Goal: Task Accomplishment & Management: Use online tool/utility

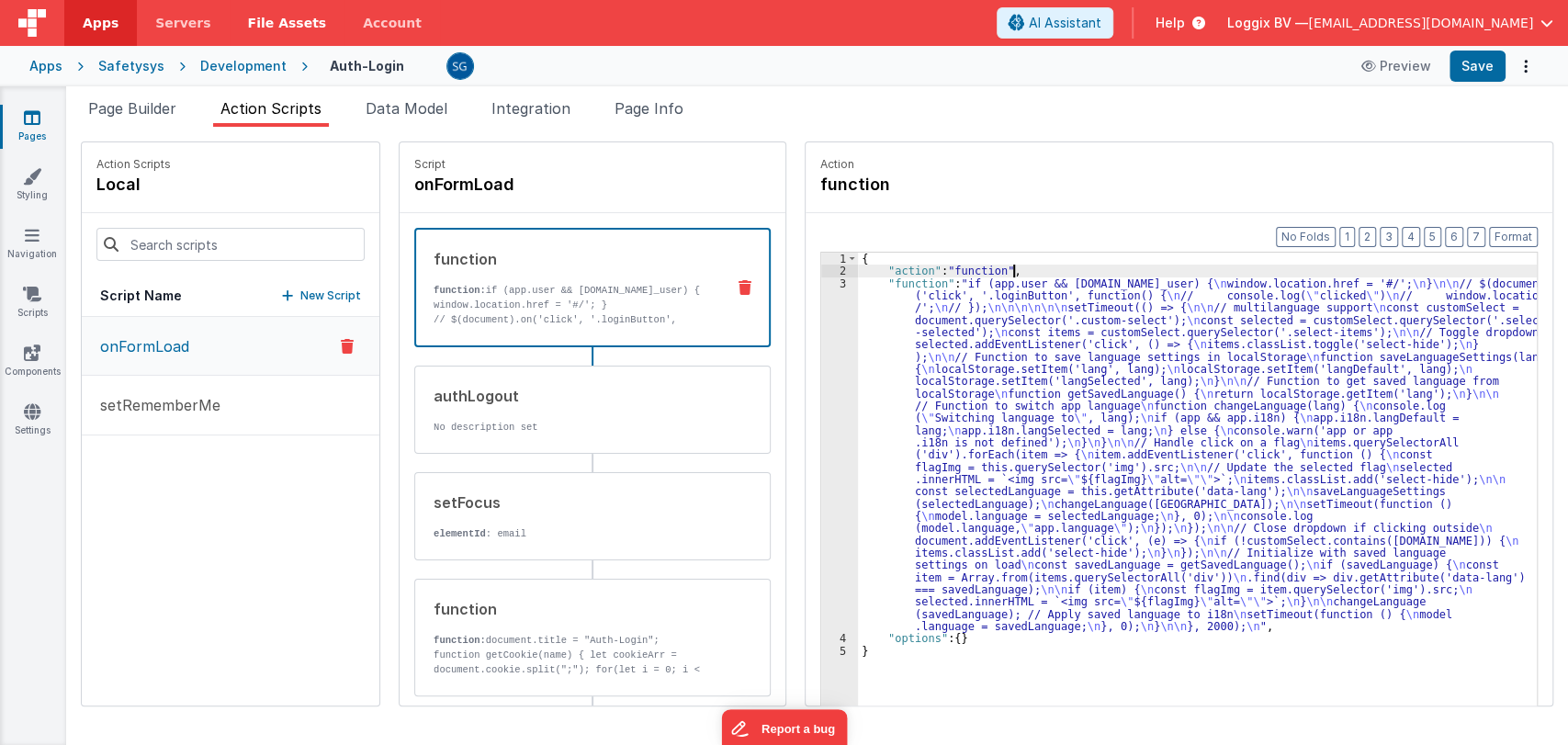
drag, startPoint x: 38, startPoint y: 116, endPoint x: 281, endPoint y: 33, distance: 256.8
click at [38, 116] on icon at bounding box center [31, 117] width 16 height 18
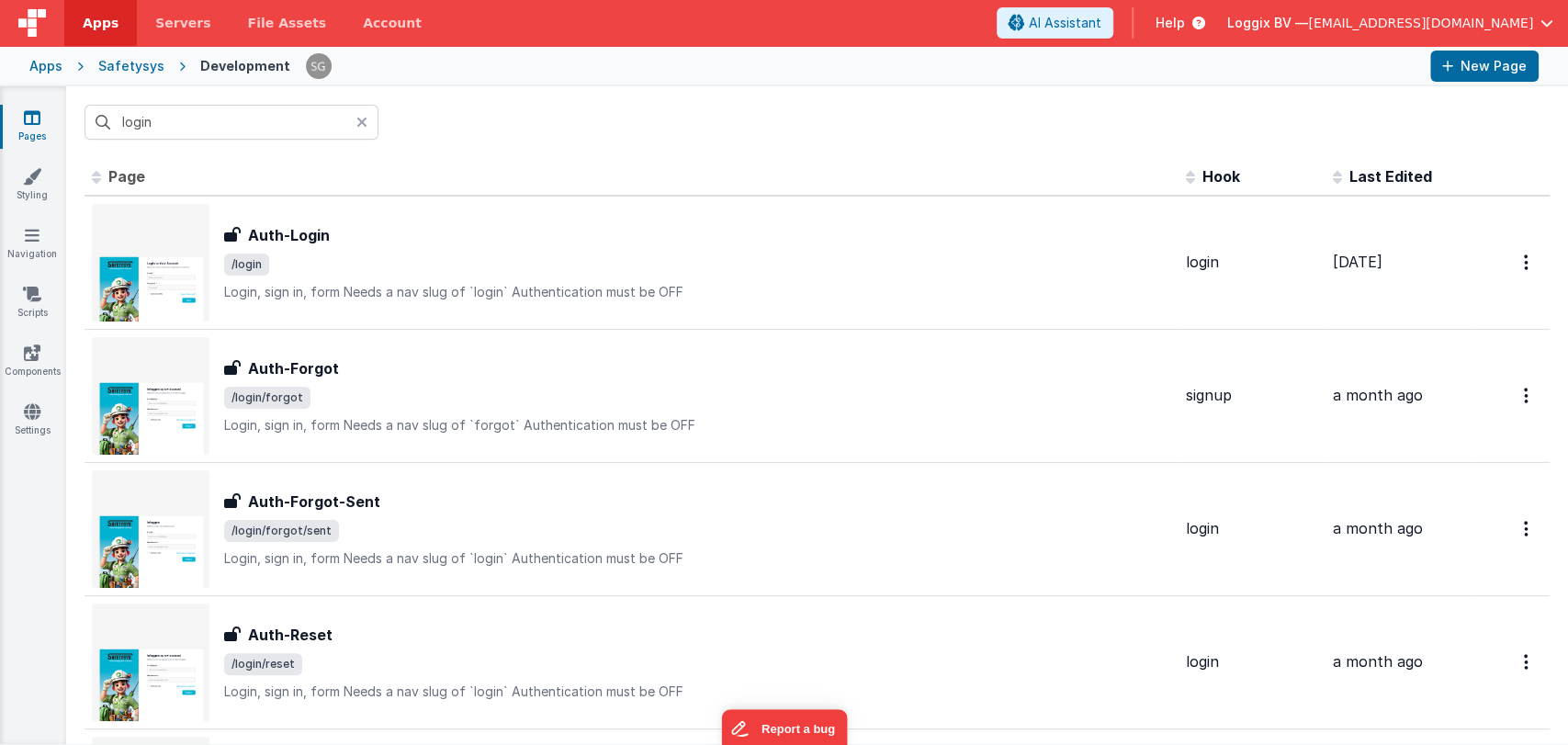
click at [359, 120] on icon at bounding box center [362, 121] width 11 height 14
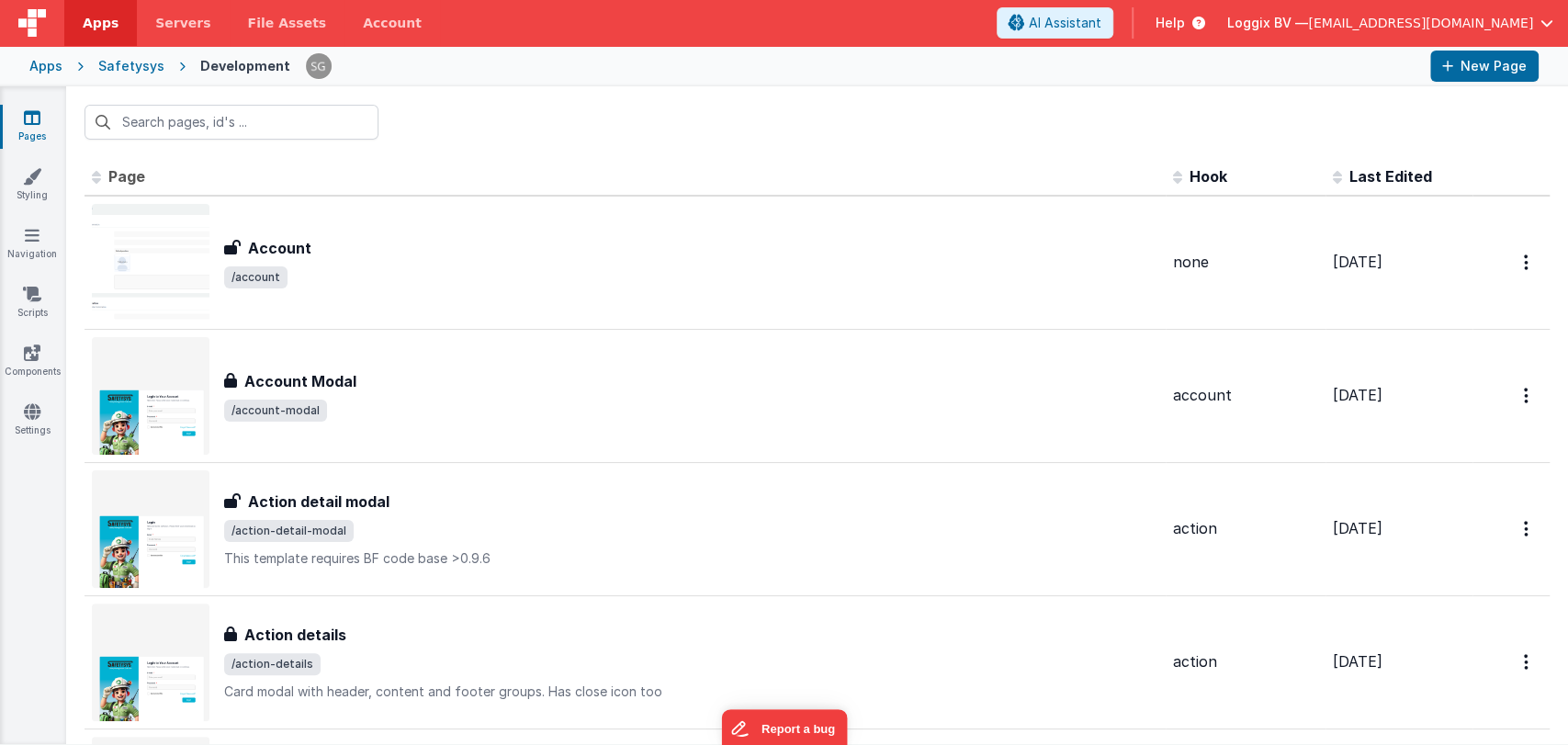
drag, startPoint x: 101, startPoint y: 67, endPoint x: 64, endPoint y: 63, distance: 37.2
click at [101, 67] on div "Safetysys" at bounding box center [132, 65] width 66 height 18
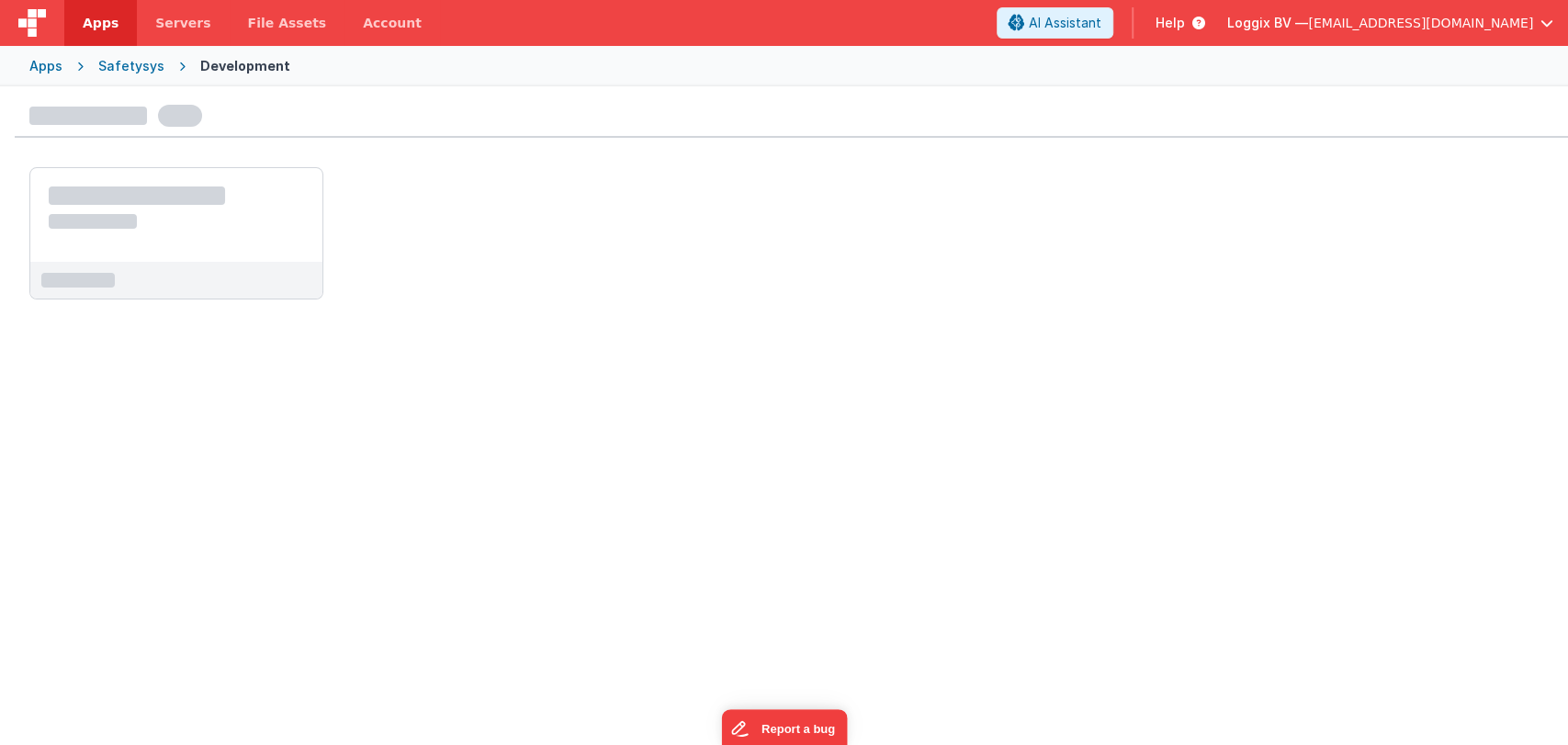
click at [50, 63] on div "Apps" at bounding box center [46, 65] width 33 height 18
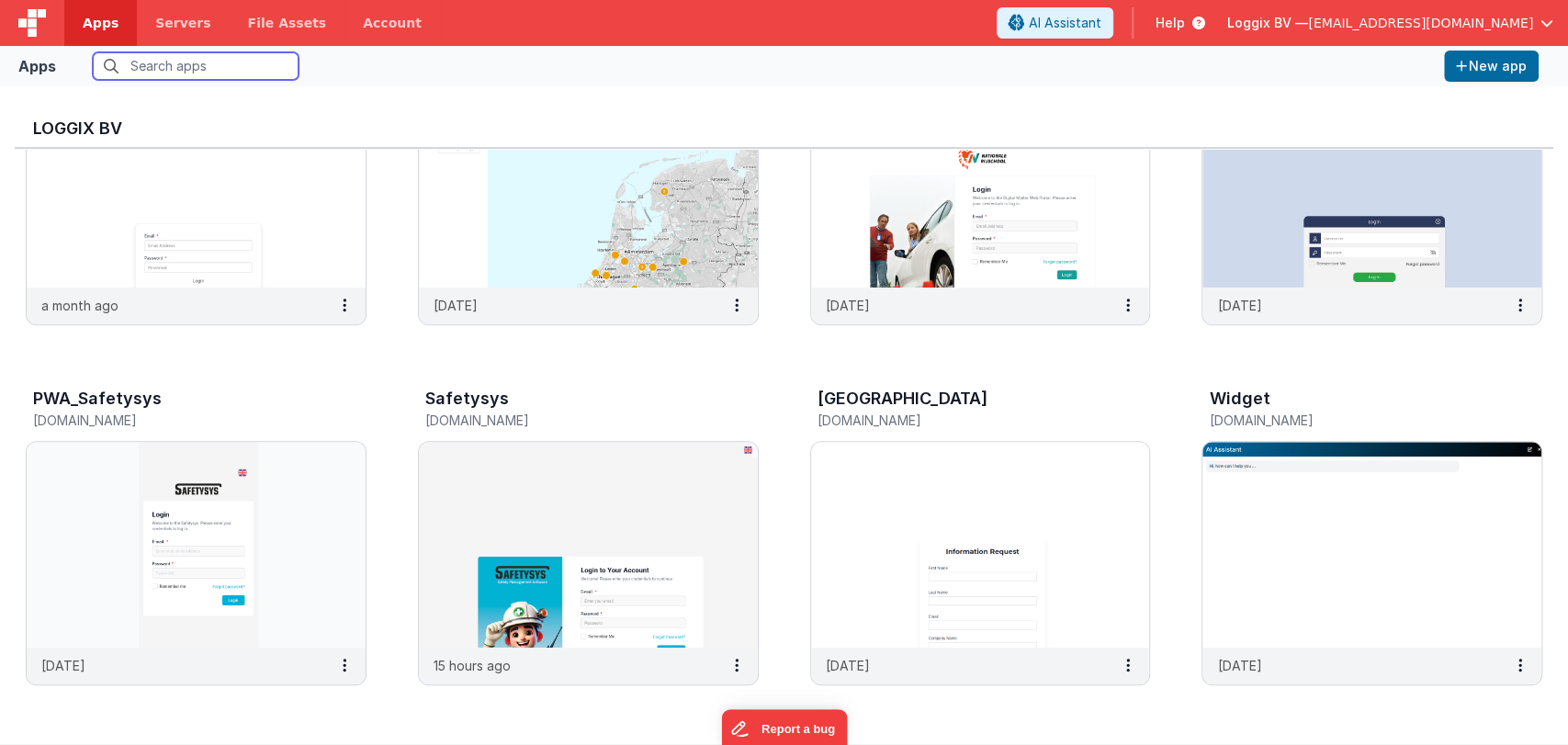
scroll to position [611, 0]
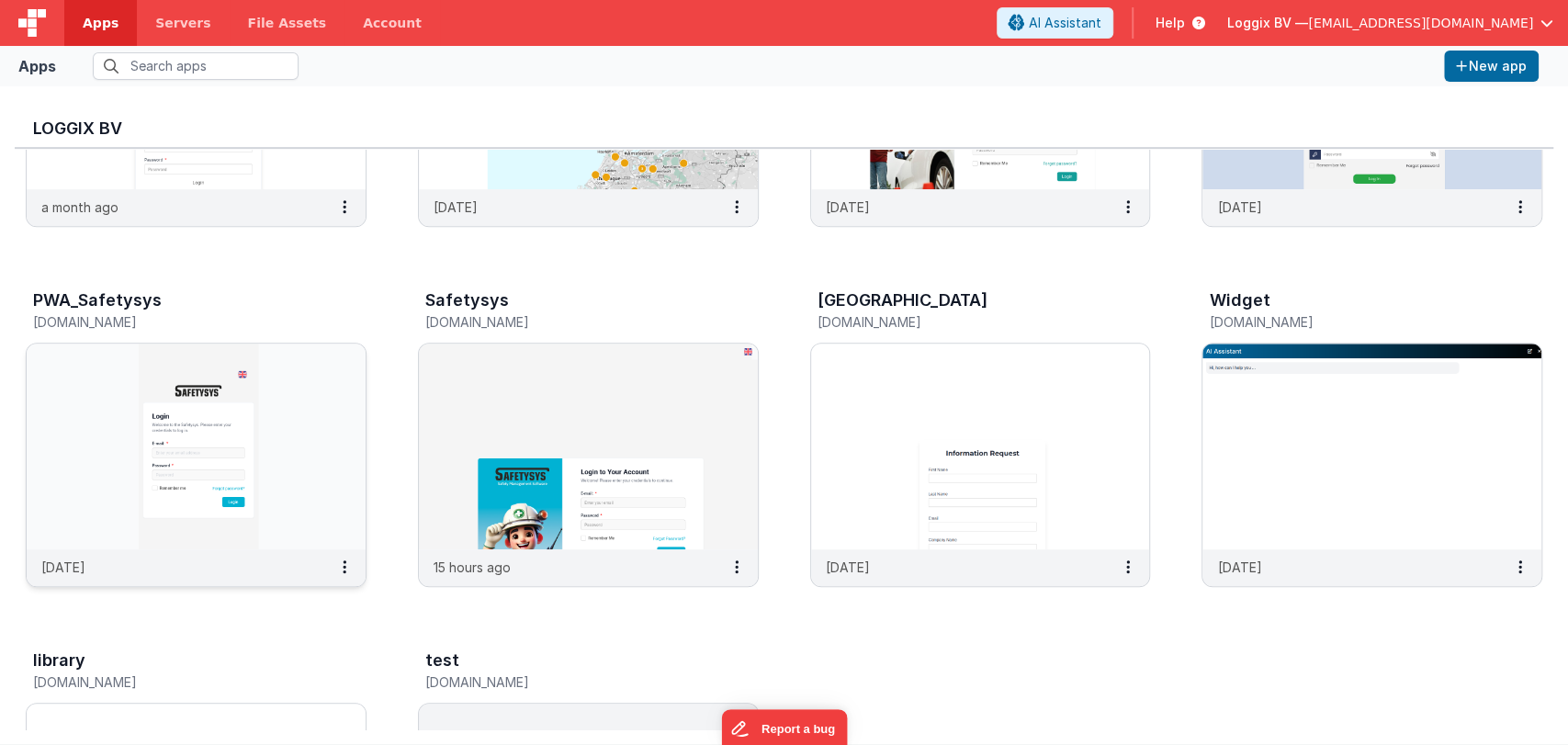
click at [176, 482] on img at bounding box center [195, 446] width 339 height 206
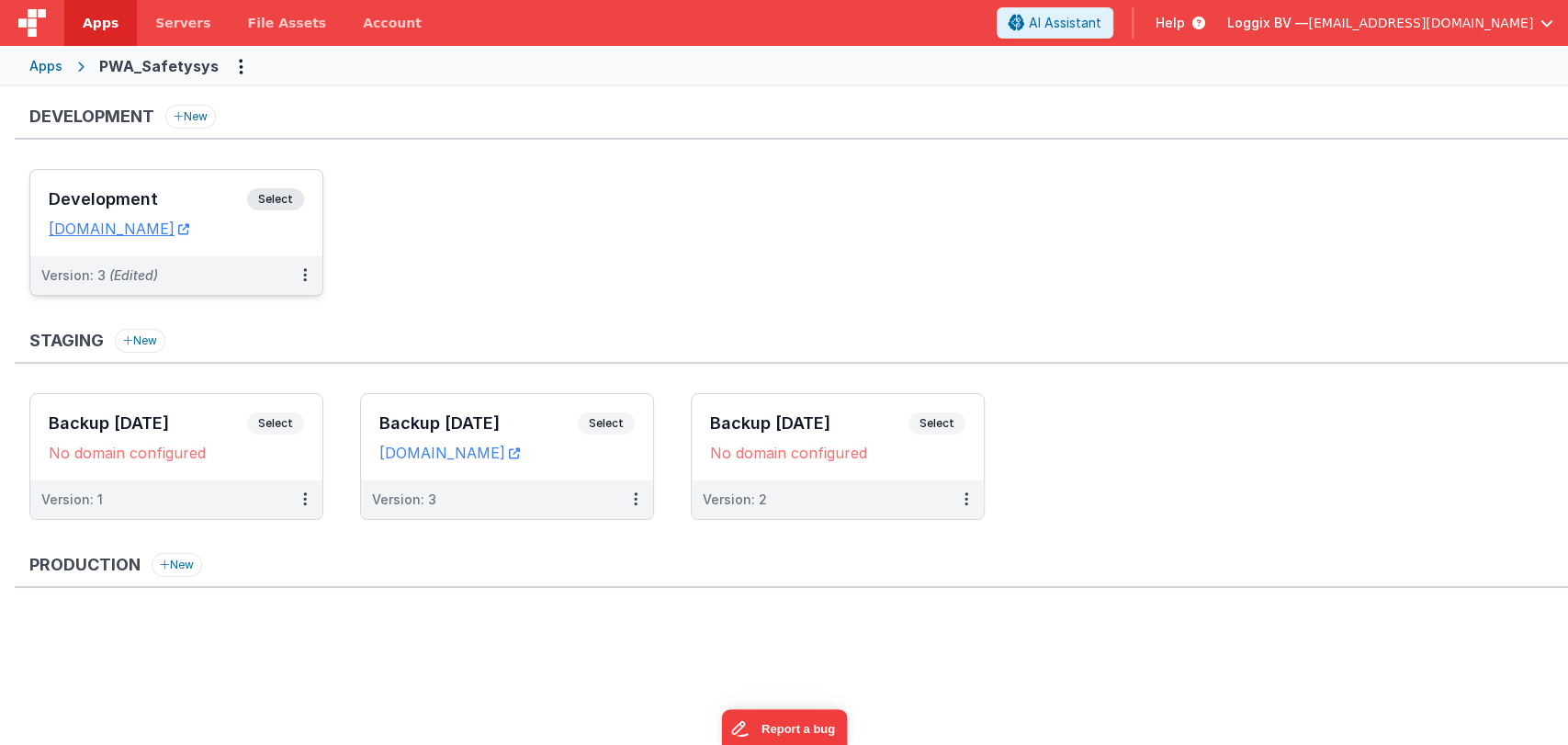
click at [153, 204] on h3 "Development" at bounding box center [147, 198] width 198 height 18
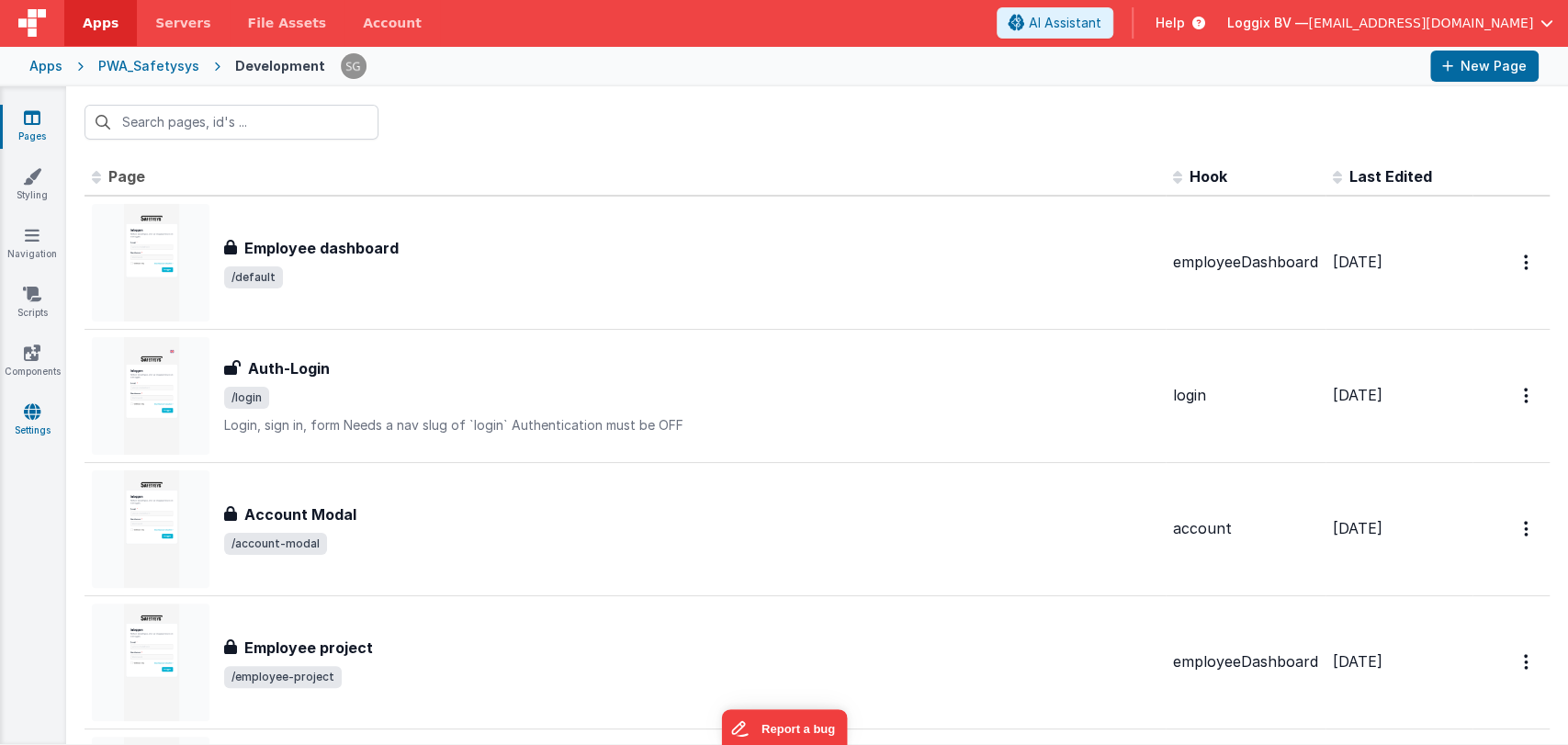
click at [28, 402] on icon at bounding box center [31, 411] width 16 height 18
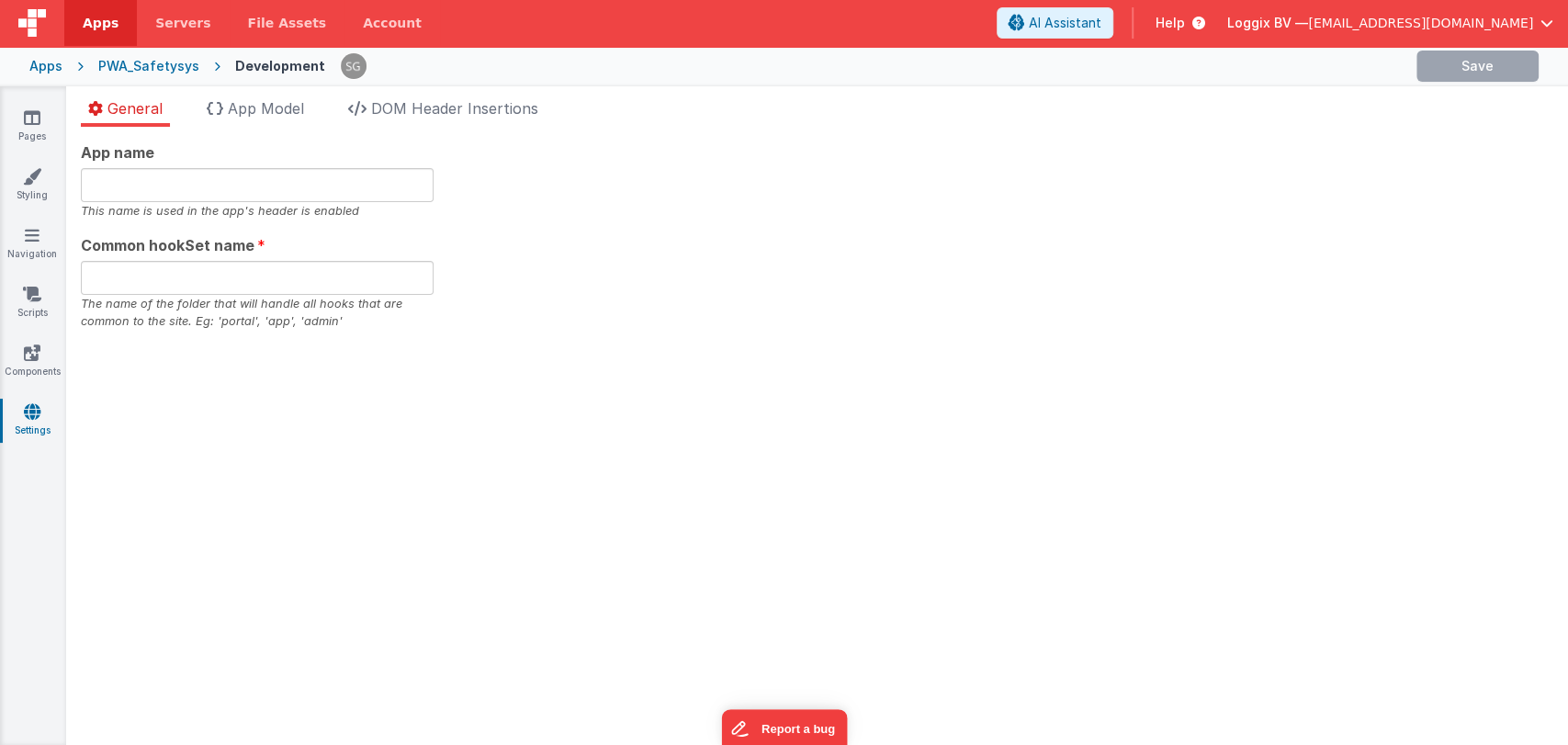
type input "PWA Template"
type input "safe"
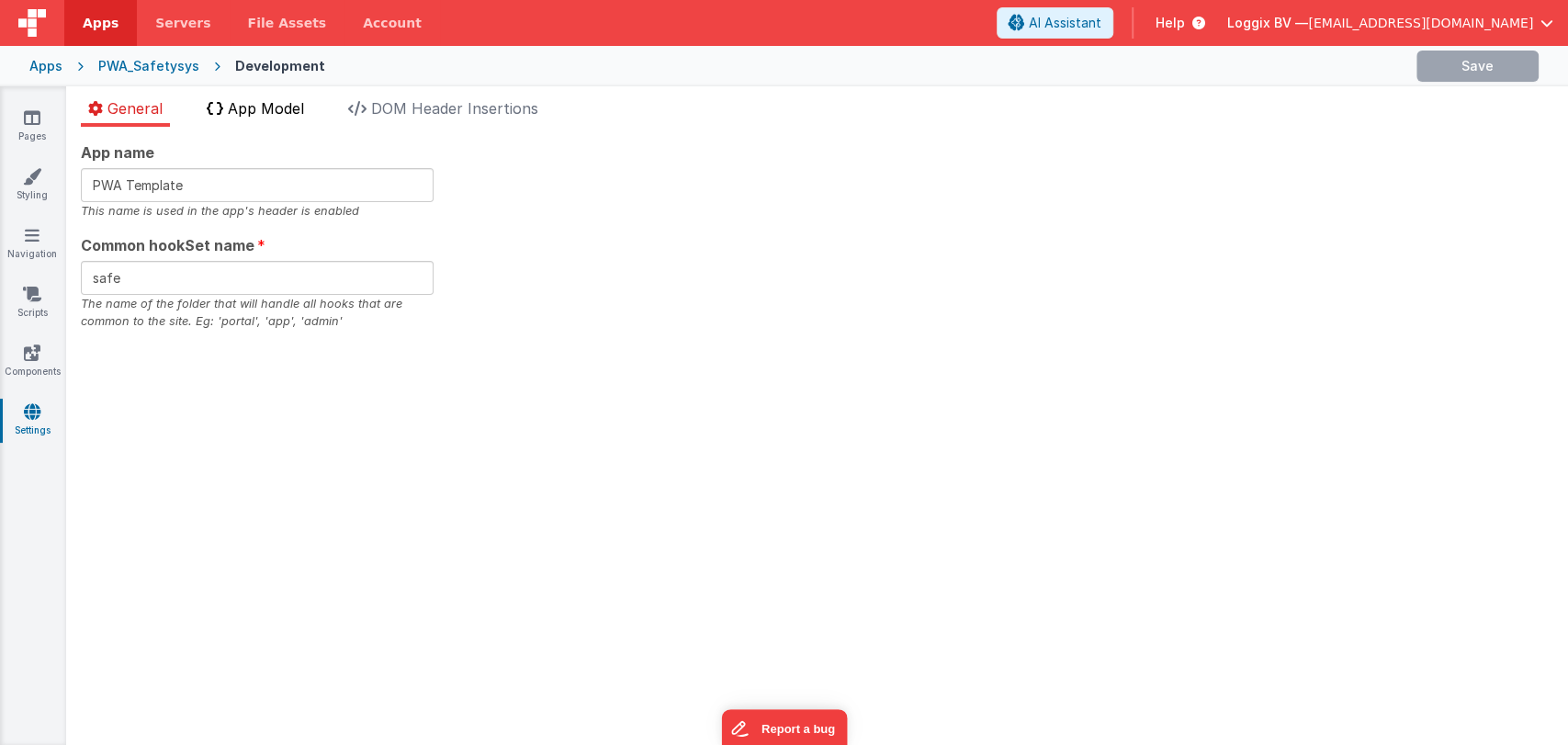
click at [291, 116] on li "App Model" at bounding box center [255, 112] width 112 height 29
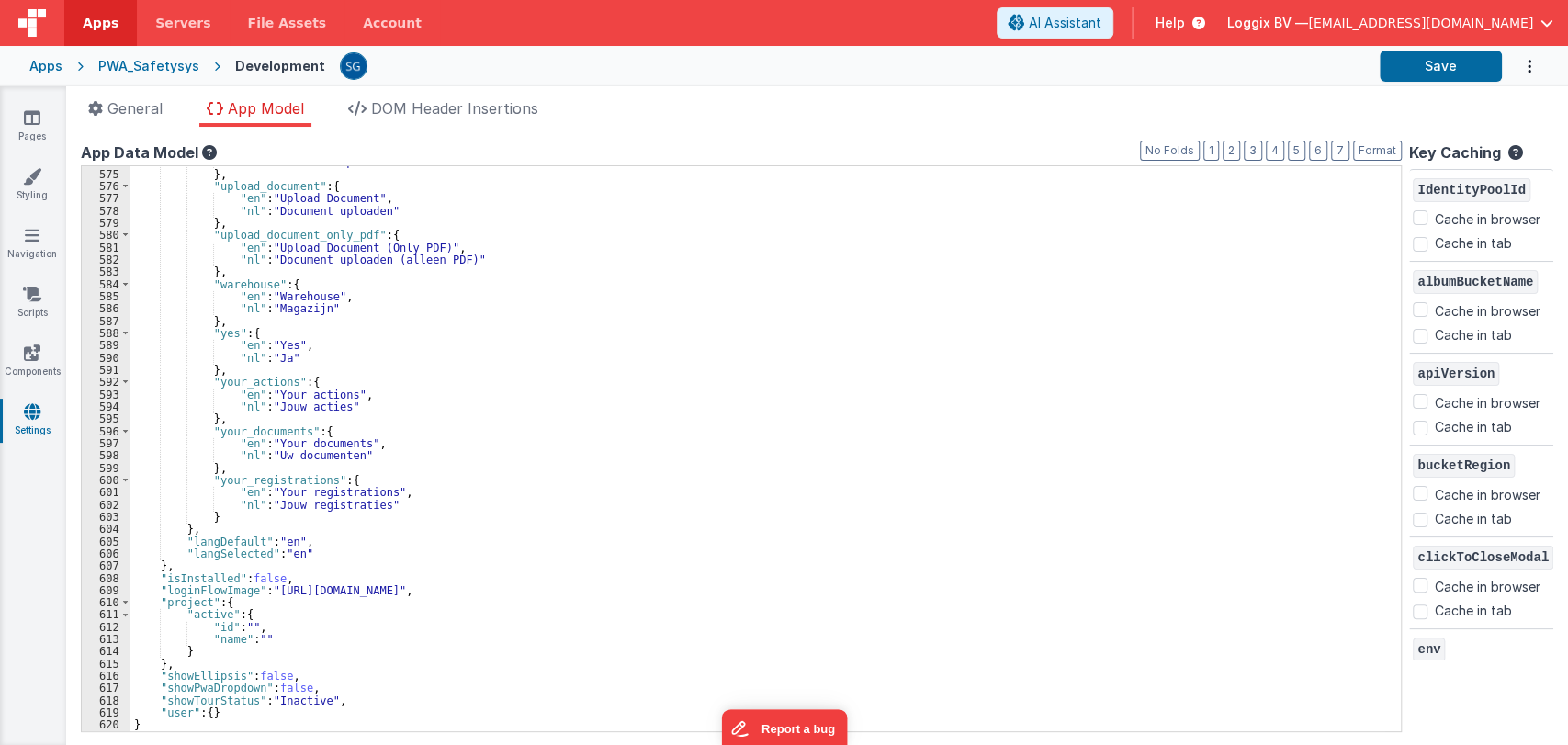
scroll to position [7057, 0]
click at [229, 512] on div ""nl" : "Document uploaden" } , "upload_document" : { "en" : "Upload Document" ,…" at bounding box center [758, 451] width 1255 height 590
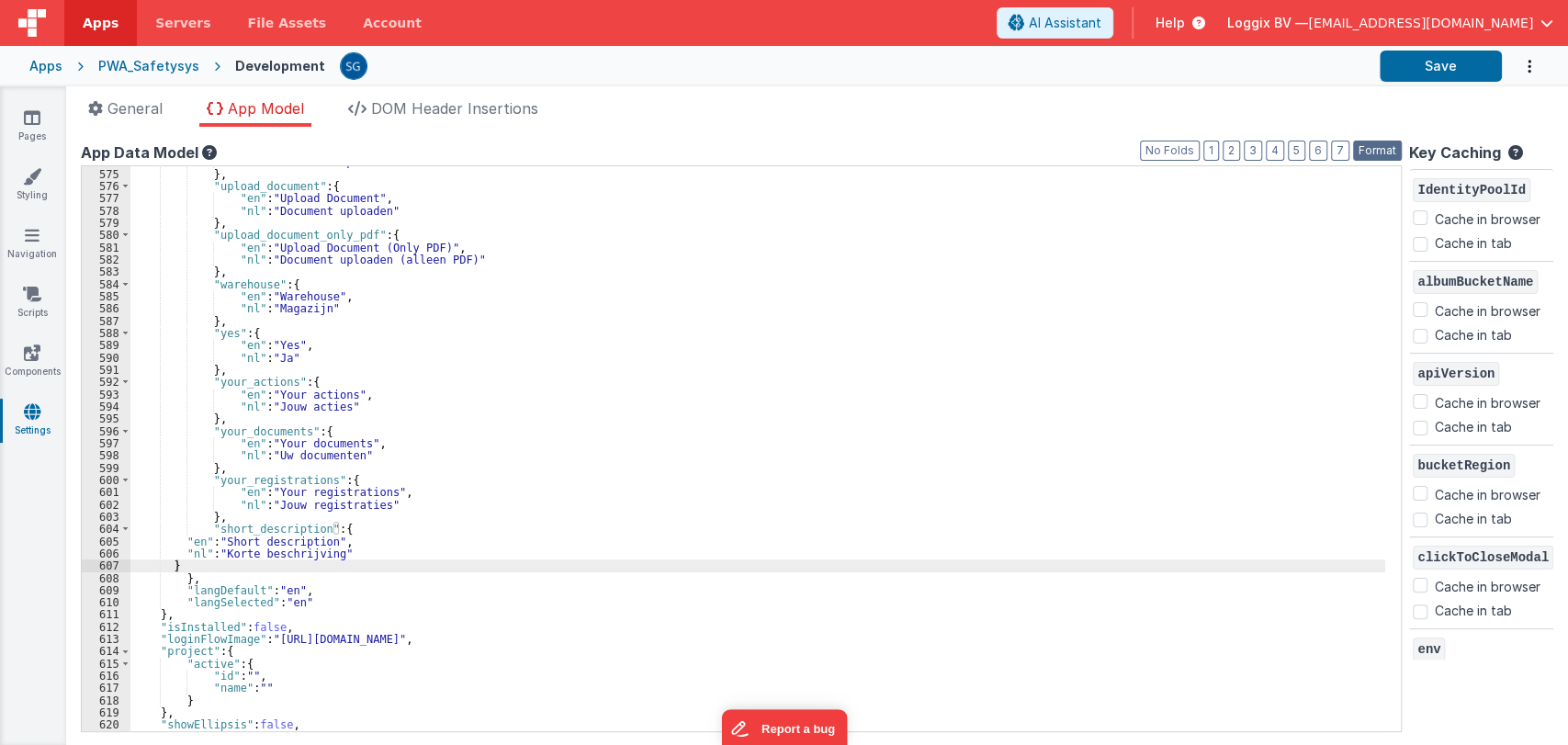
click at [1364, 154] on button "Format" at bounding box center [1377, 150] width 48 height 20
click at [277, 528] on div ""nl" : "Document uploaden" } , "upload_document" : { "en" : "Upload Document" ,…" at bounding box center [758, 451] width 1255 height 590
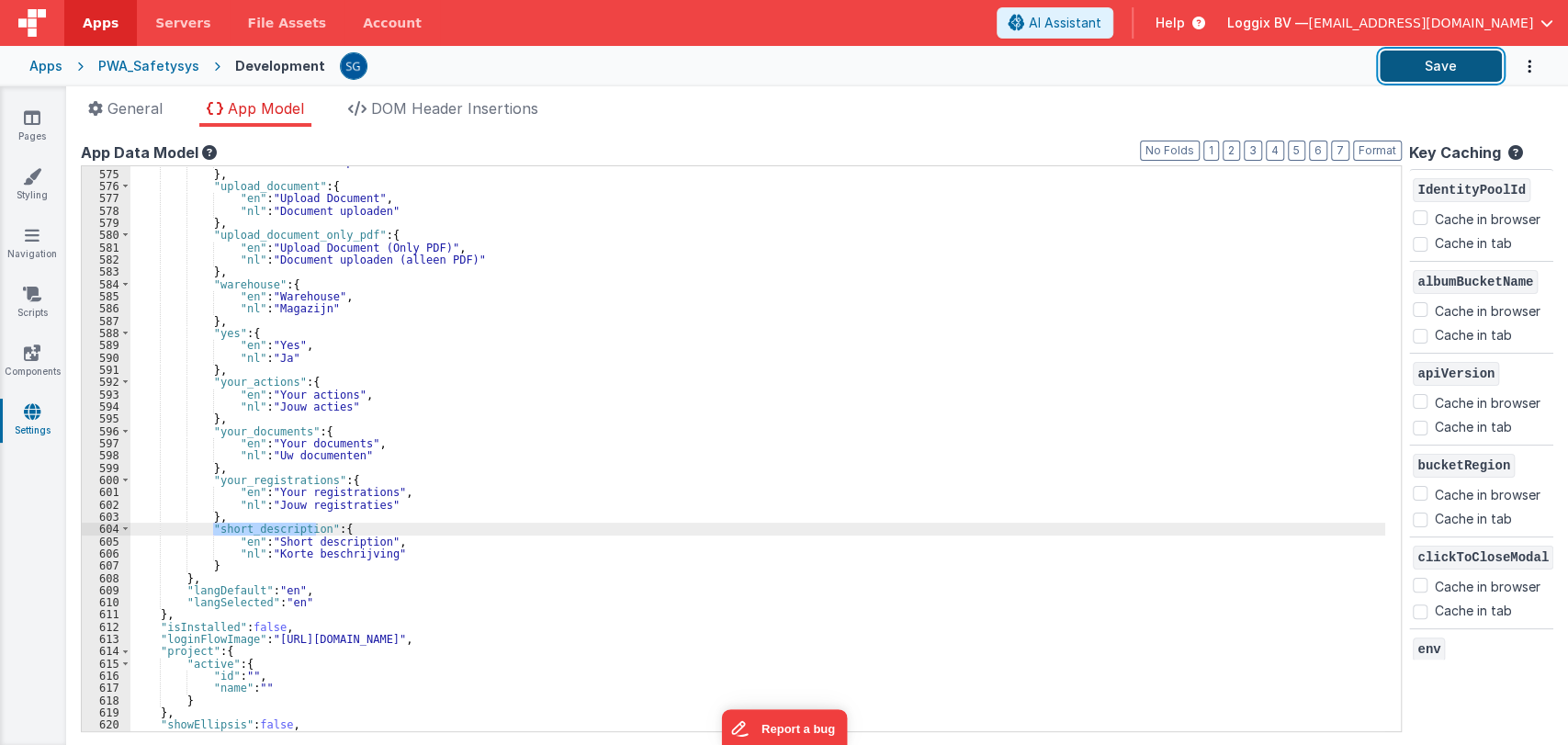
click at [1447, 69] on button "Save" at bounding box center [1441, 65] width 122 height 31
click at [29, 108] on icon at bounding box center [31, 117] width 16 height 18
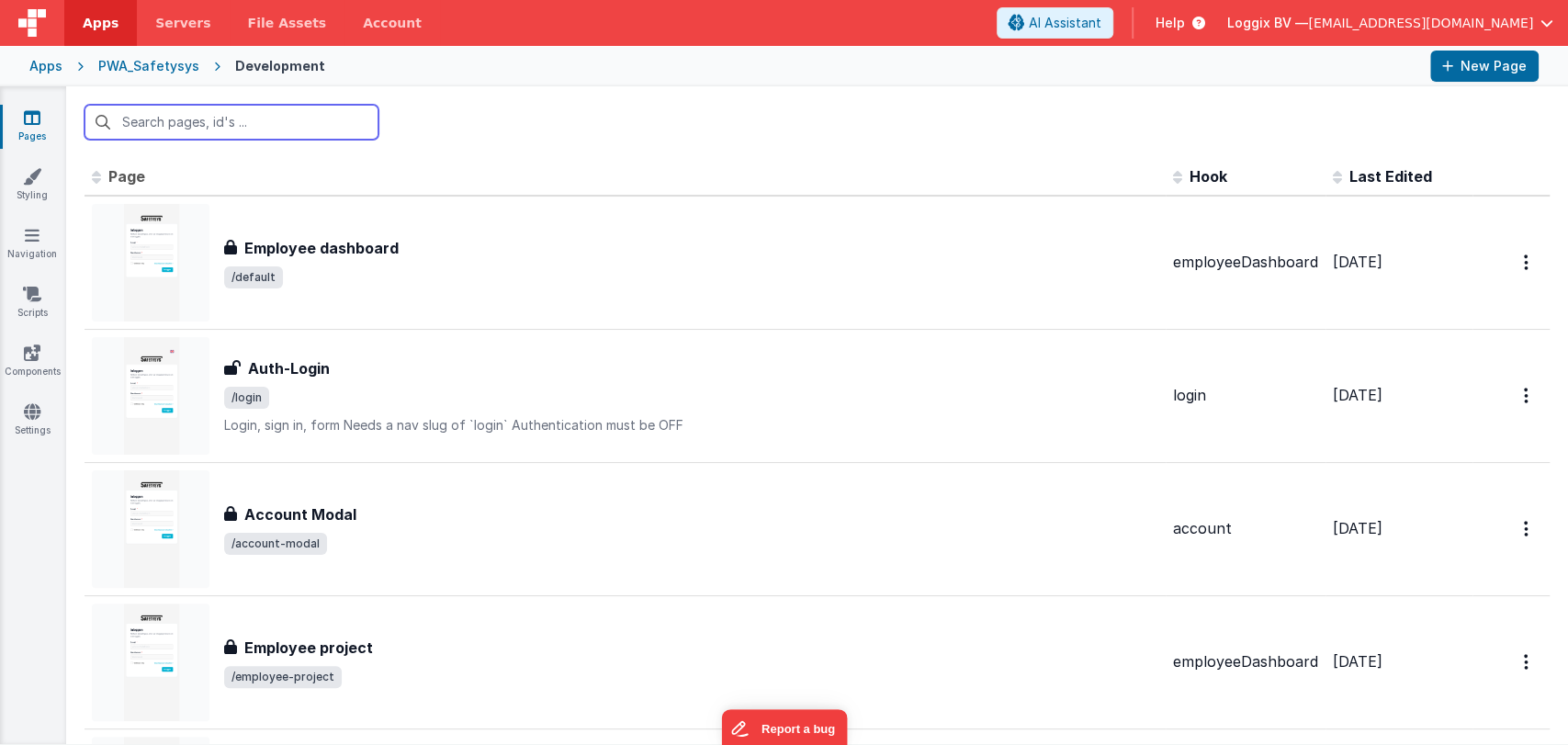
click at [257, 125] on input "text" at bounding box center [231, 121] width 294 height 35
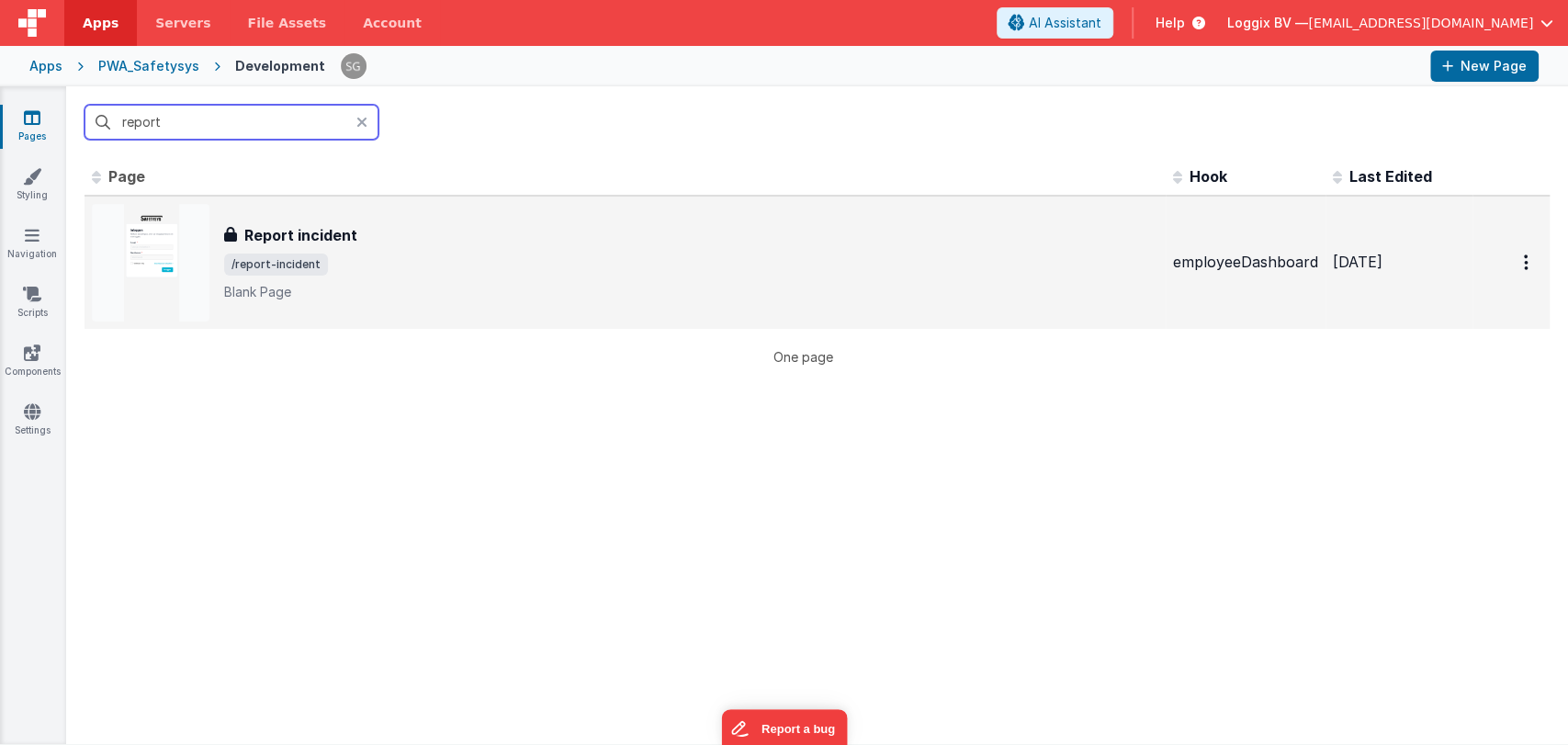
type input "report"
click at [336, 211] on div "Report incident Report incident /report-incident Blank Page" at bounding box center [625, 263] width 1066 height 118
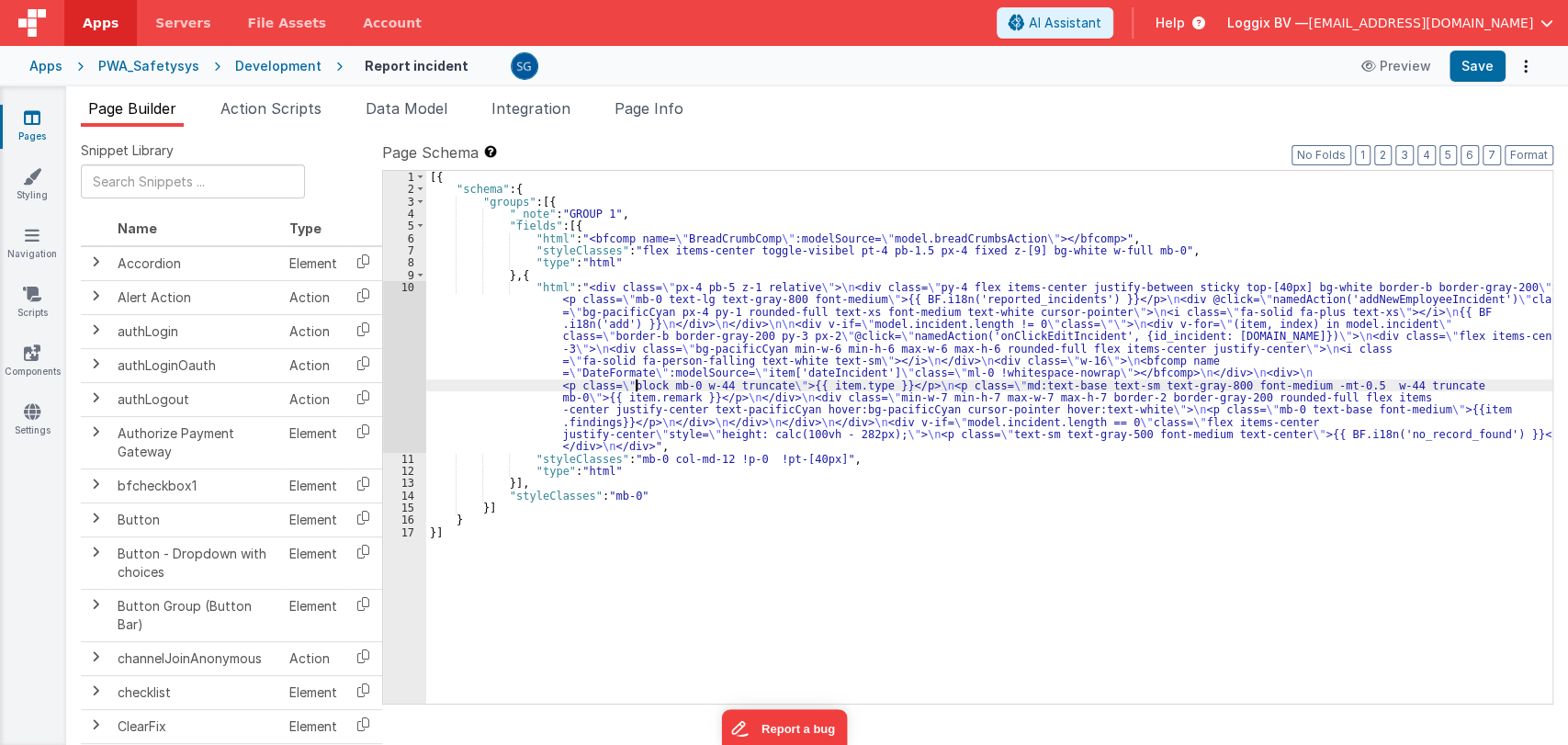
click at [637, 379] on div "[{ "schema" : { "groups" : [{ "_note" : "GROUP 1" , "fields" : [{ "html" : "<bf…" at bounding box center [988, 450] width 1126 height 558
click at [412, 288] on div "10" at bounding box center [405, 366] width 44 height 172
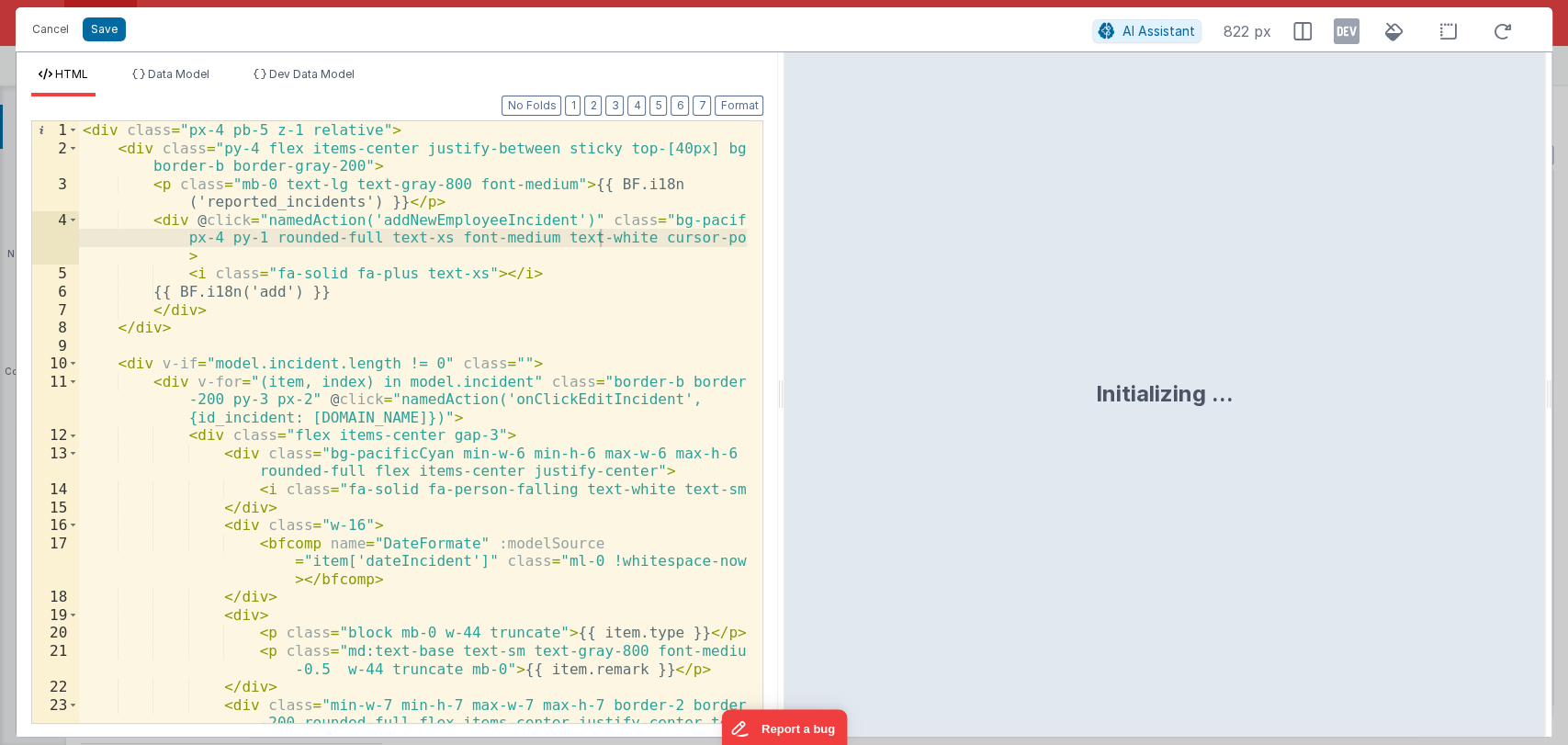
drag, startPoint x: 778, startPoint y: 394, endPoint x: 987, endPoint y: 441, distance: 214.2
click at [987, 441] on html "Cancel Save AI Assistant 822 px HTML Data Model Dev Data Model Format 7 6 5 4 3…" at bounding box center [784, 372] width 1568 height 745
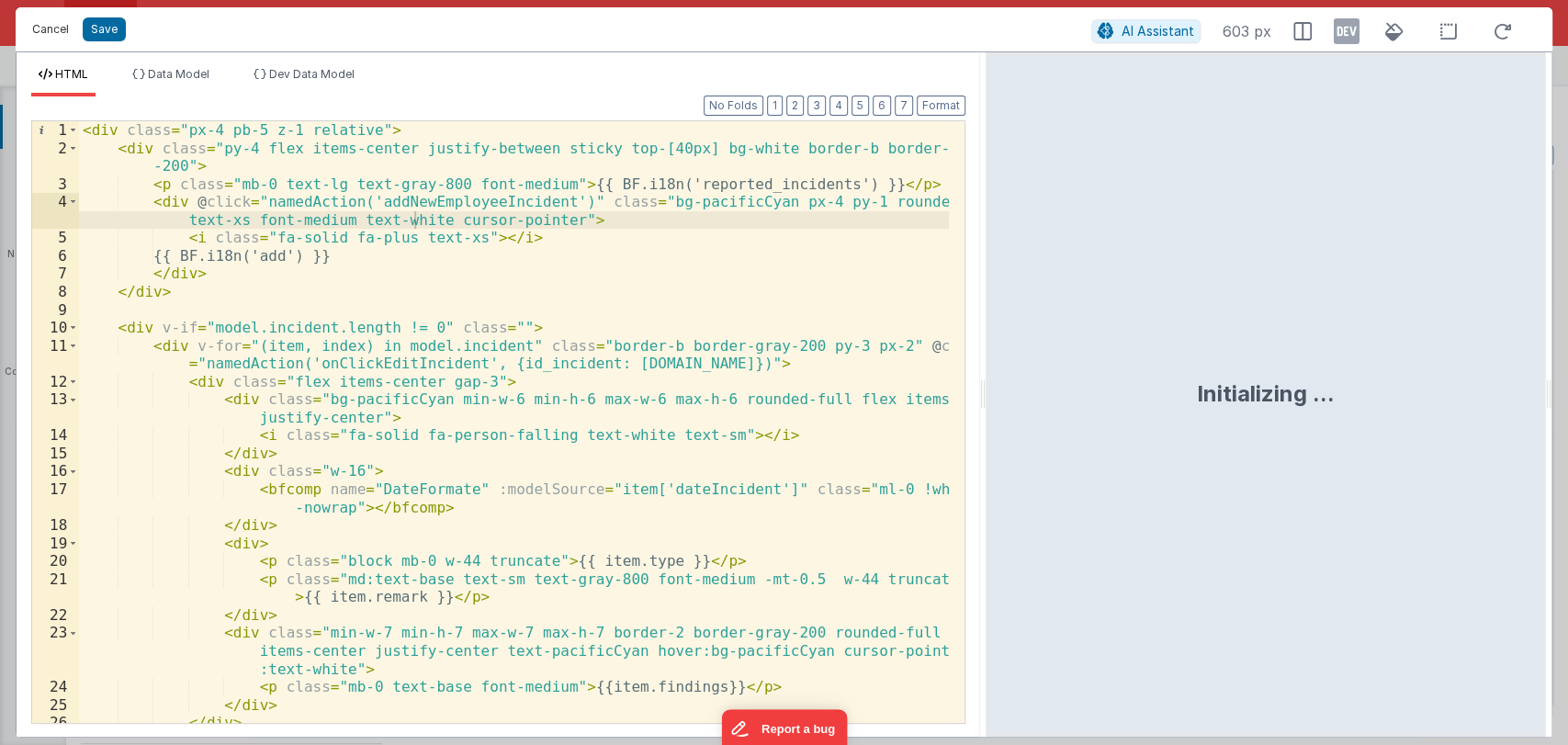
click at [46, 32] on button "Cancel" at bounding box center [50, 28] width 55 height 26
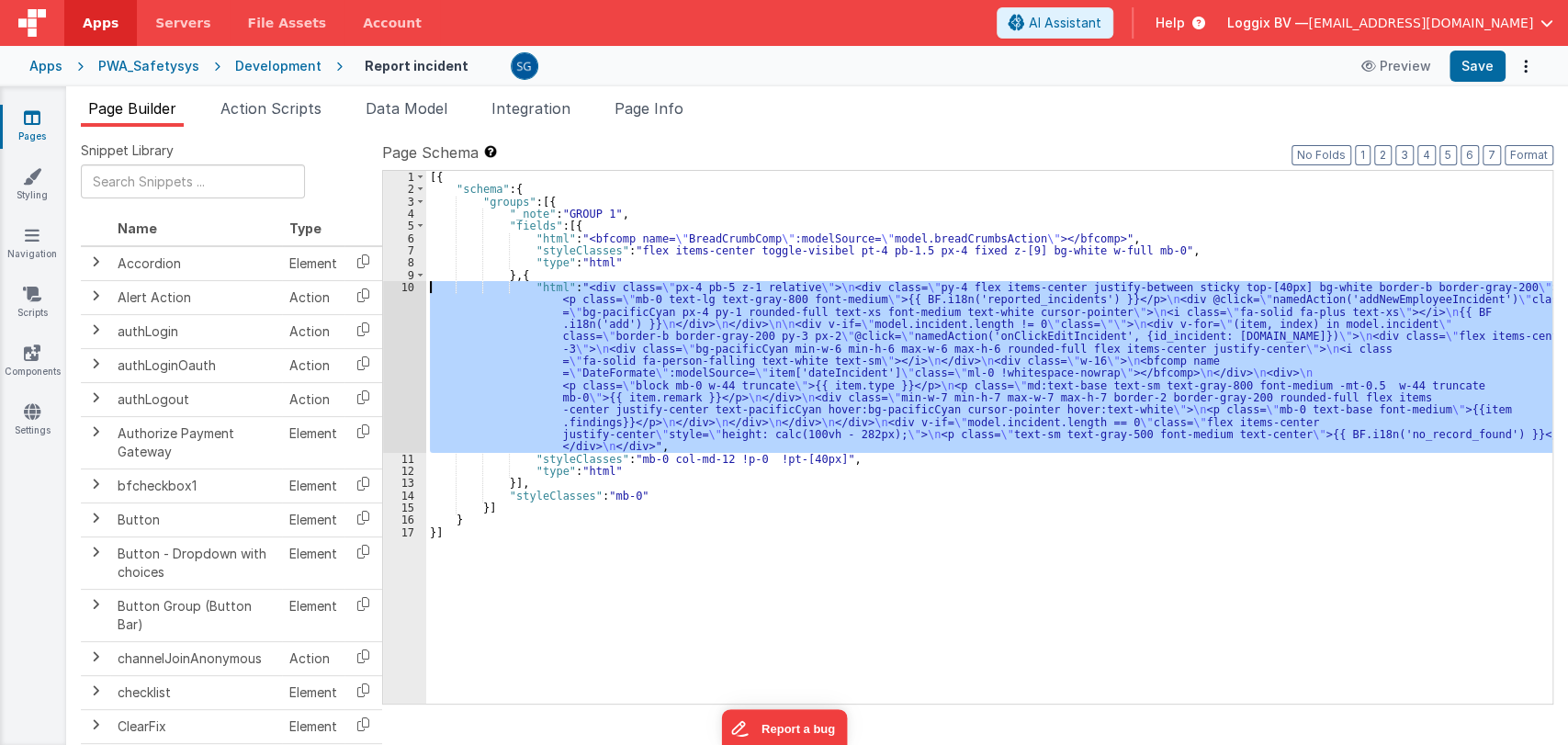
click at [411, 289] on div "10" at bounding box center [405, 366] width 44 height 172
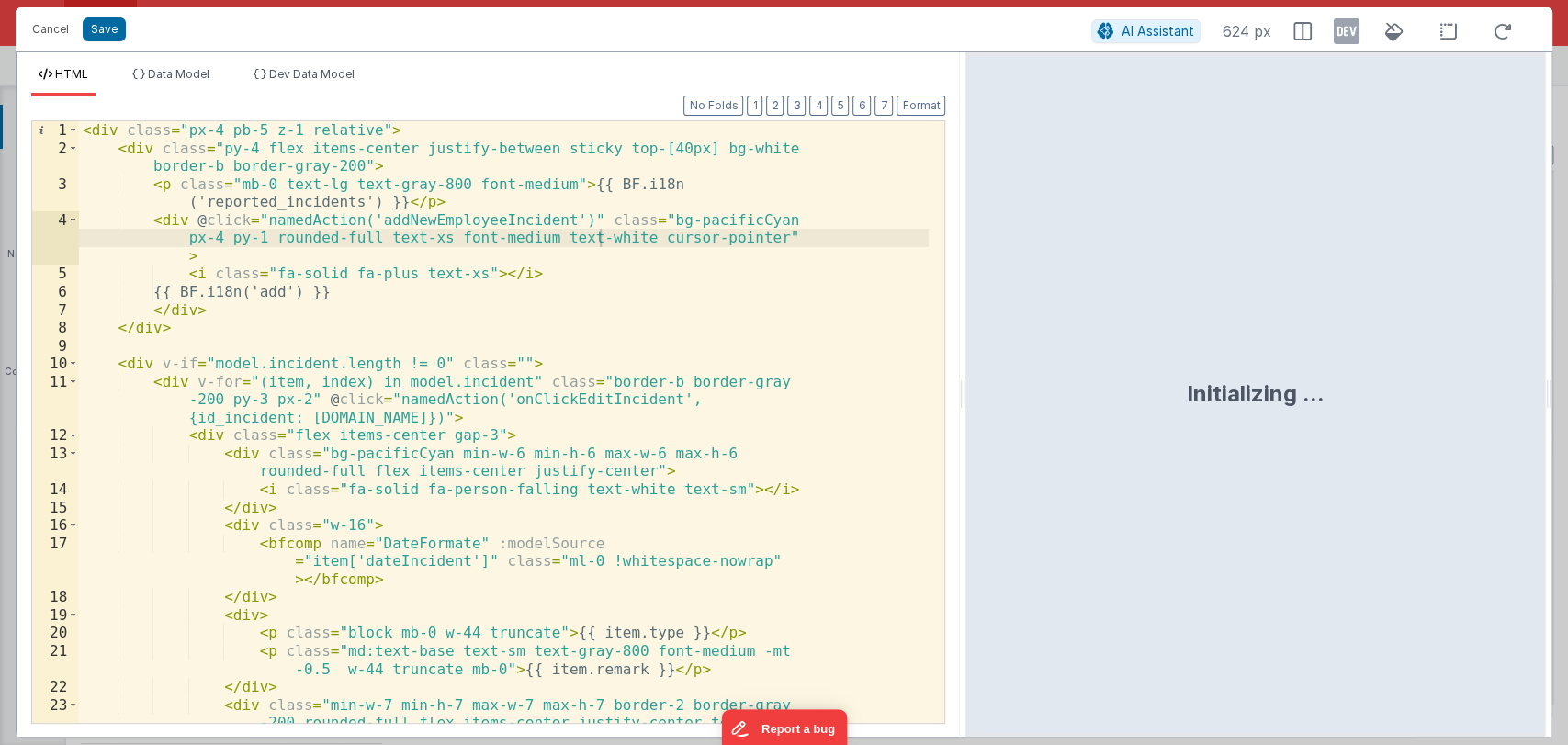
drag, startPoint x: 781, startPoint y: 396, endPoint x: 1011, endPoint y: 391, distance: 230.1
click at [1011, 391] on html "Cancel Save AI Assistant 624 px HTML Data Model Dev Data Model Format 7 6 5 4 3…" at bounding box center [784, 372] width 1568 height 745
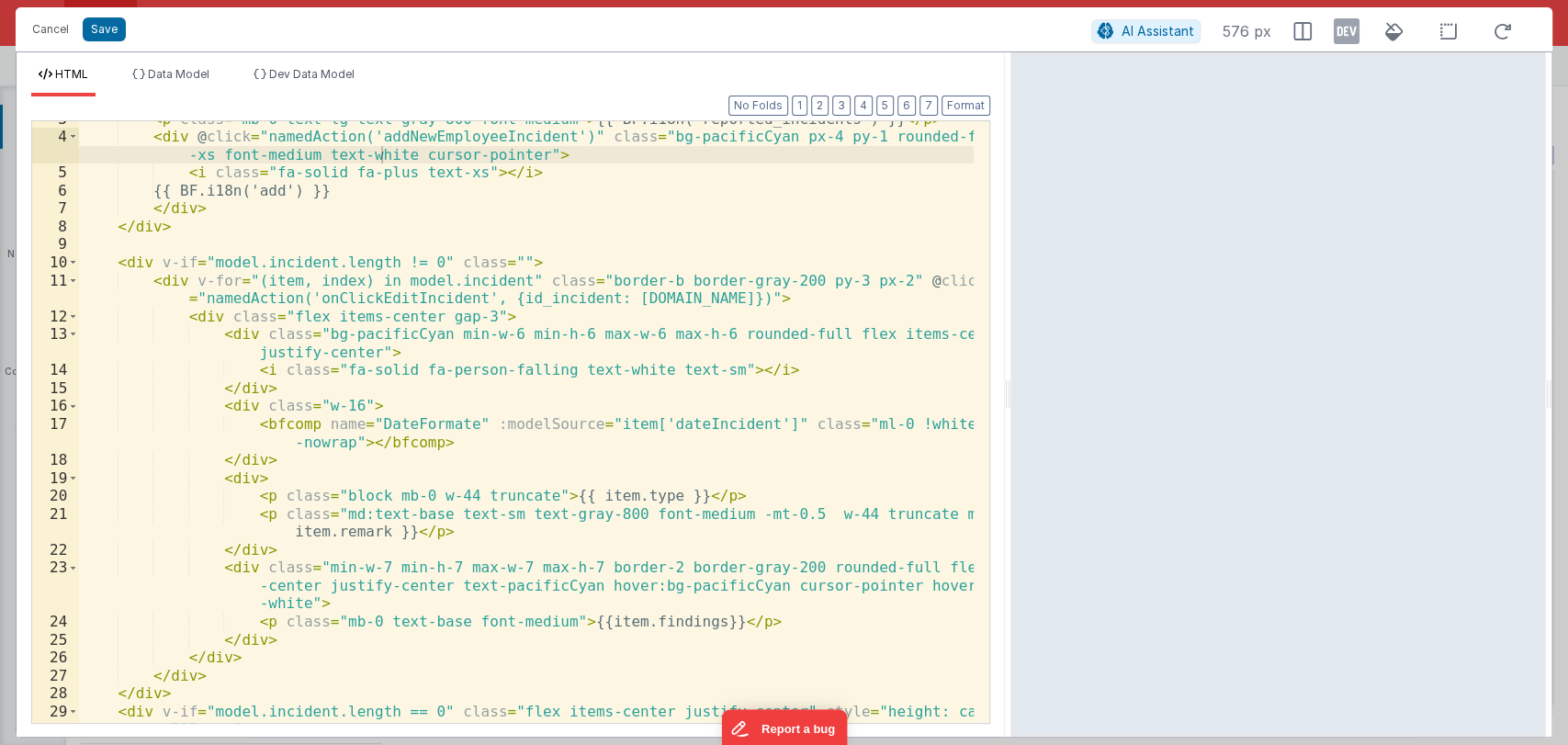
scroll to position [48, 0]
click at [49, 40] on button "Cancel" at bounding box center [50, 28] width 55 height 26
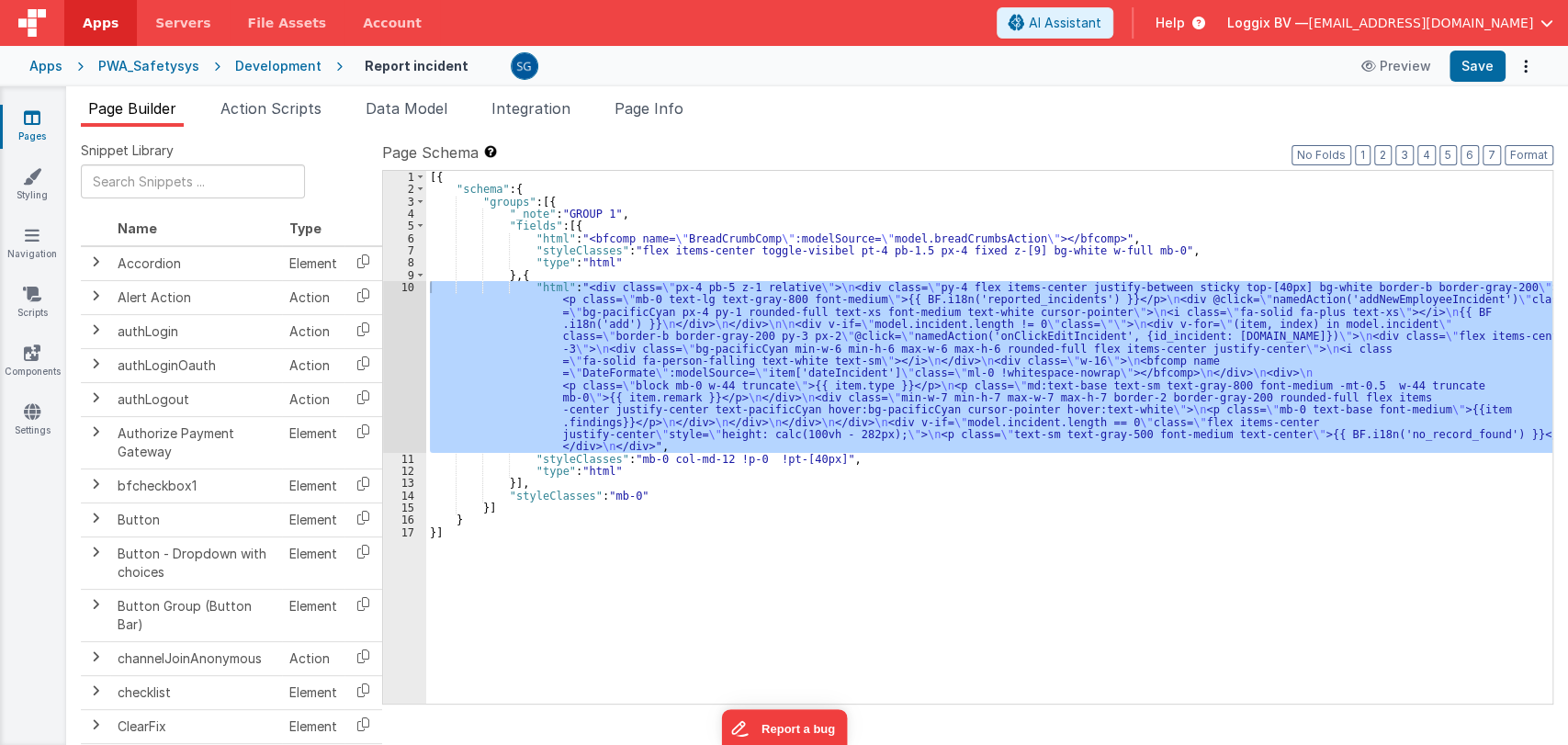
click at [33, 110] on icon at bounding box center [31, 117] width 16 height 18
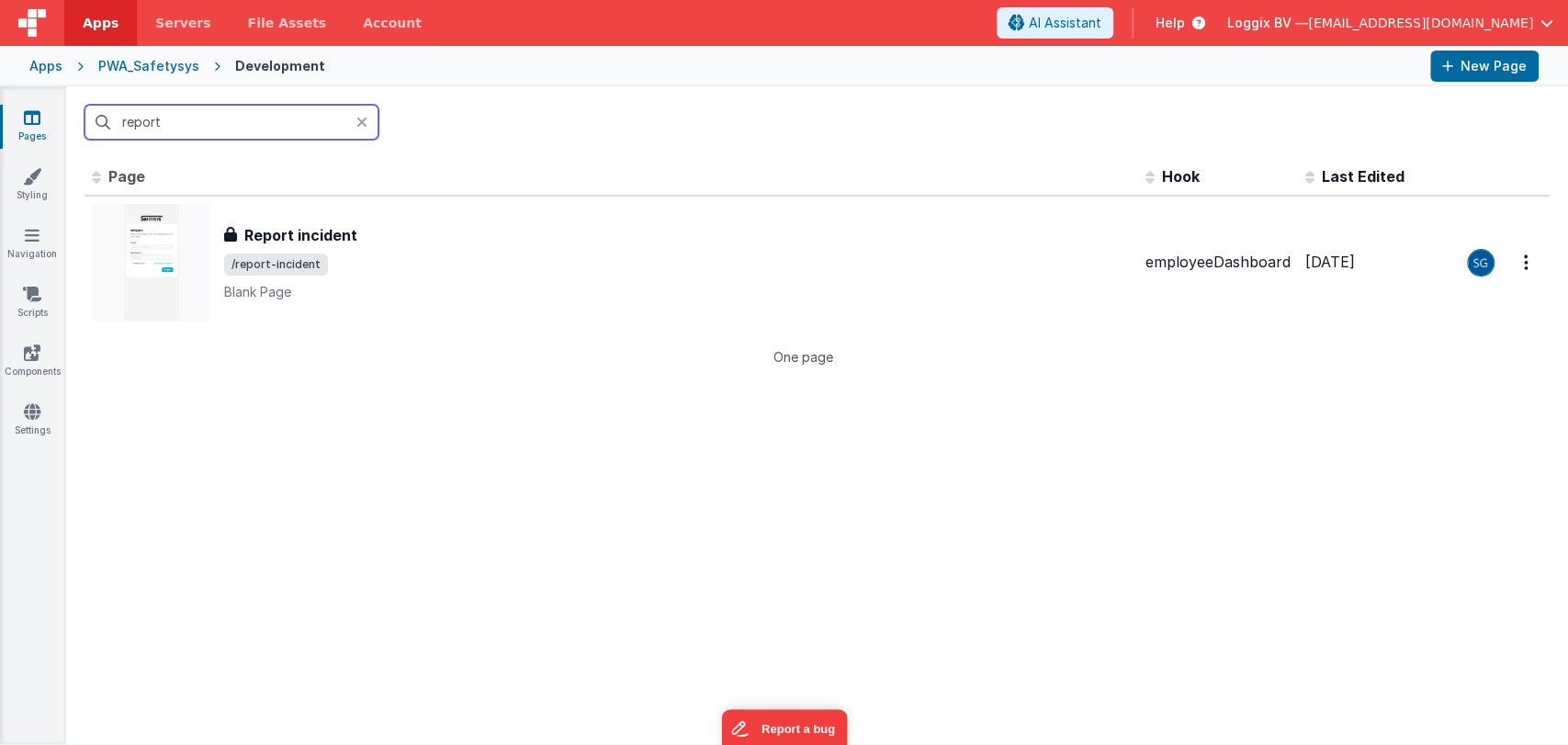
click at [217, 113] on input "report" at bounding box center [231, 121] width 294 height 35
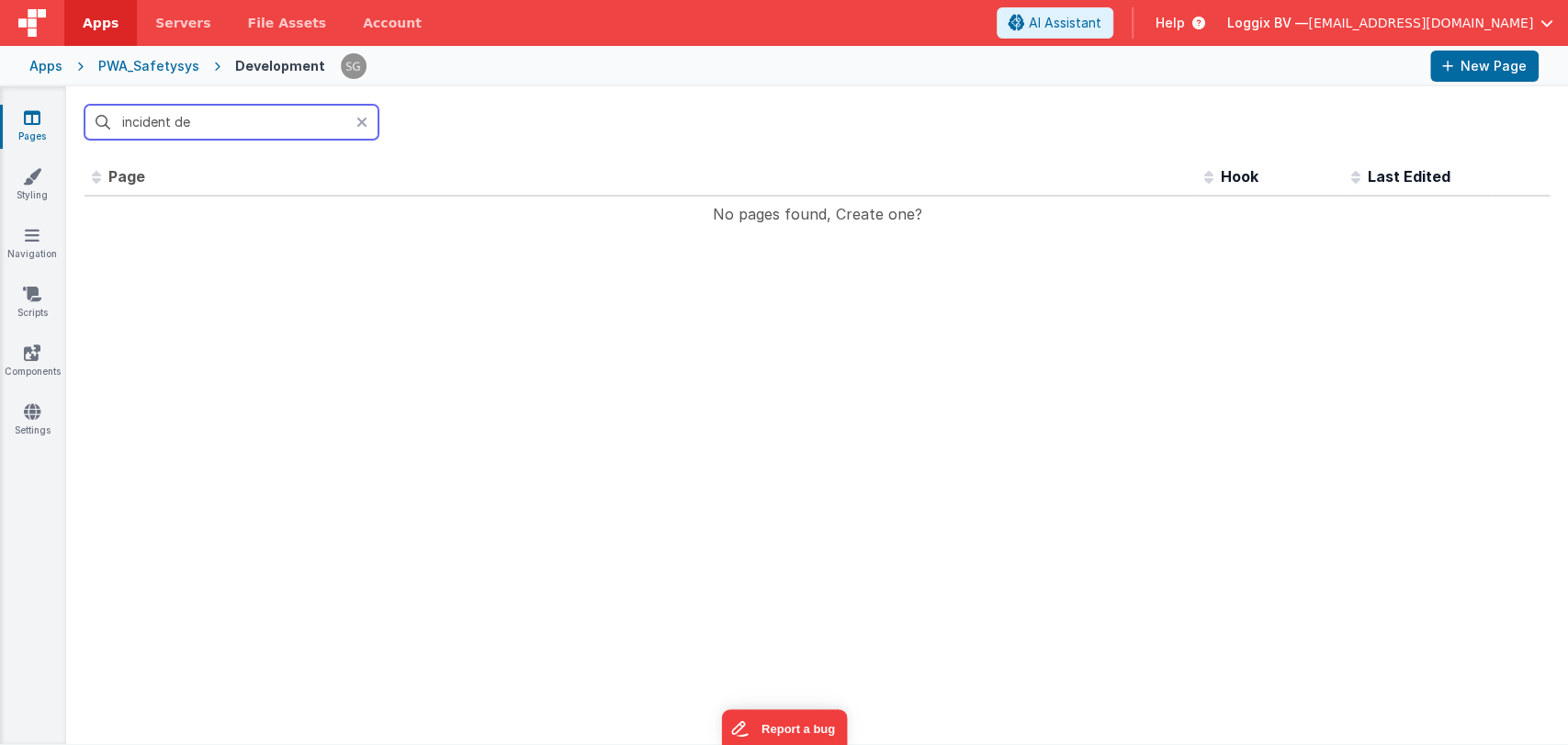
type input "incident"
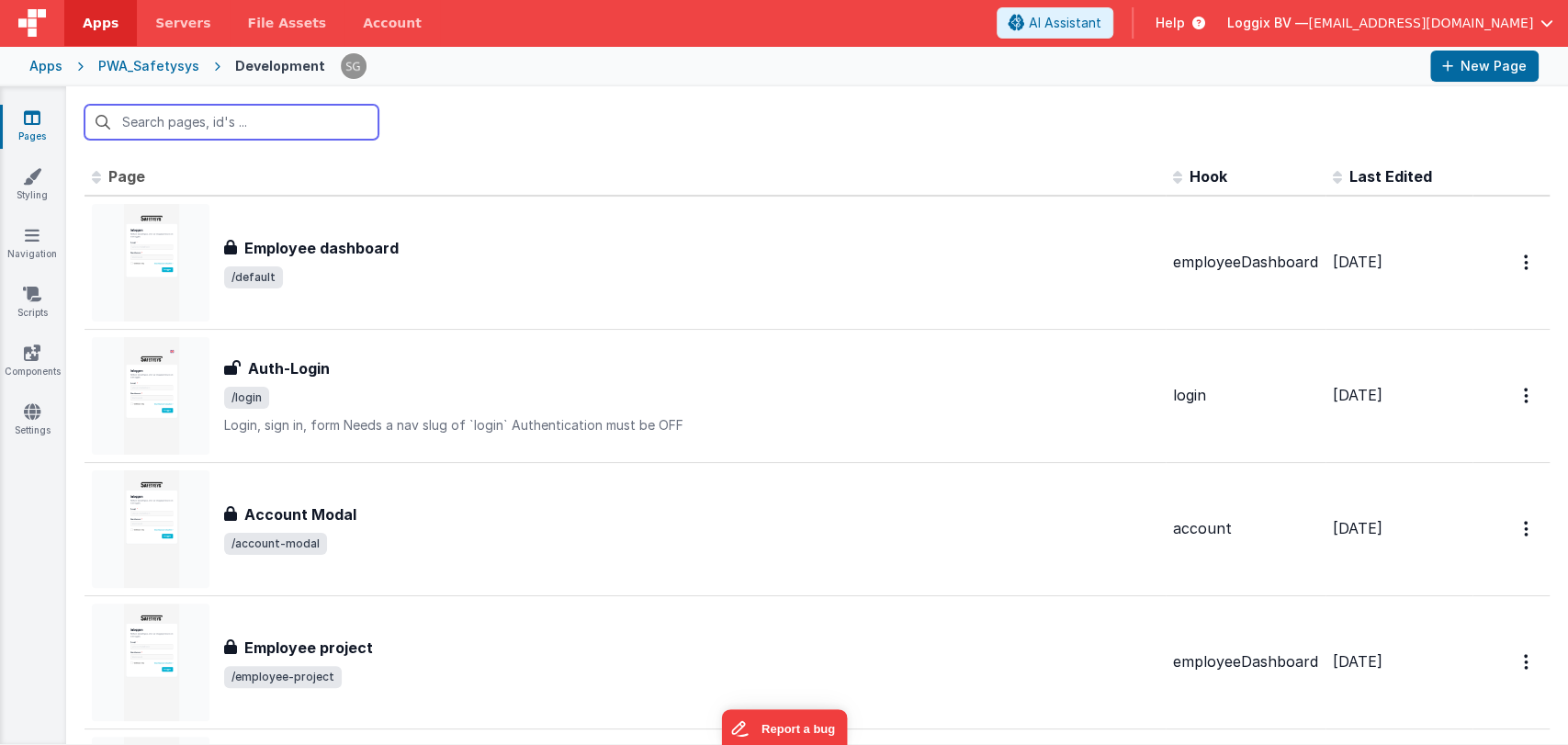
click at [239, 129] on input "text" at bounding box center [231, 121] width 294 height 35
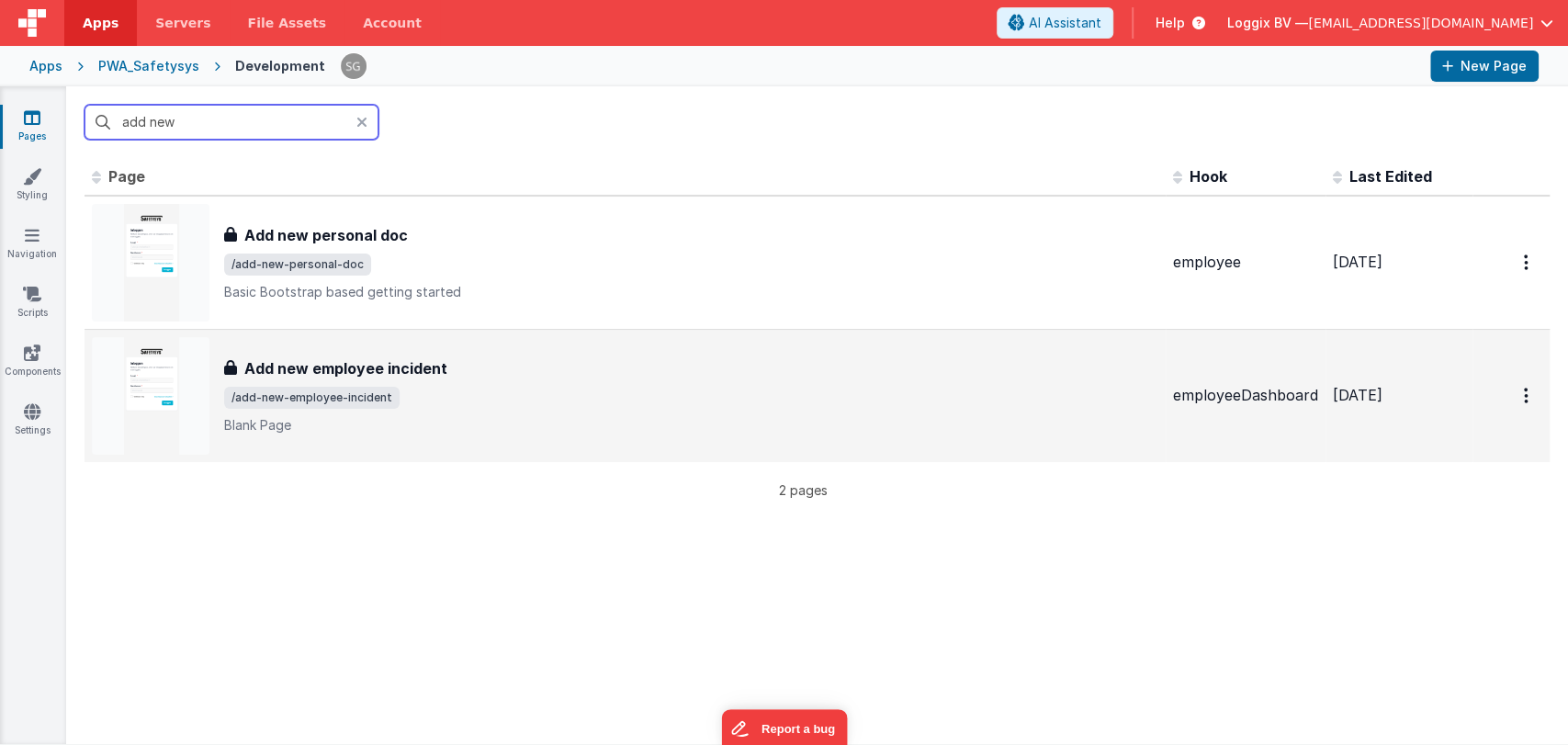
type input "add new"
click at [396, 380] on div "Add new employee incident Add new employee incident /add-new-employee-incident …" at bounding box center [691, 396] width 934 height 77
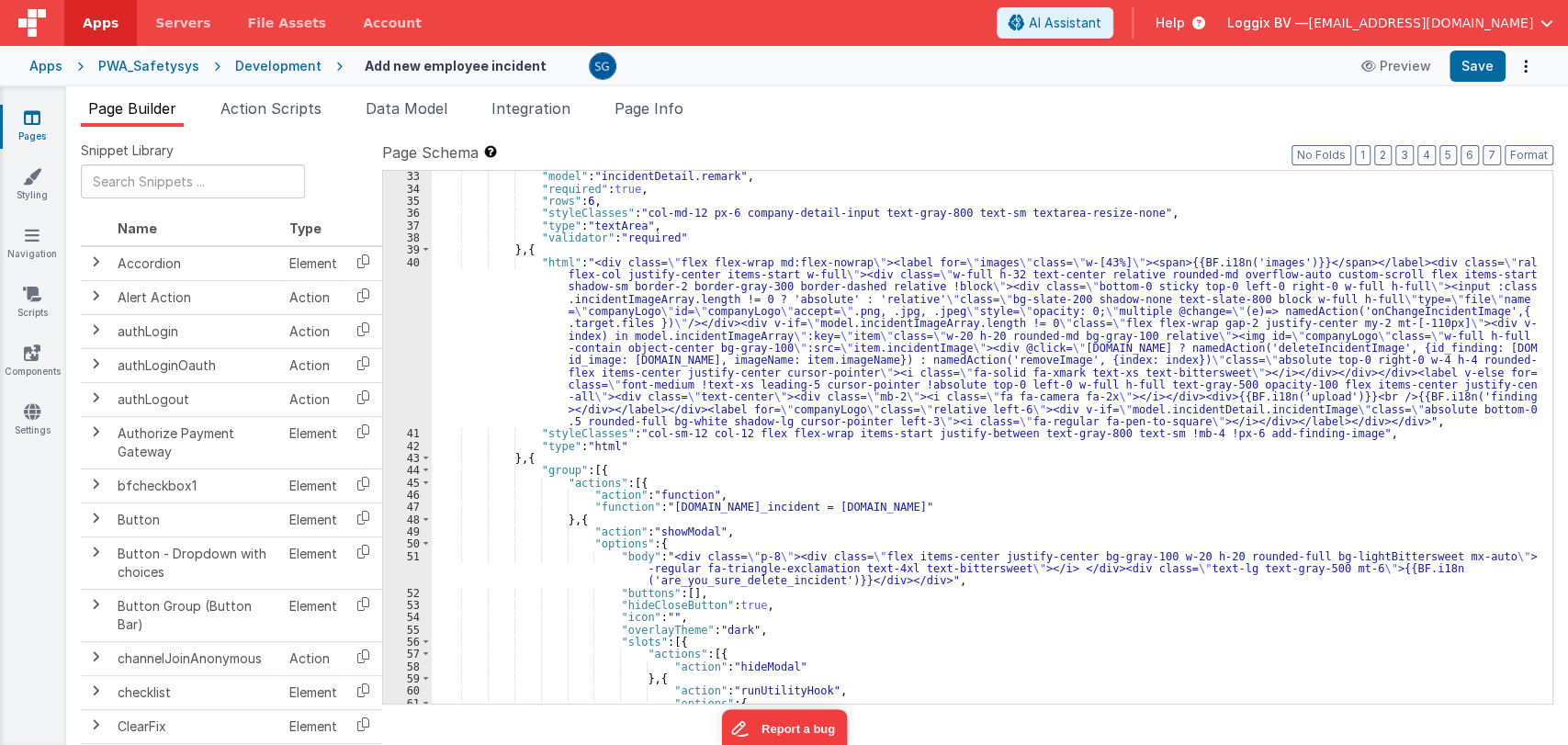
scroll to position [418, 0]
click at [848, 568] on div ""model" : "incidentDetail.remark" , "required" : true , "rows" : 6 , "styleClas…" at bounding box center [984, 449] width 1105 height 558
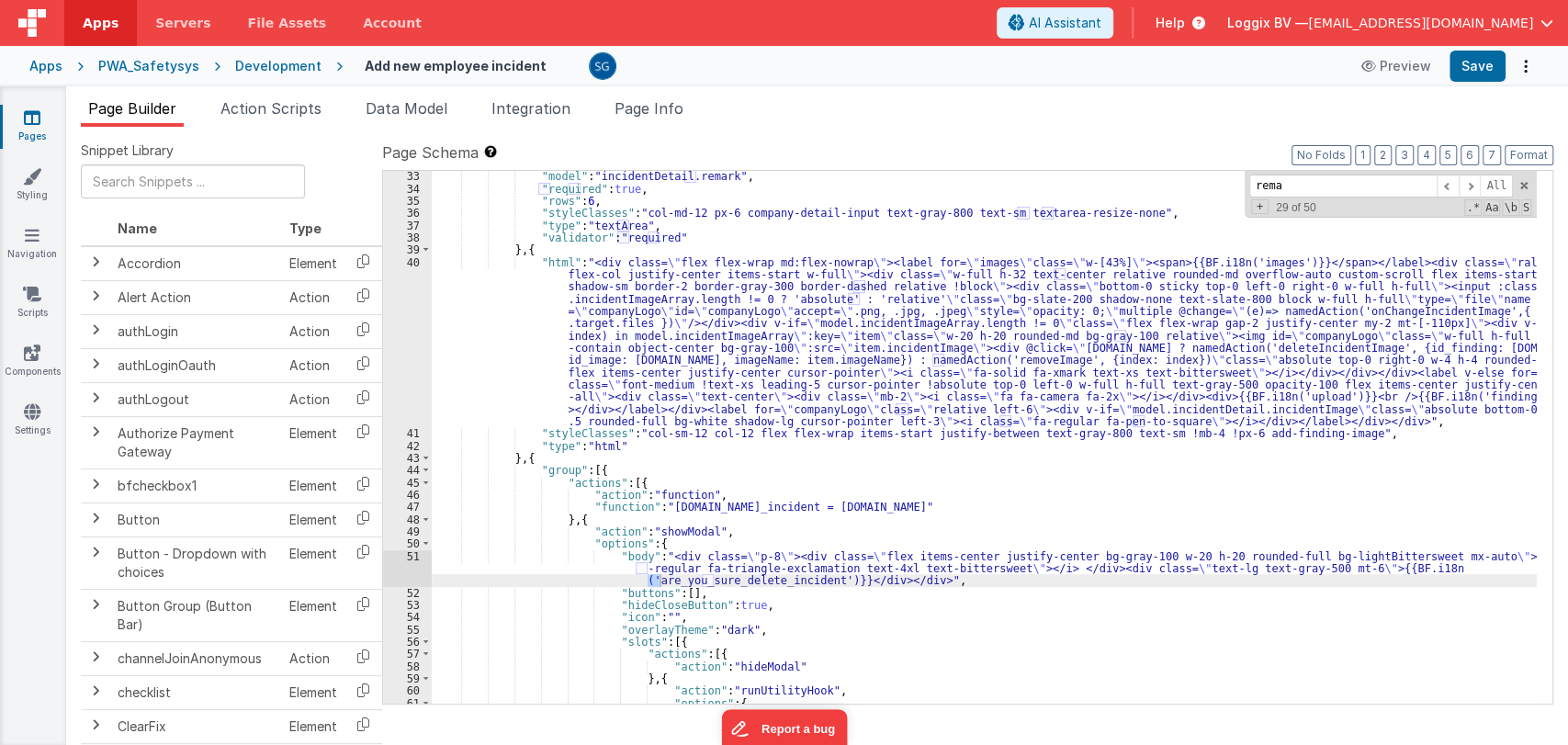
scroll to position [138, 0]
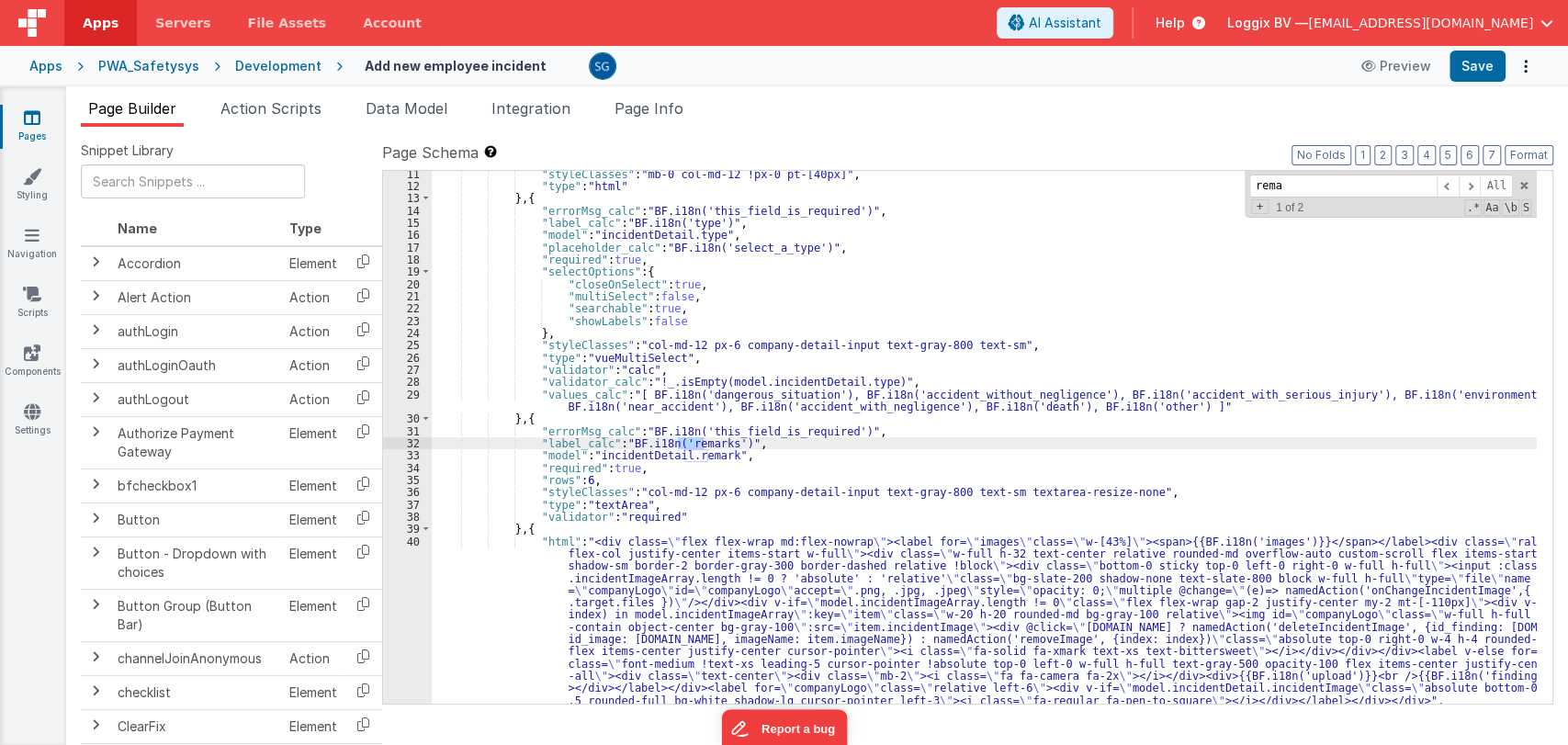
type input "rema"
click at [703, 438] on div ""styleClasses" : "mb-0 col-md-12 !px-0 pt-[40px]" , "type" : "html" } , { "erro…" at bounding box center [984, 438] width 1105 height 533
click at [704, 441] on div ""styleClasses" : "mb-0 col-md-12 !px-0 pt-[40px]" , "type" : "html" } , { "erro…" at bounding box center [984, 447] width 1105 height 558
click at [703, 441] on div ""styleClasses" : "mb-0 col-md-12 !px-0 pt-[40px]" , "type" : "html" } , { "erro…" at bounding box center [984, 447] width 1105 height 558
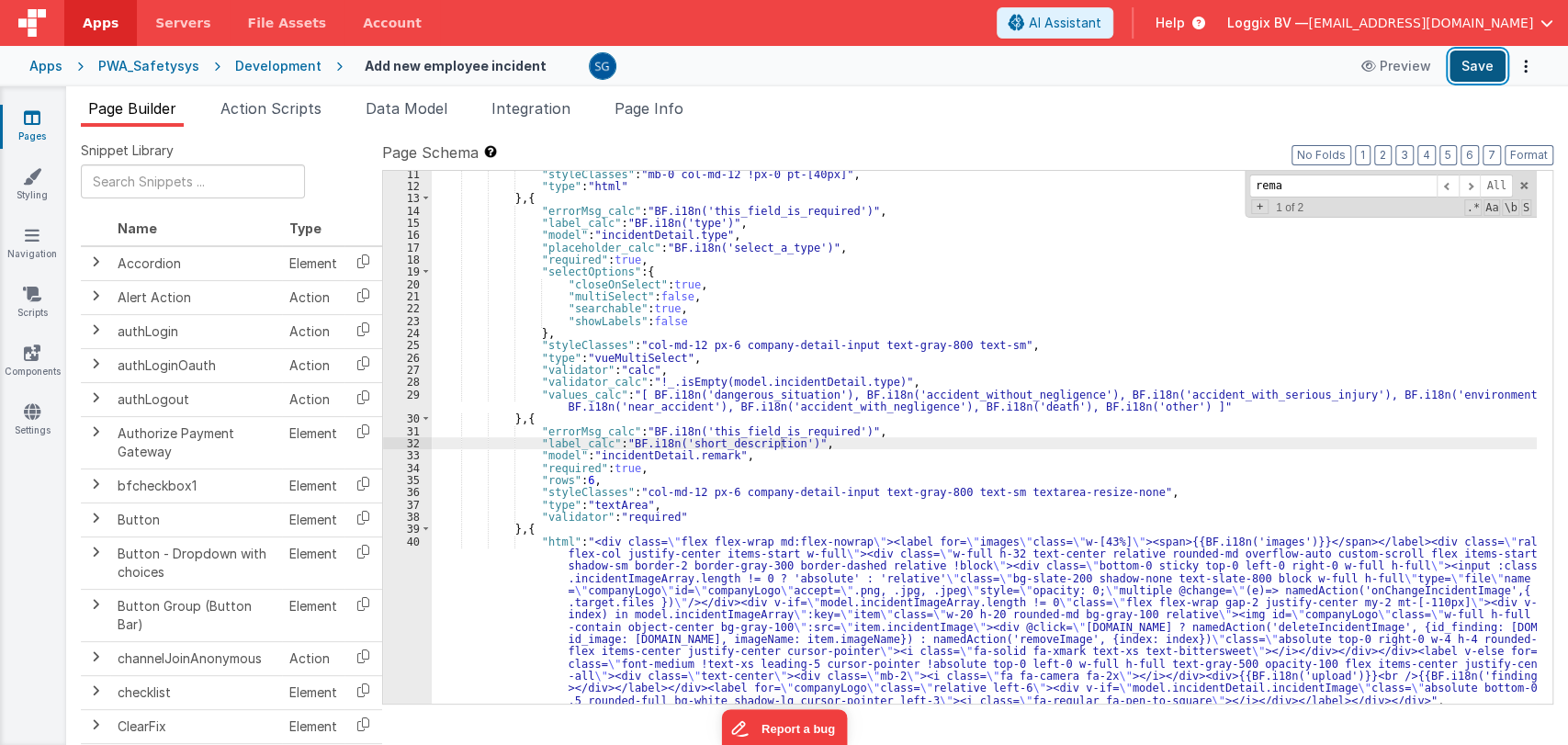
click at [1466, 73] on button "Save" at bounding box center [1477, 65] width 56 height 31
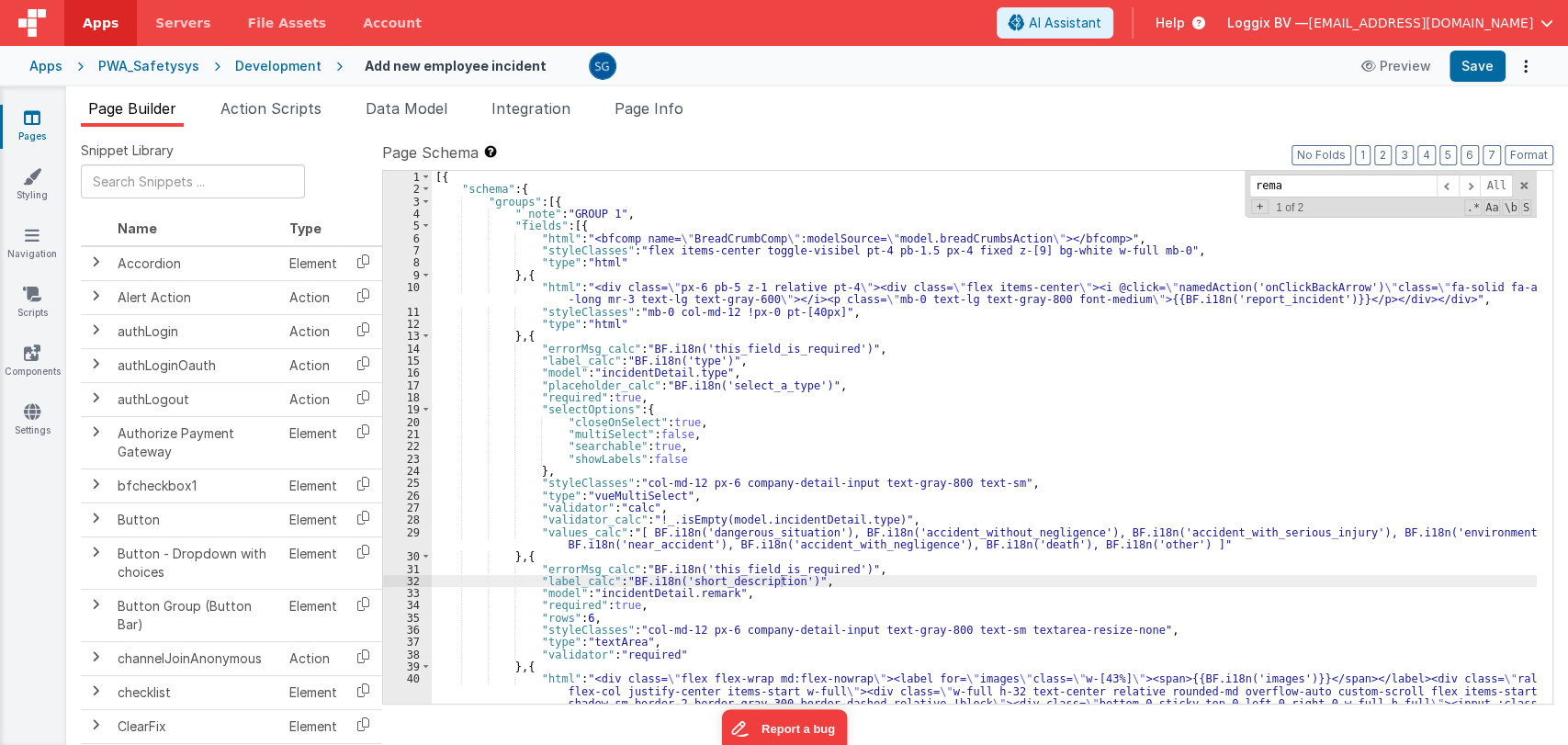
scroll to position [0, 0]
click at [29, 306] on link "Scripts" at bounding box center [32, 303] width 66 height 37
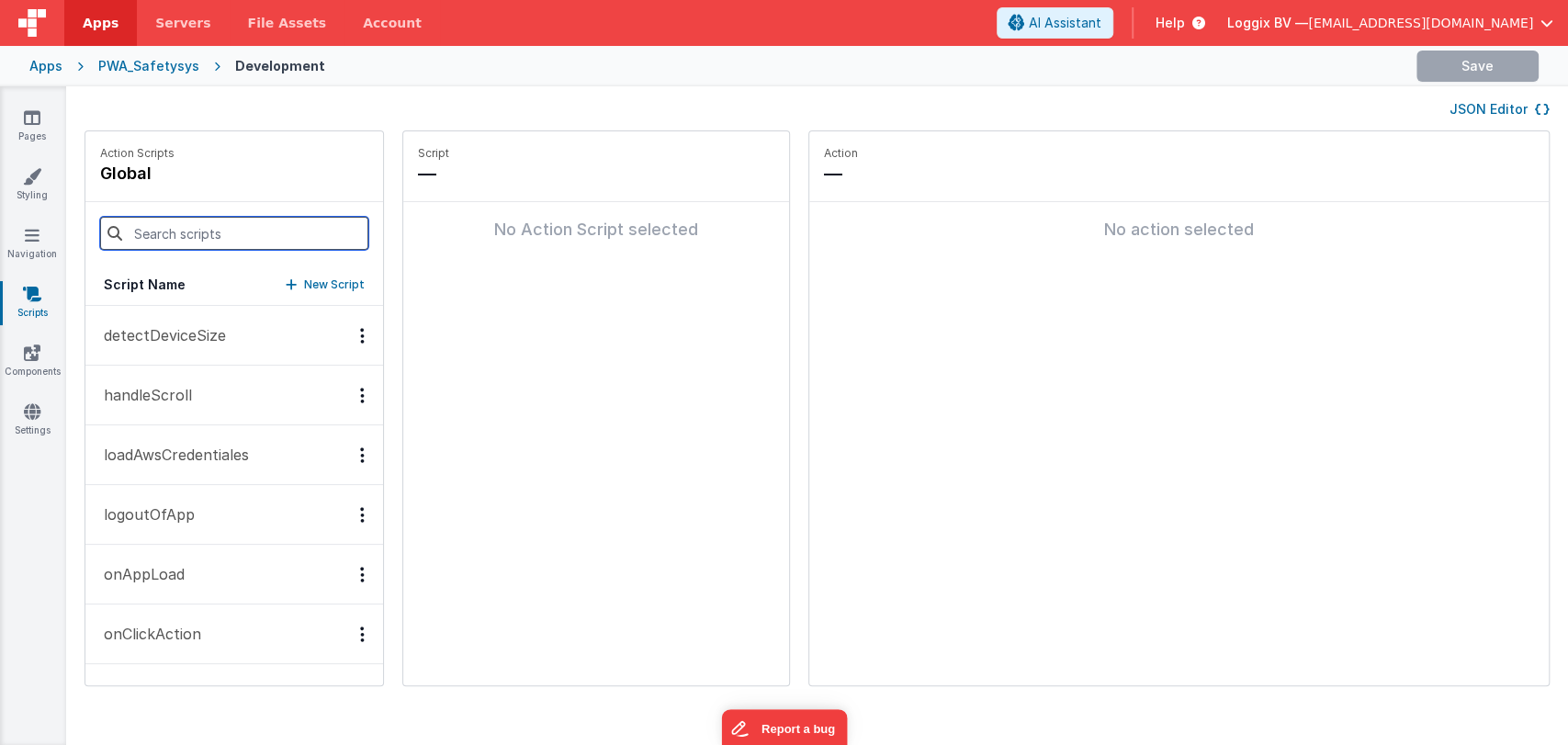
click at [170, 245] on input at bounding box center [234, 233] width 268 height 33
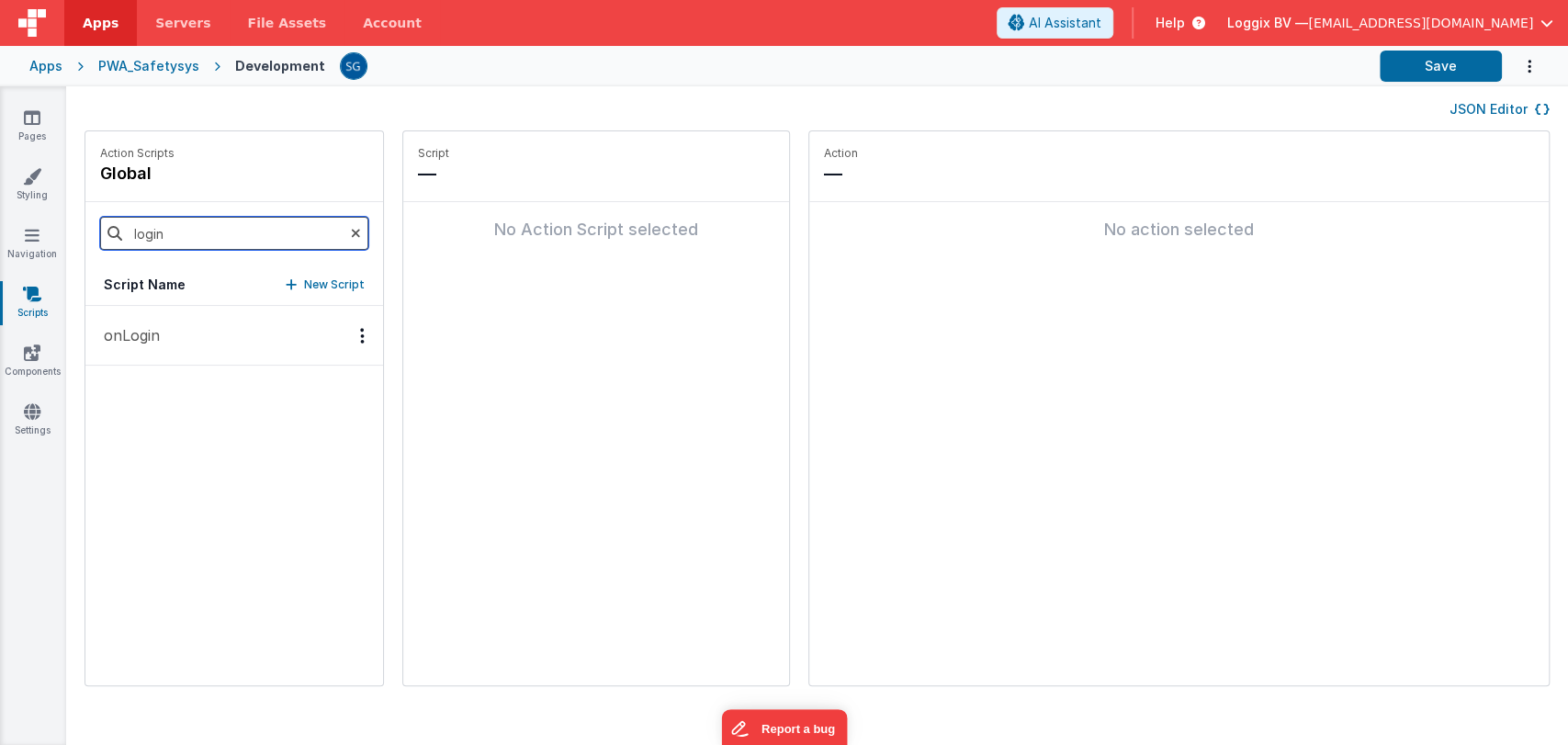
type input "login"
click at [159, 340] on button "onLogin" at bounding box center [234, 336] width 298 height 60
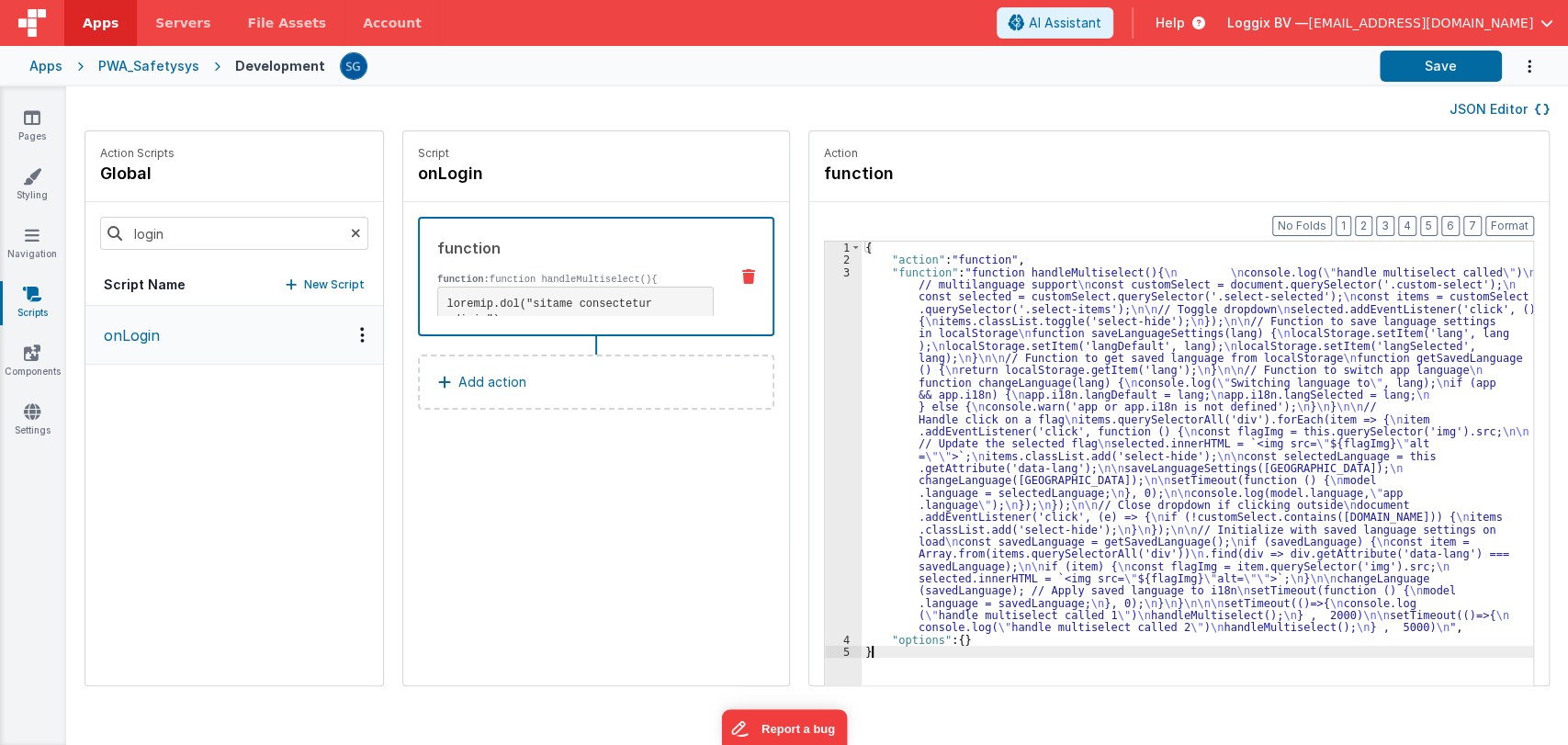
click at [827, 271] on div "3" at bounding box center [843, 450] width 37 height 367
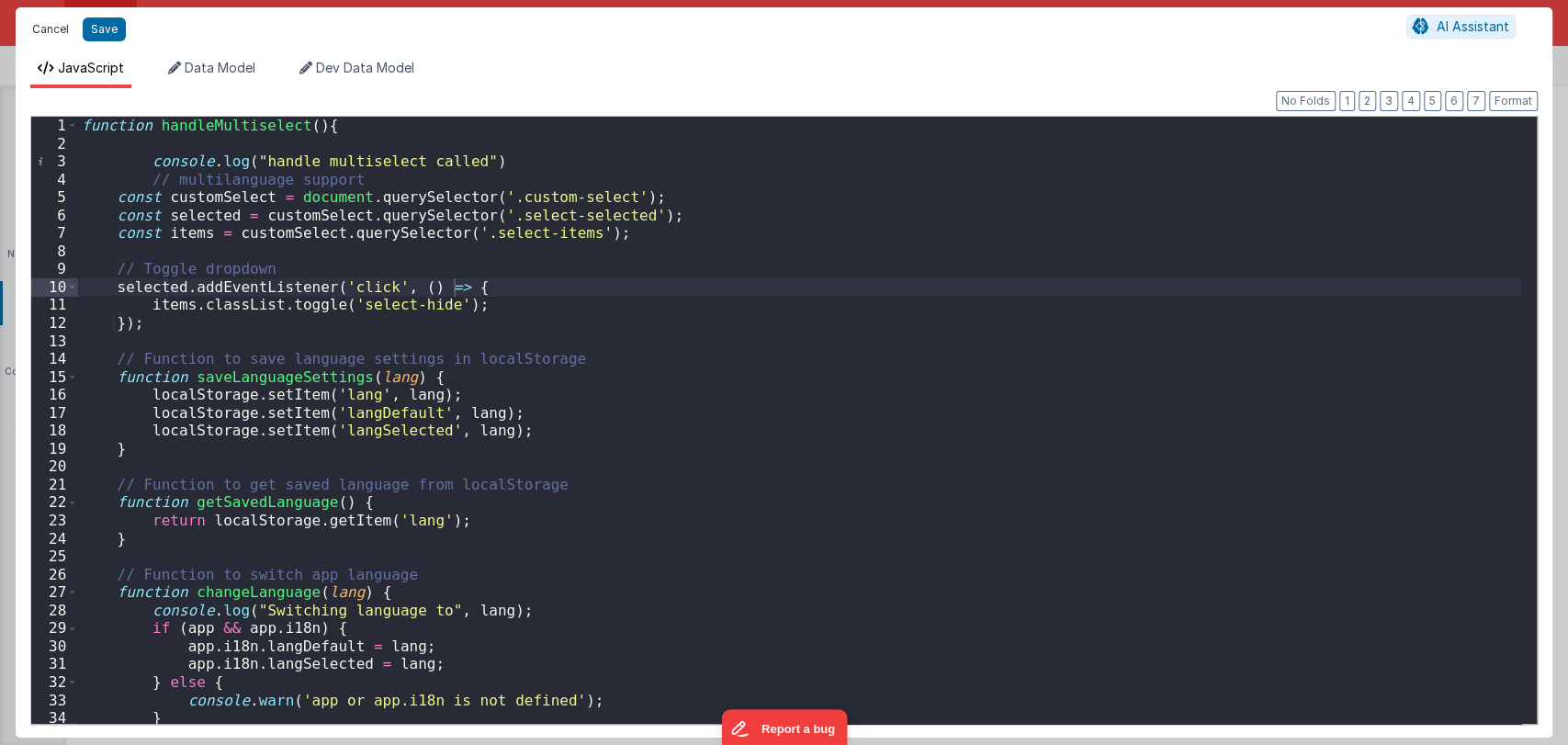
click at [52, 29] on button "Cancel" at bounding box center [50, 28] width 55 height 26
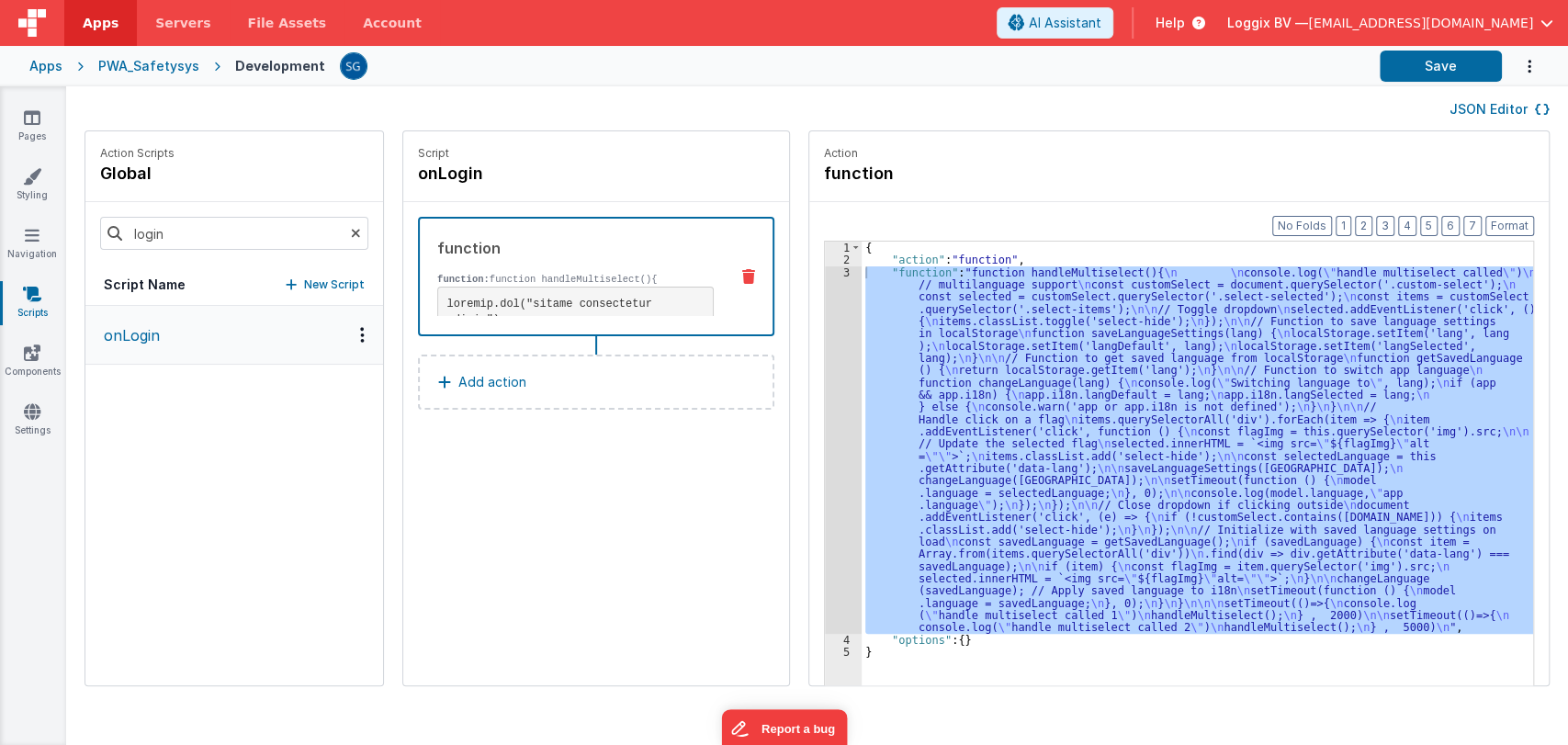
click at [647, 134] on div "Script onLogin" at bounding box center [596, 166] width 386 height 71
click at [617, 112] on div "JSON Editor" at bounding box center [817, 108] width 1466 height 22
click at [40, 425] on link "Settings" at bounding box center [32, 420] width 66 height 37
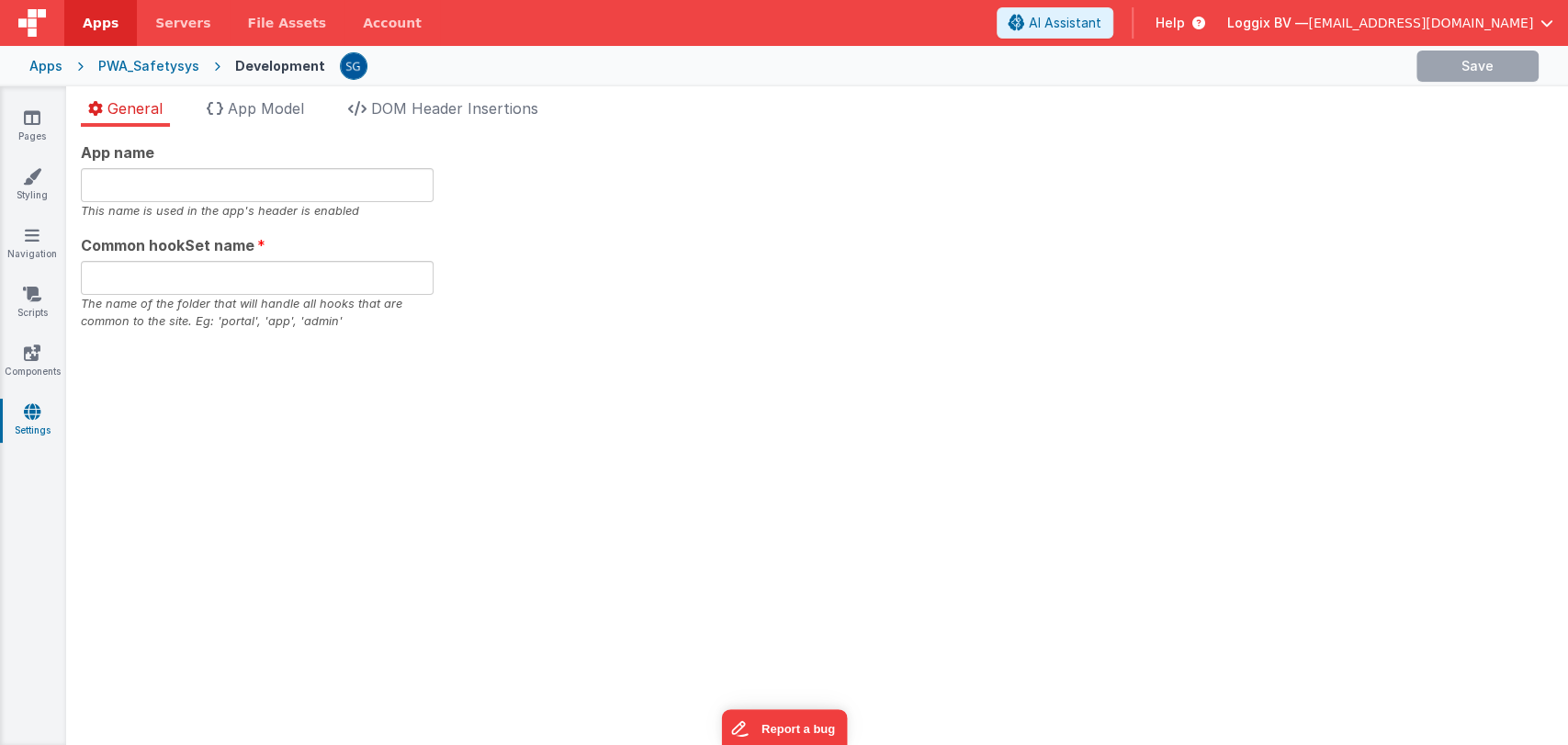
type input "PWA Template"
type input "safe"
click at [294, 104] on span "App Model" at bounding box center [266, 108] width 76 height 18
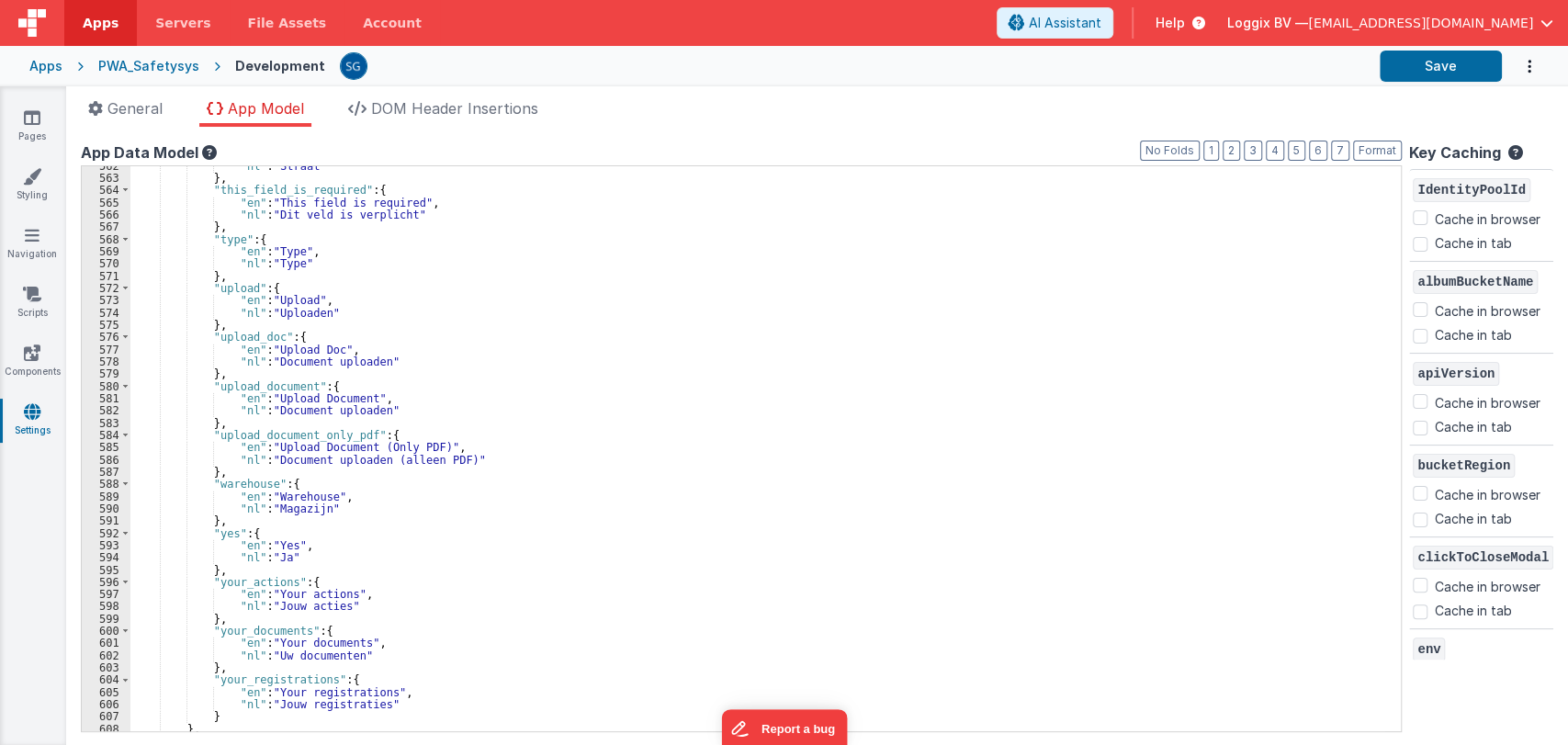
scroll to position [7105, 0]
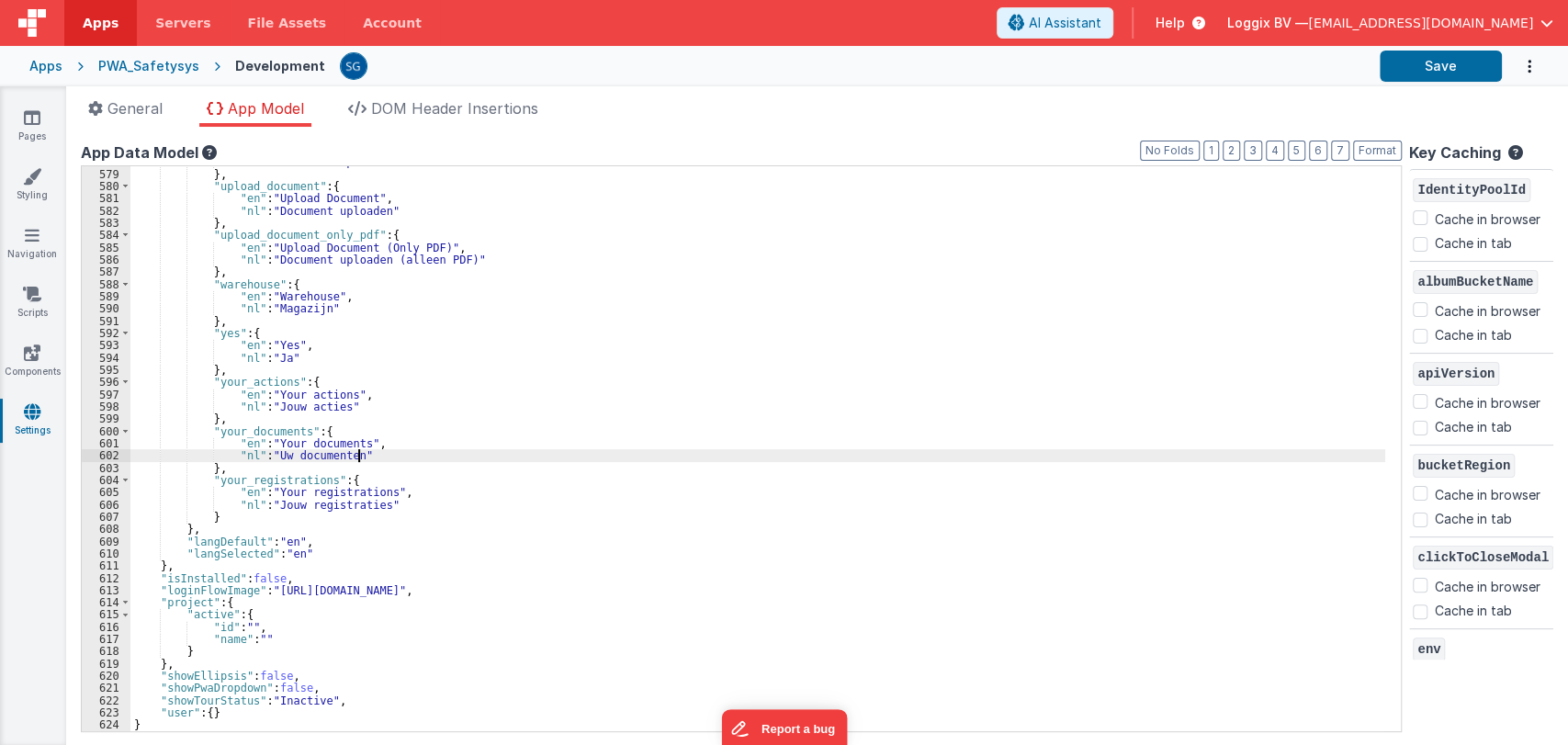
click at [491, 461] on div ""nl" : "Document uploaden" } , "upload_document" : { "en" : "Upload Document" ,…" at bounding box center [758, 451] width 1255 height 590
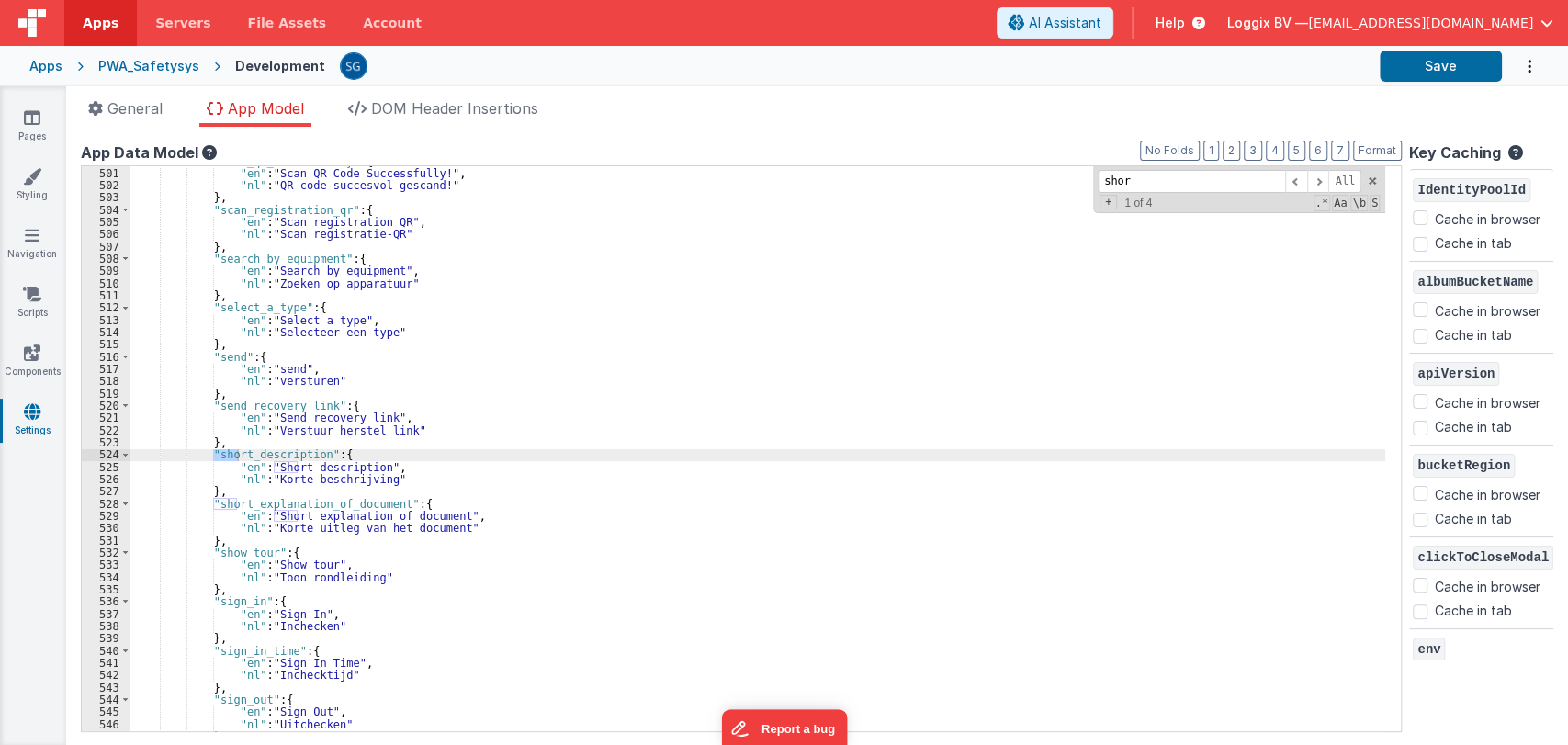
scroll to position [6151, 0]
type input "short"
click at [274, 451] on div ""scan_qr_successfully" : { "en" : "Scan QR Code Successfully!" , "nl" : "QR-cod…" at bounding box center [758, 451] width 1255 height 590
click at [273, 451] on div ""scan_qr_successfully" : { "en" : "Scan QR Code Successfully!" , "nl" : "QR-cod…" at bounding box center [758, 451] width 1255 height 590
click at [272, 451] on div ""scan_qr_successfully" : { "en" : "Scan QR Code Successfully!" , "nl" : "QR-cod…" at bounding box center [758, 451] width 1255 height 590
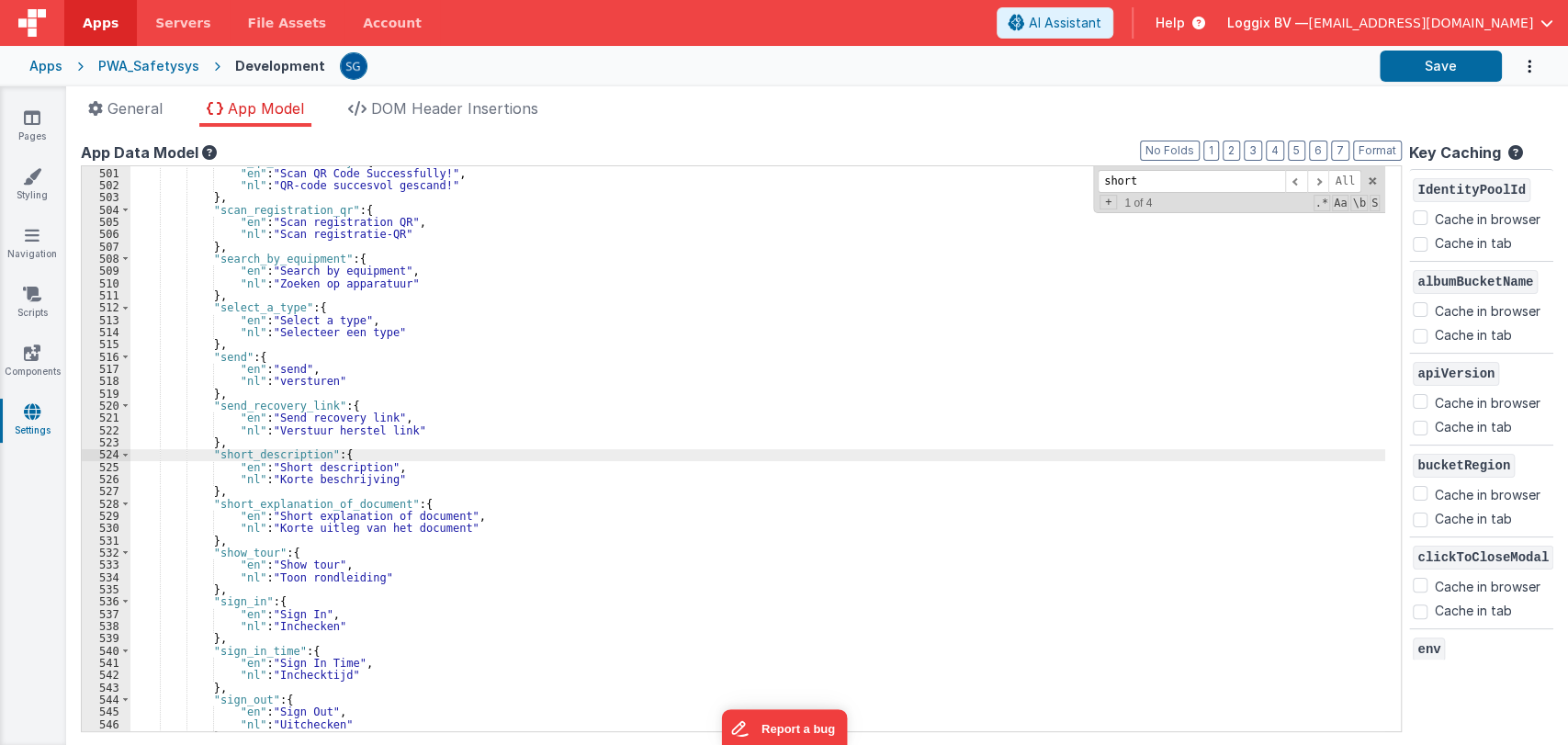
click at [272, 451] on div ""scan_qr_successfully" : { "en" : "Scan QR Code Successfully!" , "nl" : "QR-cod…" at bounding box center [758, 451] width 1255 height 590
click at [26, 125] on icon at bounding box center [31, 117] width 16 height 18
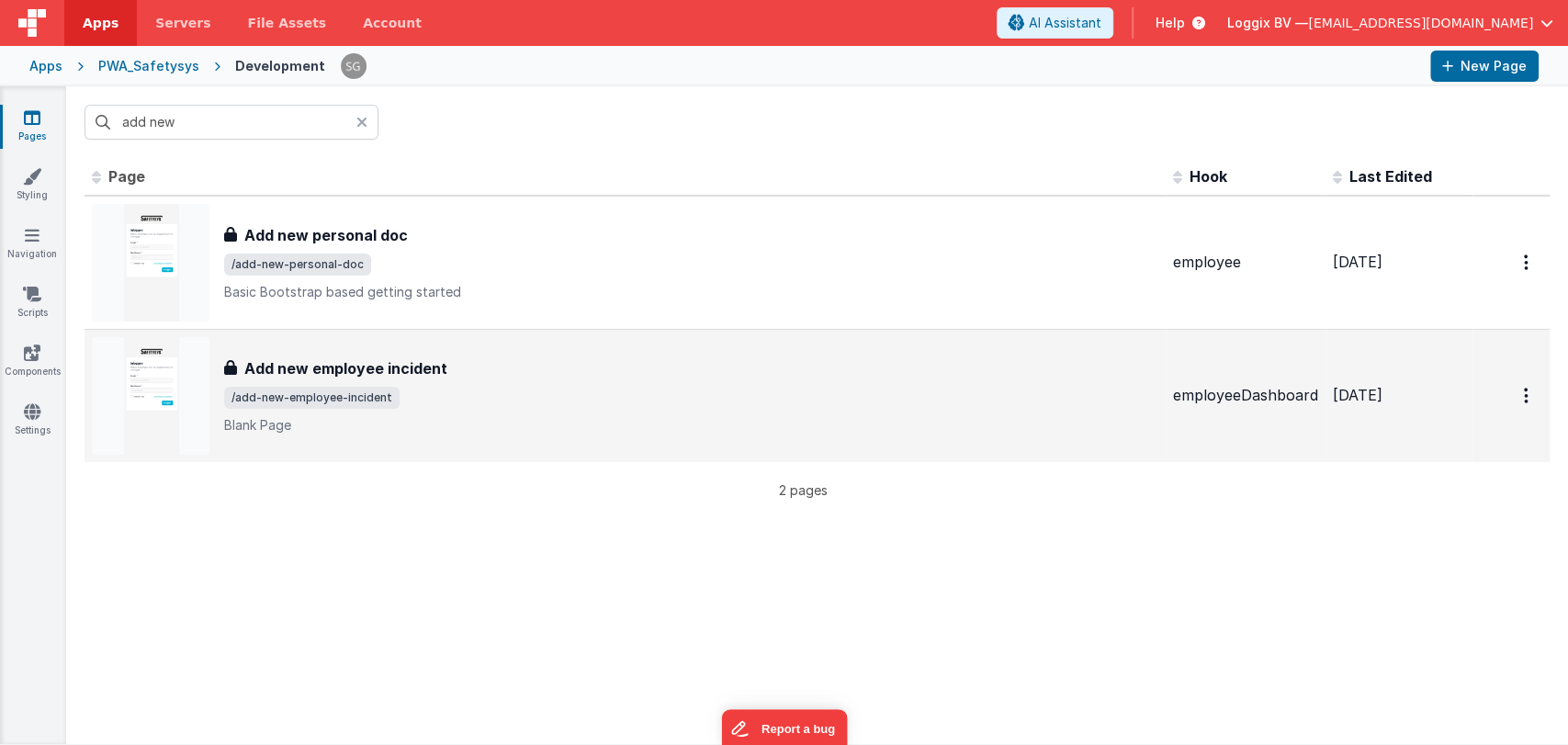
click at [335, 358] on h3 "Add new employee incident" at bounding box center [346, 368] width 203 height 22
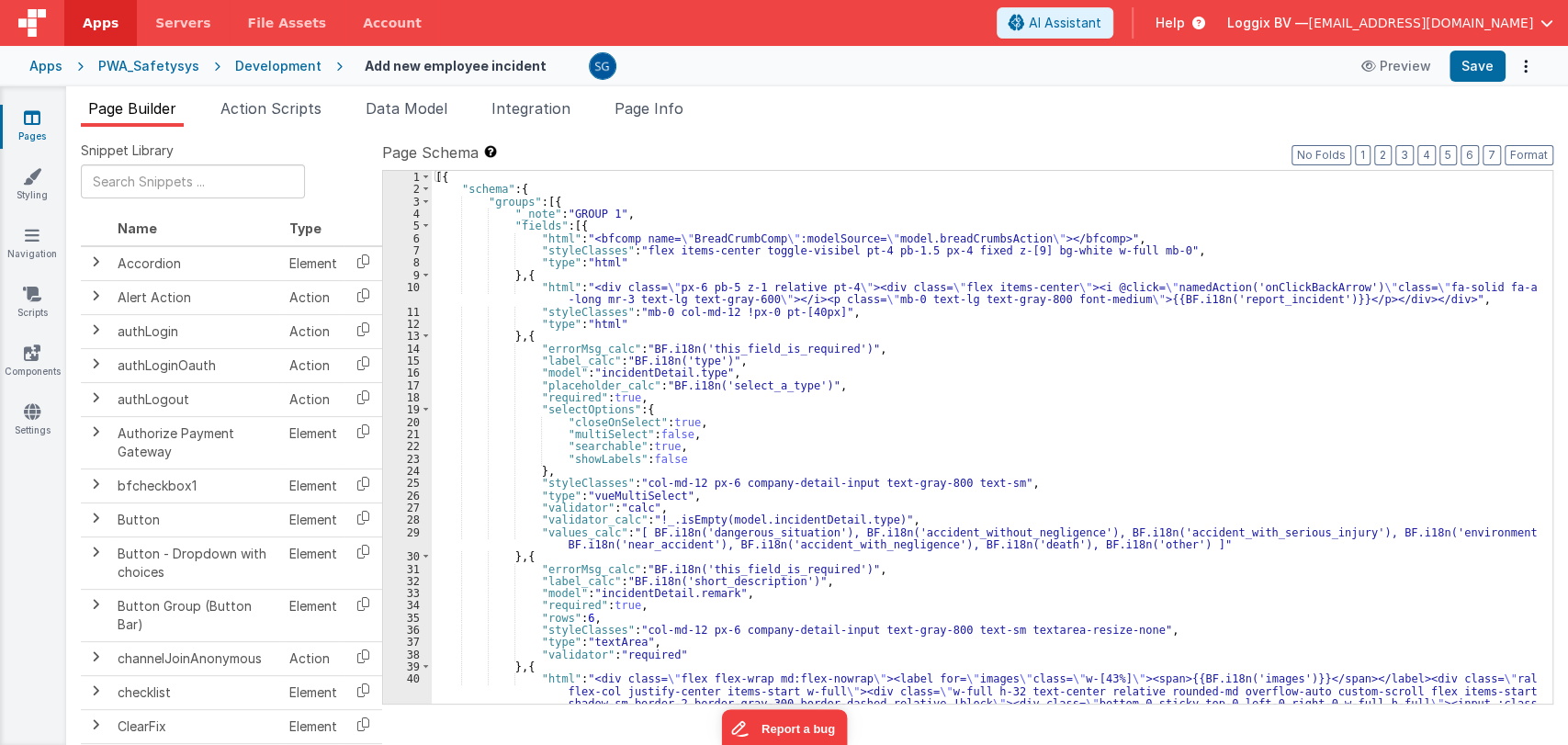
click at [885, 447] on div "[{ "schema" : { "groups" : [{ "_note" : "GROUP 1" , "fields" : [{ "html" : "<bf…" at bounding box center [984, 529] width 1105 height 717
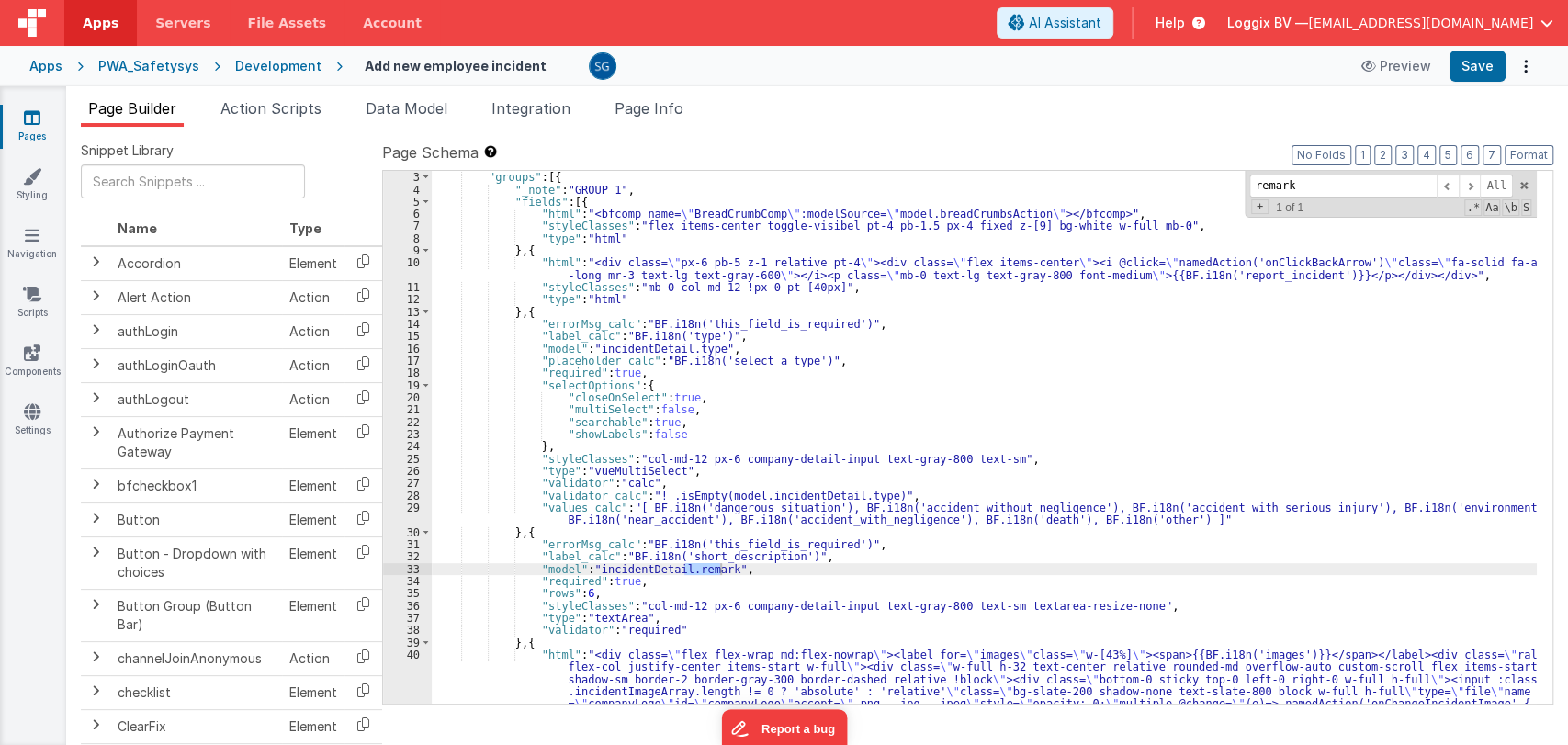
scroll to position [24, 0]
type input "remark"
click at [723, 555] on div ""schema" : { "groups" : [{ "_note" : "GROUP 1" , "fields" : [{ "html" : "<bfcom…" at bounding box center [984, 517] width 1105 height 717
click at [1464, 59] on button "Save" at bounding box center [1477, 65] width 56 height 31
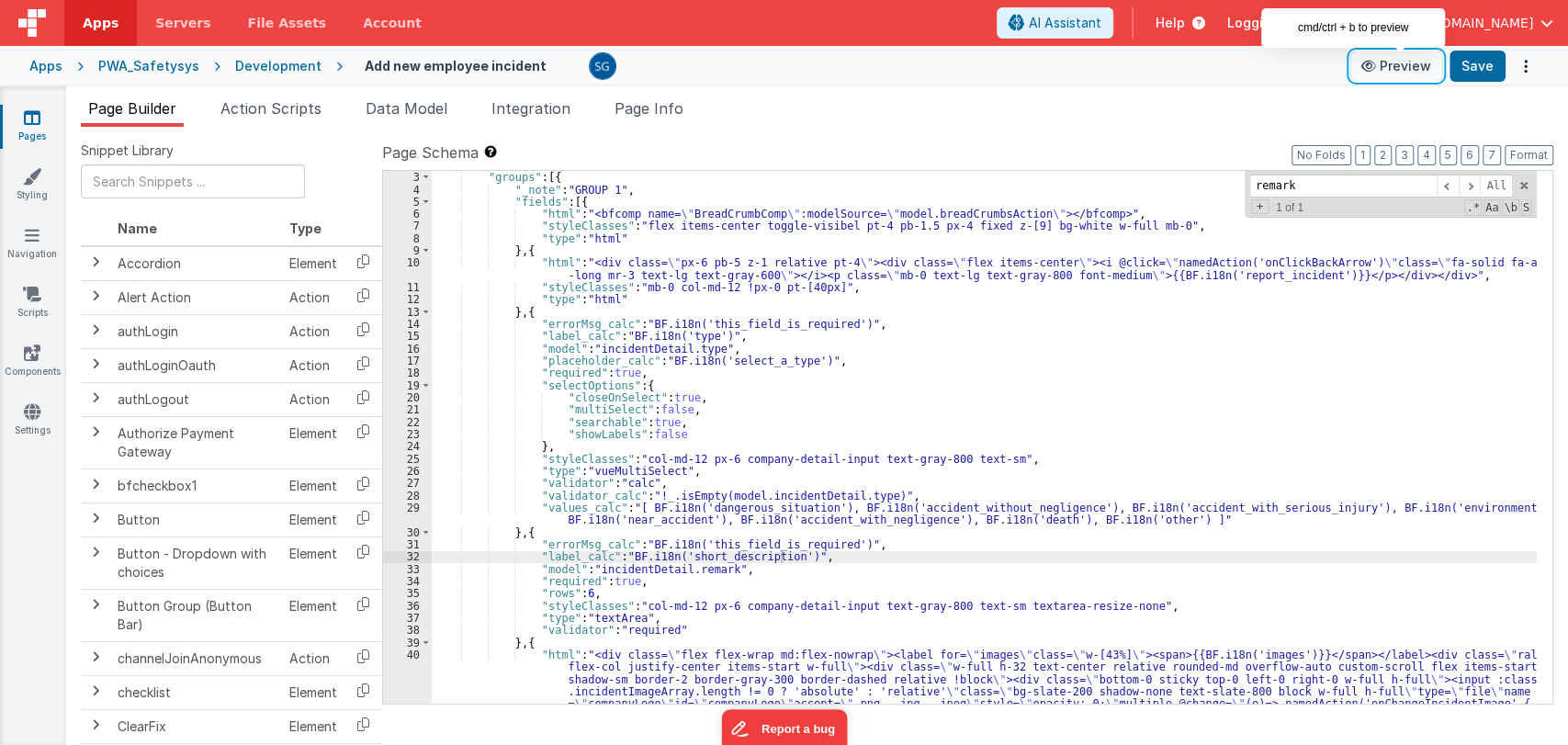
click at [1396, 76] on button "Preview" at bounding box center [1396, 65] width 92 height 29
click at [862, 318] on div ""schema" : { "groups" : [{ "_note" : "GROUP 1" , "fields" : [{ "html" : "<bfcom…" at bounding box center [984, 517] width 1105 height 717
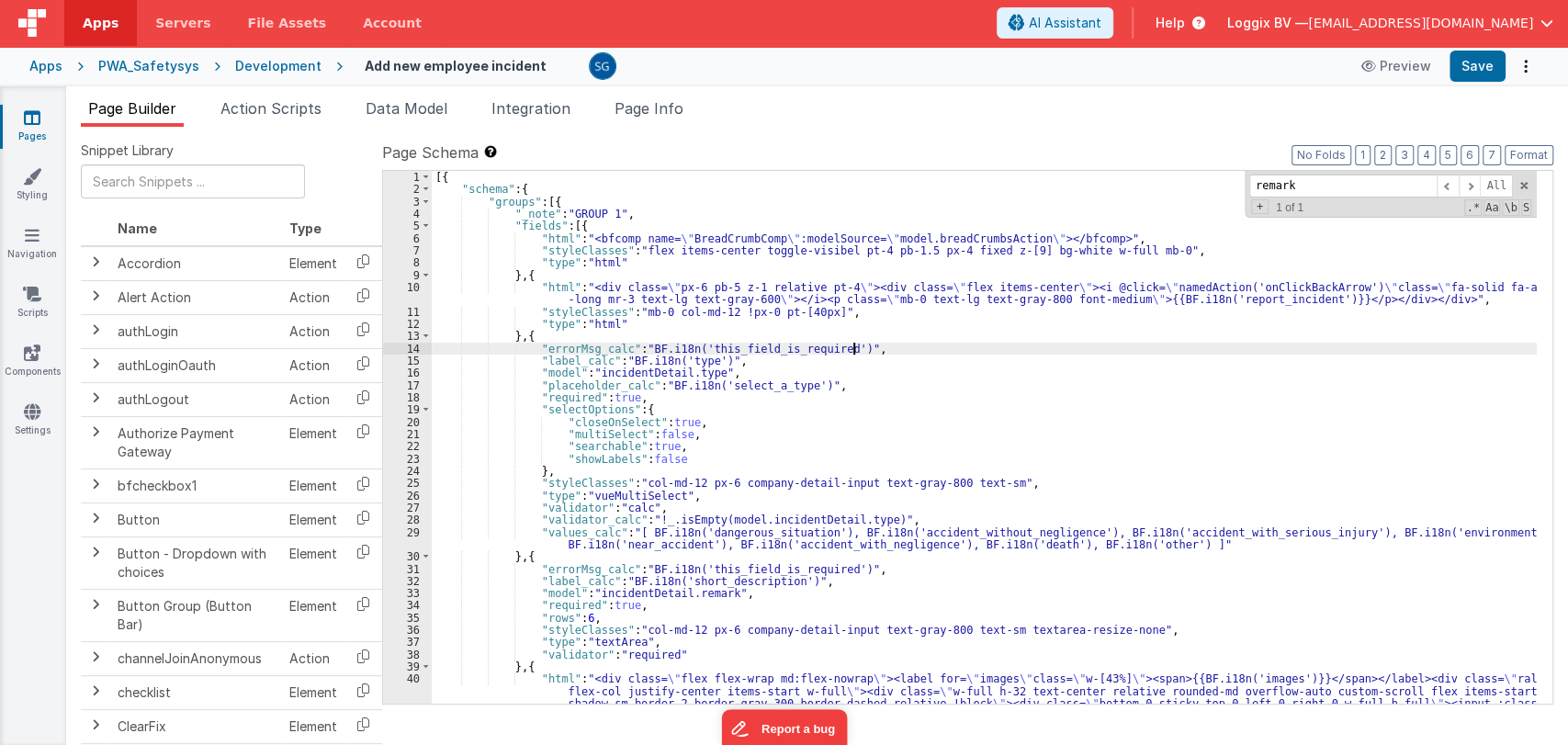
scroll to position [0, 0]
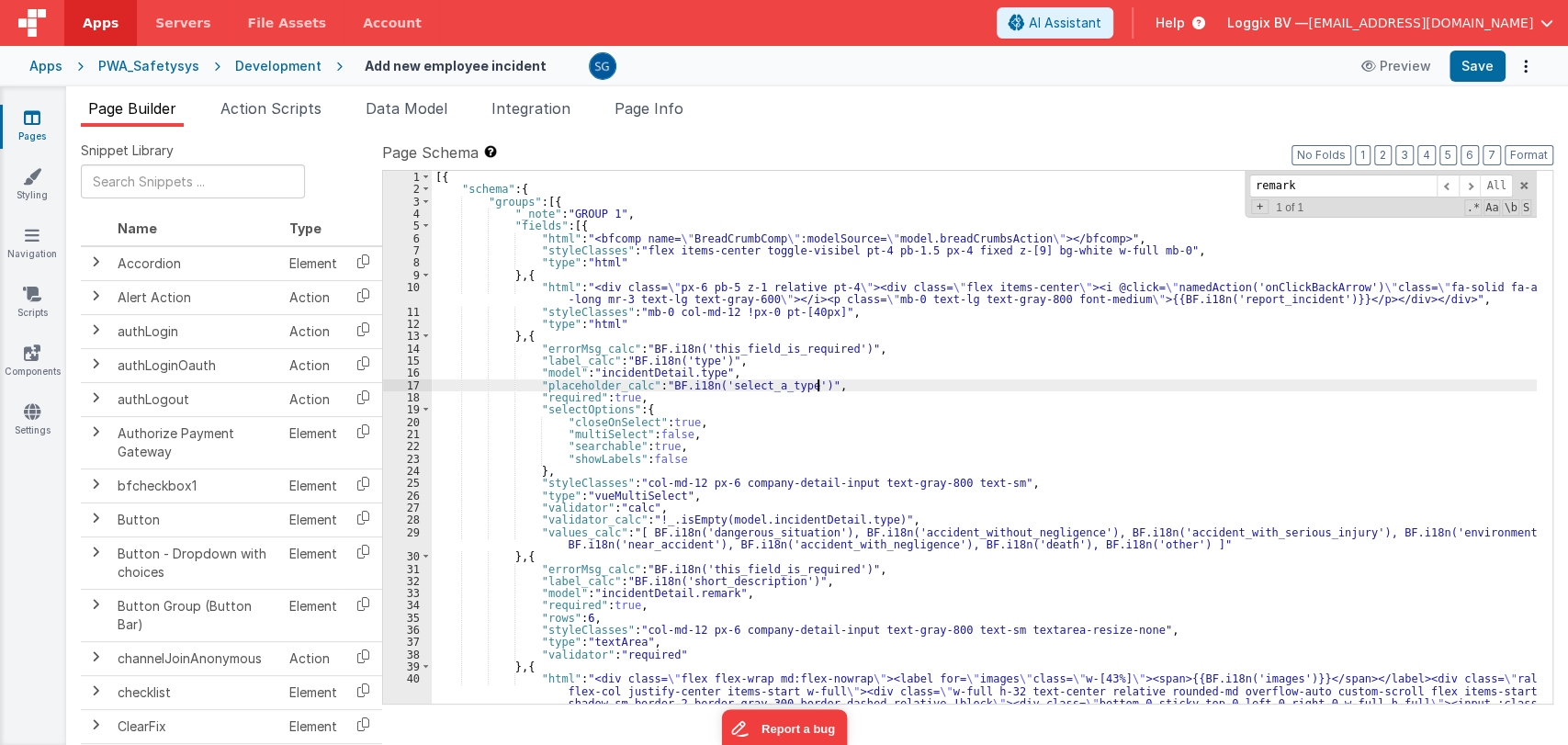
click at [823, 387] on div "[{ "schema" : { "groups" : [{ "_note" : "GROUP 1" , "fields" : [{ "html" : "<bf…" at bounding box center [984, 529] width 1105 height 717
click at [867, 386] on div "[{ "schema" : { "groups" : [{ "_note" : "GROUP 1" , "fields" : [{ "html" : "<bf…" at bounding box center [984, 529] width 1105 height 717
click at [21, 432] on link "Settings" at bounding box center [32, 420] width 66 height 37
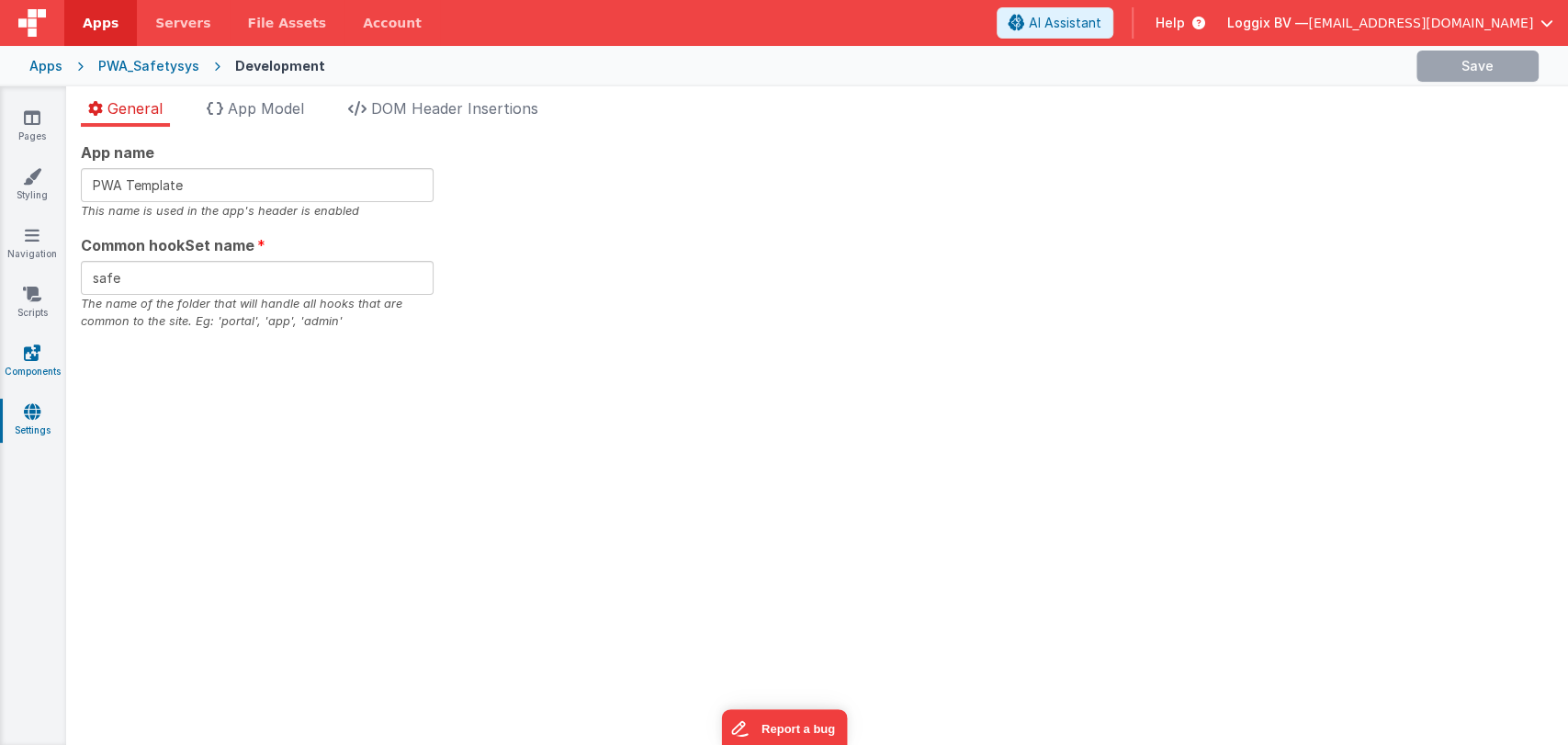
click at [30, 348] on icon at bounding box center [31, 352] width 16 height 18
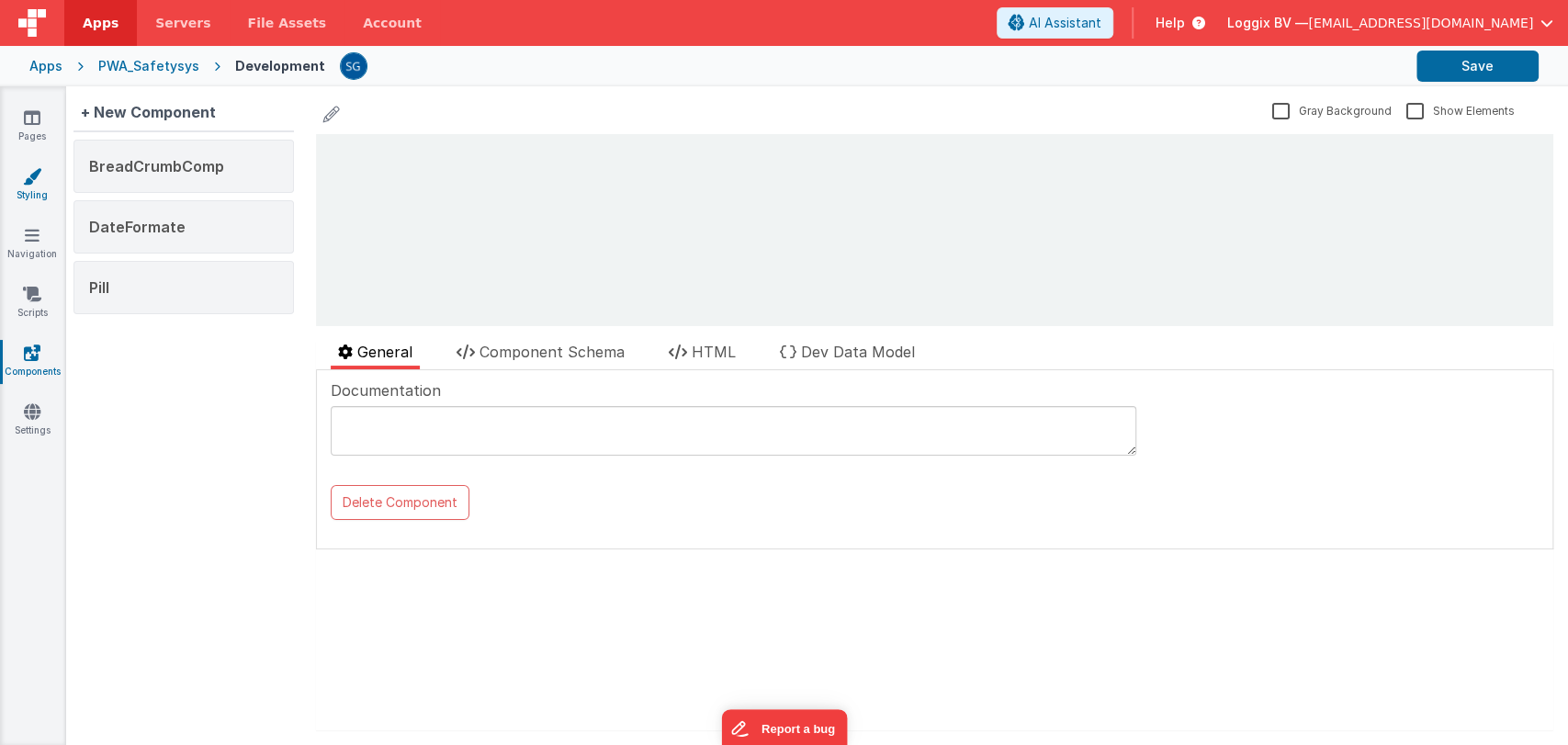
click at [29, 190] on link "Styling" at bounding box center [32, 185] width 66 height 37
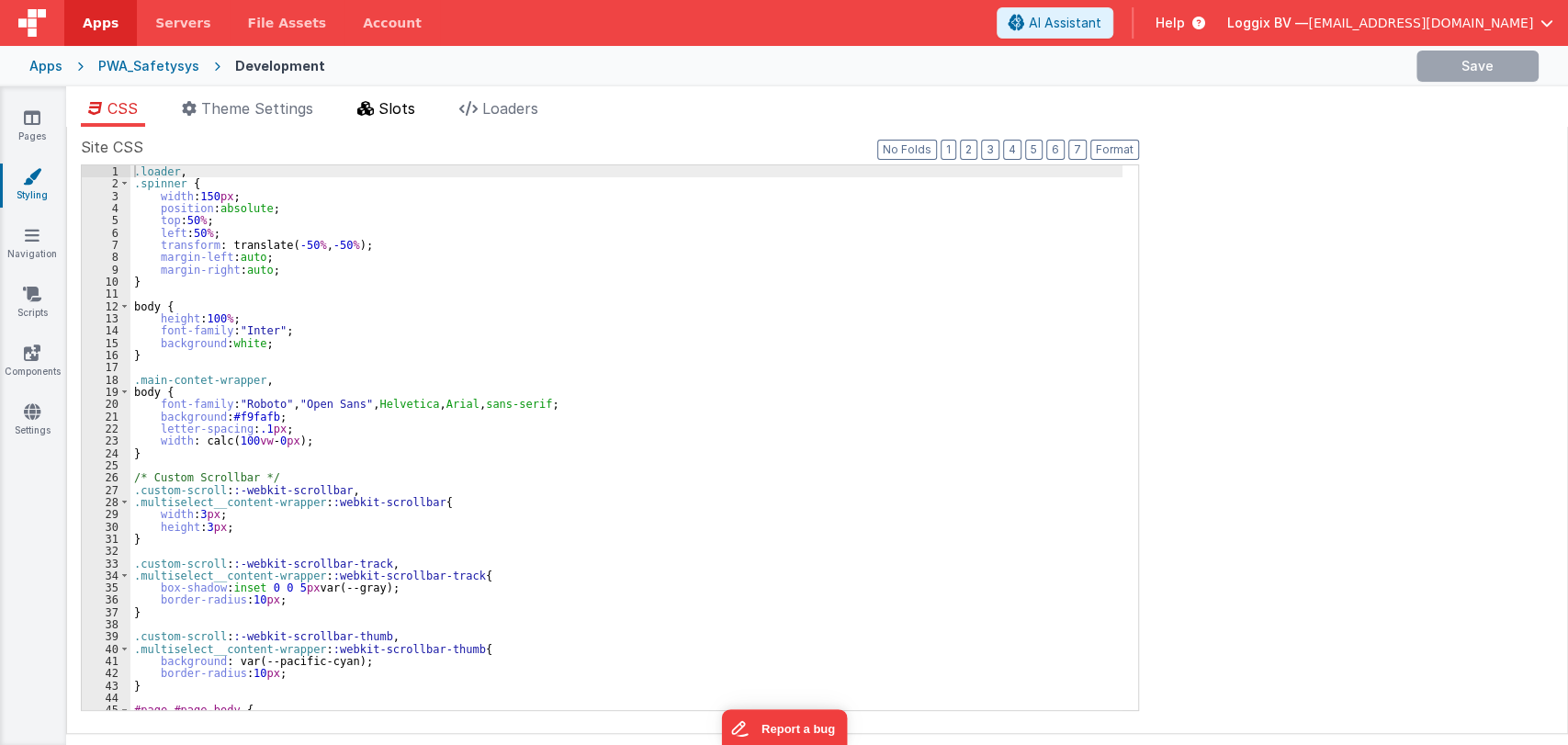
click at [423, 108] on li "Slots" at bounding box center [386, 112] width 73 height 29
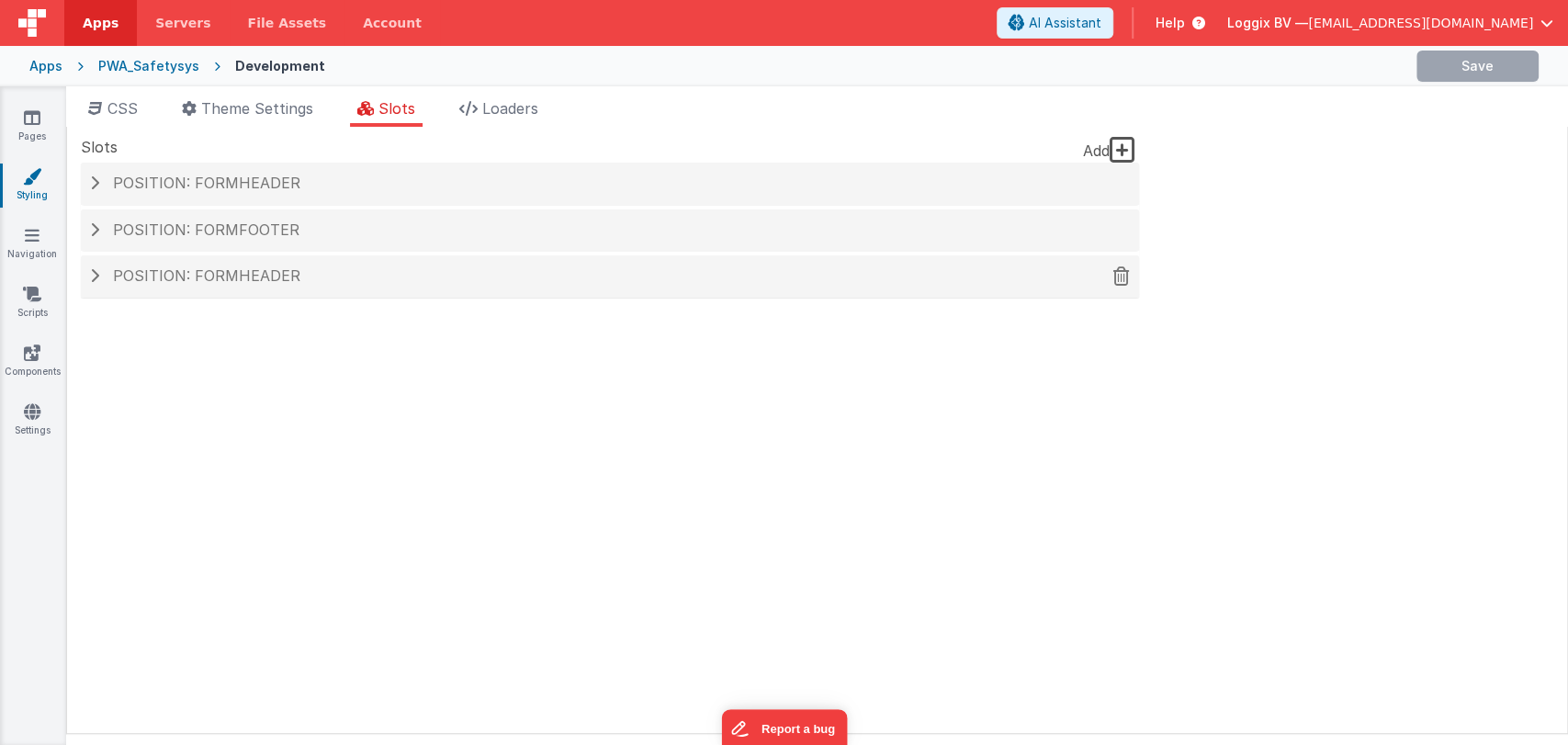
click at [211, 289] on div "Position: formHeader" at bounding box center [610, 276] width 1059 height 43
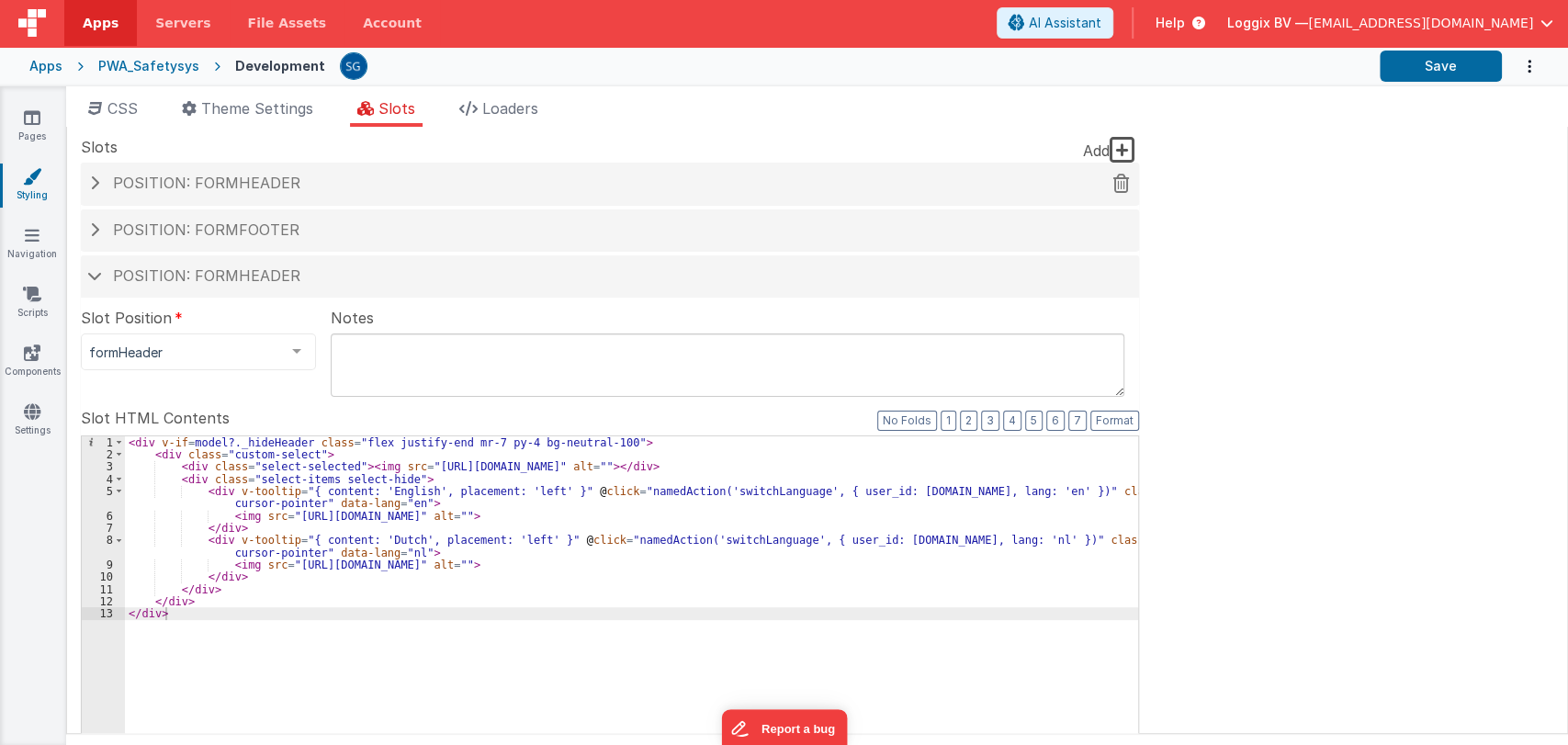
click at [249, 190] on span "Position: formHeader" at bounding box center [207, 182] width 188 height 18
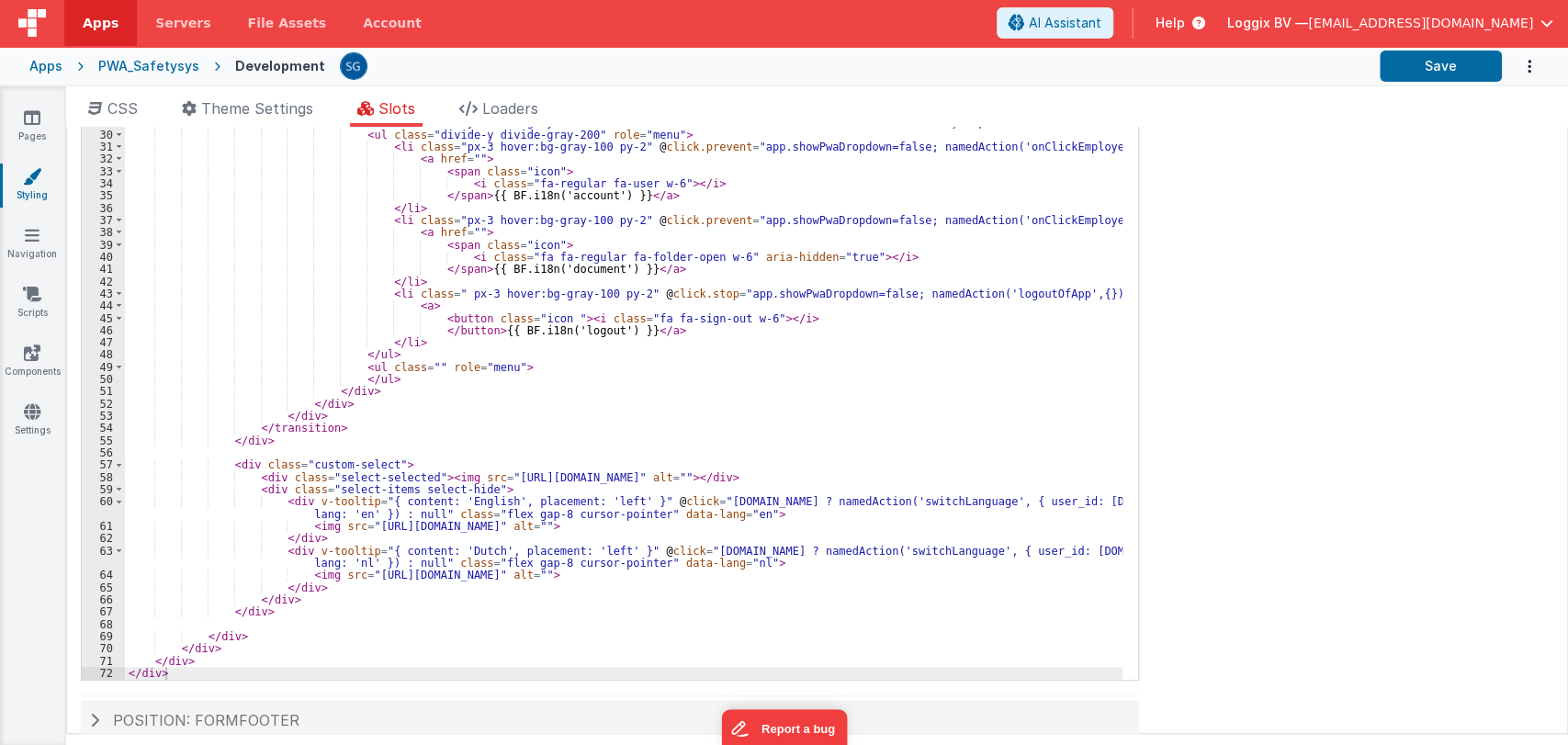
scroll to position [332, 0]
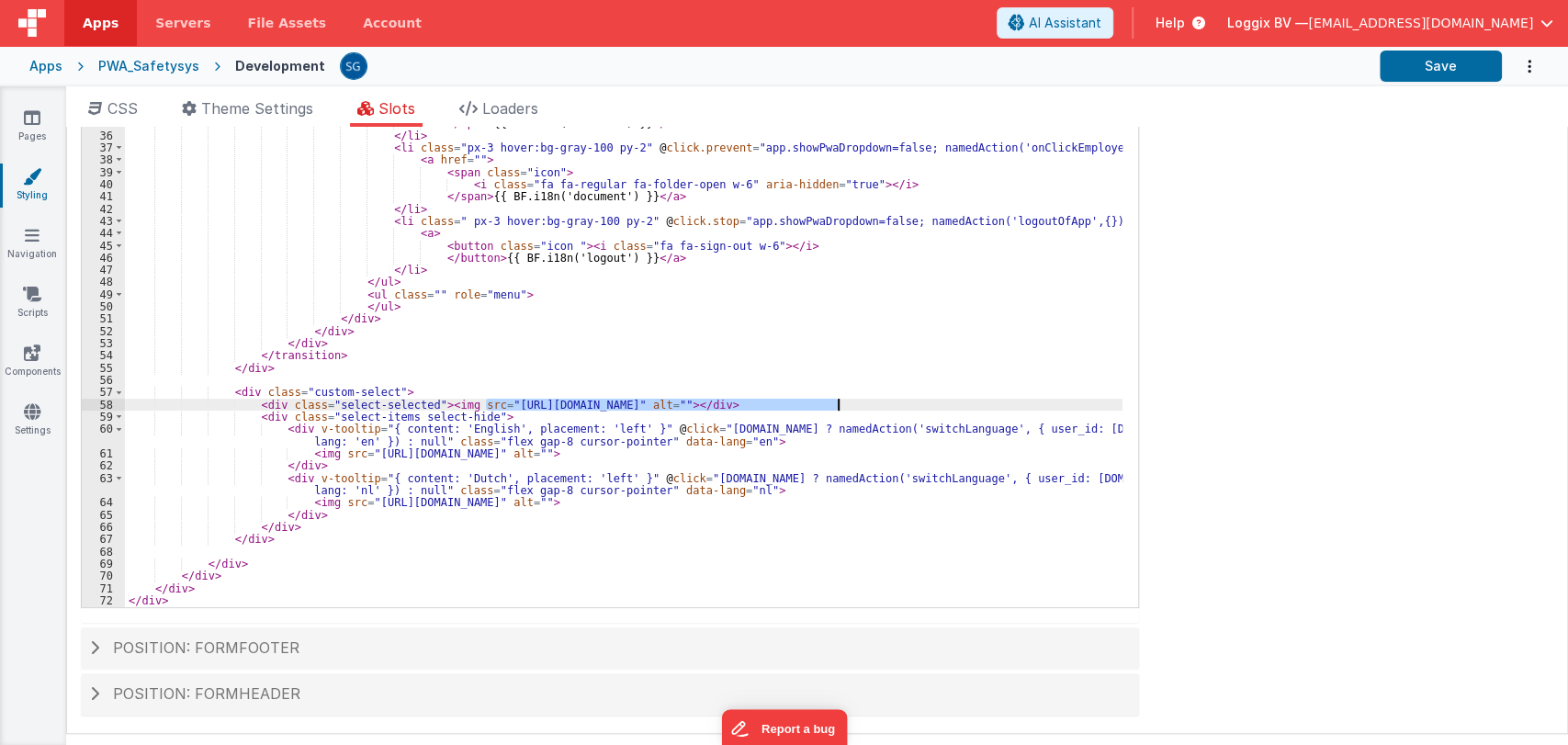
drag, startPoint x: 485, startPoint y: 404, endPoint x: 840, endPoint y: 405, distance: 355.0
click at [840, 405] on div "< div class = "cursor-pointer origin-top-right absolute right-0 mt-12 mr-4 w-40…" at bounding box center [624, 323] width 998 height 632
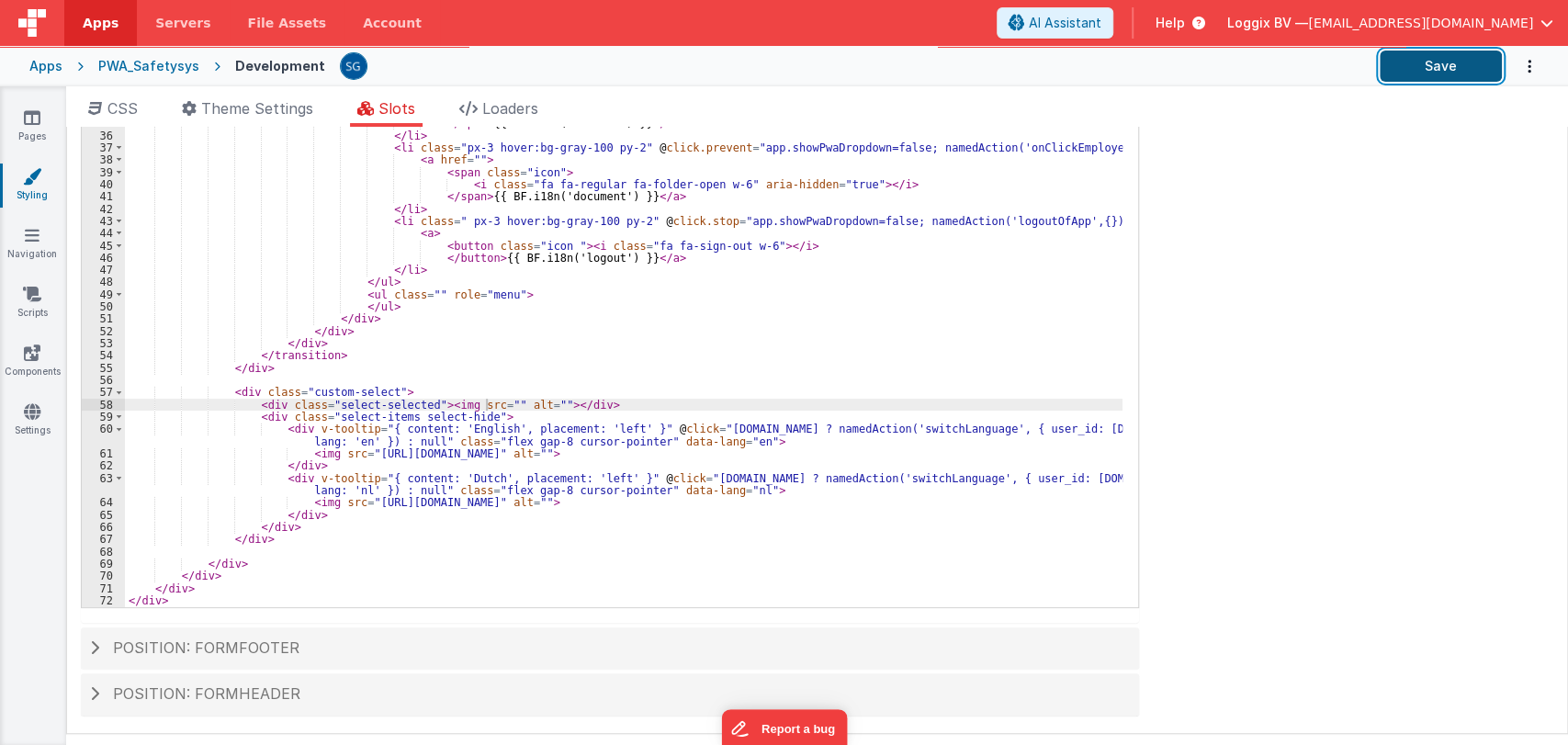
click at [1467, 63] on button "Save" at bounding box center [1441, 65] width 122 height 31
click at [31, 111] on icon at bounding box center [31, 117] width 16 height 18
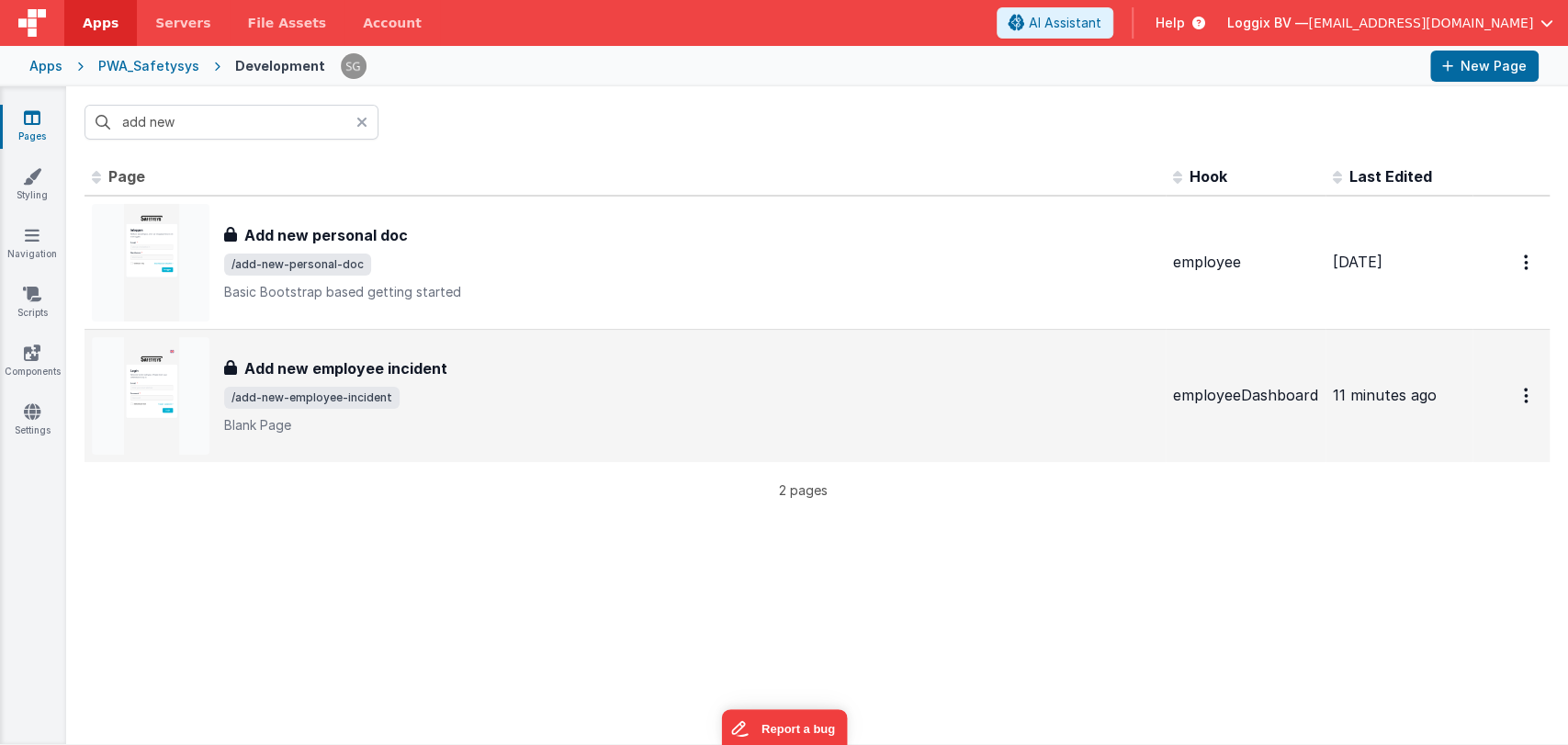
click at [378, 355] on div "Add new employee incident Add new employee incident /add-new-employee-incident …" at bounding box center [625, 396] width 1066 height 118
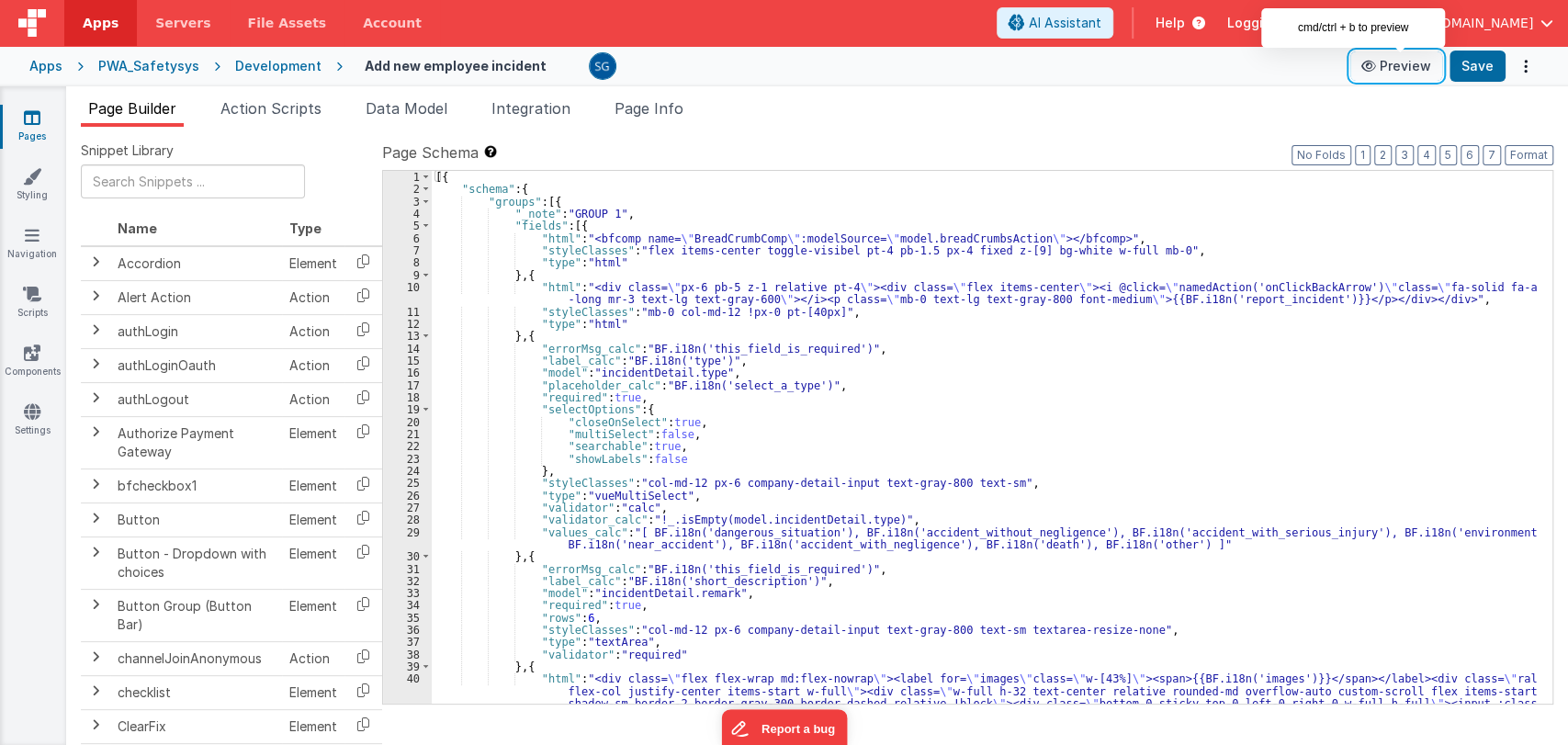
click at [1385, 76] on button "Preview" at bounding box center [1396, 65] width 92 height 29
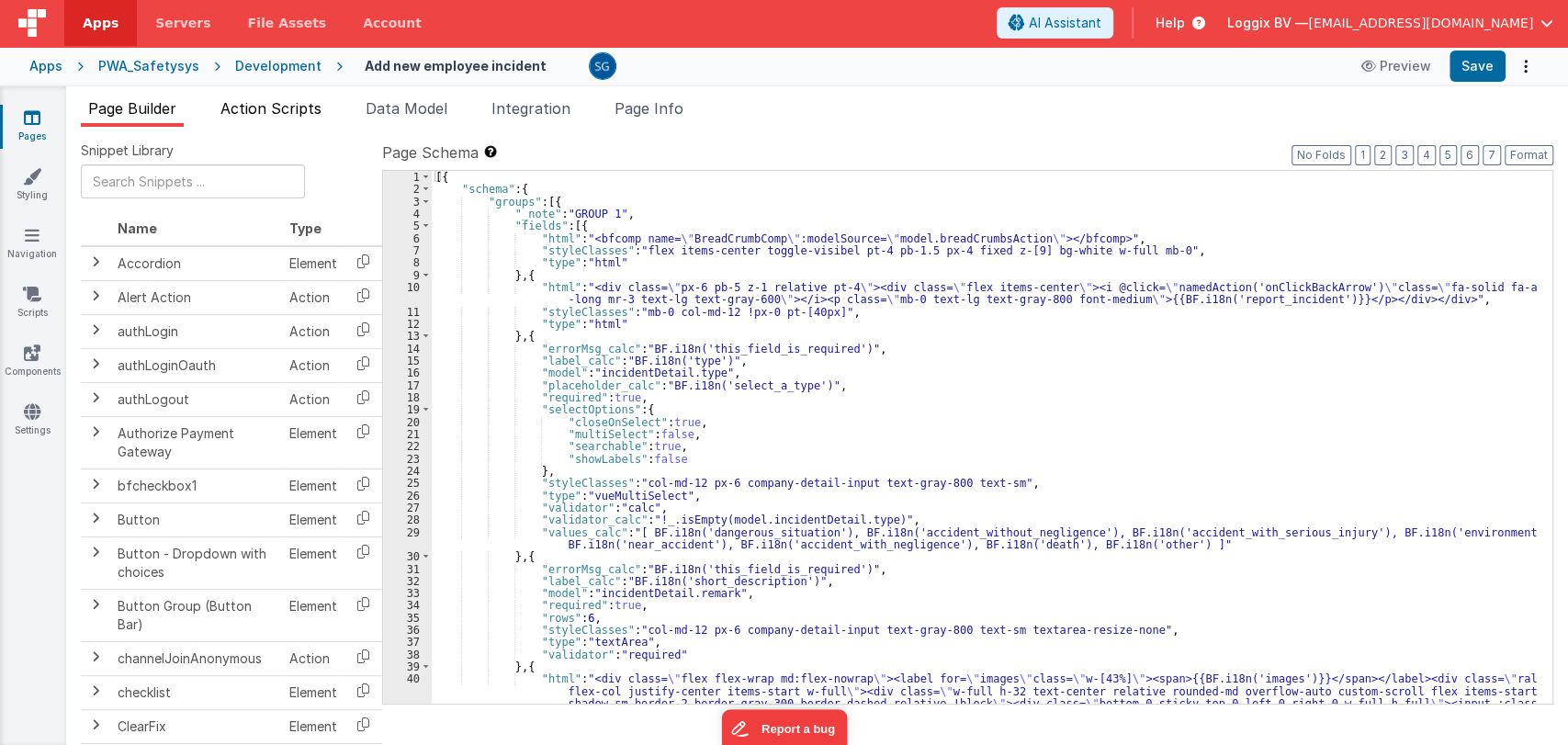
click at [264, 102] on span "Action Scripts" at bounding box center [270, 108] width 101 height 18
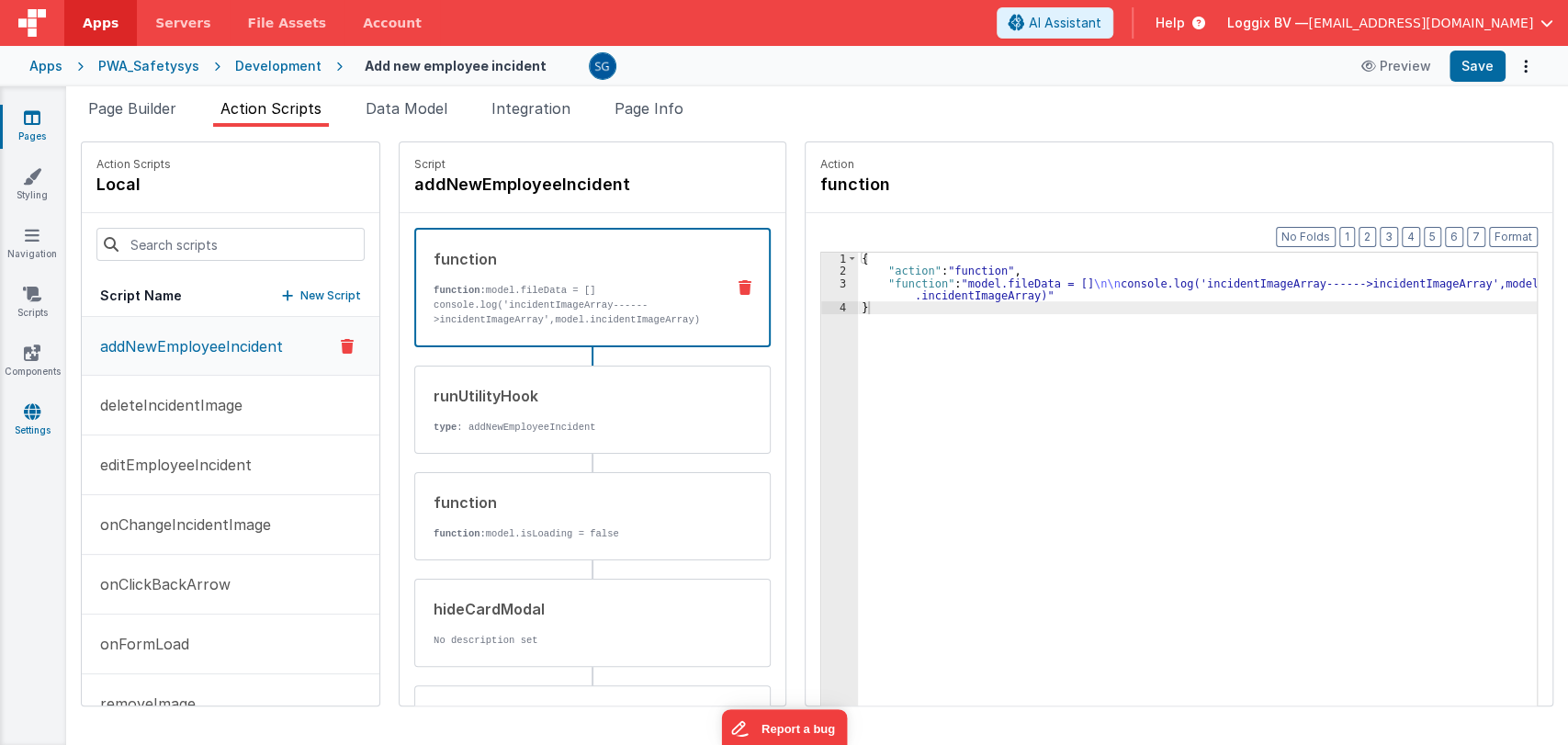
click at [28, 406] on icon at bounding box center [31, 411] width 16 height 18
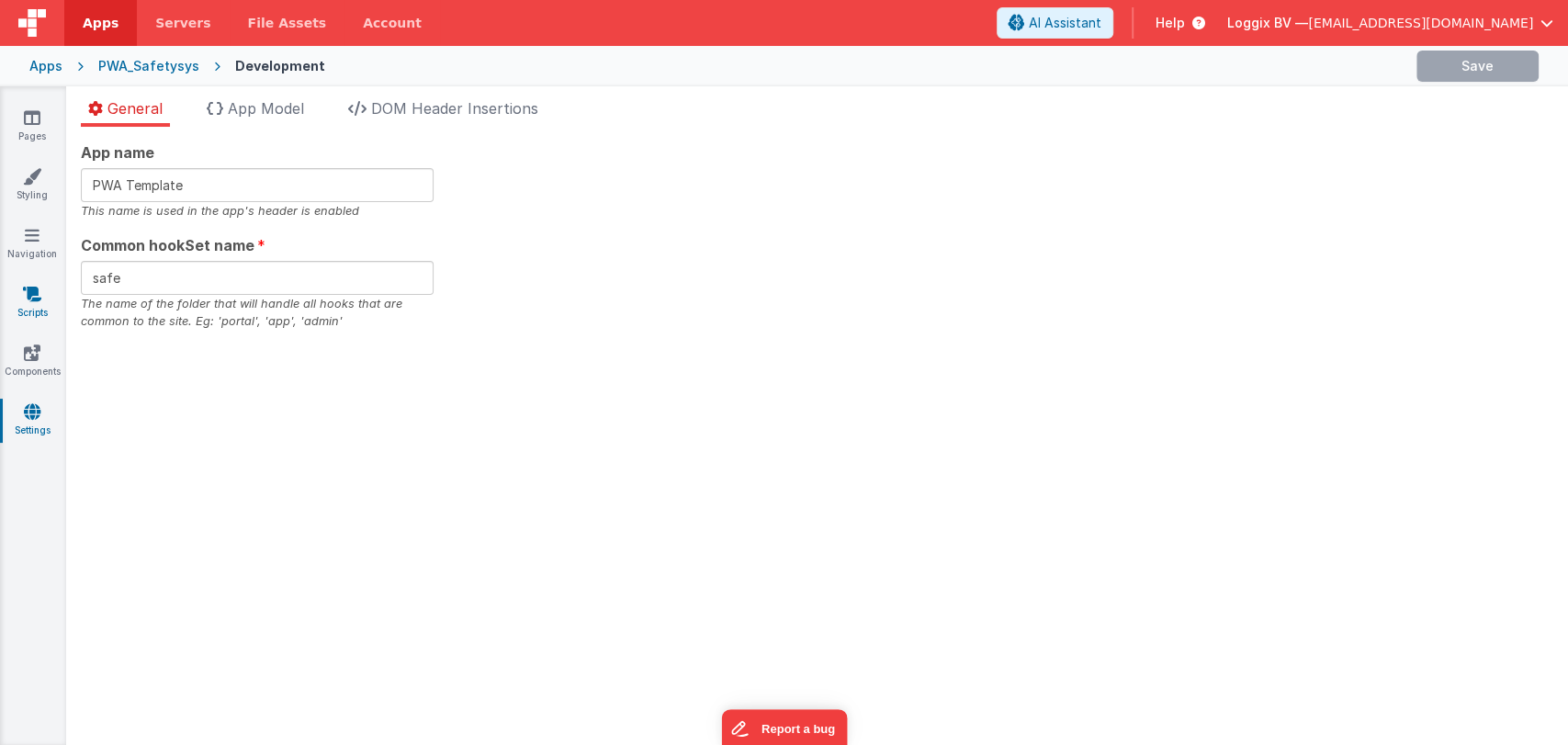
click at [29, 292] on icon at bounding box center [31, 293] width 18 height 18
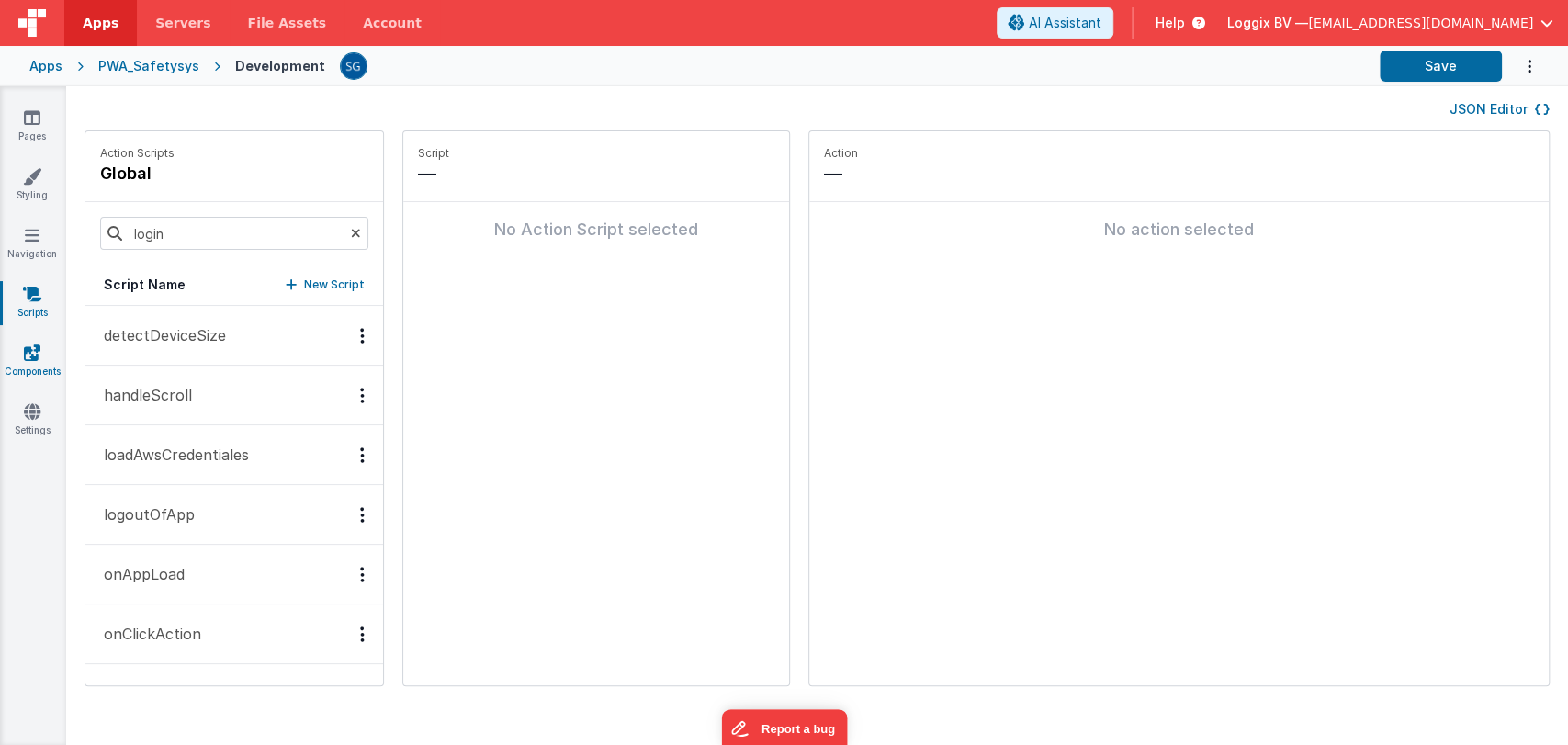
click at [22, 355] on link "Components" at bounding box center [32, 362] width 66 height 37
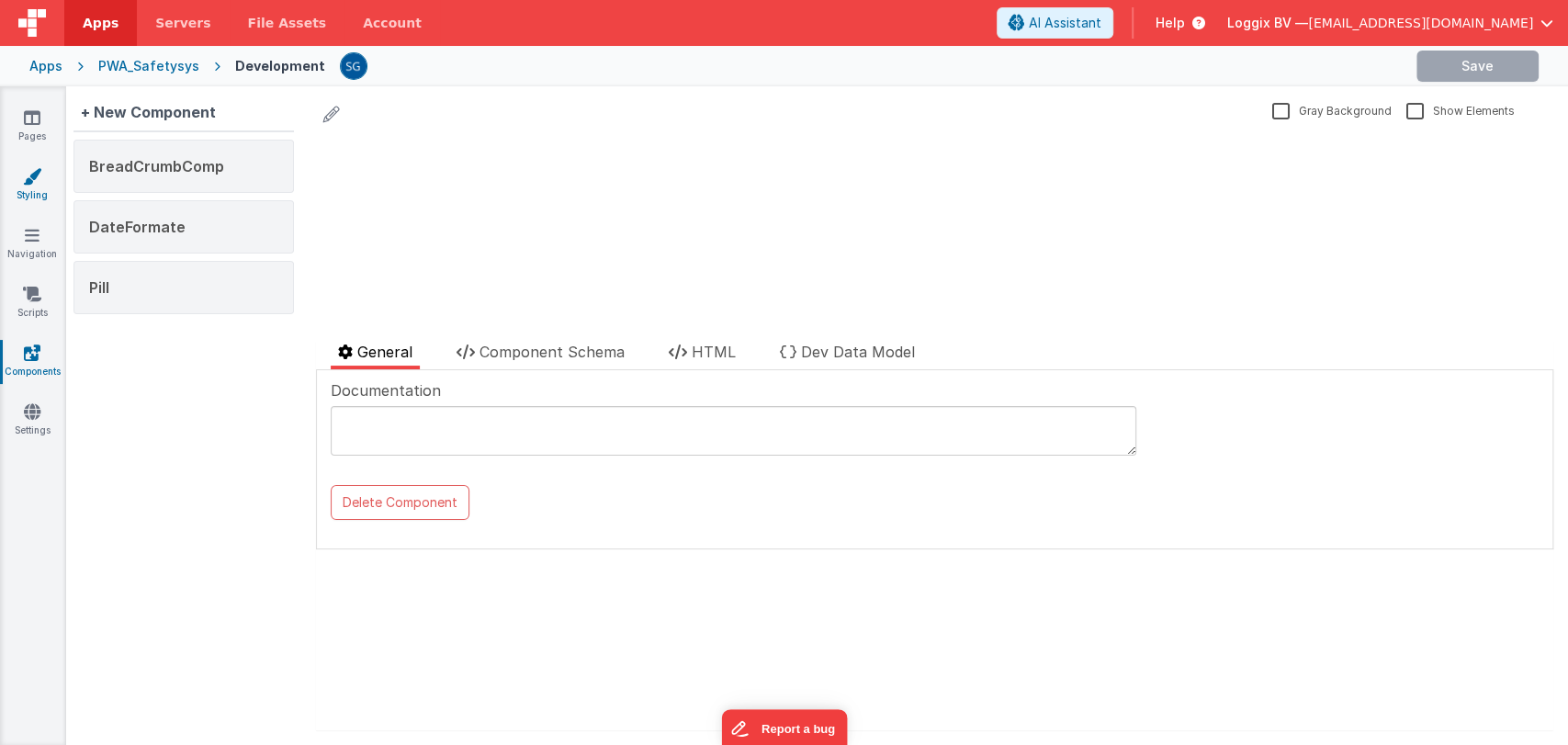
click at [38, 178] on icon at bounding box center [31, 176] width 18 height 18
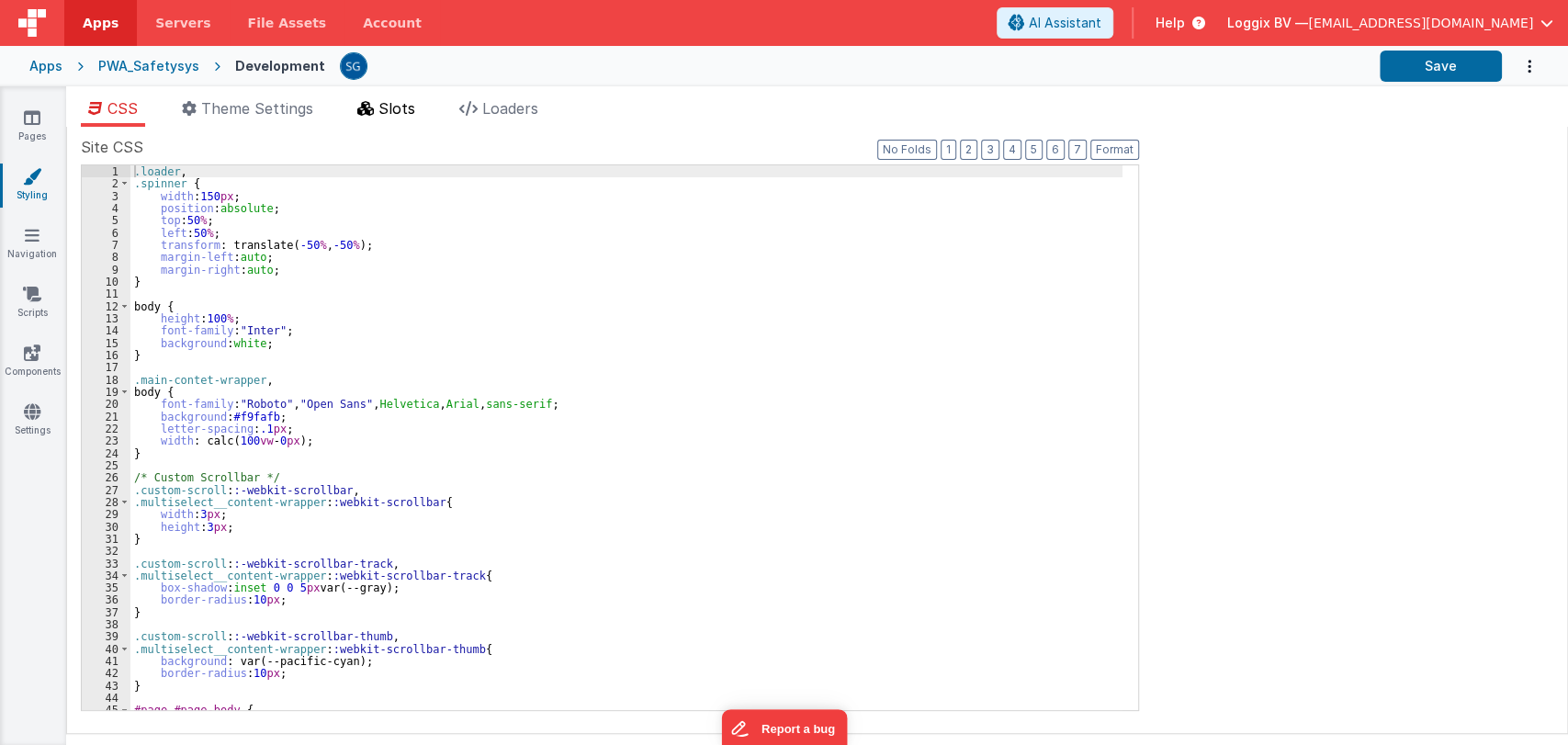
click at [370, 107] on icon at bounding box center [365, 108] width 16 height 14
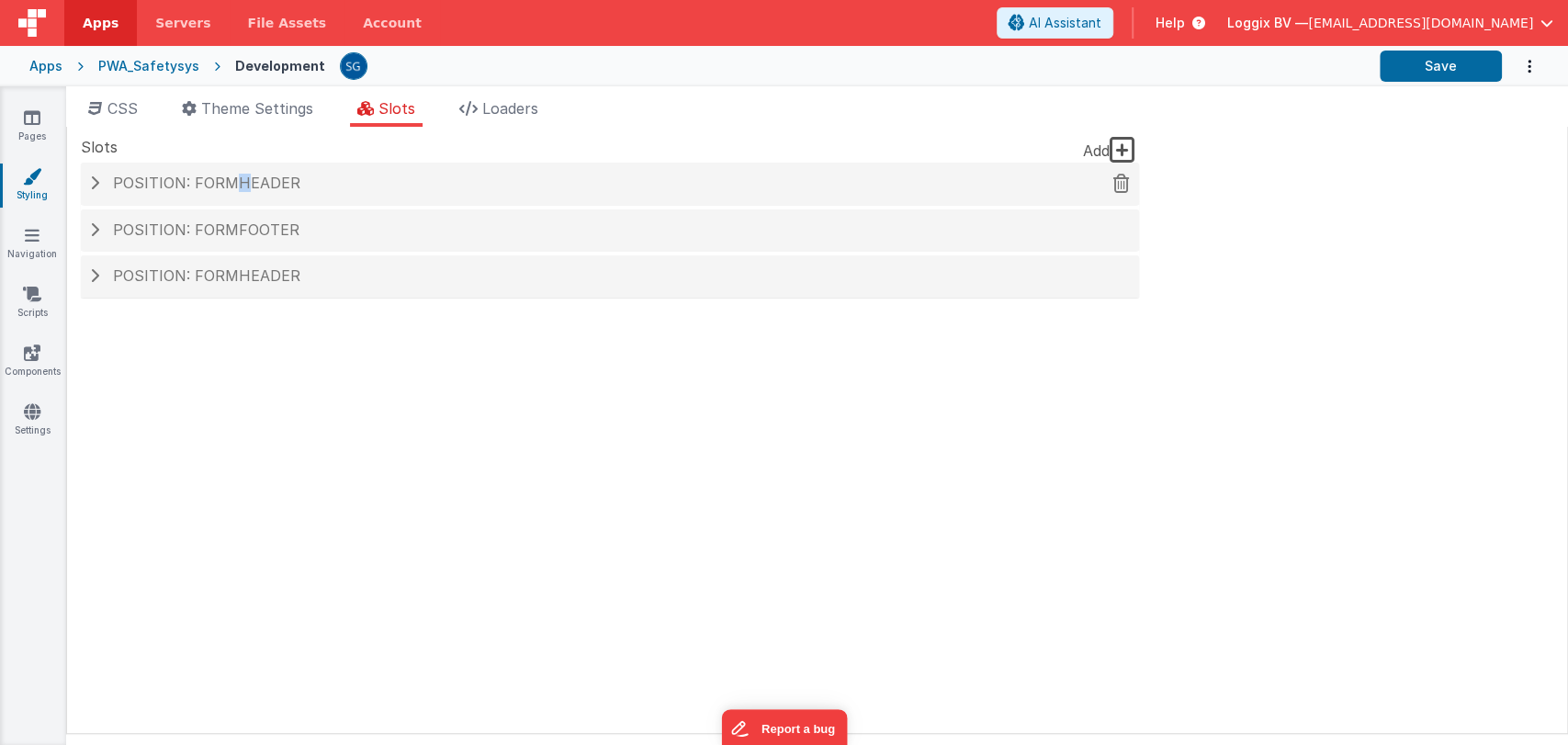
click at [237, 181] on span "Position: formHeader" at bounding box center [207, 182] width 188 height 18
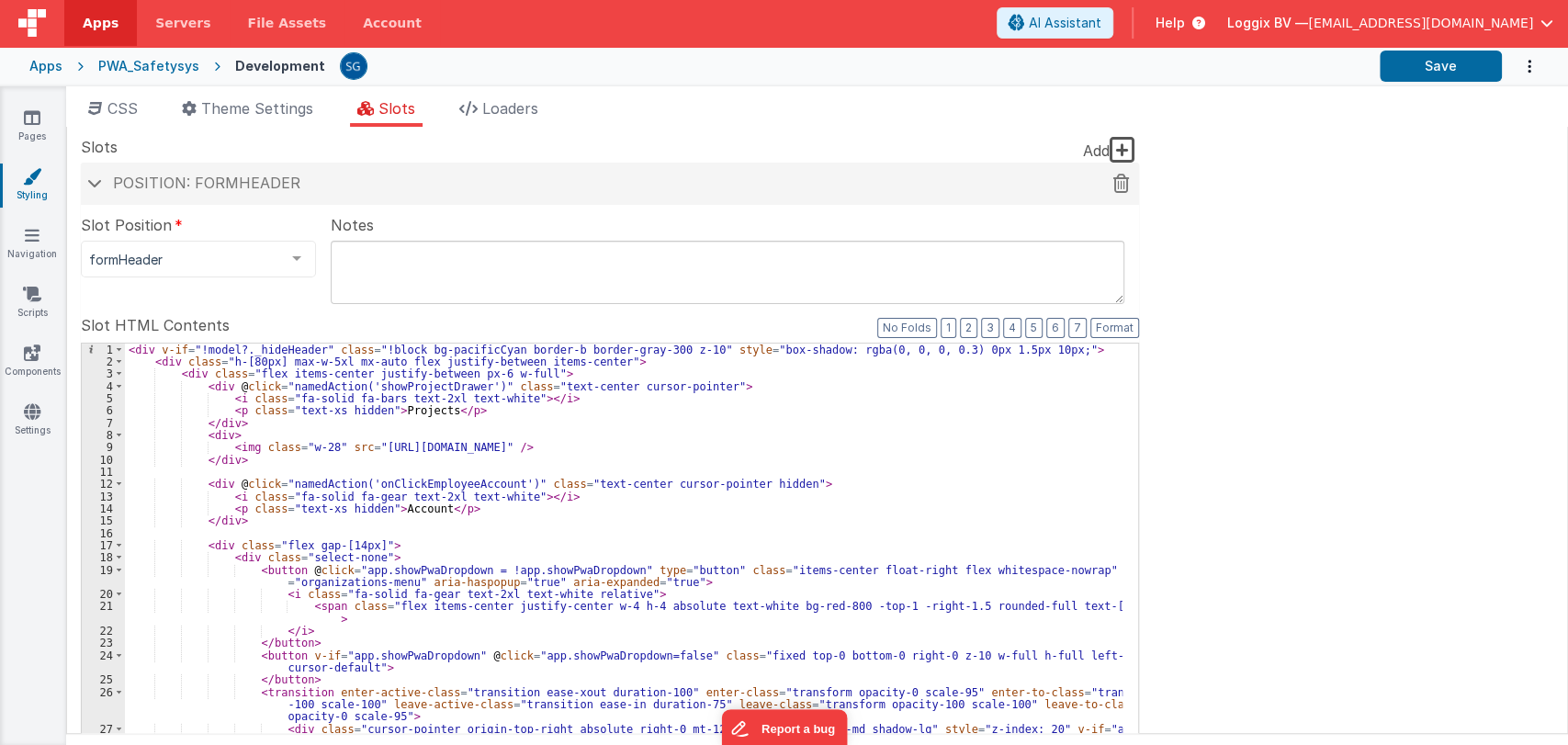
click at [201, 181] on span "Position: formHeader" at bounding box center [207, 182] width 188 height 18
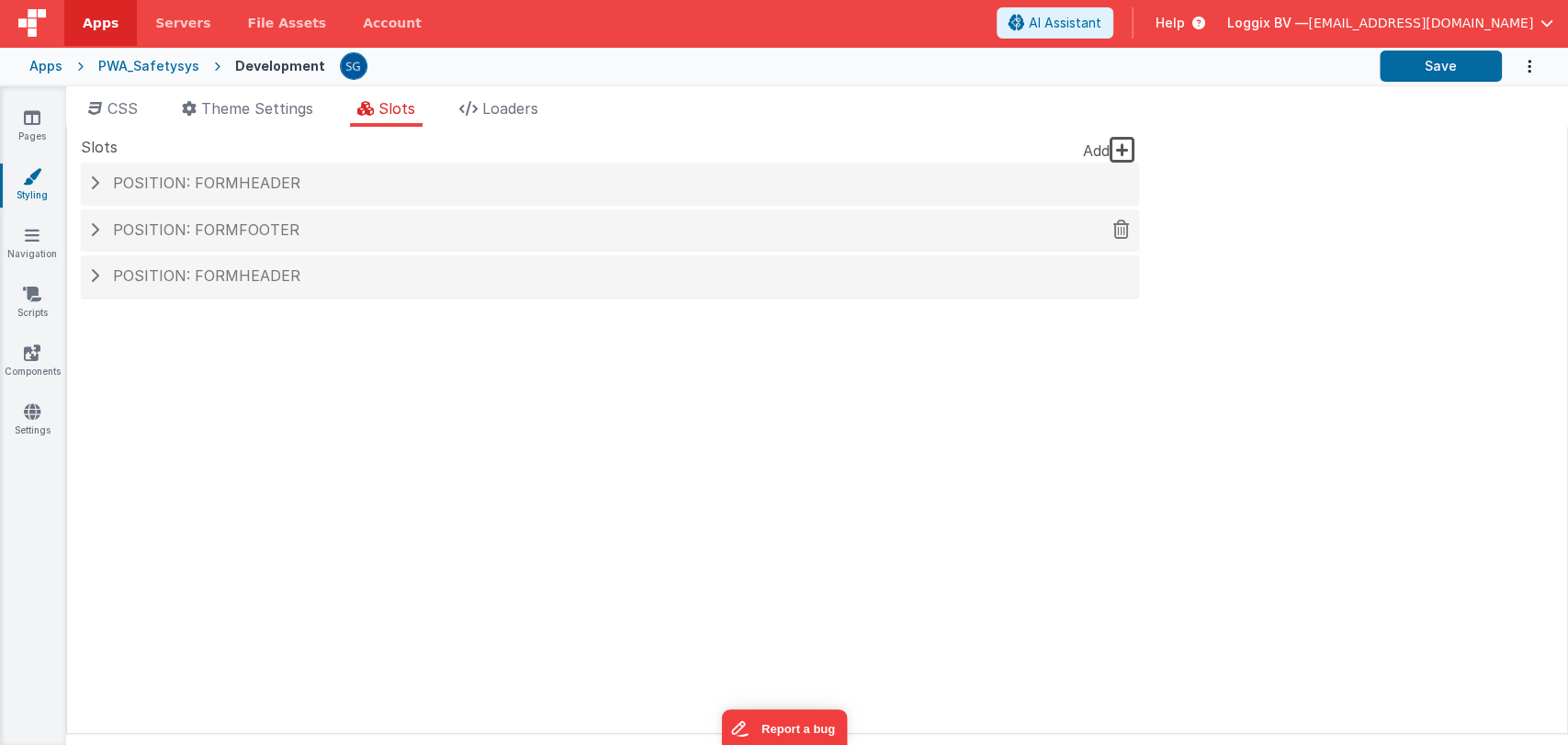
click at [232, 221] on span "Position: formFooter" at bounding box center [206, 229] width 187 height 18
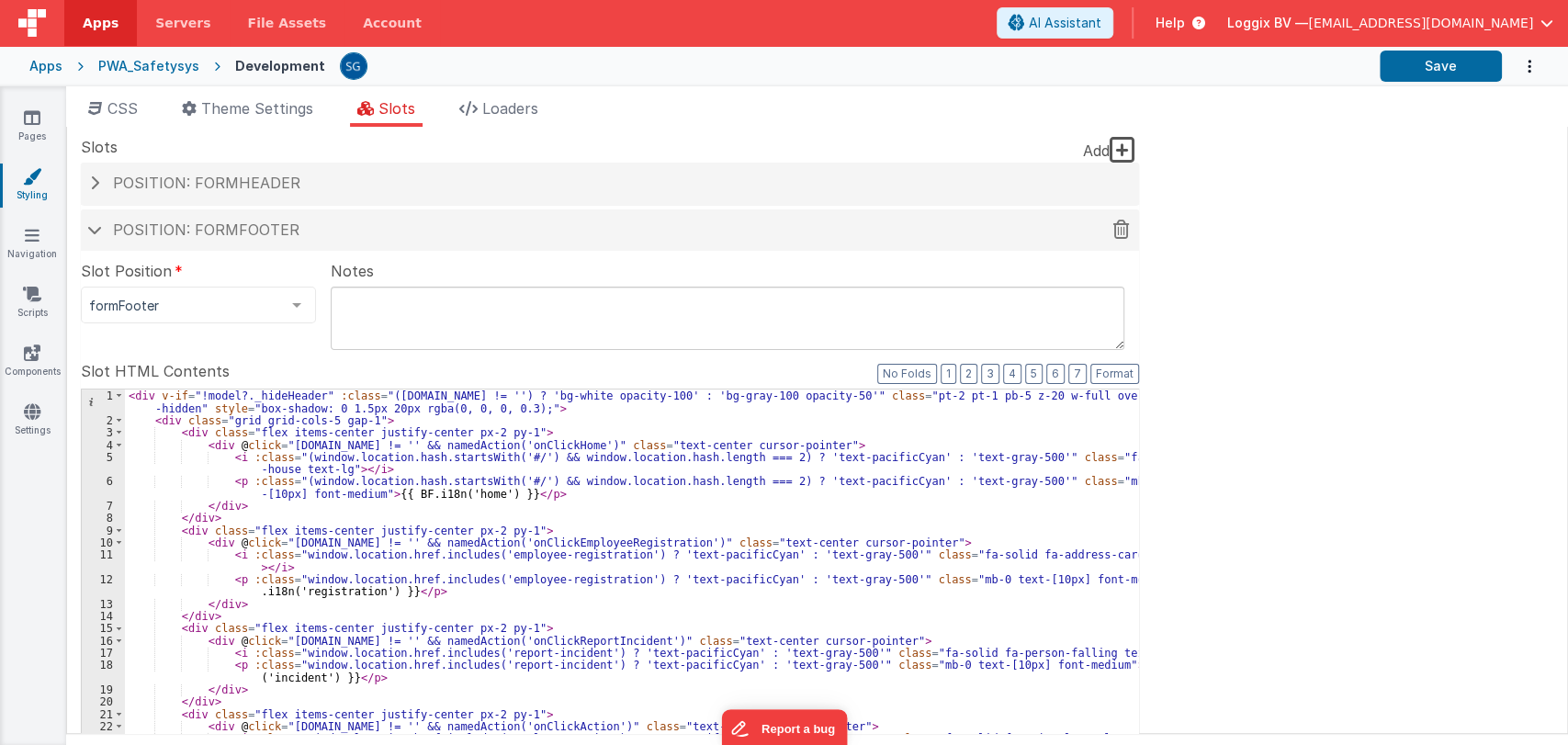
click at [121, 215] on div "Position: formFooter" at bounding box center [610, 231] width 1059 height 43
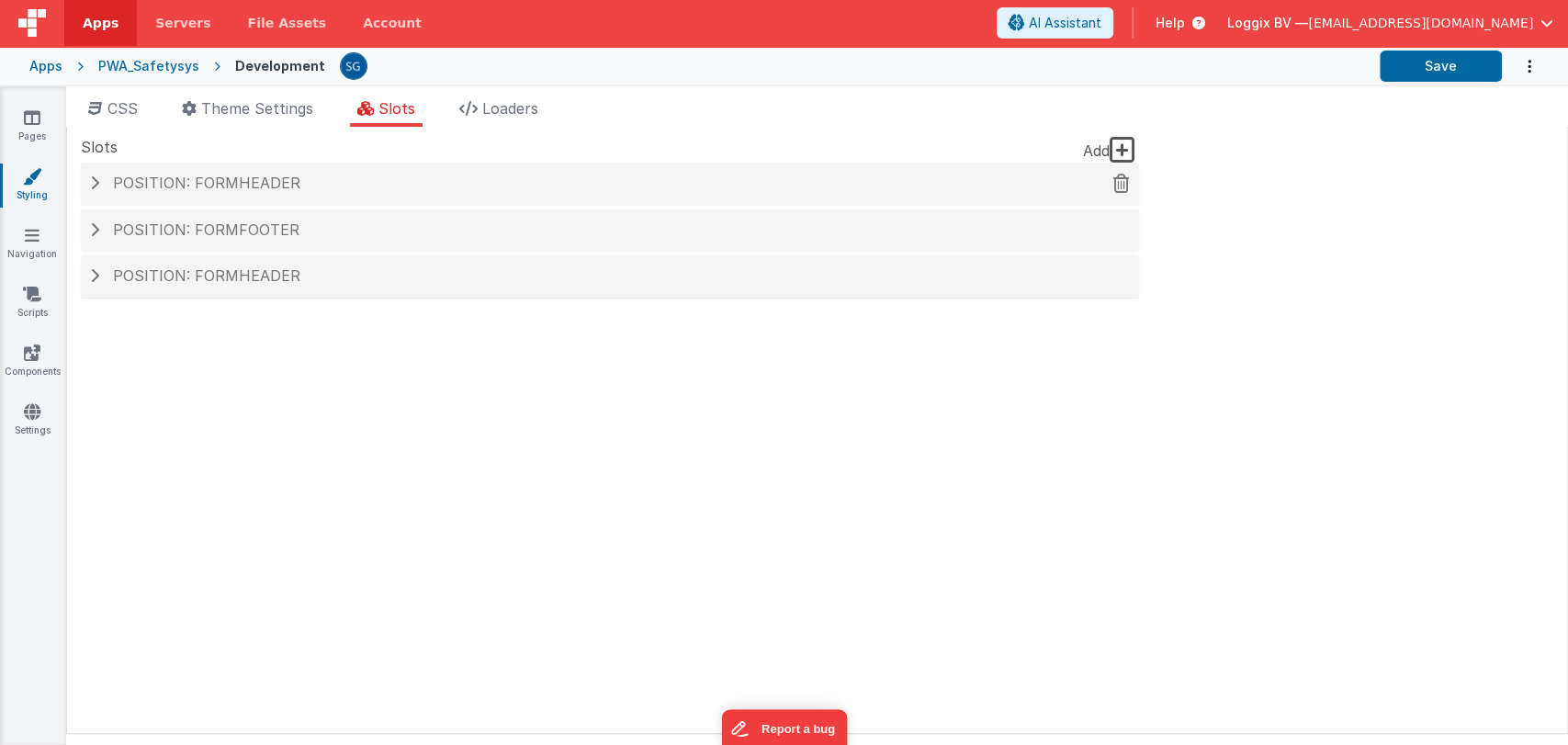
click at [118, 192] on div "Position: formHeader" at bounding box center [610, 183] width 1059 height 43
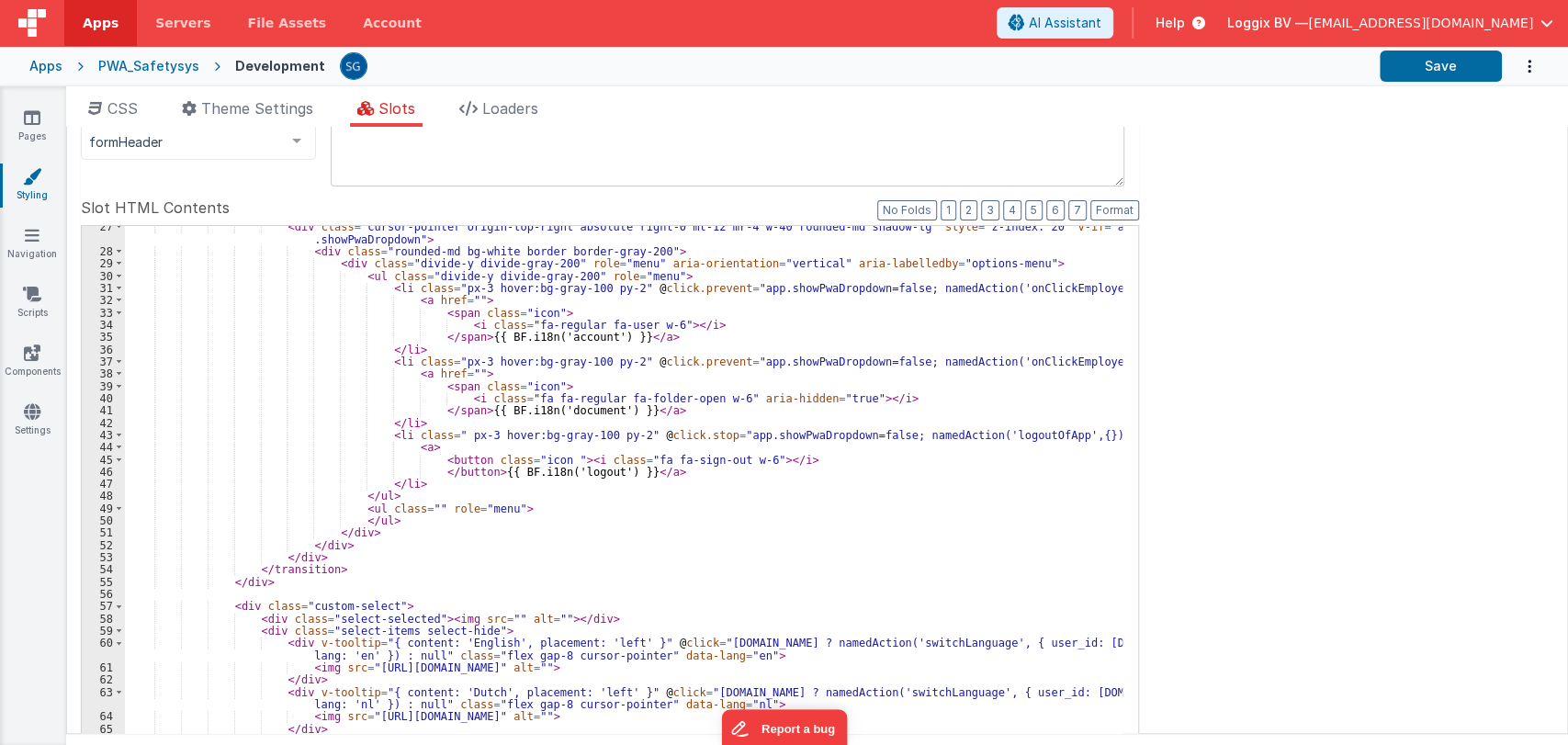
scroll to position [332, 0]
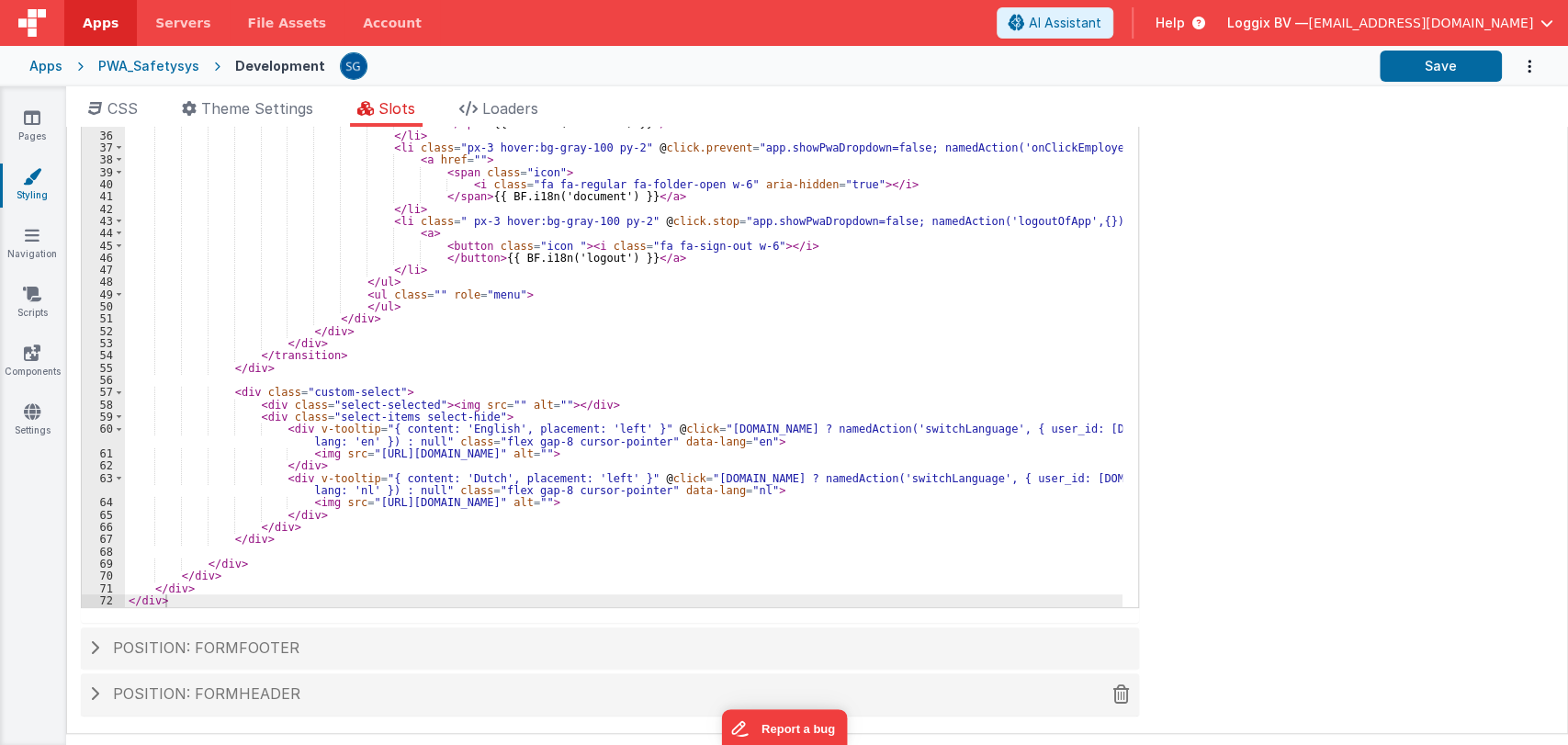
click at [185, 708] on div "Position: formHeader" at bounding box center [610, 695] width 1059 height 43
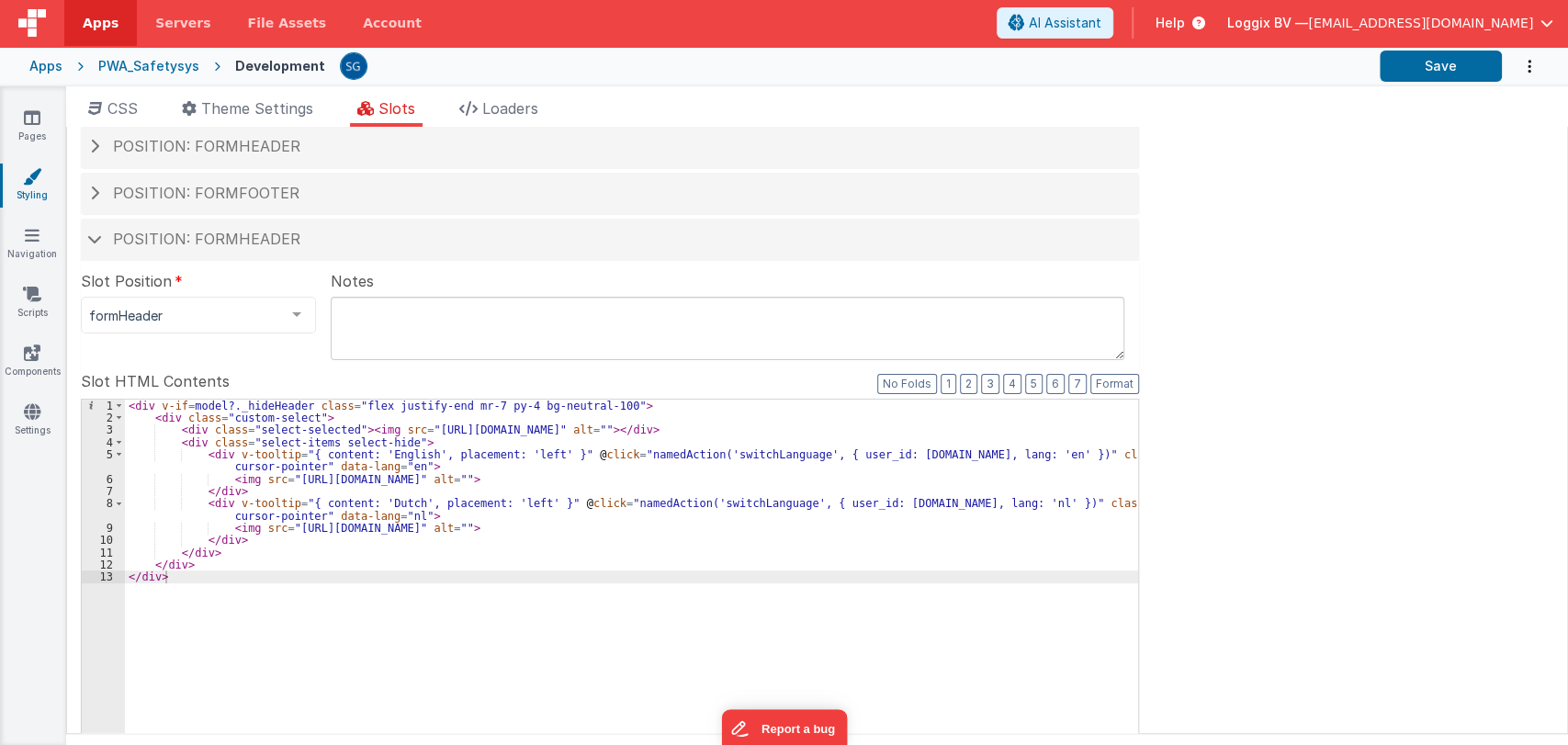
scroll to position [30, 0]
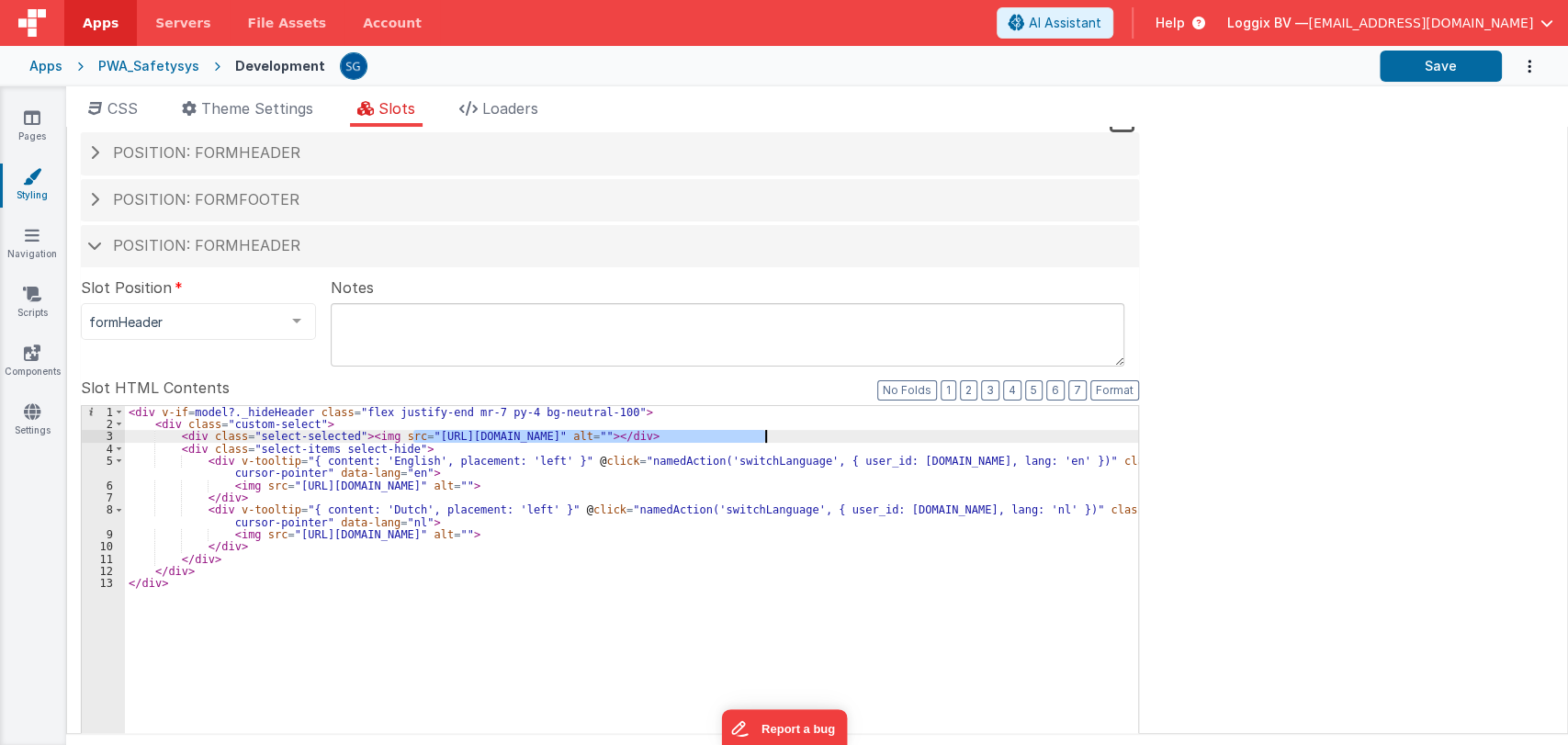
drag, startPoint x: 415, startPoint y: 434, endPoint x: 764, endPoint y: 435, distance: 349.0
click at [764, 435] on div "< div v-if = model?._hideHeader class = "flex justify-end mr-7 py-4 bg-neutral-…" at bounding box center [632, 717] width 1013 height 621
click at [96, 250] on span at bounding box center [94, 246] width 14 height 9
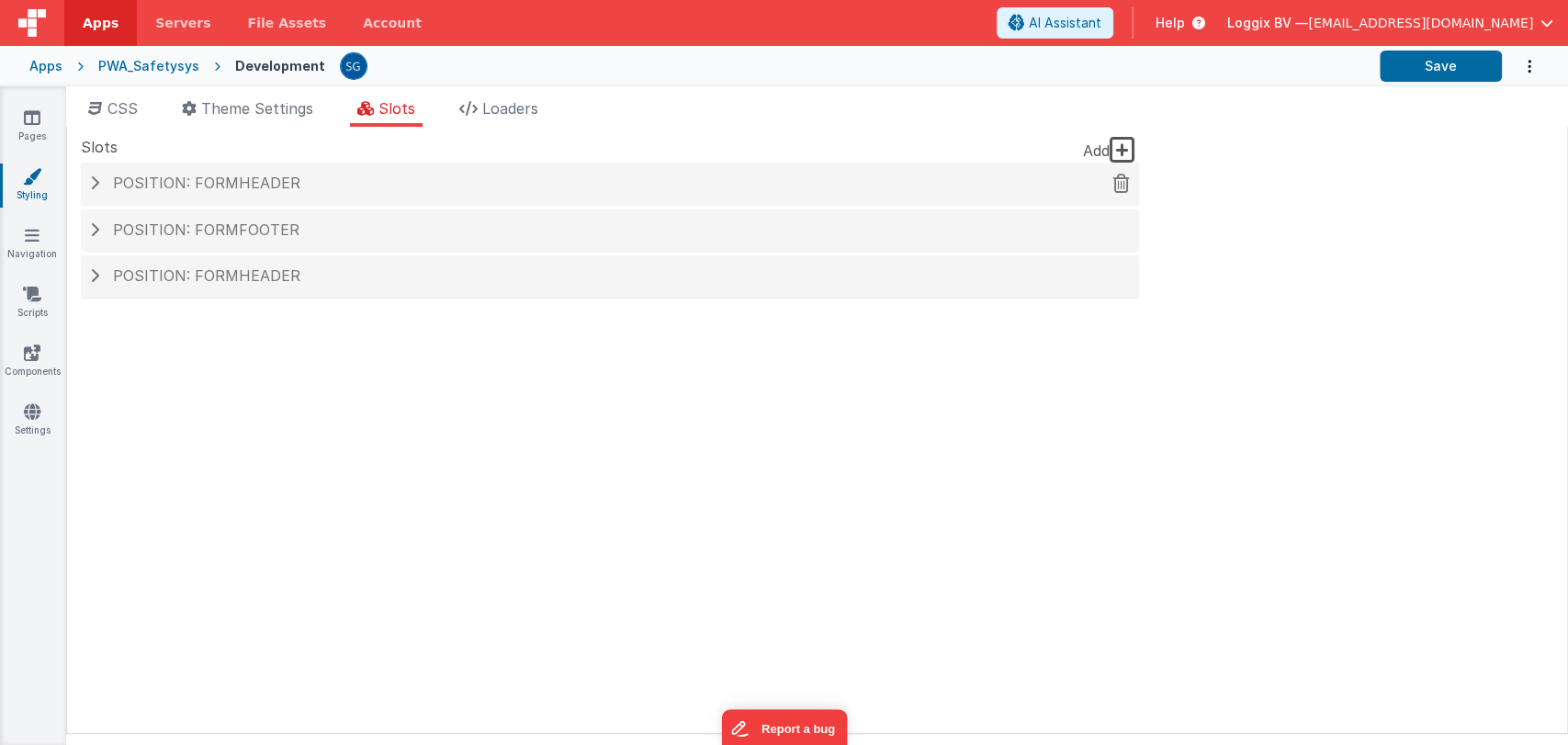
click at [132, 184] on span "Position: formHeader" at bounding box center [207, 182] width 188 height 18
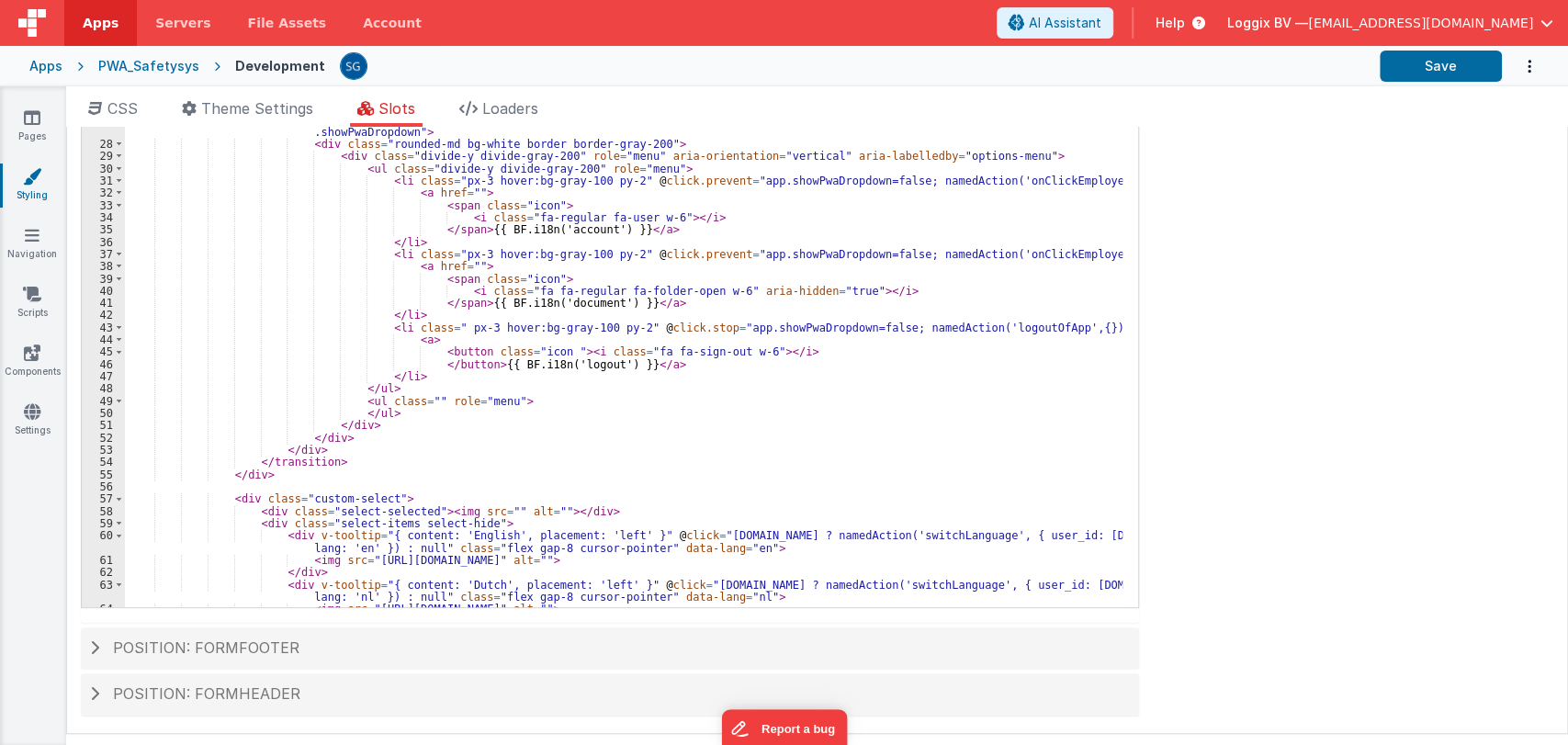
scroll to position [298, 0]
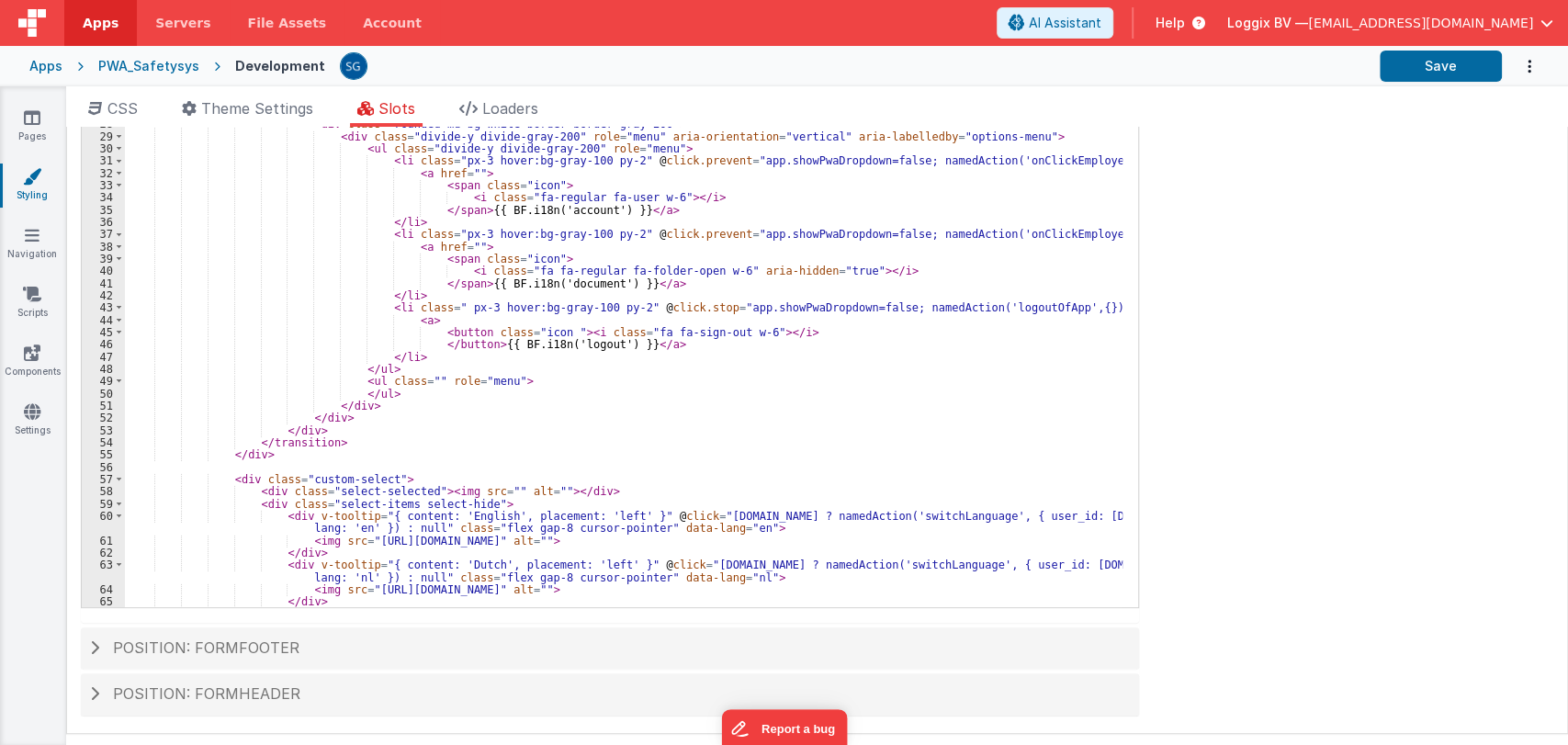
click at [487, 492] on div "</ button > < button v-if = "app.showPwaDropdown" @ click = "app.showPwaDropdow…" at bounding box center [624, 318] width 998 height 621
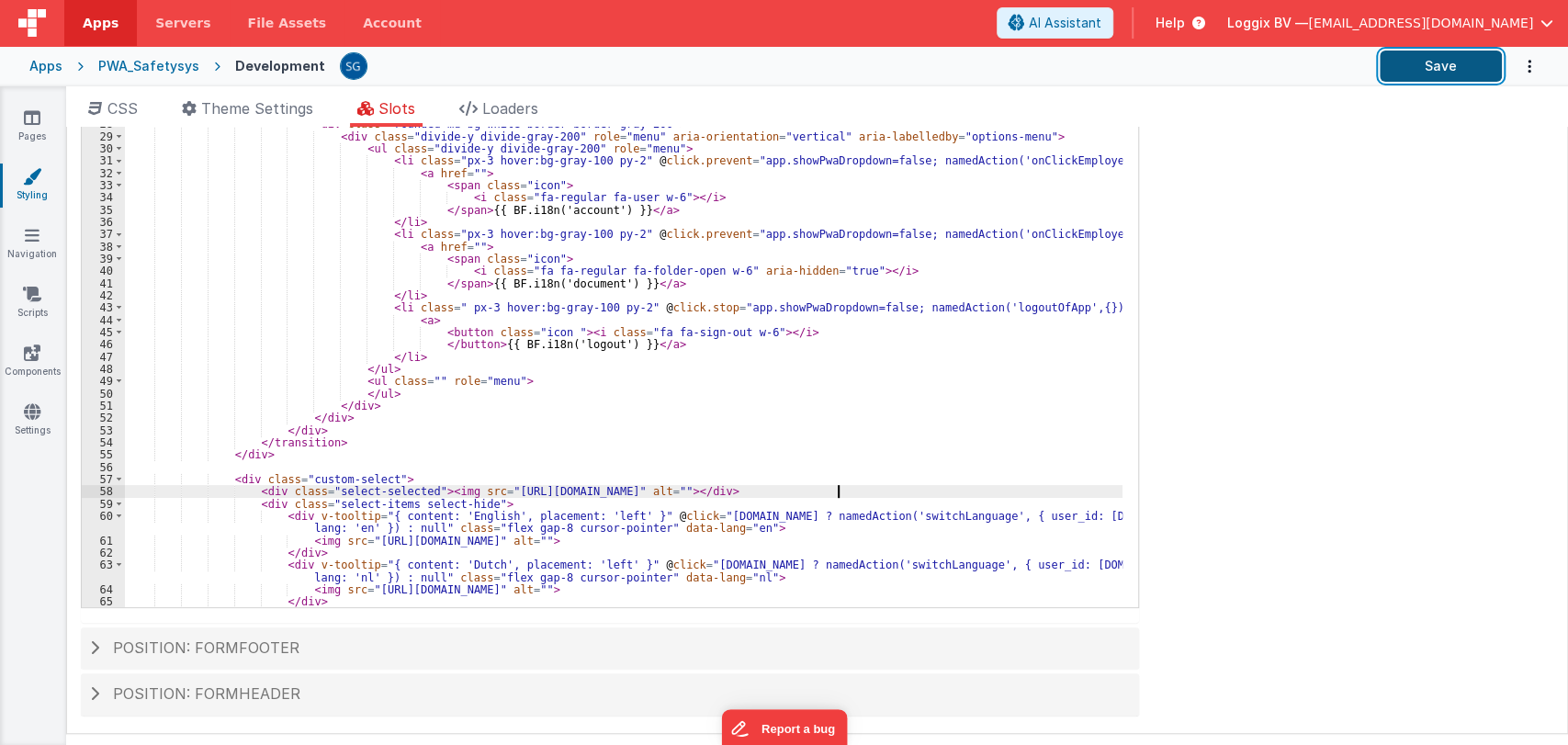
click at [1453, 57] on button "Save" at bounding box center [1441, 65] width 122 height 31
click at [33, 296] on icon at bounding box center [31, 293] width 18 height 18
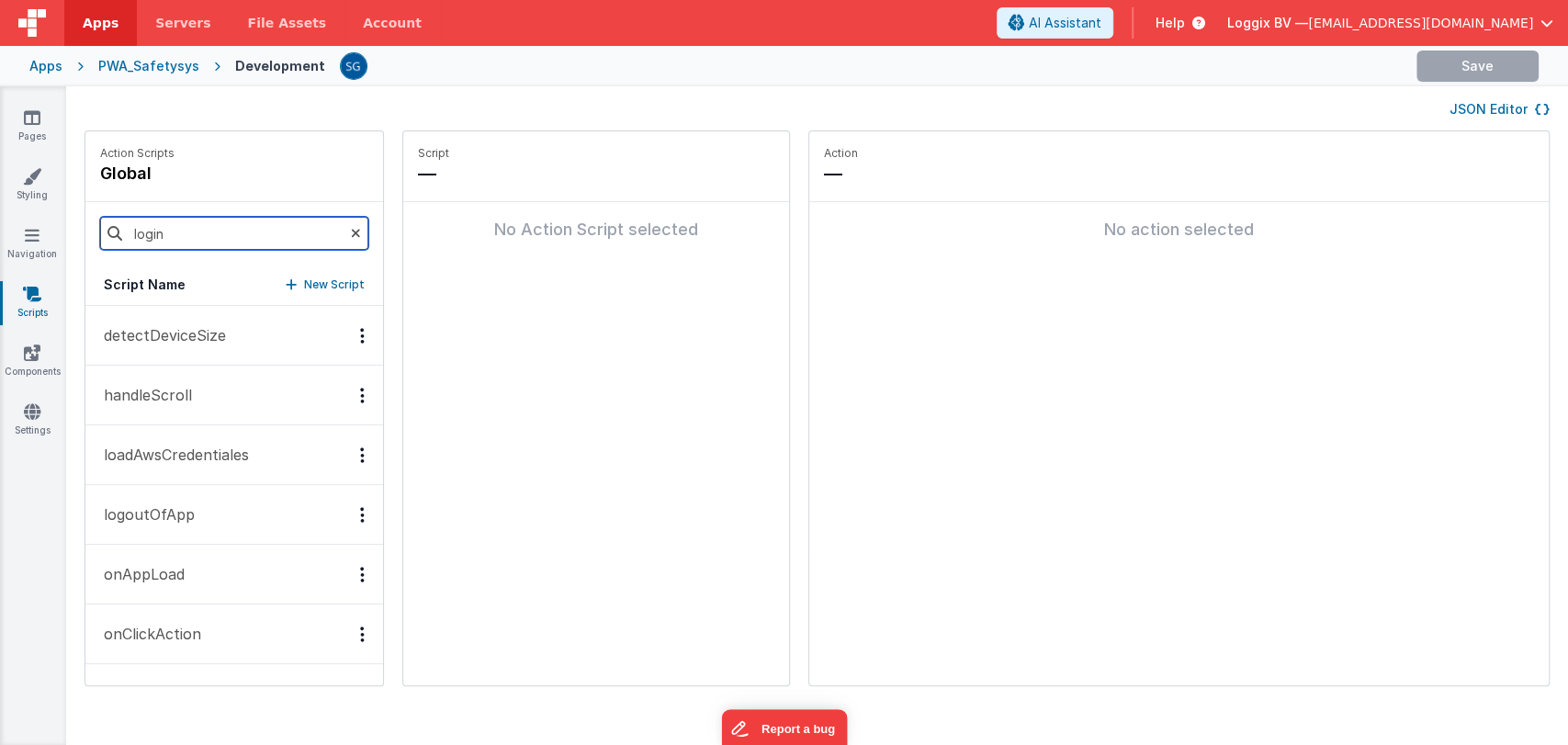
click at [170, 223] on input "login" at bounding box center [234, 233] width 268 height 33
click at [170, 224] on input "login" at bounding box center [234, 233] width 268 height 33
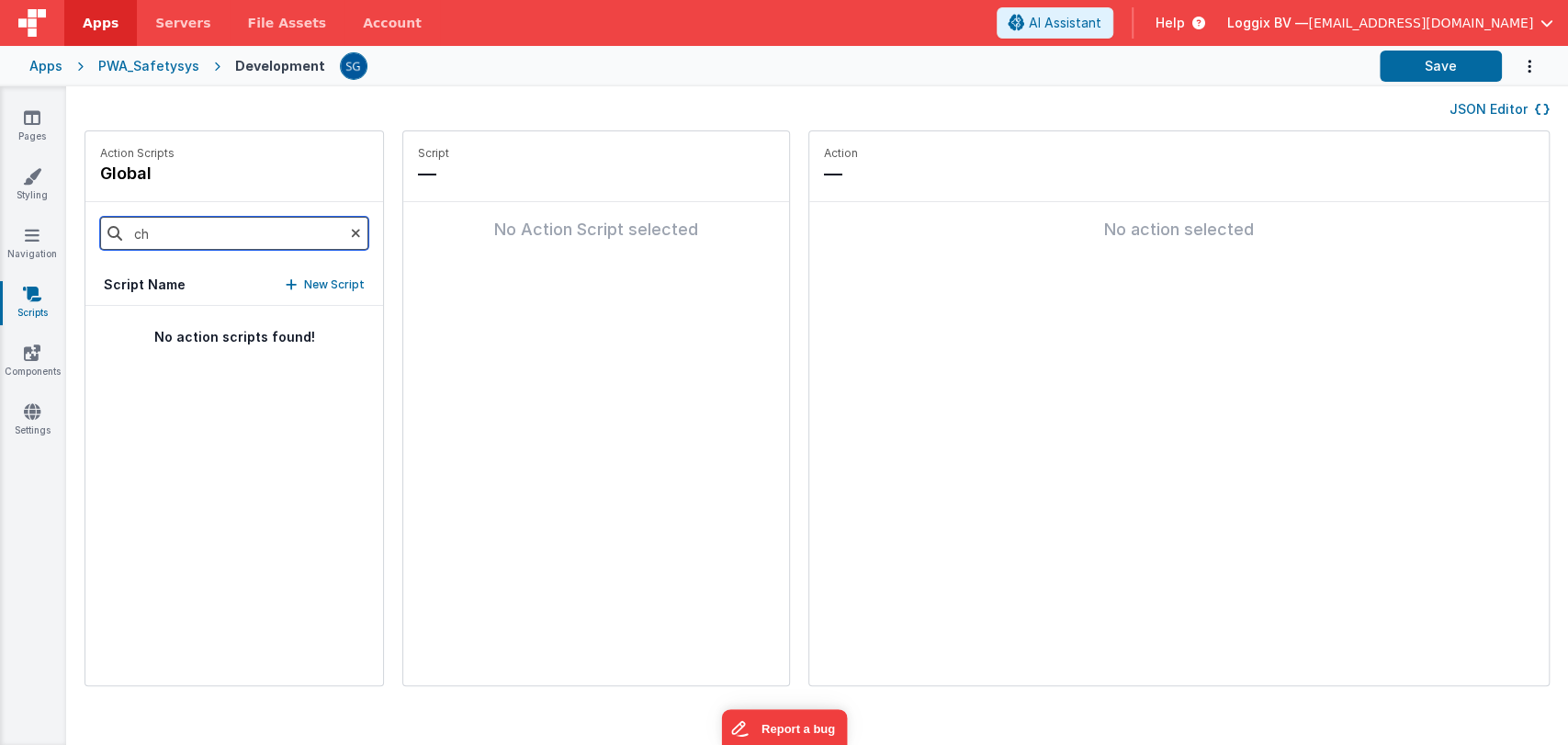
type input "c"
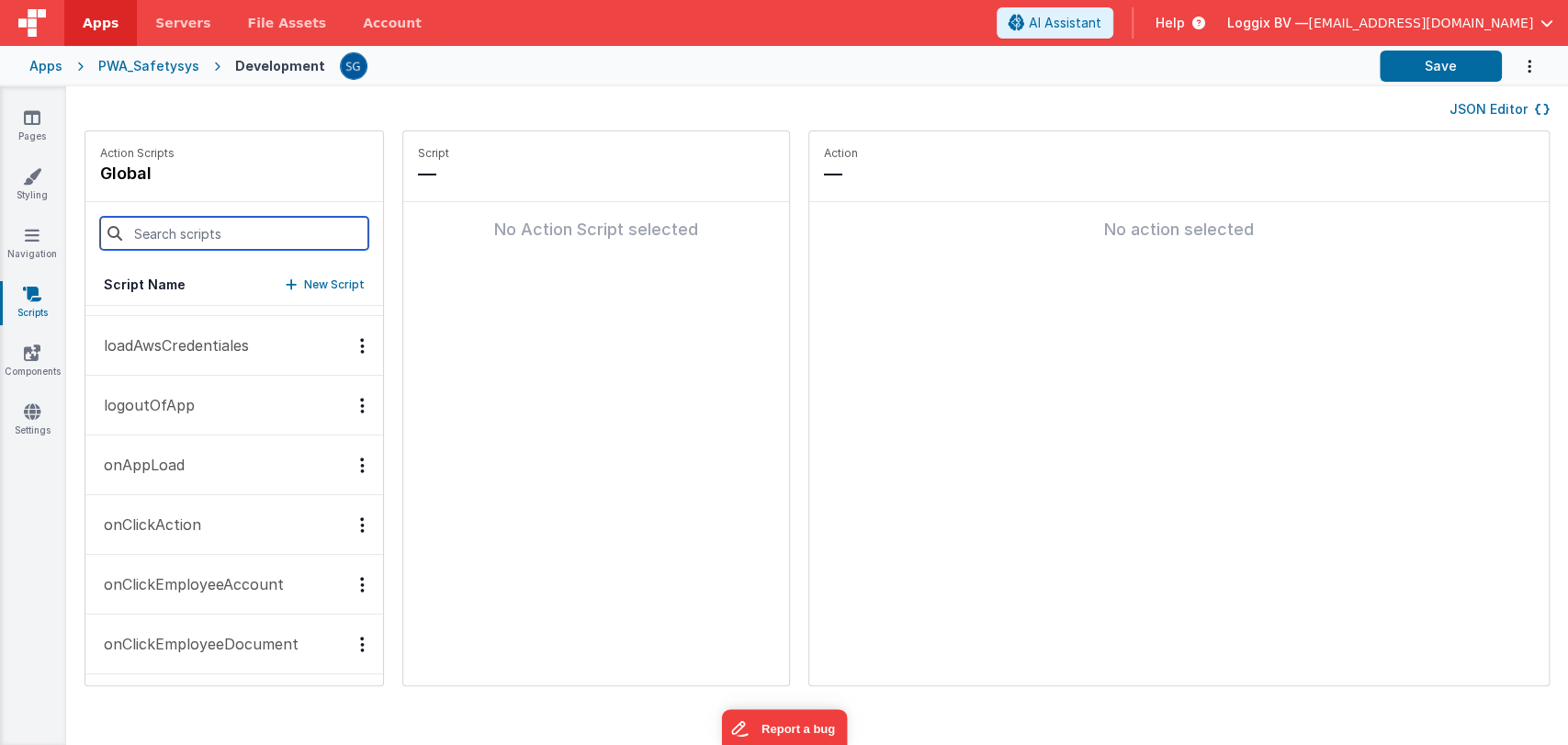
scroll to position [114, 0]
click at [176, 453] on p "onAppLoad" at bounding box center [138, 460] width 92 height 22
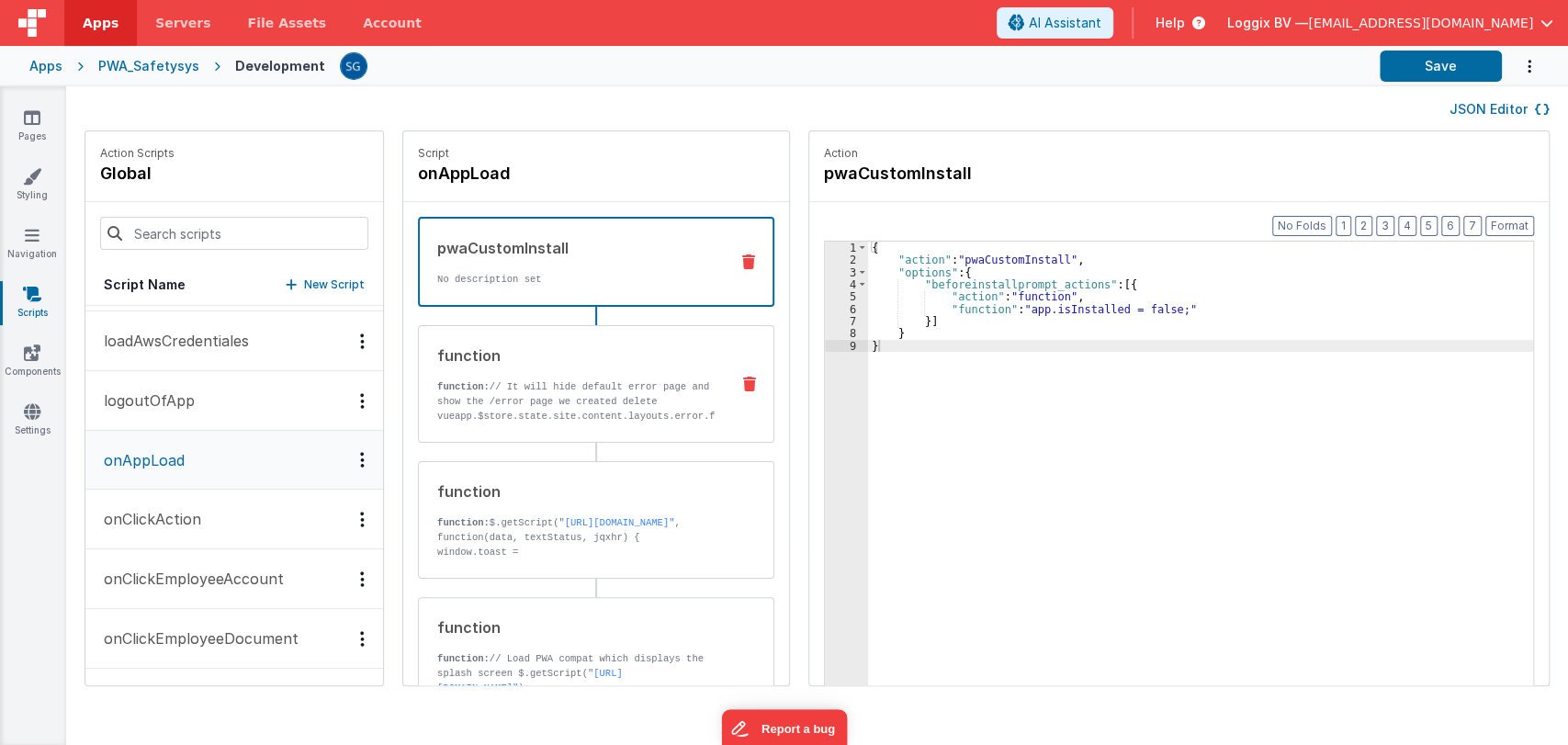
click at [556, 401] on p "function: // It will hide default error page and show the /error page we create…" at bounding box center [576, 453] width 277 height 147
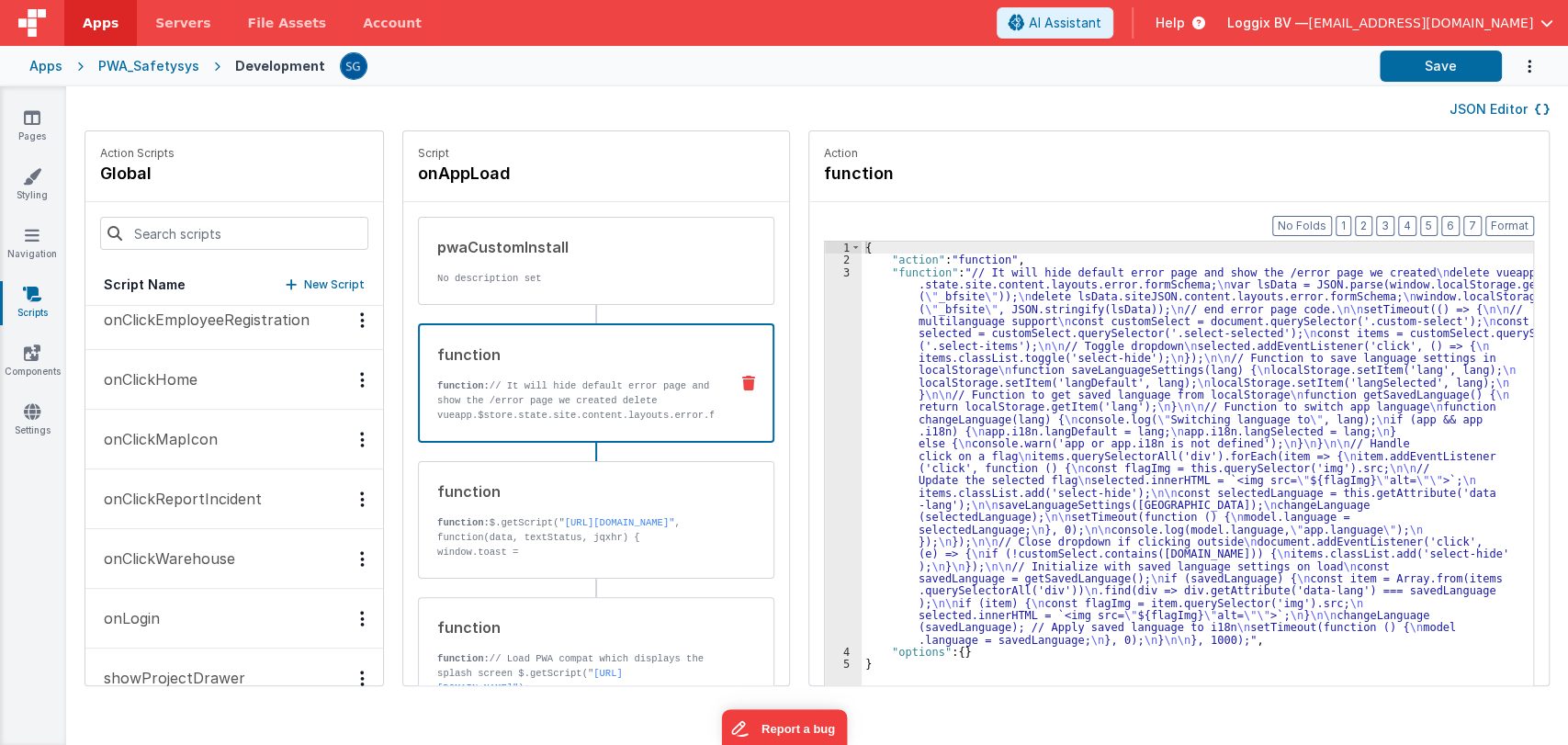
scroll to position [491, 0]
click at [182, 231] on input at bounding box center [234, 233] width 268 height 33
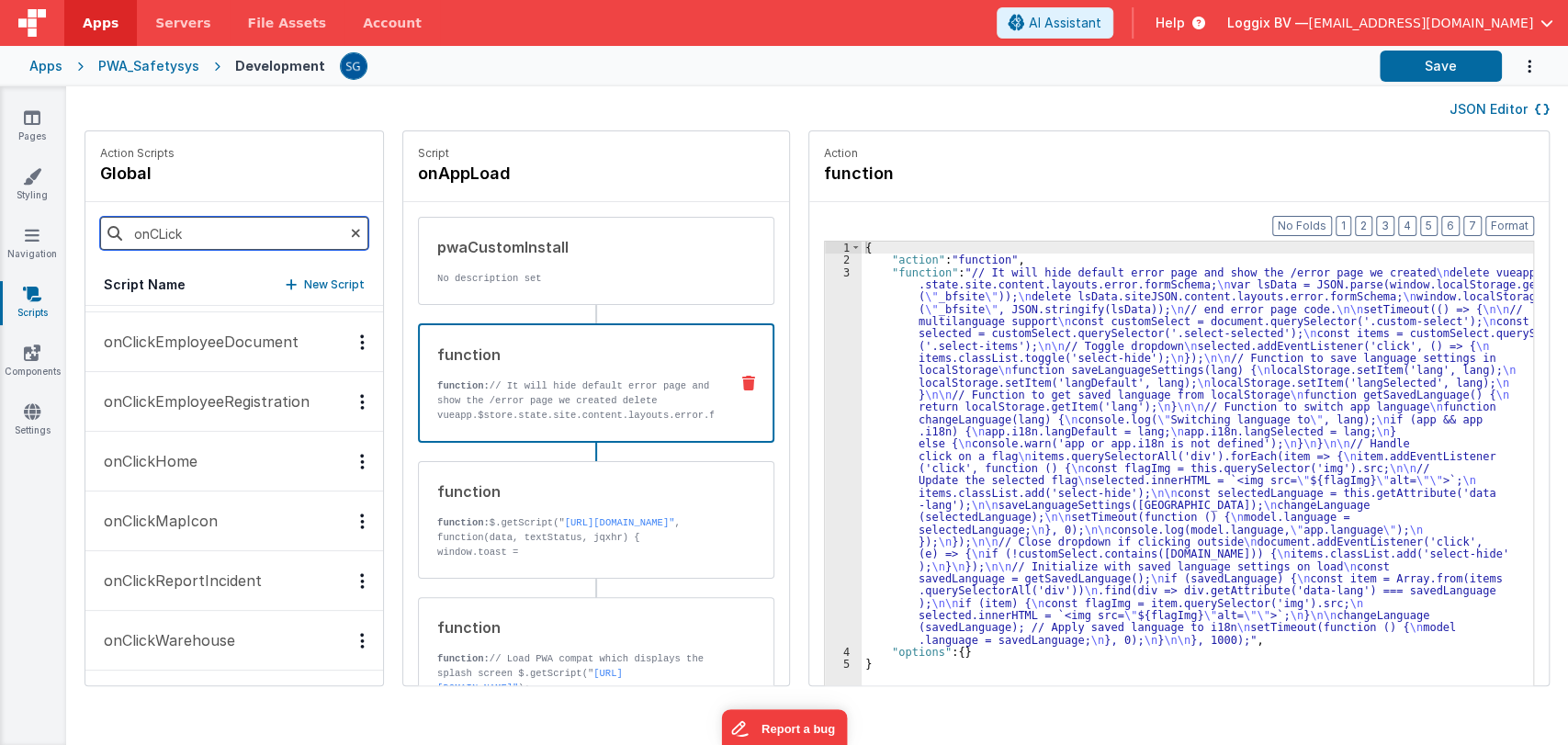
scroll to position [111, 0]
type input "onCLick"
click at [13, 519] on div "Pages Styling Navigation Scripts Components Settings" at bounding box center [33, 416] width 66 height 659
click at [197, 594] on button "onClickReportIncident" at bounding box center [234, 583] width 298 height 60
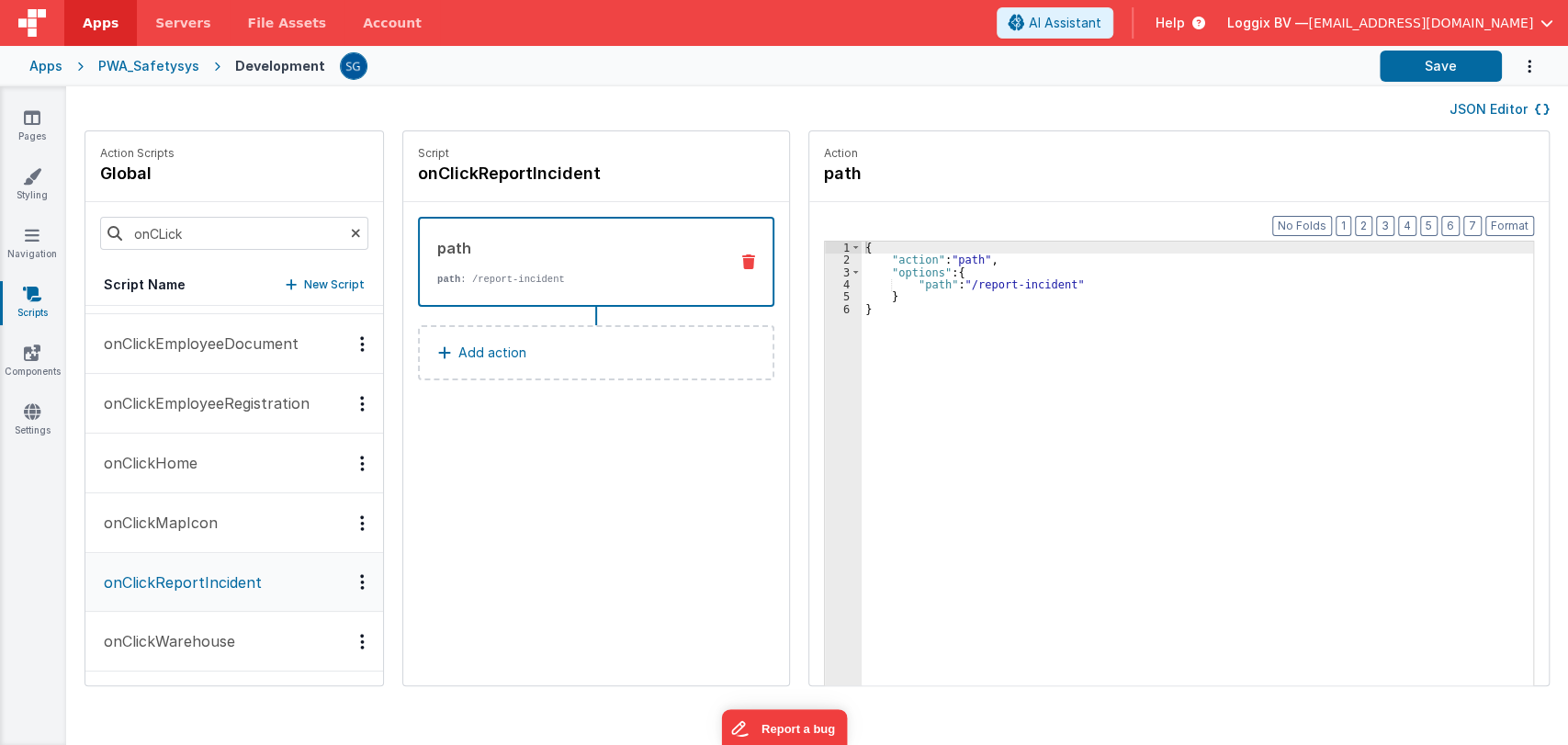
scroll to position [110, 0]
click at [458, 349] on p "Add action" at bounding box center [492, 352] width 68 height 22
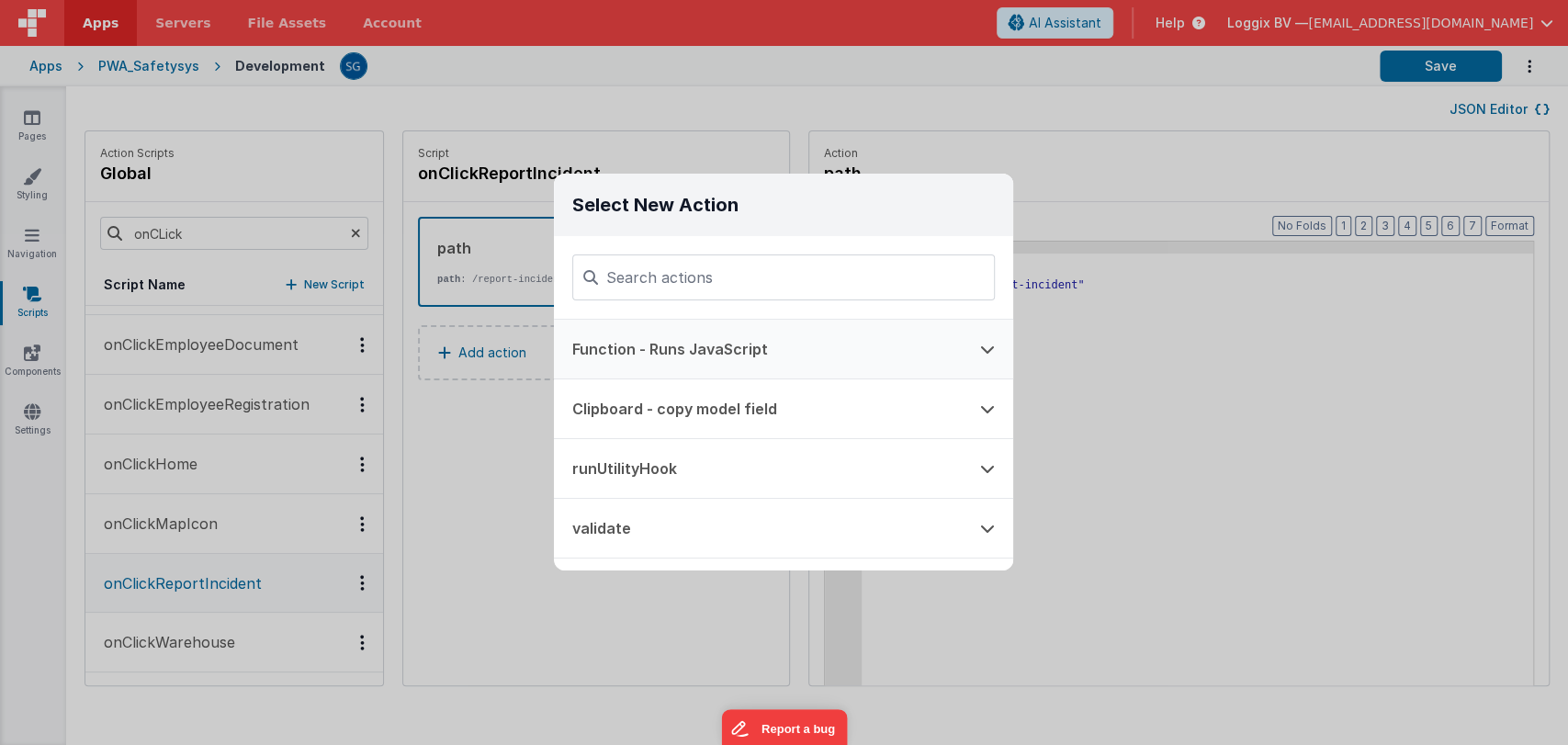
click at [698, 352] on button "Function - Runs JavaScript" at bounding box center [758, 349] width 408 height 59
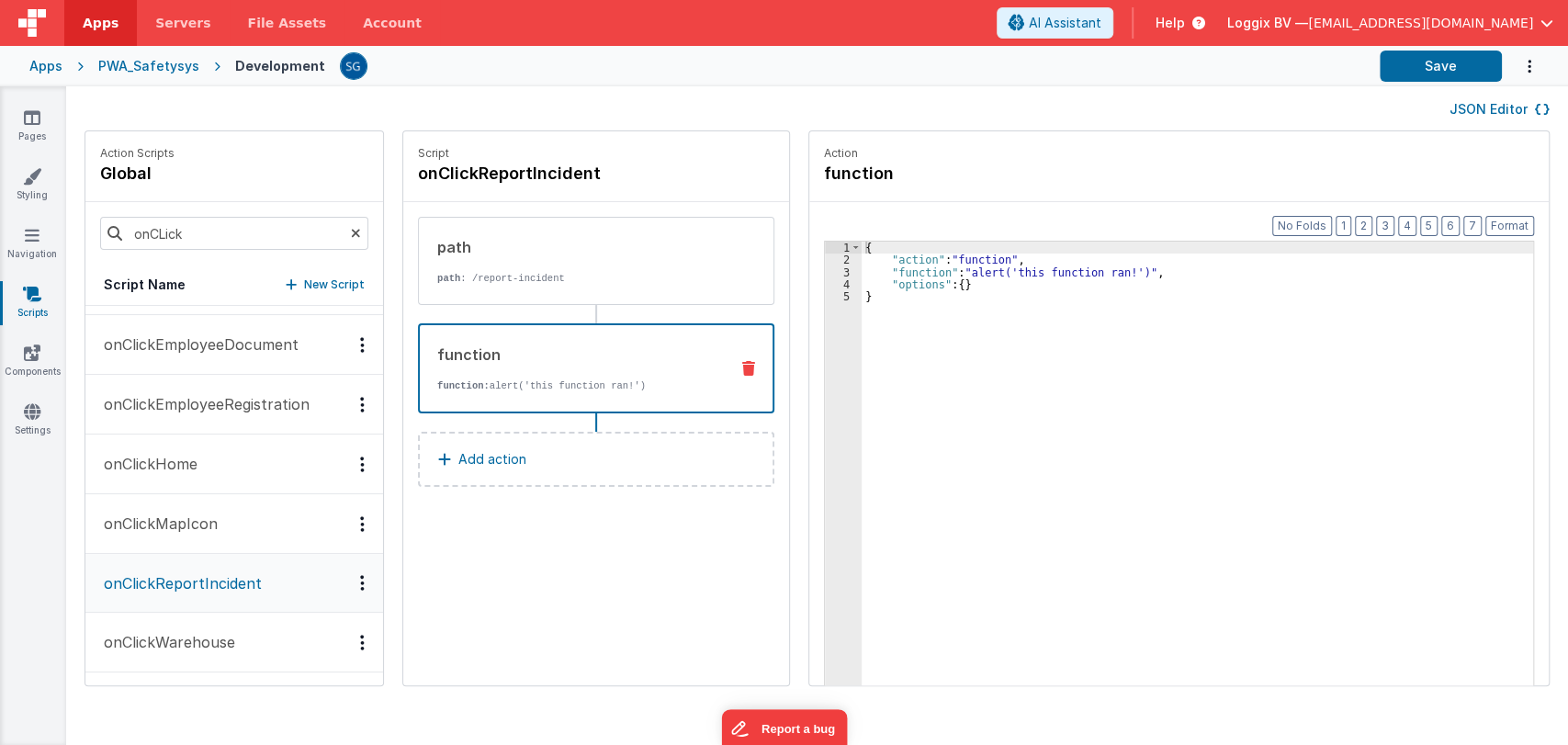
scroll to position [0, 0]
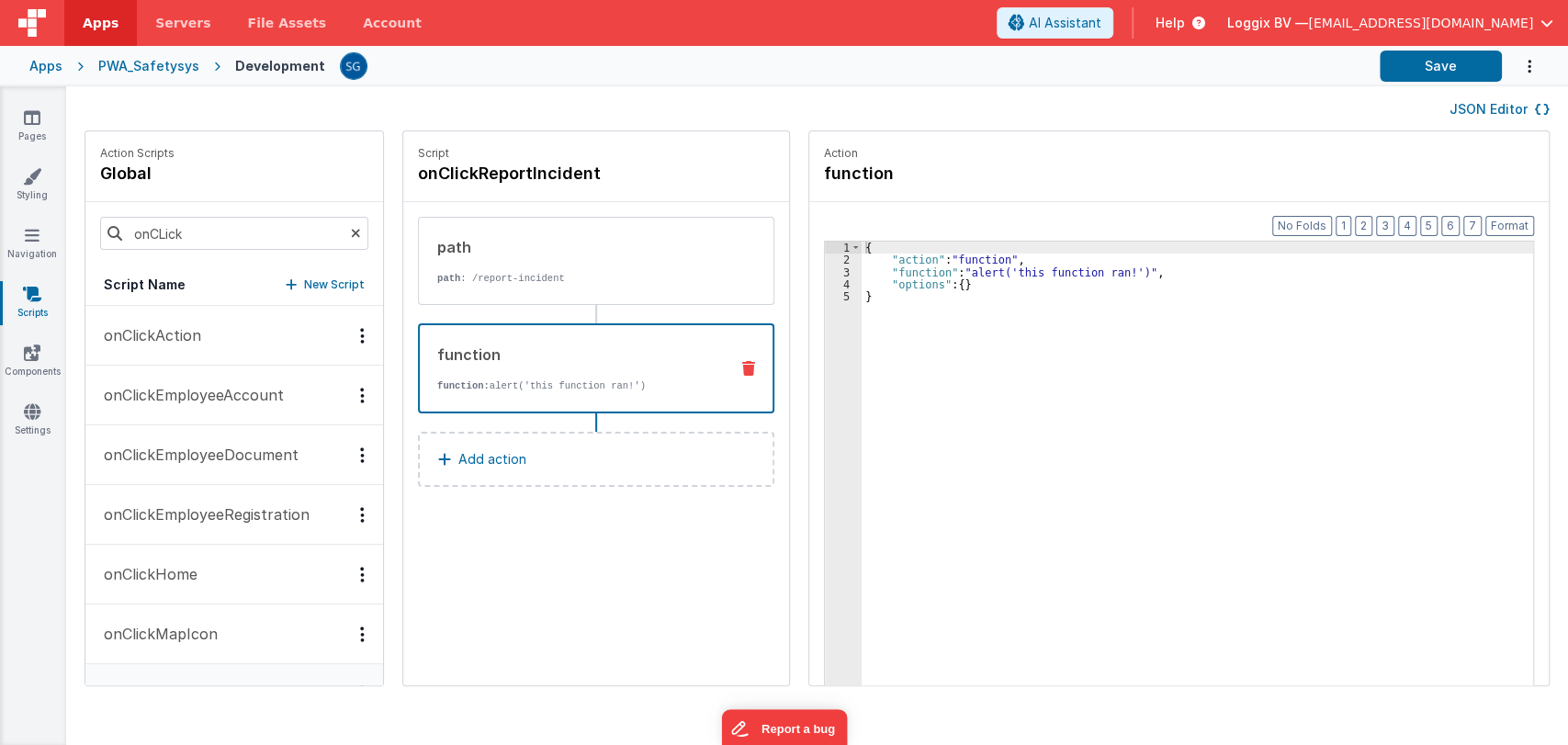
click at [351, 233] on icon at bounding box center [356, 233] width 10 height 63
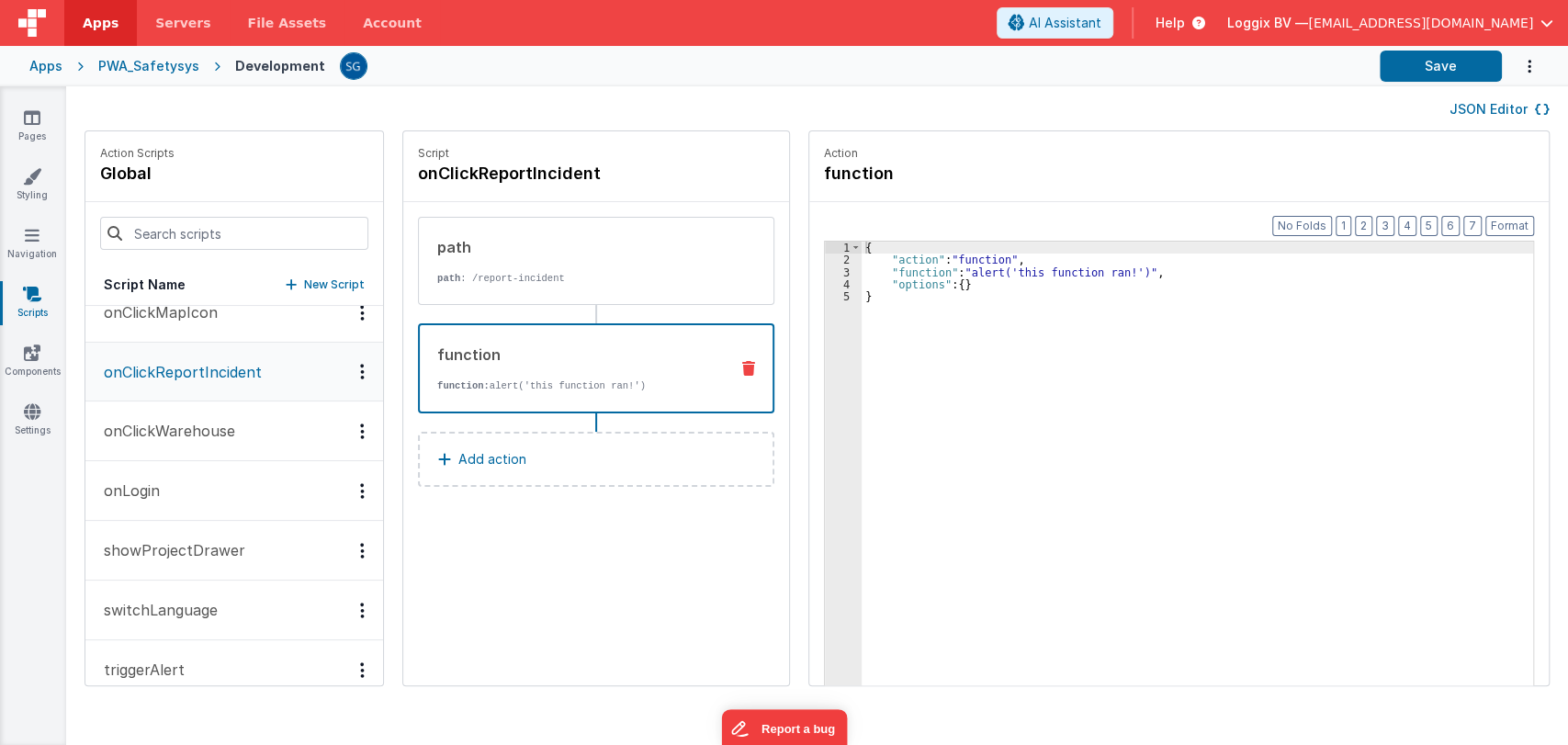
scroll to position [626, 0]
click at [147, 475] on p "onLogin" at bounding box center [126, 485] width 67 height 22
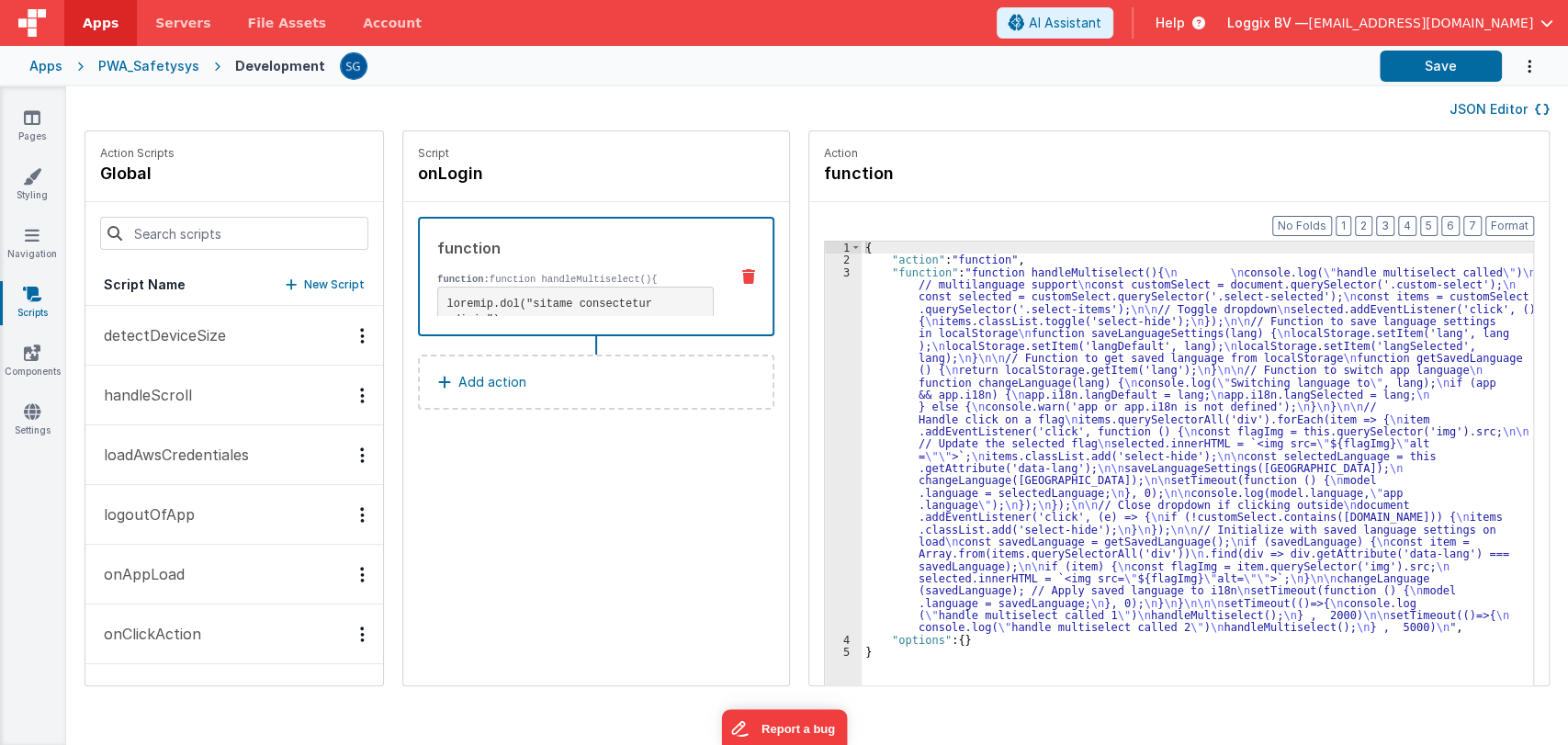
scroll to position [97, 0]
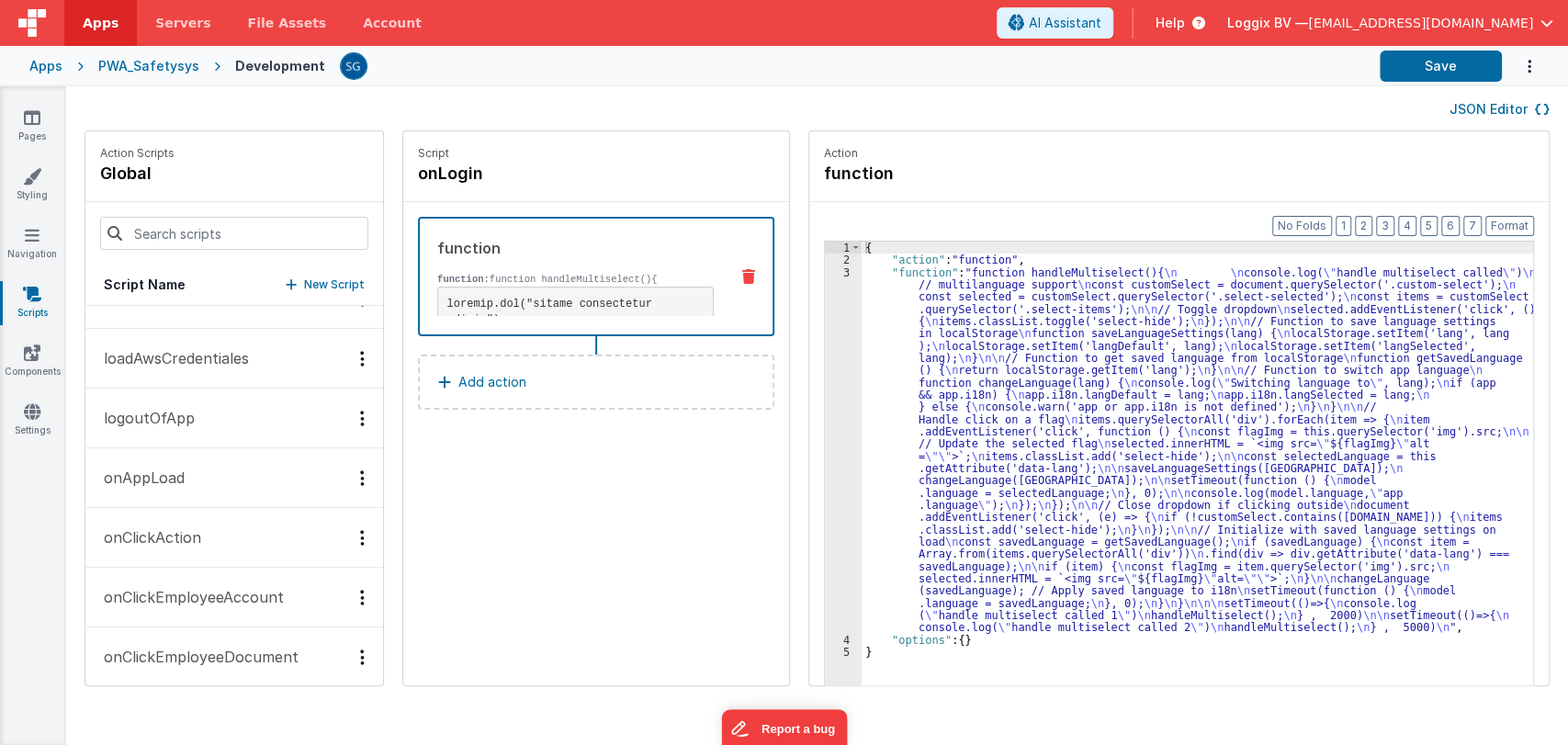
click at [155, 484] on p "onAppLoad" at bounding box center [138, 477] width 92 height 22
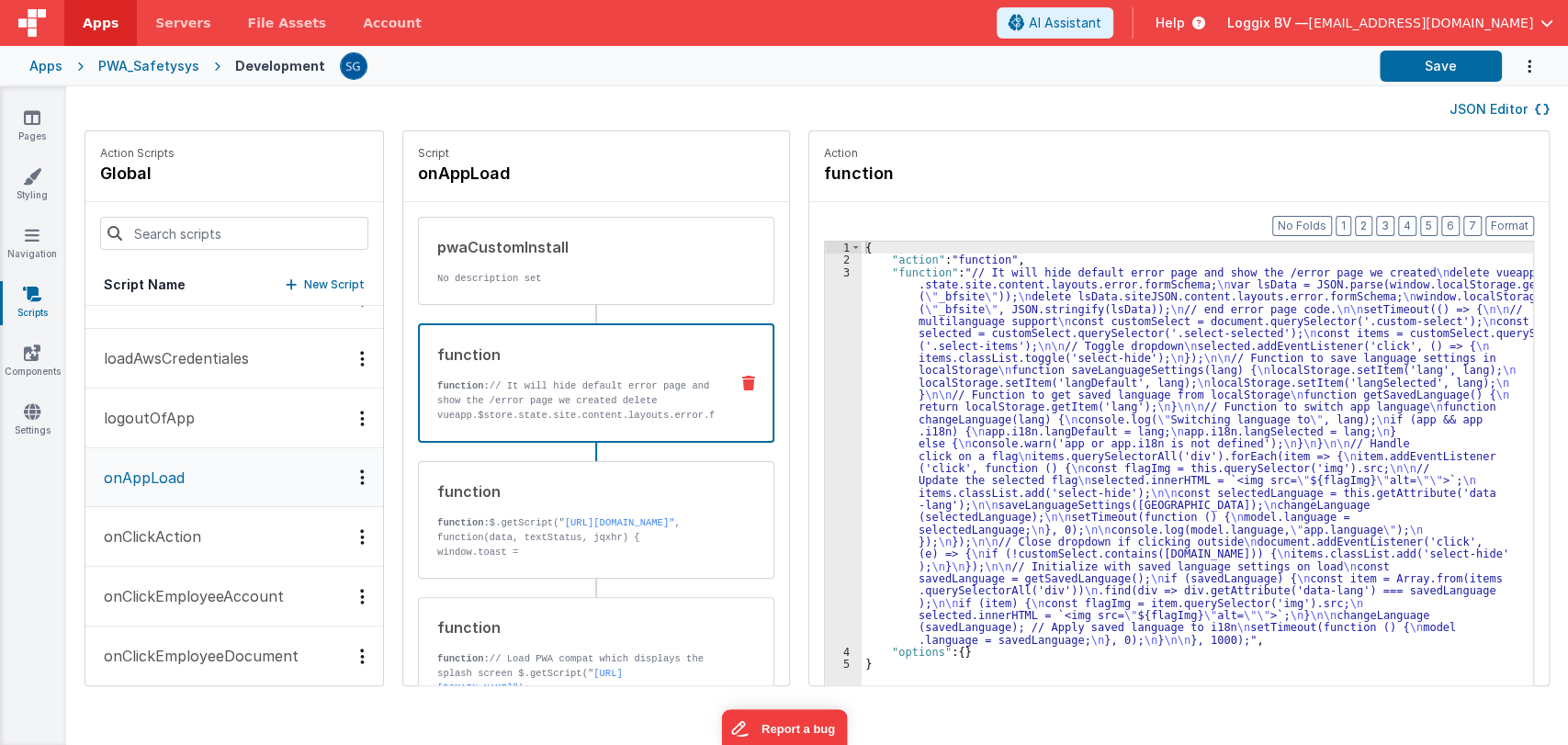
click at [579, 400] on p "function: // It will hide default error page and show the /error page we create…" at bounding box center [576, 452] width 277 height 147
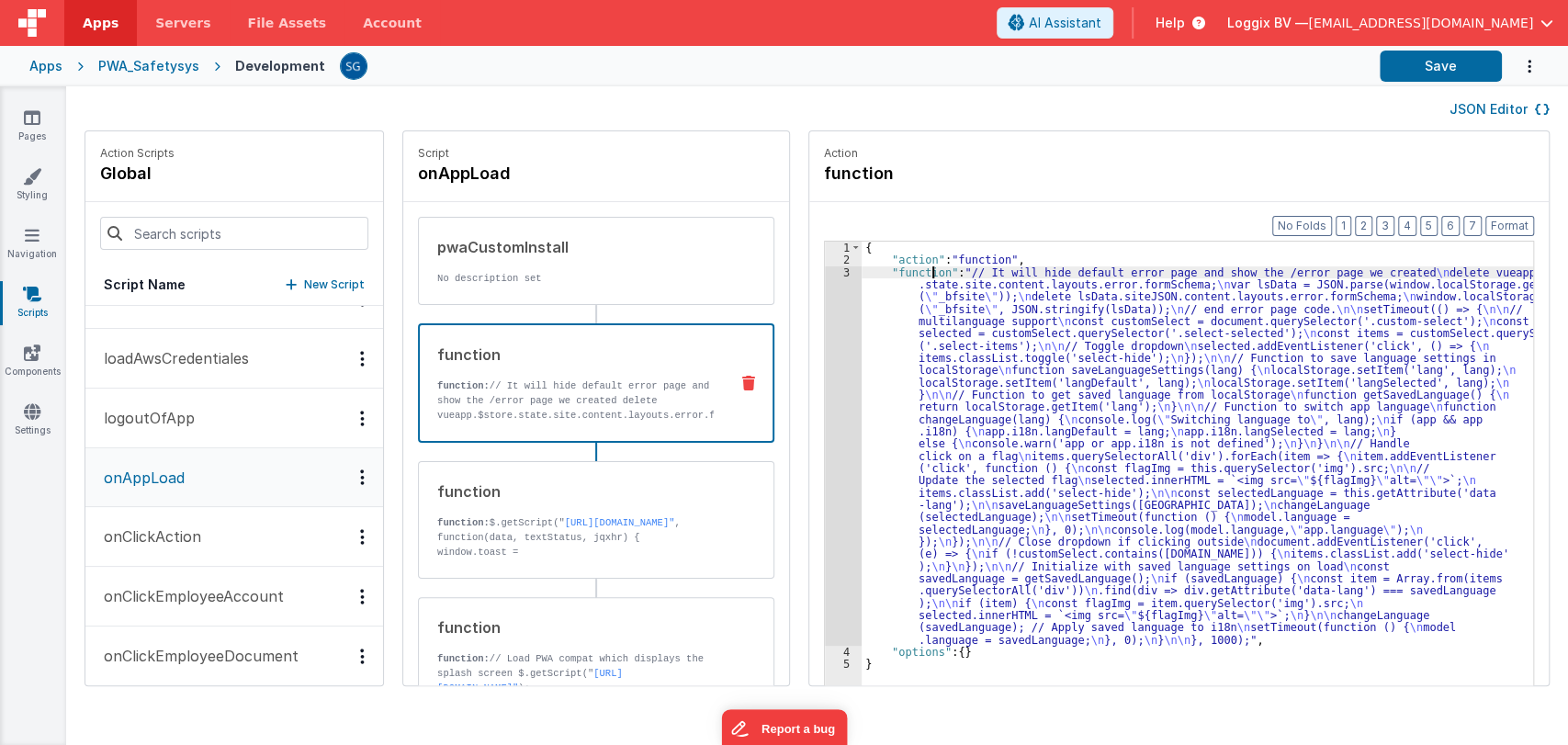
click at [913, 275] on div "{ "action" : "function" , "function" : "// It will hide default error page and …" at bounding box center [1206, 505] width 690 height 526
click at [829, 273] on div "3" at bounding box center [843, 456] width 37 height 380
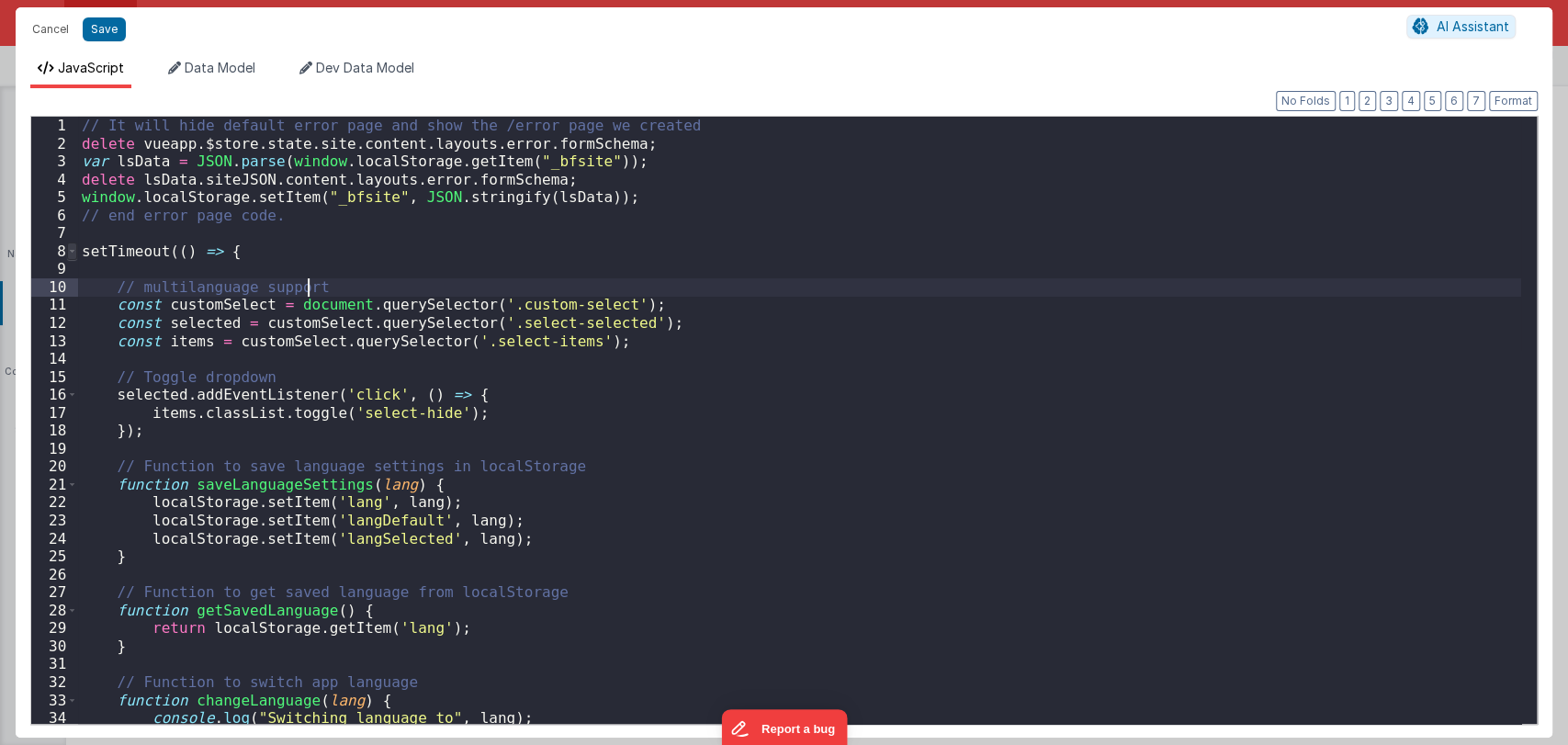
click at [69, 253] on span at bounding box center [72, 251] width 10 height 18
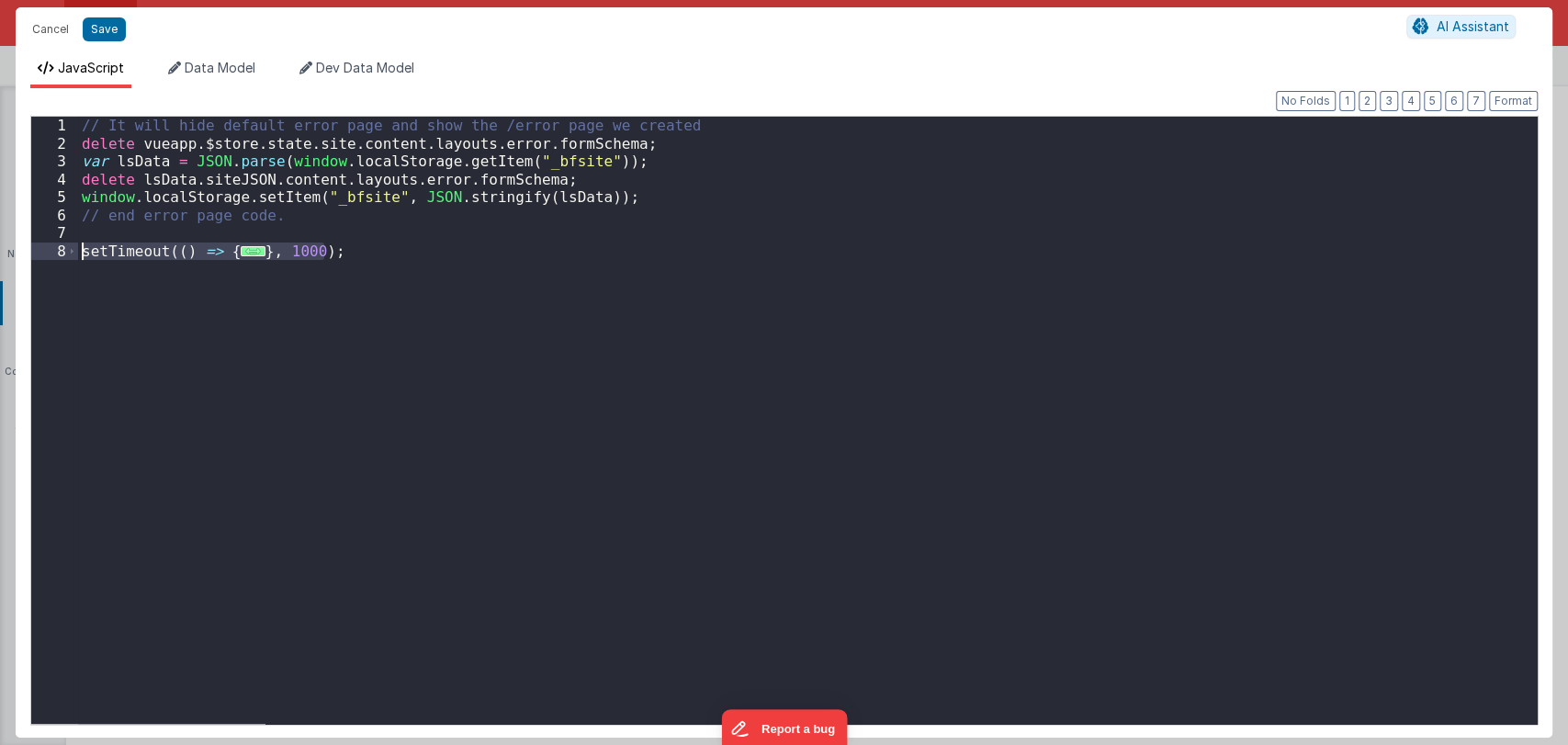
drag, startPoint x: 397, startPoint y: 248, endPoint x: 82, endPoint y: 251, distance: 315.0
click at [82, 251] on div "// It will hide default error page and show the /error page we created delete v…" at bounding box center [807, 438] width 1459 height 643
click at [55, 24] on button "Cancel" at bounding box center [50, 28] width 55 height 26
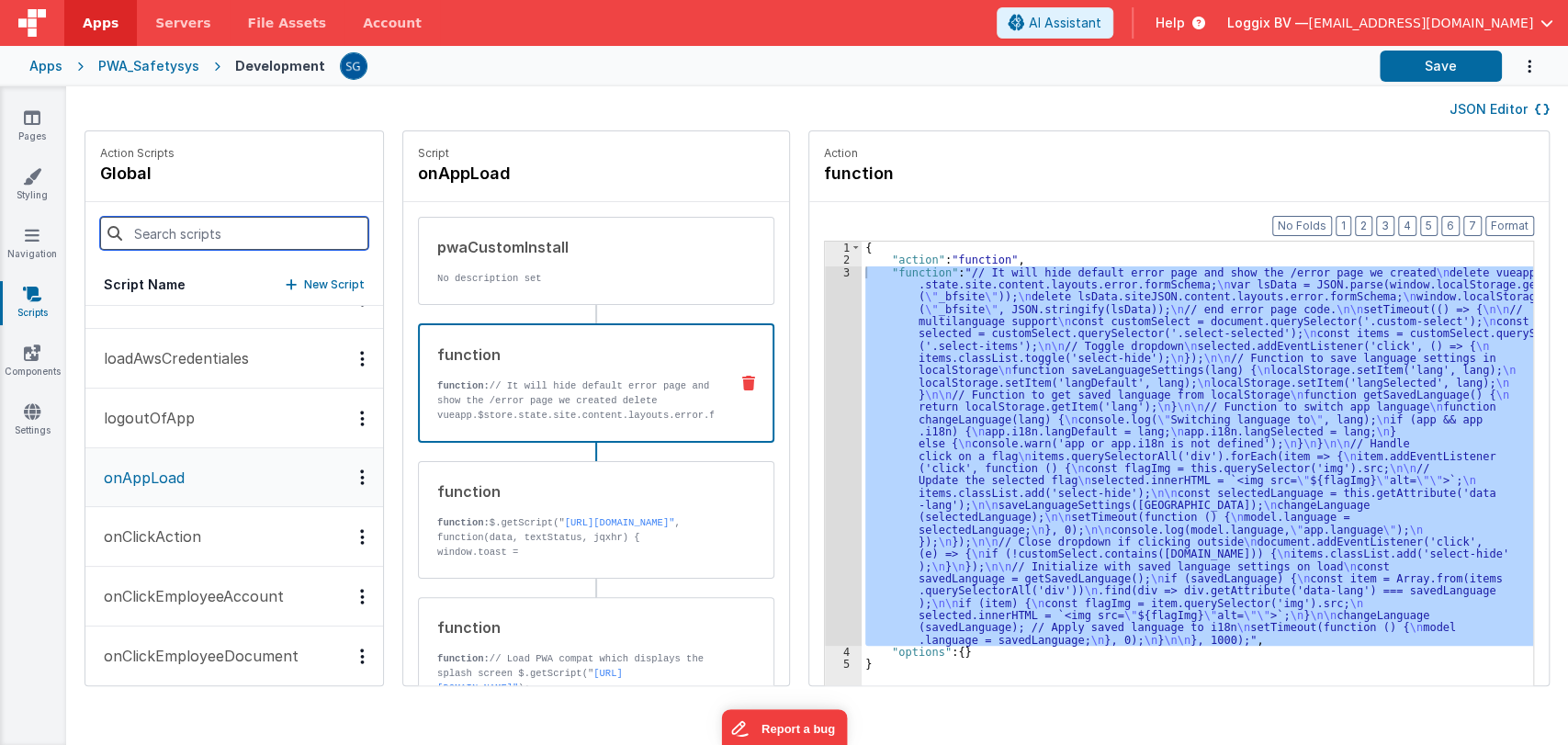
click at [189, 233] on input at bounding box center [234, 233] width 268 height 33
type input "onclick"
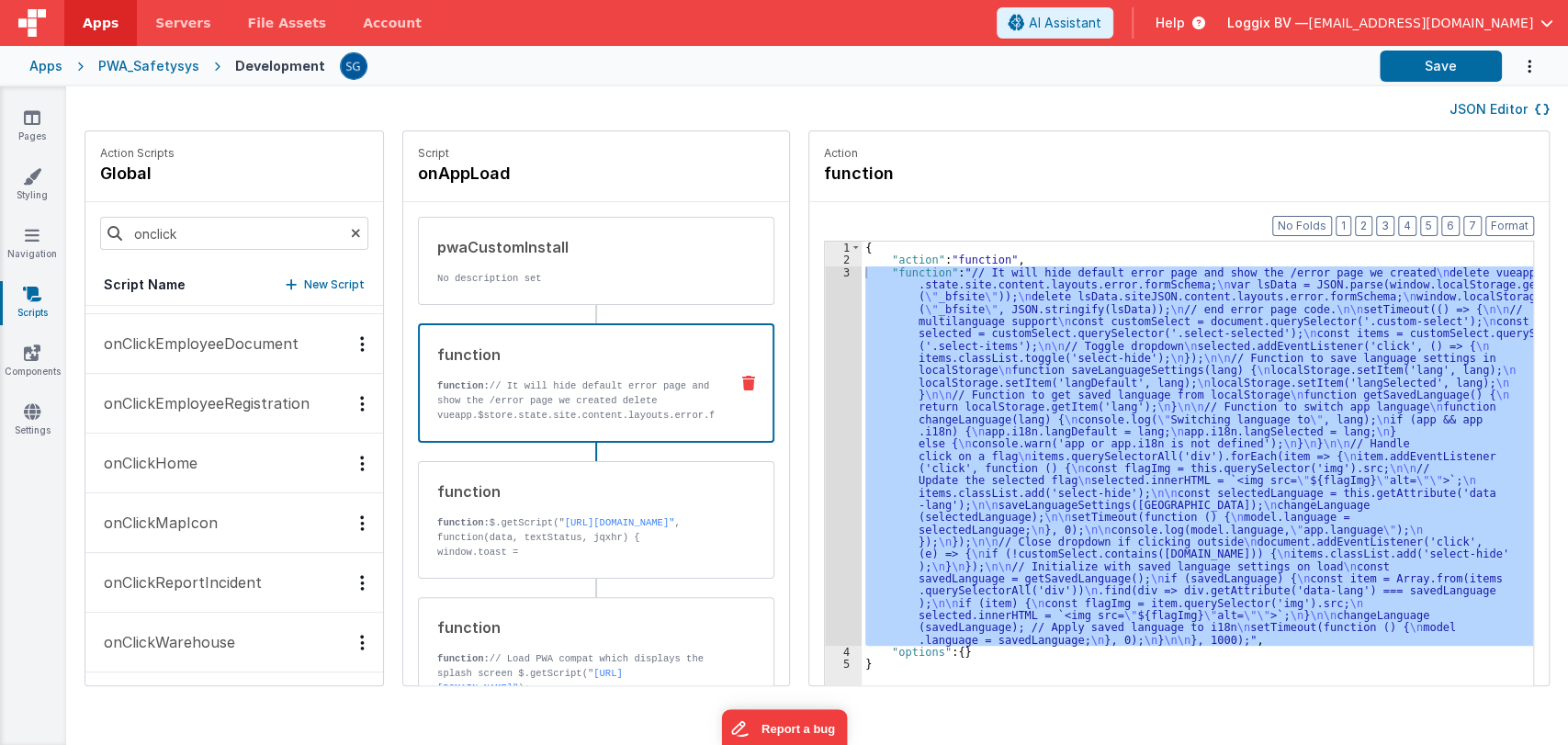
click at [192, 571] on p "onClickReportIncident" at bounding box center [177, 582] width 169 height 22
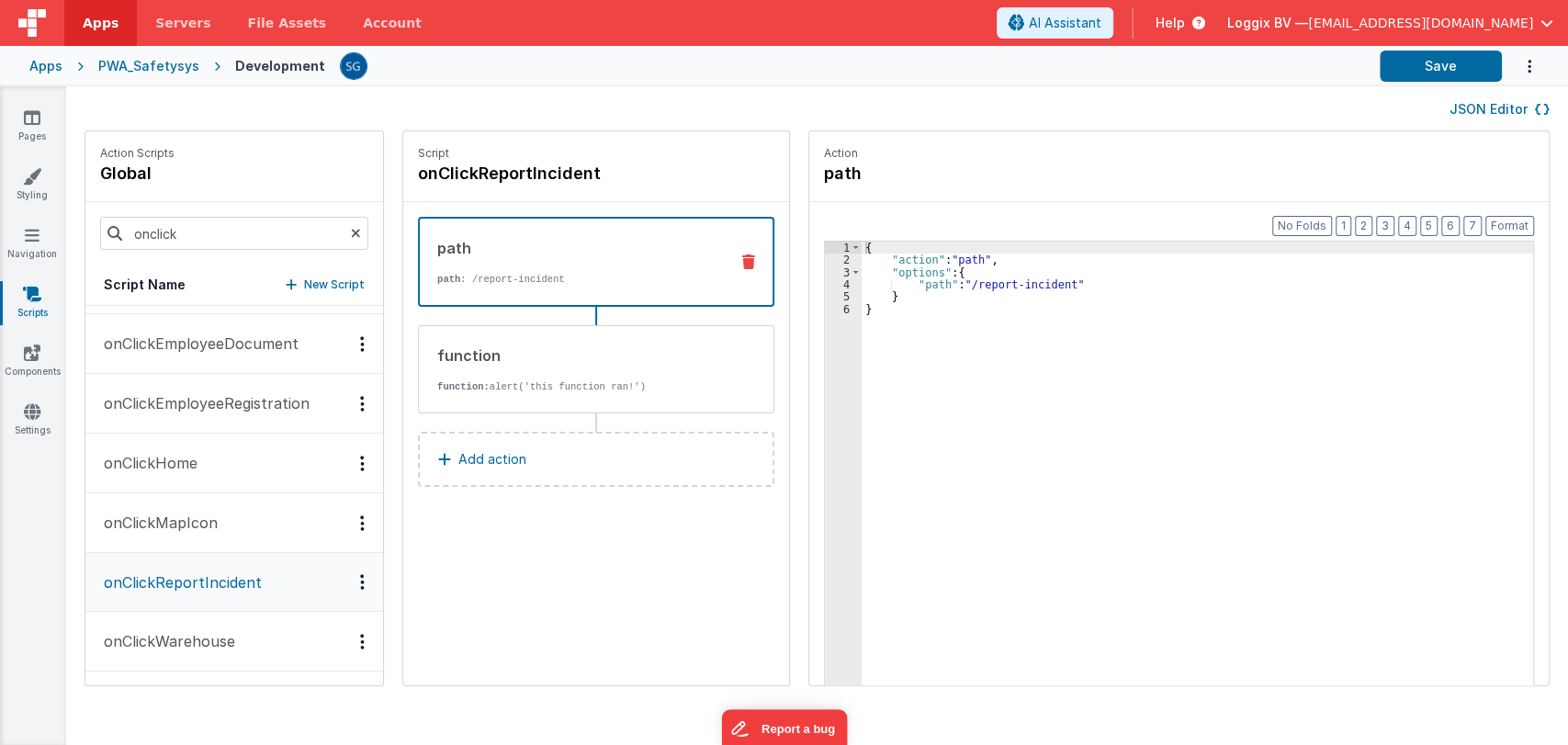
scroll to position [110, 0]
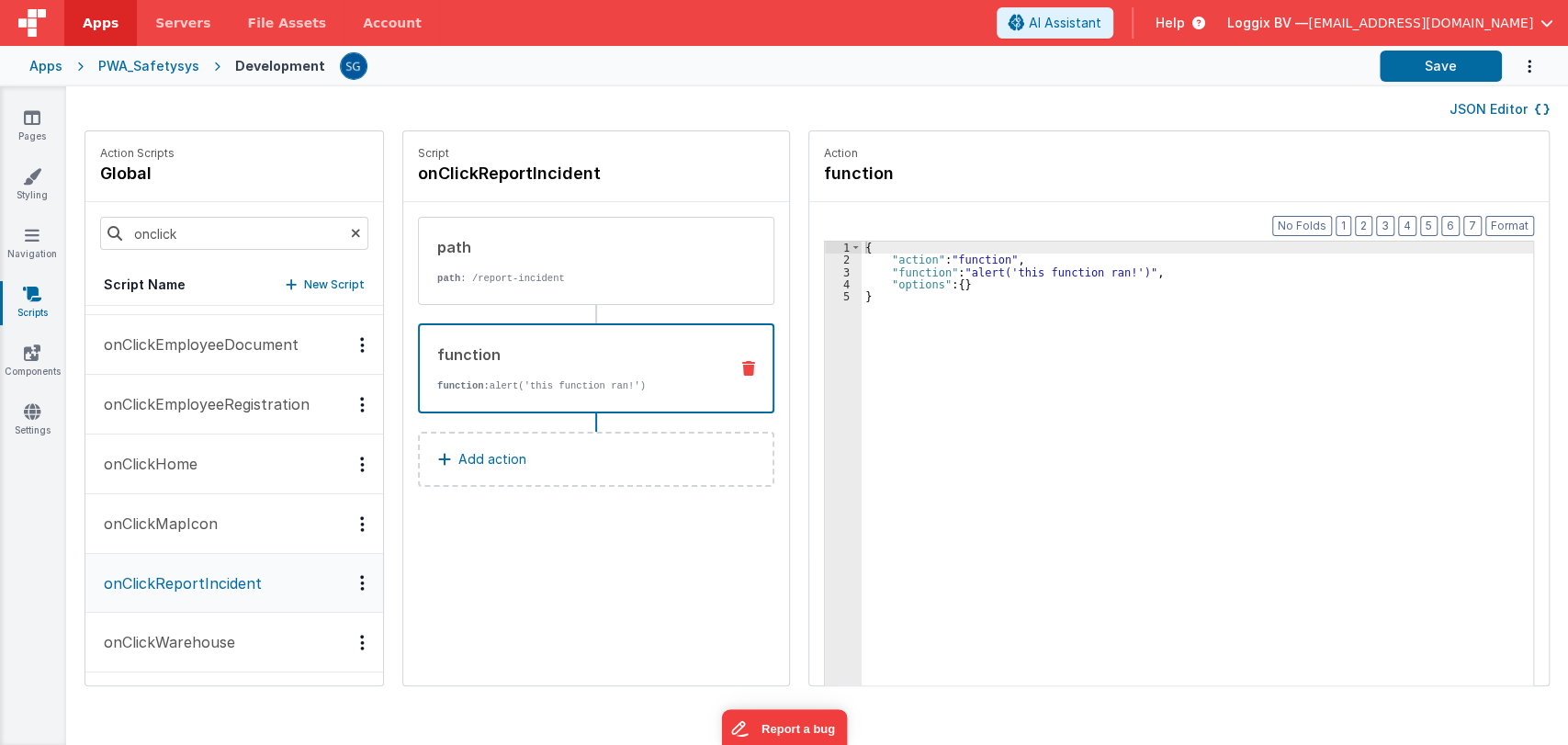
click at [625, 392] on p "function: alert('this function ran!')" at bounding box center [576, 385] width 277 height 14
click at [890, 273] on div "{ "action" : "function" , "function" : "alert('this function ran!')" , "options…" at bounding box center [1206, 505] width 690 height 526
click at [825, 270] on div "3" at bounding box center [843, 272] width 37 height 12
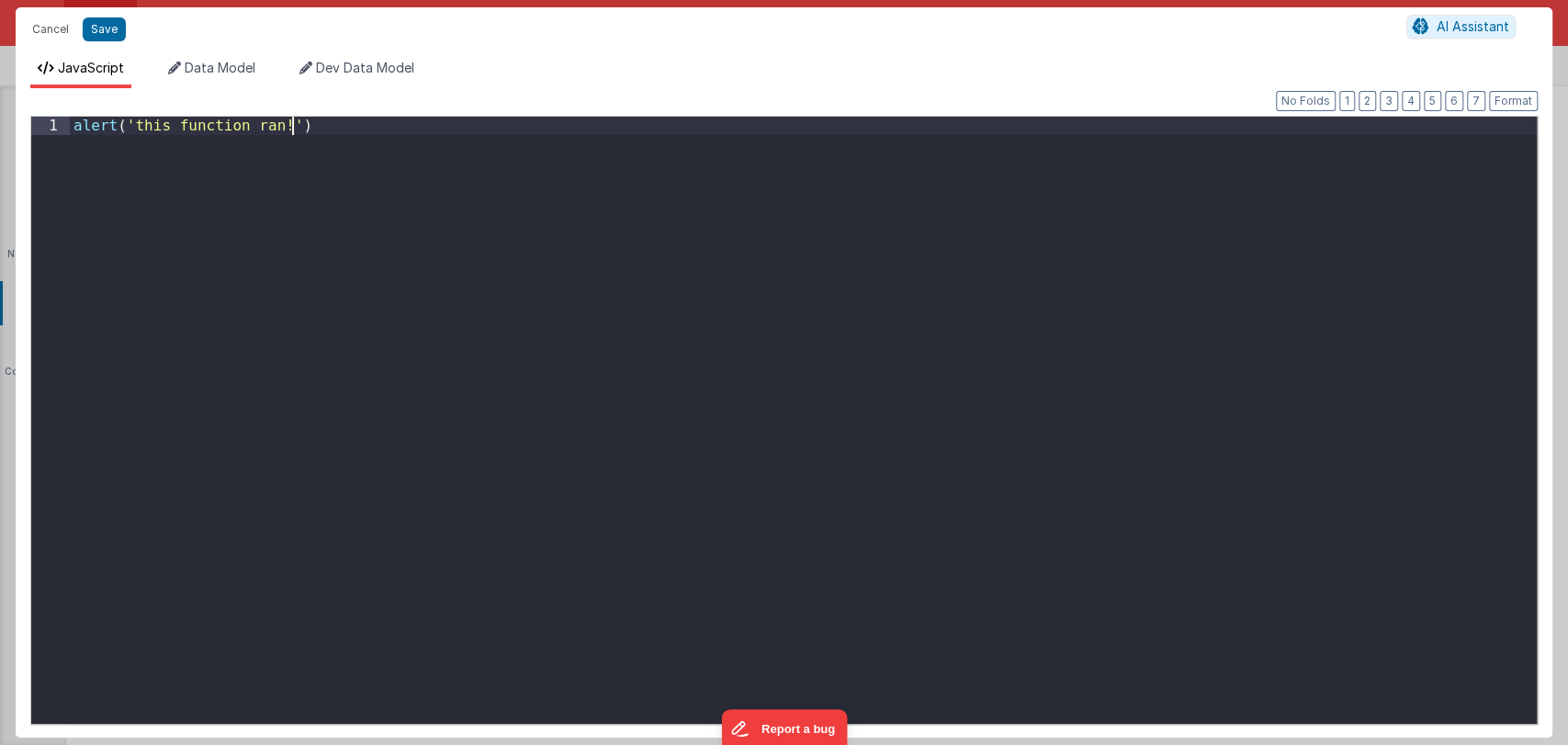
click at [823, 270] on div "alert ( 'this function ran!' )" at bounding box center [803, 438] width 1467 height 643
click at [511, 196] on div "alert ( 'this function ran!' )" at bounding box center [803, 438] width 1467 height 643
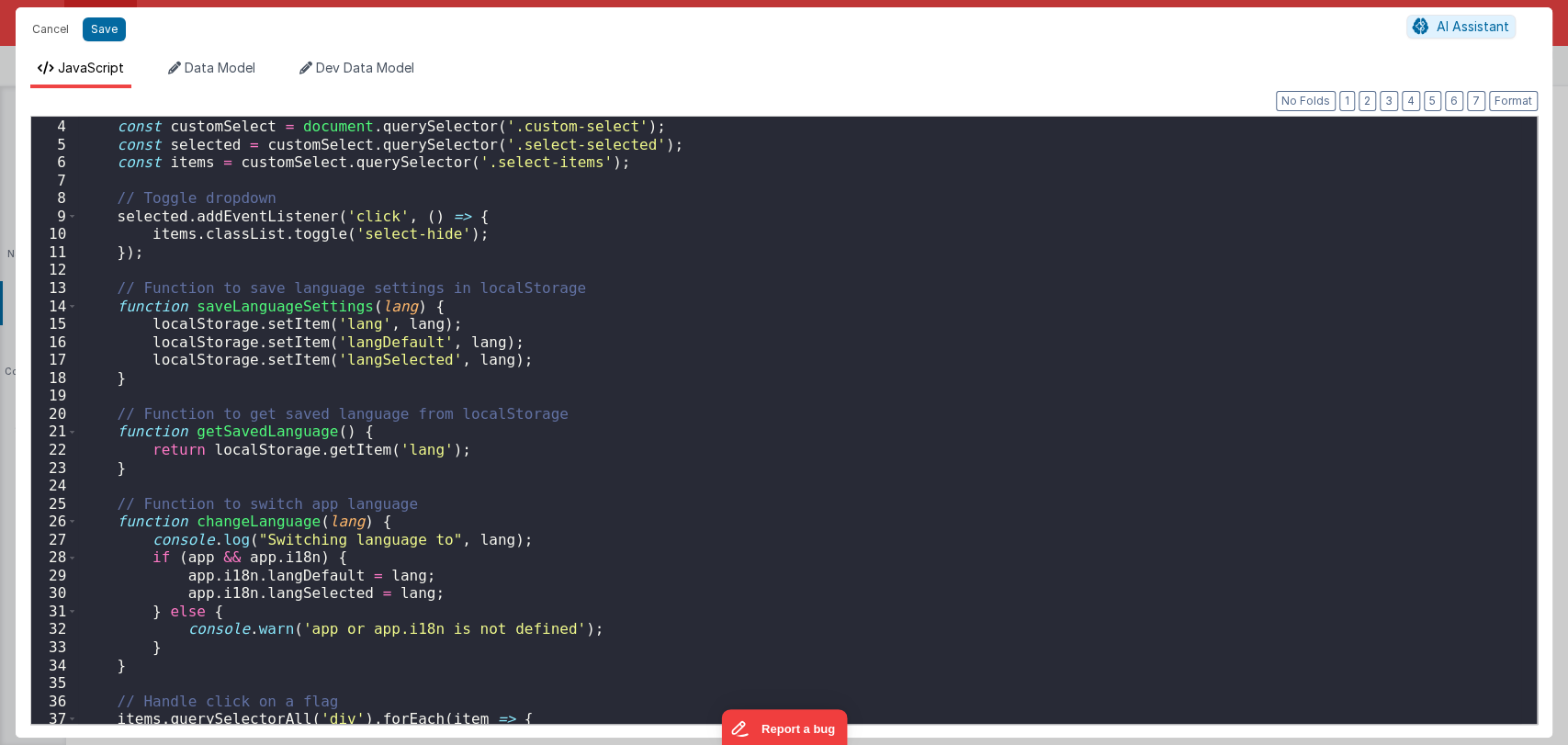
scroll to position [0, 0]
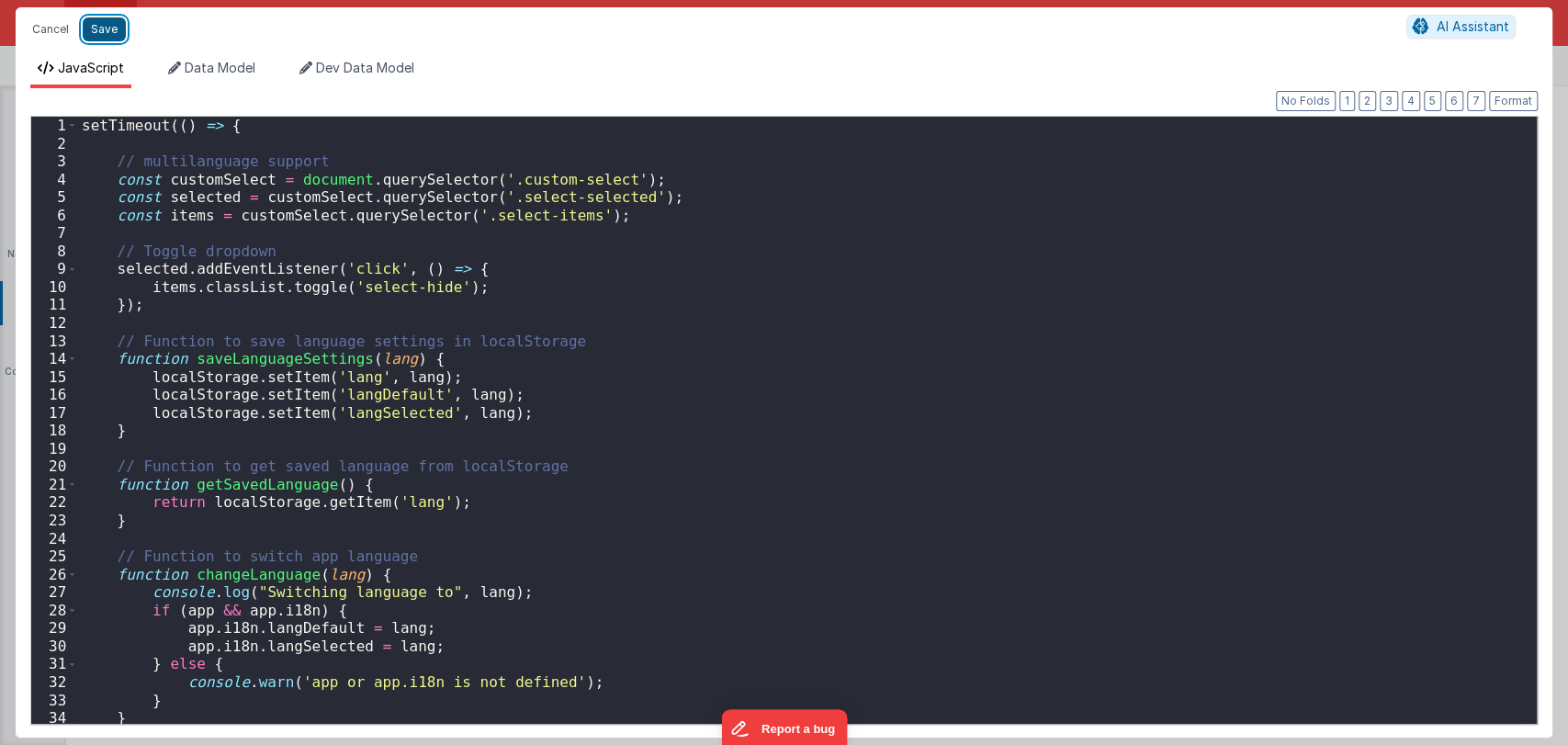
click at [110, 34] on button "Save" at bounding box center [104, 28] width 44 height 24
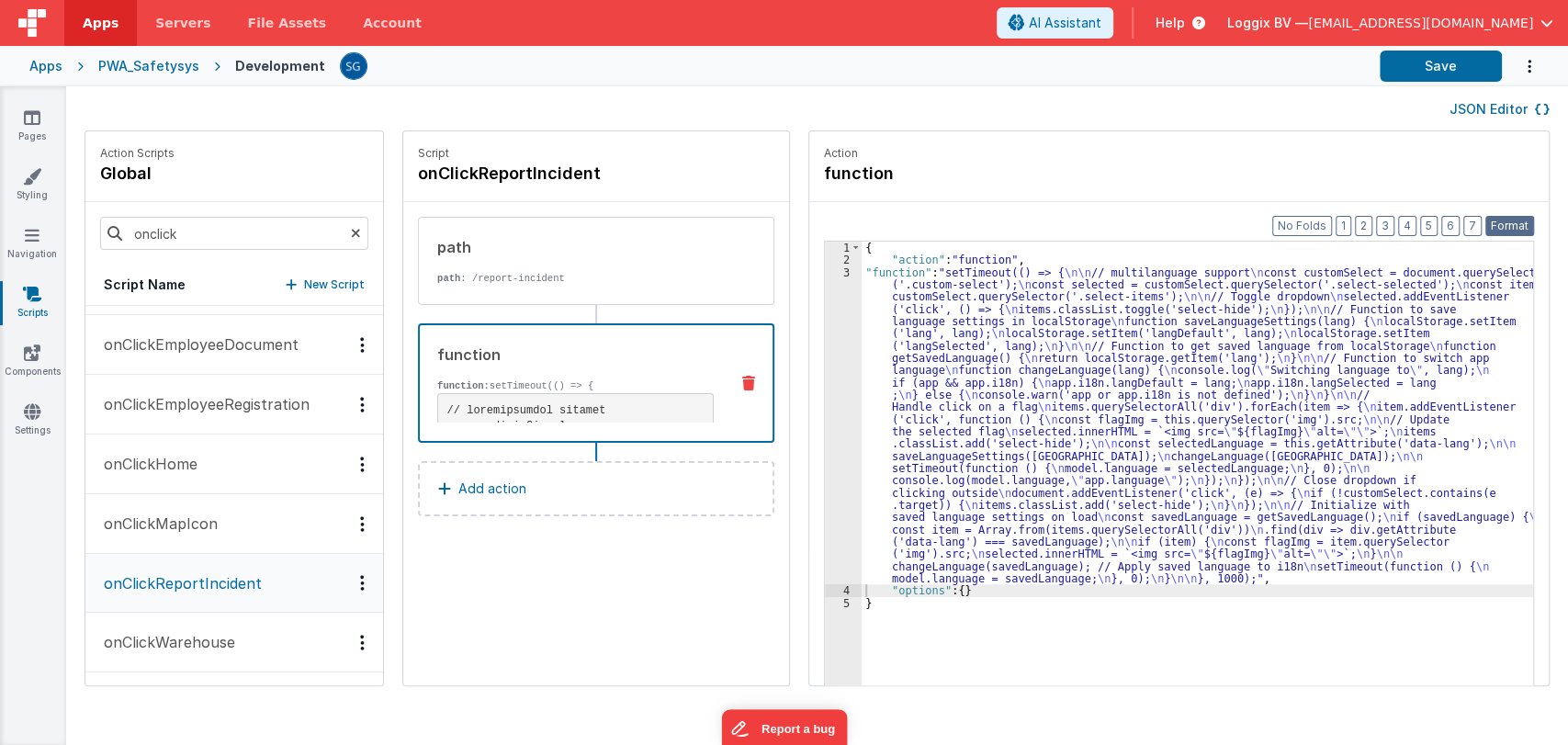
click at [1502, 226] on button "Format" at bounding box center [1509, 226] width 48 height 20
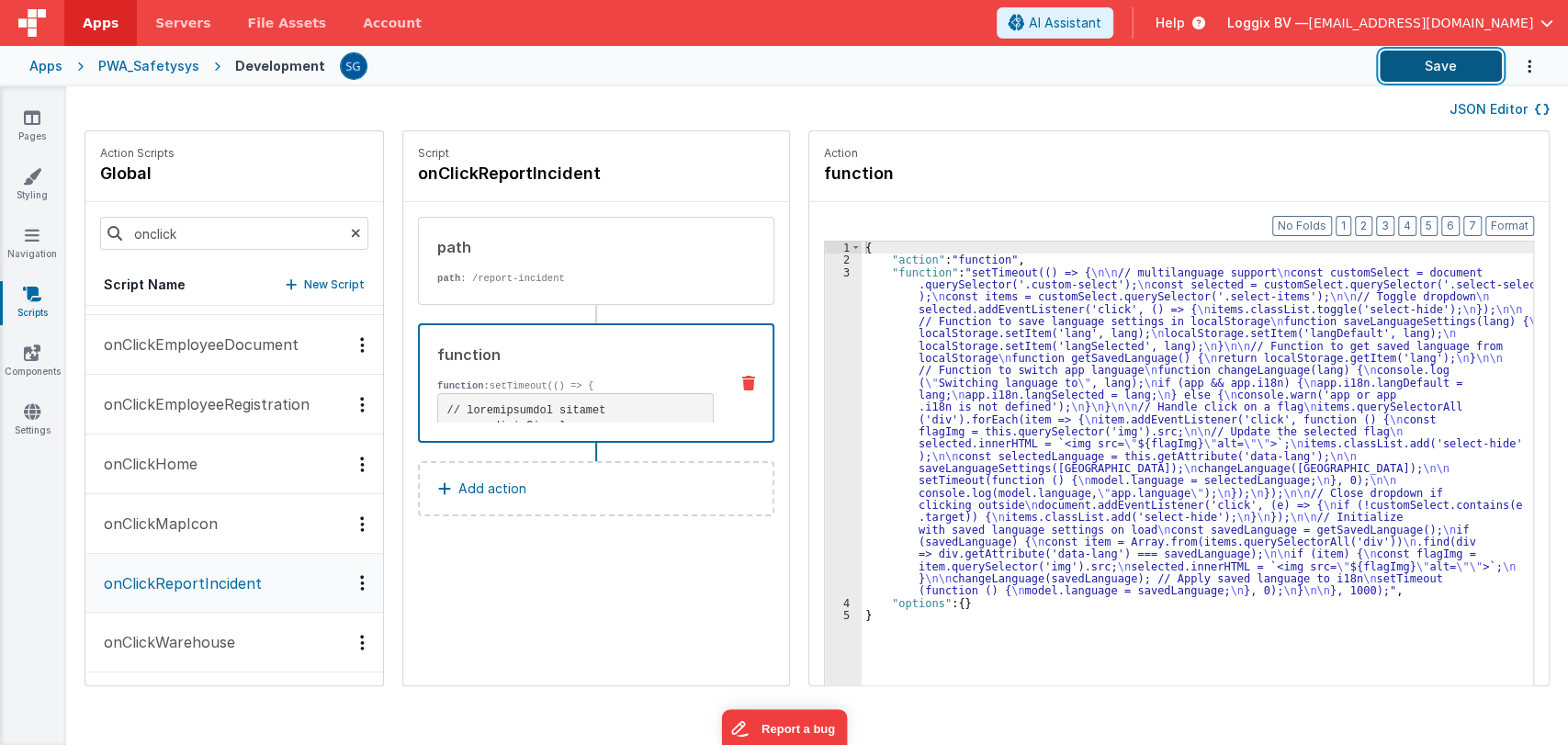
click at [1444, 73] on button "Save" at bounding box center [1441, 65] width 122 height 31
click at [34, 119] on icon at bounding box center [31, 117] width 16 height 18
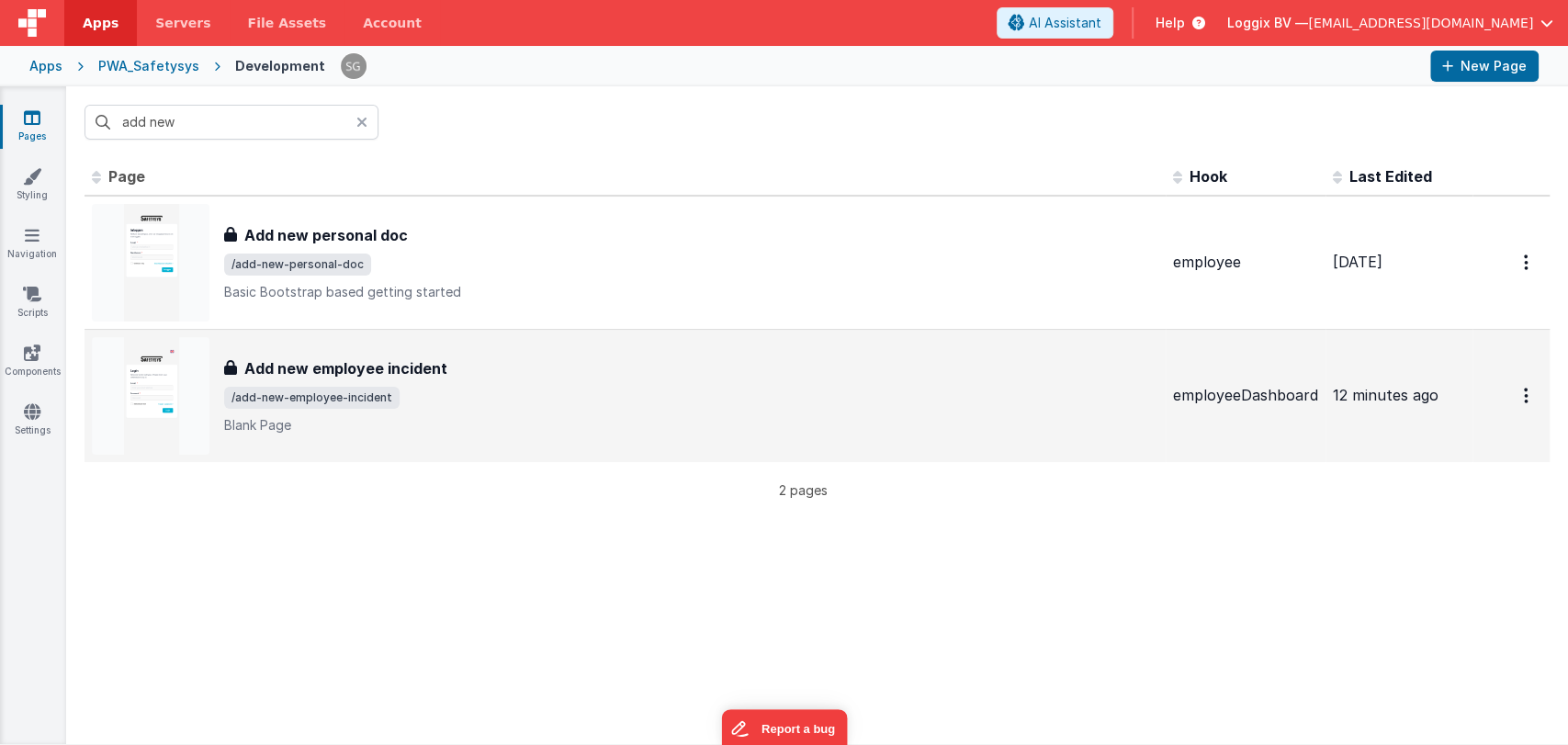
click at [360, 347] on div "Add new employee incident Add new employee incident /add-new-employee-incident …" at bounding box center [625, 396] width 1066 height 118
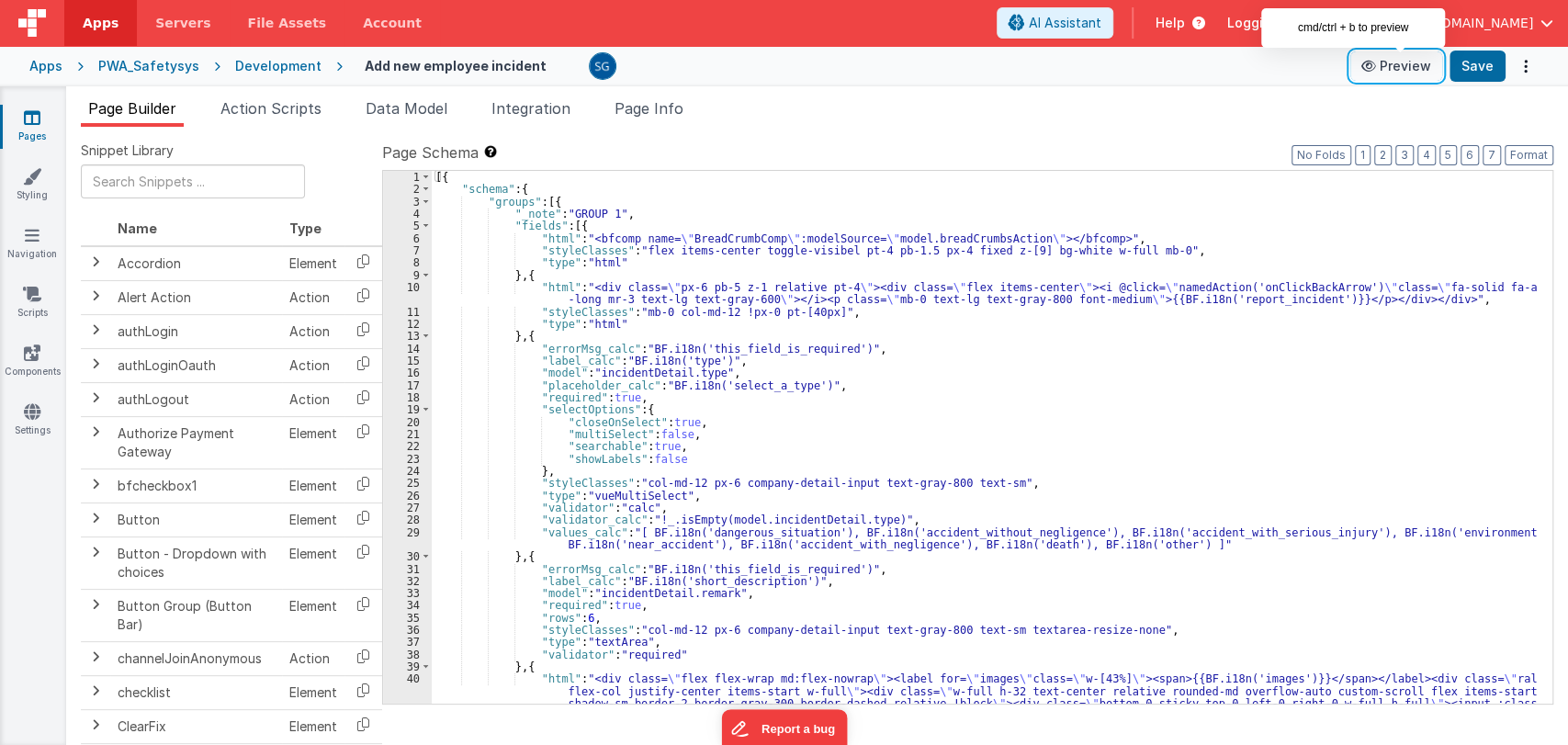
click at [1385, 65] on button "Preview" at bounding box center [1396, 65] width 92 height 29
click at [1377, 73] on button "Preview" at bounding box center [1396, 65] width 92 height 29
click at [1384, 70] on button "Preview" at bounding box center [1396, 65] width 92 height 29
click at [31, 410] on icon at bounding box center [31, 411] width 16 height 18
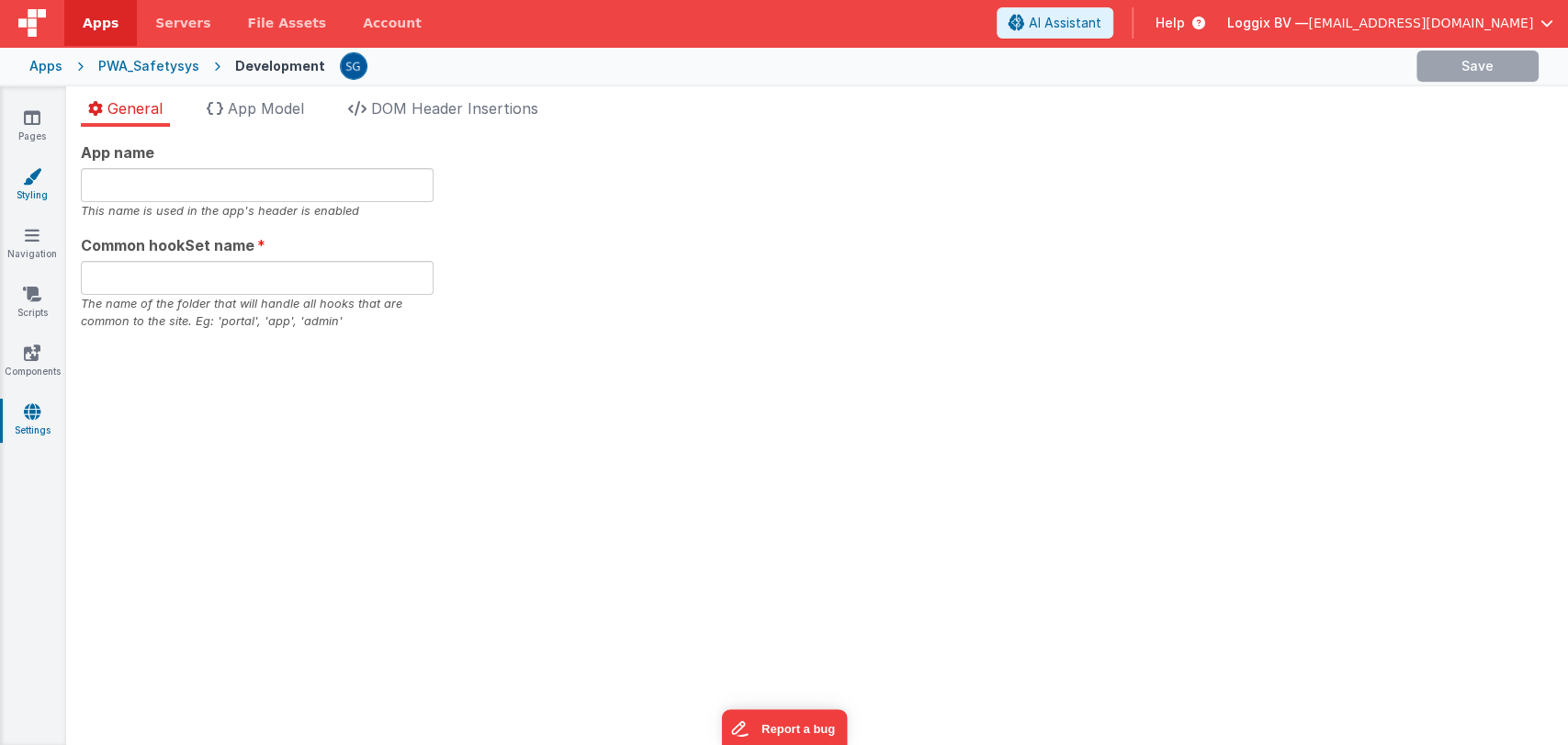
type input "PWA Template"
type input "safe"
click at [29, 183] on icon at bounding box center [31, 176] width 18 height 18
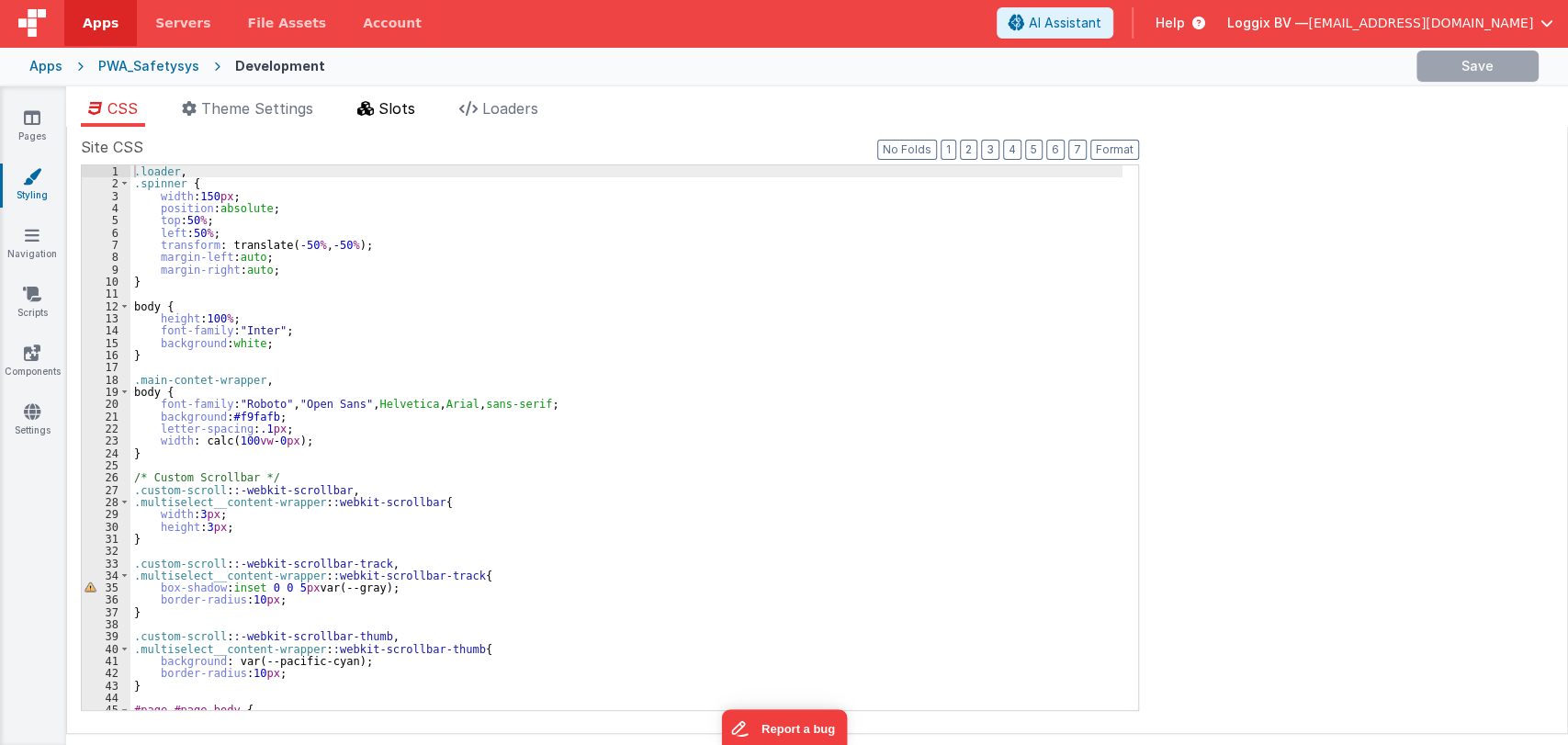
click at [378, 110] on li "Slots" at bounding box center [386, 112] width 73 height 29
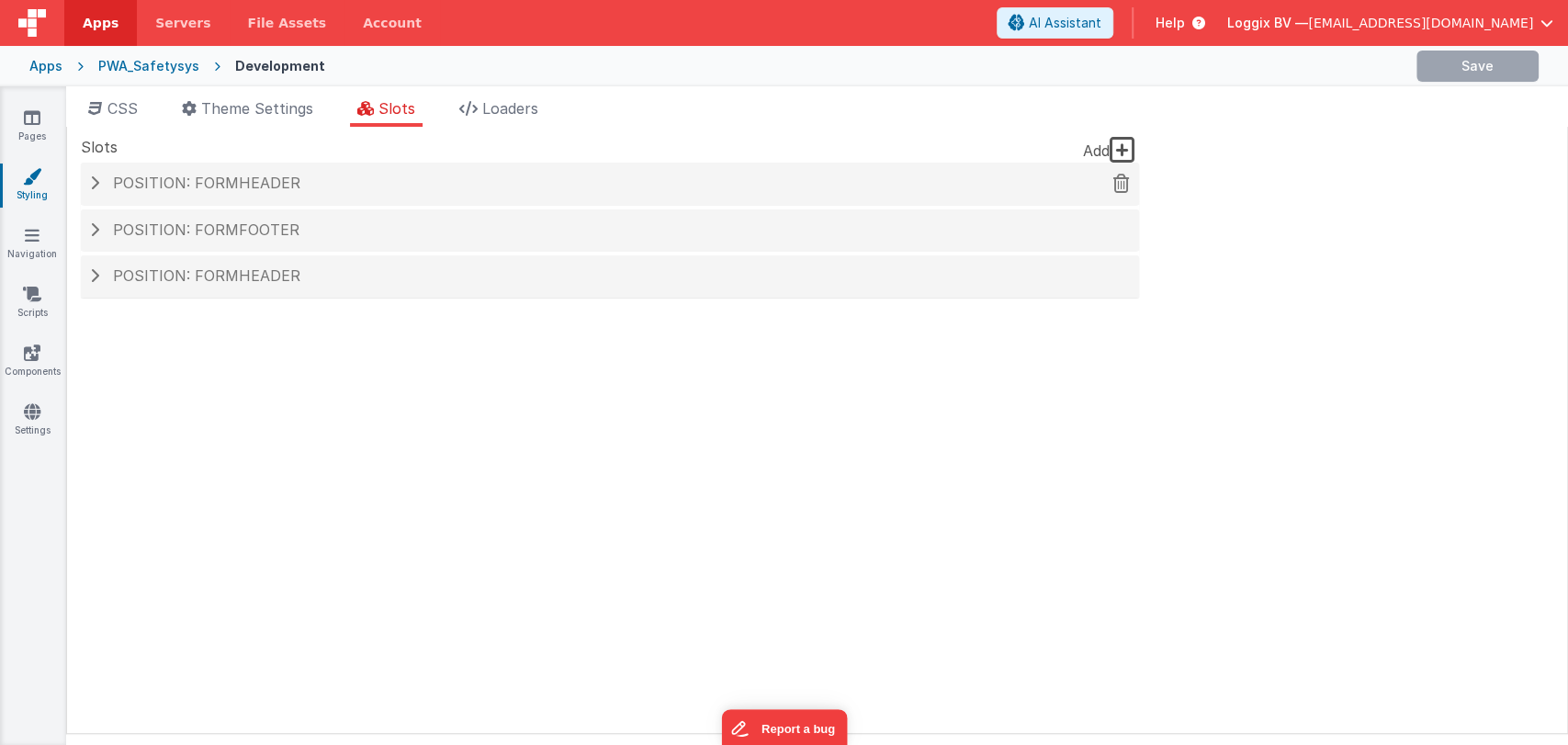
click at [234, 202] on div "Position: formHeader" at bounding box center [610, 183] width 1059 height 43
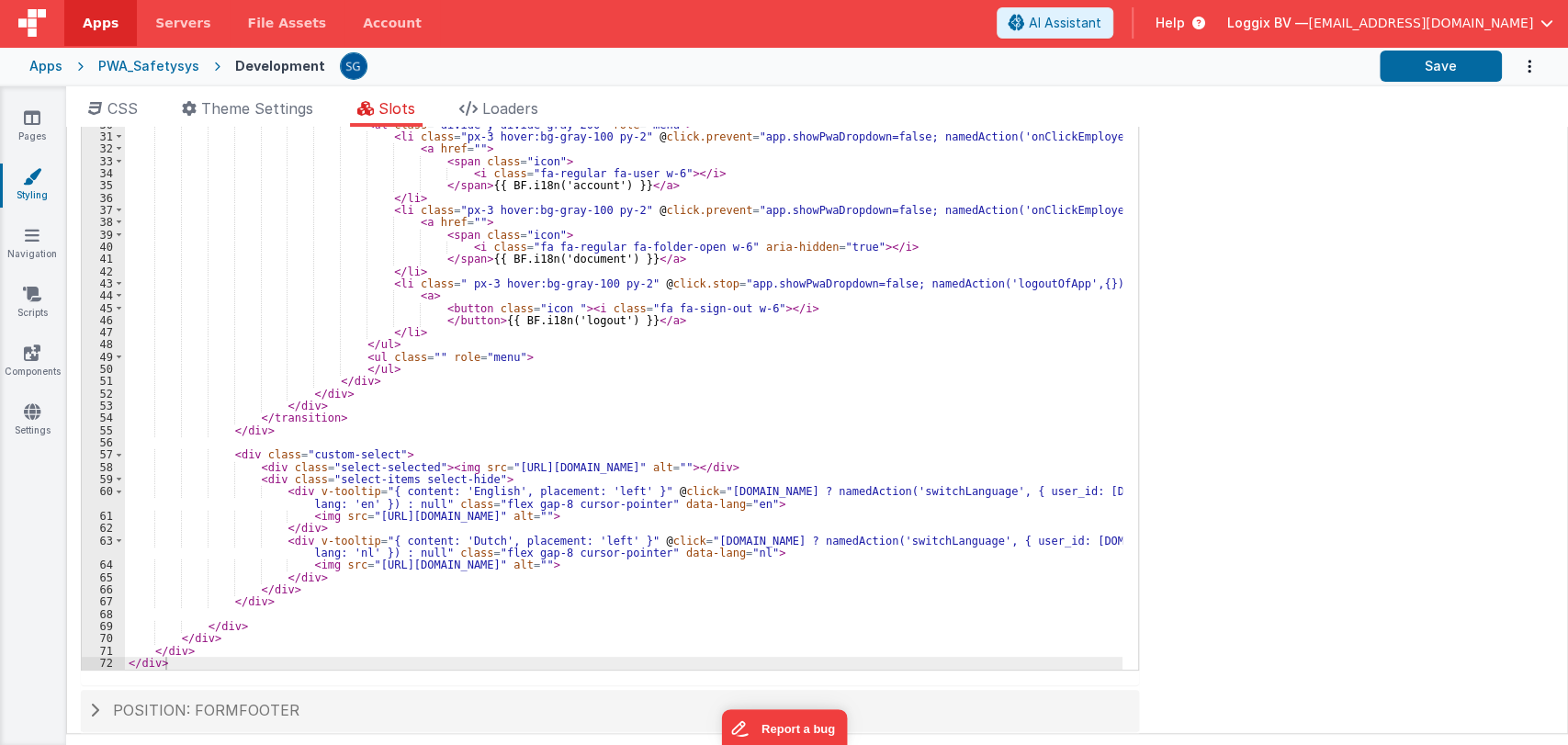
scroll to position [332, 0]
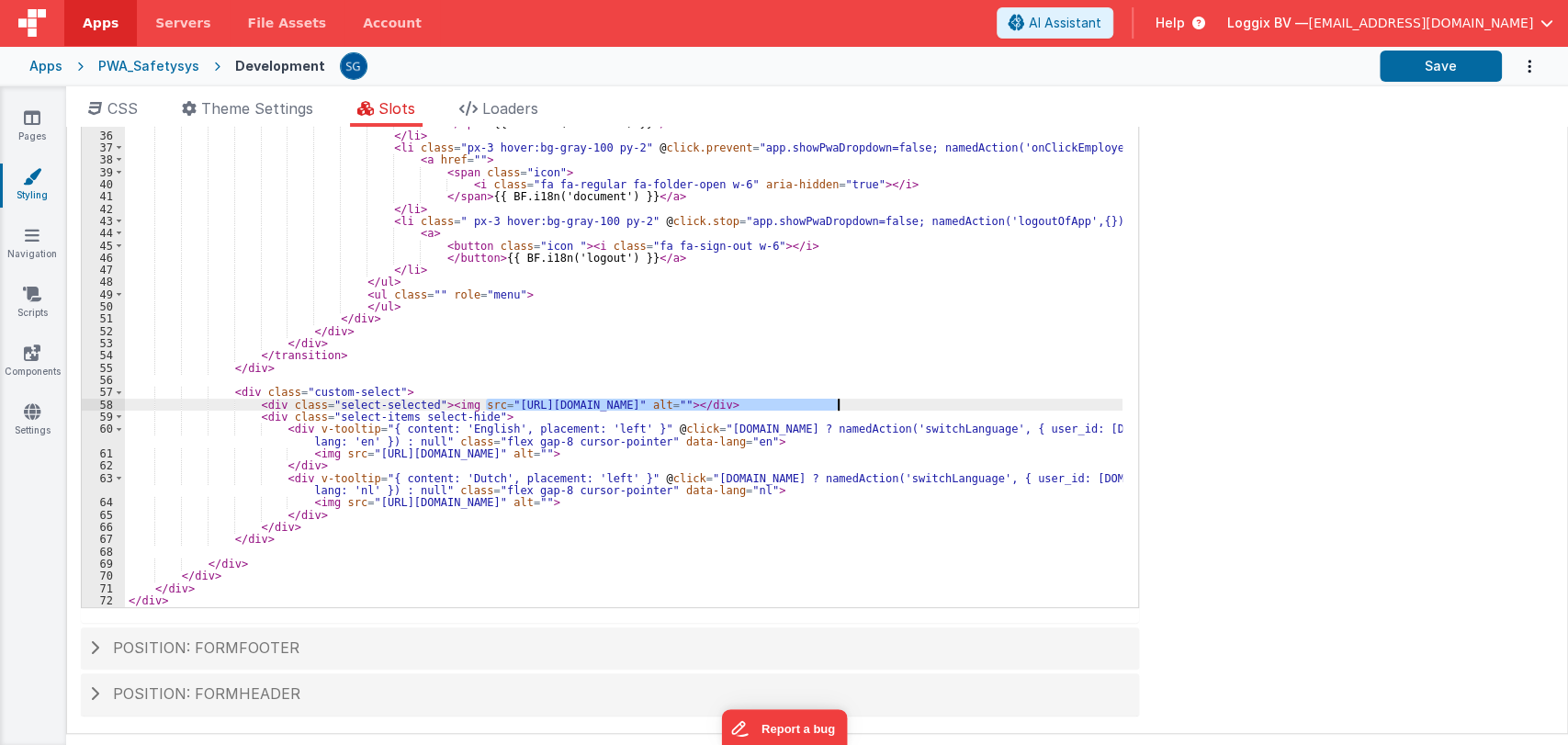
drag, startPoint x: 486, startPoint y: 404, endPoint x: 839, endPoint y: 400, distance: 353.0
click at [839, 400] on div "< div class = "cursor-pointer origin-top-right absolute right-0 mt-12 mr-4 w-40…" at bounding box center [624, 323] width 998 height 632
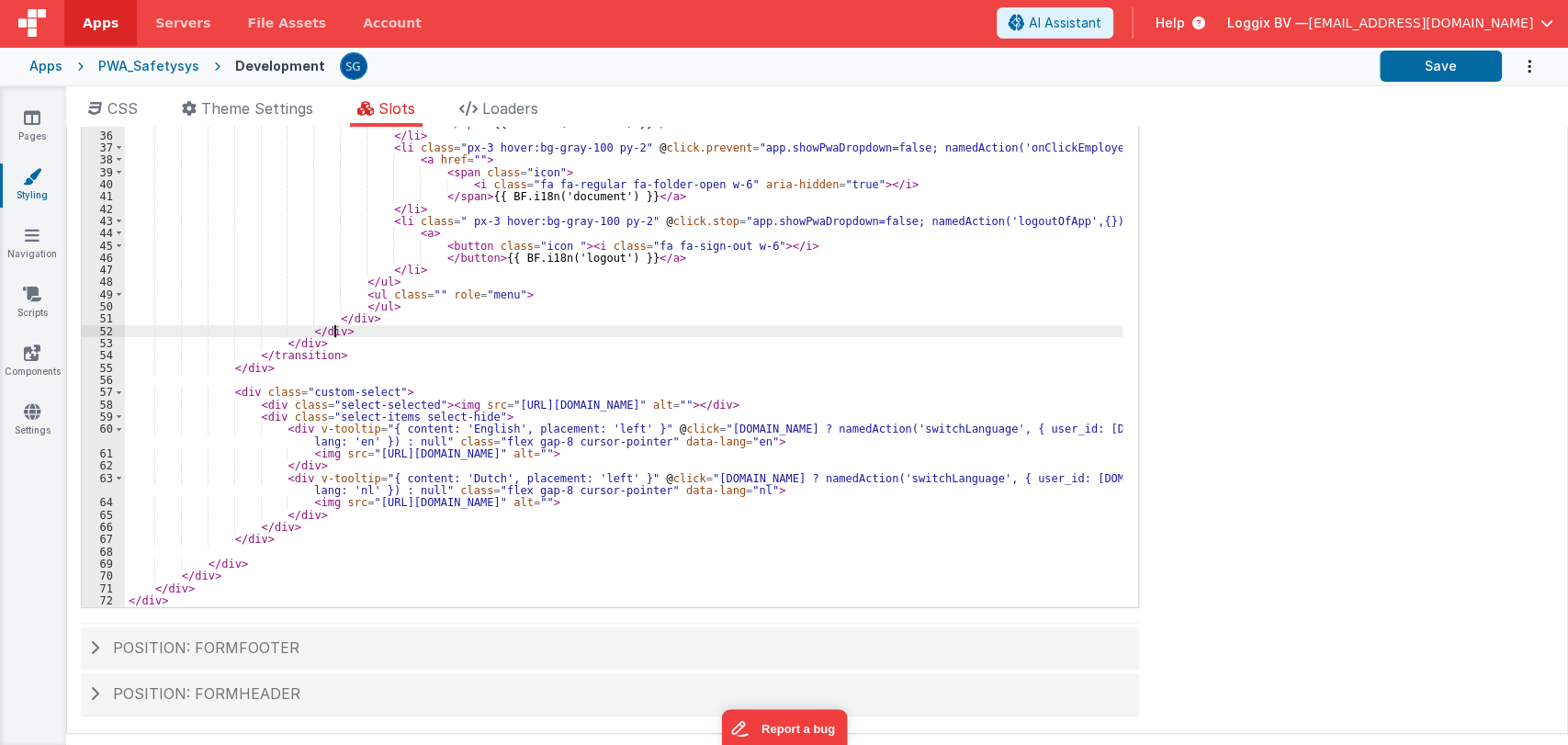
click at [680, 326] on div "< div class = "cursor-pointer origin-top-right absolute right-0 mt-12 mr-4 w-40…" at bounding box center [624, 323] width 998 height 632
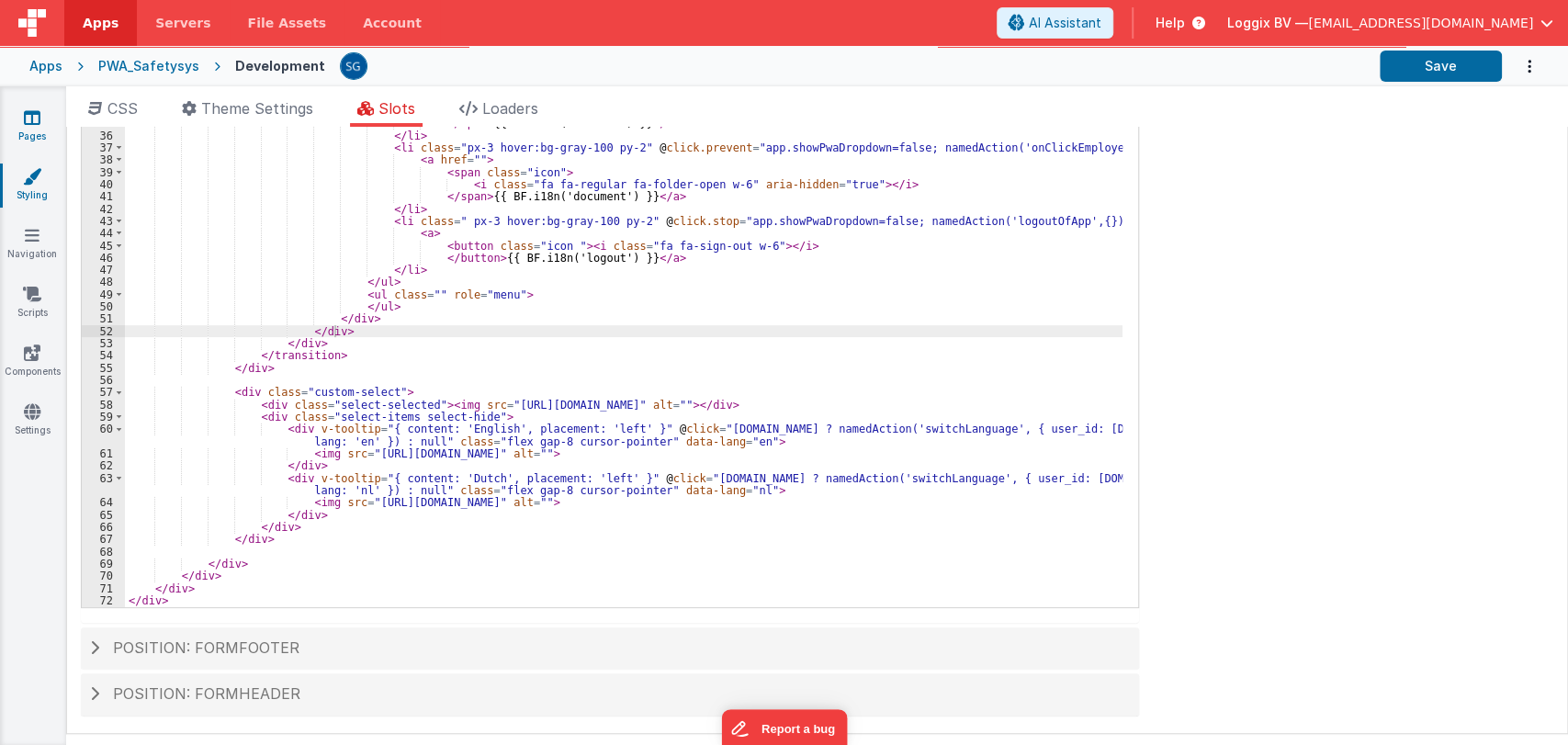
click at [31, 131] on link "Pages" at bounding box center [32, 126] width 66 height 37
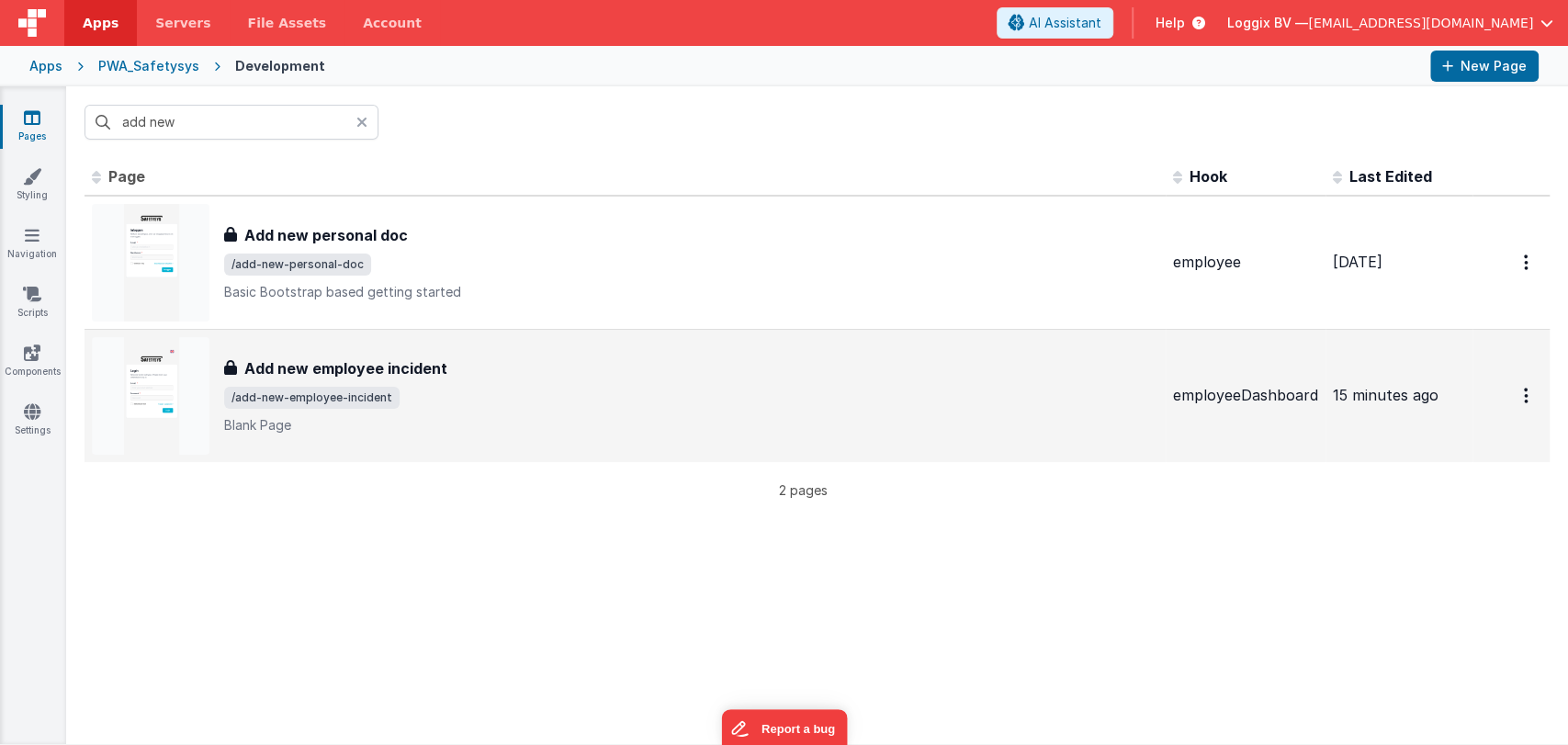
click at [453, 387] on span "/add-new-employee-incident" at bounding box center [691, 398] width 934 height 22
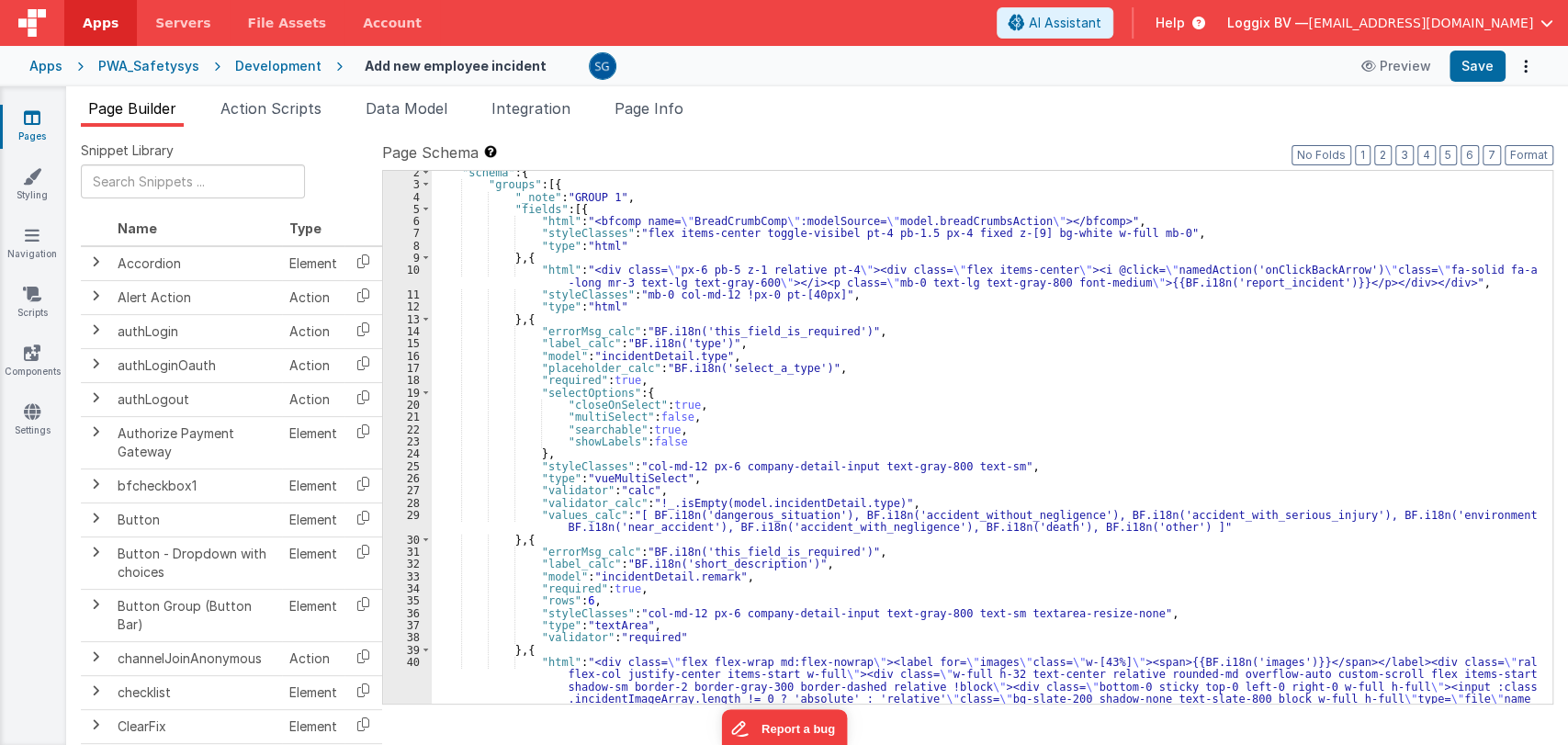
scroll to position [16, 0]
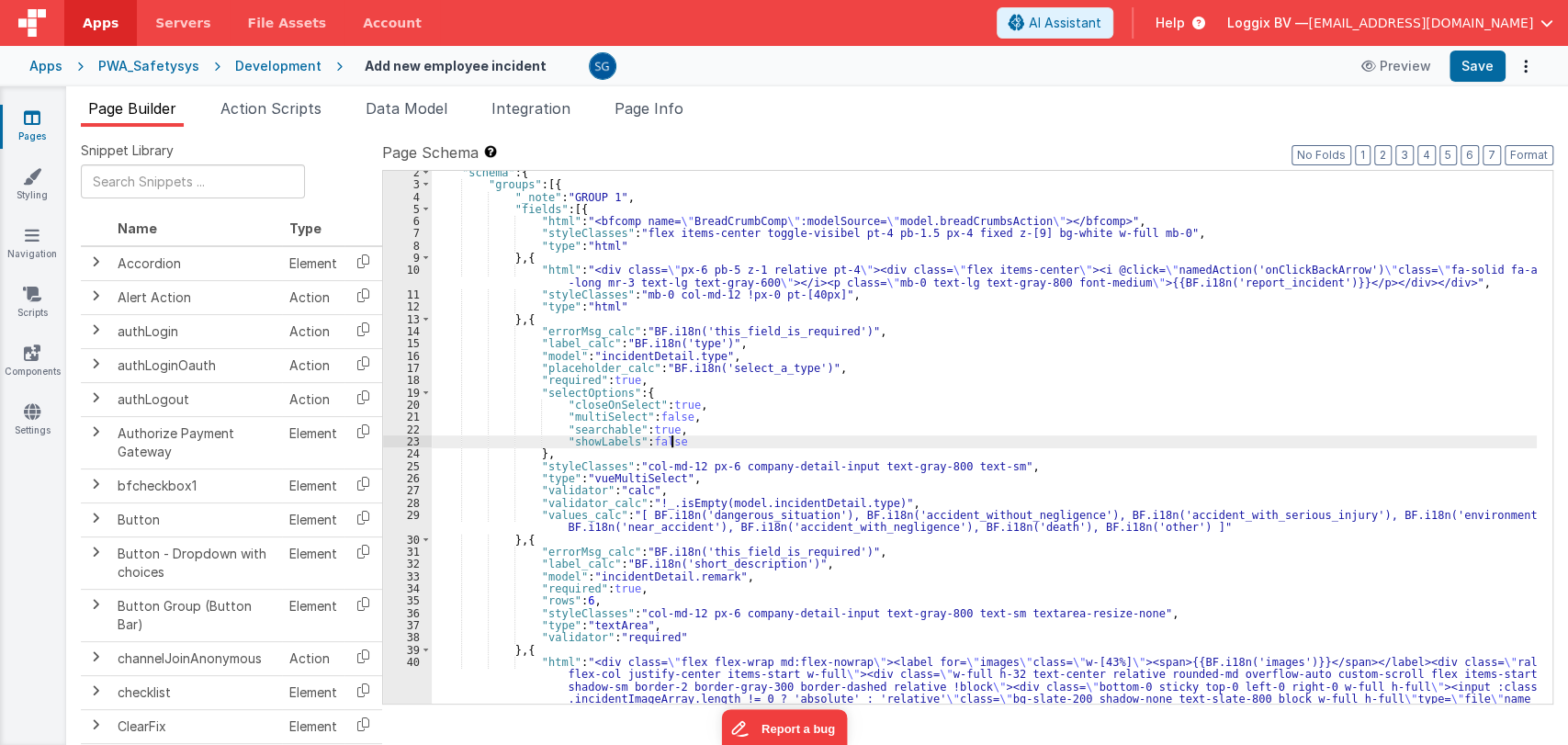
click at [714, 436] on div ""schema" : { "groups" : [{ "_note" : "GROUP 1" , "fields" : [{ "html" : "<bfcom…" at bounding box center [984, 524] width 1105 height 717
click at [706, 431] on div ""schema" : { "groups" : [{ "_note" : "GROUP 1" , "fields" : [{ "html" : "<bfcom…" at bounding box center [984, 524] width 1105 height 717
click at [706, 421] on div ""schema" : { "groups" : [{ "_note" : "GROUP 1" , "fields" : [{ "html" : "<bfcom…" at bounding box center [984, 524] width 1105 height 717
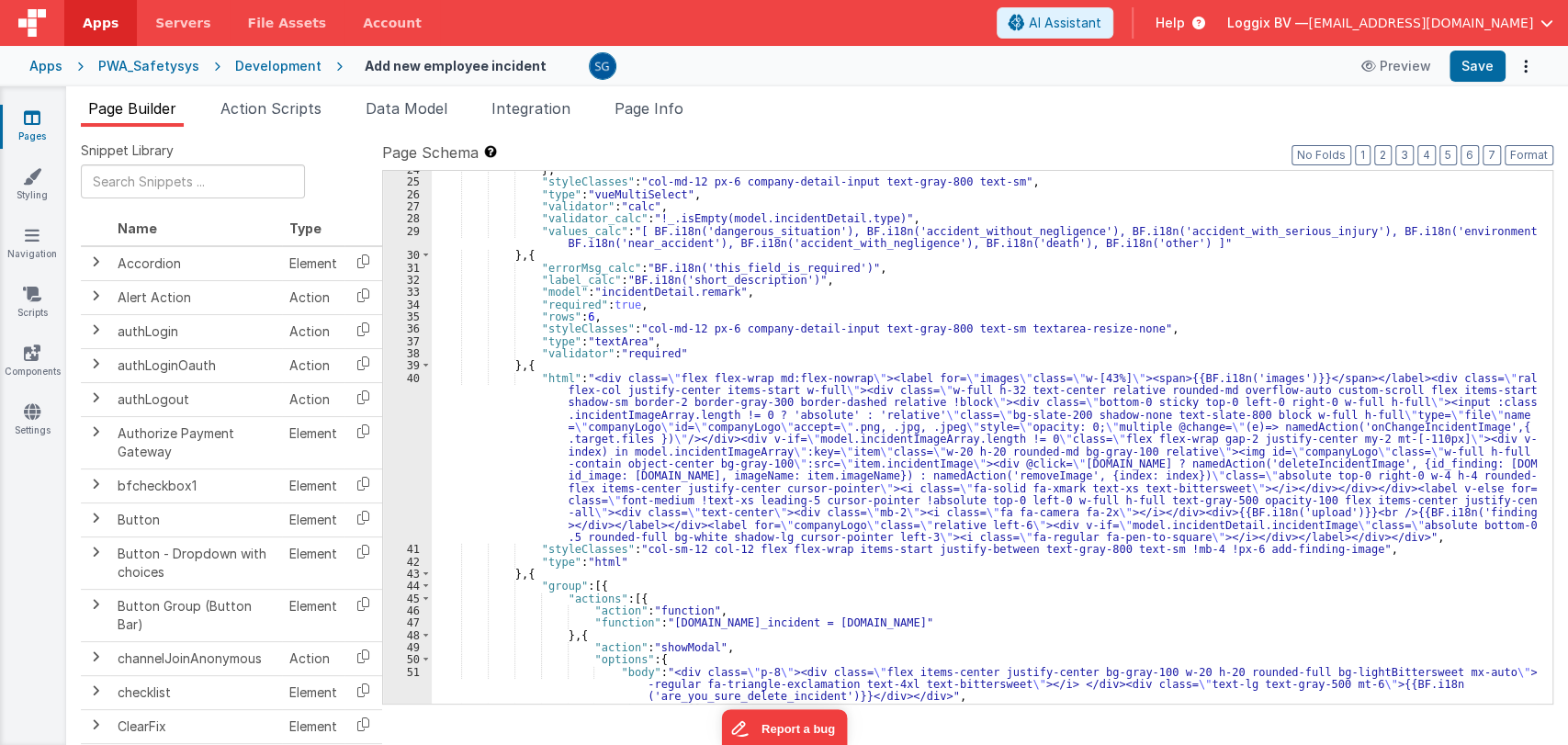
scroll to position [303, 0]
click at [1168, 326] on div "} , "styleClasses" : "col-md-12 px-6 company-detail-input text-gray-800 text-sm…" at bounding box center [984, 441] width 1105 height 558
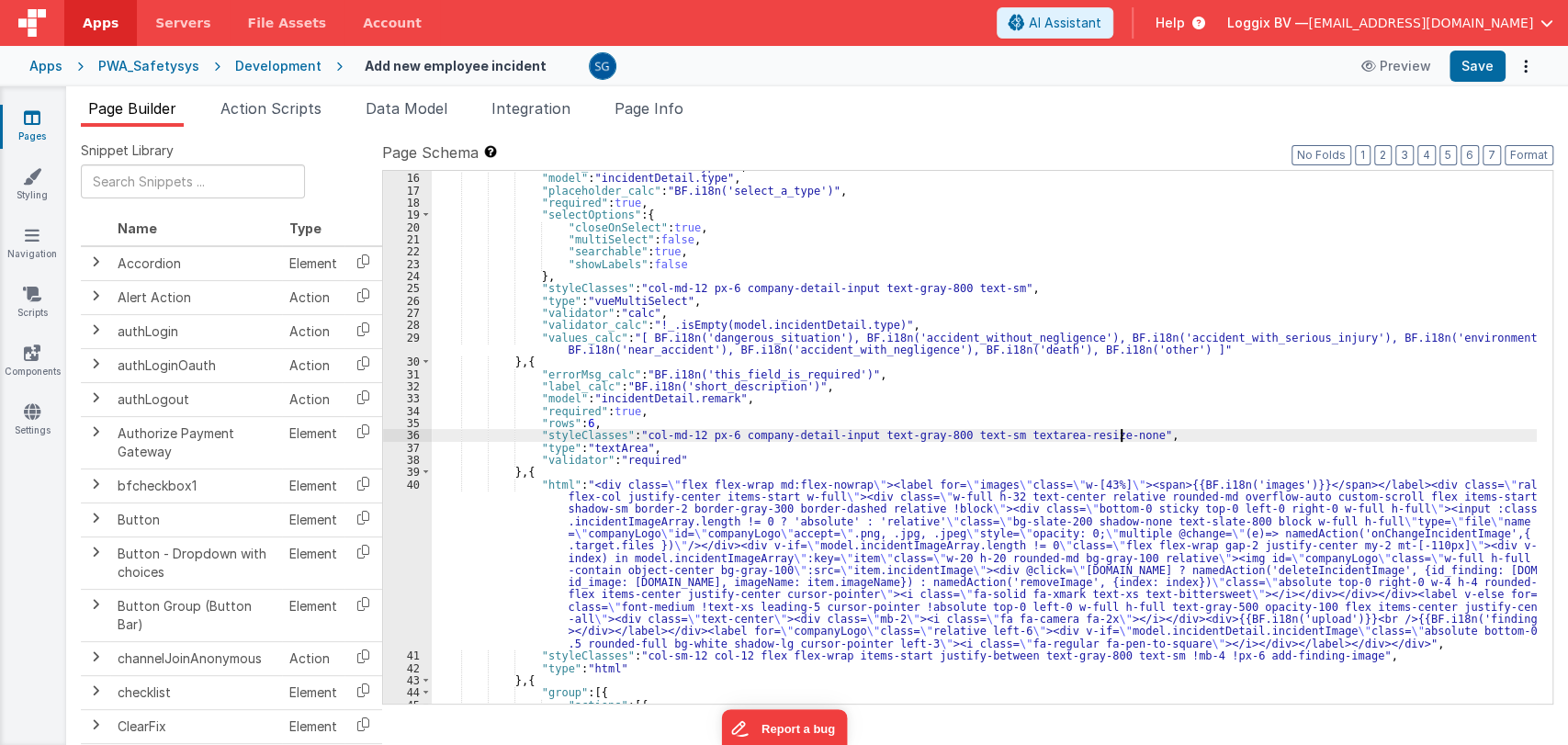
scroll to position [189, 0]
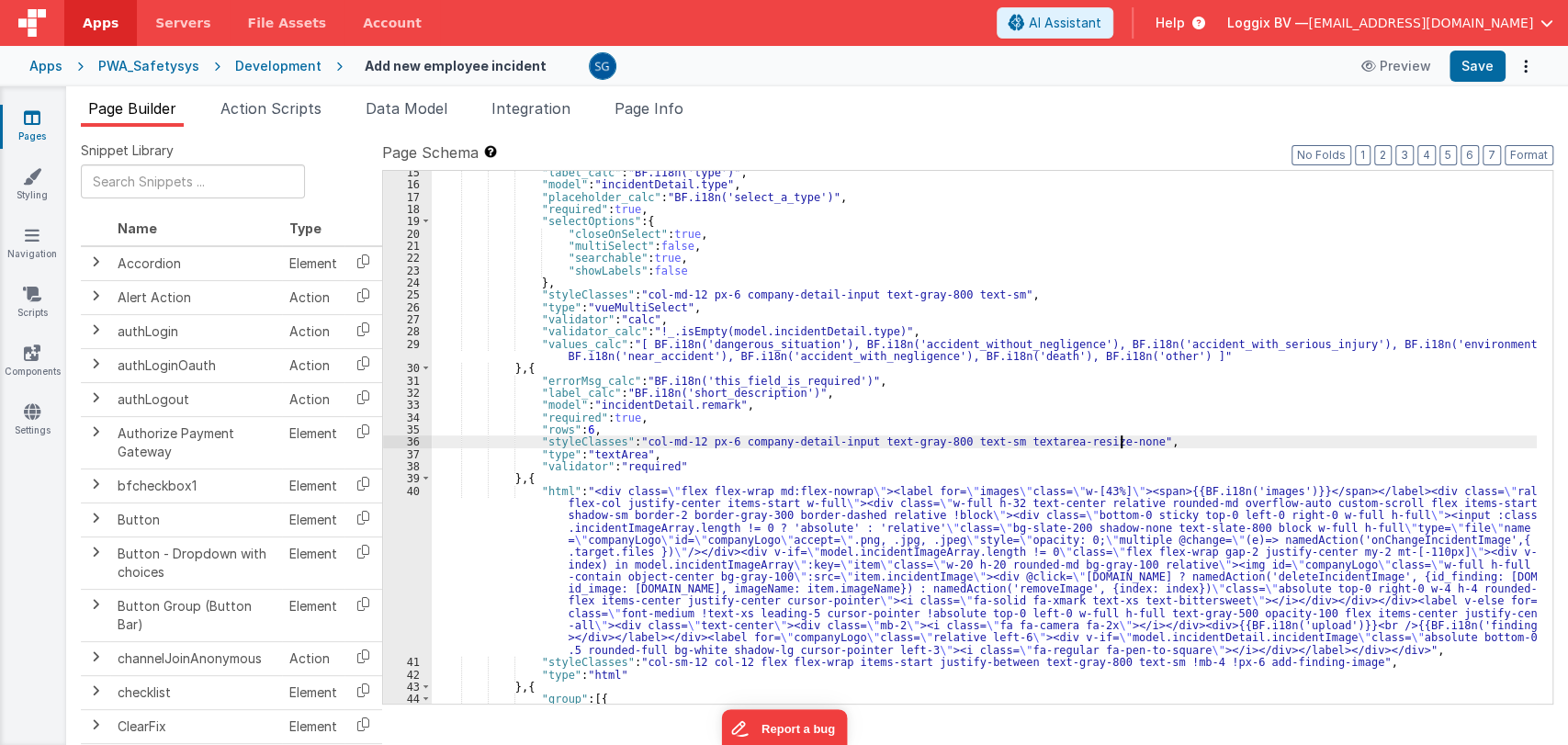
click at [514, 480] on div ""label_calc" : "BF.i18n('type')" , "model" : "incidentDetail.type" , "placehold…" at bounding box center [984, 445] width 1105 height 558
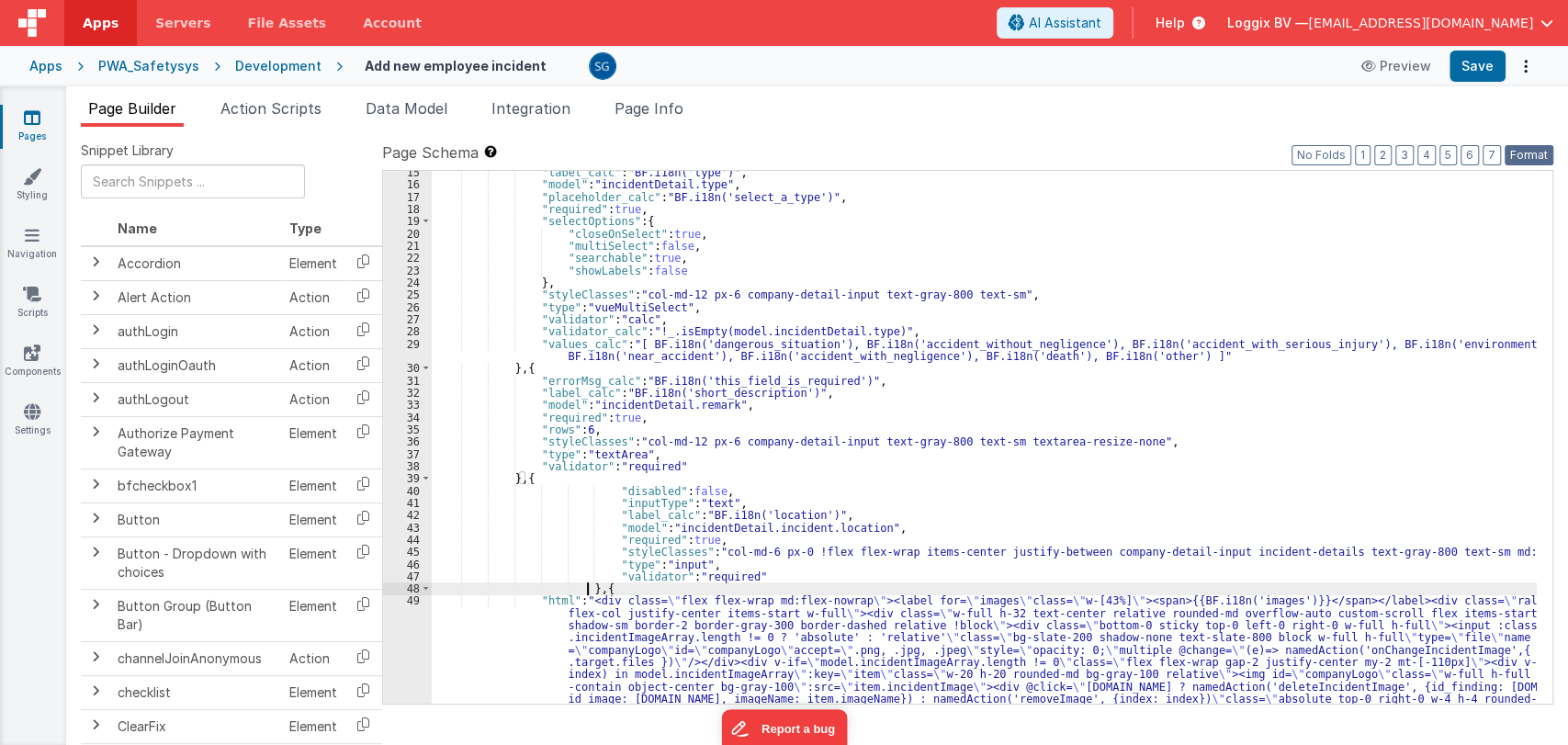
click at [1506, 151] on button "Format" at bounding box center [1528, 155] width 48 height 20
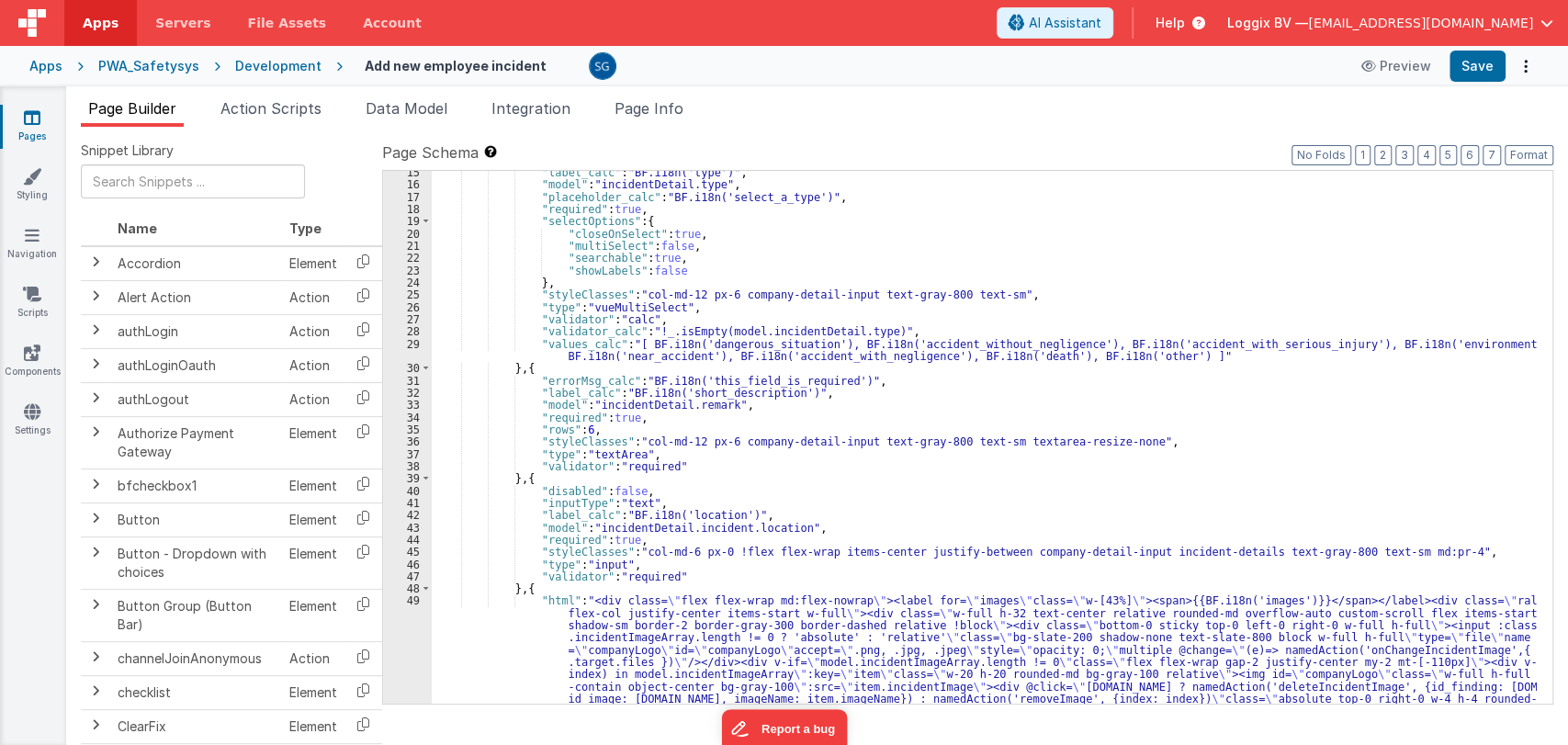
click at [715, 528] on div ""label_calc" : "BF.i18n('type')" , "model" : "incidentDetail.type" , "placehold…" at bounding box center [984, 524] width 1105 height 717
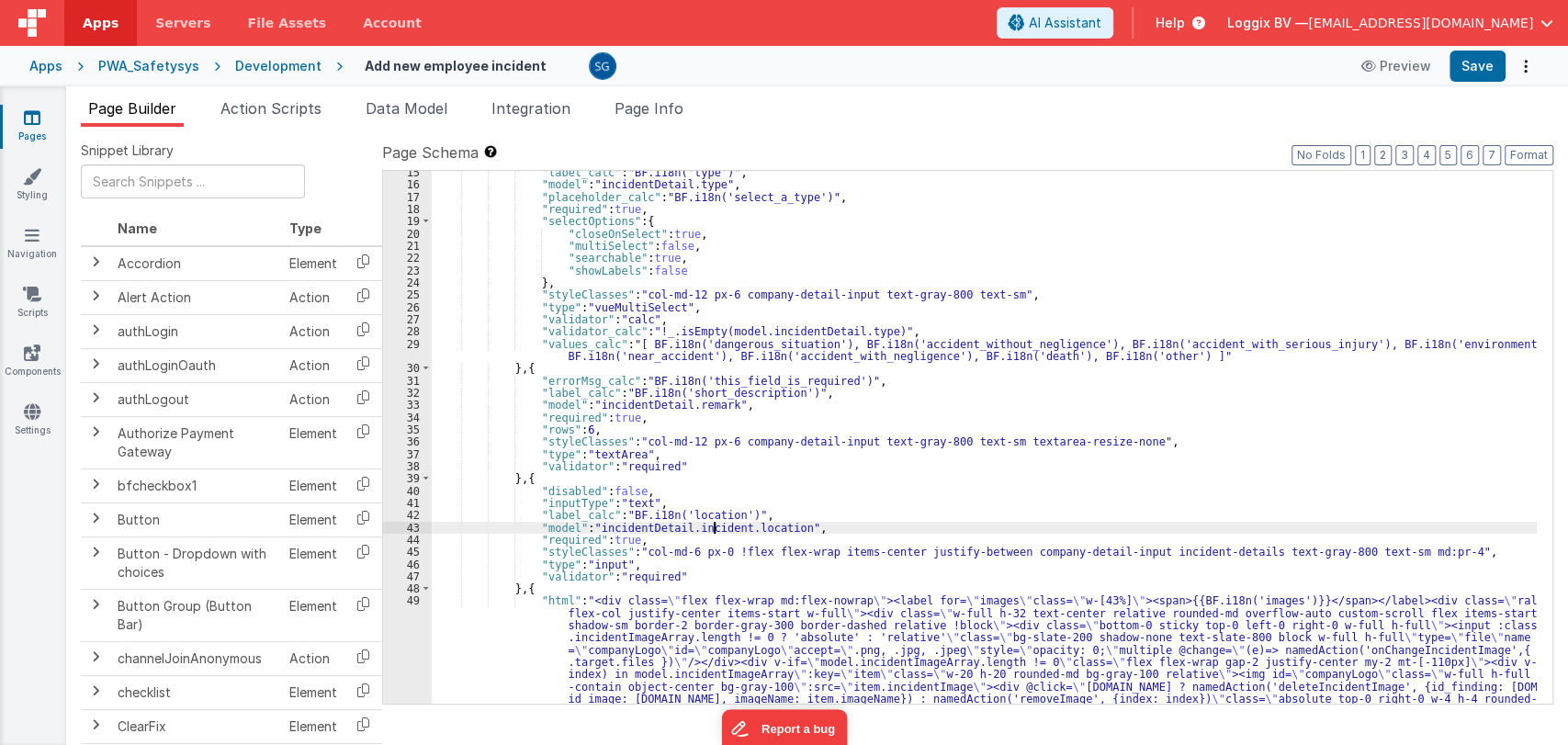
click at [715, 528] on div ""label_calc" : "BF.i18n('type')" , "model" : "incidentDetail.type" , "placehold…" at bounding box center [984, 524] width 1105 height 717
click at [890, 527] on div ""label_calc" : "BF.i18n('type')" , "model" : "incidentDetail.type" , "placehold…" at bounding box center [984, 524] width 1105 height 717
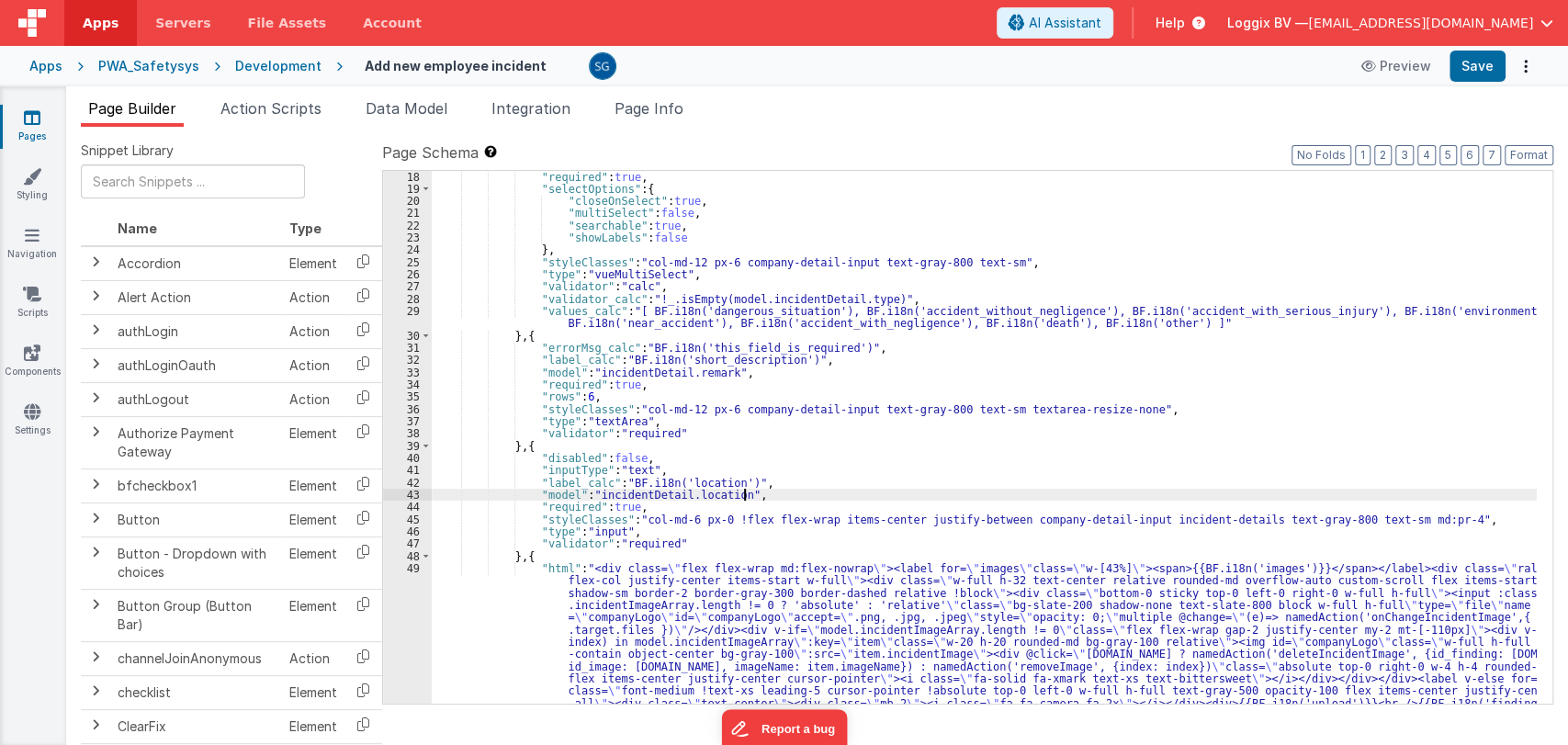
scroll to position [220, 0]
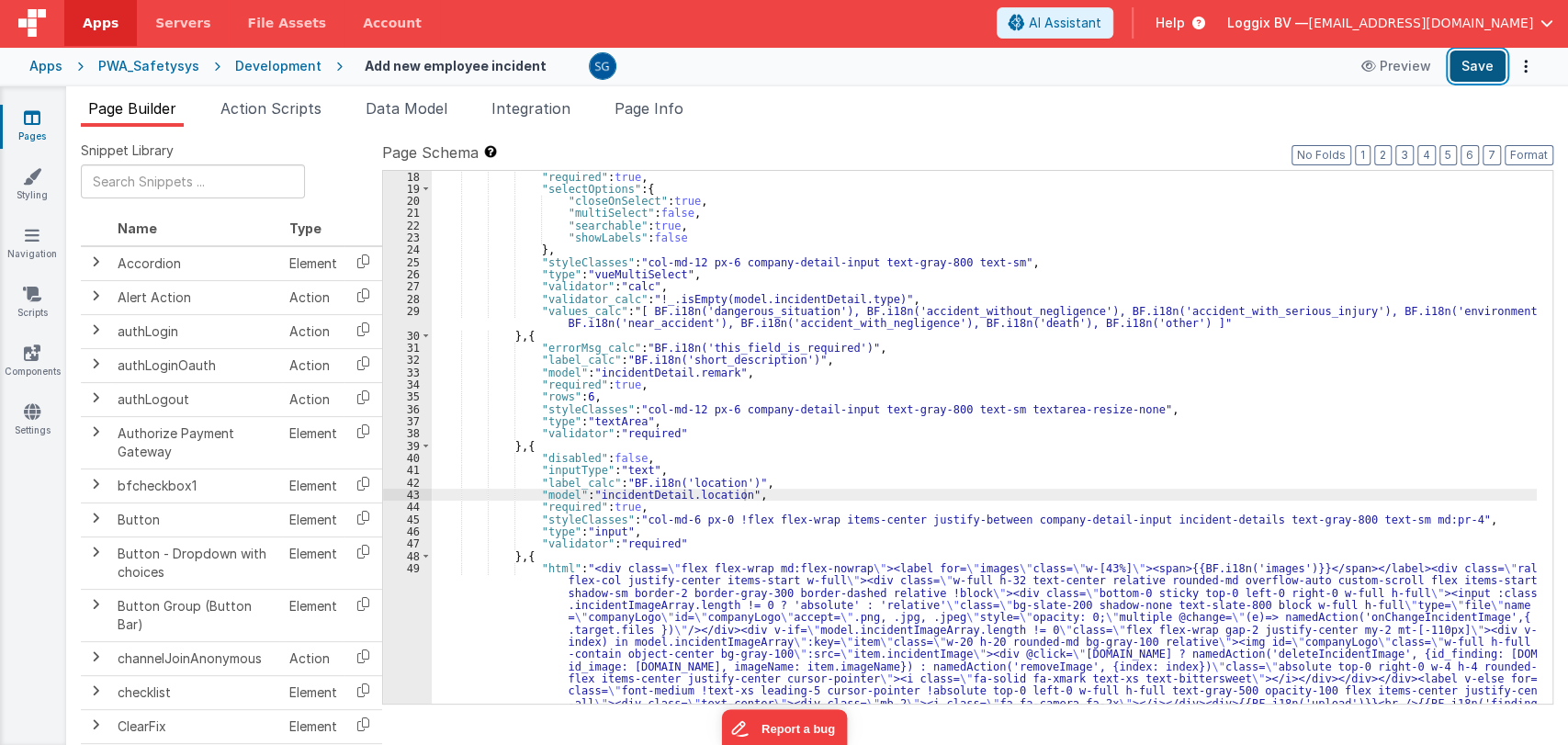
click at [1485, 68] on button "Save" at bounding box center [1477, 65] width 56 height 31
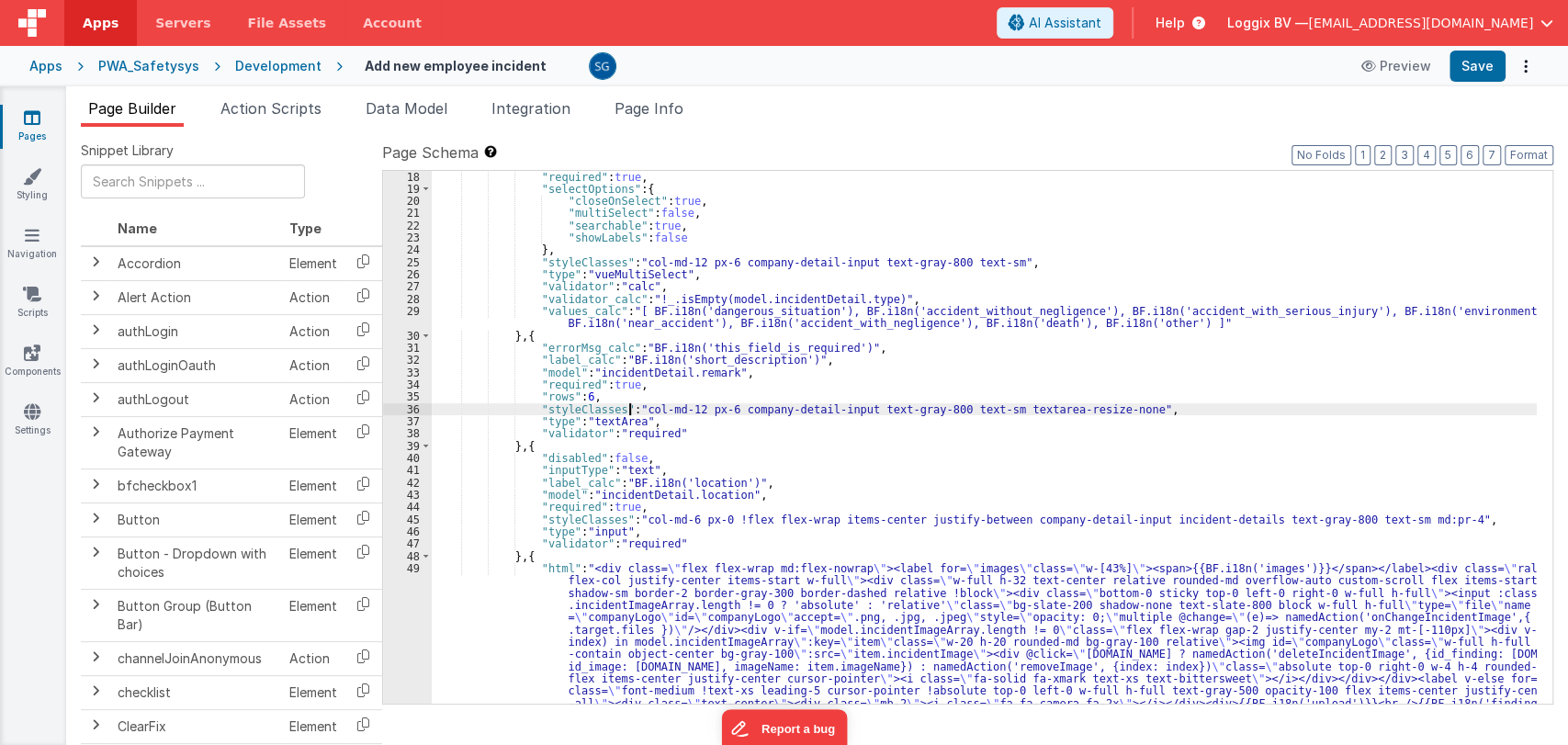
click at [631, 408] on div ""required" : true , "selectOptions" : { "closeOnSelect" : true , "multiSelect" …" at bounding box center [984, 529] width 1105 height 717
drag, startPoint x: 636, startPoint y: 408, endPoint x: 1109, endPoint y: 410, distance: 473.0
click at [1109, 410] on div ""required" : true , "selectOptions" : { "closeOnSelect" : true , "multiSelect" …" at bounding box center [984, 529] width 1105 height 717
click at [629, 520] on div ""required" : true , "selectOptions" : { "closeOnSelect" : true , "multiSelect" …" at bounding box center [984, 529] width 1105 height 717
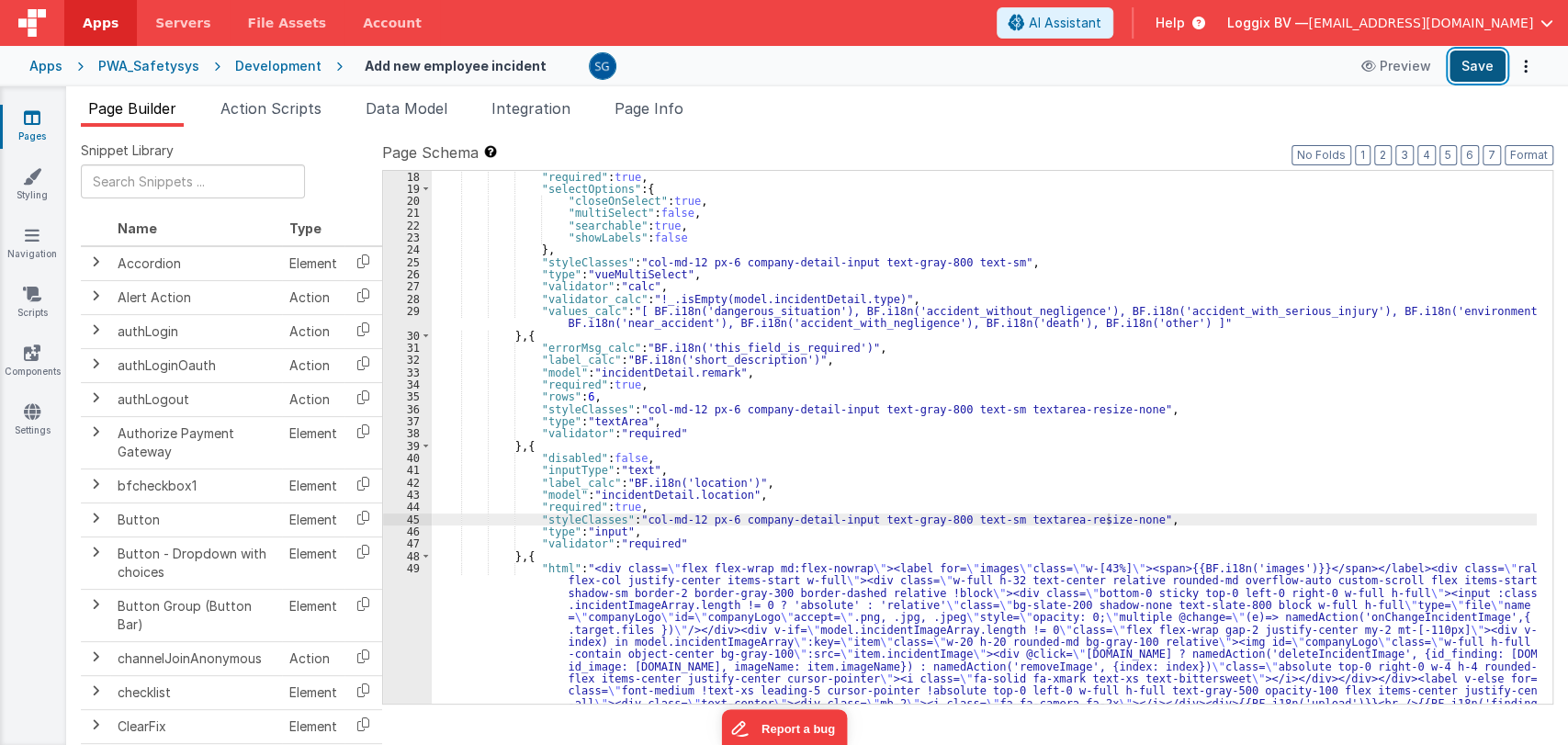
click at [1480, 54] on button "Save" at bounding box center [1477, 65] width 56 height 31
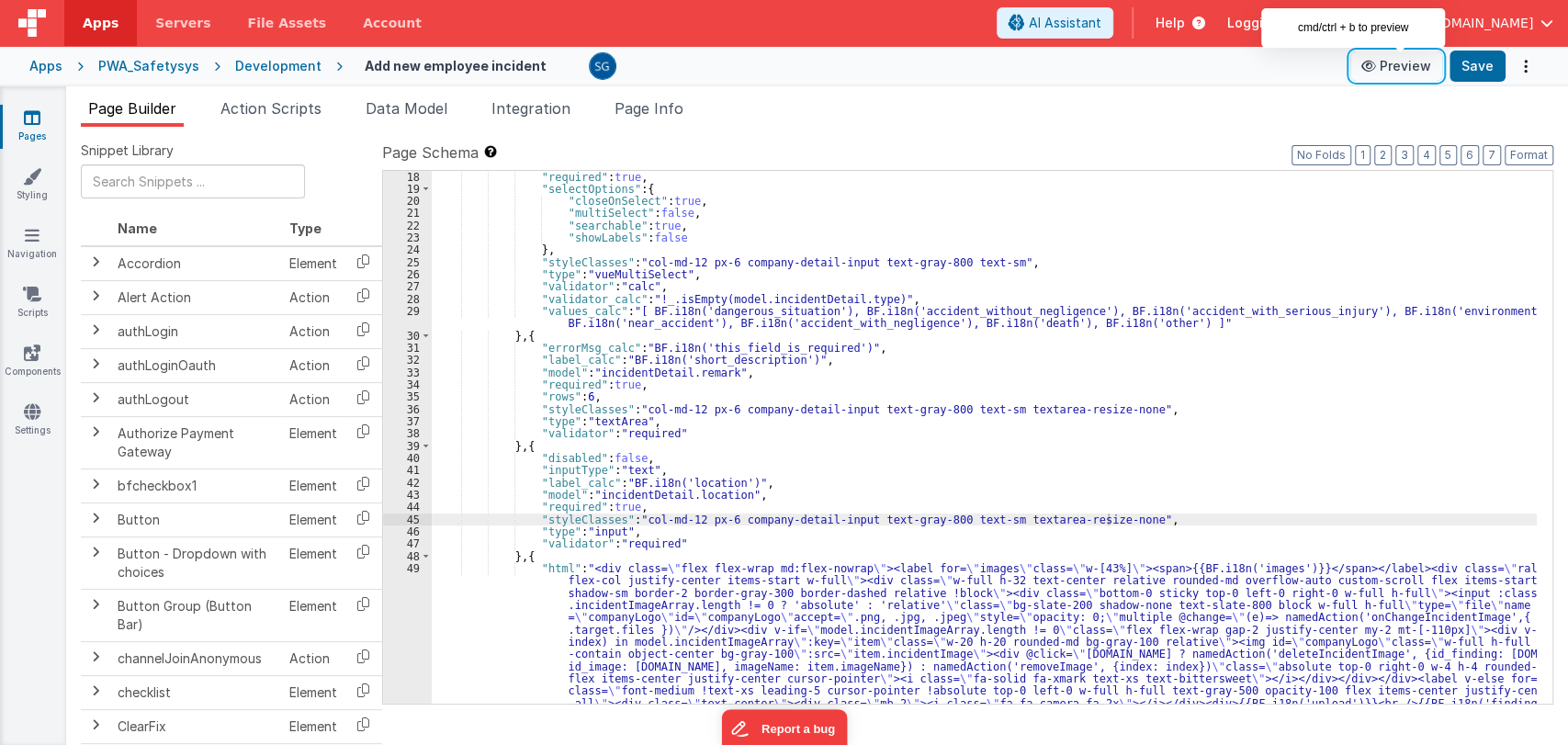
click at [1422, 62] on button "Preview" at bounding box center [1396, 65] width 92 height 29
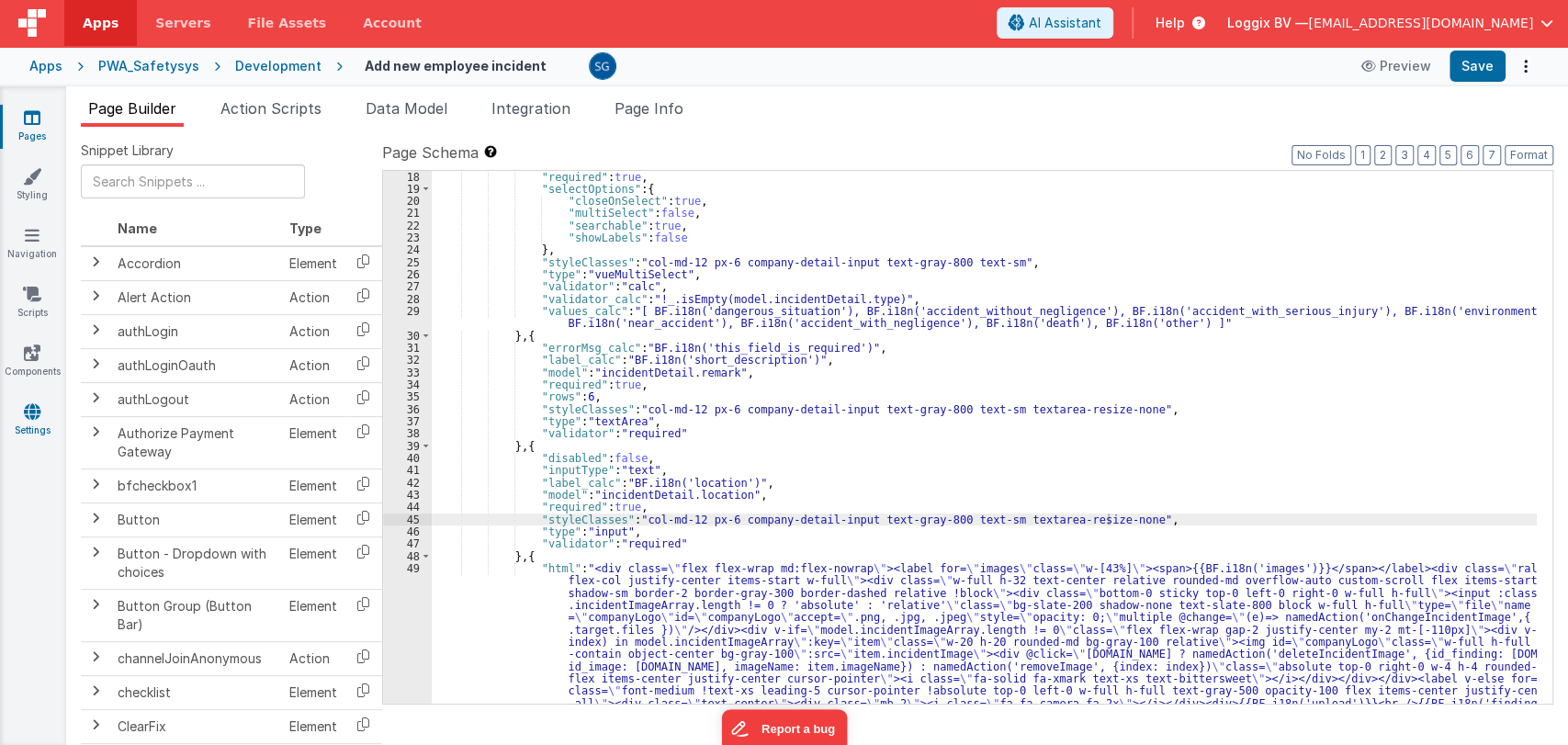
click at [33, 431] on link "Settings" at bounding box center [32, 420] width 66 height 37
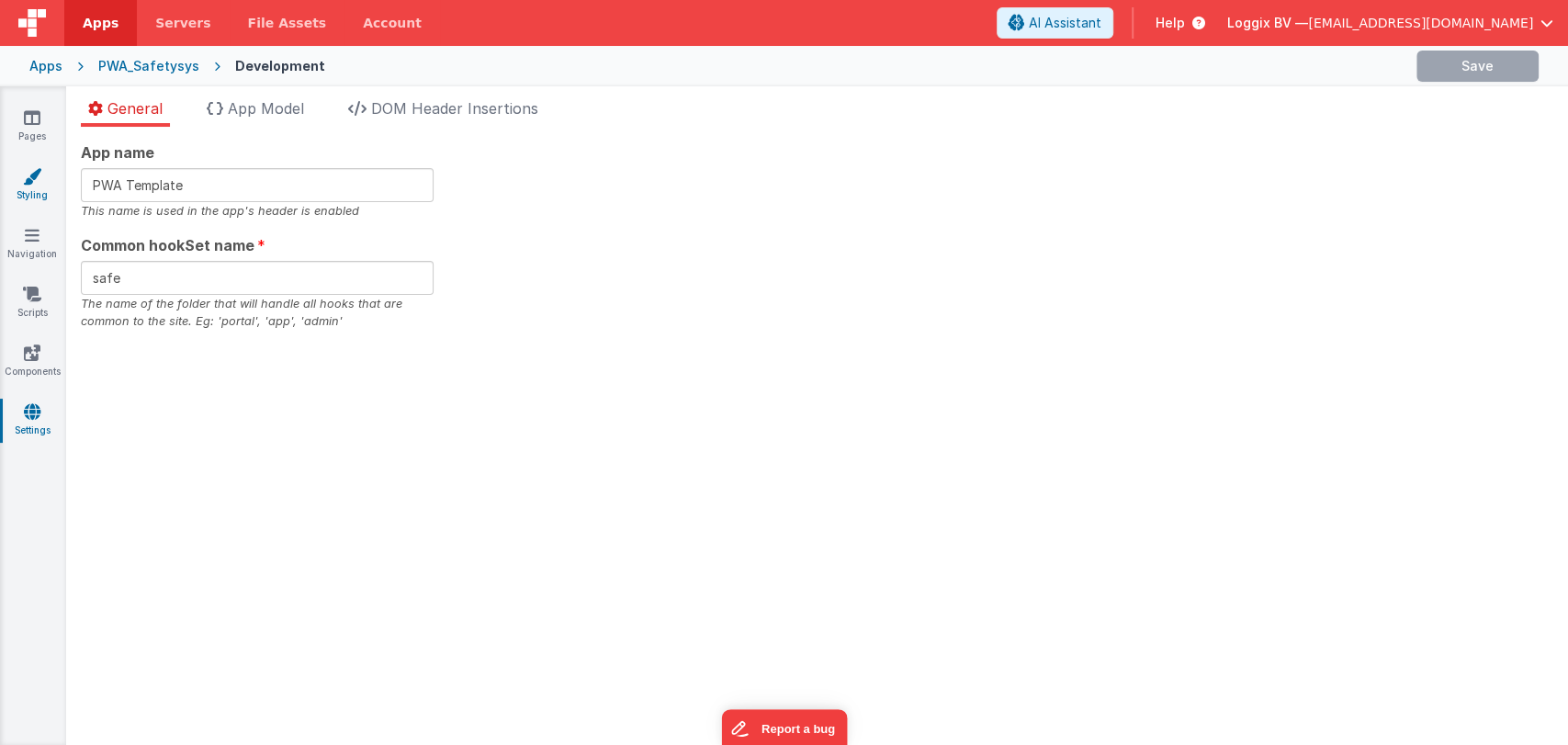
click at [39, 174] on icon at bounding box center [31, 176] width 18 height 18
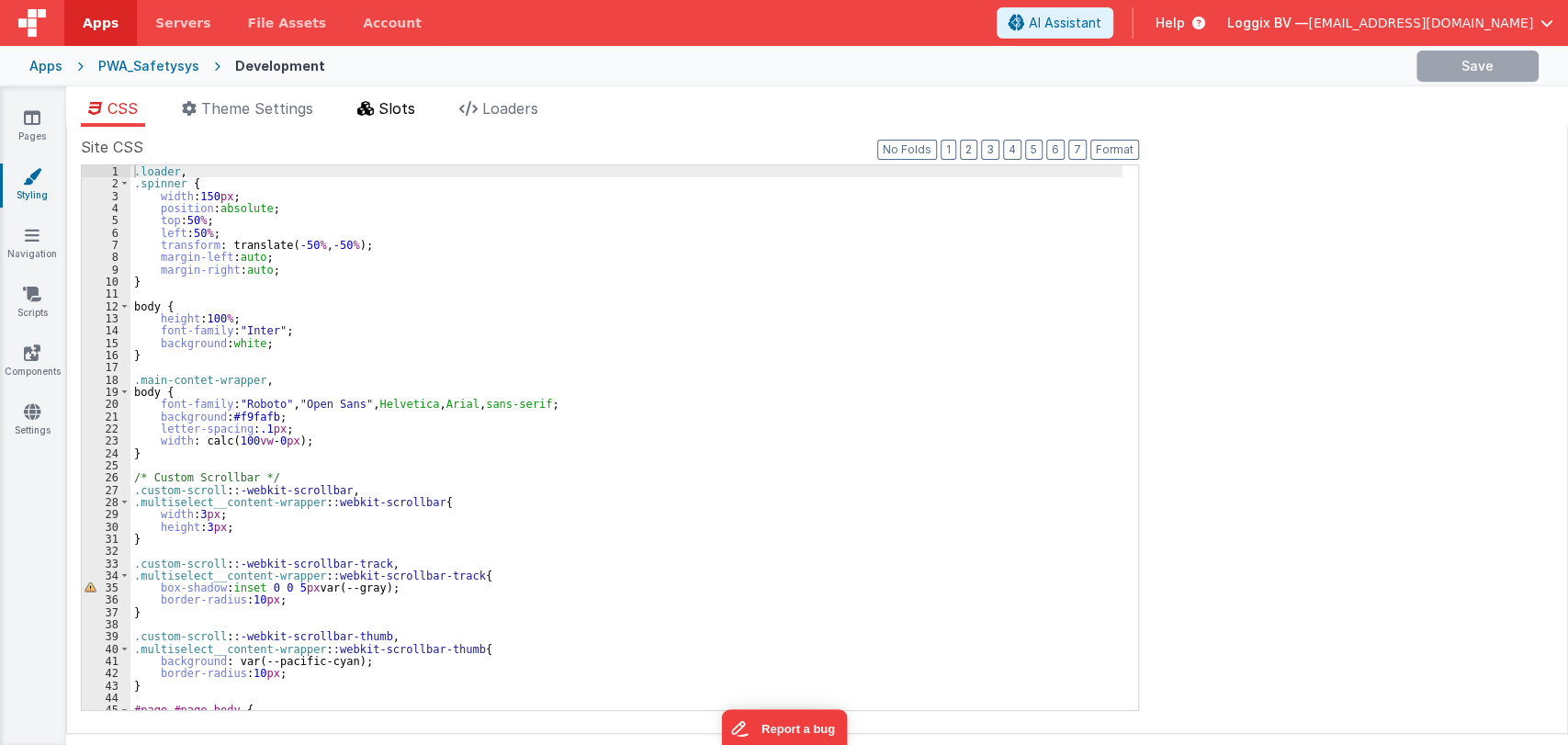
click at [387, 110] on span "Slots" at bounding box center [397, 108] width 37 height 18
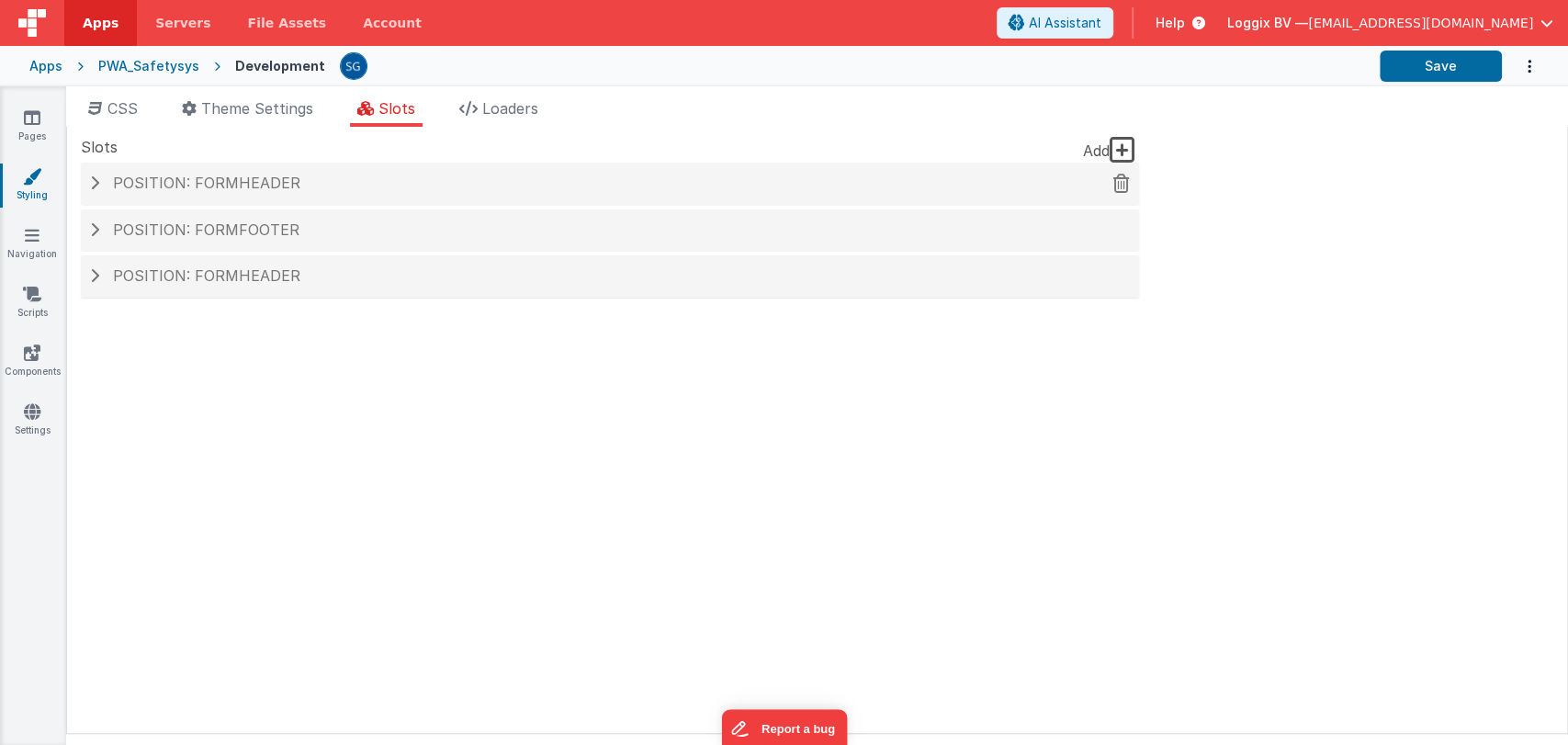
click at [367, 167] on div "Position: formHeader" at bounding box center [610, 183] width 1059 height 43
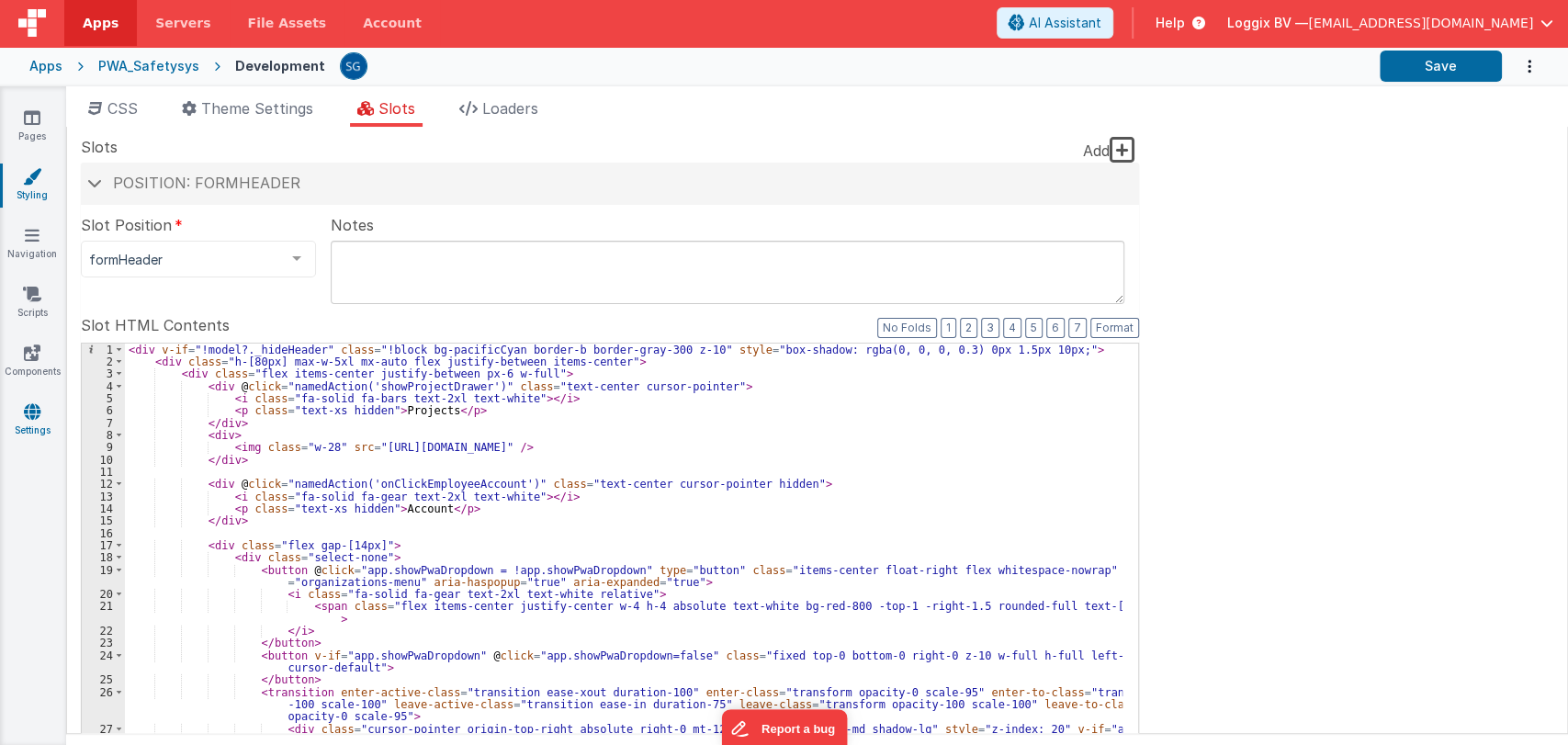
click at [28, 425] on link "Settings" at bounding box center [32, 420] width 66 height 37
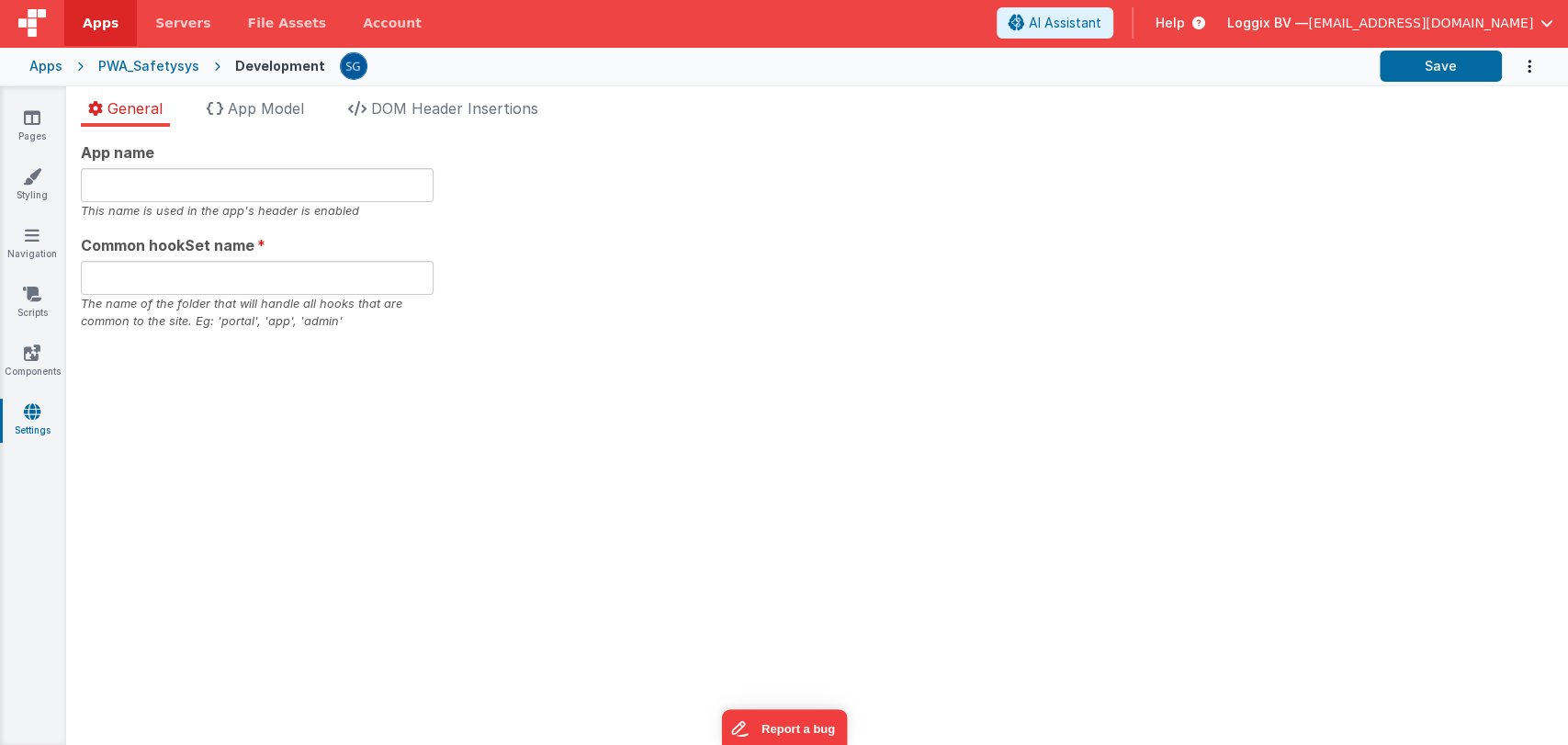
type input "PWA Template"
type input "safe"
click at [257, 98] on li "App Model" at bounding box center [255, 112] width 112 height 29
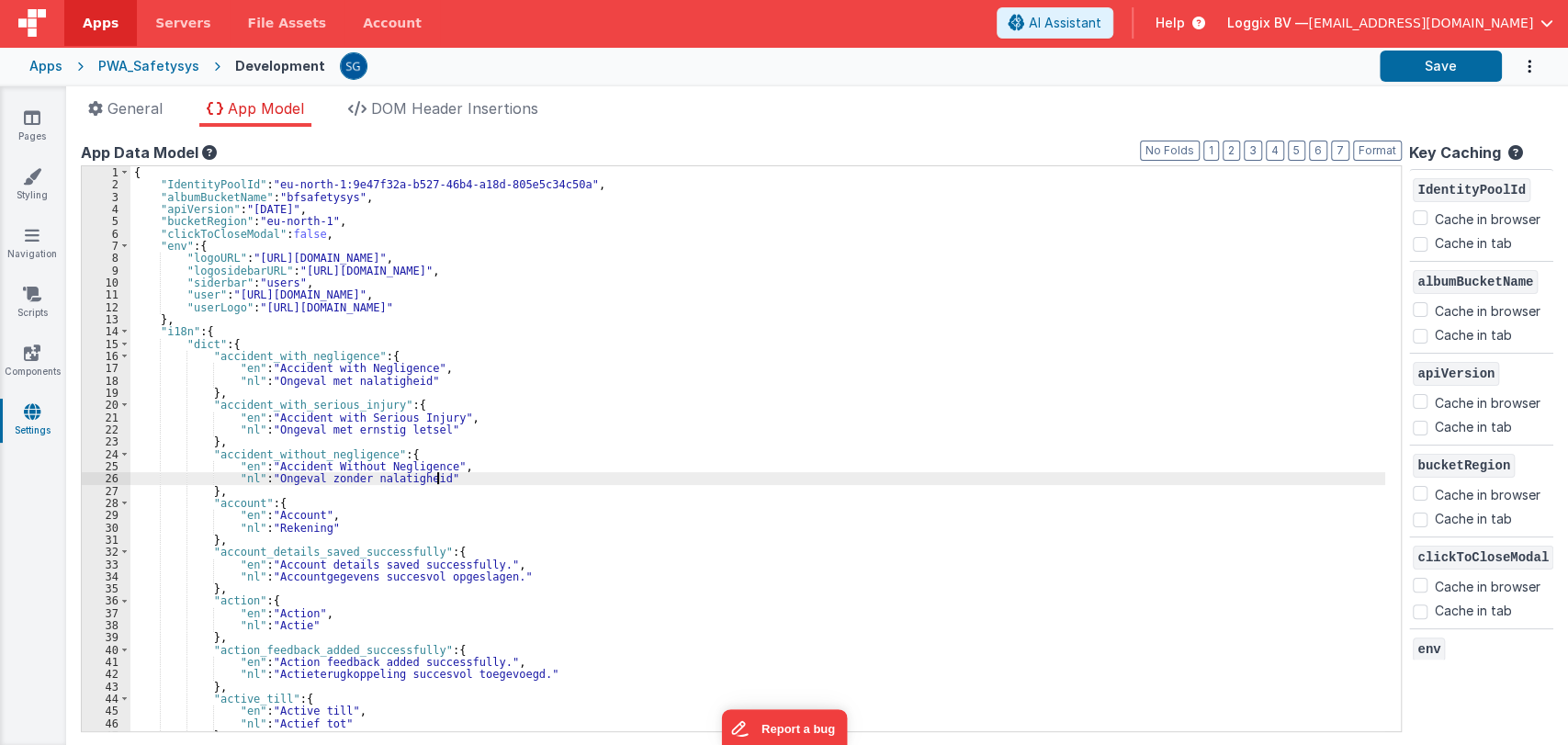
click at [940, 484] on div "{ "IdentityPoolId" : "eu-north-1:9e47f32a-b527-46b4-a18d-805e5c34c50a" , "album…" at bounding box center [758, 461] width 1255 height 590
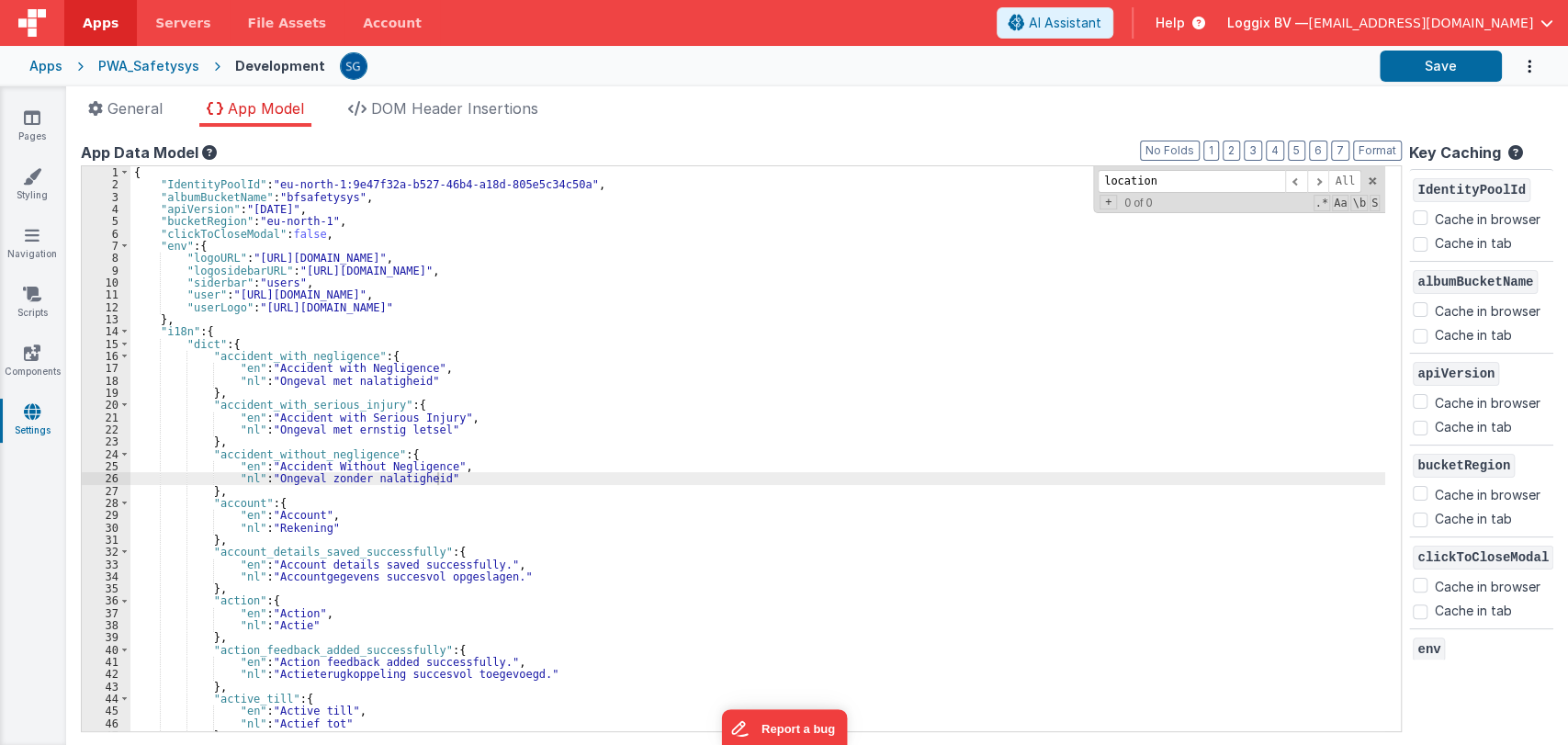
scroll to position [5060, 0]
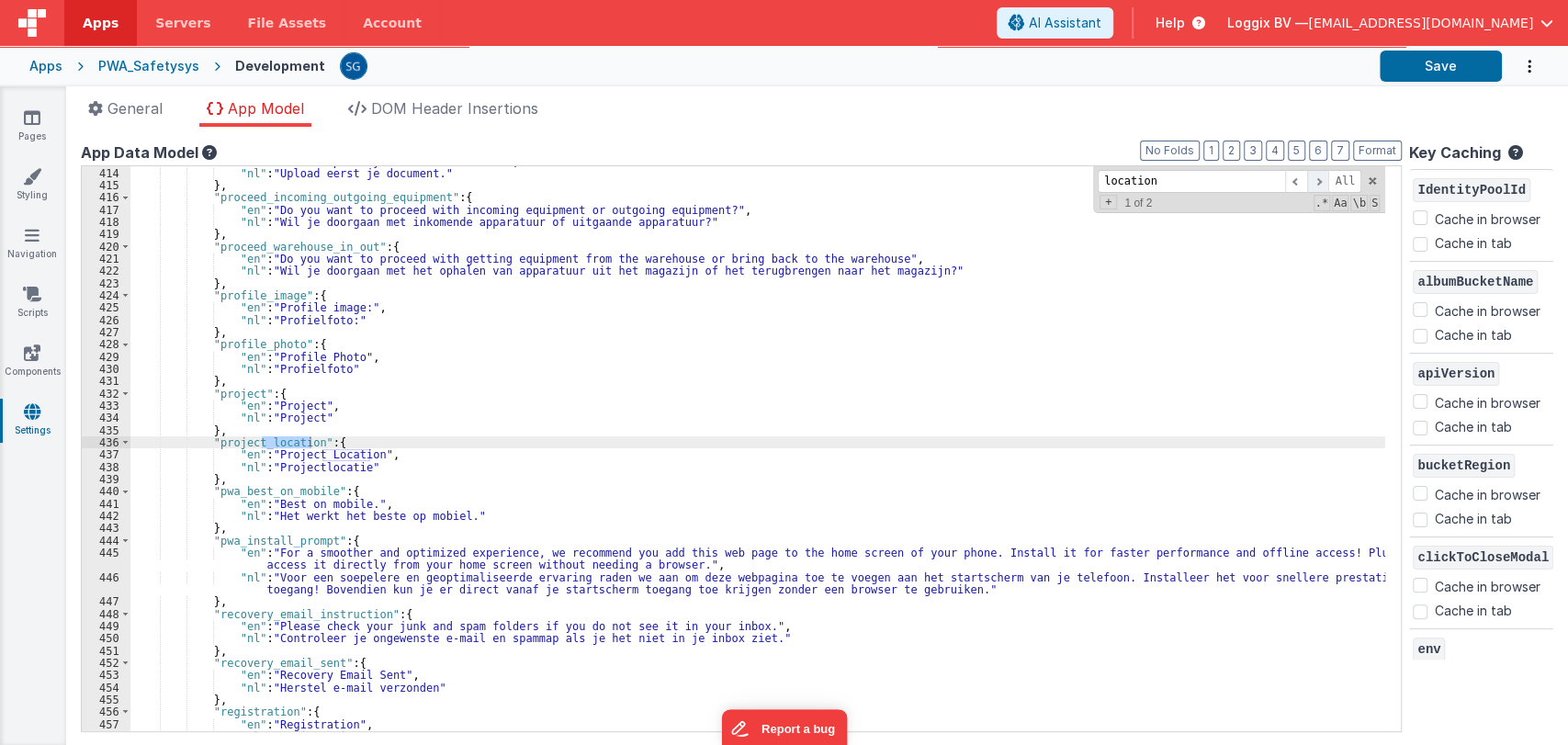
type input "location"
click at [1320, 177] on span at bounding box center [1318, 181] width 22 height 23
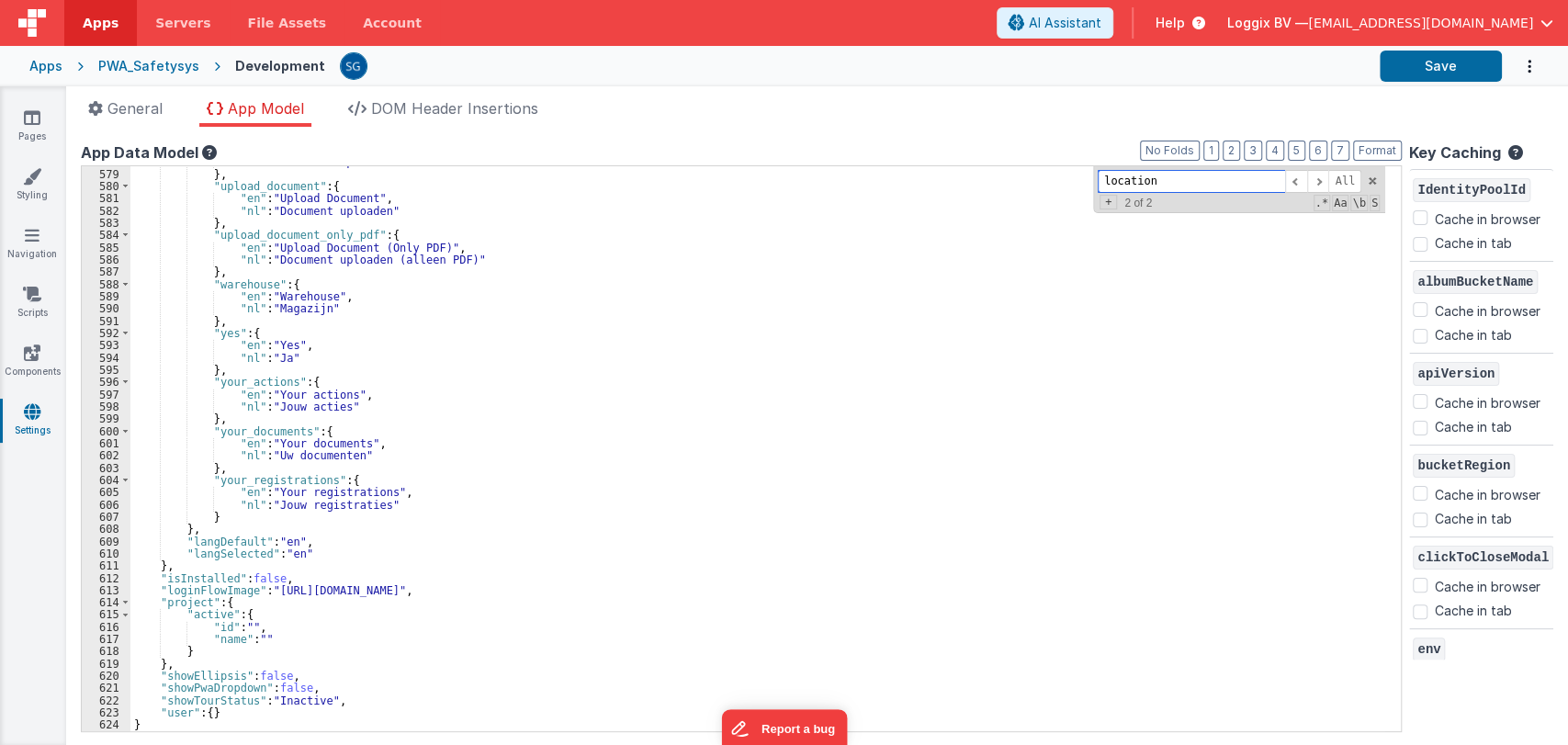
scroll to position [7105, 0]
click at [231, 516] on div ""nl" : "Document uploaden" } , "upload_document" : { "en" : "Upload Document" ,…" at bounding box center [758, 451] width 1255 height 590
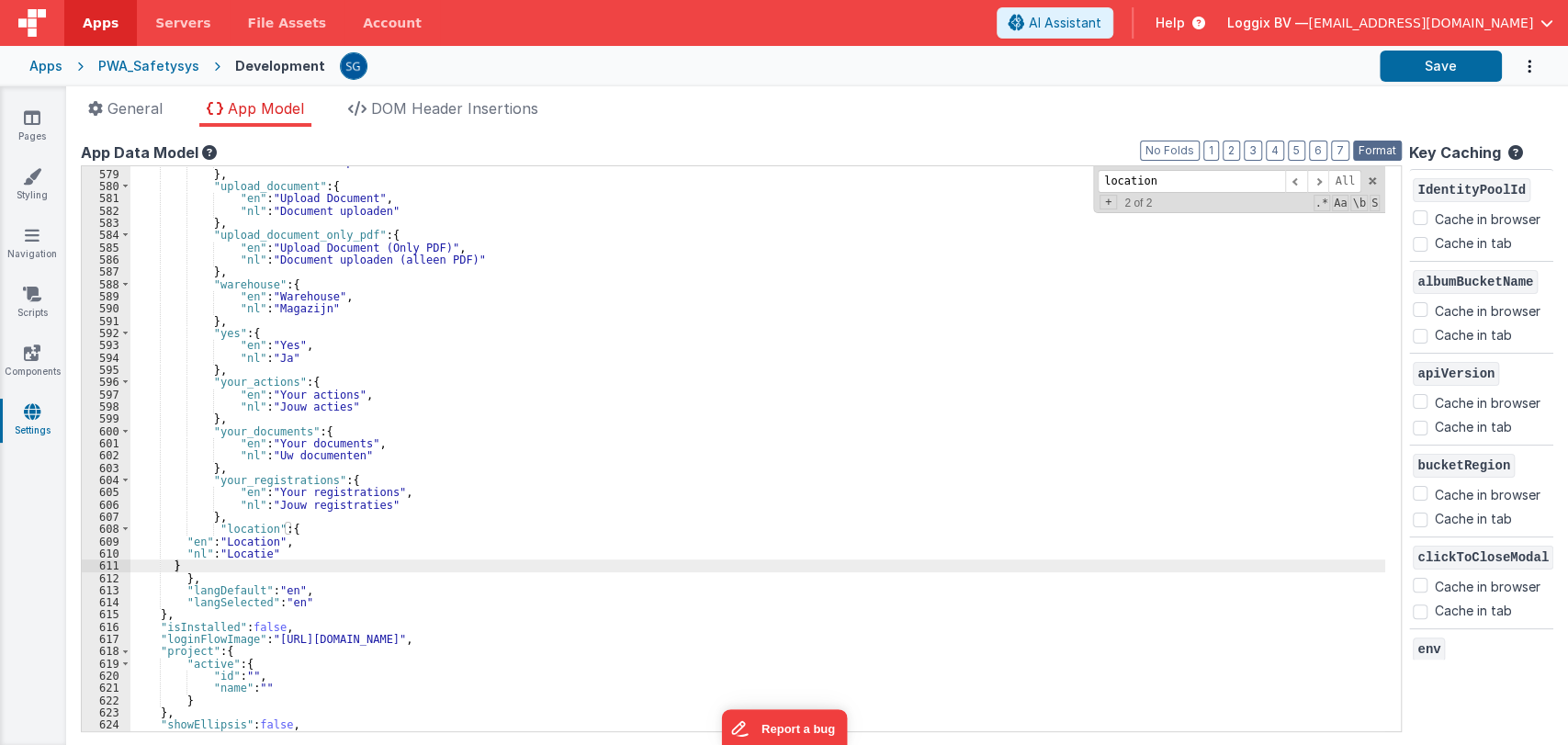
click at [1357, 155] on button "Format" at bounding box center [1377, 150] width 48 height 20
click at [234, 526] on div ""nl" : "Document uploaden" } , "upload_document" : { "en" : "Upload Document" ,…" at bounding box center [758, 451] width 1255 height 590
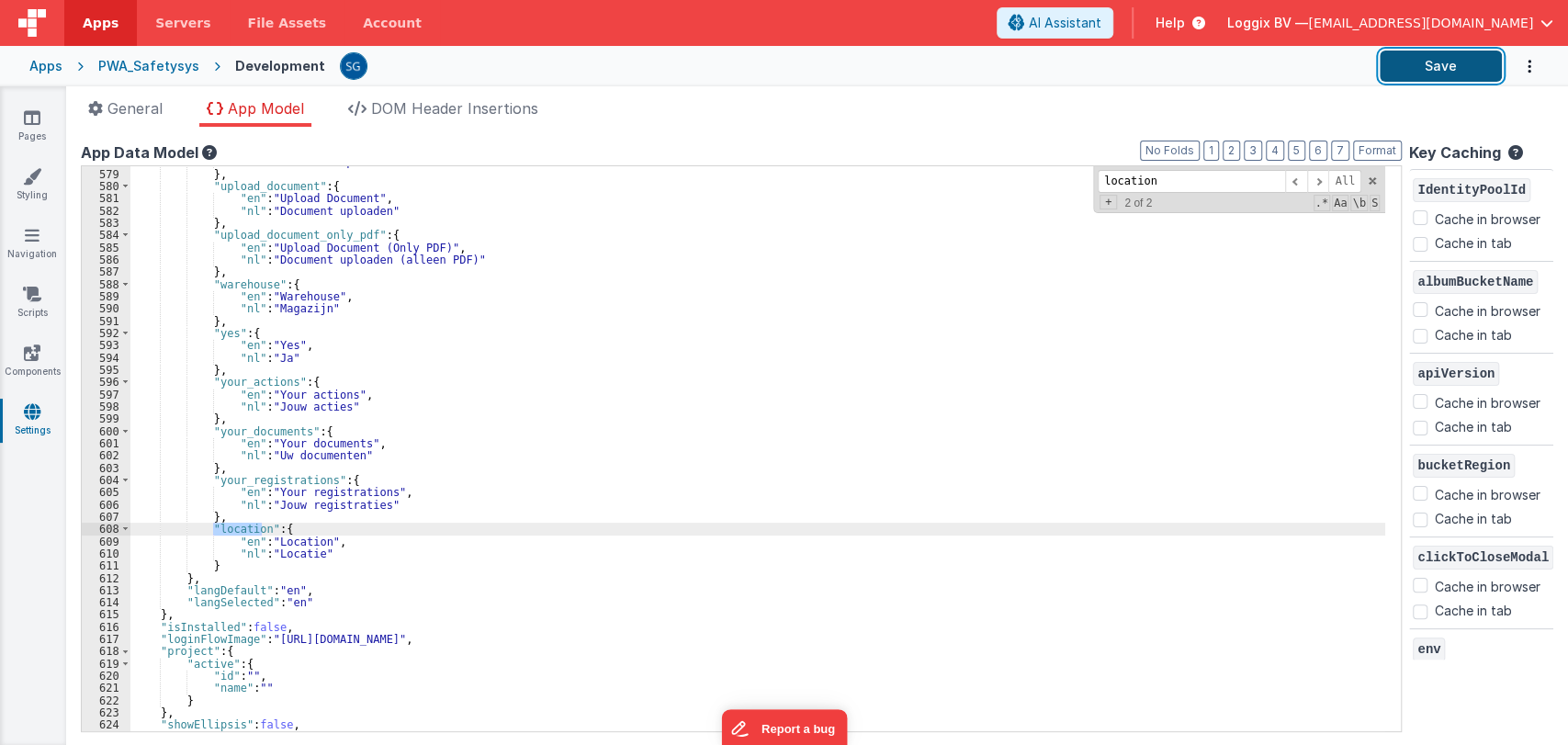
click at [1430, 58] on button "Save" at bounding box center [1441, 65] width 122 height 31
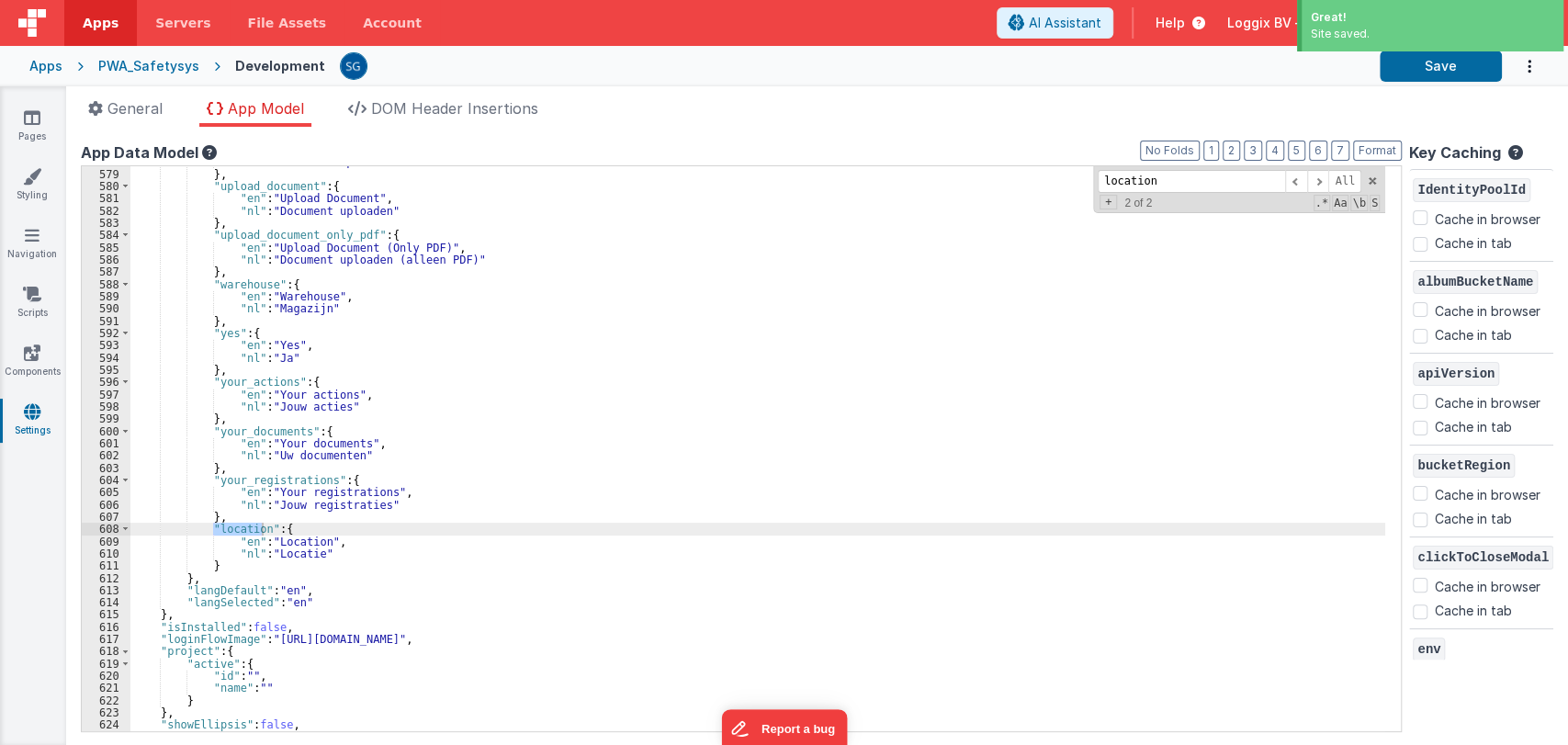
click at [19, 98] on div "Pages Styling Navigation Scripts Components Settings" at bounding box center [33, 416] width 66 height 659
click at [22, 111] on link "Pages" at bounding box center [32, 126] width 66 height 37
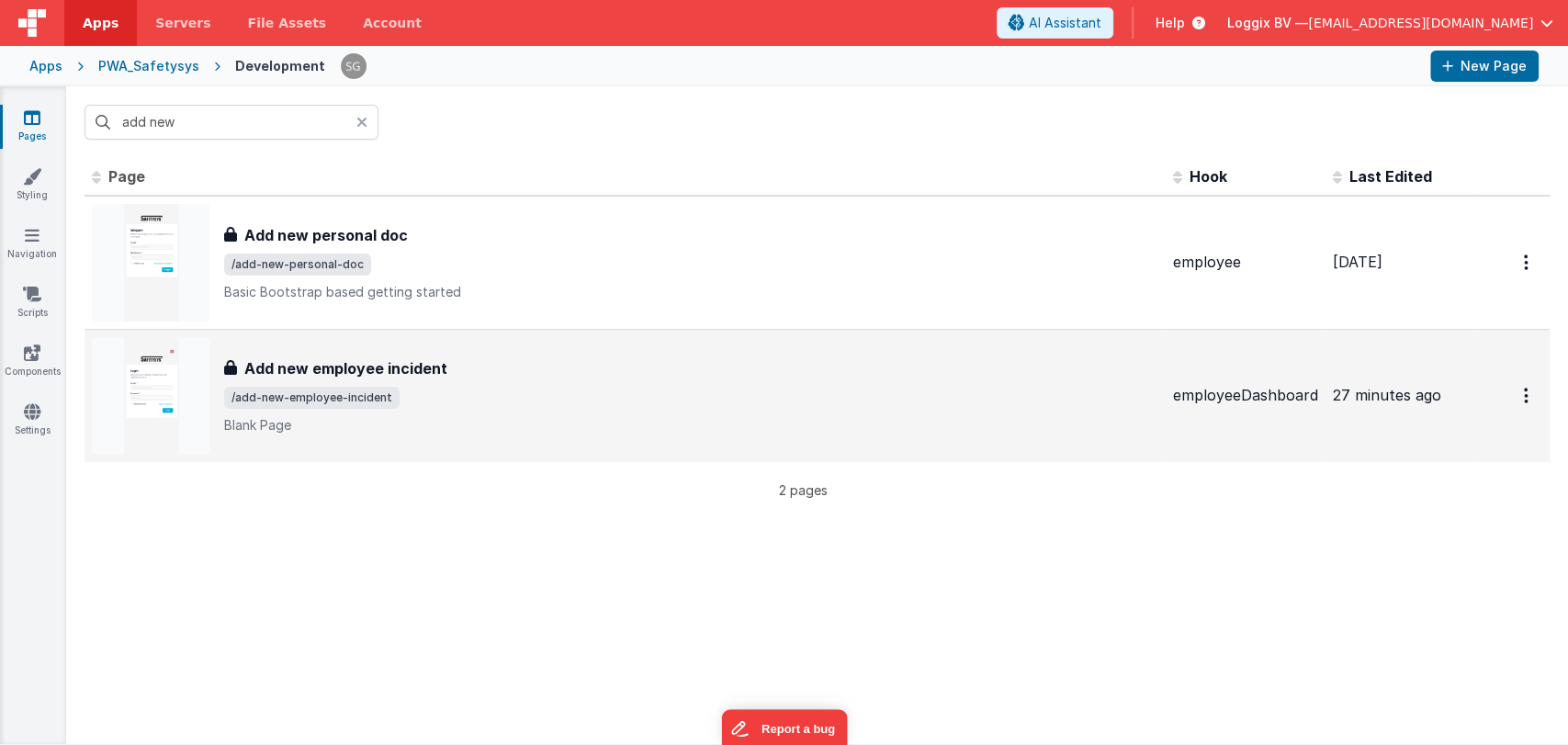
click at [447, 406] on span "/add-new-employee-incident" at bounding box center [691, 398] width 934 height 22
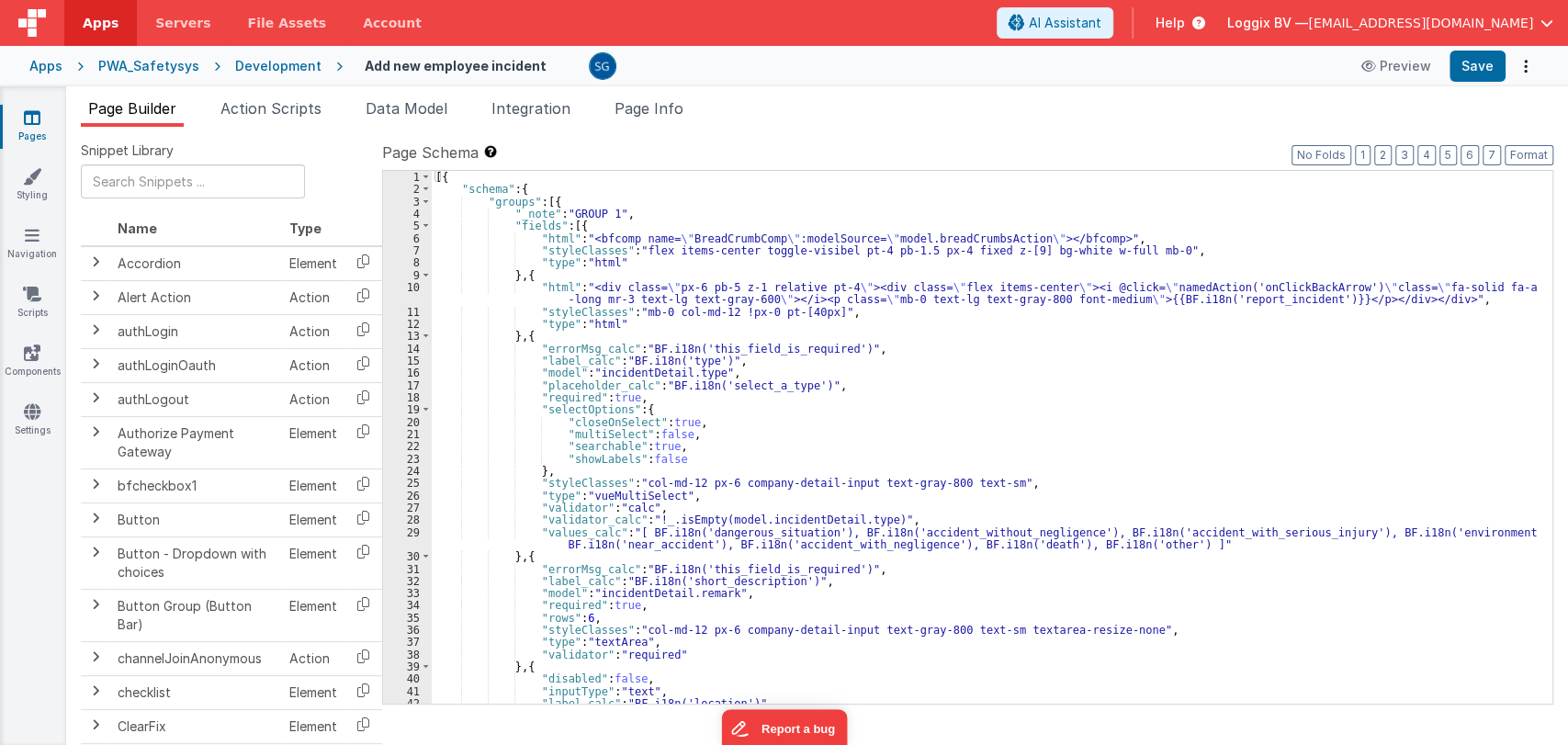
click at [802, 421] on div "[{ "schema" : { "groups" : [{ "_note" : "GROUP 1" , "fields" : [{ "html" : "<bf…" at bounding box center [984, 450] width 1105 height 558
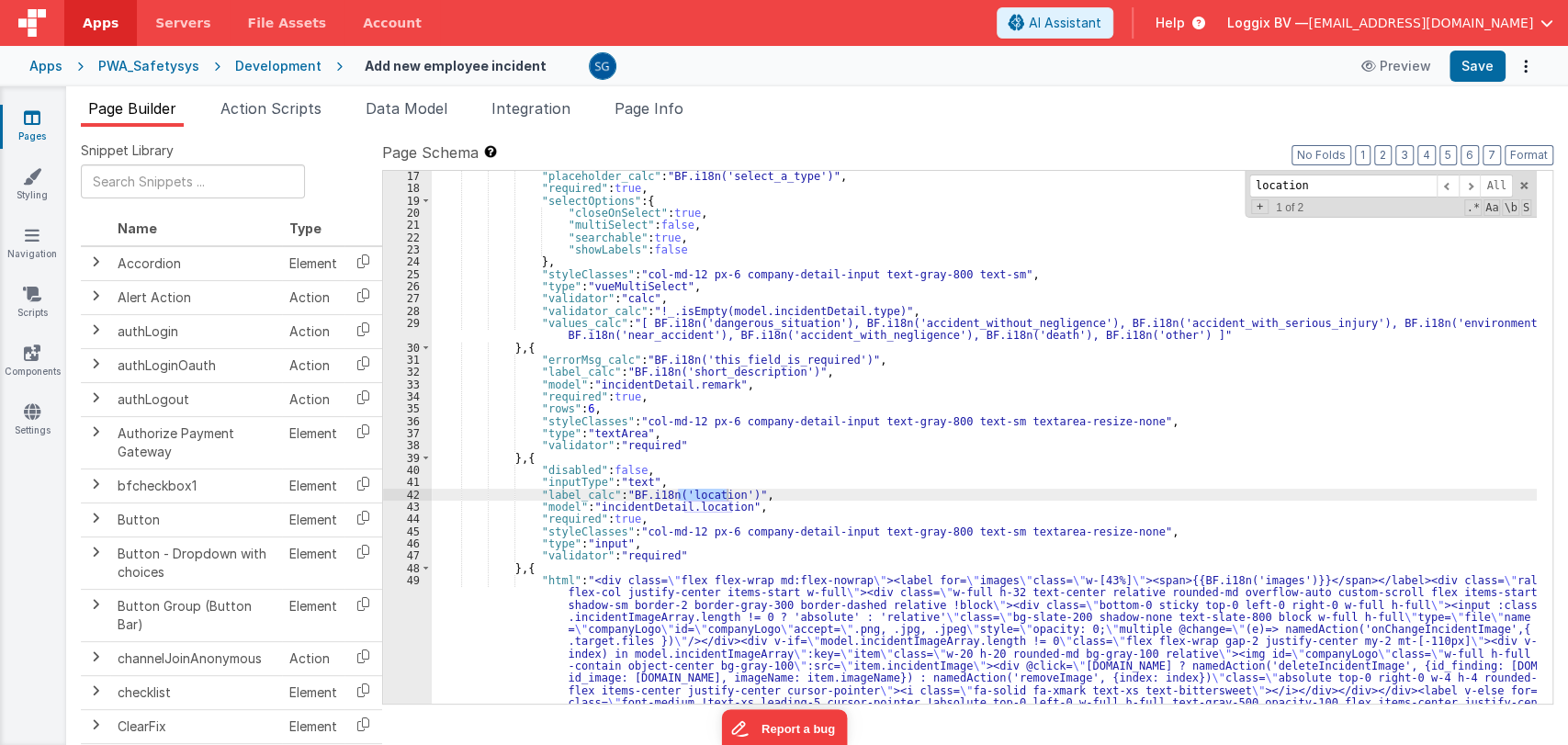
scroll to position [209, 0]
type input "location"
click at [709, 488] on div ""placeholder_calc" : "BF.i18n('select_a_type')" , "required" : true , "selectOp…" at bounding box center [984, 438] width 1105 height 533
click at [709, 488] on div ""placeholder_calc" : "BF.i18n('select_a_type')" , "required" : true , "selectOp…" at bounding box center [984, 528] width 1105 height 717
click at [1467, 72] on button "Save" at bounding box center [1477, 65] width 56 height 31
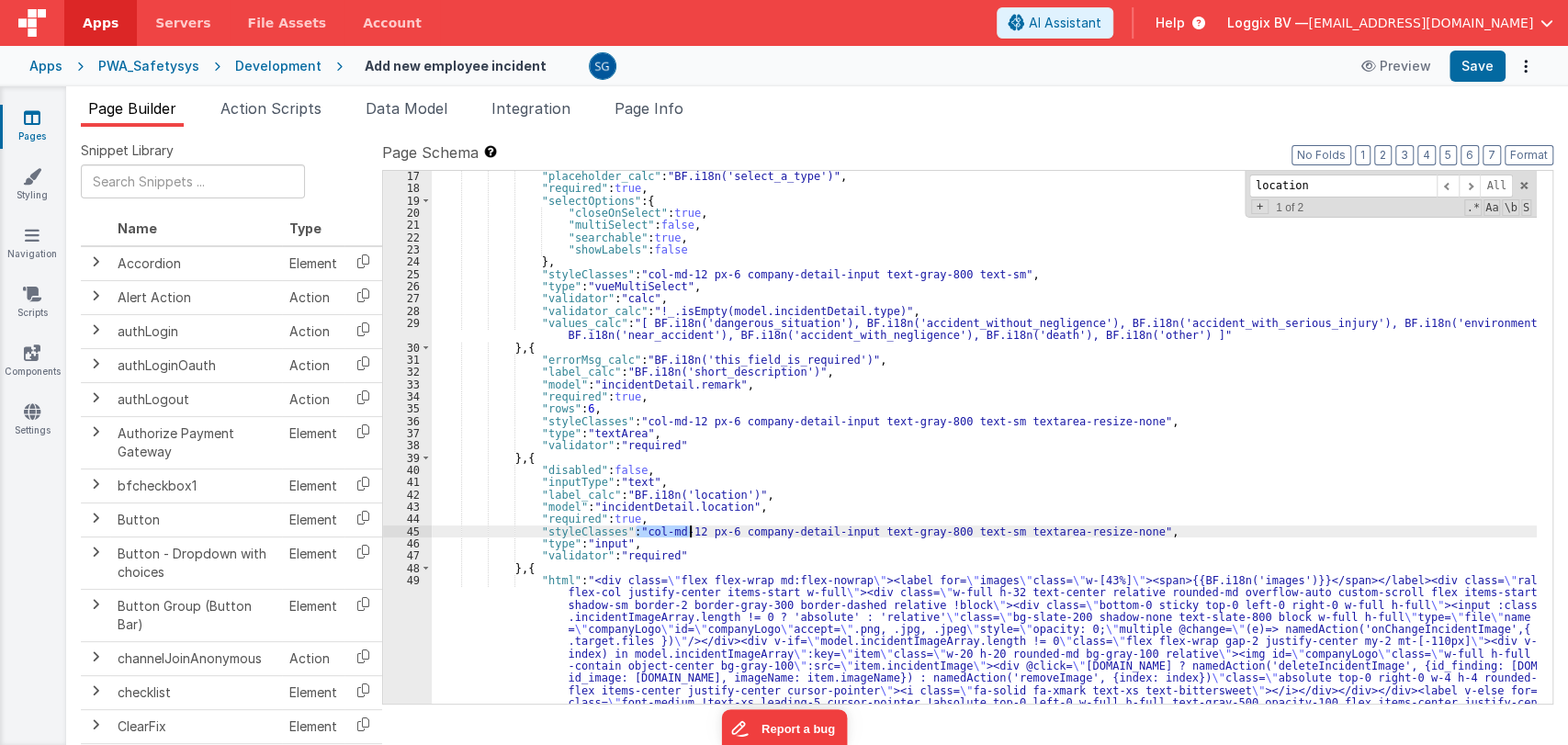
drag, startPoint x: 637, startPoint y: 530, endPoint x: 691, endPoint y: 531, distance: 54.0
click at [691, 531] on div ""placeholder_calc" : "BF.i18n('select_a_type')" , "required" : true , "selectOp…" at bounding box center [984, 528] width 1105 height 717
click at [1101, 14] on span "AI Assistant" at bounding box center [1065, 23] width 73 height 18
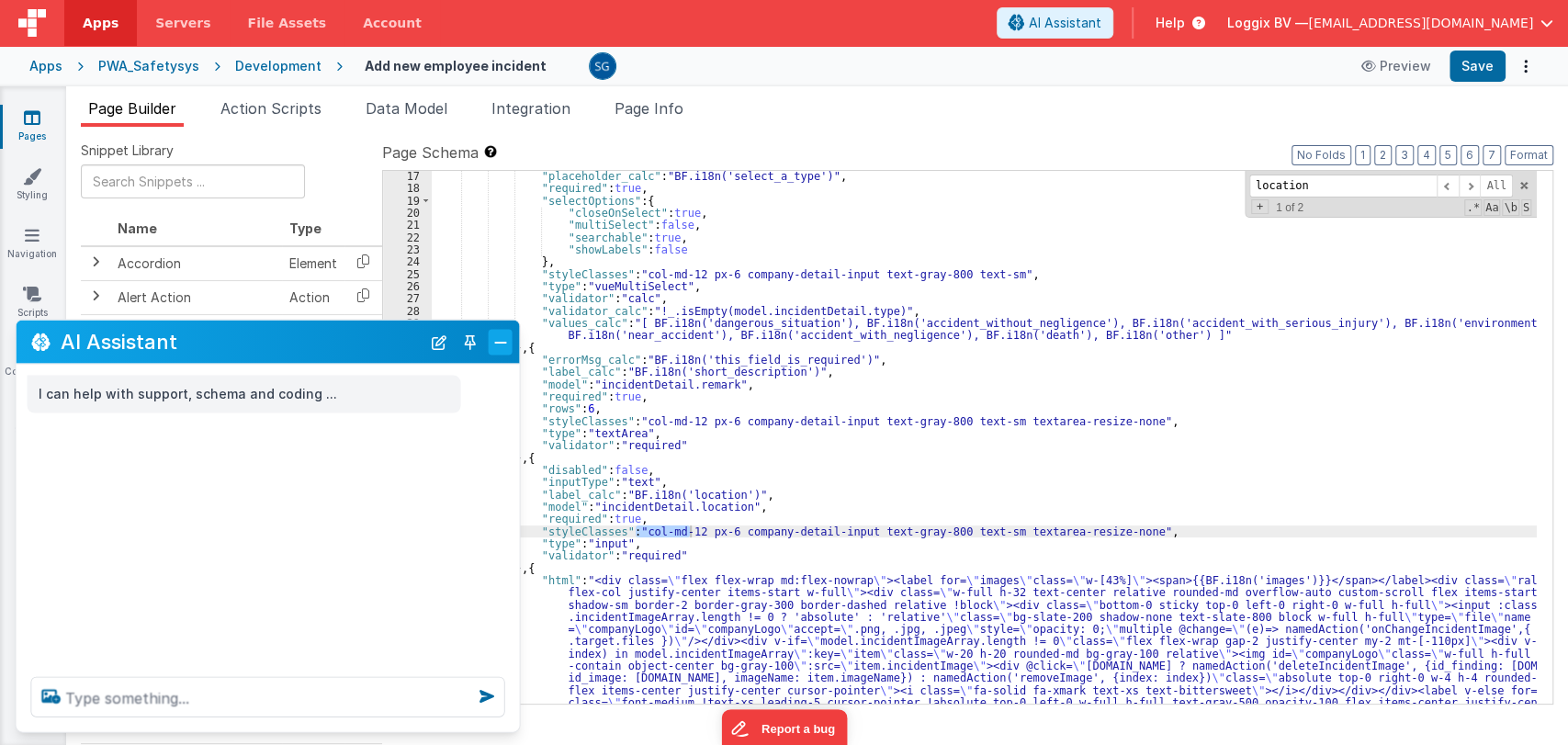
click at [497, 353] on button "Close" at bounding box center [500, 342] width 24 height 26
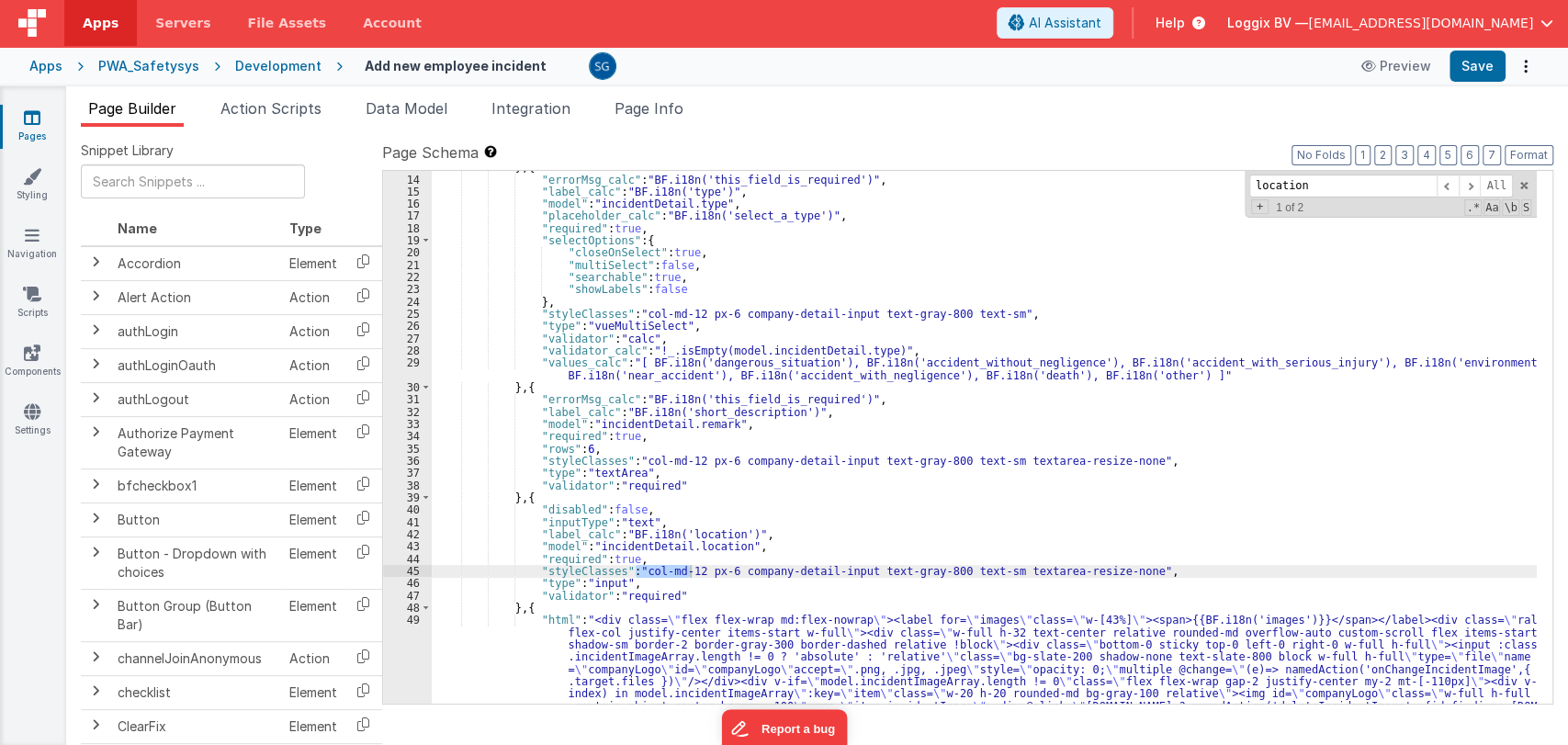
scroll to position [169, 0]
click at [30, 424] on link "Settings" at bounding box center [32, 420] width 66 height 37
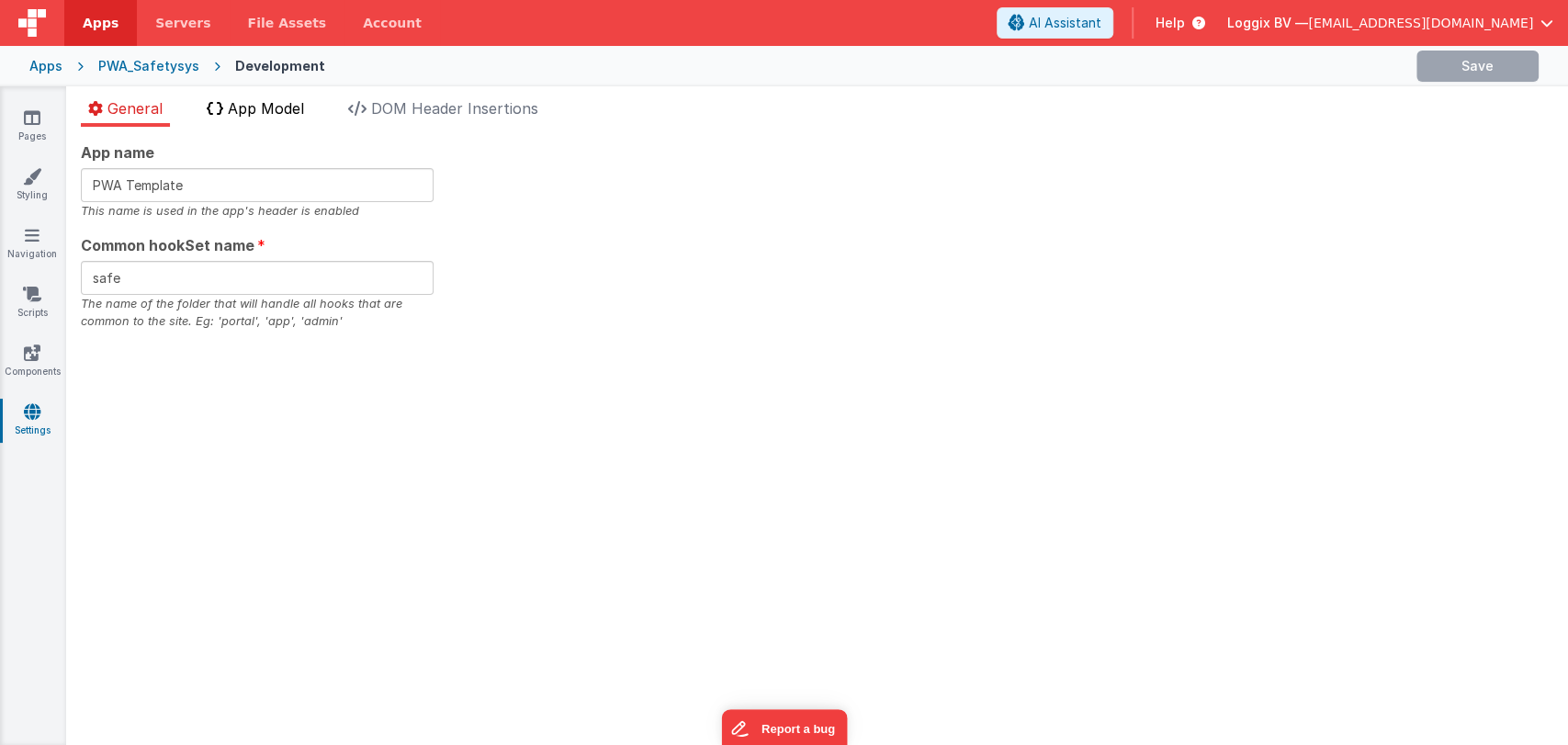
click at [279, 110] on span "App Model" at bounding box center [266, 108] width 76 height 18
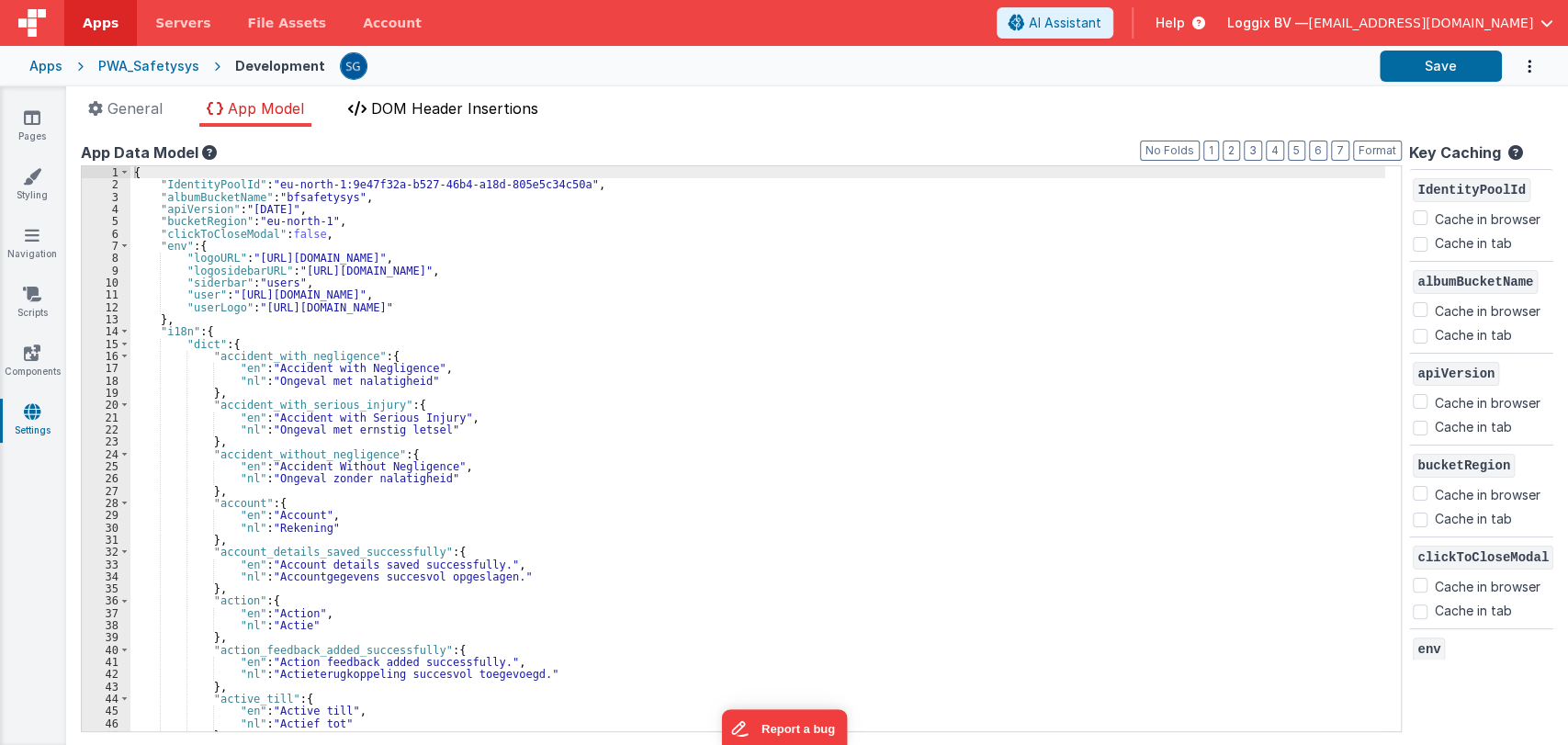
click at [397, 98] on li "DOM Header Insertions" at bounding box center [443, 112] width 205 height 29
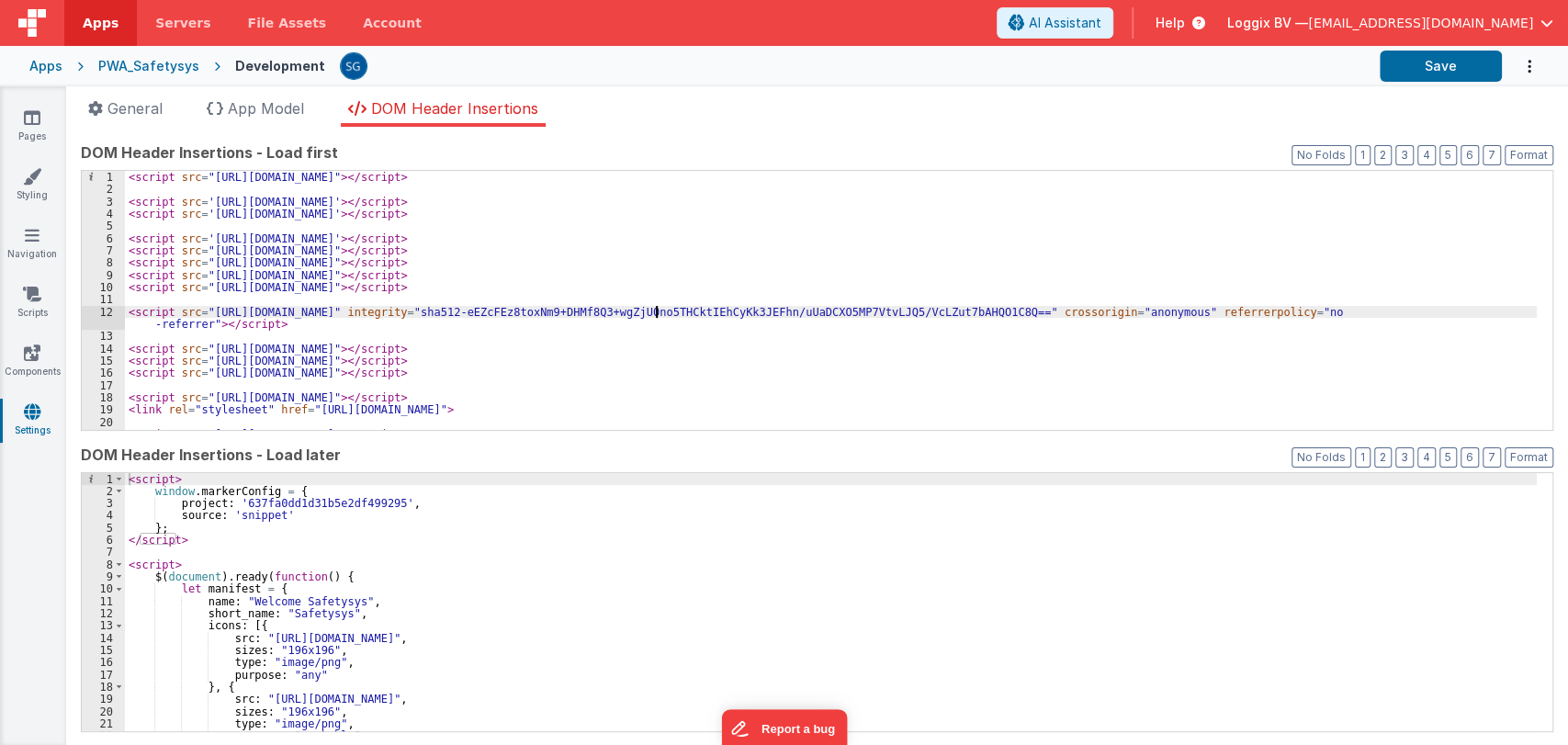
click at [655, 307] on div "< script src = "https://balkan.app/js/OrgChart.js" > </ script > < script src =…" at bounding box center [831, 312] width 1412 height 284
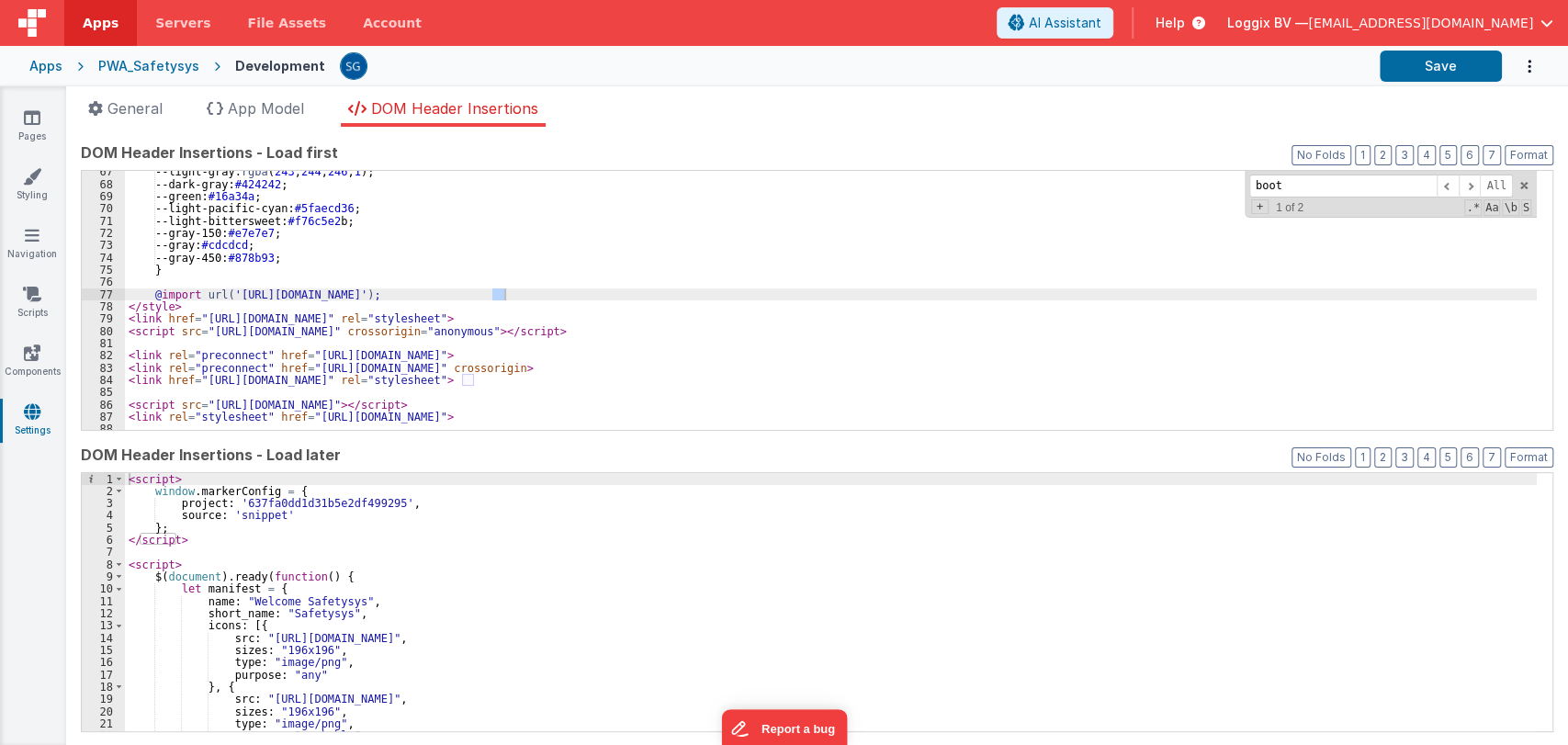
scroll to position [826, 0]
type input "bootstrap"
click at [39, 190] on link "Styling" at bounding box center [32, 185] width 66 height 37
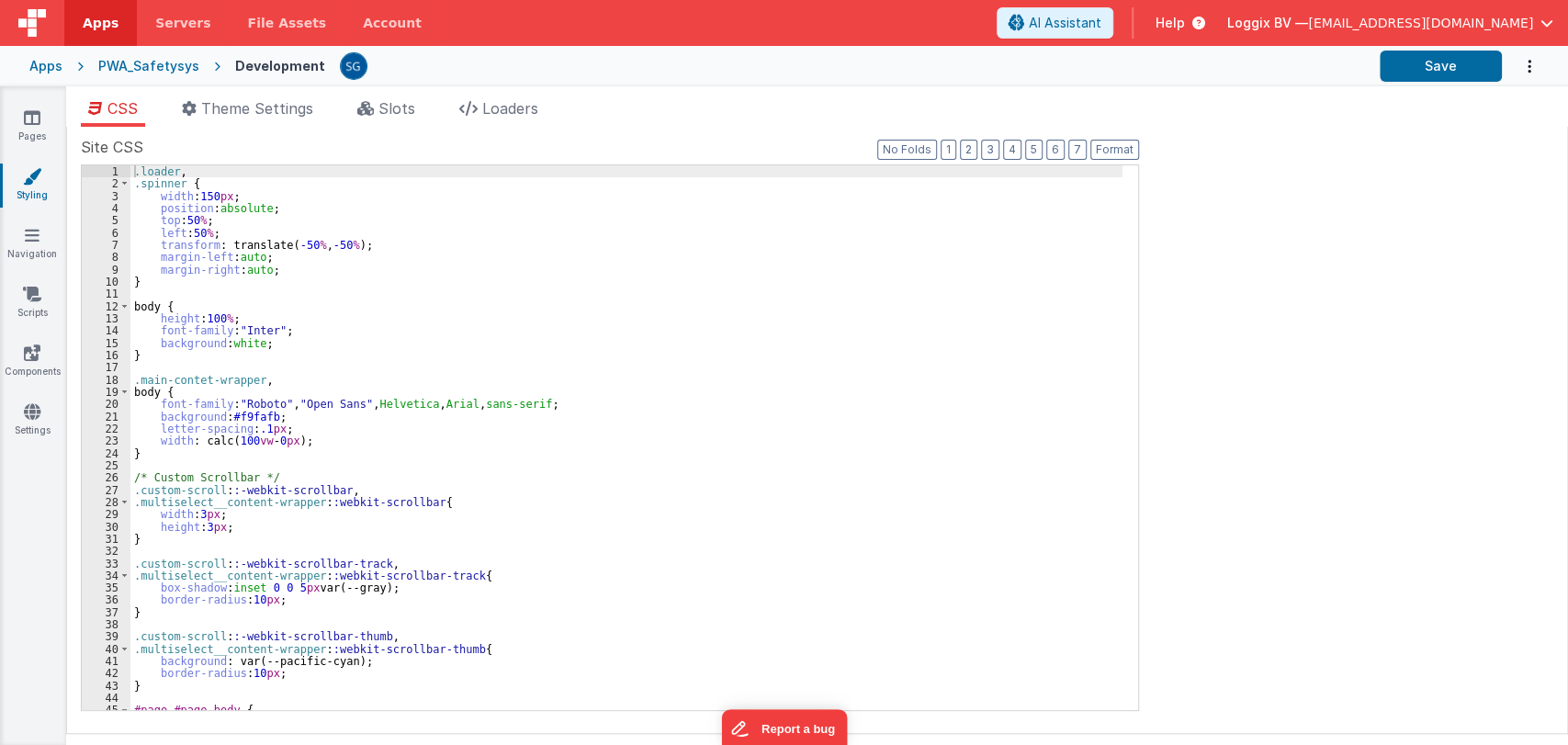
click at [426, 239] on div ".loader , .spinner { width : 150 px ; position : absolute ; top : 50 % ; left :…" at bounding box center [627, 450] width 992 height 569
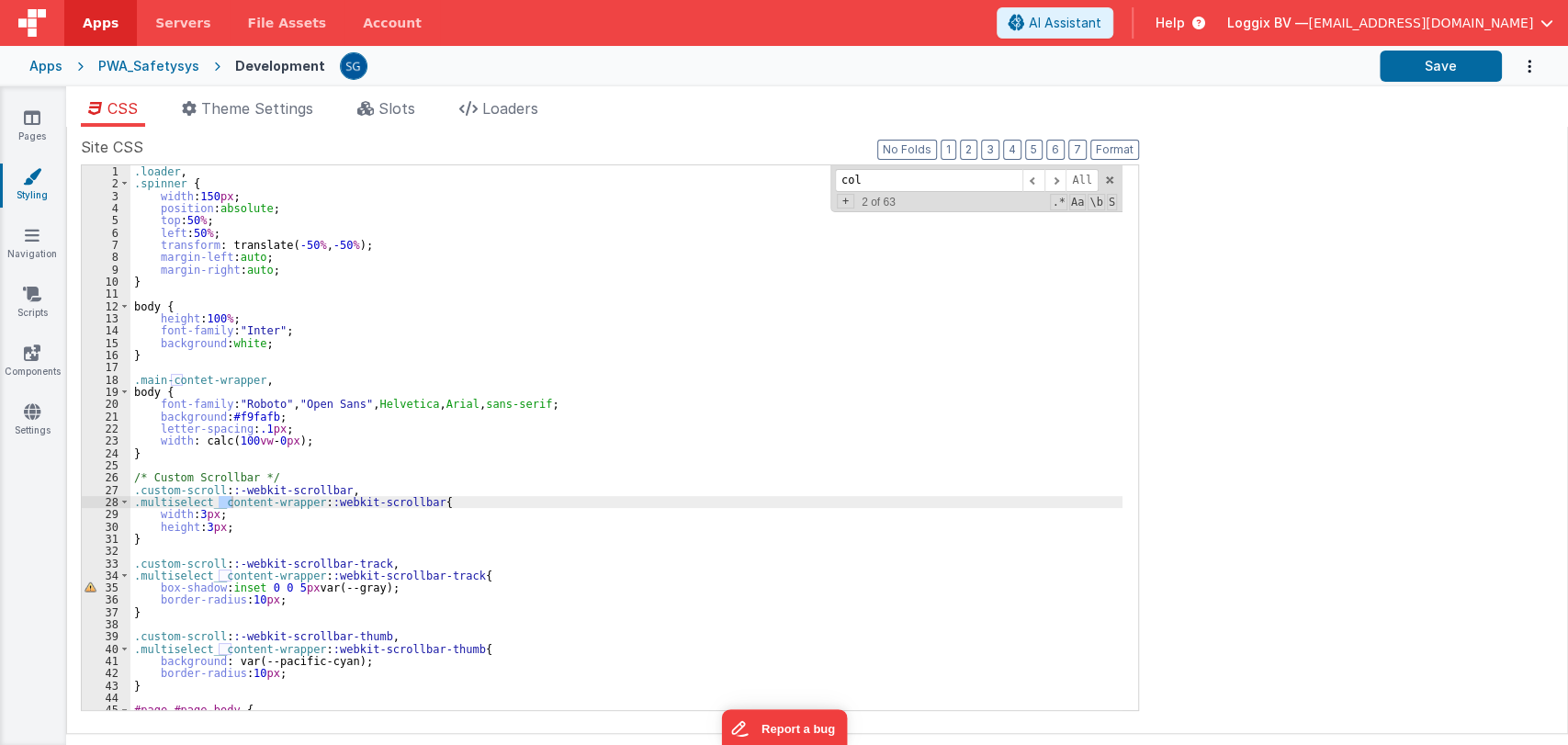
scroll to position [1455, 0]
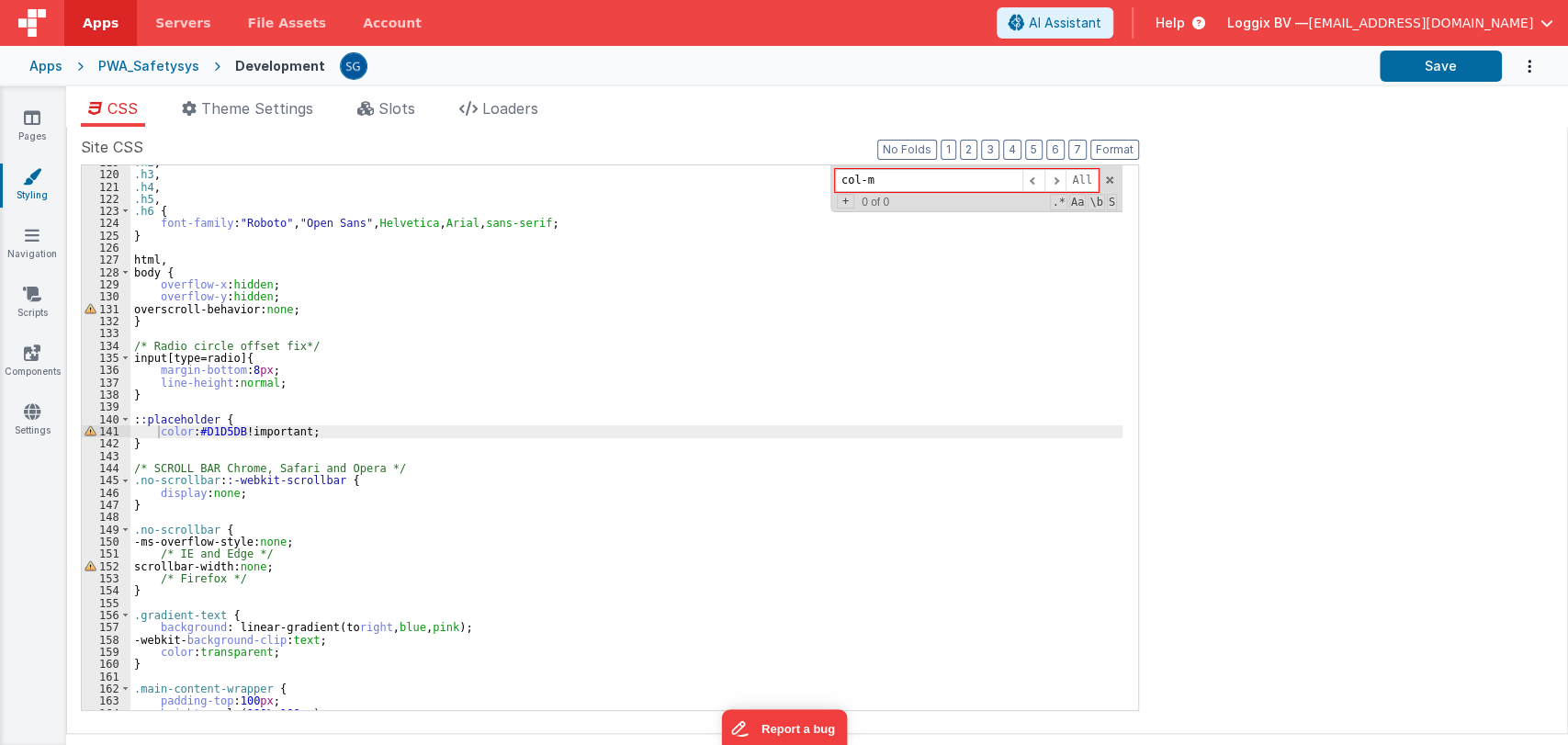
type input "col-md"
click at [28, 124] on icon at bounding box center [31, 117] width 16 height 18
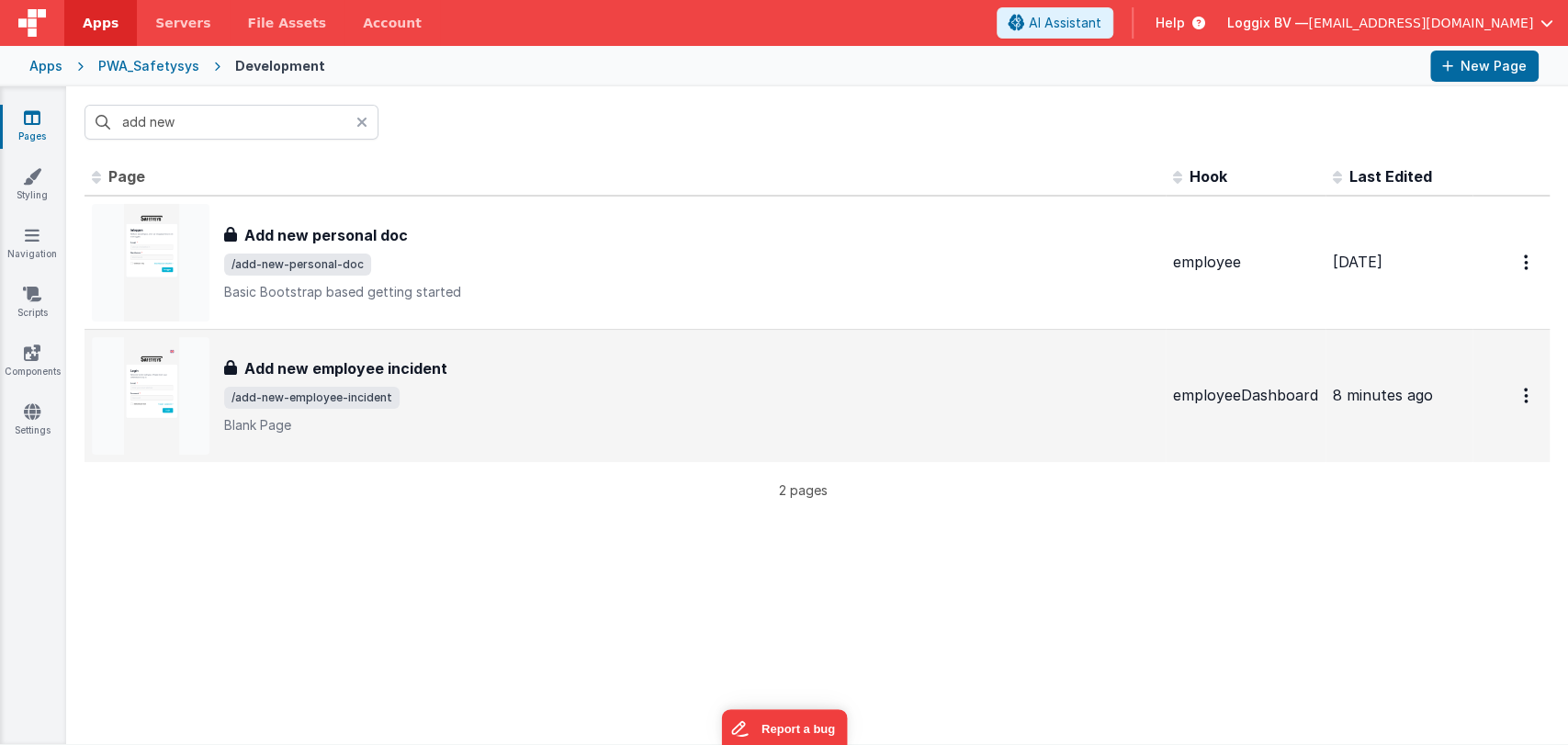
click at [382, 348] on div "Add new employee incident Add new employee incident /add-new-employee-incident …" at bounding box center [625, 396] width 1066 height 118
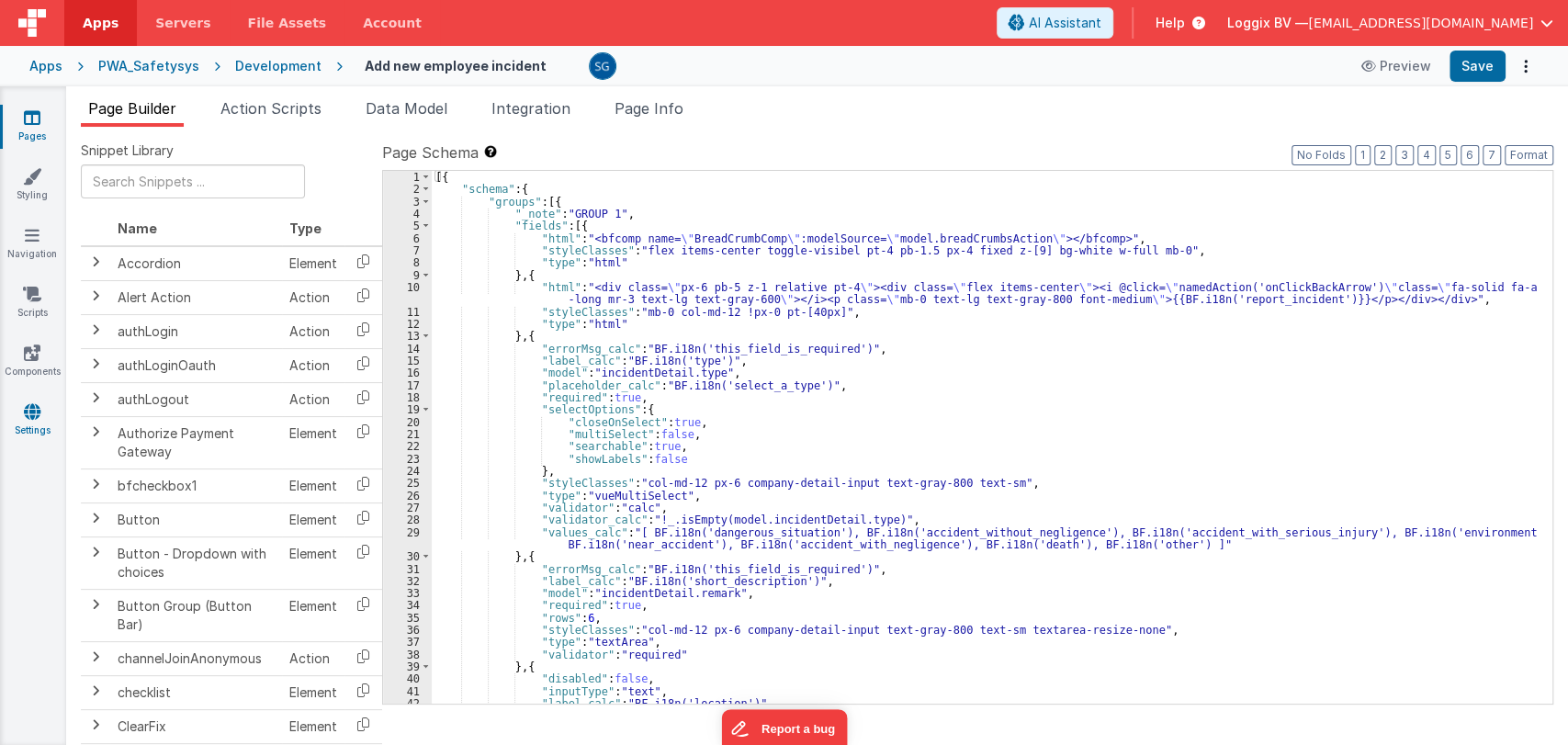
click at [25, 407] on icon at bounding box center [31, 411] width 16 height 18
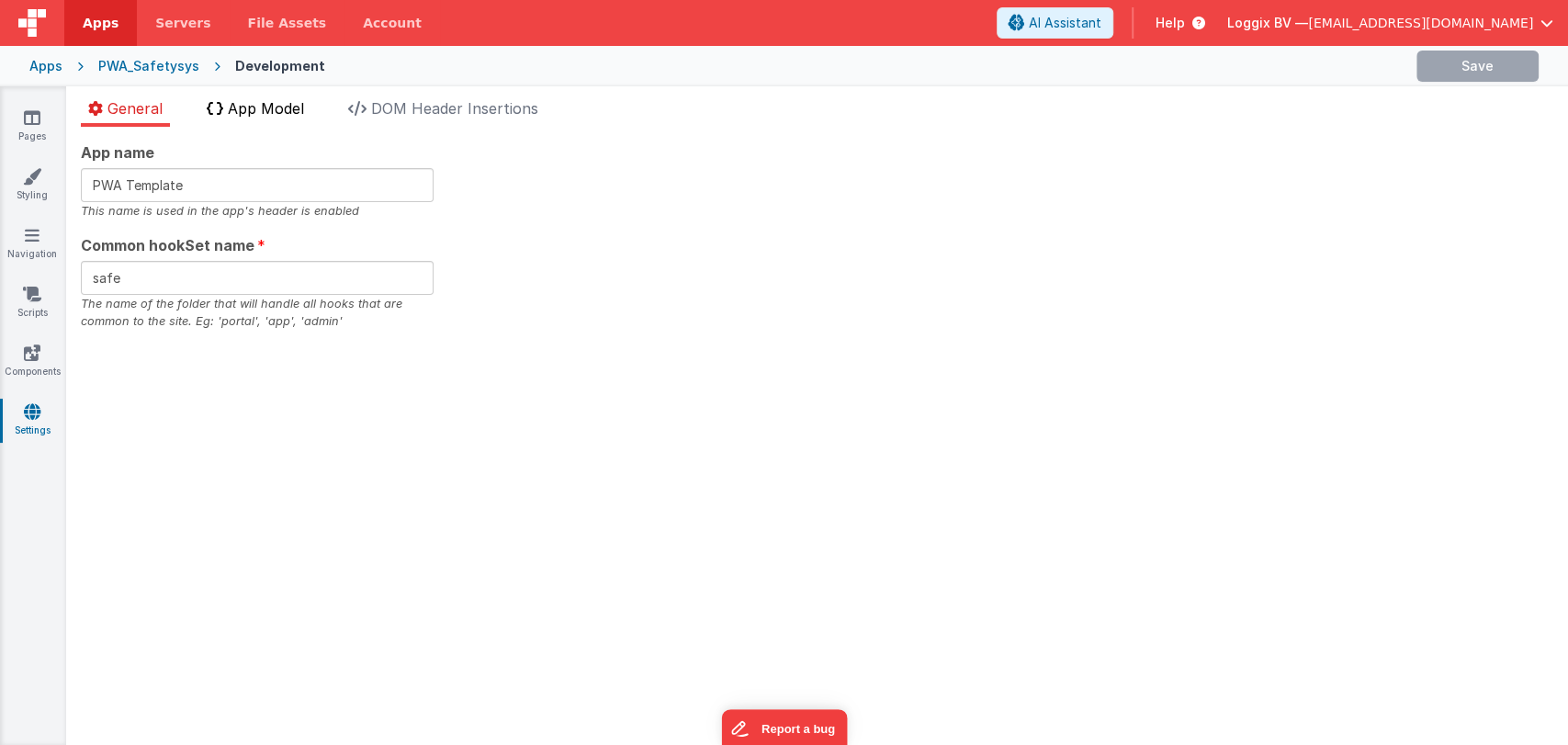
click at [254, 104] on span "App Model" at bounding box center [266, 108] width 76 height 18
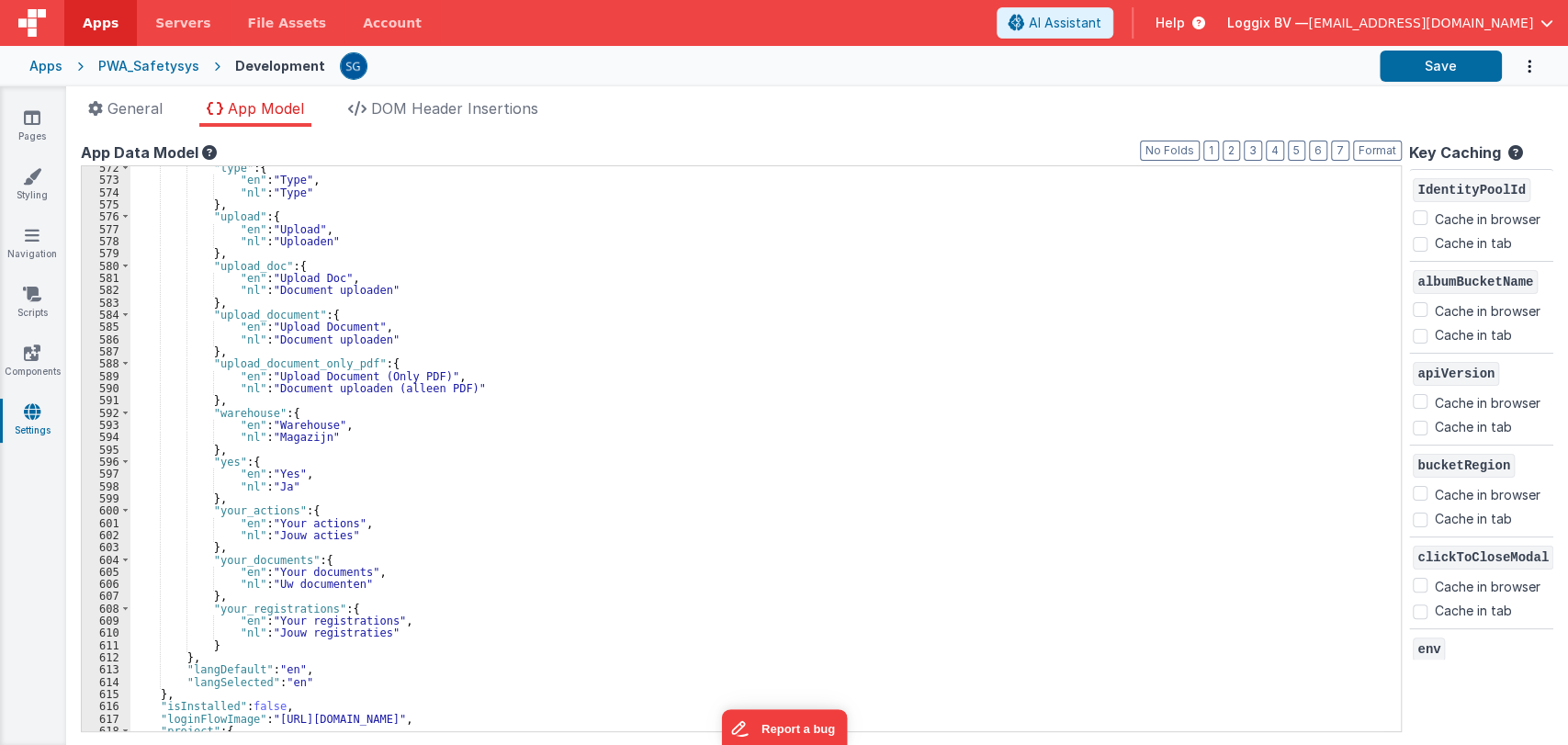
scroll to position [7155, 0]
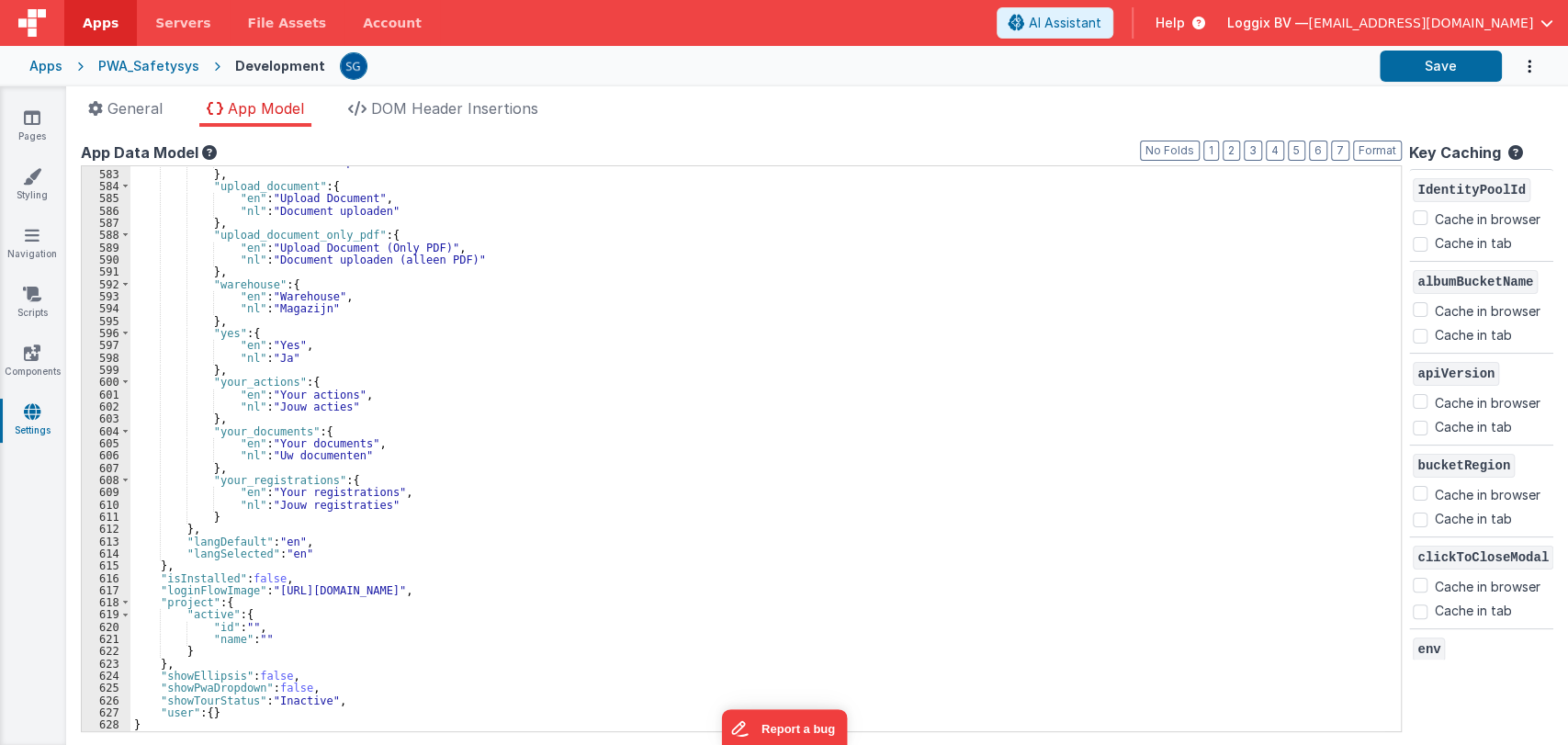
click at [249, 522] on div ""nl" : "Document uploaden" } , "upload_document" : { "en" : "Upload Document" ,…" at bounding box center [758, 451] width 1255 height 590
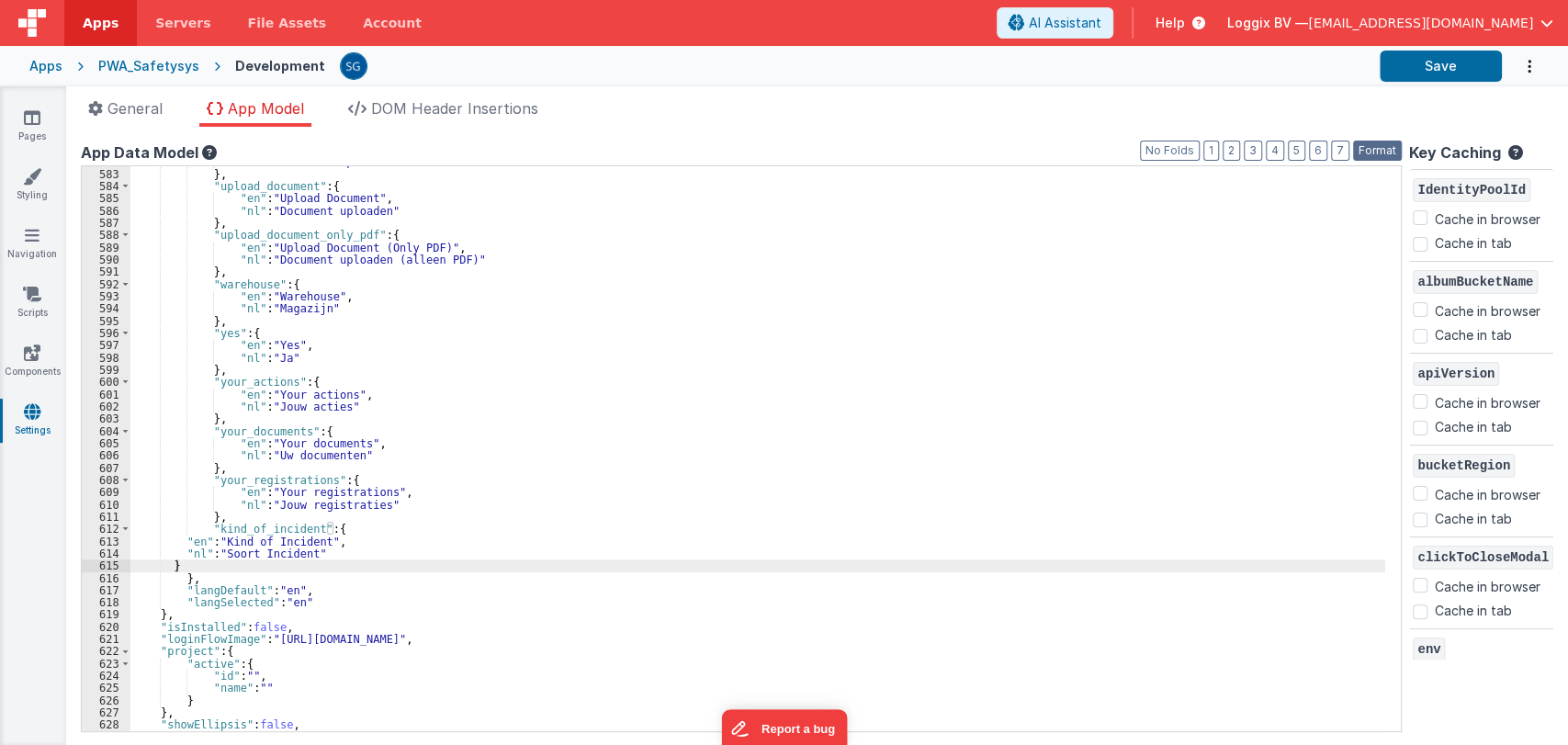
click at [1369, 151] on button "Format" at bounding box center [1377, 150] width 48 height 20
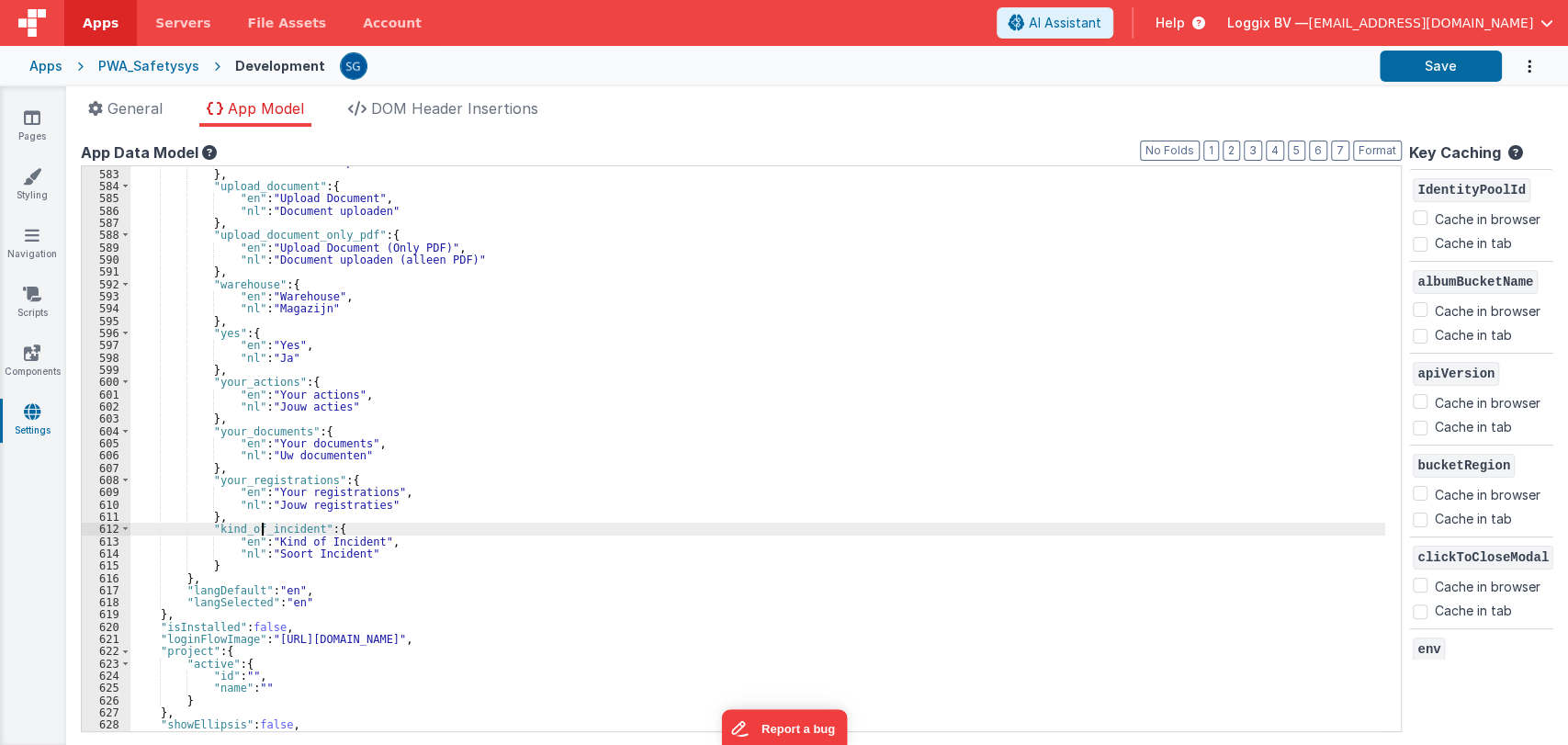
click at [263, 530] on div ""nl" : "Document uploaden" } , "upload_document" : { "en" : "Upload Document" ,…" at bounding box center [758, 451] width 1255 height 590
click at [1407, 82] on div "Apps PWA_Safetysys Development Save" at bounding box center [784, 65] width 1568 height 41
click at [1406, 72] on button "Save" at bounding box center [1441, 65] width 122 height 31
click at [28, 132] on link "Pages" at bounding box center [32, 126] width 66 height 37
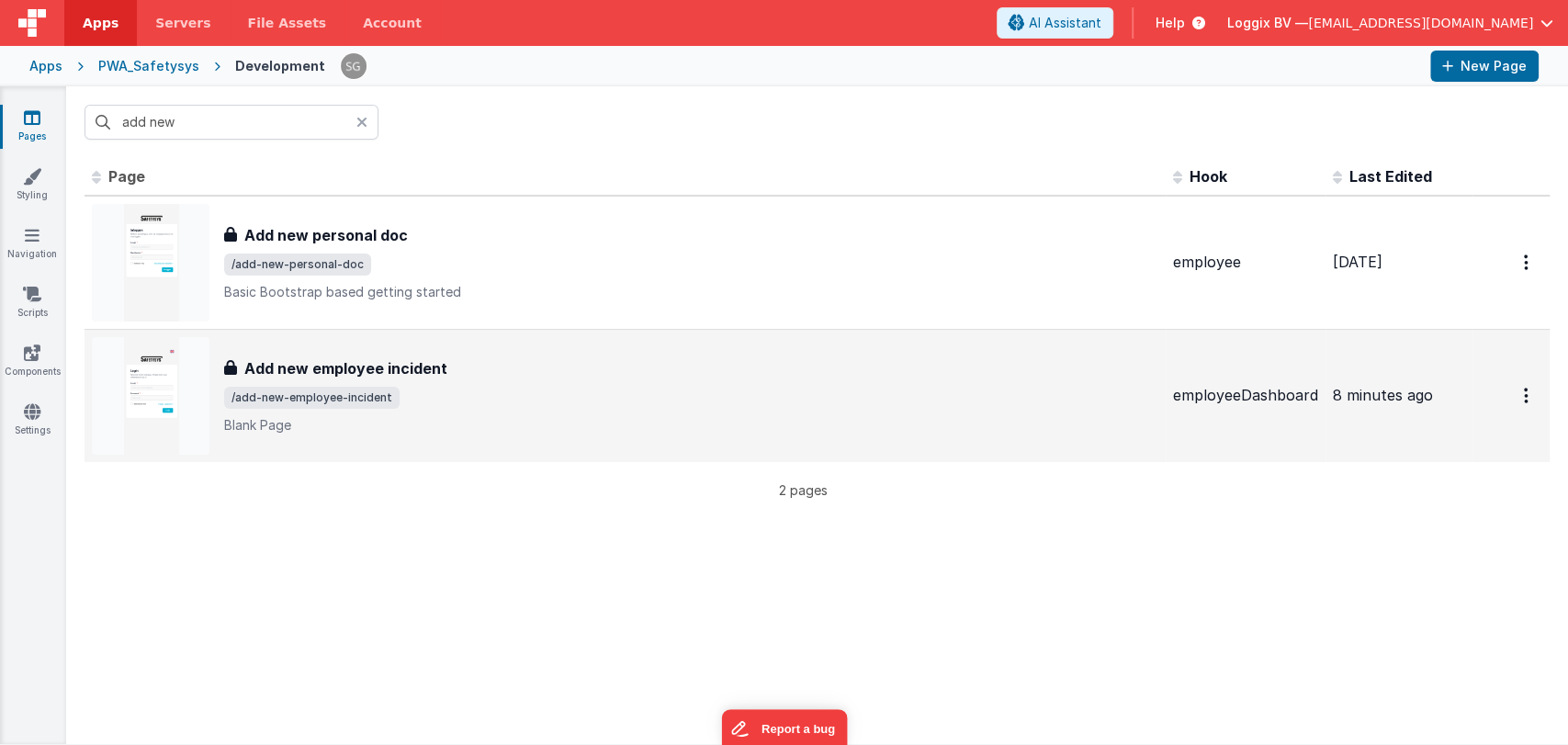
click at [397, 353] on div "Add new employee incident Add new employee incident /add-new-employee-incident …" at bounding box center [625, 396] width 1066 height 118
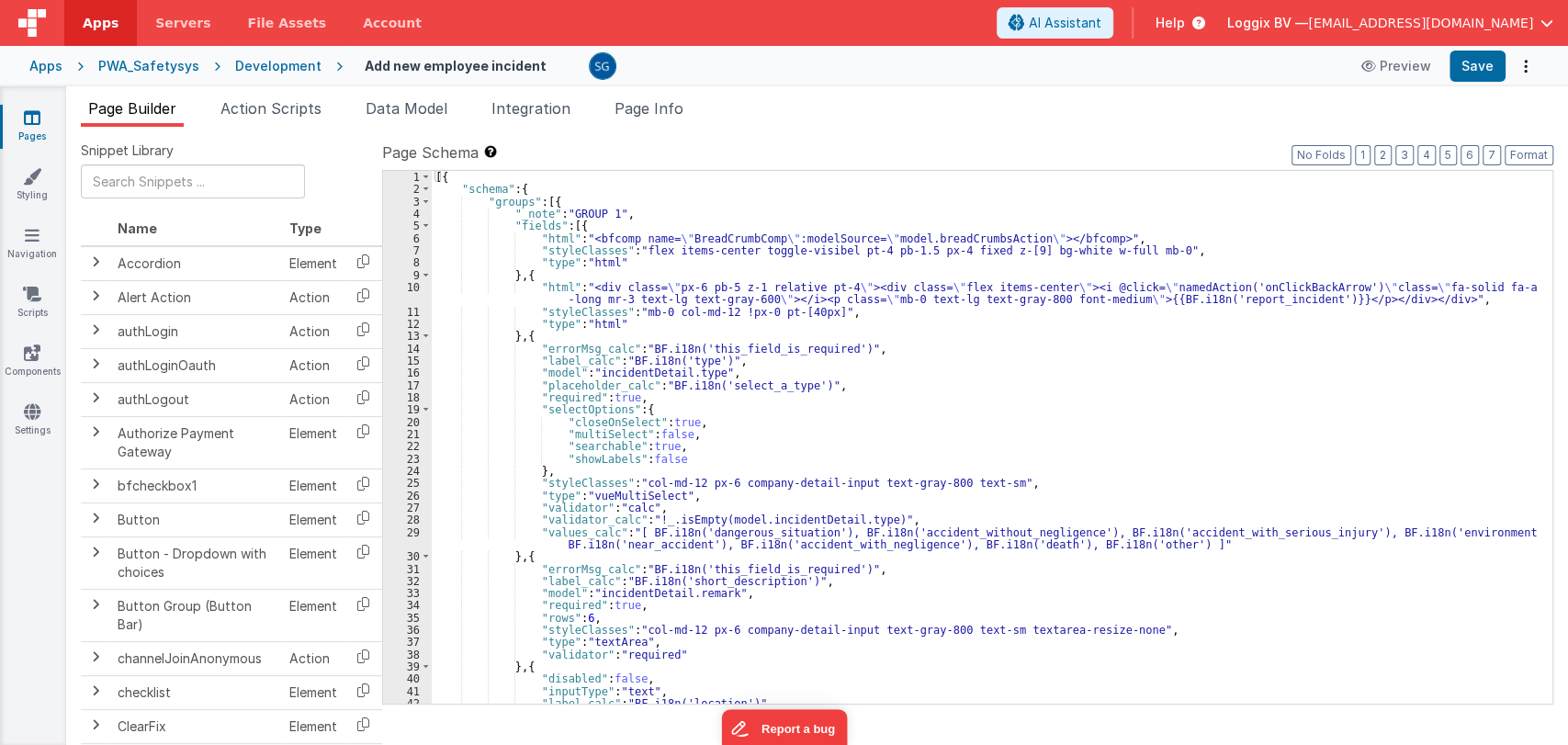
click at [690, 359] on div "[{ "schema" : { "groups" : [{ "_note" : "GROUP 1" , "fields" : [{ "html" : "<bf…" at bounding box center [984, 450] width 1105 height 558
click at [690, 361] on div "[{ "schema" : { "groups" : [{ "_note" : "GROUP 1" , "fields" : [{ "html" : "<bf…" at bounding box center [984, 450] width 1105 height 558
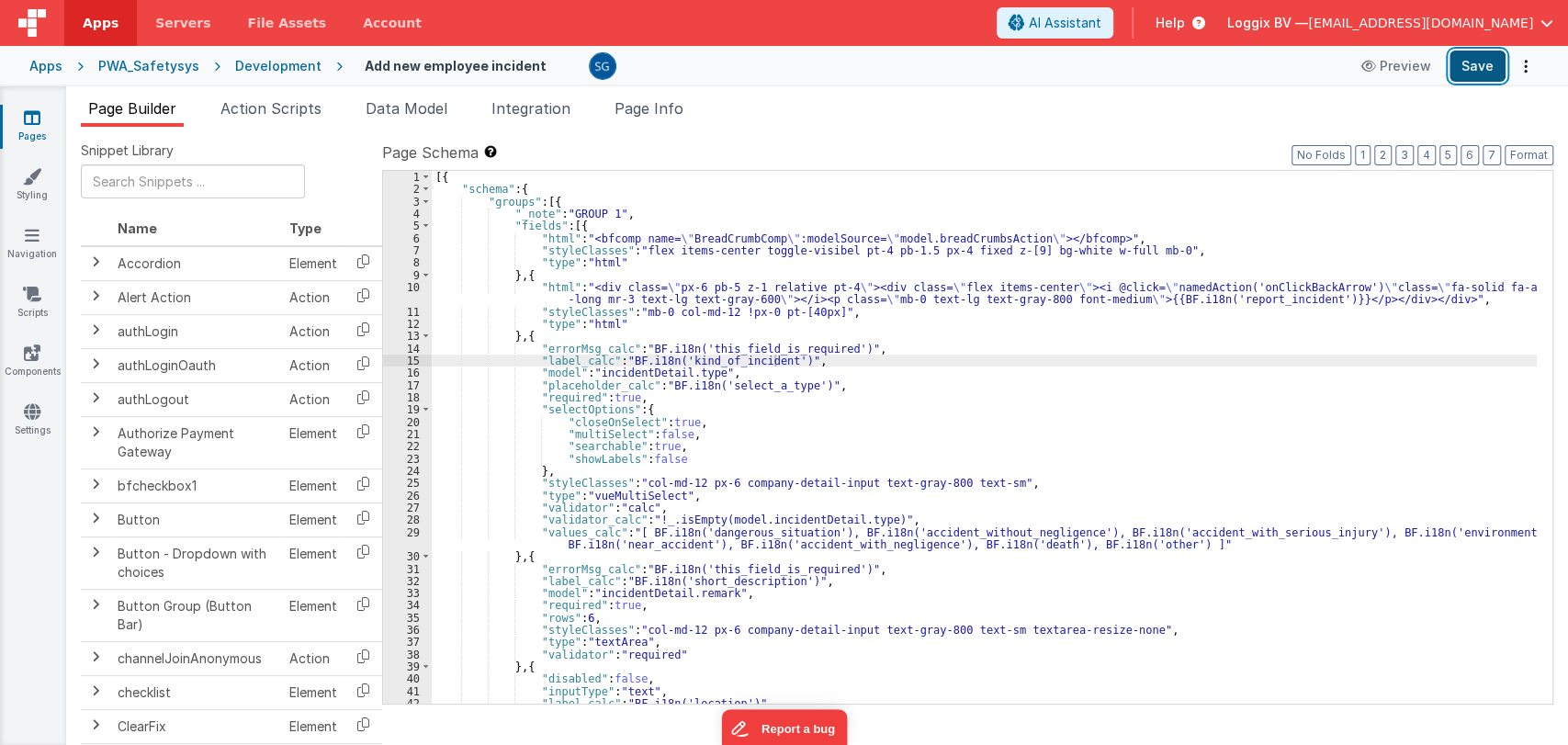
click at [1485, 73] on button "Save" at bounding box center [1477, 65] width 56 height 31
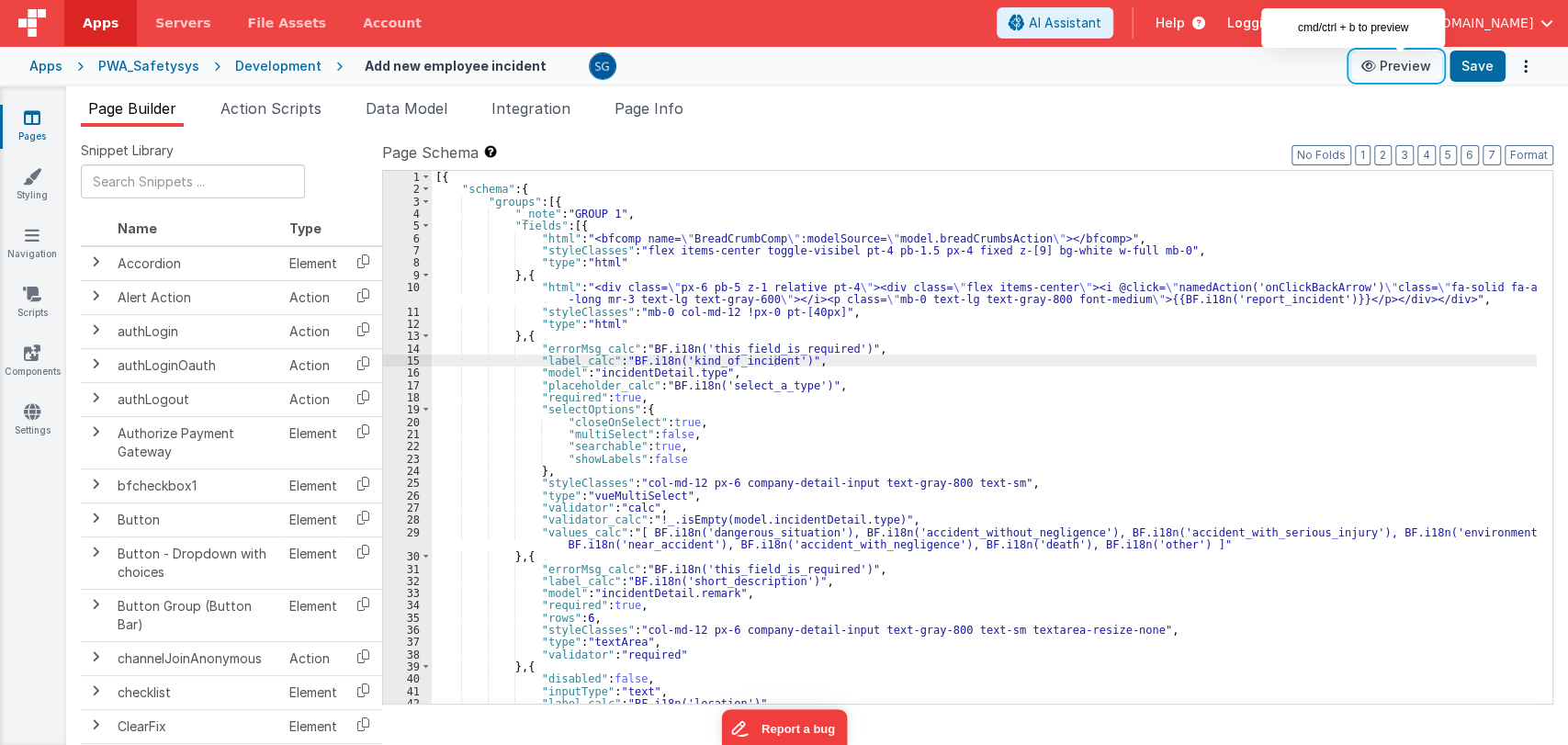
click at [1424, 66] on button "Preview" at bounding box center [1396, 65] width 92 height 29
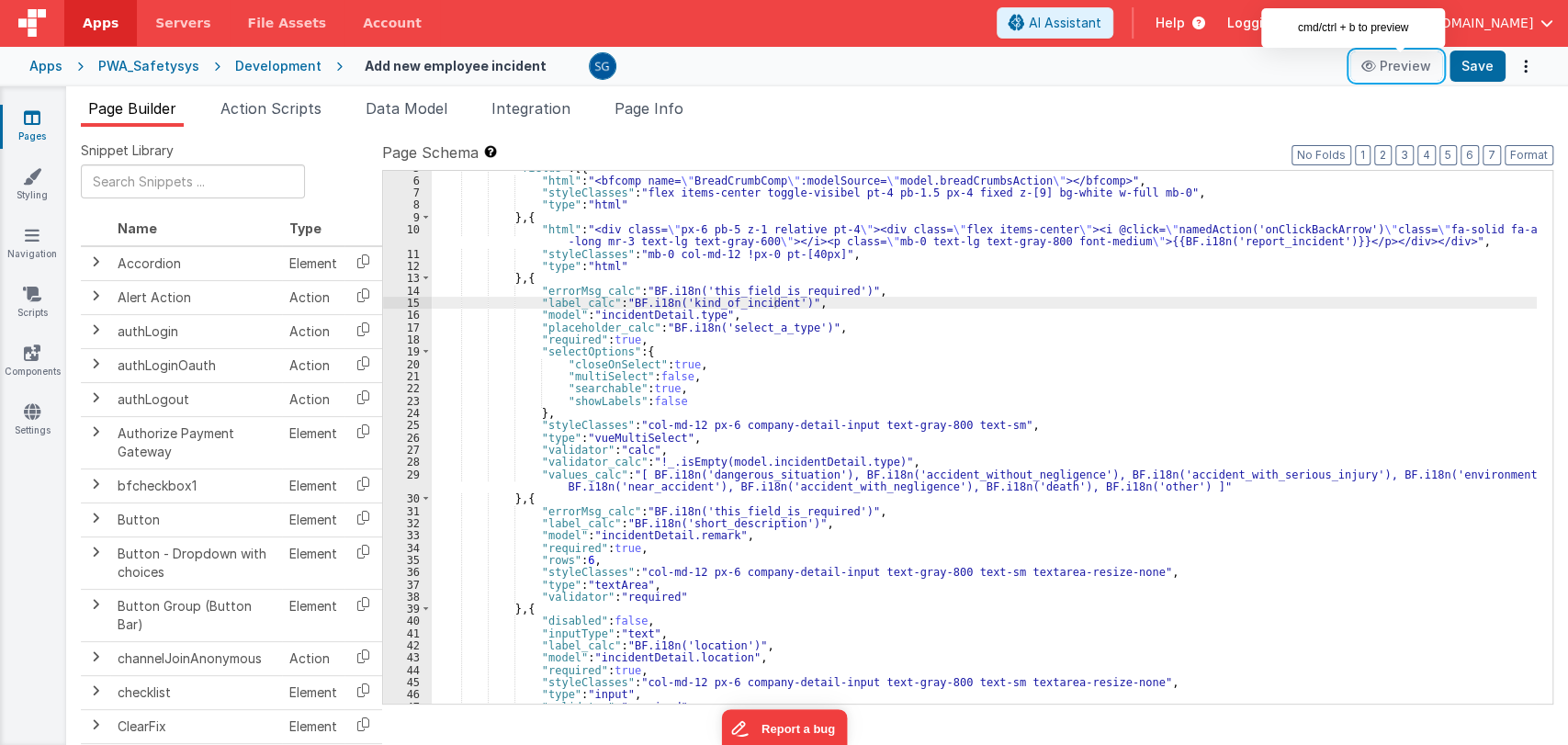
scroll to position [61, 0]
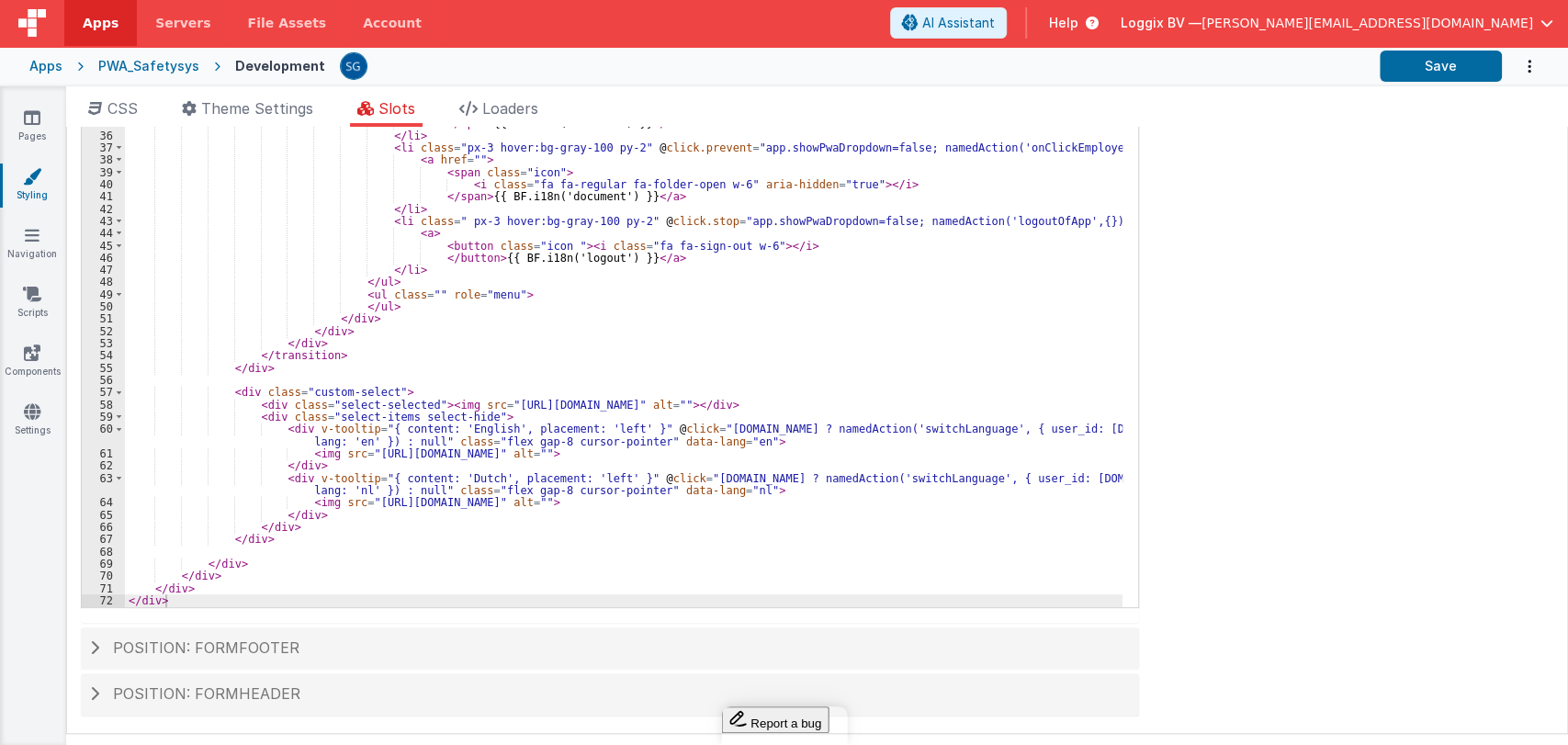
scroll to position [384, 0]
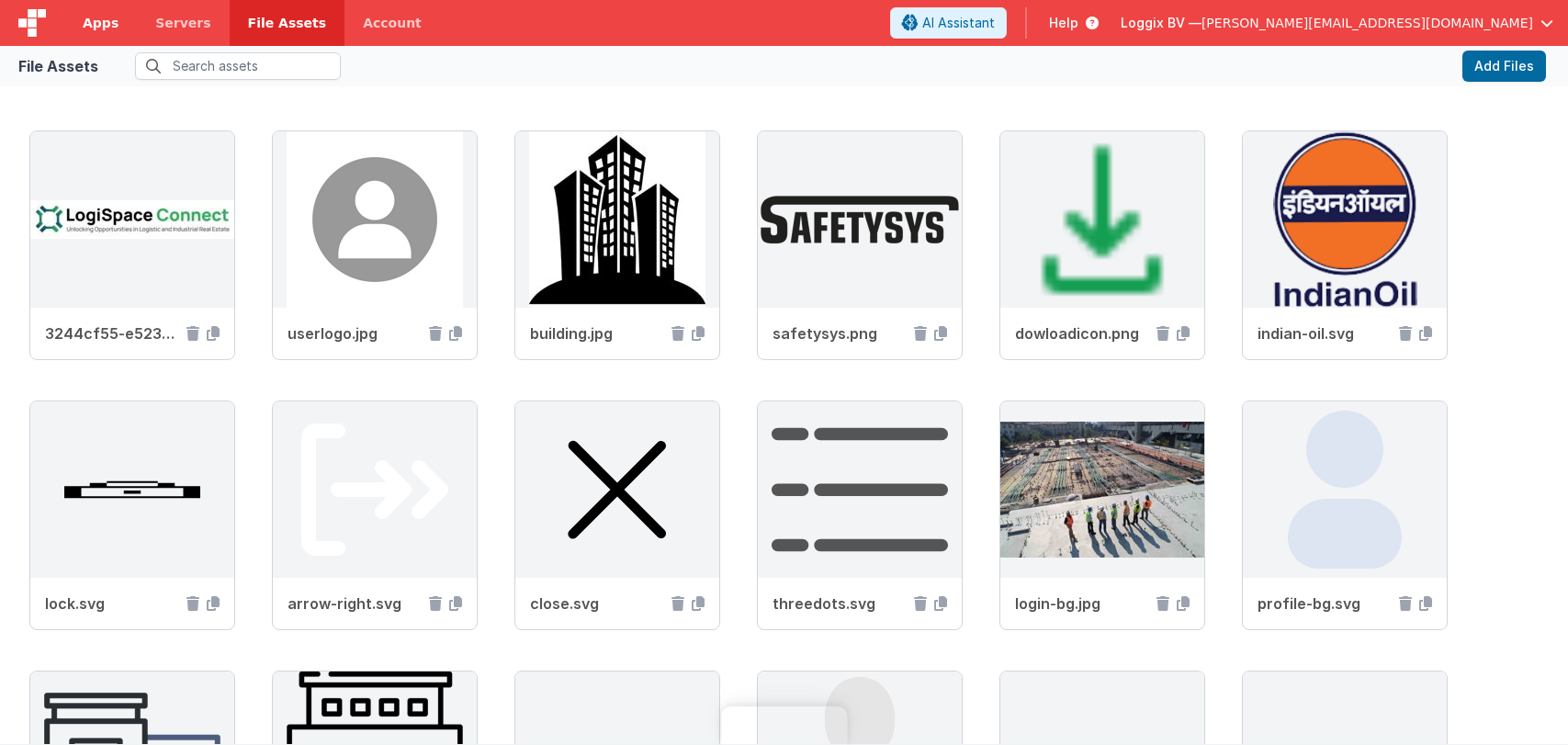
click at [81, 24] on link "Apps" at bounding box center [101, 23] width 73 height 46
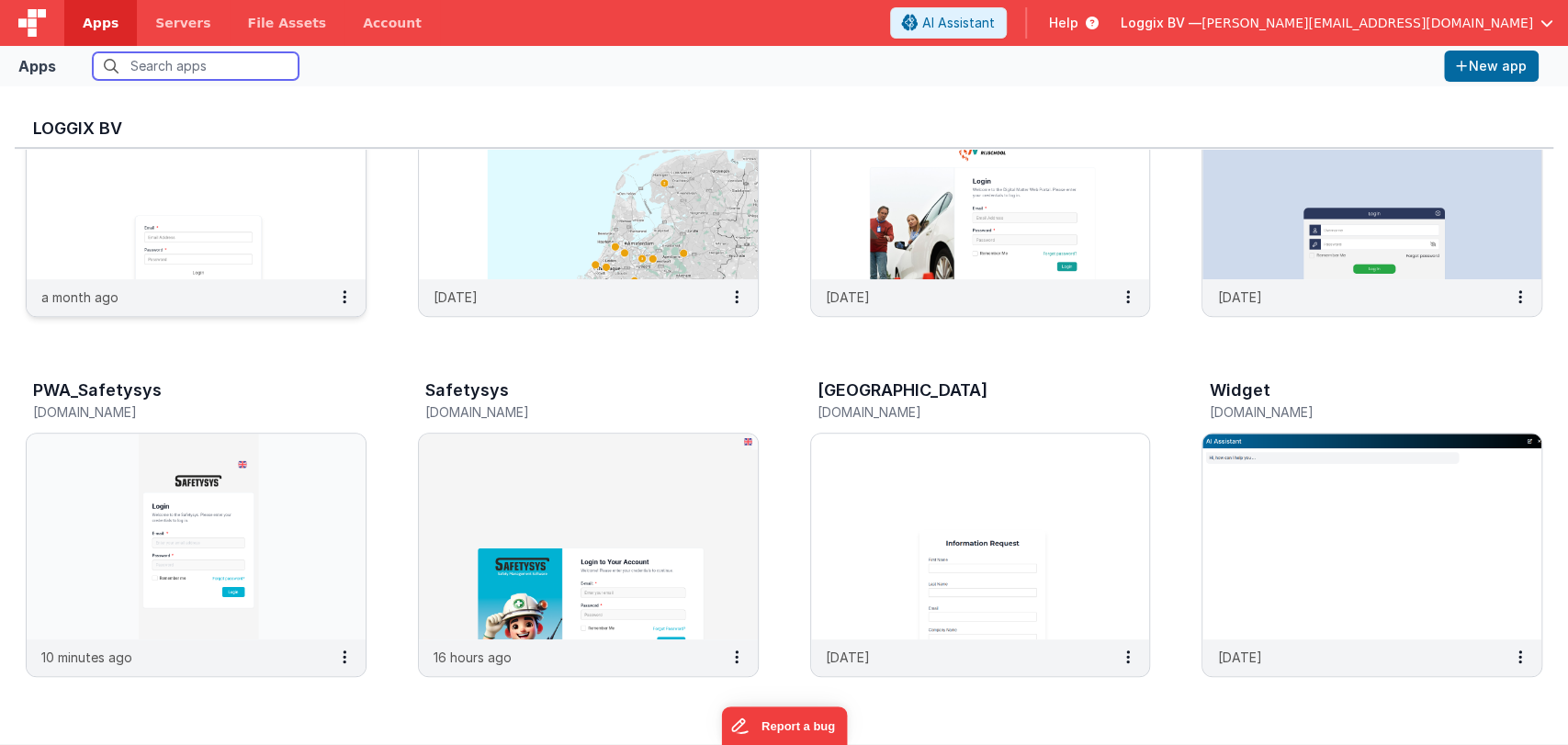
scroll to position [522, 0]
click at [639, 451] on img at bounding box center [588, 535] width 339 height 206
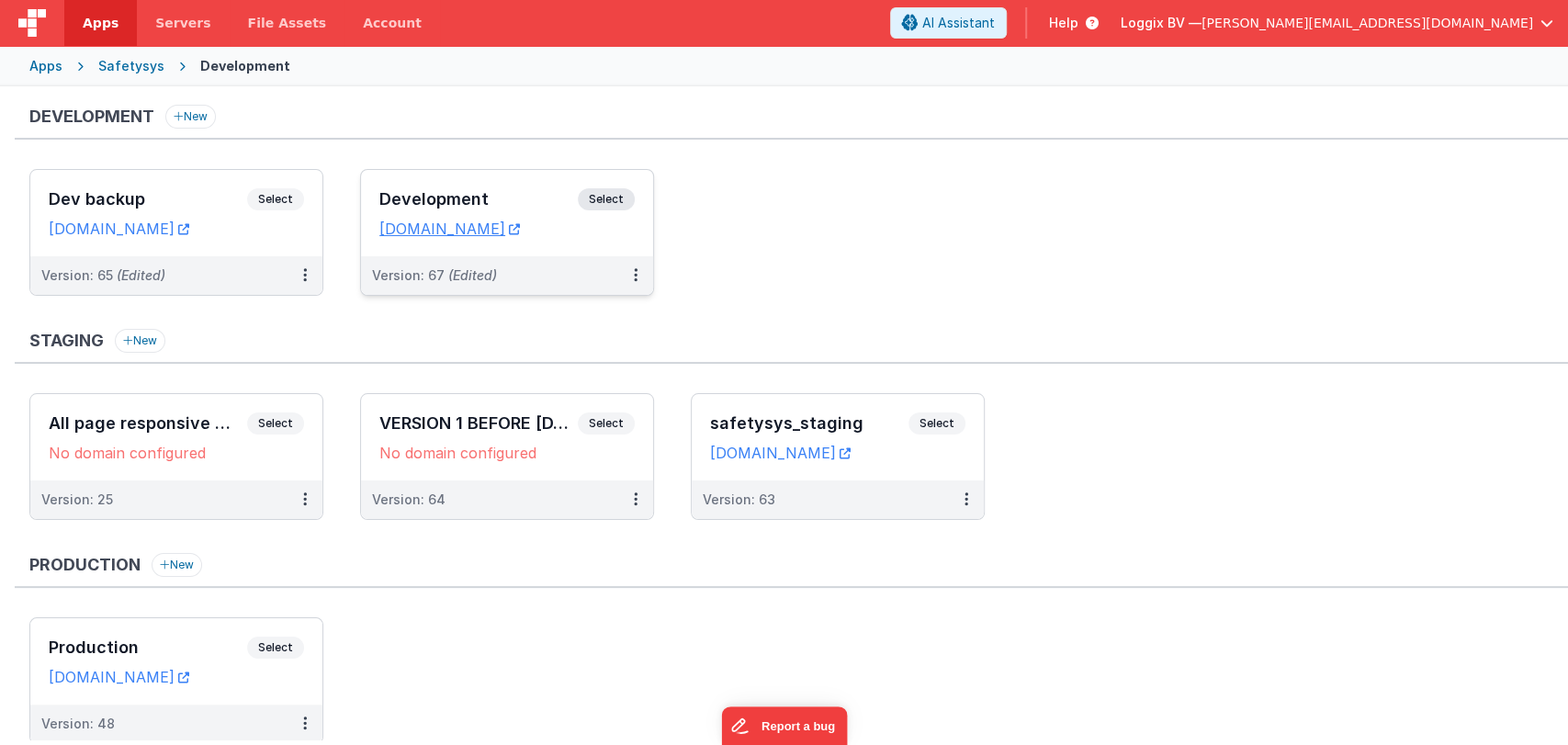
click at [418, 170] on div "Development Select URLs [DOMAIN_NAME]" at bounding box center [507, 213] width 292 height 86
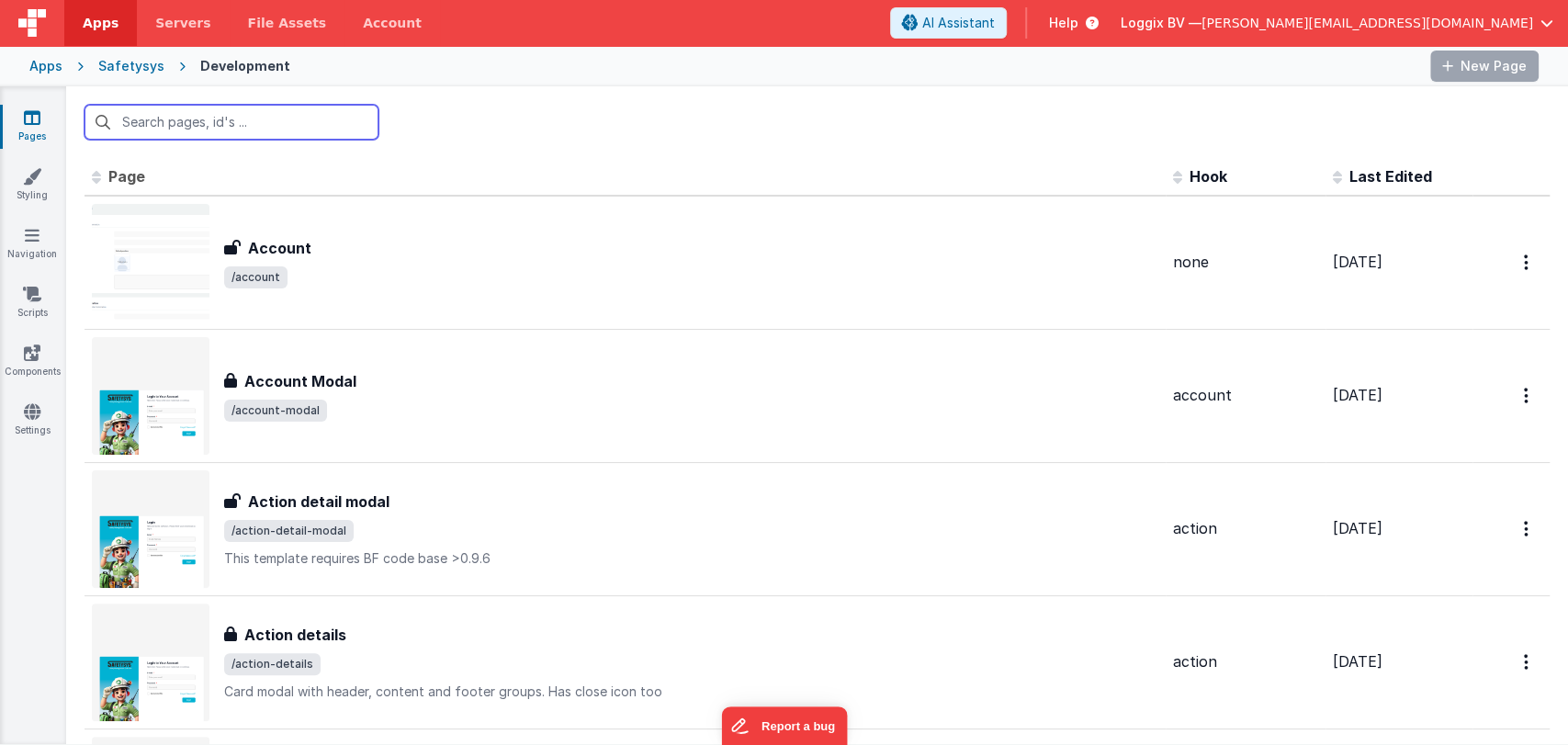
click at [198, 120] on input "text" at bounding box center [231, 121] width 294 height 35
type input "incident"
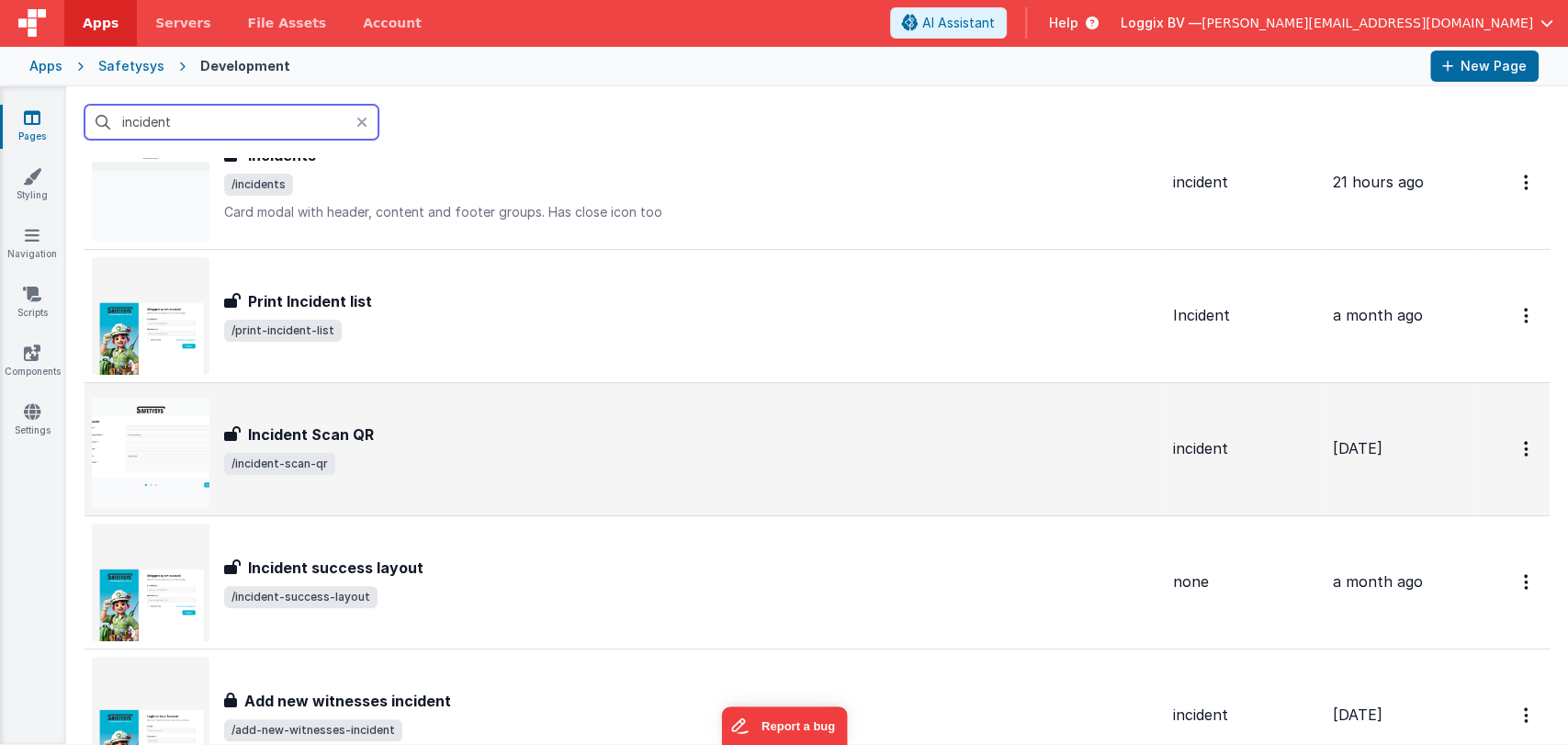
scroll to position [456, 0]
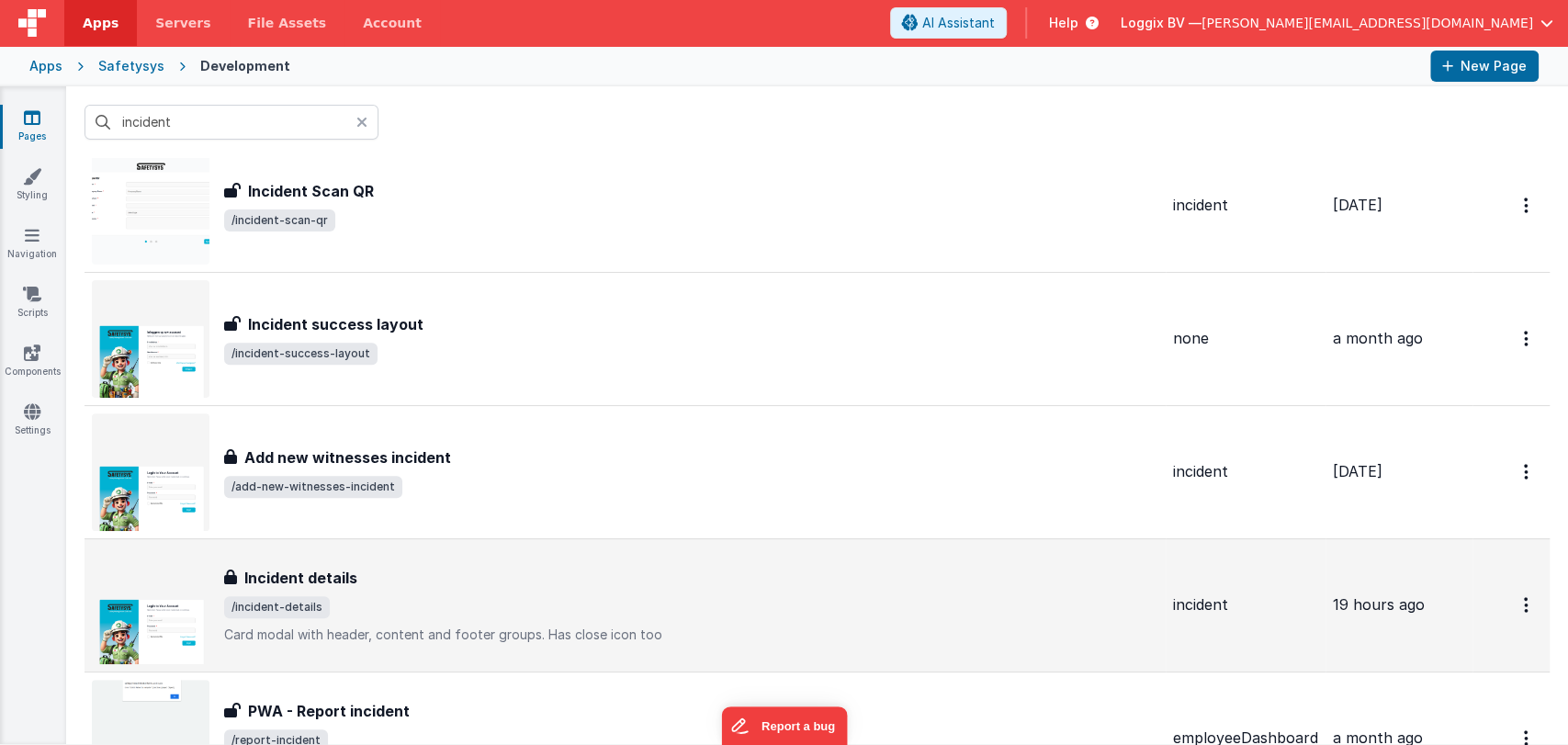
click at [353, 568] on h3 "Incident details" at bounding box center [301, 578] width 113 height 22
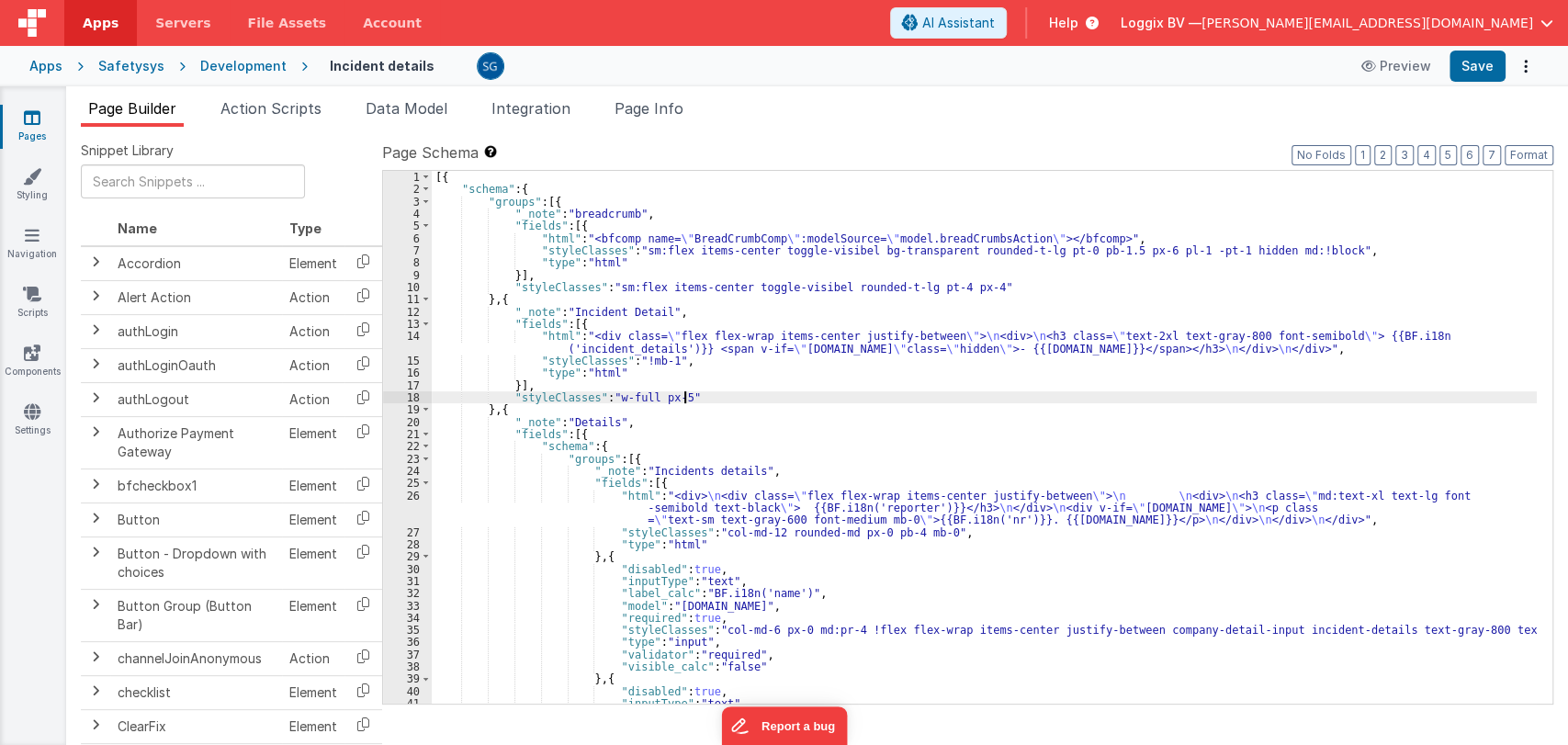
click at [940, 394] on div "[{ "schema" : { "groups" : [{ "_note" : "breadcrumb" , "fields" : [{ "html" : "…" at bounding box center [984, 450] width 1105 height 558
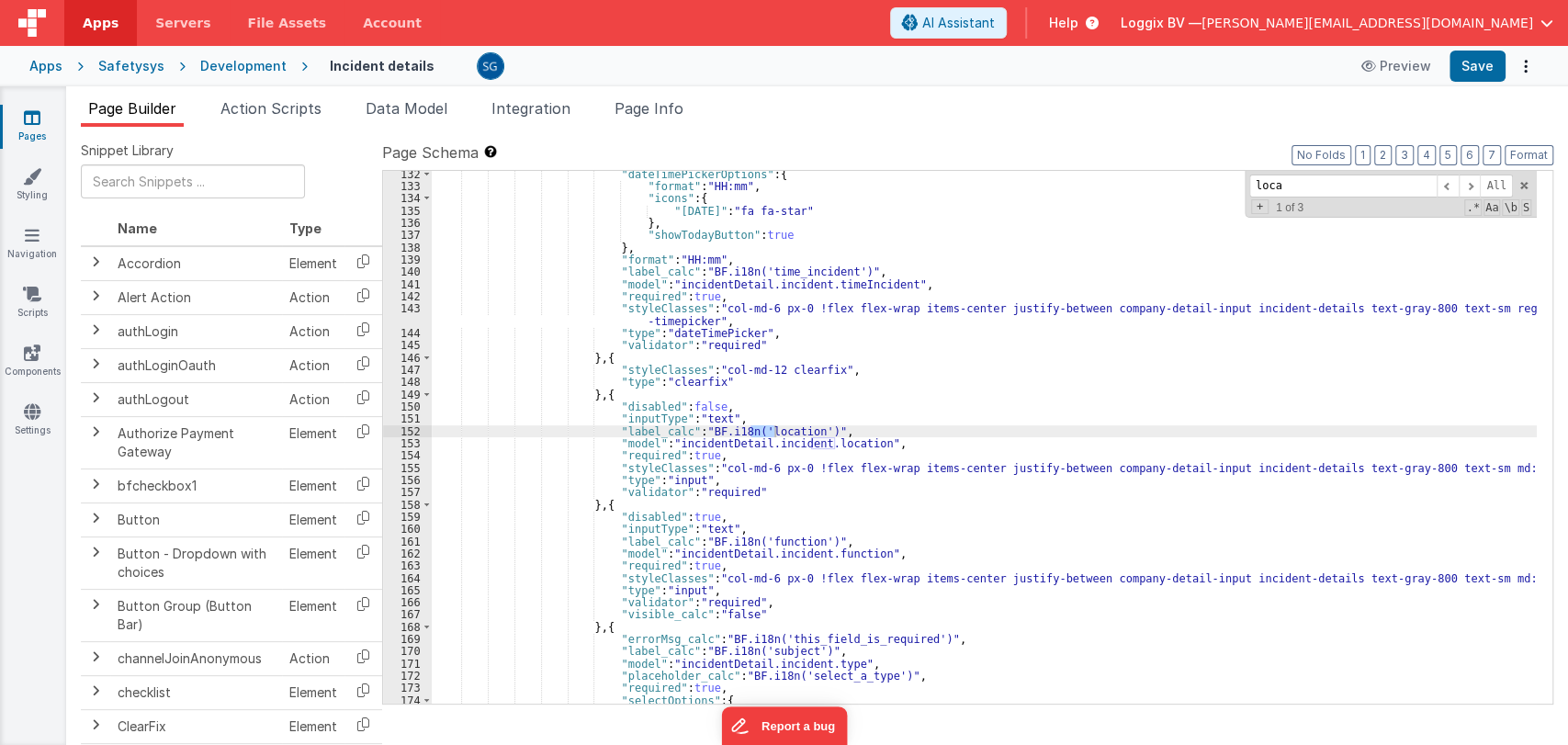
scroll to position [1646, 0]
type input "location"
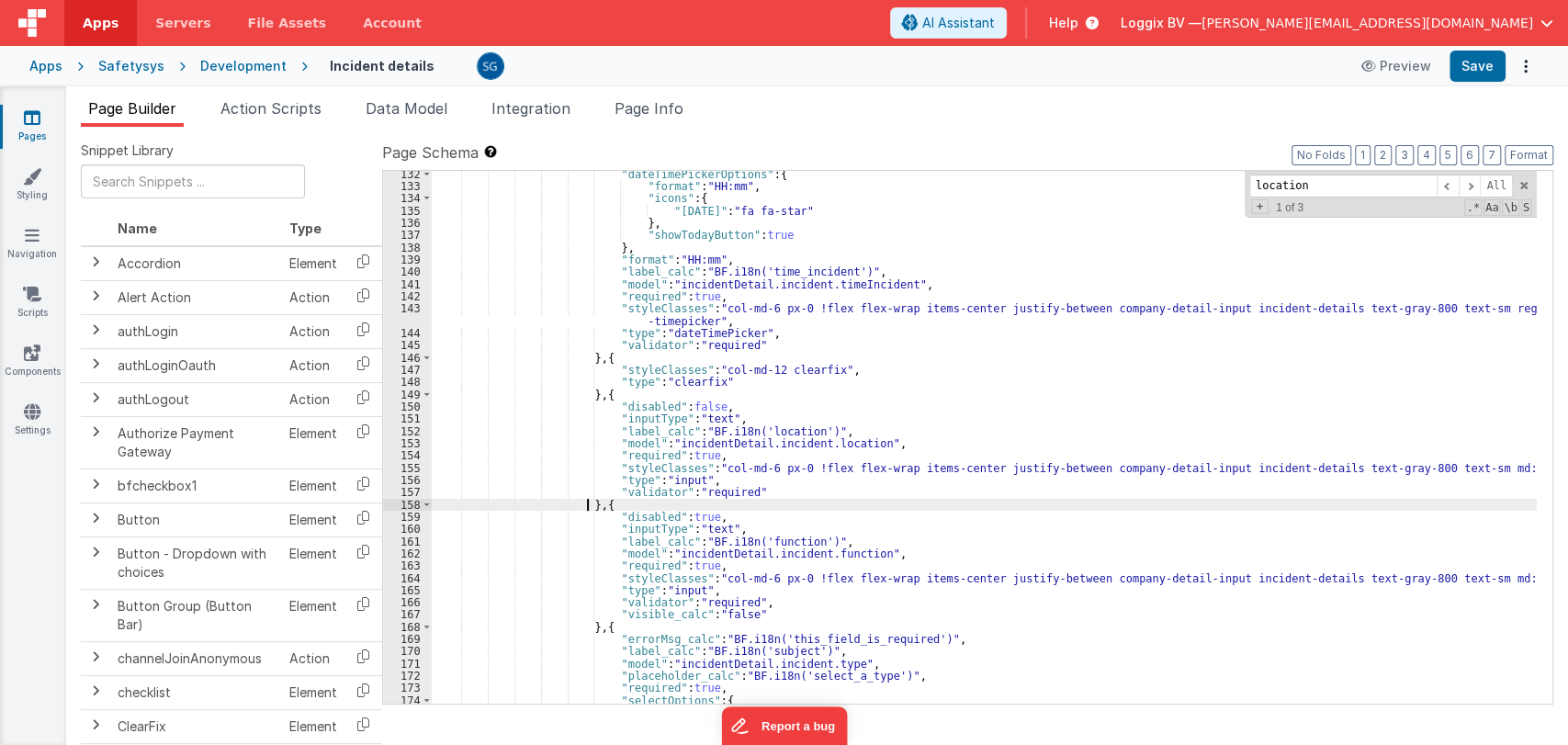
click at [590, 498] on div ""dateTimePickerOptions" : { "format" : "HH:mm" , "icons" : { "today" : "fa fa-s…" at bounding box center [984, 447] width 1105 height 558
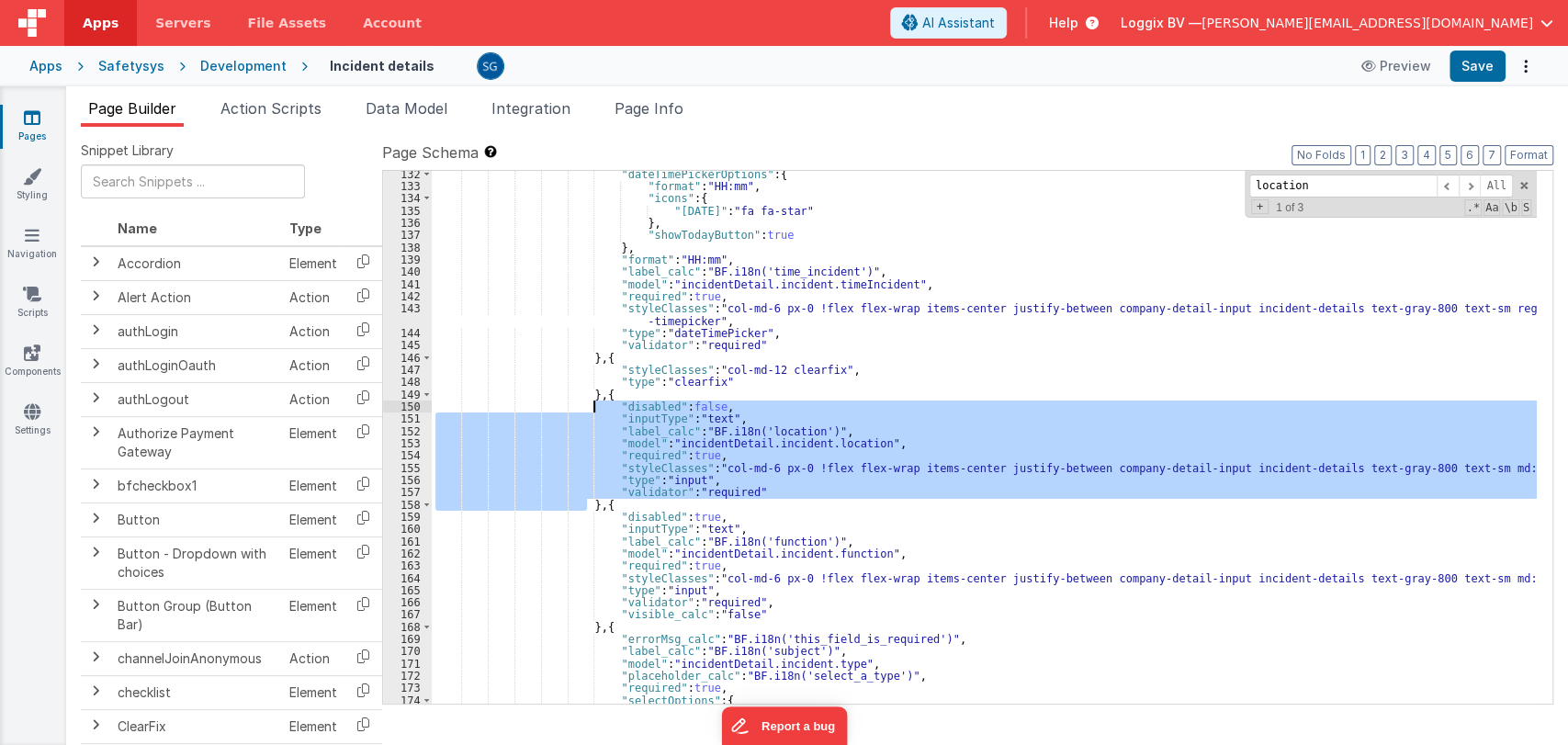
drag, startPoint x: 590, startPoint y: 498, endPoint x: 596, endPoint y: 400, distance: 98.2
click at [596, 400] on div ""dateTimePickerOptions" : { "format" : "HH:mm" , "icons" : { "today" : "fa fa-s…" at bounding box center [984, 447] width 1105 height 558
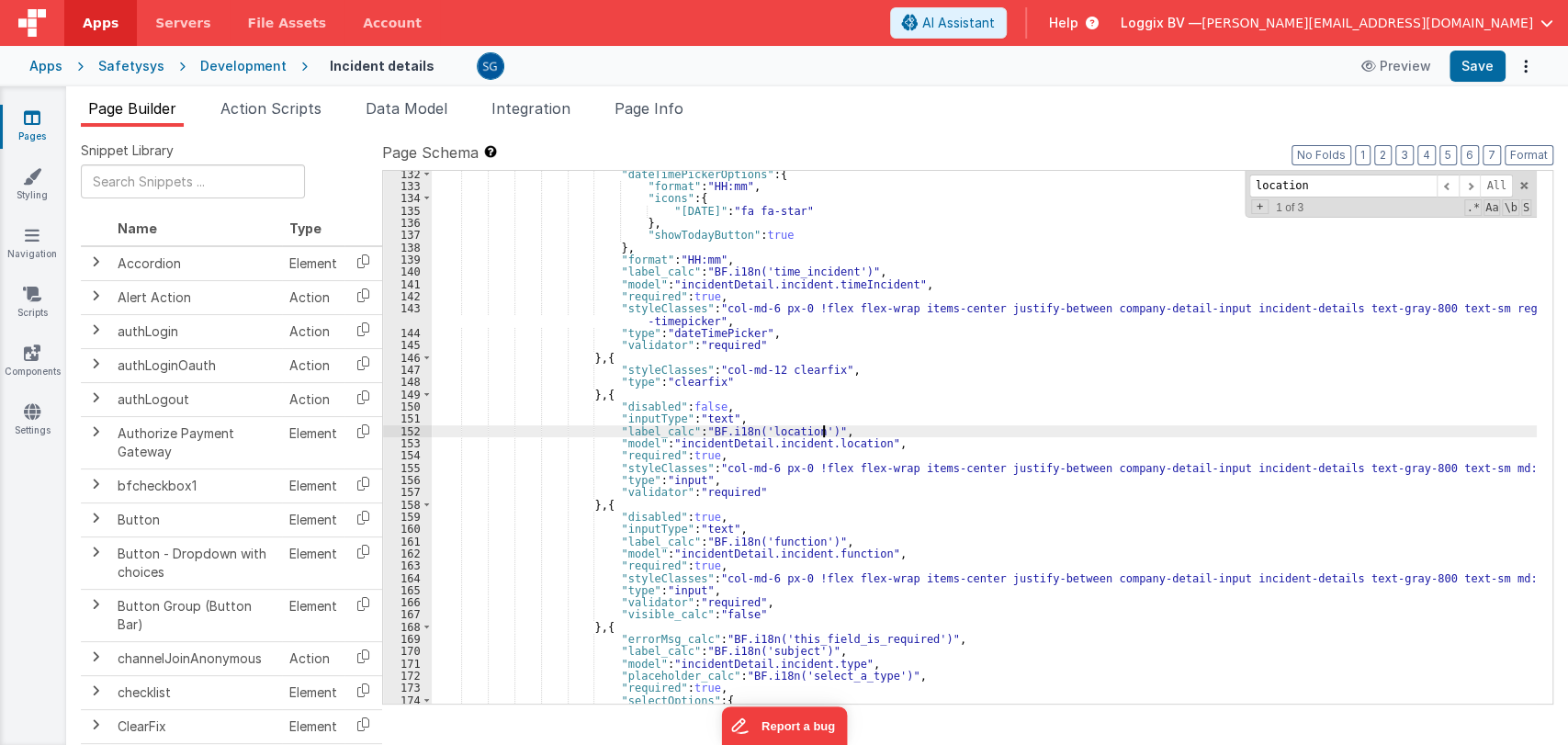
click at [827, 425] on div ""dateTimePickerOptions" : { "format" : "HH:mm" , "icons" : { "today" : "fa fa-s…" at bounding box center [984, 447] width 1105 height 558
click at [1470, 178] on span at bounding box center [1469, 186] width 22 height 23
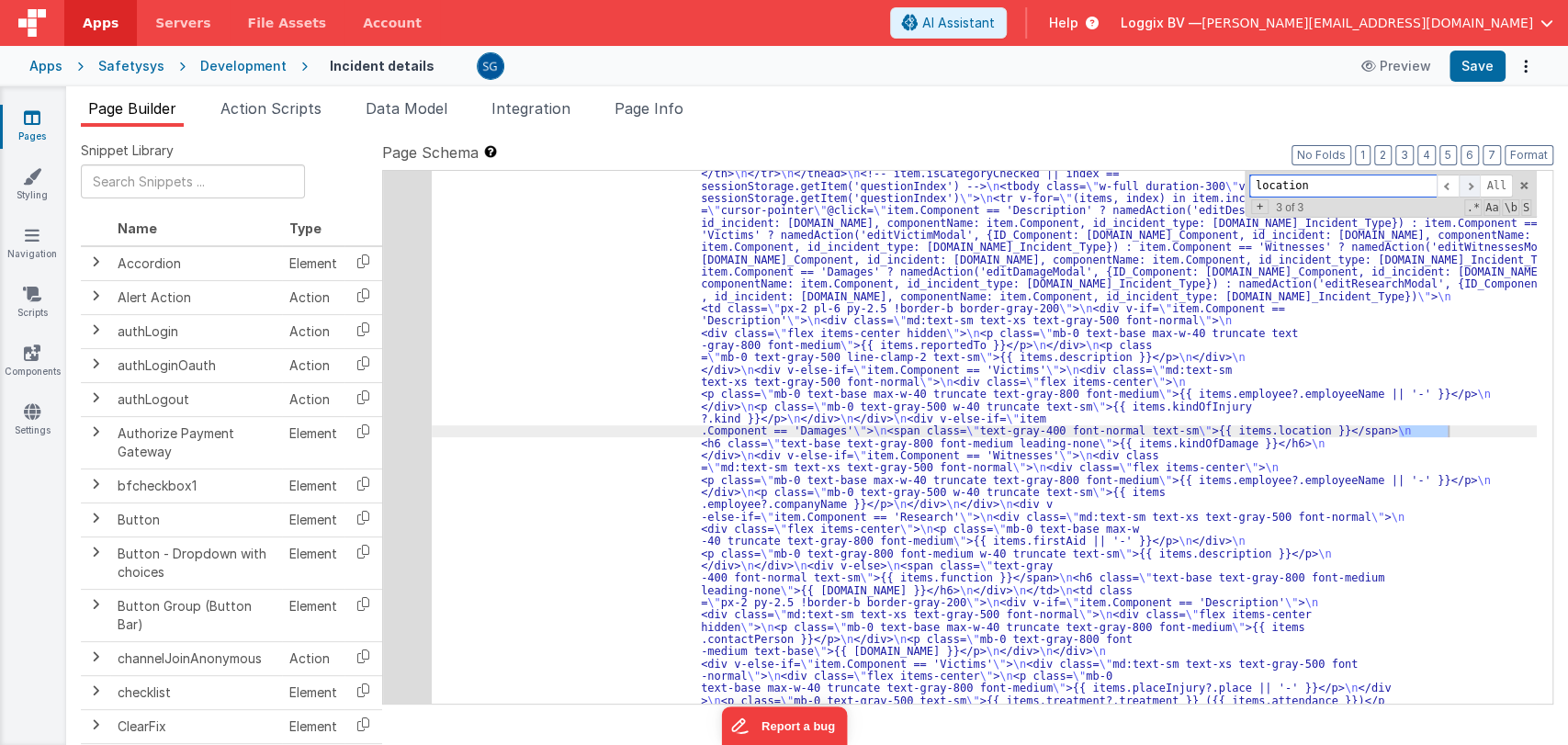
scroll to position [5297, 0]
click at [1450, 179] on span at bounding box center [1448, 186] width 22 height 23
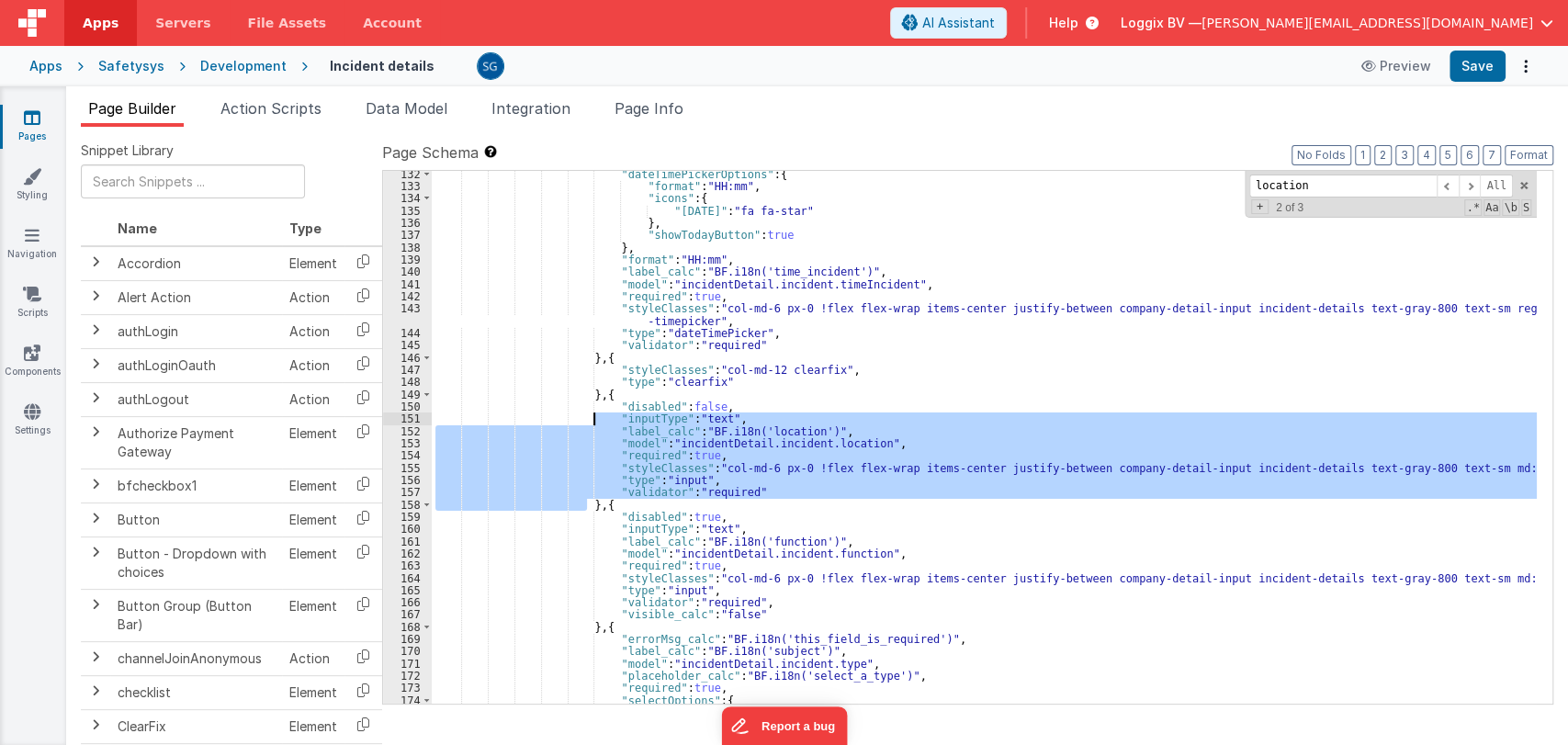
drag, startPoint x: 585, startPoint y: 505, endPoint x: 598, endPoint y: 398, distance: 107.8
click at [598, 398] on div ""dateTimePickerOptions" : { "format" : "HH:mm" , "icons" : { "today" : "fa fa-s…" at bounding box center [984, 447] width 1105 height 558
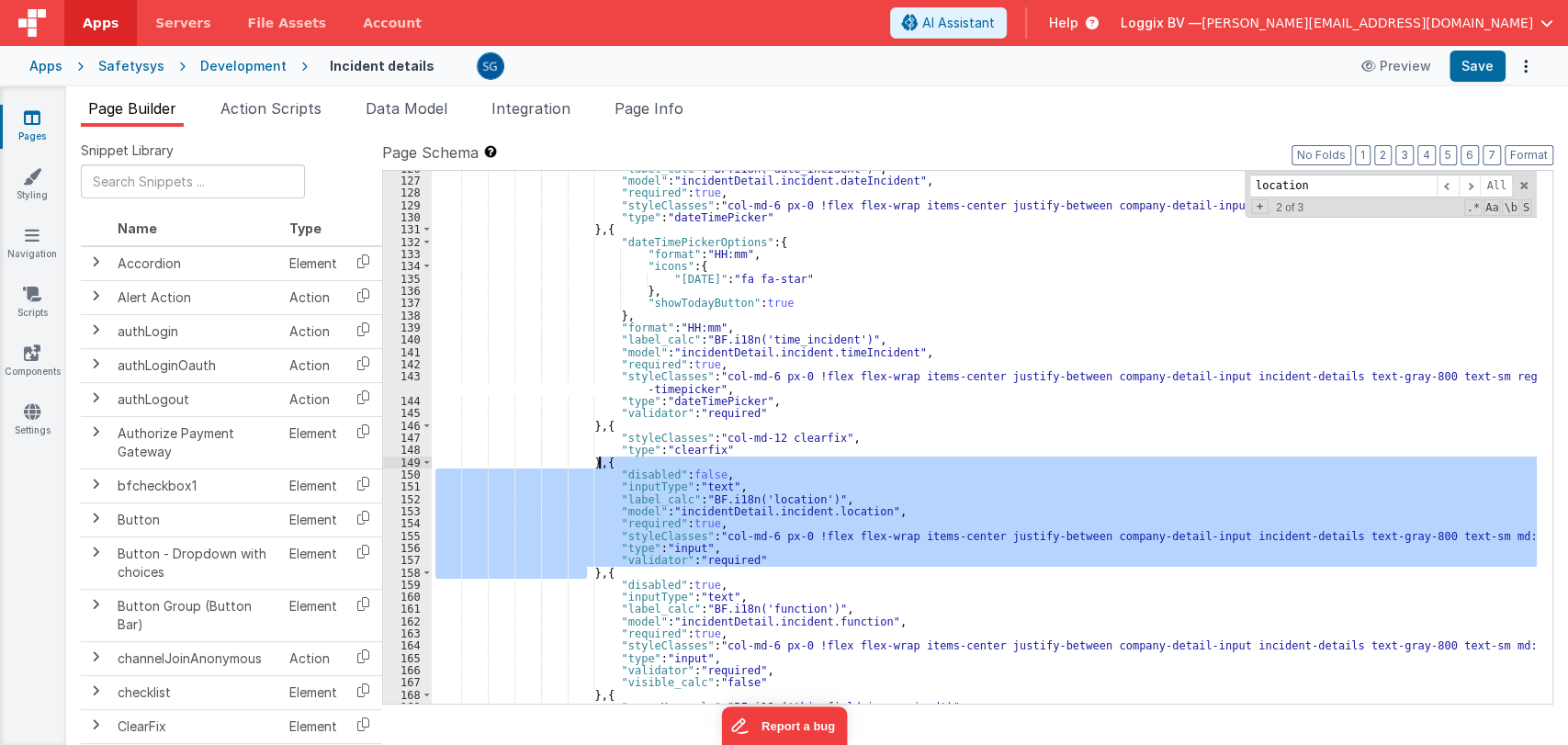
scroll to position [1575, 0]
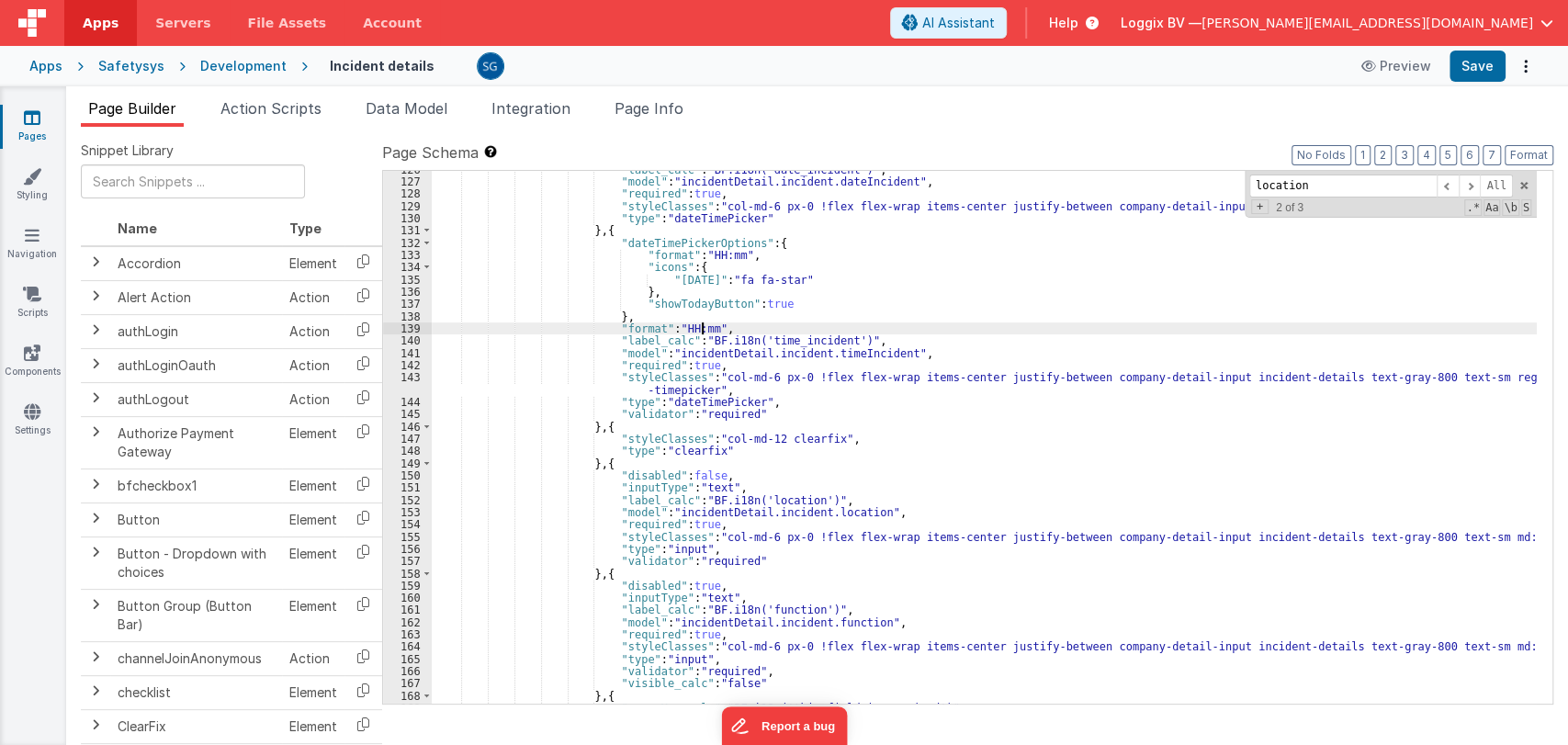
click at [704, 328] on div ""label_calc" : "BF.i18n('date_incident')" , "model" : "incidentDetail.incident.…" at bounding box center [984, 442] width 1105 height 558
click at [685, 327] on div ""label_calc" : "BF.i18n('date_incident')" , "model" : "incidentDetail.incident.…" at bounding box center [984, 442] width 1105 height 558
drag, startPoint x: 716, startPoint y: 330, endPoint x: 706, endPoint y: 321, distance: 13.5
drag, startPoint x: 706, startPoint y: 321, endPoint x: 698, endPoint y: 327, distance: 10.0
drag, startPoint x: 698, startPoint y: 327, endPoint x: 686, endPoint y: 336, distance: 15.0
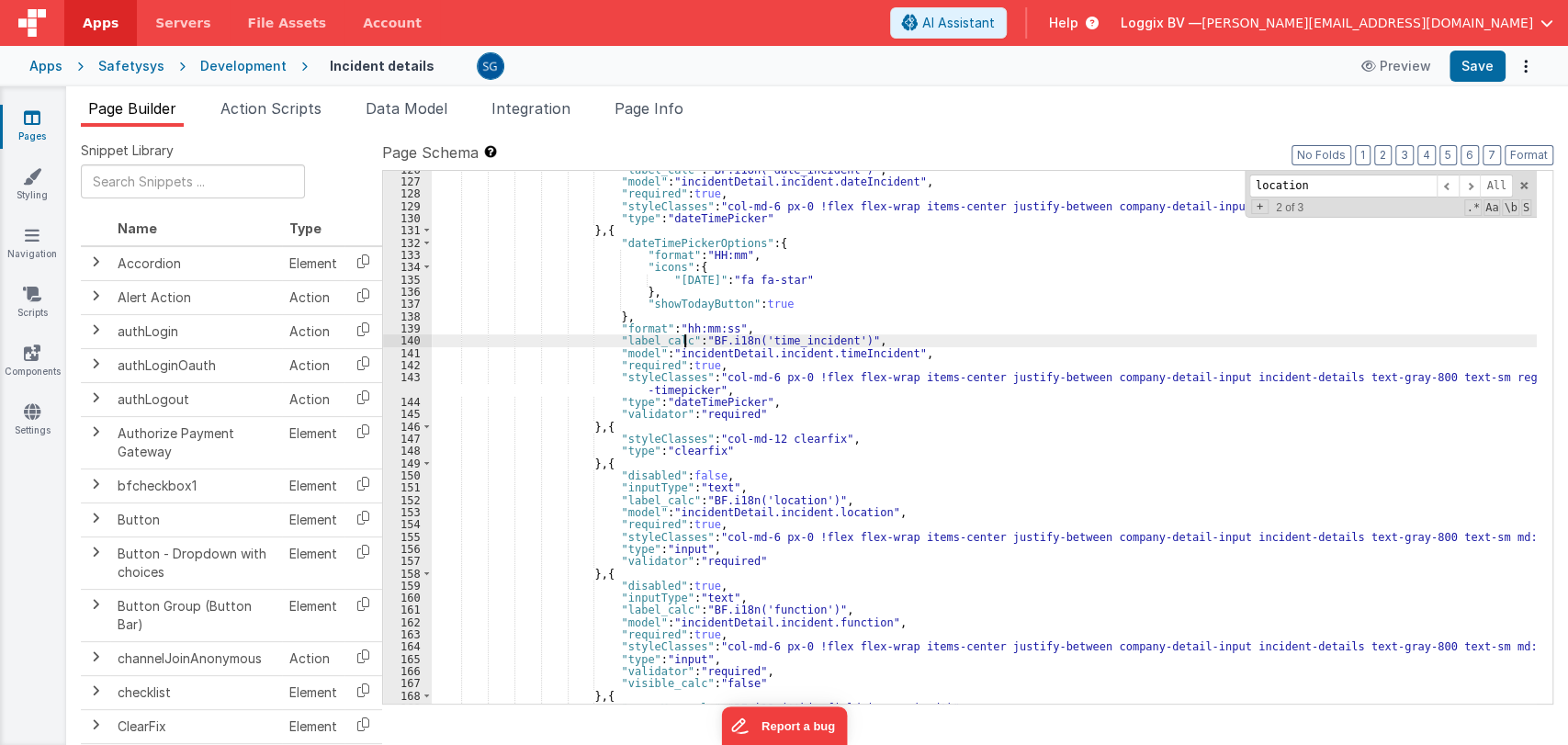
click at [686, 336] on div ""label_calc" : "BF.i18n('date_incident')" , "model" : "incidentDetail.incident.…" at bounding box center [984, 442] width 1105 height 558
click at [719, 327] on div ""label_calc" : "BF.i18n('date_incident')" , "model" : "incidentDetail.incident.…" at bounding box center [984, 442] width 1105 height 558
click at [1481, 58] on button "Save" at bounding box center [1477, 65] width 56 height 31
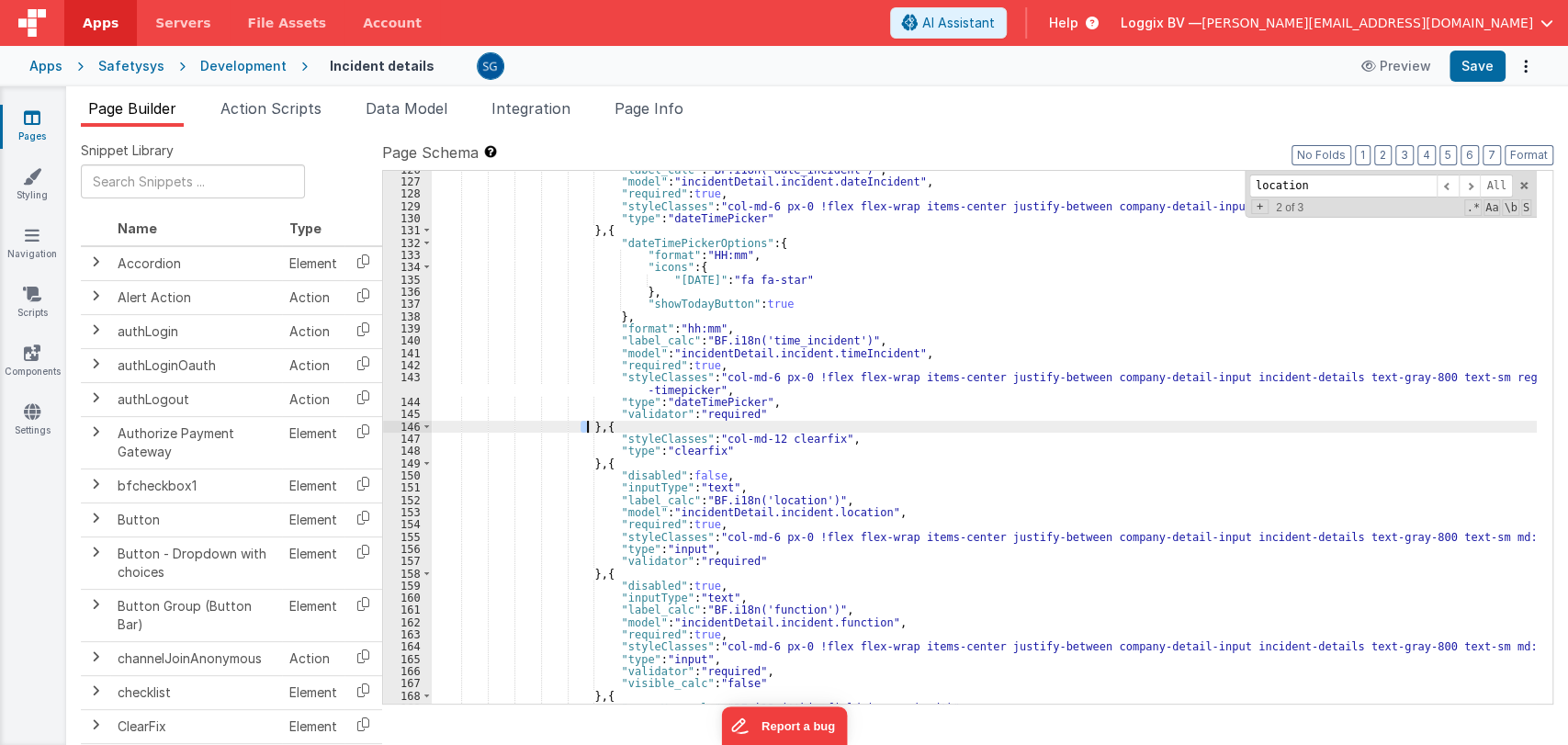
click at [584, 421] on div ""label_calc" : "BF.i18n('date_incident')" , "model" : "incidentDetail.incident.…" at bounding box center [984, 442] width 1105 height 558
click at [587, 423] on div ""label_calc" : "BF.i18n('date_incident')" , "model" : "incidentDetail.incident.…" at bounding box center [984, 438] width 1105 height 533
click at [587, 423] on div ""label_calc" : "BF.i18n('date_incident')" , "model" : "incidentDetail.incident.…" at bounding box center [984, 442] width 1105 height 558
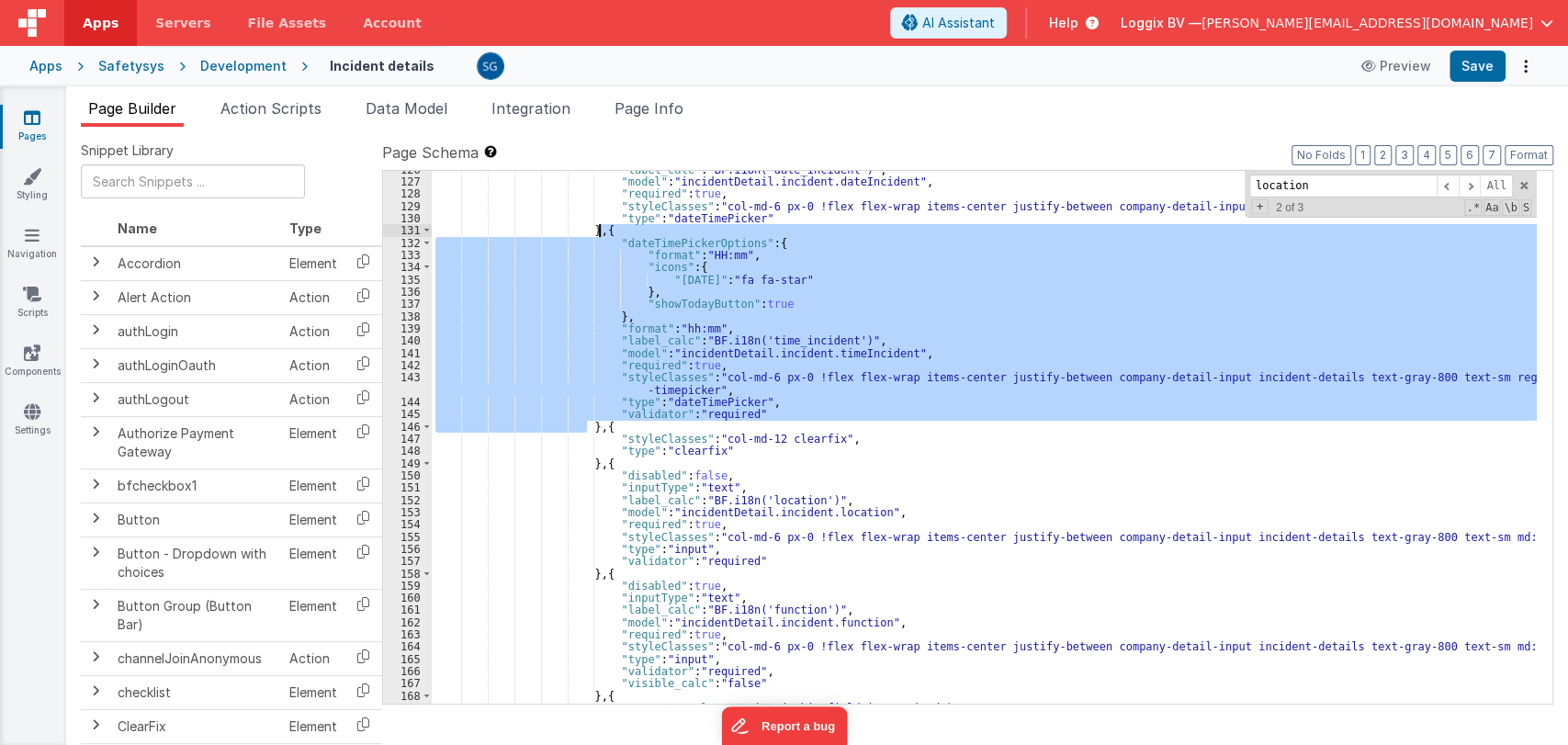
drag, startPoint x: 587, startPoint y: 423, endPoint x: 600, endPoint y: 233, distance: 190.4
click at [600, 233] on div ""label_calc" : "BF.i18n('date_incident')" , "model" : "incidentDetail.incident.…" at bounding box center [984, 442] width 1105 height 558
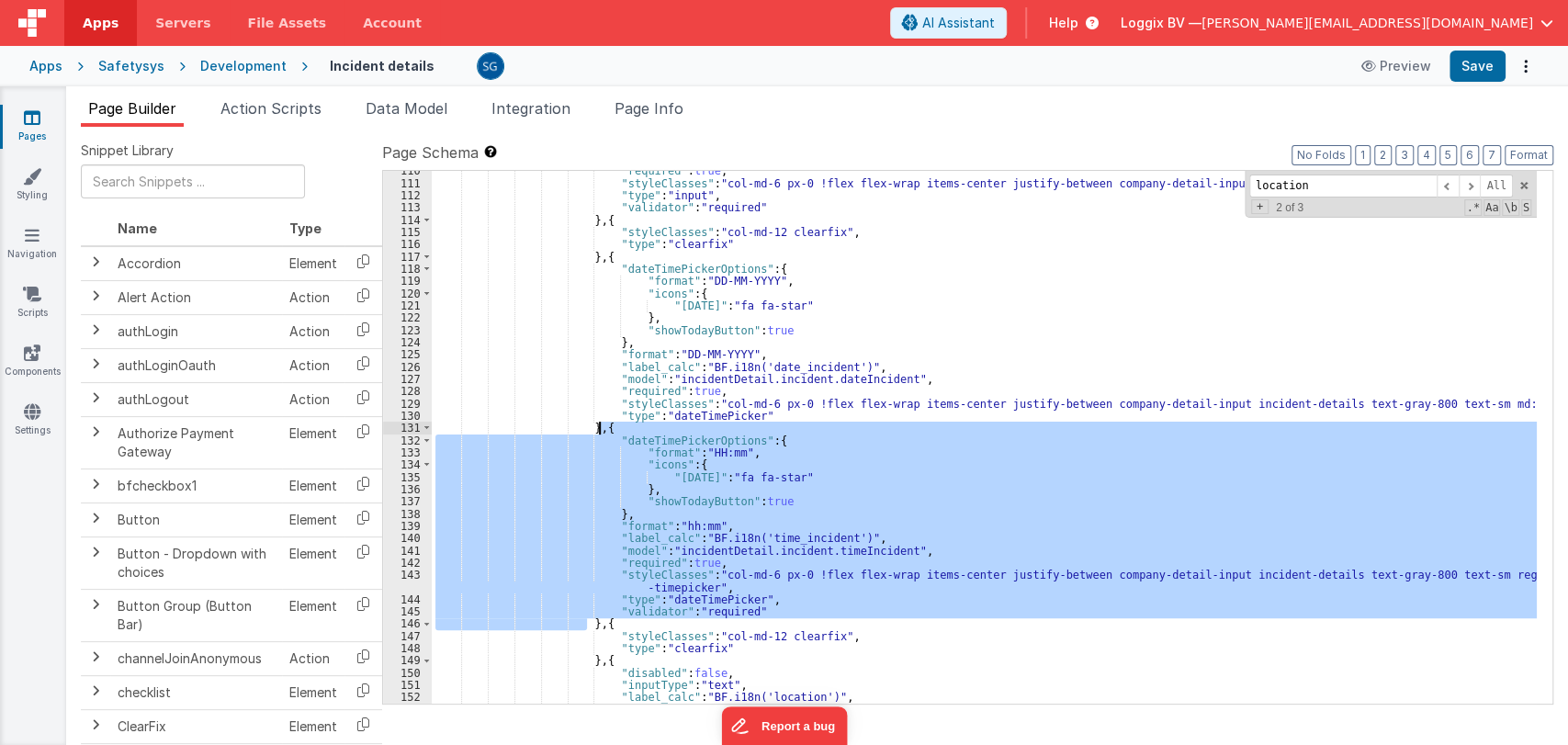
scroll to position [1376, 0]
click at [584, 625] on div ""required" : true , "styleClasses" : "col-md-6 px-0 !flex flex-wrap items-cente…" at bounding box center [984, 438] width 1105 height 533
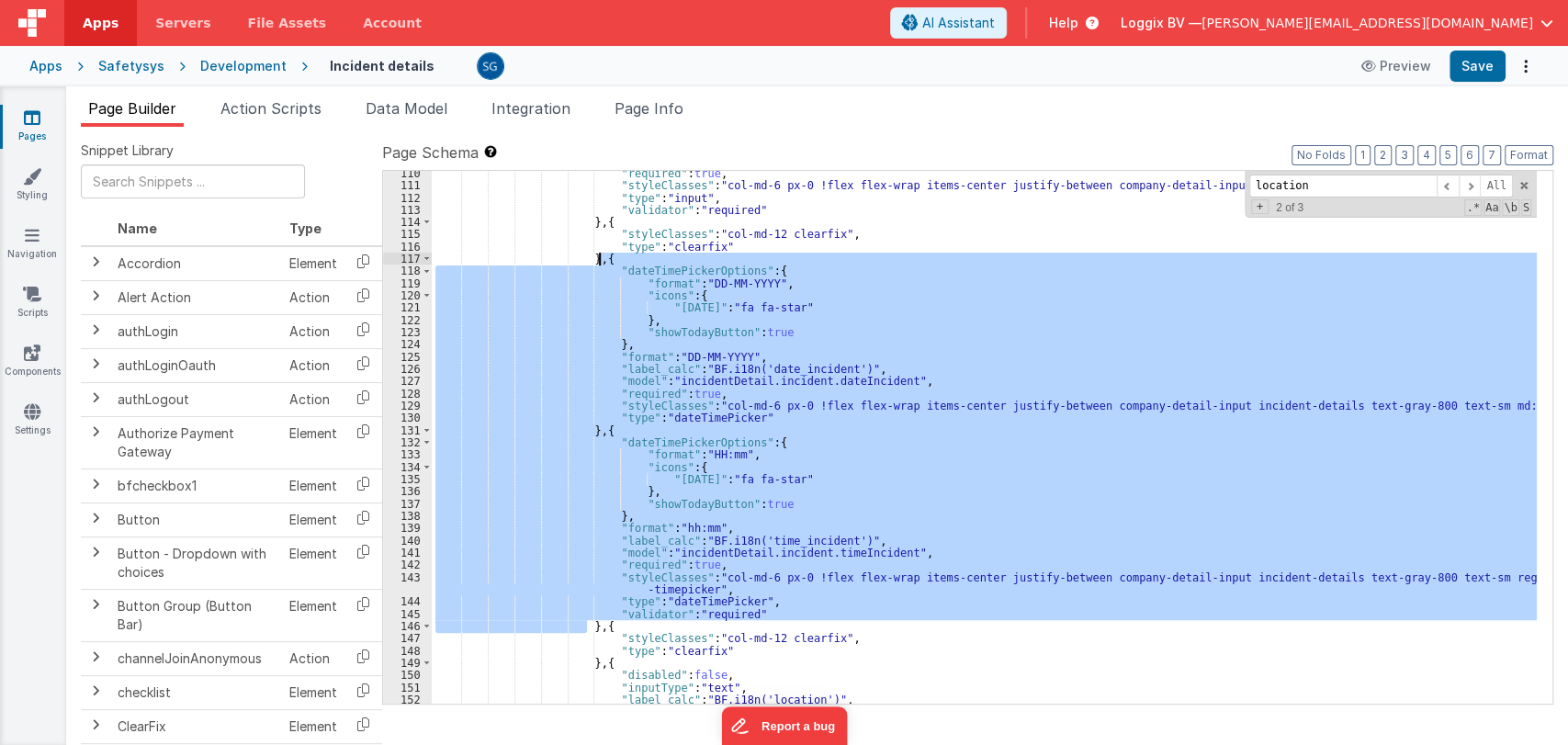
drag, startPoint x: 584, startPoint y: 624, endPoint x: 598, endPoint y: 262, distance: 362.3
click at [598, 262] on div ""required" : true , "styleClasses" : "col-md-6 px-0 !flex flex-wrap items-cente…" at bounding box center [984, 446] width 1105 height 558
click at [857, 282] on div ""required" : true , "styleClasses" : "col-md-6 px-0 !flex flex-wrap items-cente…" at bounding box center [984, 438] width 1105 height 533
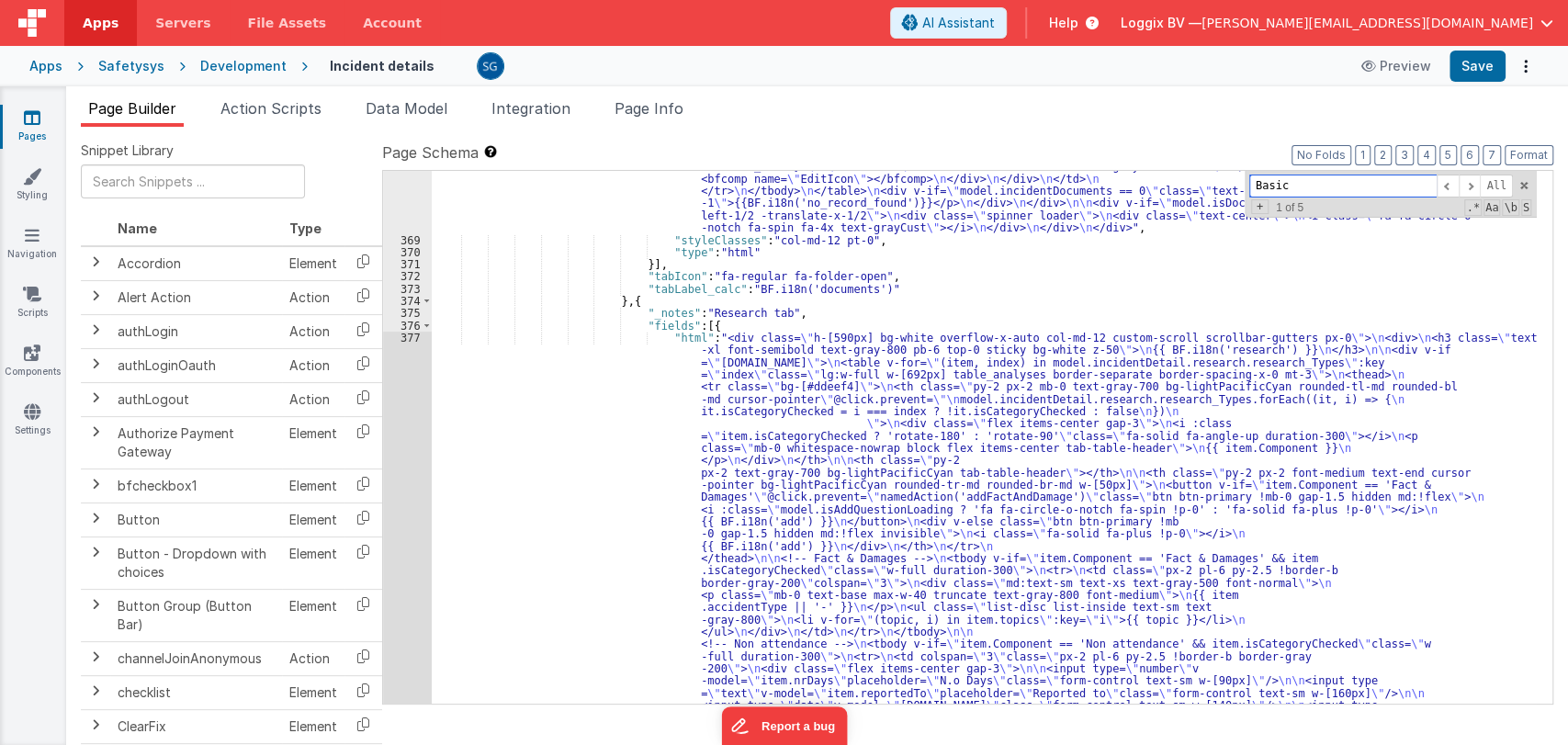
scroll to position [7555, 0]
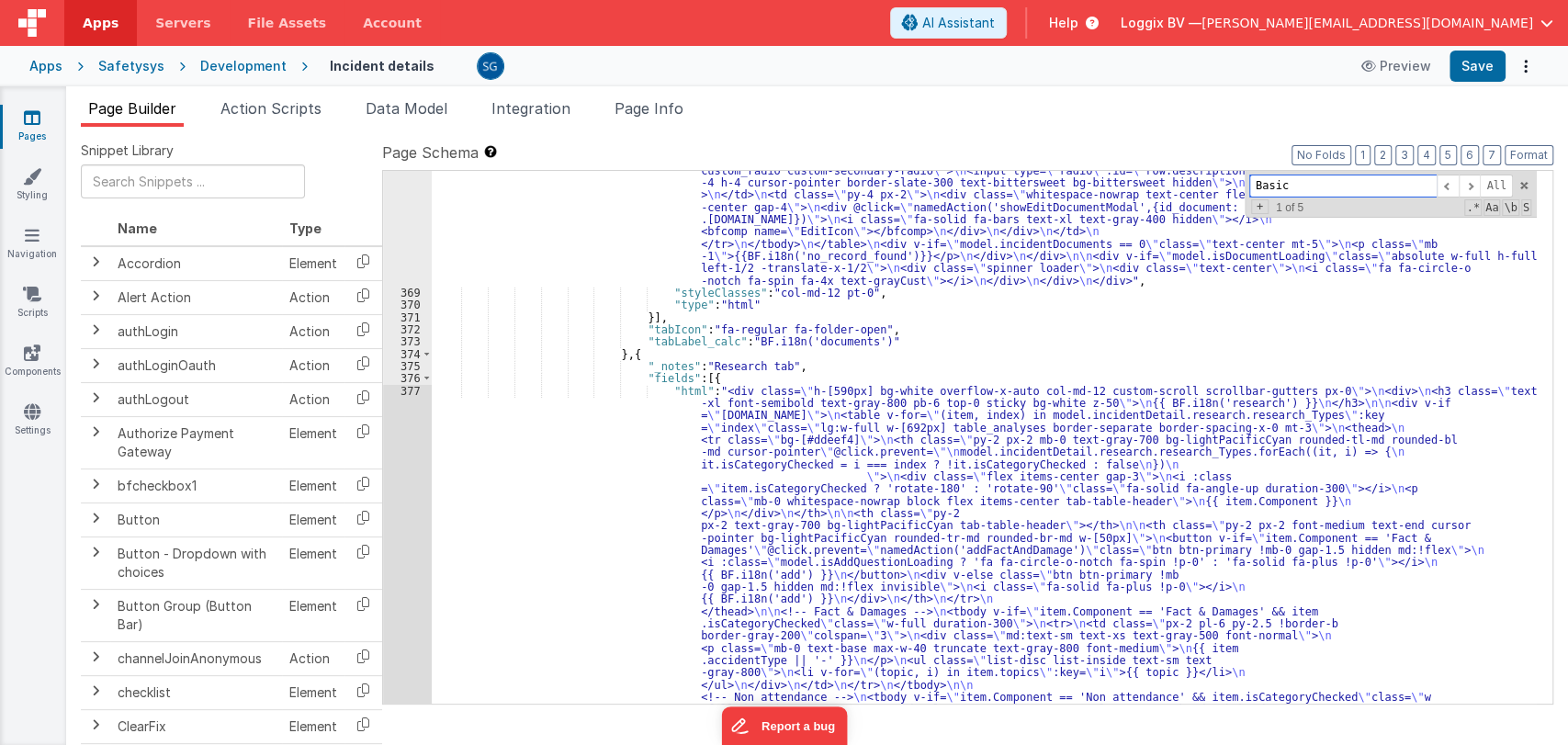
type input "Basic"
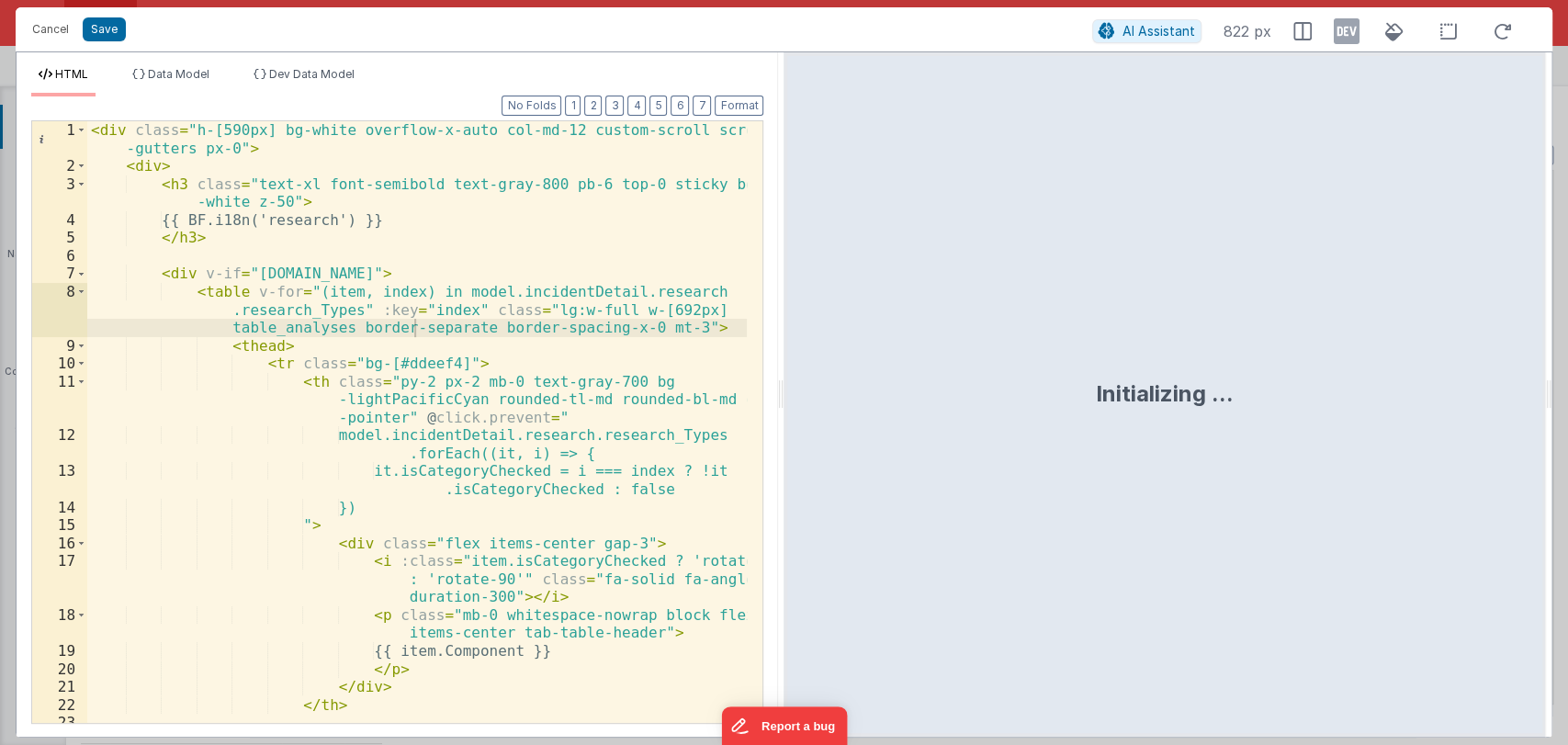
drag, startPoint x: 780, startPoint y: 398, endPoint x: 1001, endPoint y: 414, distance: 221.6
click at [1001, 414] on html "Cancel Save AI Assistant 822 px HTML Data Model Dev Data Model Format 7 6 5 4 3…" at bounding box center [784, 372] width 1568 height 745
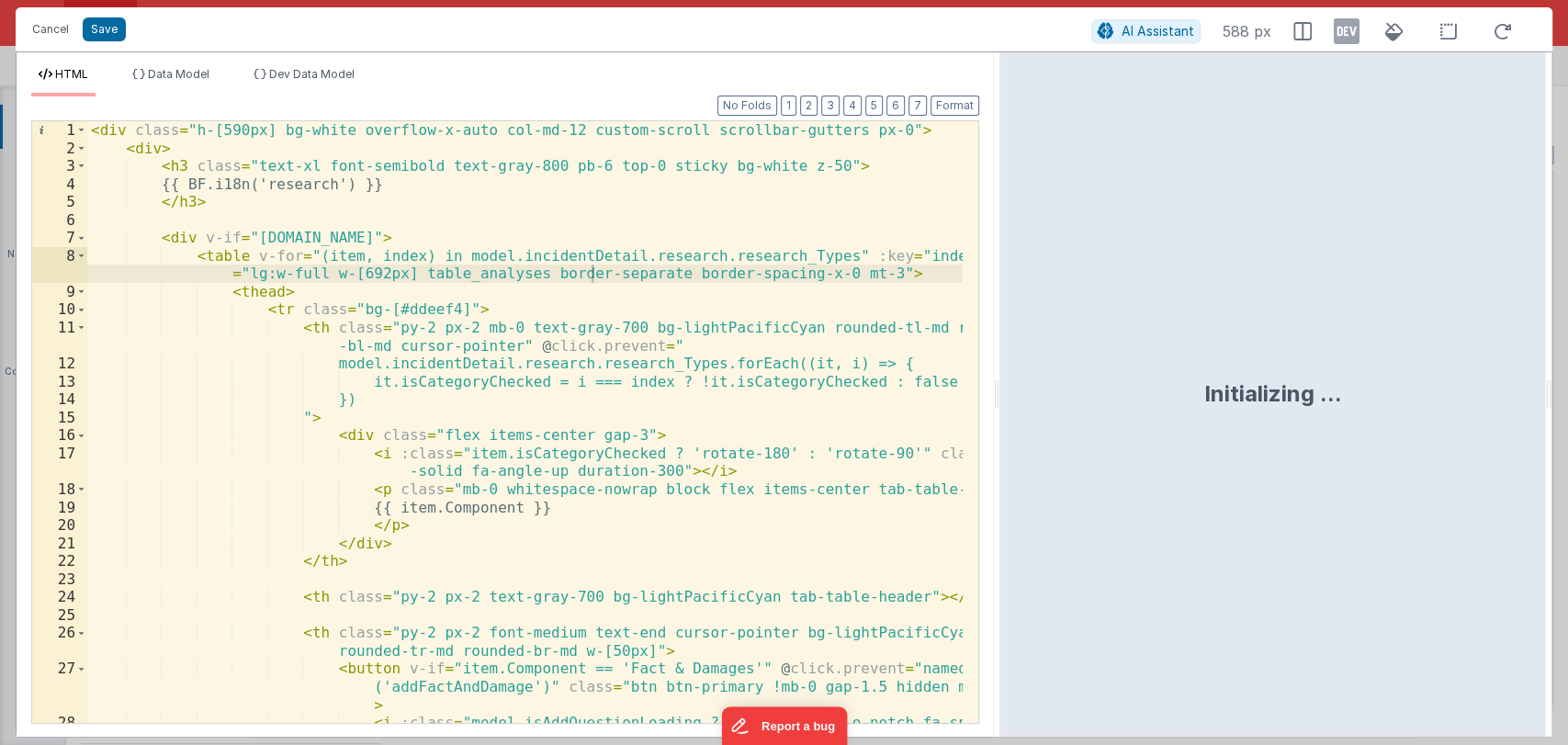
click at [641, 365] on div "< div class = "h-[590px] bg-white overflow-x-auto col-md-12 custom-scroll scrol…" at bounding box center [526, 450] width 876 height 657
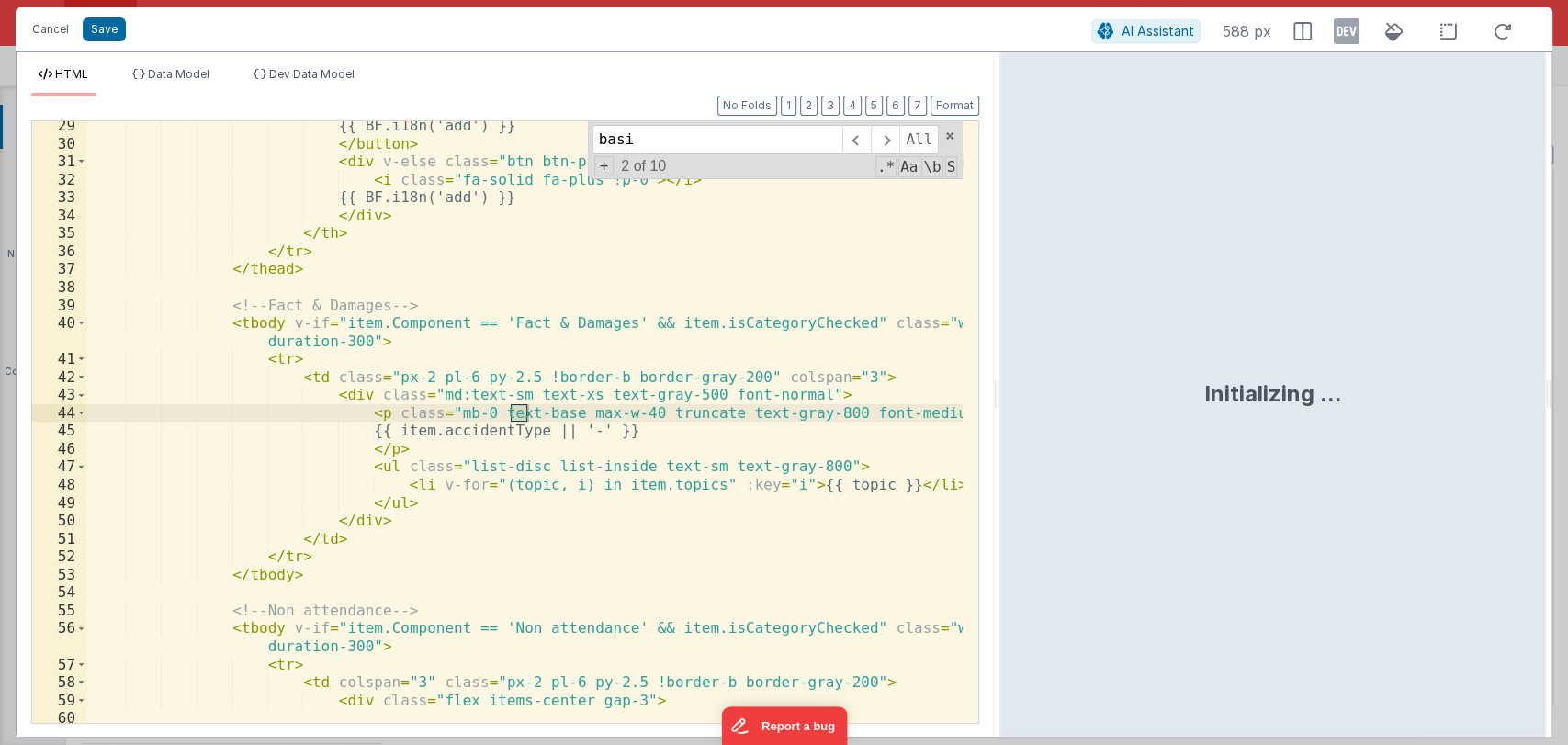
scroll to position [1388, 0]
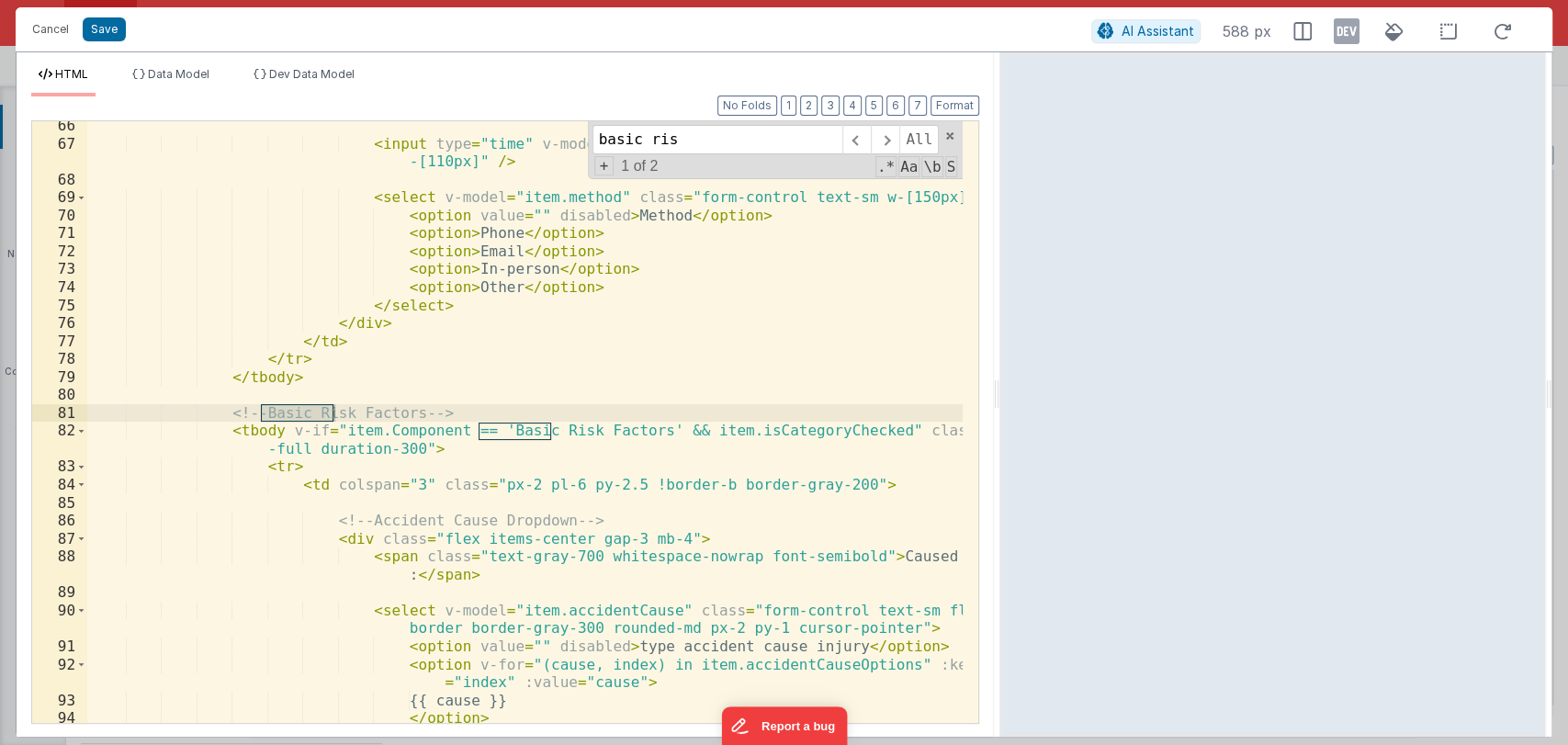
type input "basic ris"
click at [44, 27] on button "Cancel" at bounding box center [50, 28] width 55 height 26
click at [39, 138] on div "Format 7 6 5 4 3 2 1 No Folds 66 67 68 69 70 71 72 73 74 75 76 77 78 79 80 81 8…" at bounding box center [505, 420] width 948 height 604
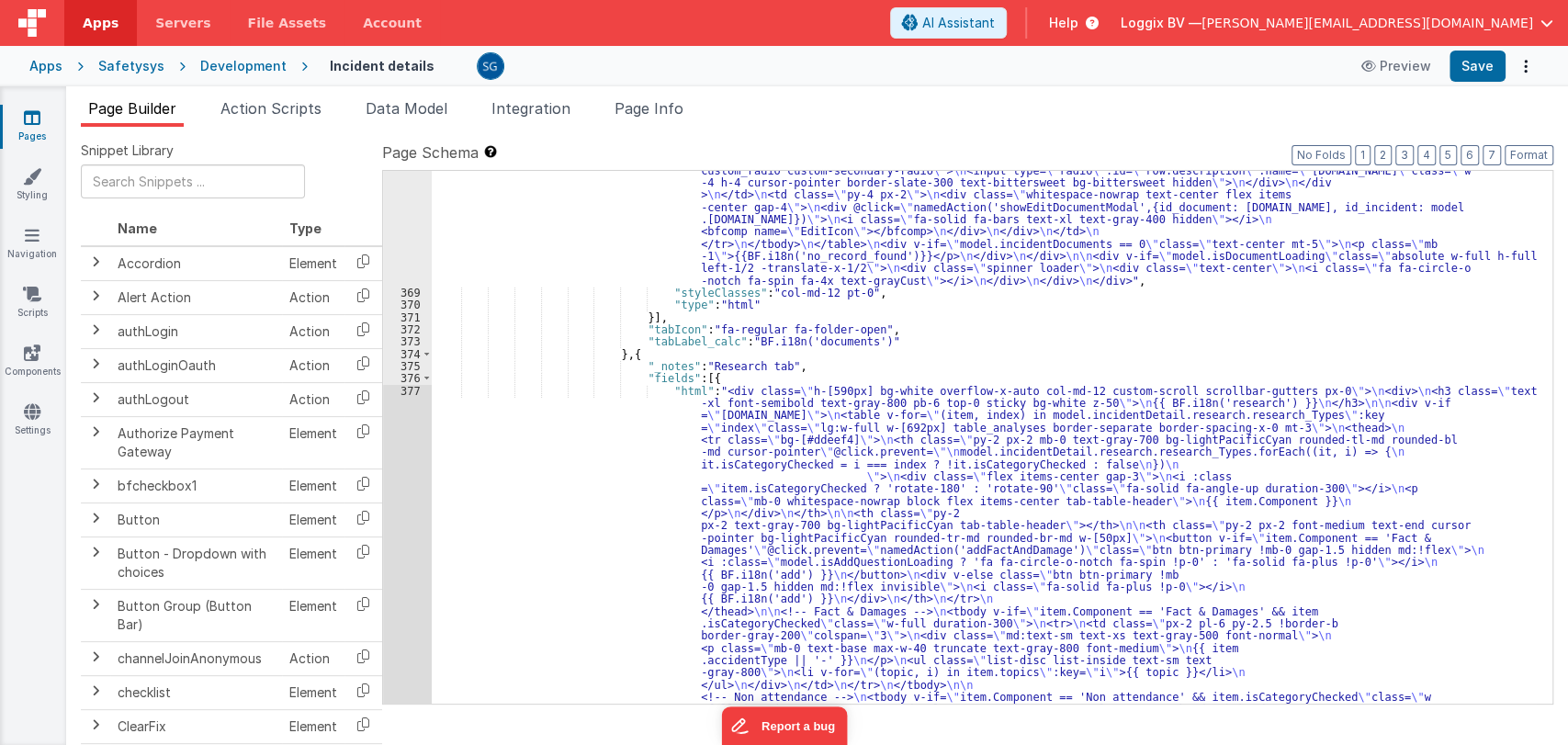
click at [33, 117] on icon at bounding box center [31, 117] width 16 height 18
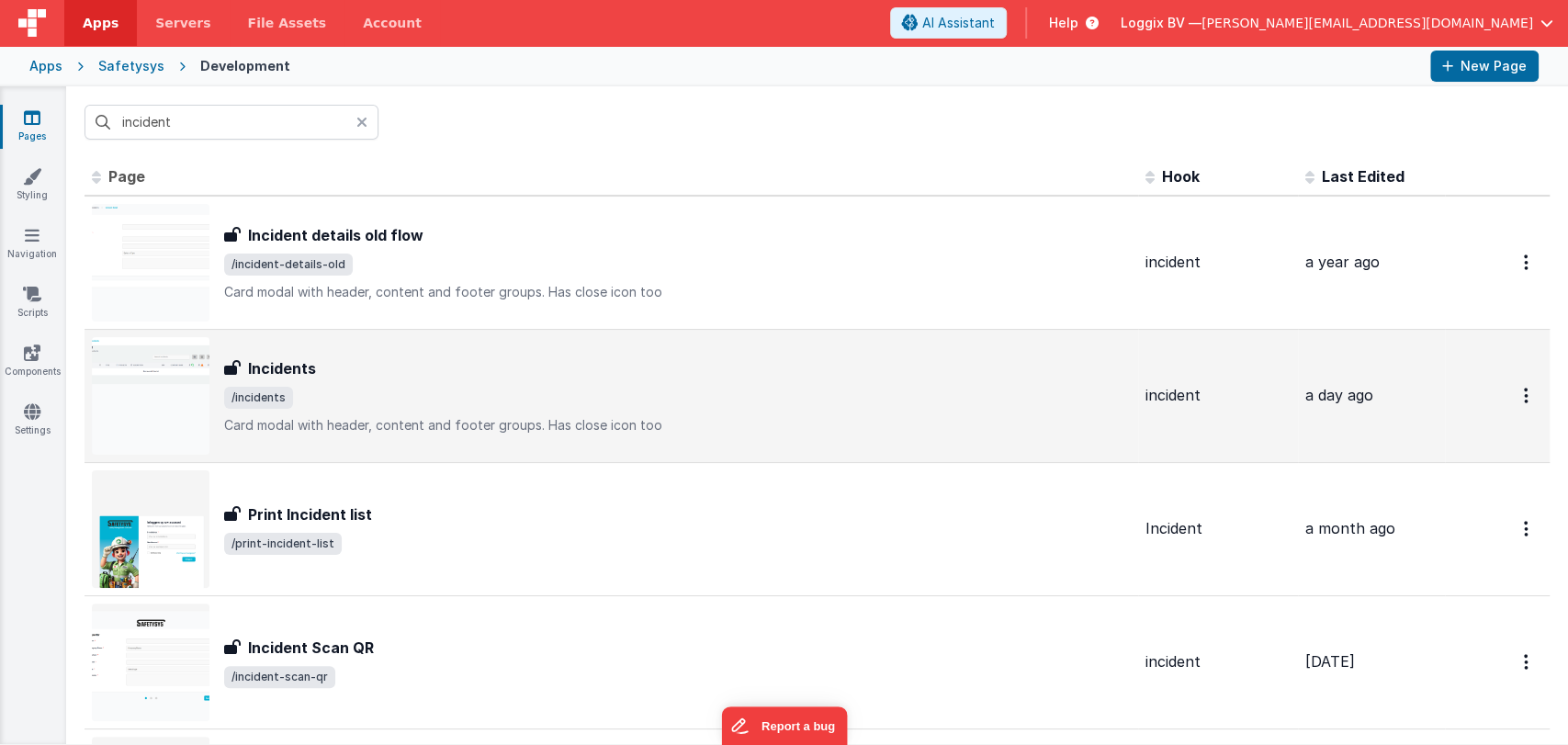
click at [338, 382] on div "Incidents Incidents /incidents Card modal with header, content and footer group…" at bounding box center [677, 396] width 907 height 77
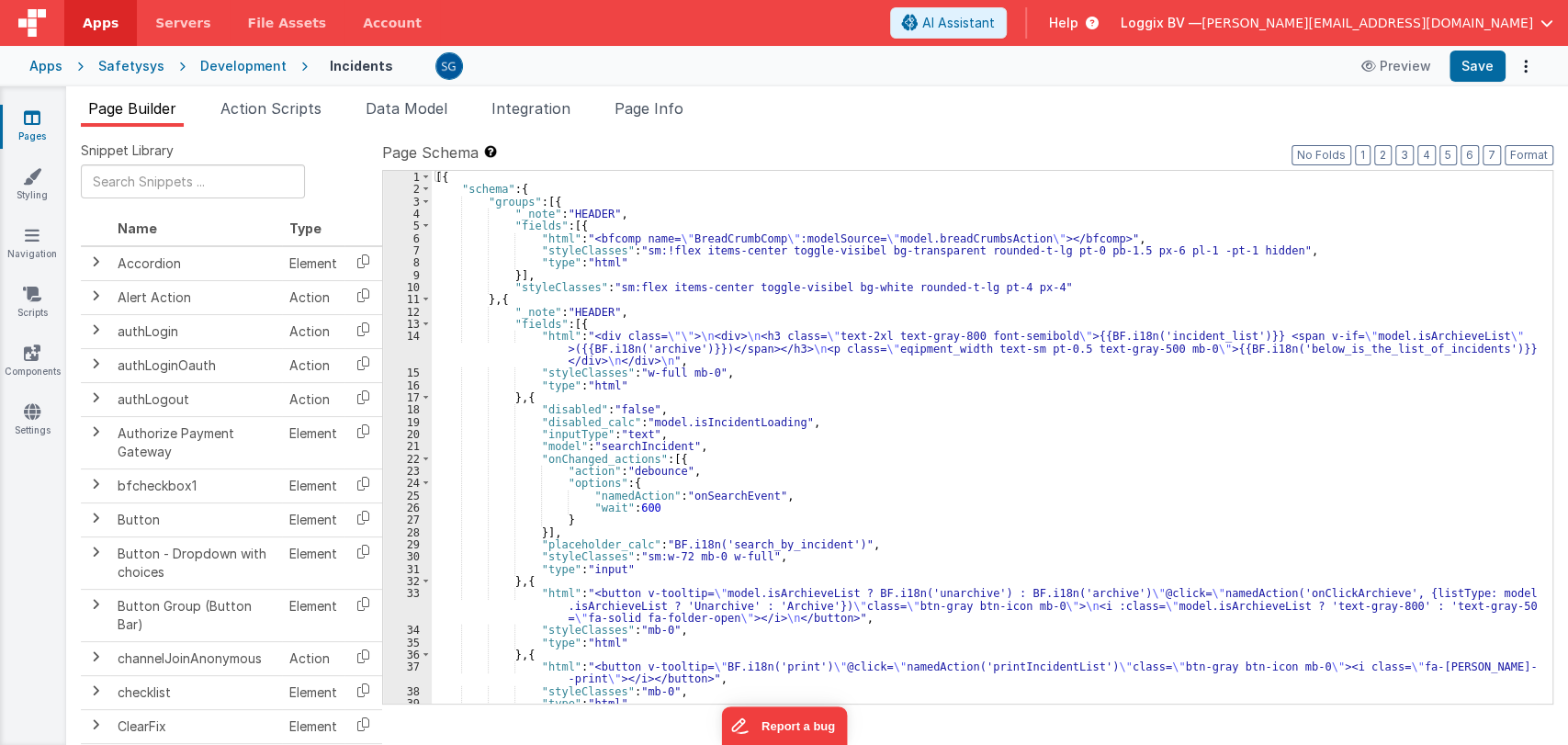
click at [892, 417] on div "[{ "schema" : { "groups" : [{ "_note" : "HEADER" , "fields" : [{ "html" : "<bfc…" at bounding box center [984, 450] width 1105 height 558
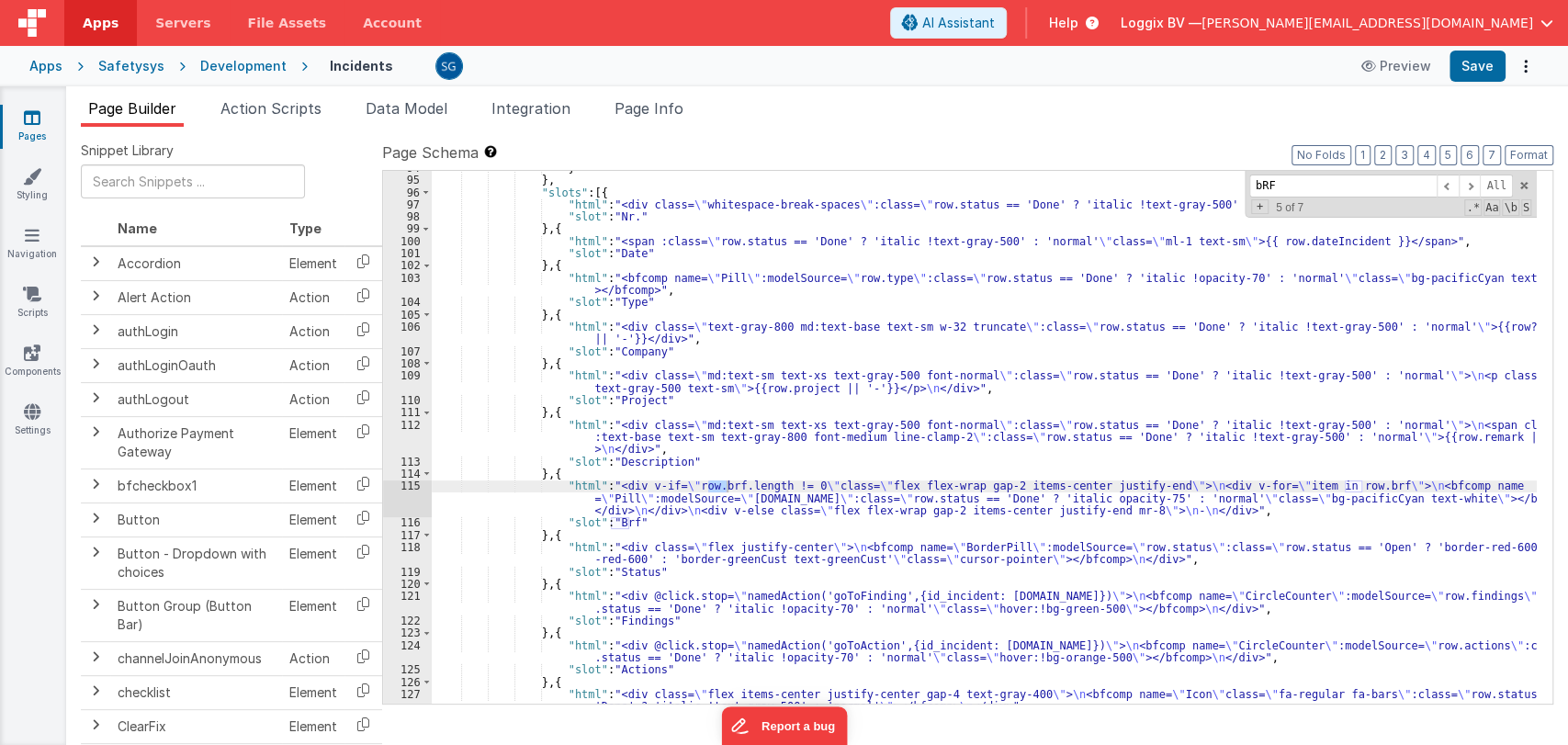
scroll to position [1332, 0]
type input "bRF"
click at [720, 489] on div "} } , "slots" : [{ "html" : "<div class= \" whitespace-break-spaces \" :class= …" at bounding box center [984, 438] width 1105 height 533
click at [720, 489] on div "} } , "slots" : [{ "html" : "<div class= \" whitespace-break-spaces \" :class= …" at bounding box center [984, 446] width 1105 height 569
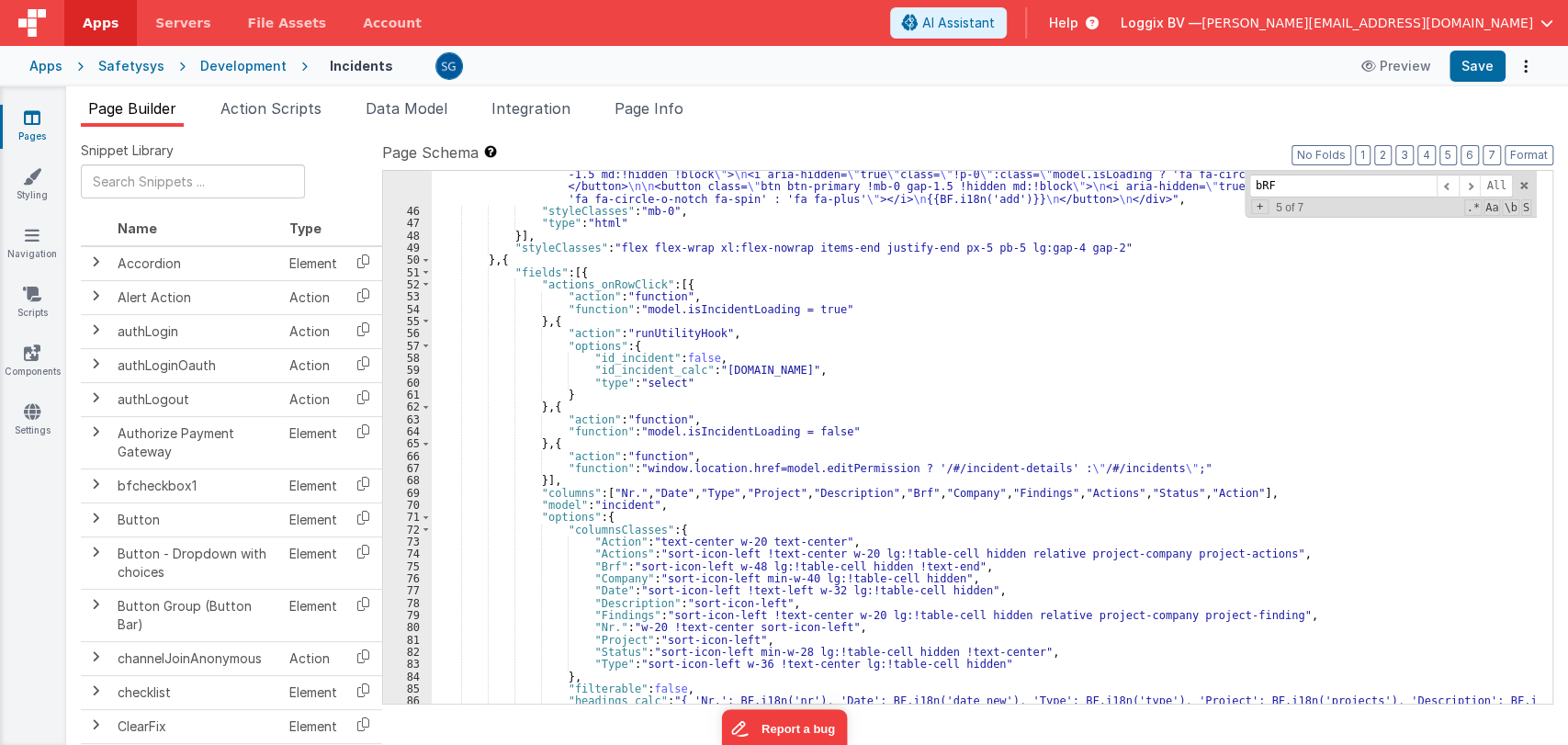
scroll to position [677, 0]
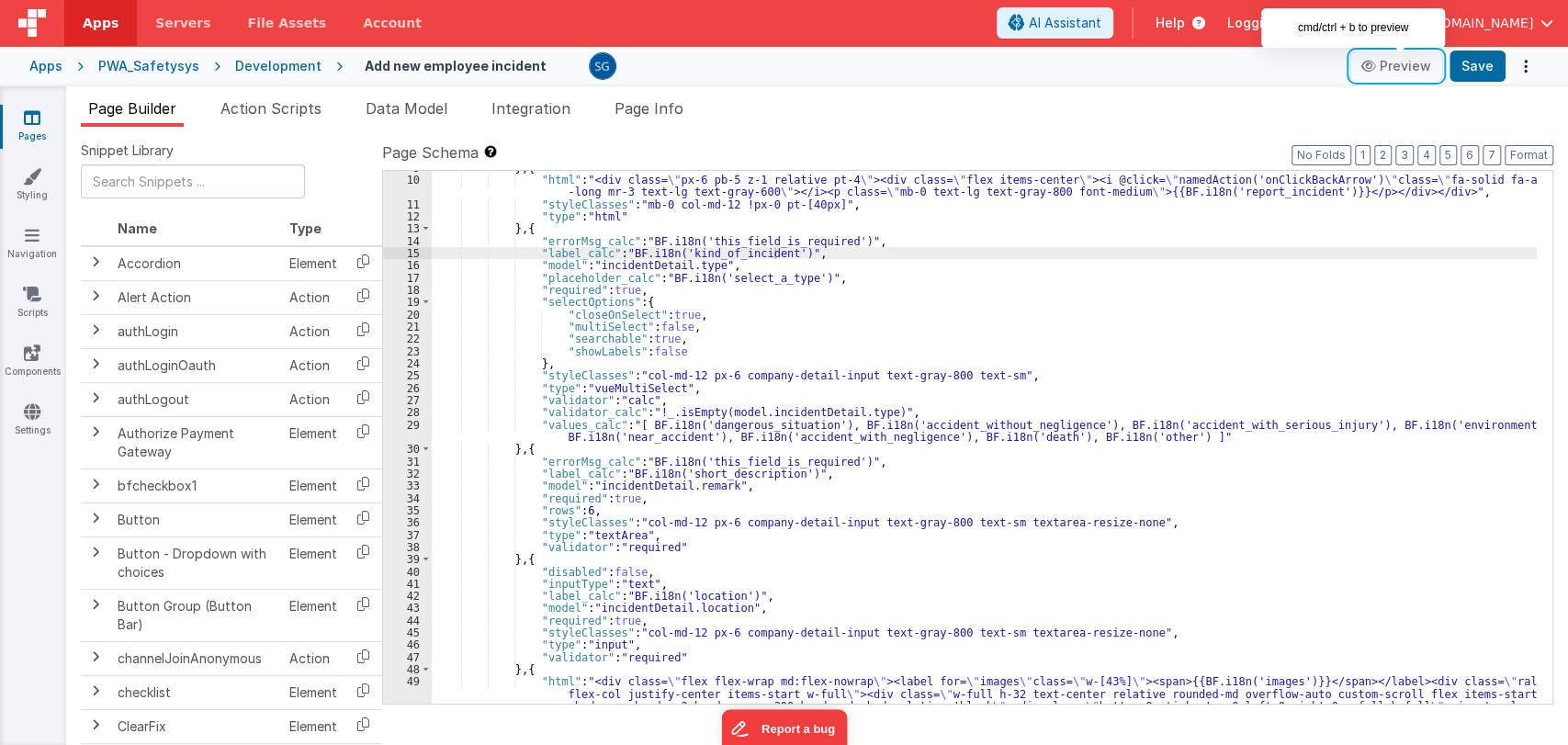
scroll to position [111, 0]
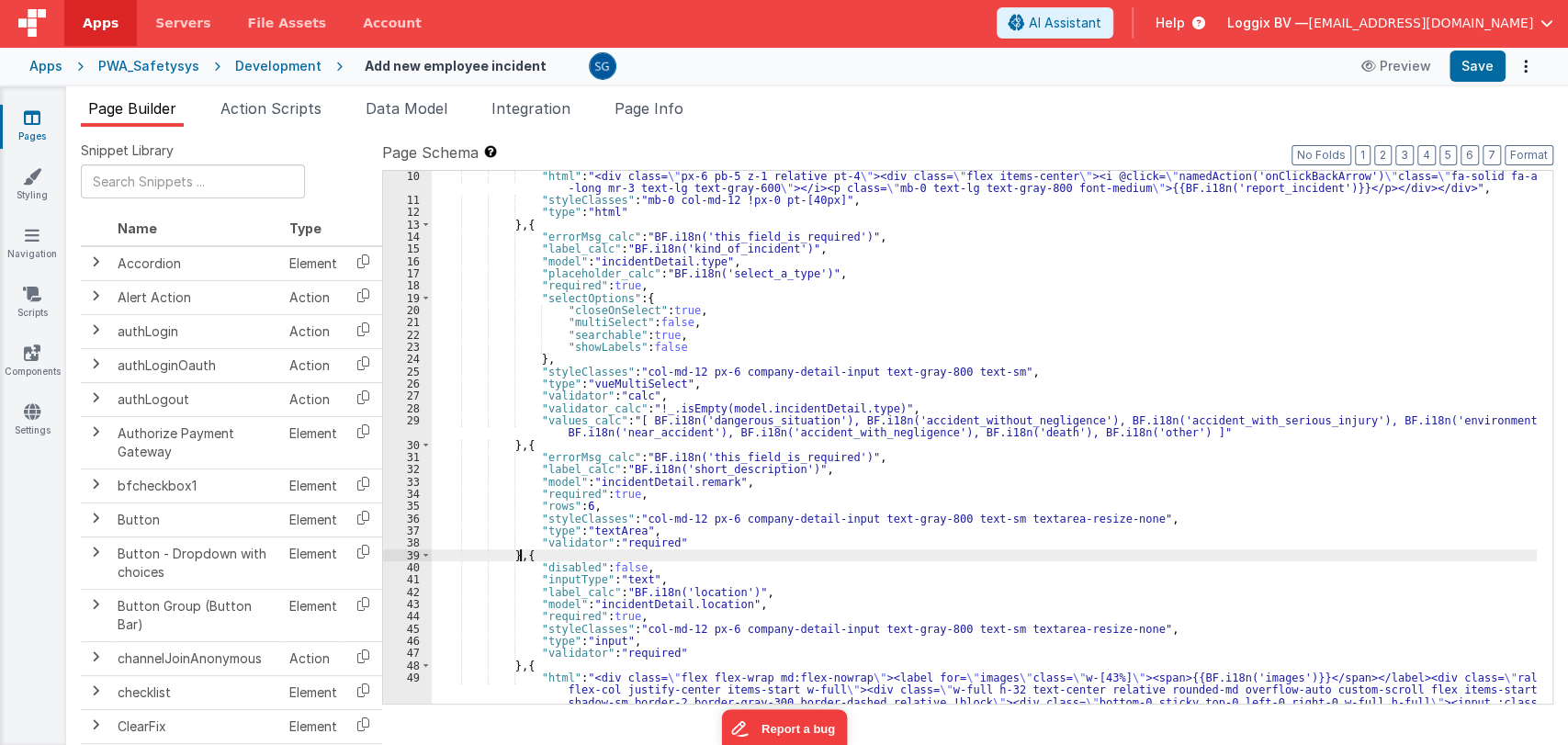
click at [522, 554] on div ""html" : "<div class= \" px-6 pb-5 z-1 relative pt-4 \" ><div class= \" flex it…" at bounding box center [984, 534] width 1105 height 729
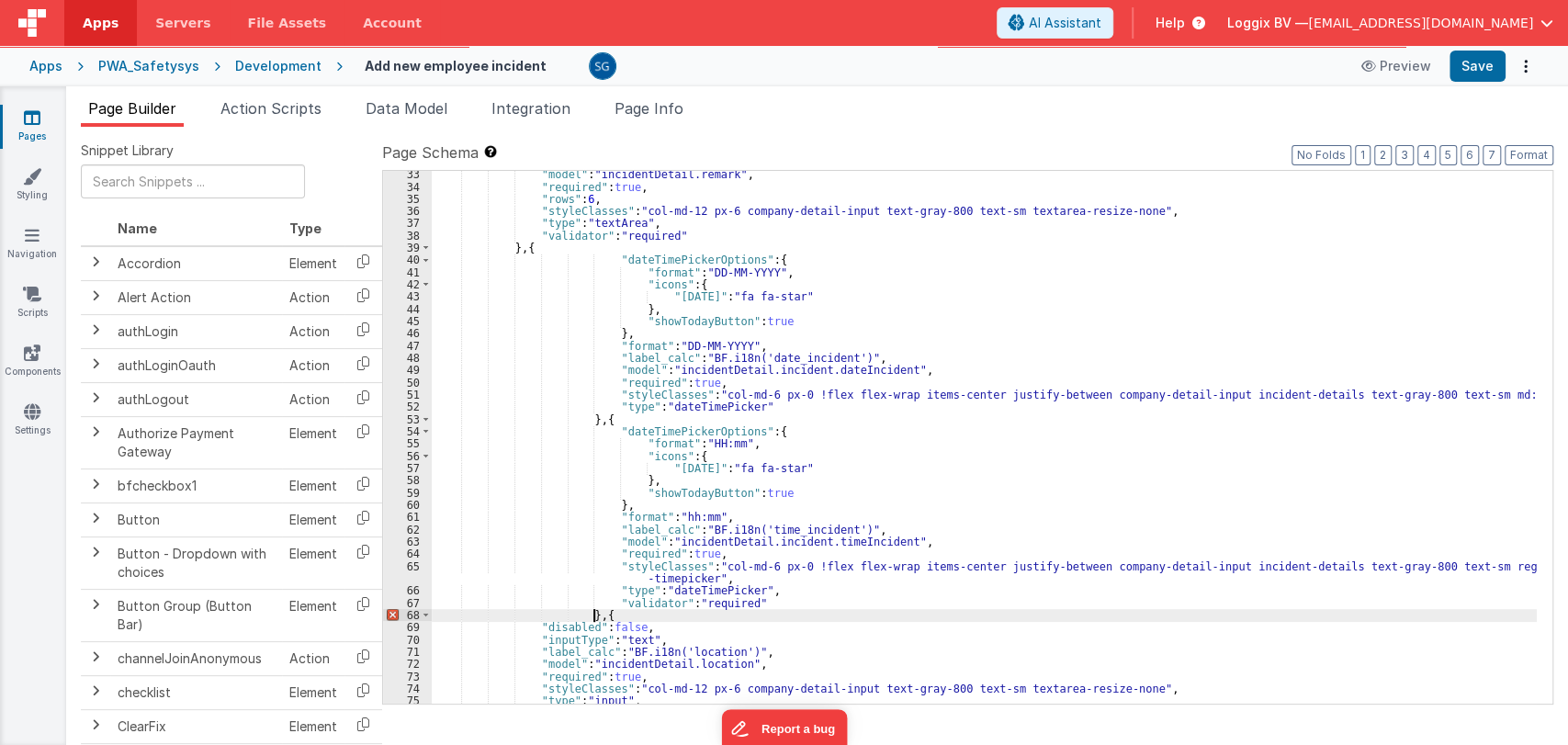
scroll to position [419, 0]
click at [1517, 156] on button "Format" at bounding box center [1528, 155] width 48 height 20
click at [1522, 155] on button "Format" at bounding box center [1528, 155] width 48 height 20
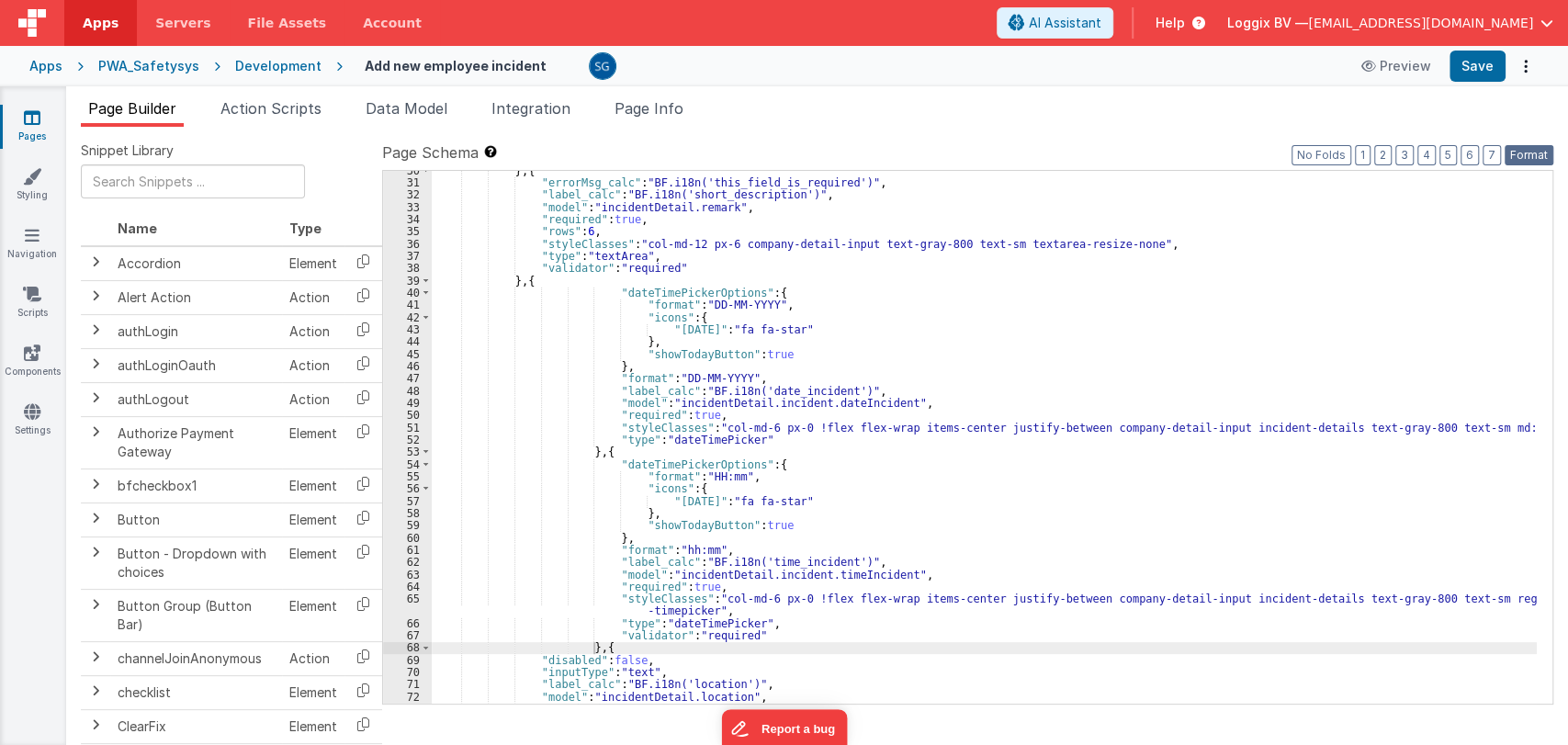
scroll to position [383, 0]
click at [781, 402] on div "} , { "errorMsg_calc" : "BF.i18n('this_field_is_required')" , "label_calc" : "B…" at bounding box center [984, 446] width 1105 height 558
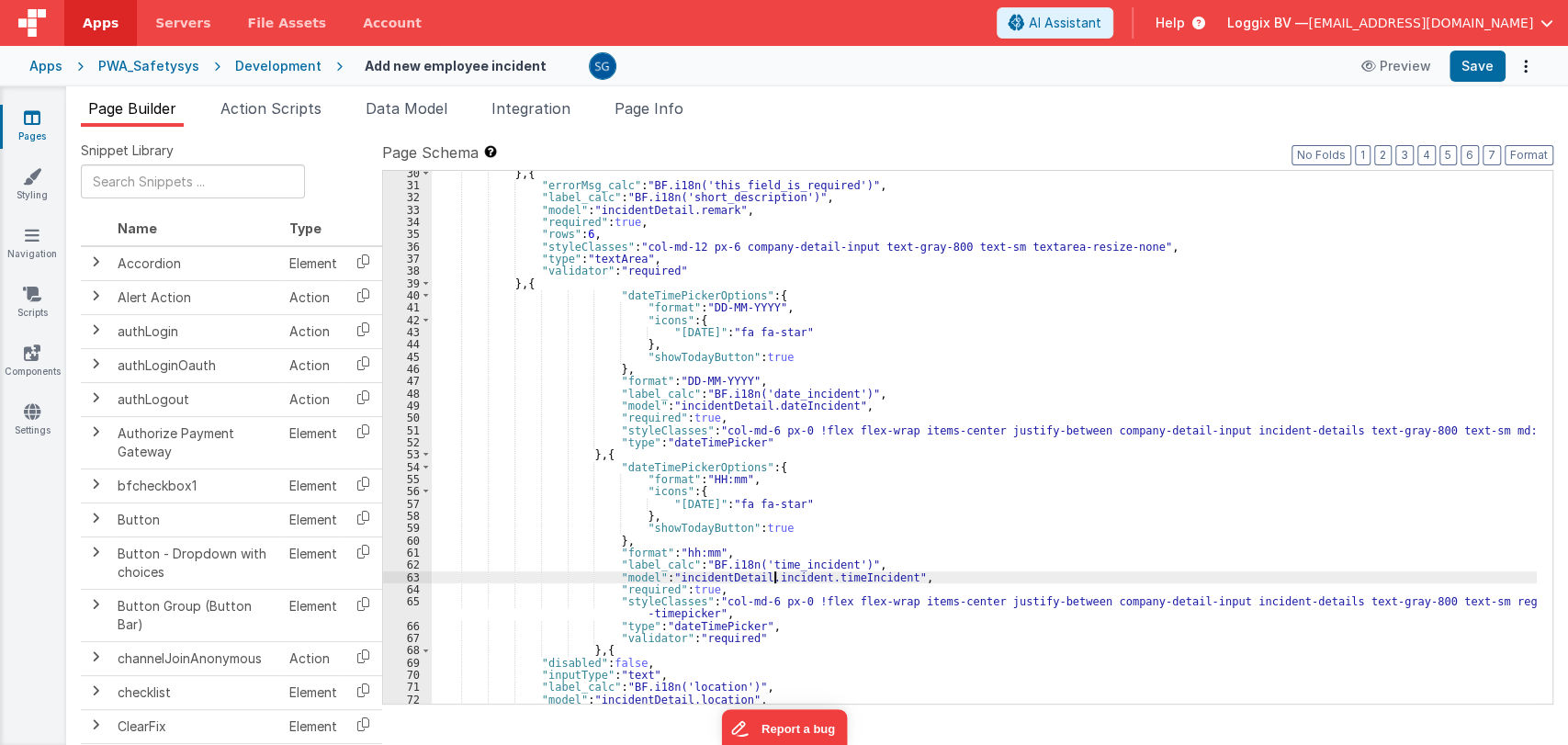
click at [774, 579] on div "} , { "errorMsg_calc" : "BF.i18n('this_field_is_required')" , "label_calc" : "B…" at bounding box center [984, 446] width 1105 height 558
click at [781, 398] on div "} , { "errorMsg_calc" : "BF.i18n('this_field_is_required')" , "label_calc" : "B…" at bounding box center [984, 446] width 1105 height 558
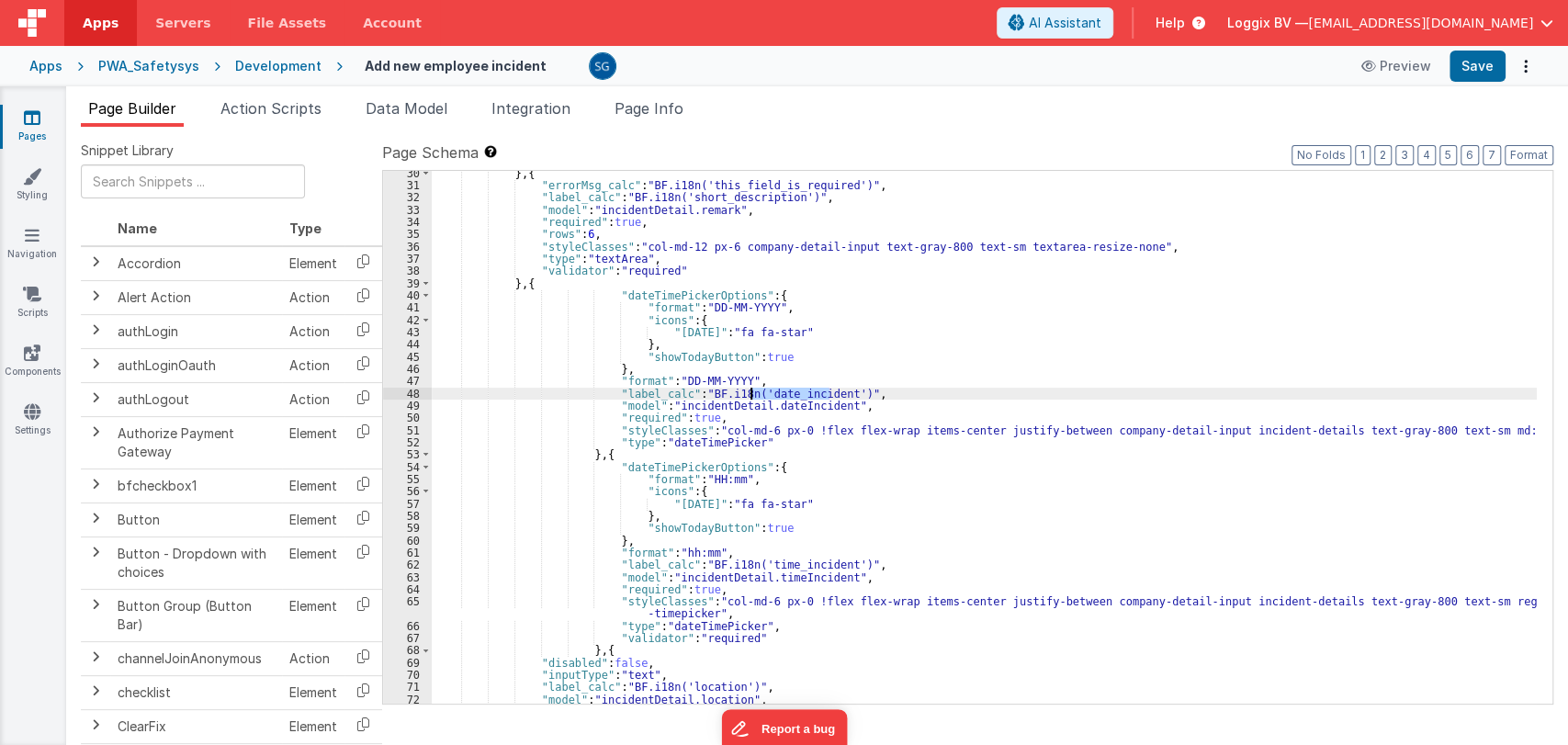
click at [781, 398] on div "} , { "errorMsg_calc" : "BF.i18n('this_field_is_required')" , "label_calc" : "B…" at bounding box center [984, 446] width 1105 height 558
click at [798, 563] on div "} , { "errorMsg_calc" : "BF.i18n('this_field_is_required')" , "label_calc" : "B…" at bounding box center [984, 446] width 1105 height 558
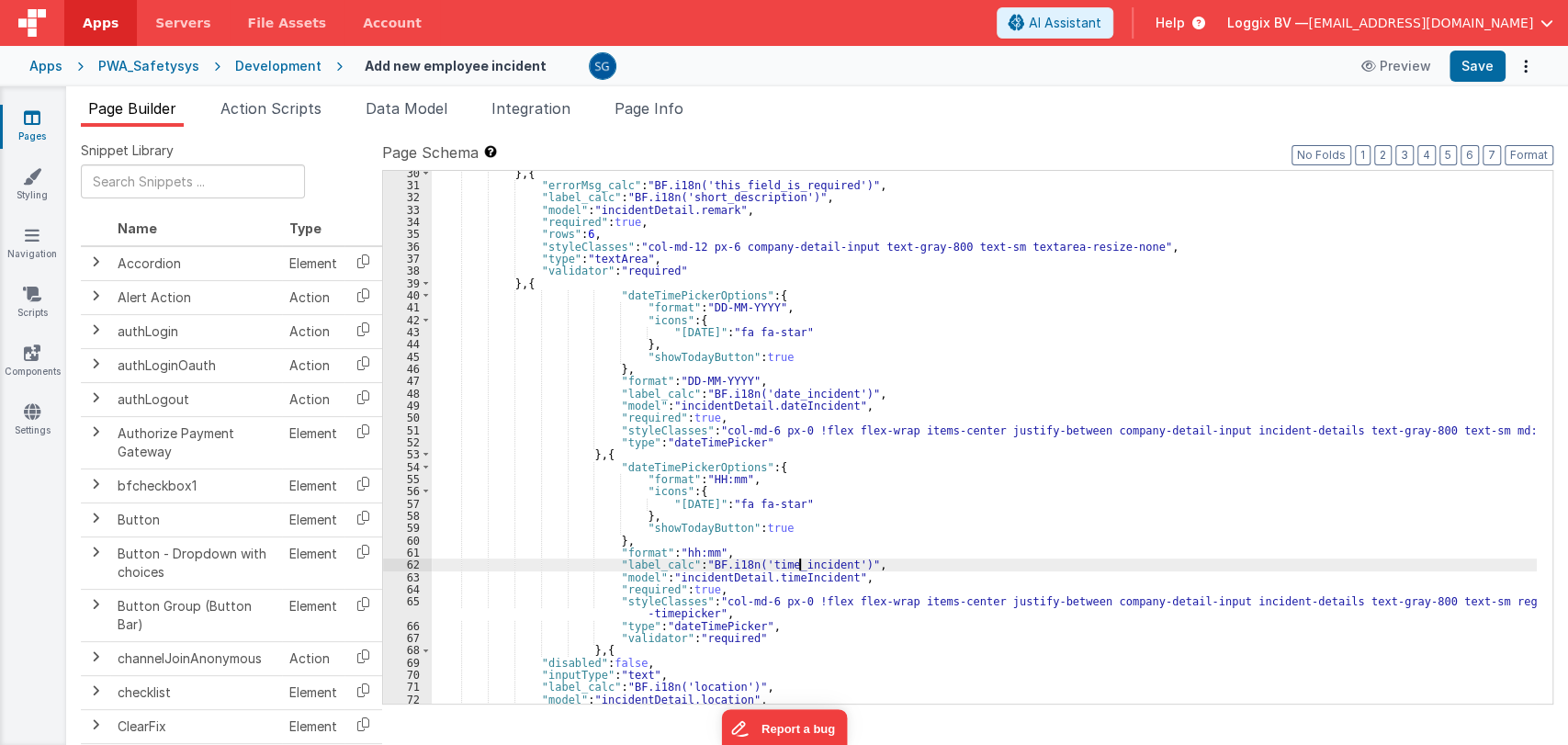
click at [798, 563] on div "} , { "errorMsg_calc" : "BF.i18n('this_field_is_required')" , "label_calc" : "B…" at bounding box center [984, 446] width 1105 height 558
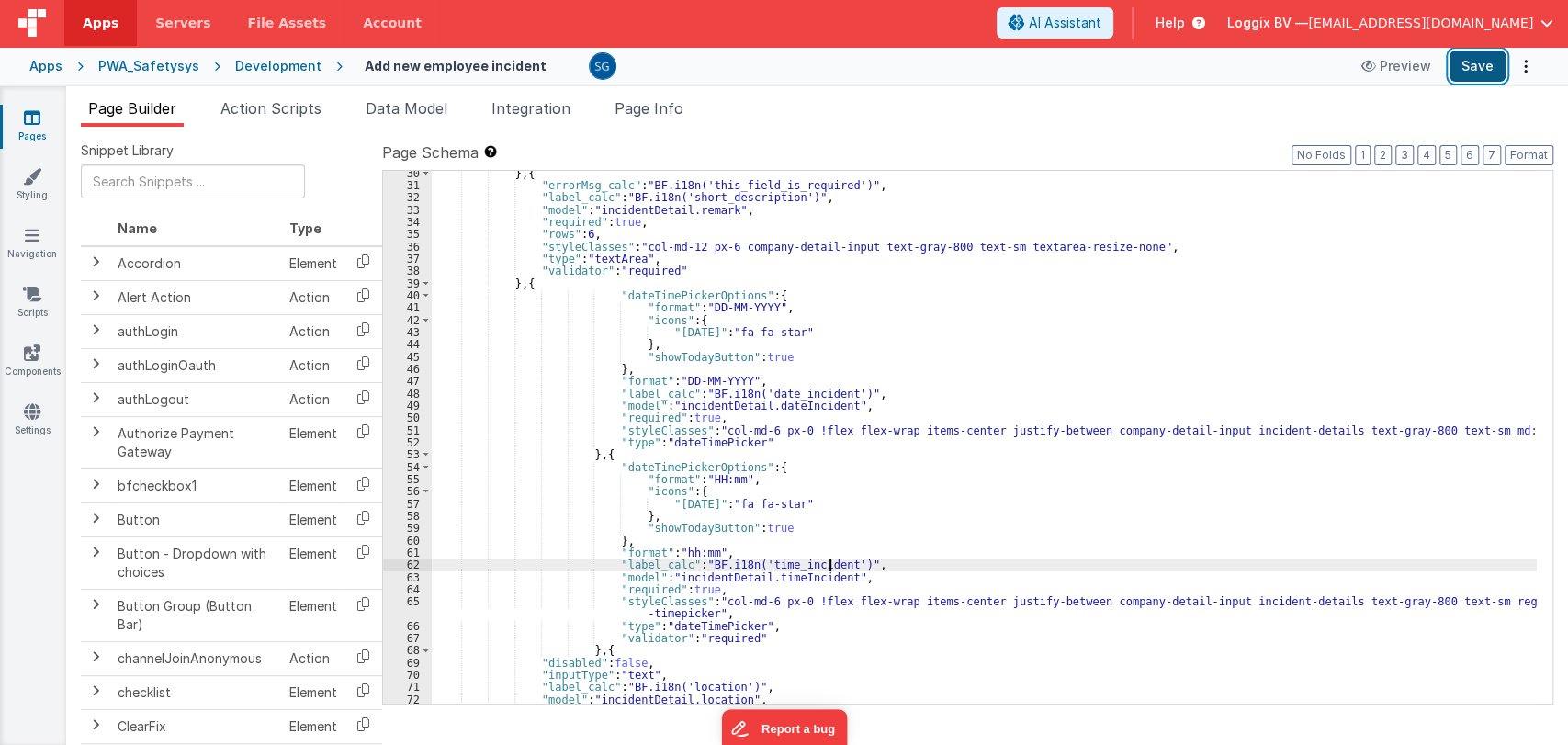
click at [1464, 67] on button "Save" at bounding box center [1477, 65] width 56 height 31
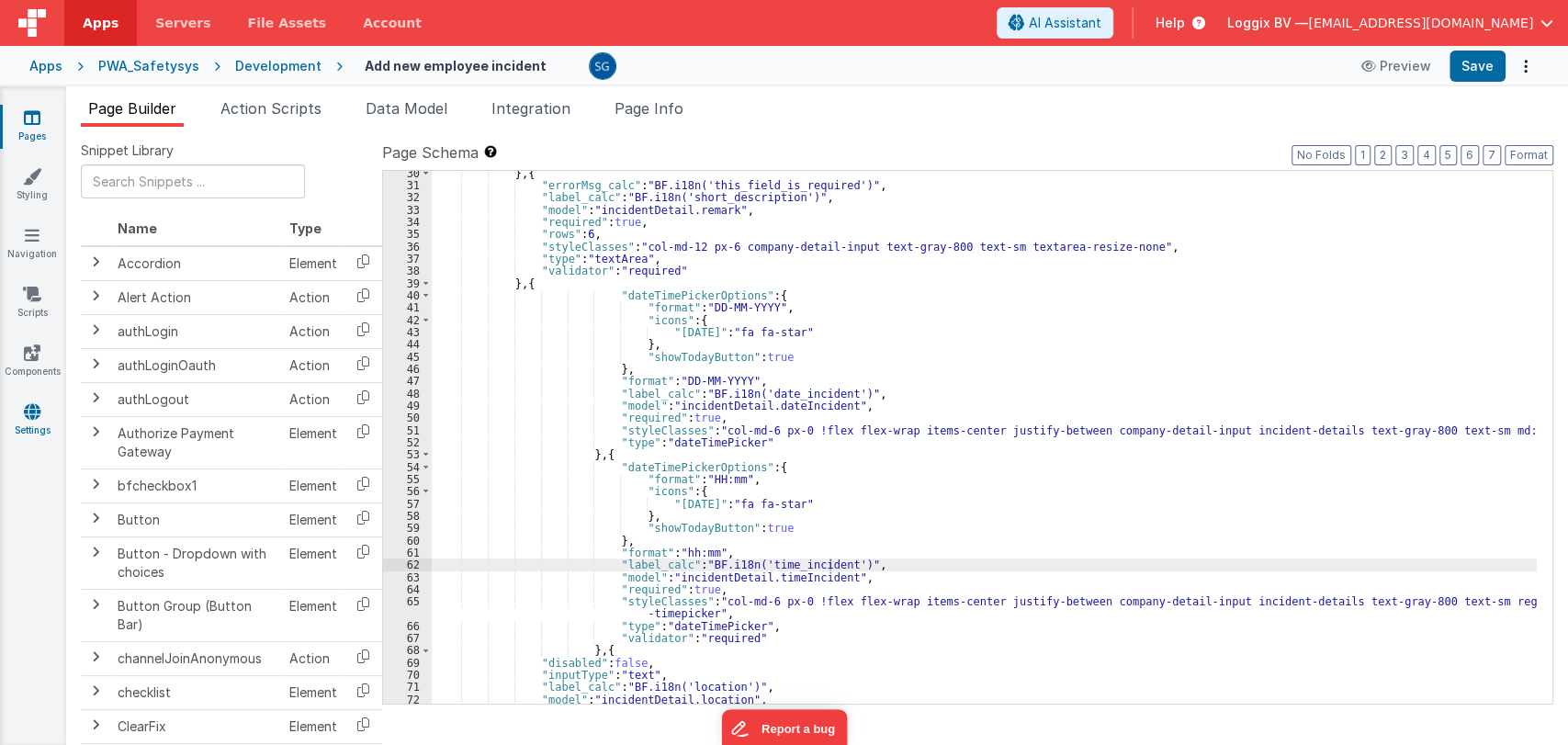
click at [24, 411] on icon at bounding box center [31, 411] width 16 height 18
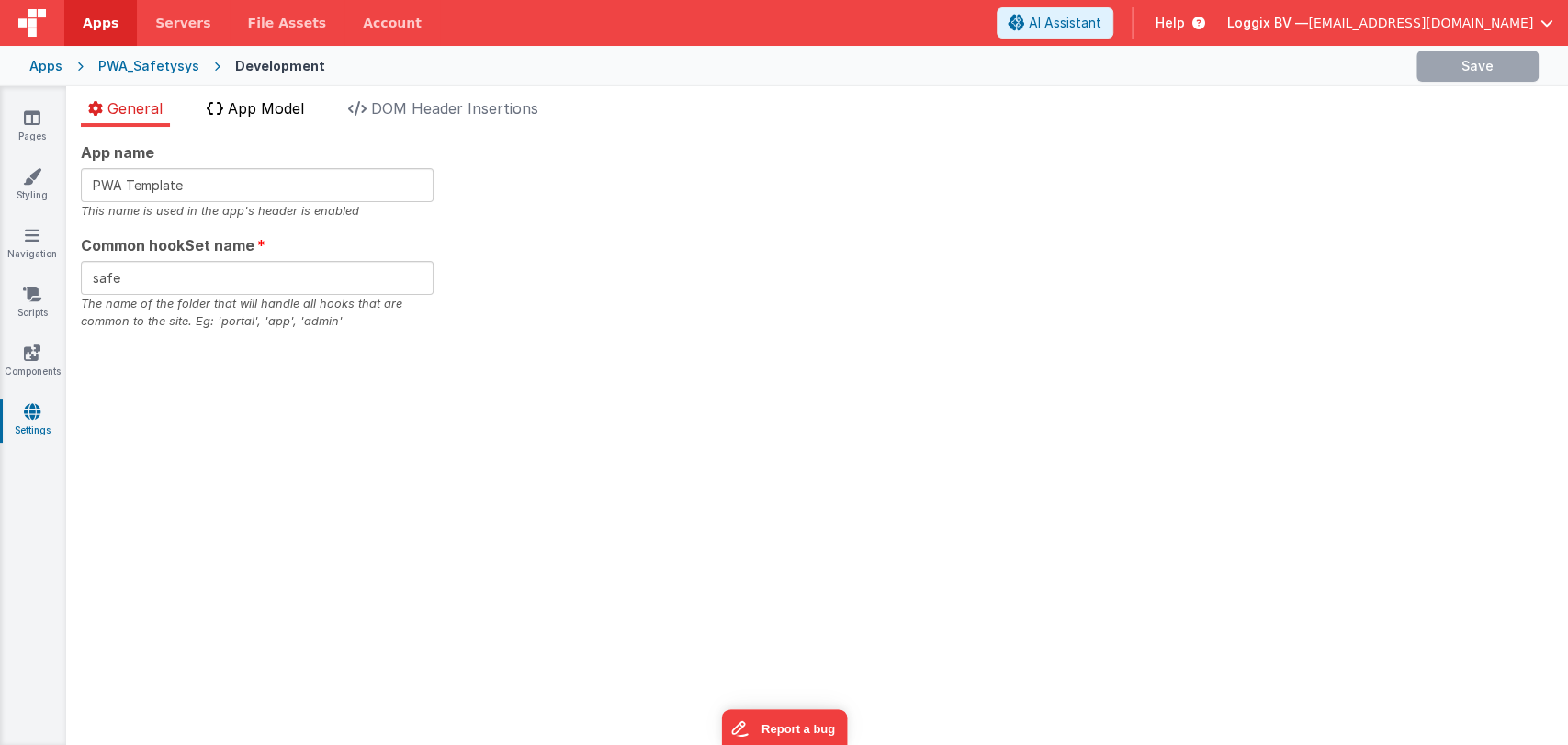
click at [283, 114] on span "App Model" at bounding box center [266, 108] width 76 height 18
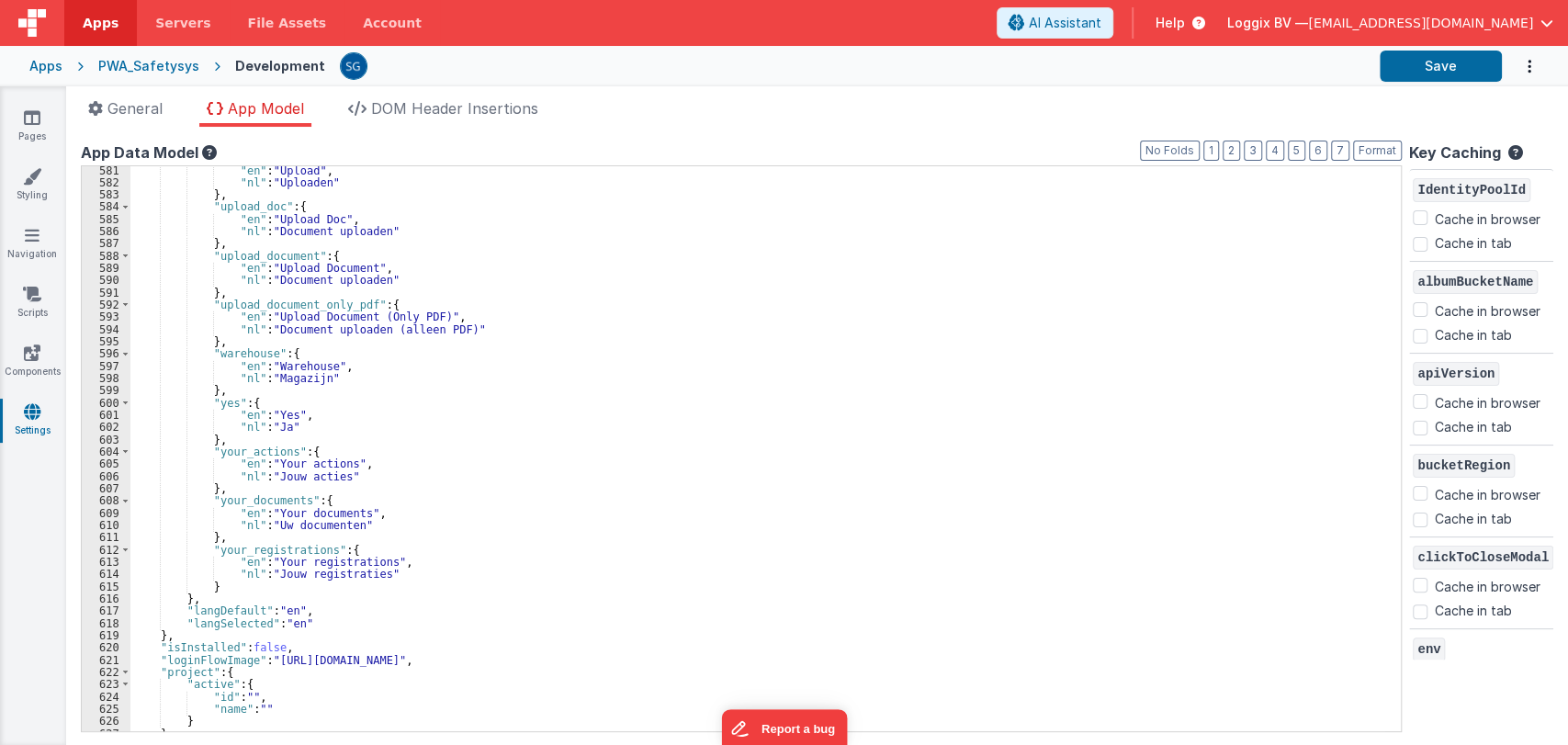
scroll to position [7204, 0]
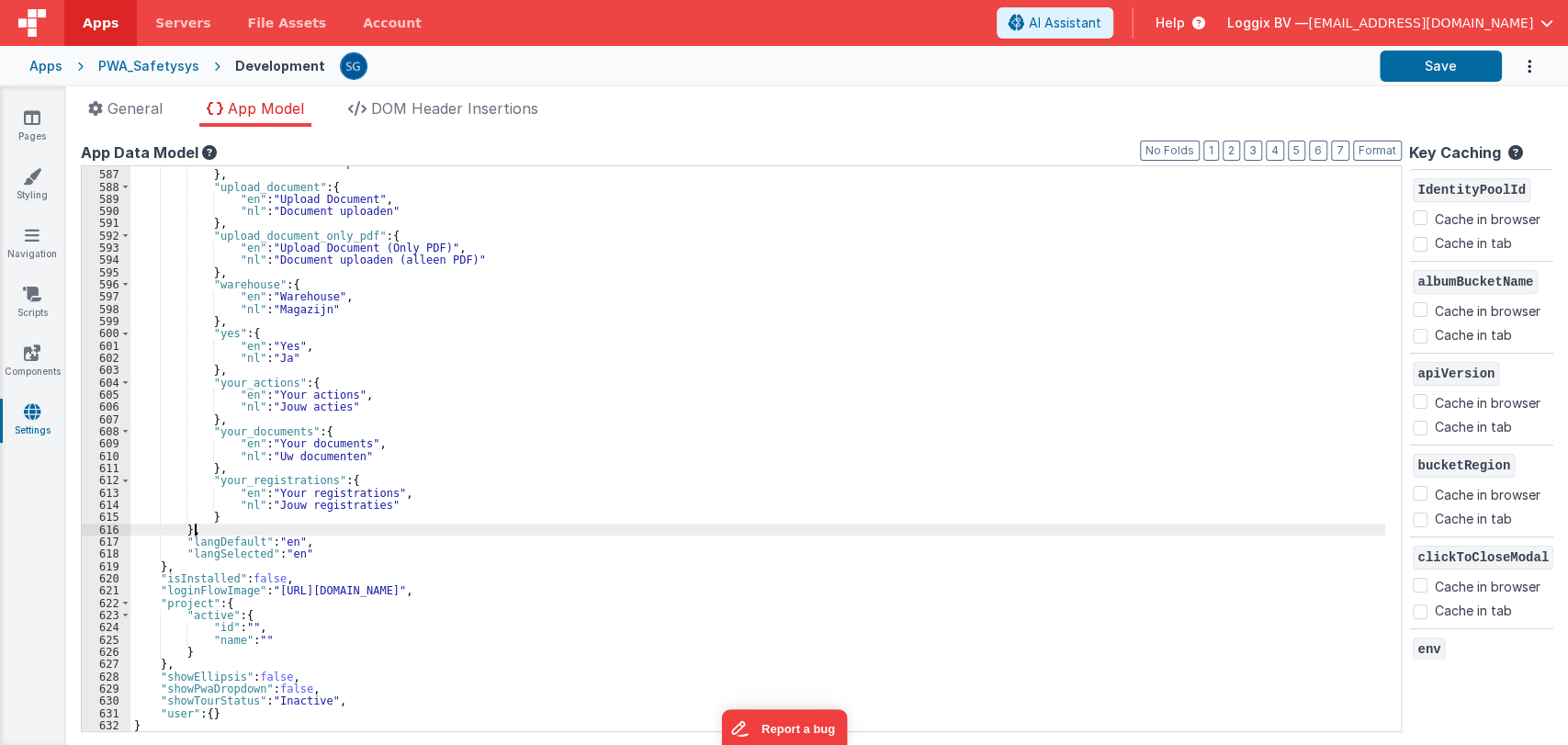
click at [249, 524] on div ""nl" : "Document uploaden" } , "upload_document" : { "en" : "Upload Document" ,…" at bounding box center [758, 452] width 1255 height 590
click at [241, 518] on div ""nl" : "Document uploaden" } , "upload_document" : { "en" : "Upload Document" ,…" at bounding box center [758, 452] width 1255 height 590
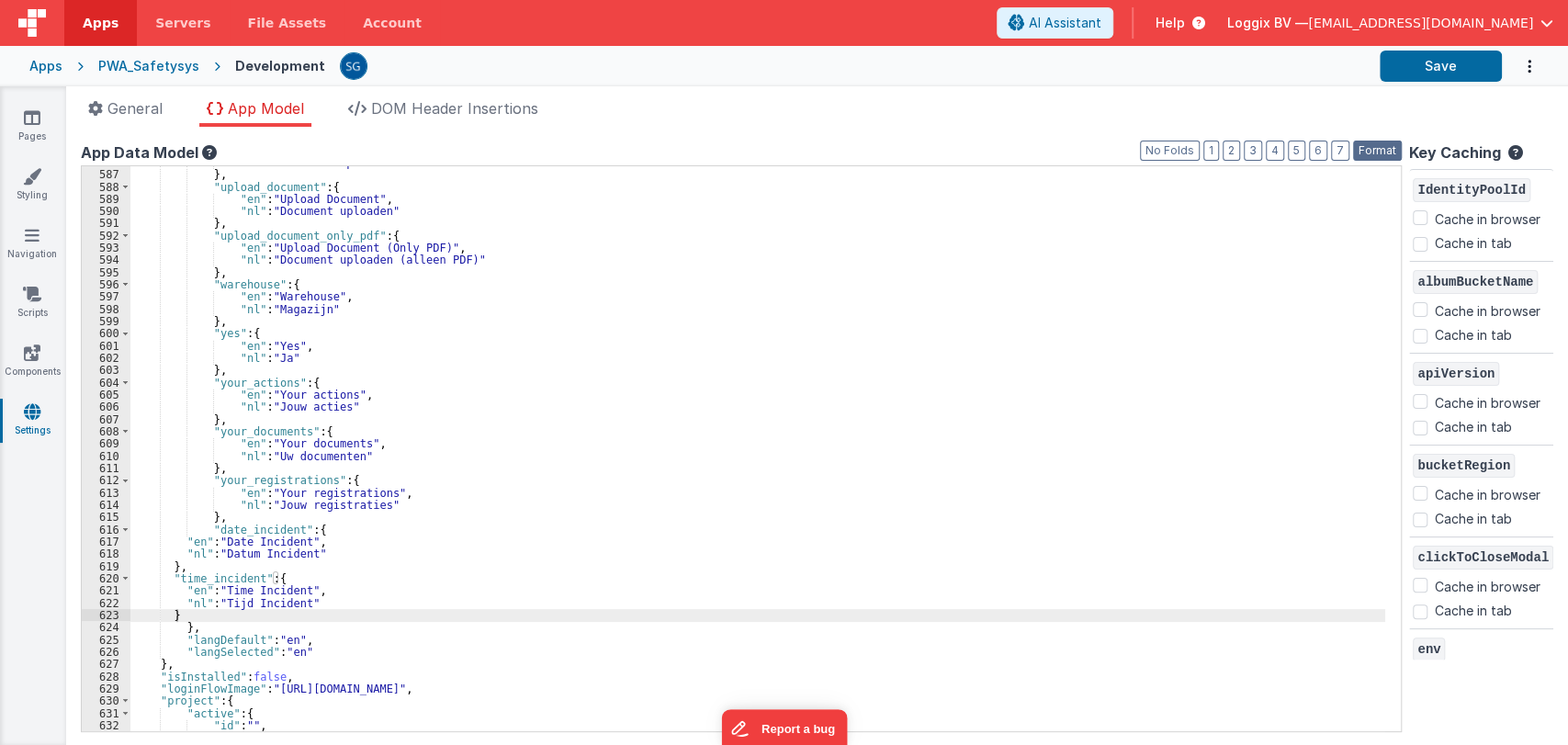
click at [1361, 154] on button "Format" at bounding box center [1377, 150] width 48 height 20
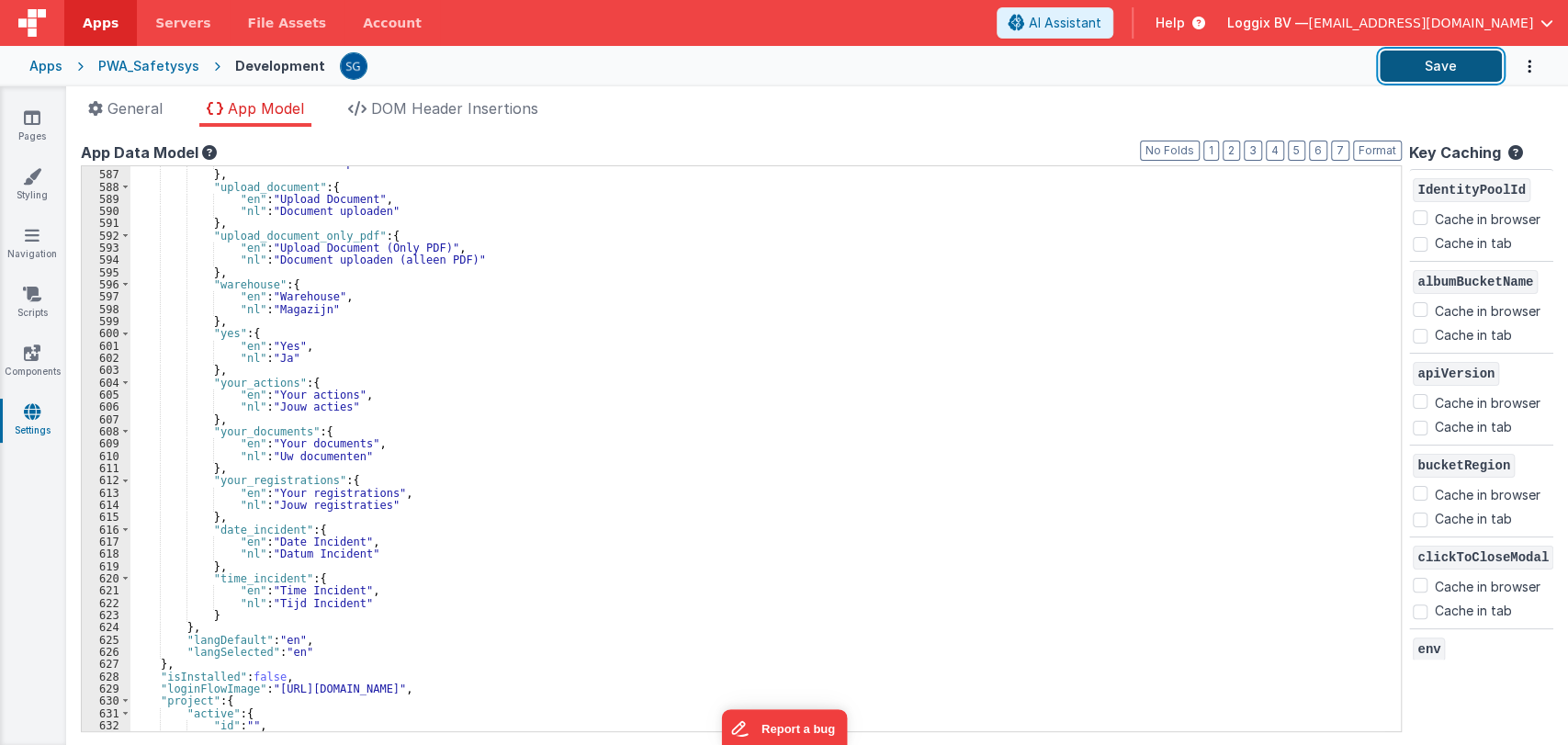
click at [1423, 70] on button "Save" at bounding box center [1441, 65] width 122 height 31
click at [28, 124] on icon at bounding box center [31, 117] width 16 height 18
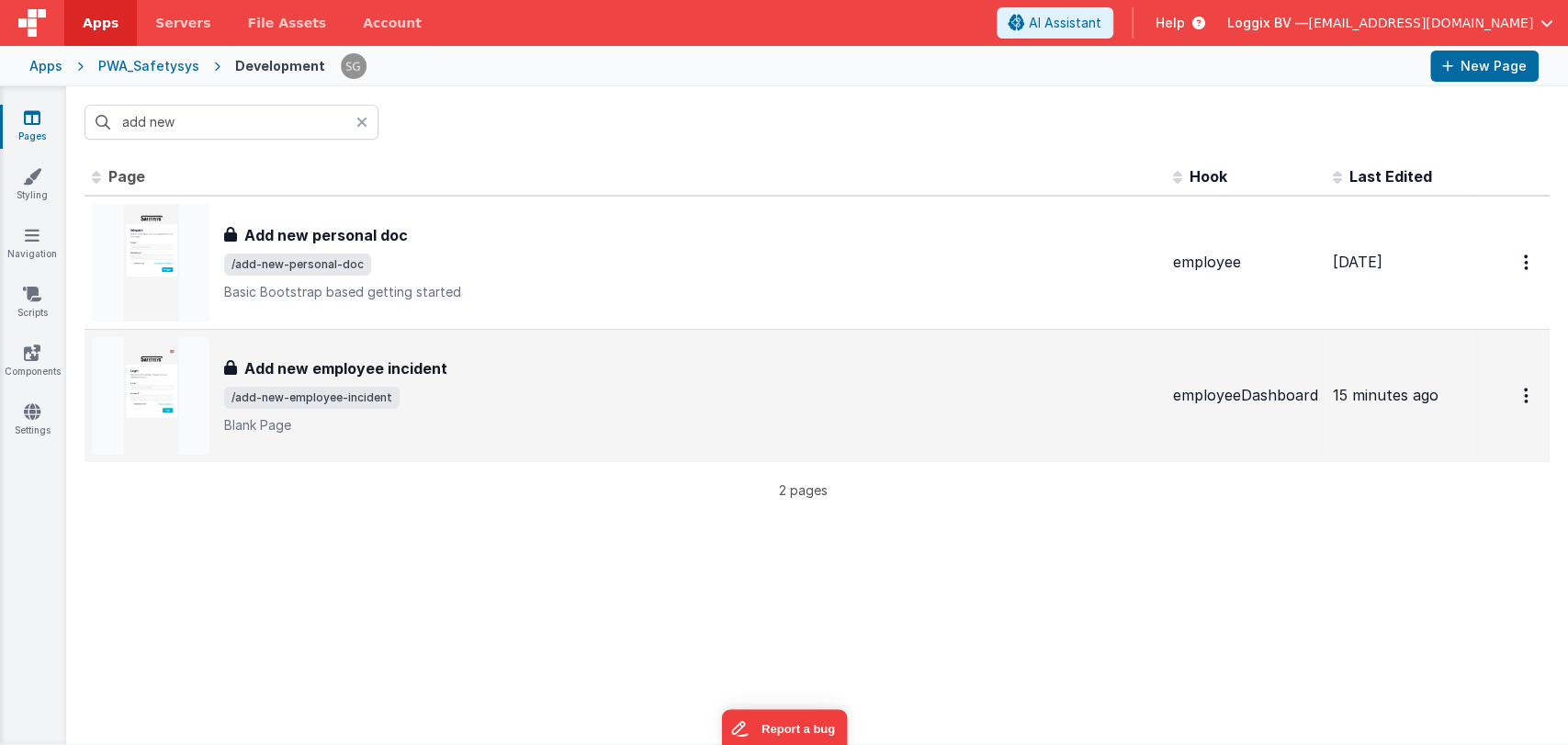
click at [312, 378] on h3 "Add new employee incident" at bounding box center [346, 368] width 203 height 22
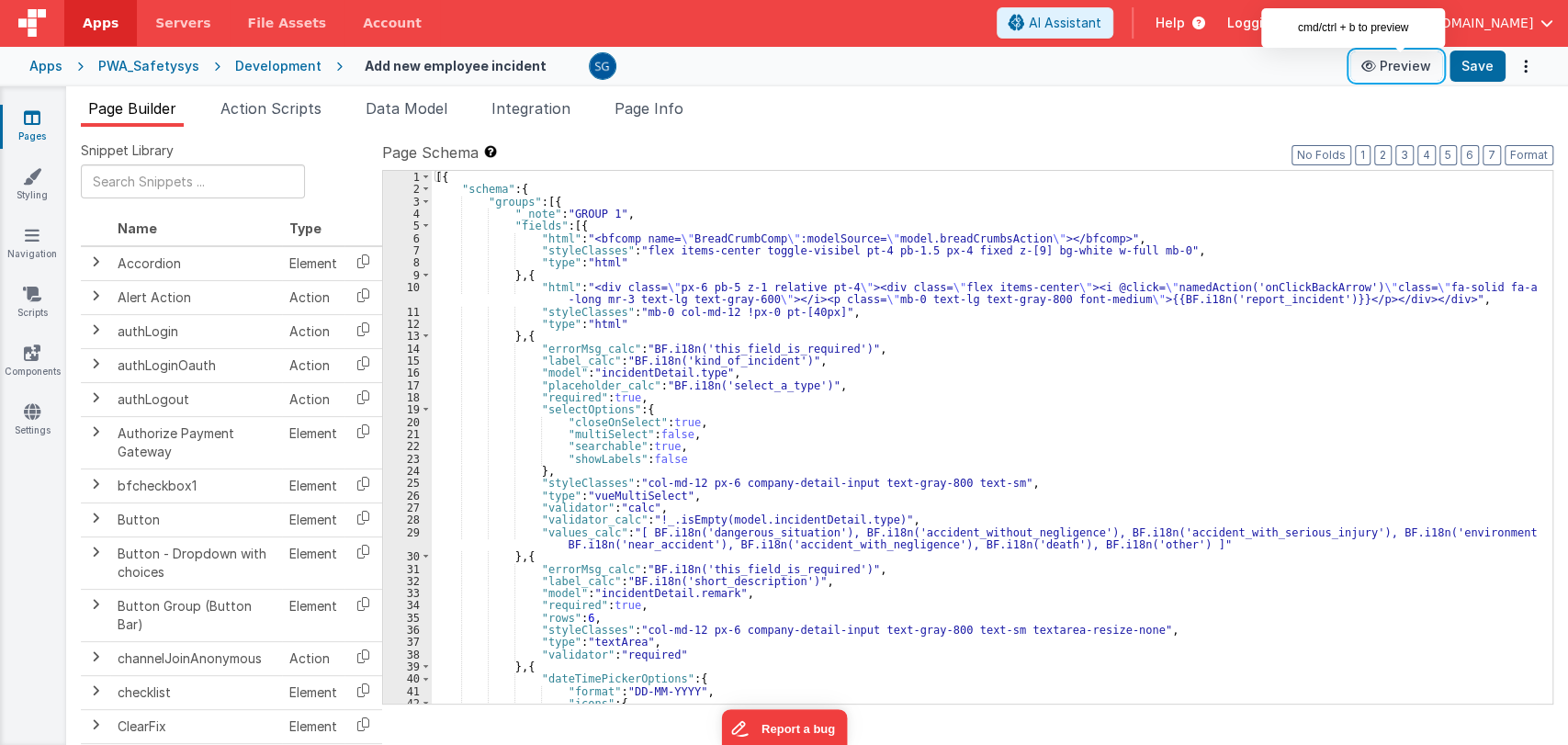
click at [1404, 75] on button "Preview" at bounding box center [1396, 65] width 92 height 29
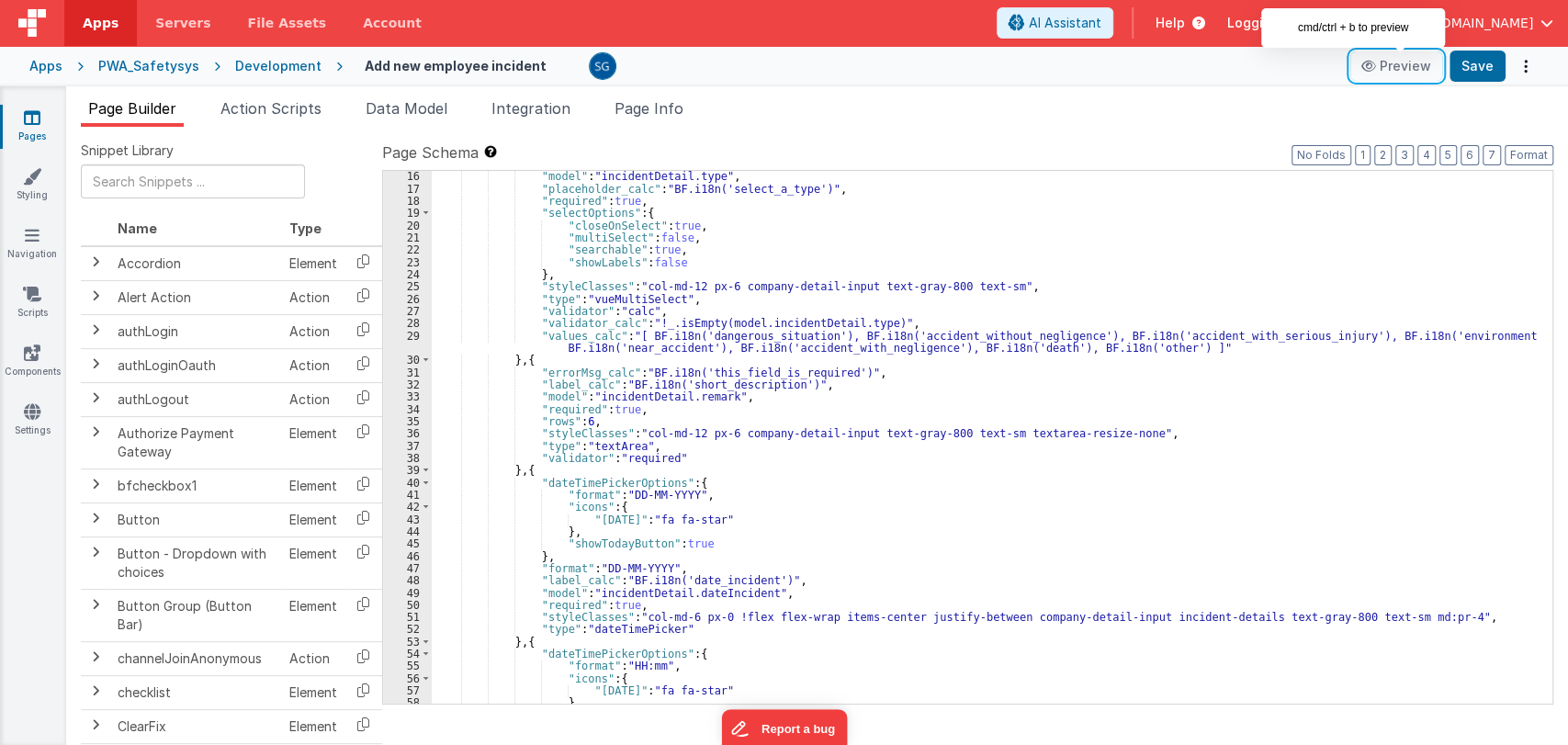
scroll to position [196, 0]
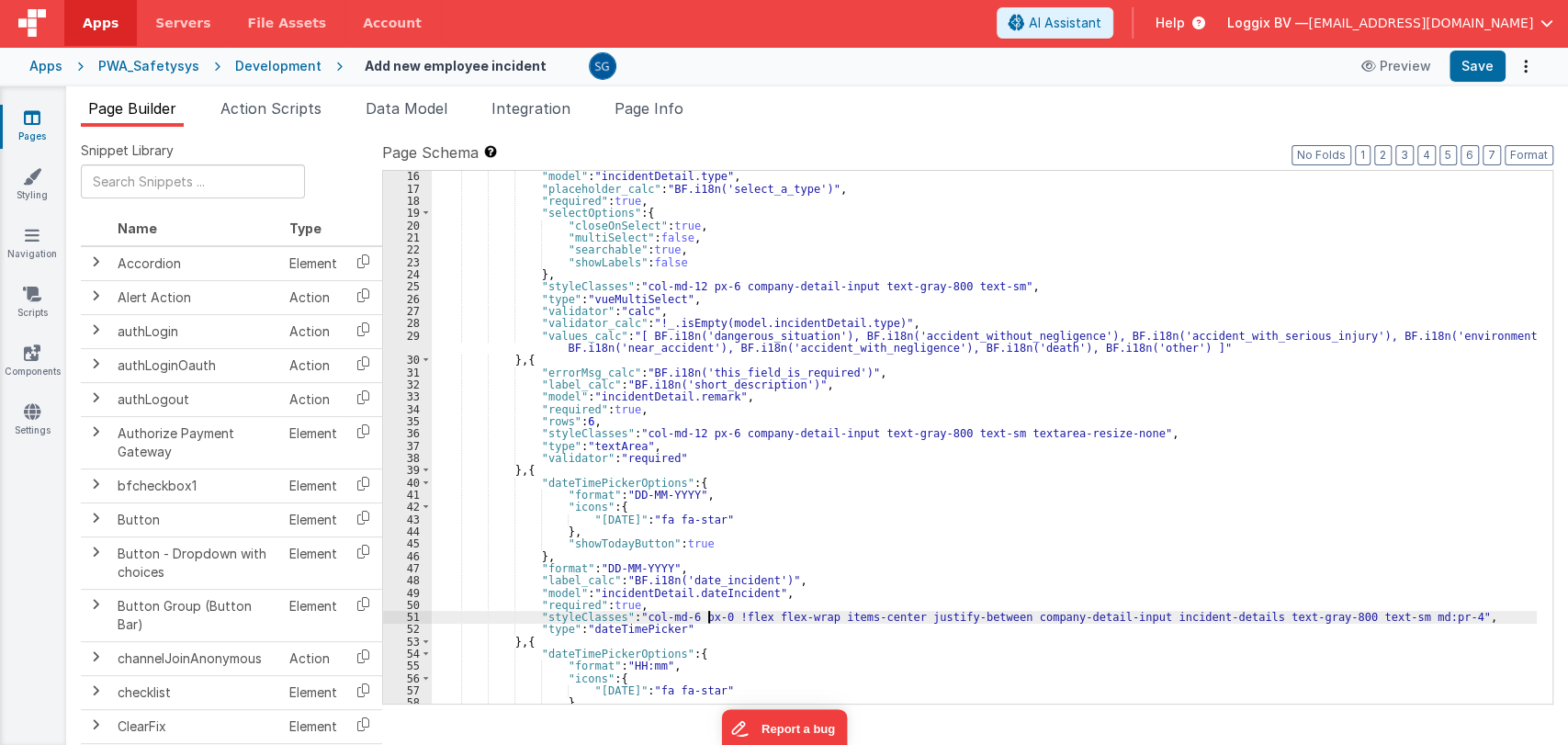
click at [711, 617] on div ""model" : "incidentDetail.type" , "placeholder_calc" : "BF.i18n('select_a_type'…" at bounding box center [984, 449] width 1105 height 558
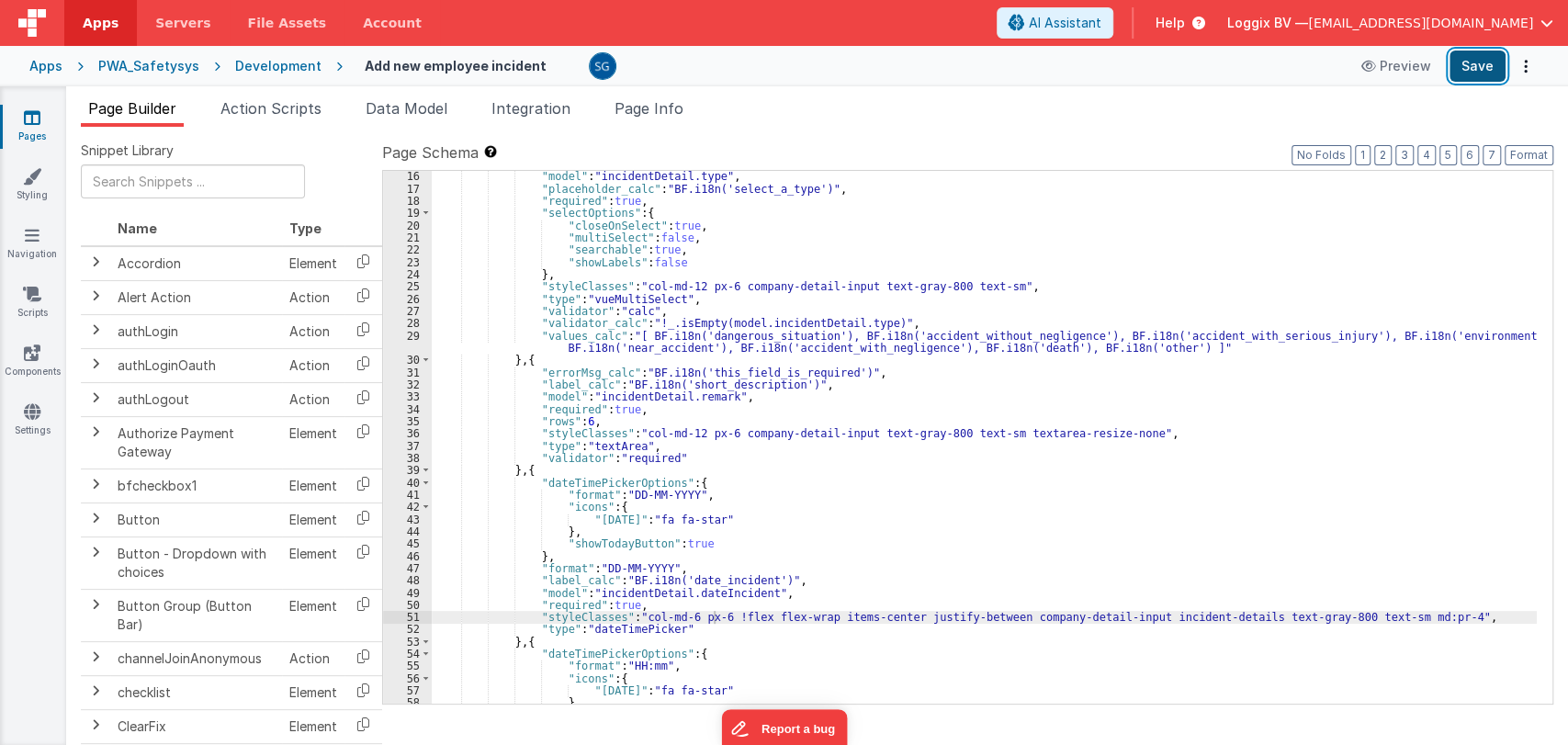
click at [1473, 67] on button "Save" at bounding box center [1477, 65] width 56 height 31
click at [714, 616] on div ""model" : "incidentDetail.type" , "placeholder_calc" : "BF.i18n('select_a_type'…" at bounding box center [984, 449] width 1105 height 558
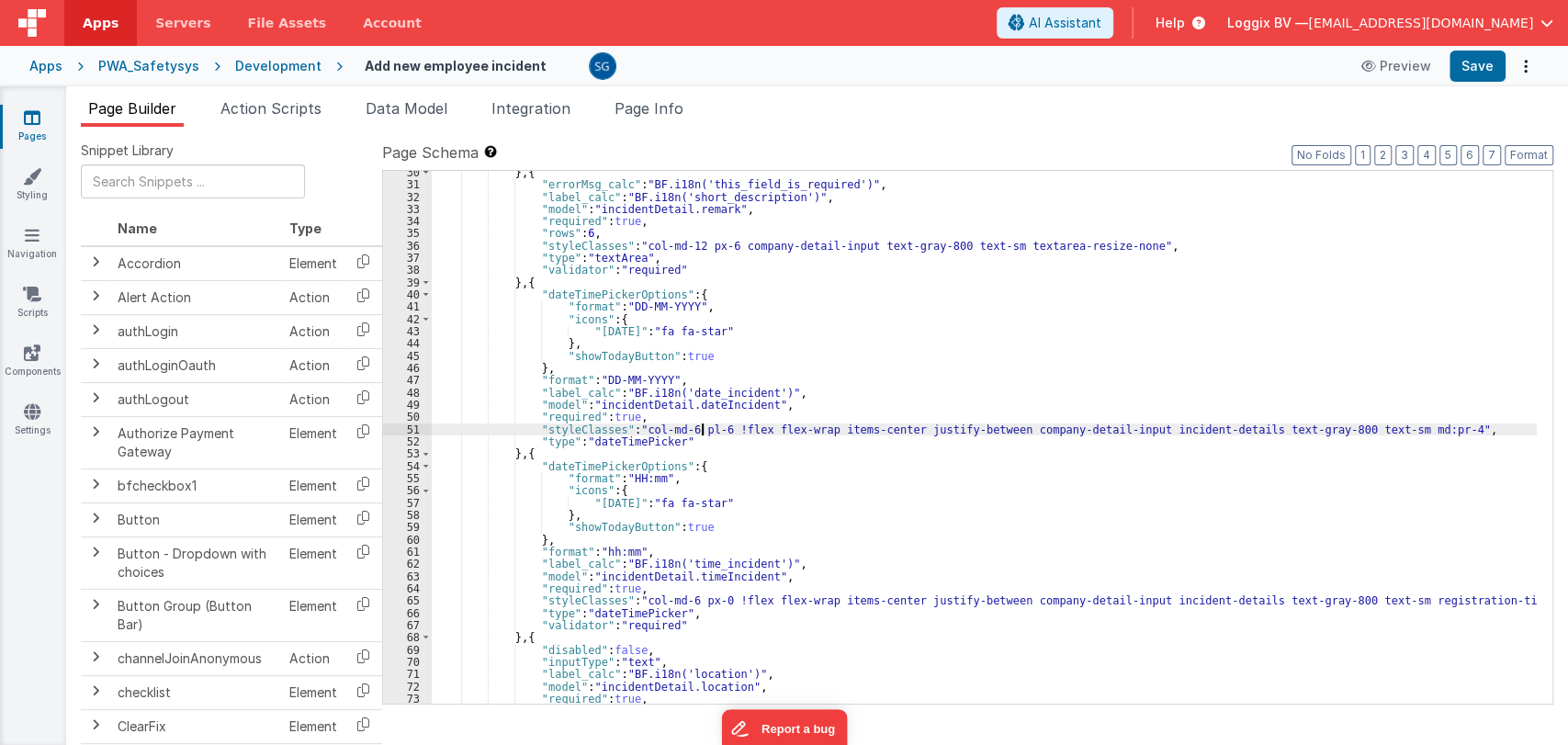
scroll to position [384, 0]
click at [698, 598] on div "} , { "errorMsg_calc" : "BF.i18n('this_field_is_required')" , "label_calc" : "B…" at bounding box center [984, 444] width 1105 height 558
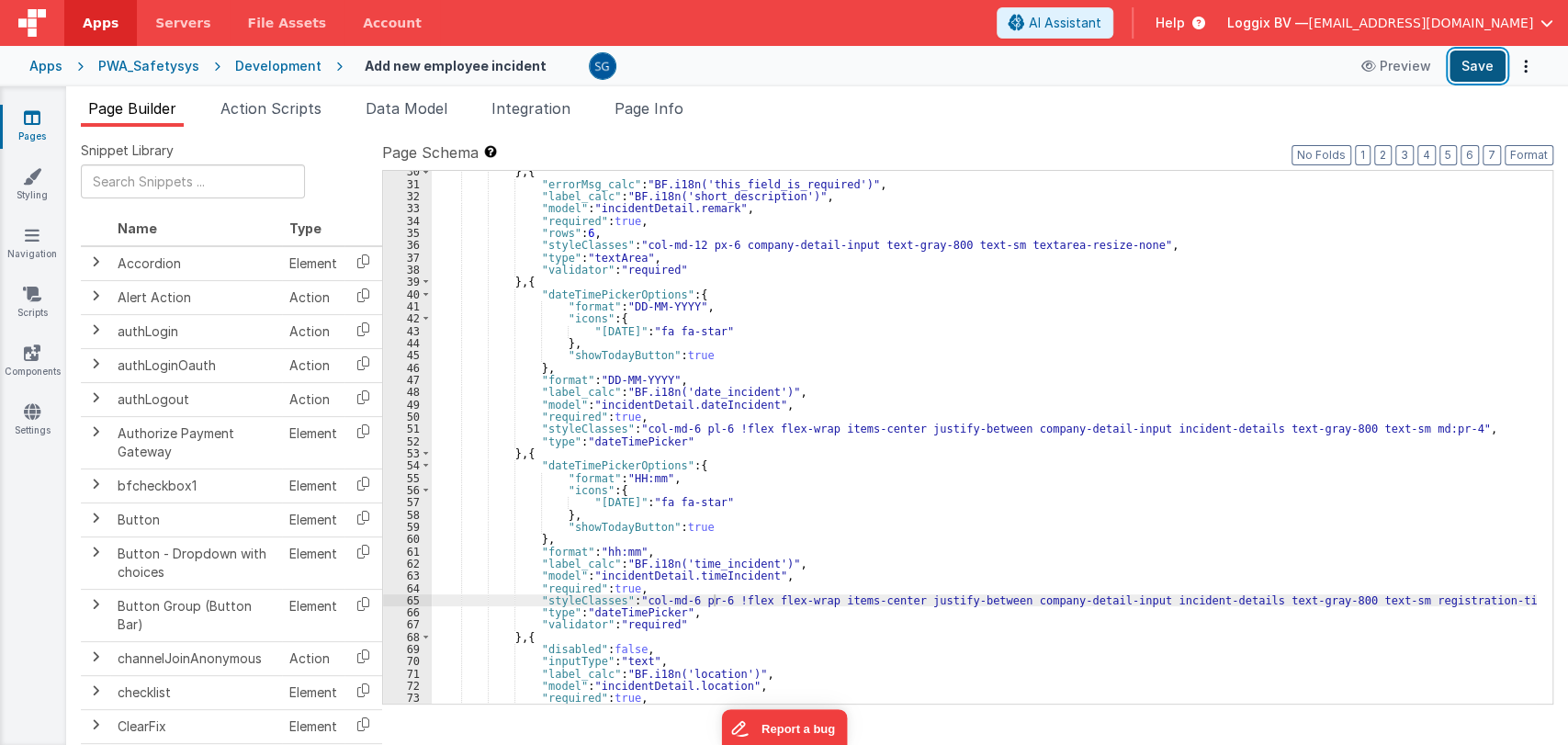
click at [1485, 73] on button "Save" at bounding box center [1477, 65] width 56 height 31
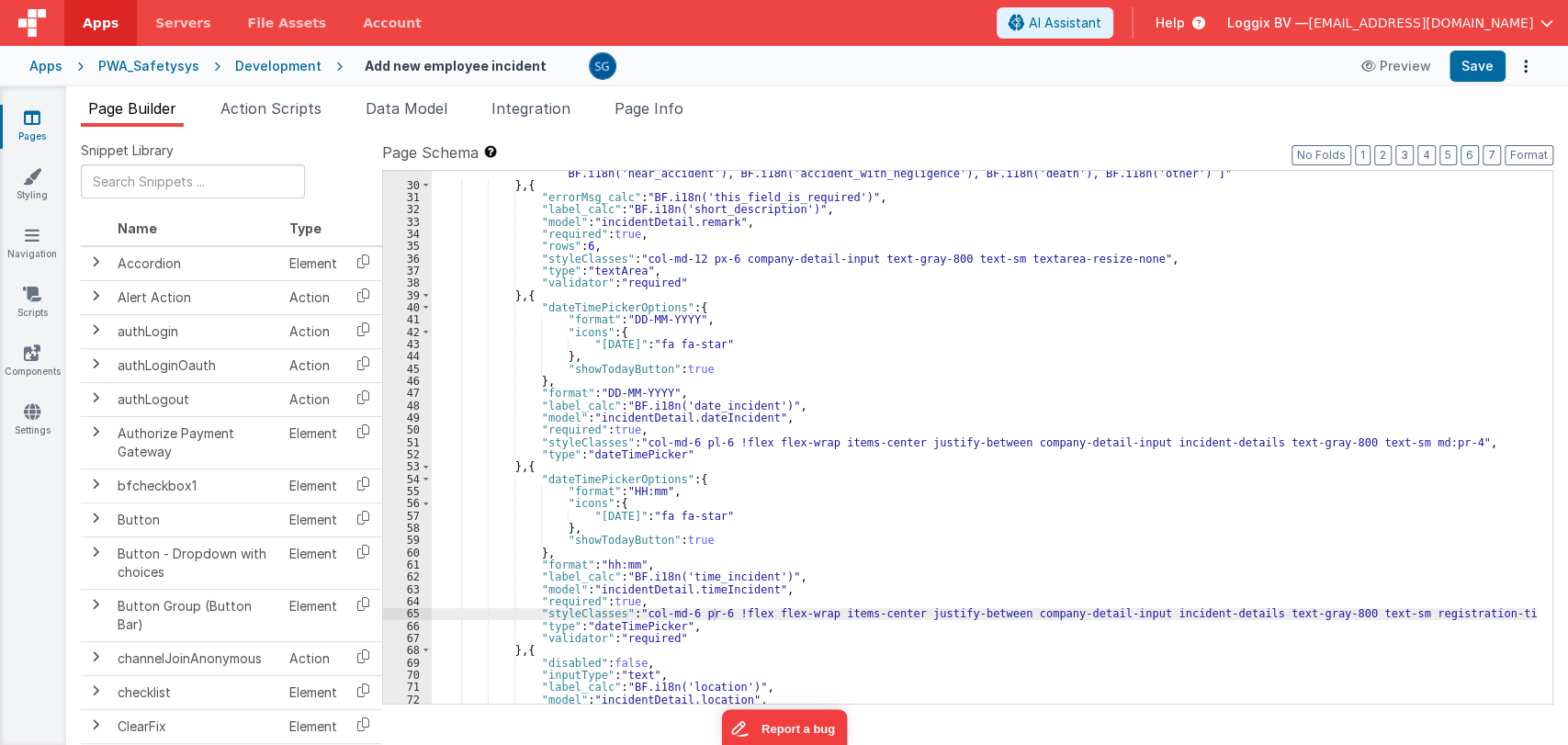
scroll to position [370, 0]
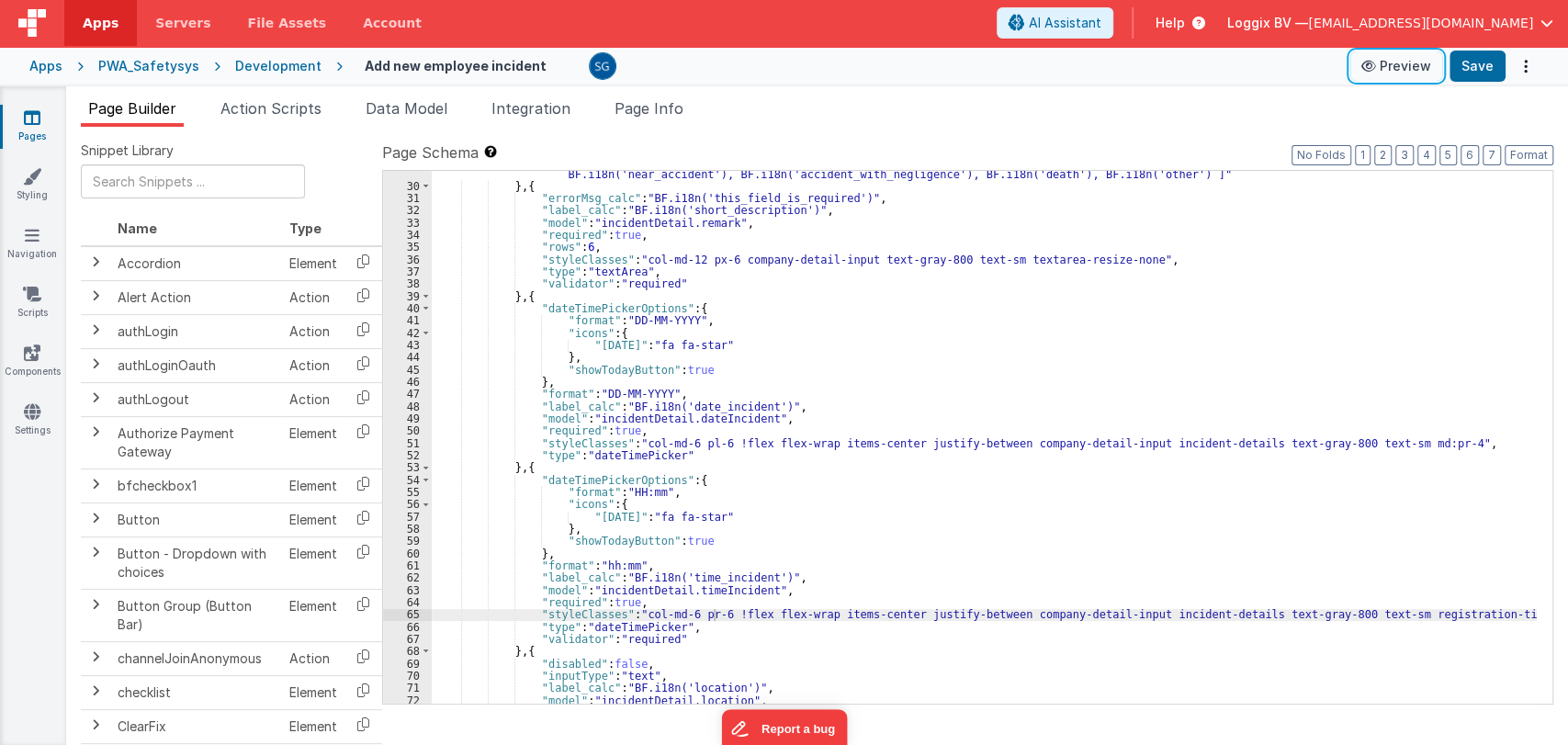
click at [1407, 61] on button "Preview" at bounding box center [1396, 65] width 92 height 29
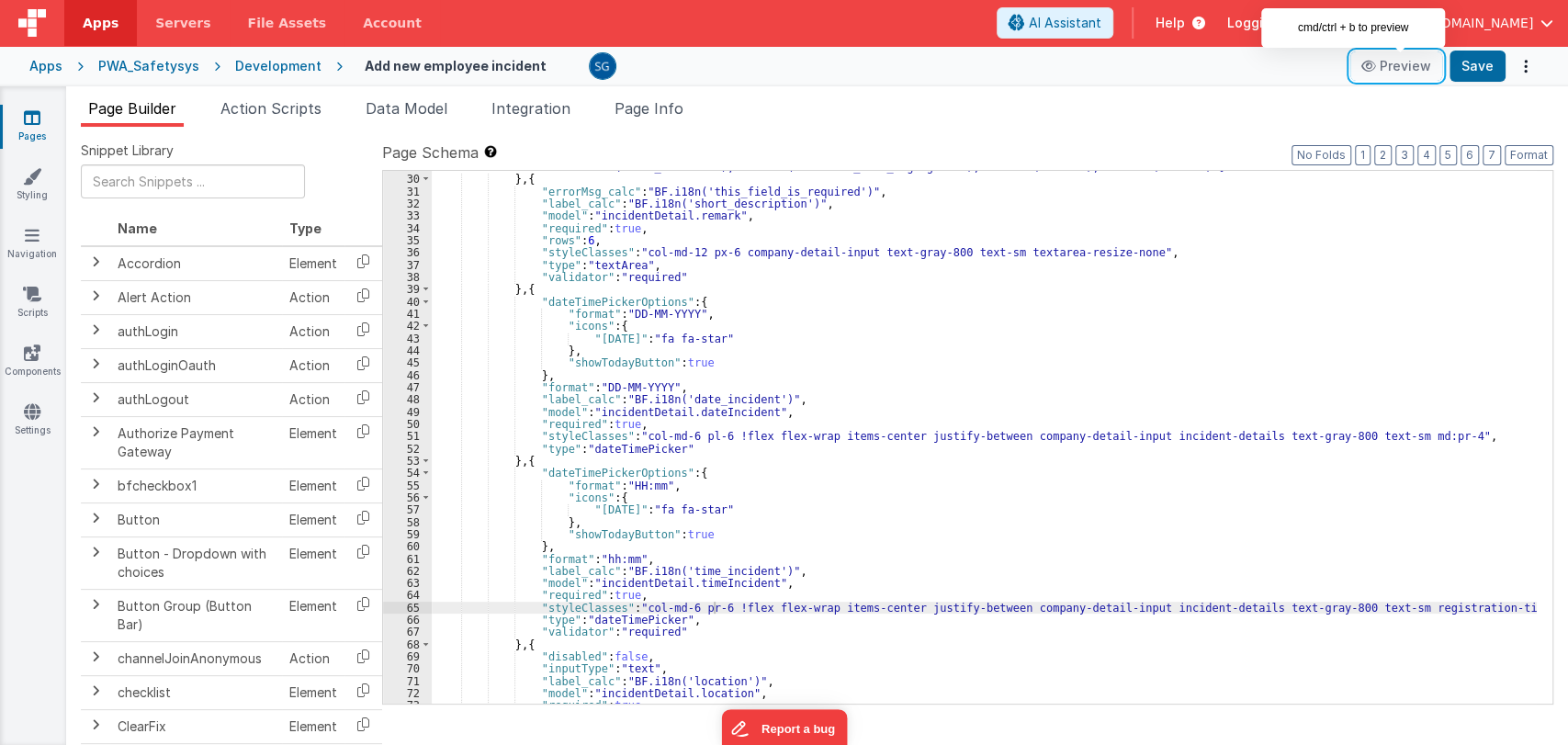
scroll to position [377, 0]
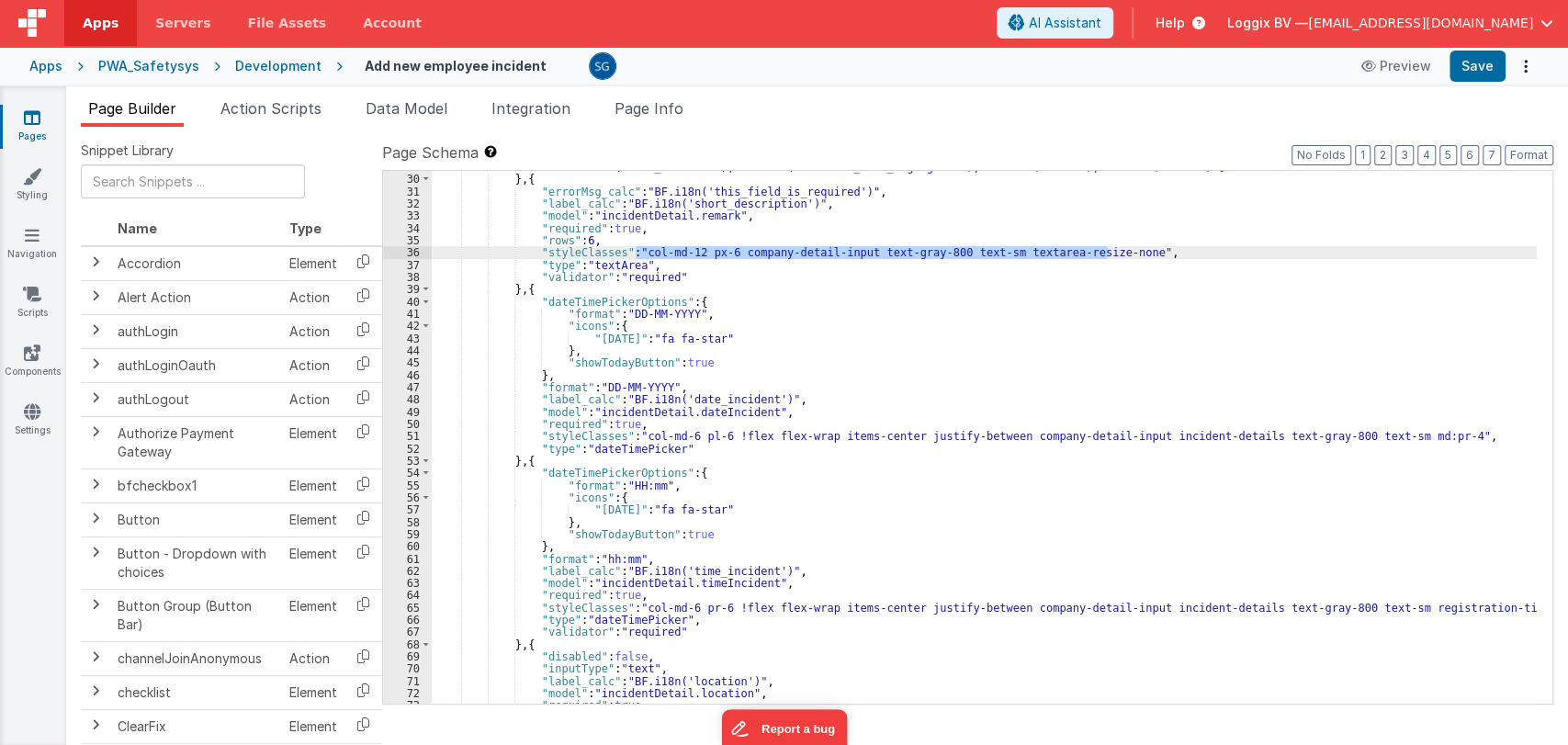
drag, startPoint x: 636, startPoint y: 251, endPoint x: 1106, endPoint y: 254, distance: 470.0
click at [1106, 254] on div ""values_calc" : "[ BF.i18n('dangerous_situation'), BF.i18n('accident_without_ne…" at bounding box center [984, 434] width 1105 height 569
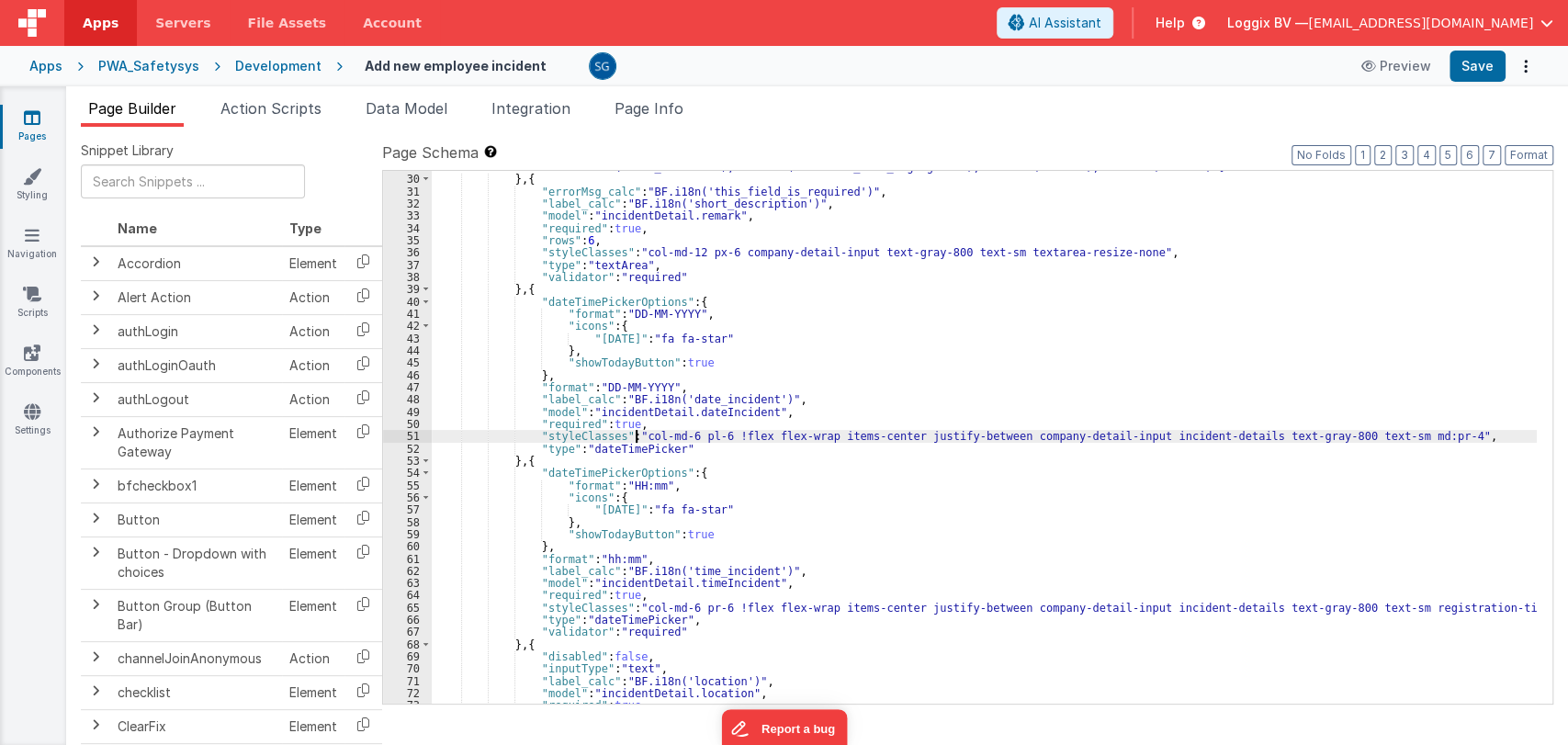
click at [636, 441] on div ""values_calc" : "[ BF.i18n('dangerous_situation'), BF.i18n('accident_without_ne…" at bounding box center [984, 434] width 1105 height 569
click at [638, 611] on div ""values_calc" : "[ BF.i18n('dangerous_situation'), BF.i18n('accident_without_ne…" at bounding box center [984, 434] width 1105 height 569
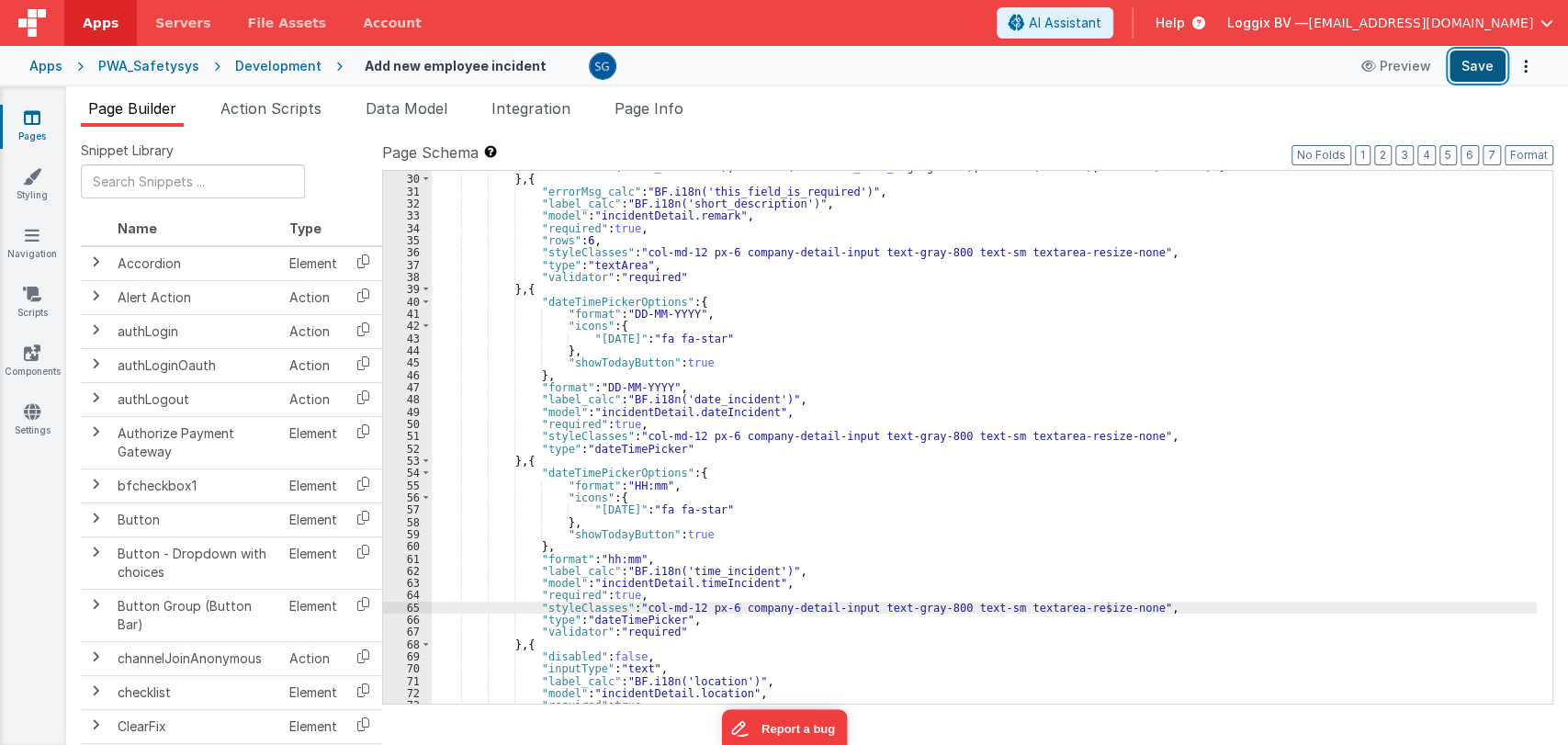
click at [1483, 74] on button "Save" at bounding box center [1477, 65] width 56 height 31
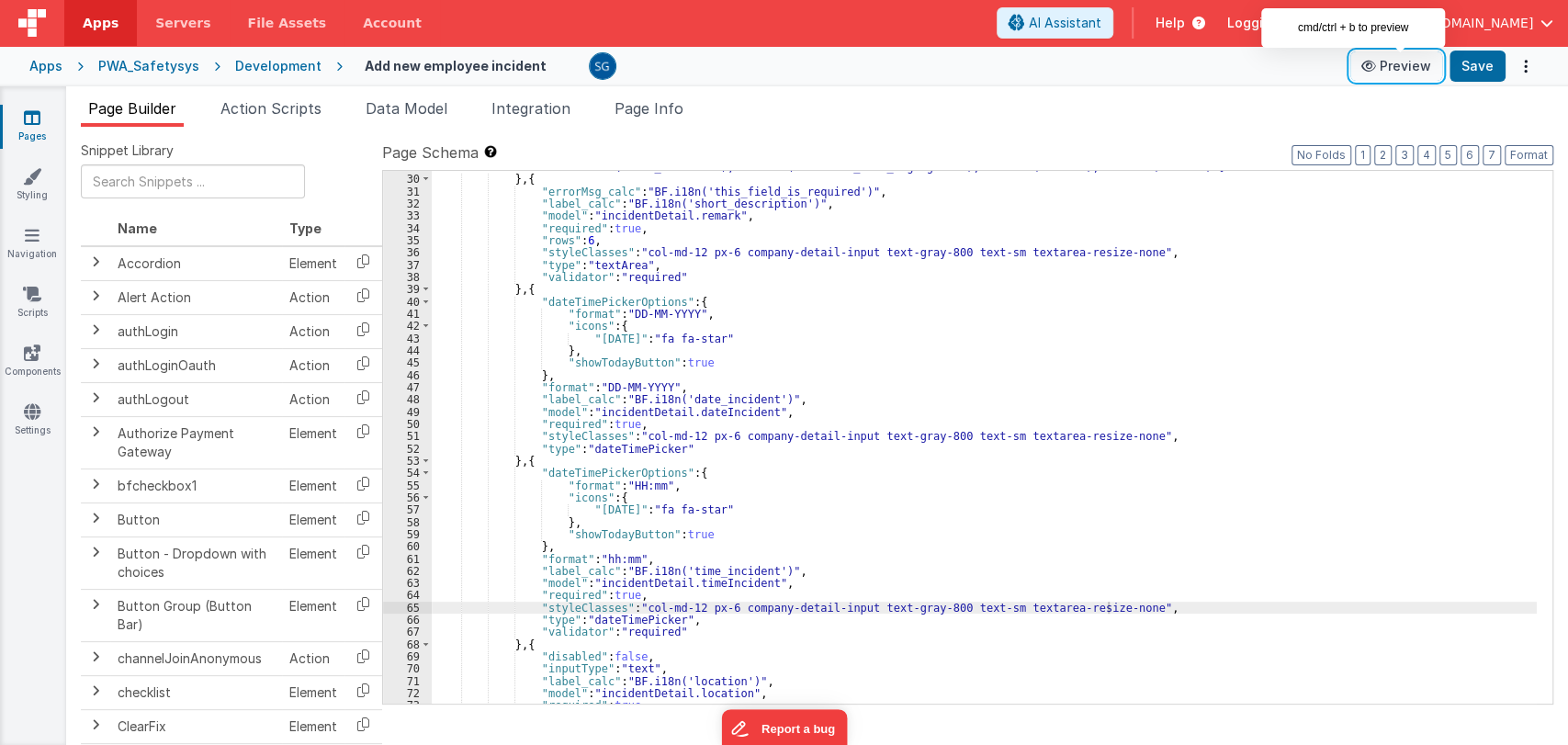
click at [1391, 80] on button "Preview" at bounding box center [1396, 65] width 92 height 29
click at [913, 364] on div ""values_calc" : "[ BF.i18n('dangerous_situation'), BF.i18n('accident_without_ne…" at bounding box center [984, 434] width 1105 height 569
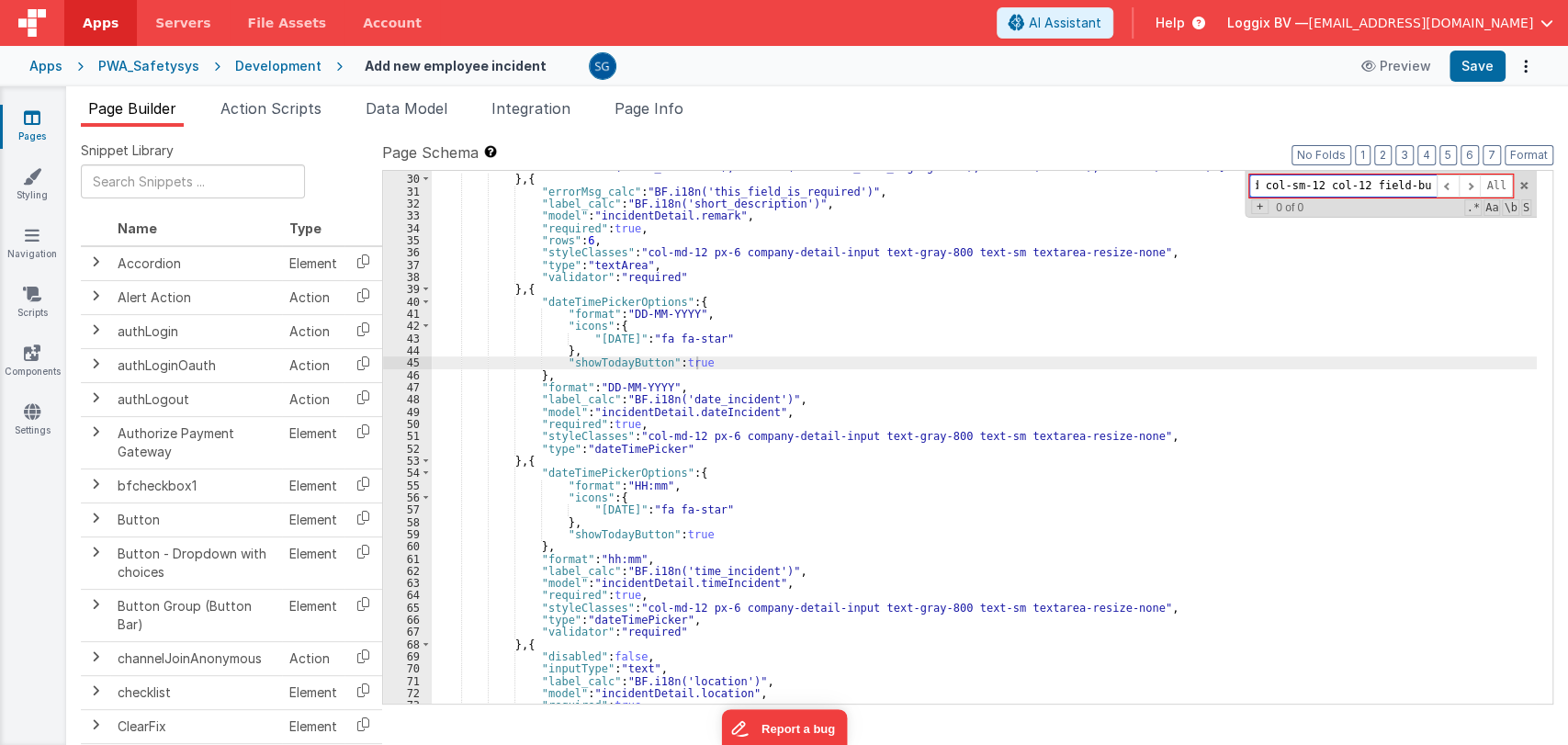
scroll to position [0, 0]
click at [1258, 183] on input "form-group valid col-sm-12 col-12 field-button" at bounding box center [1343, 186] width 188 height 23
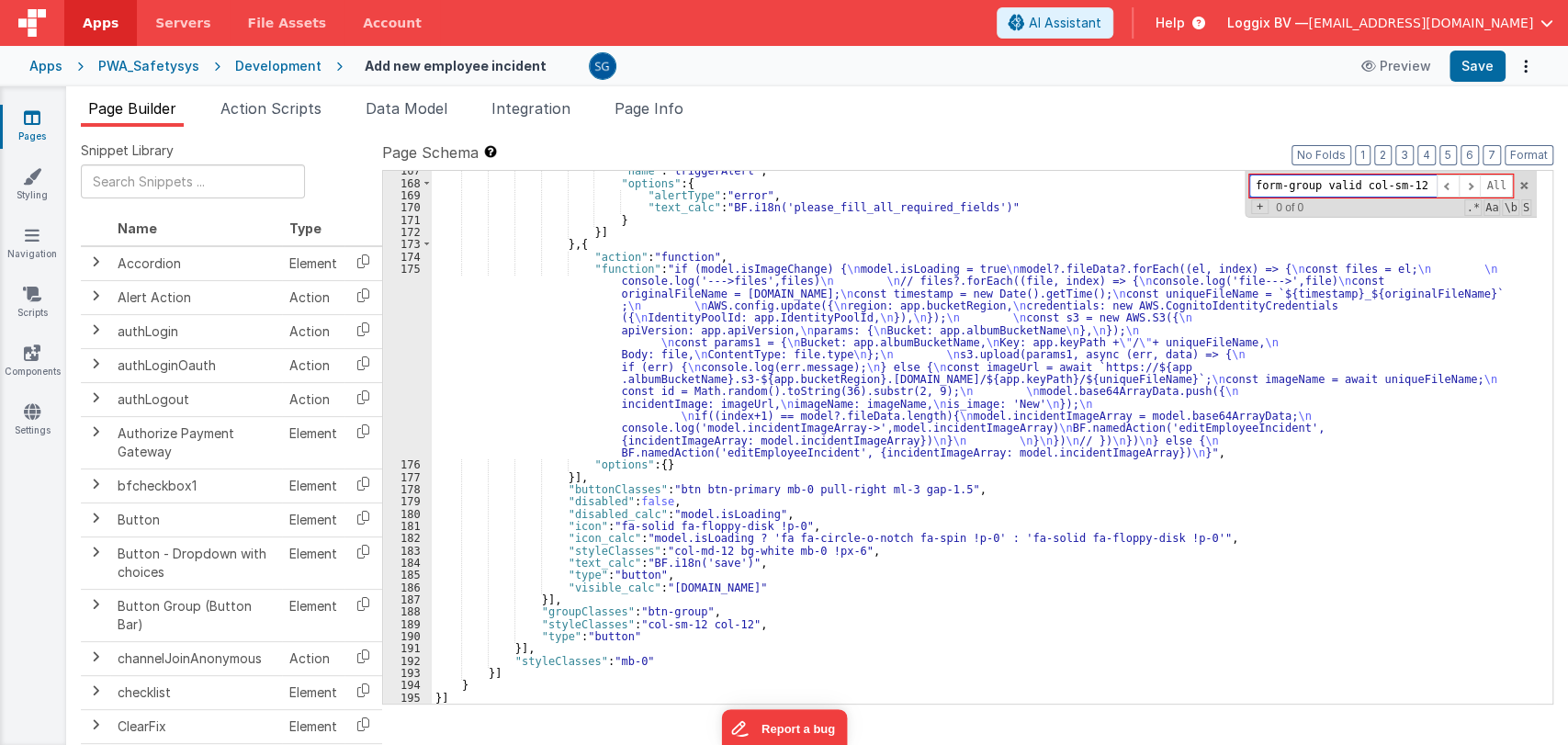
scroll to position [2369, 0]
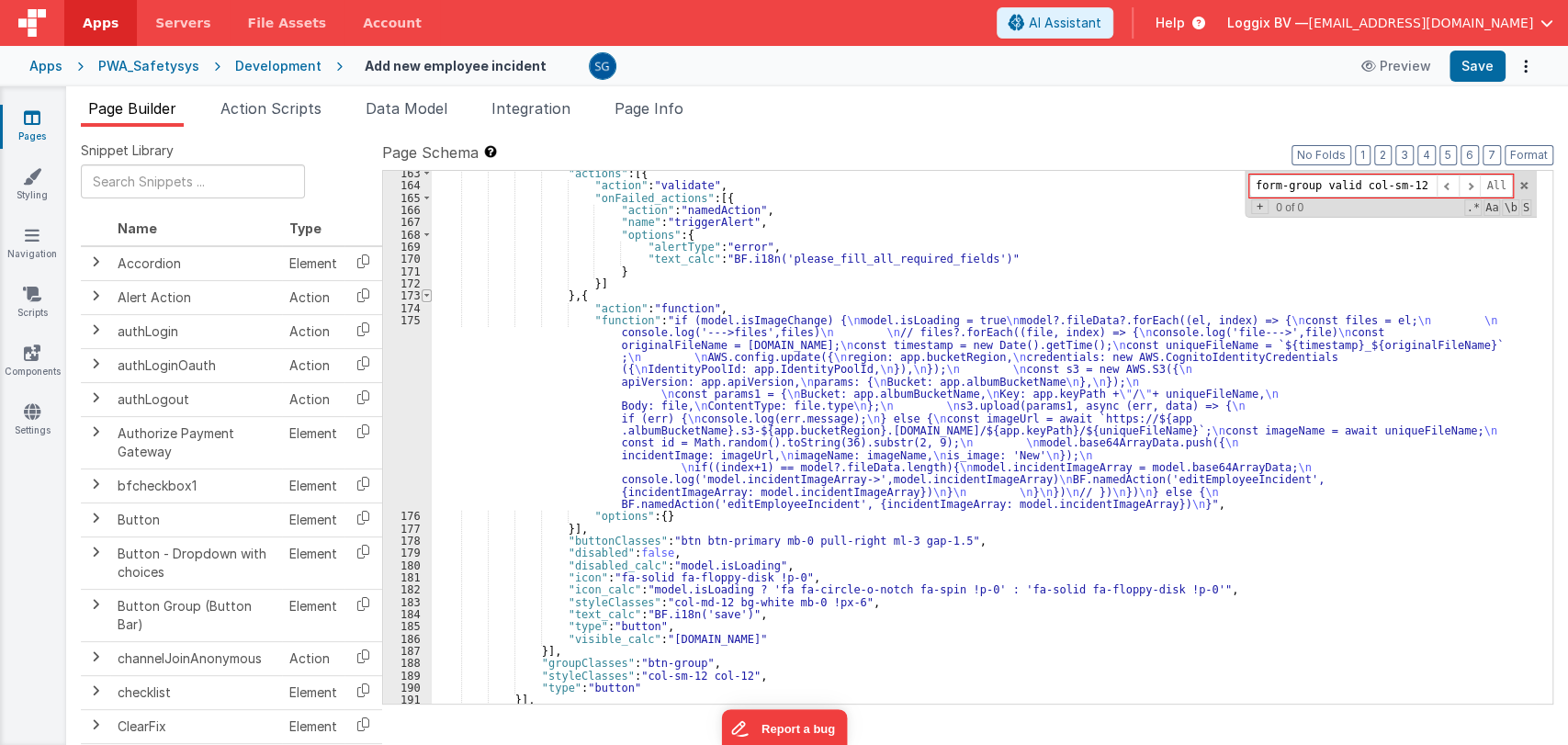
click at [428, 289] on span at bounding box center [427, 295] width 10 height 12
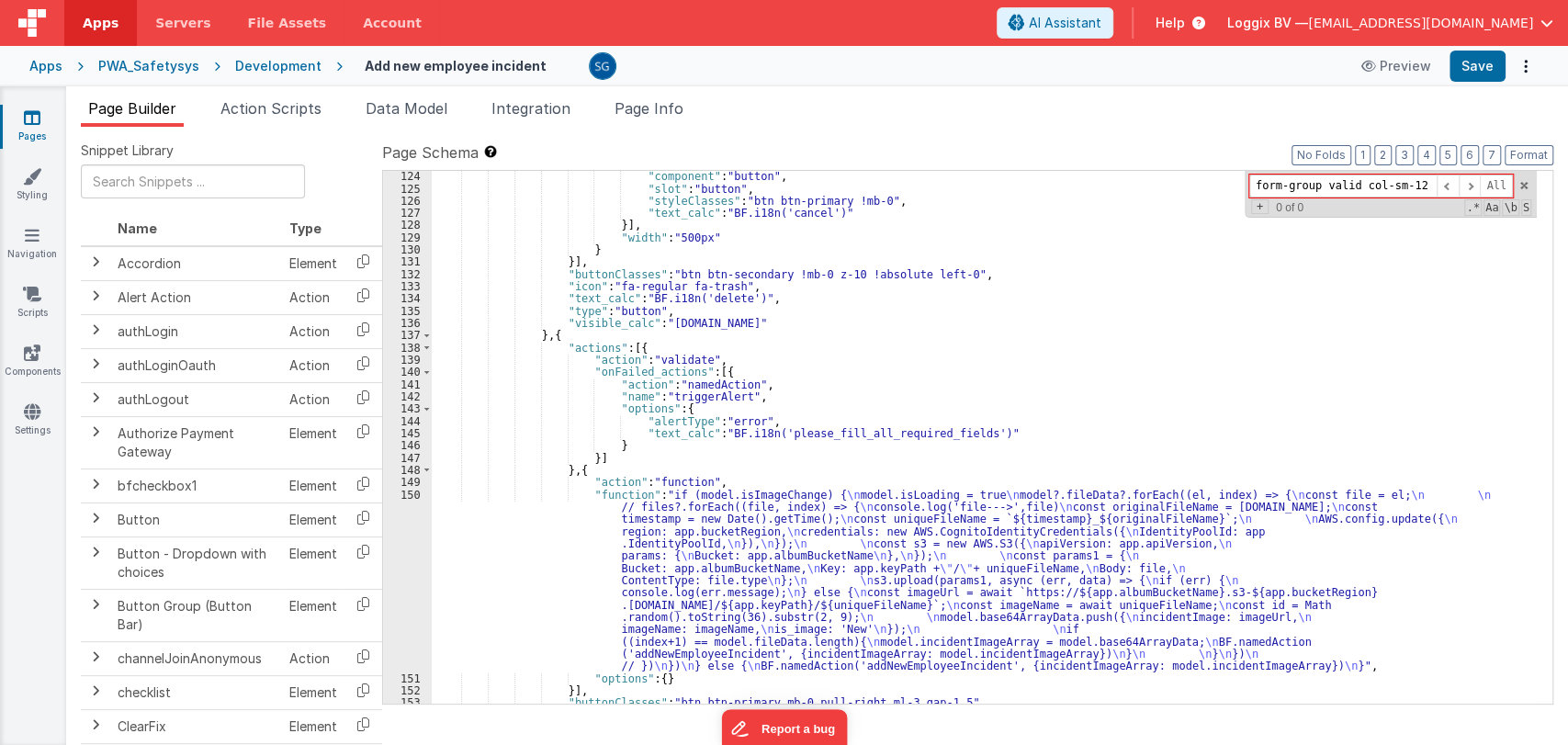
scroll to position [1706, 0]
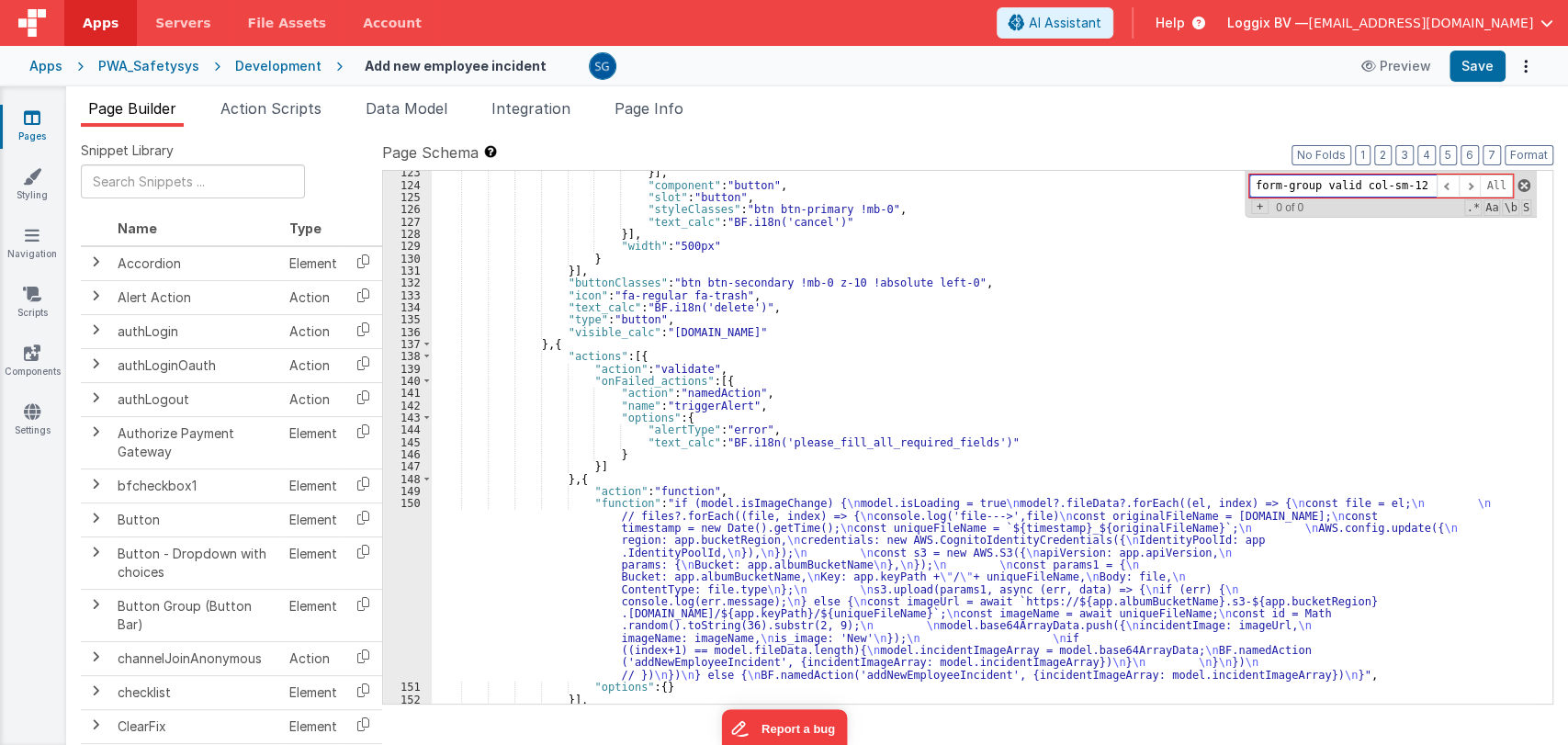
click at [1518, 186] on span at bounding box center [1524, 186] width 13 height 13
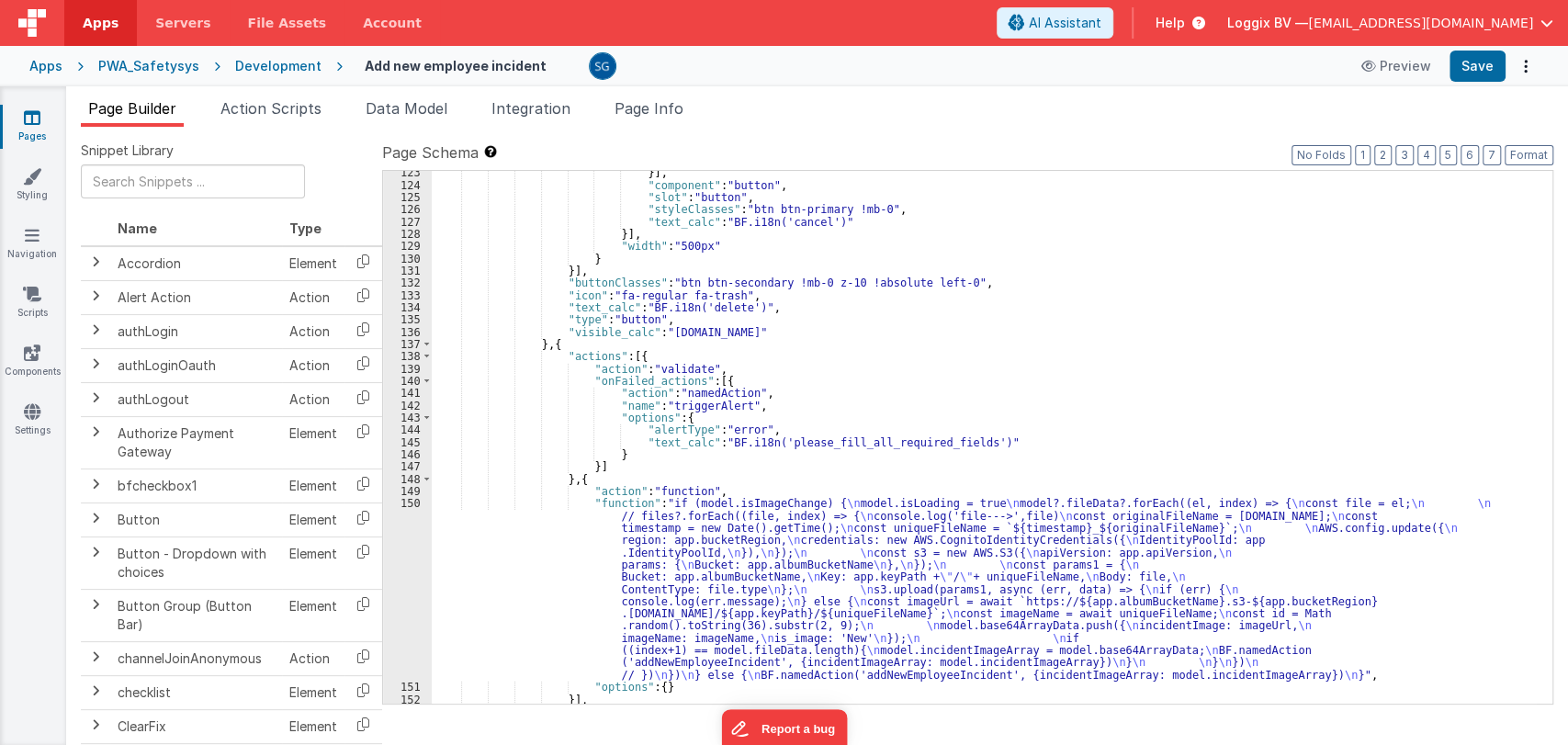
click at [936, 392] on div "}] , "component" : "button" , "slot" : "button" , "styleClasses" : "btn btn-pri…" at bounding box center [984, 445] width 1105 height 558
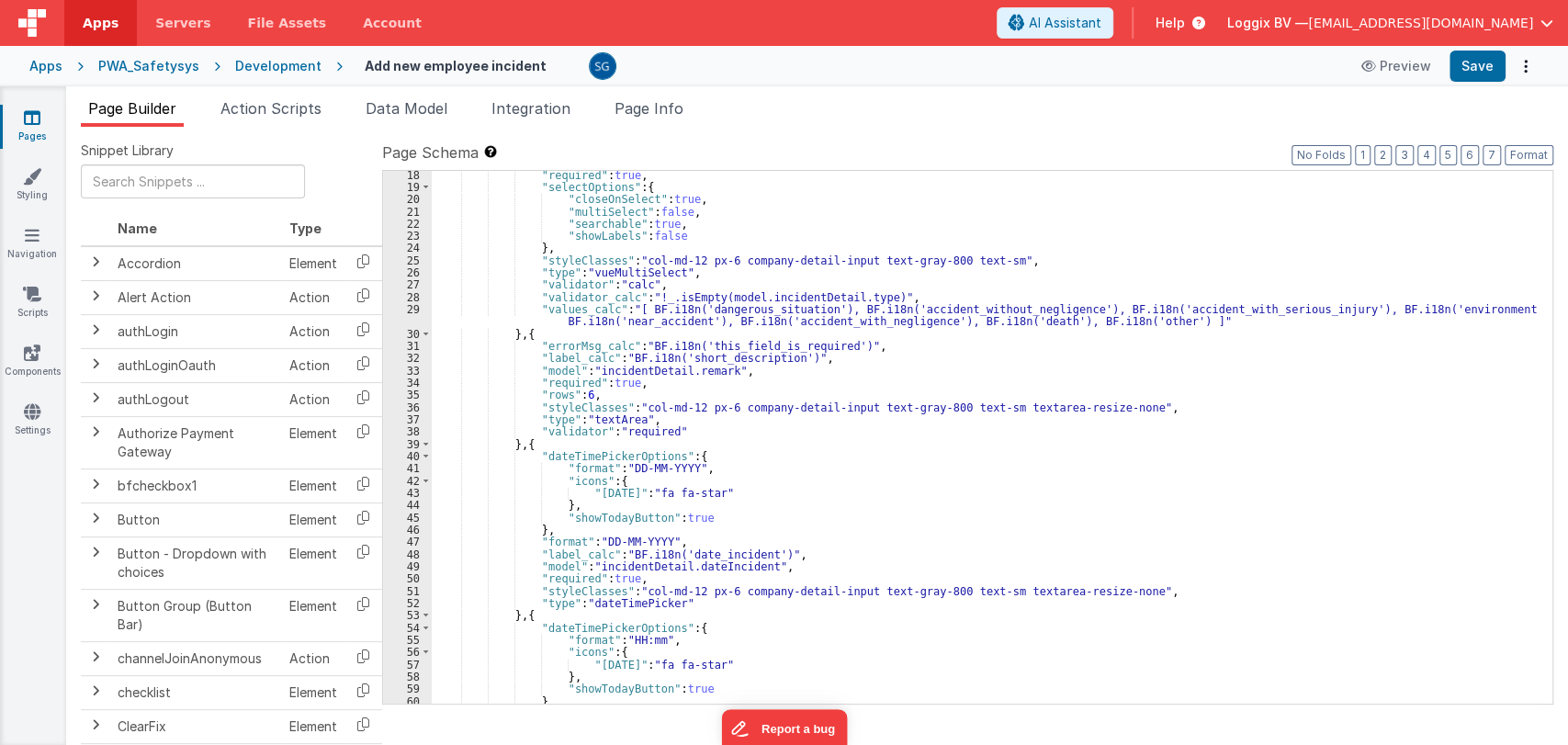
scroll to position [214, 0]
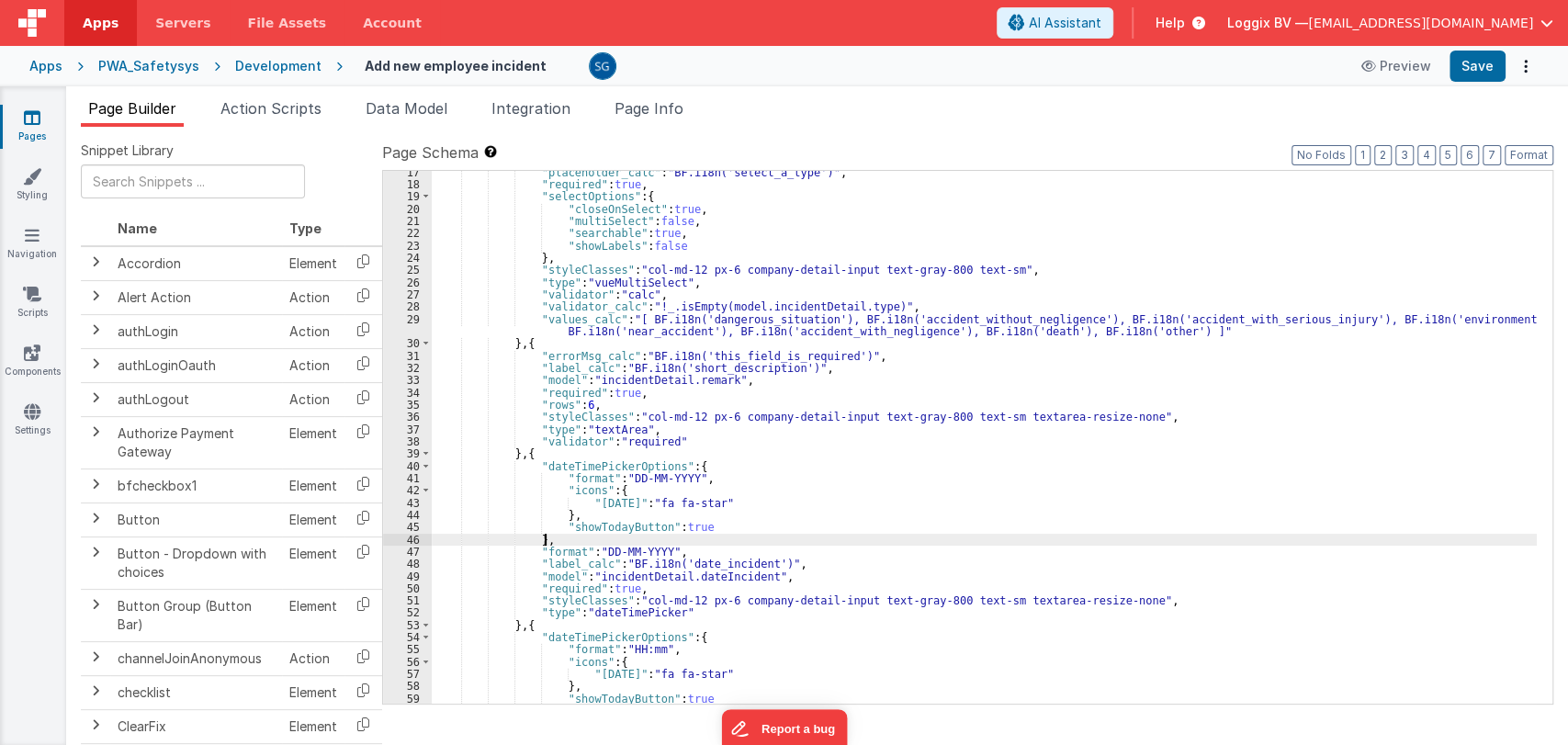
click at [1115, 533] on div ""placeholder_calc" : "BF.i18n('select_a_type')" , "required" : true , "selectOp…" at bounding box center [984, 445] width 1105 height 558
click at [318, 105] on span "Action Scripts" at bounding box center [270, 108] width 101 height 18
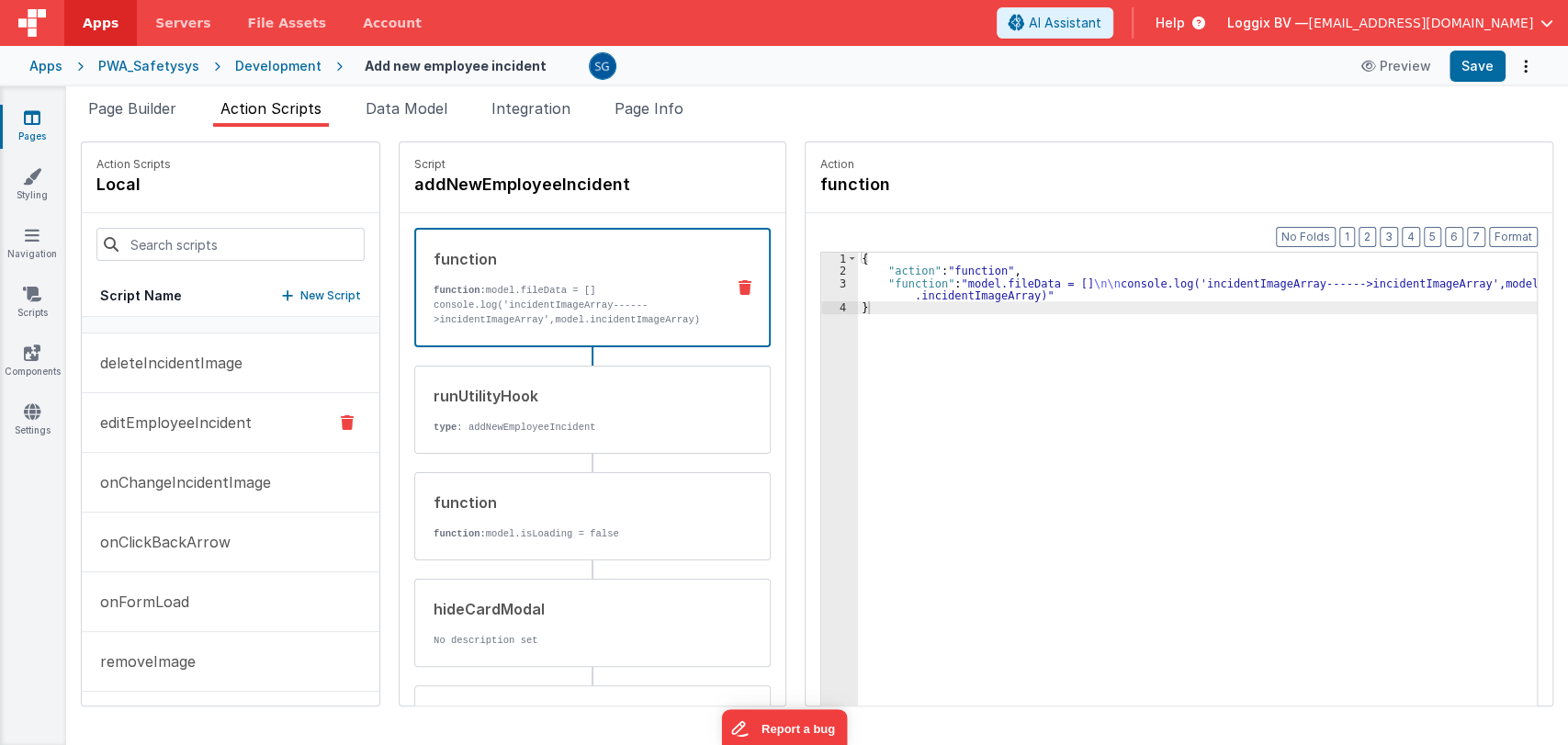
scroll to position [0, 0]
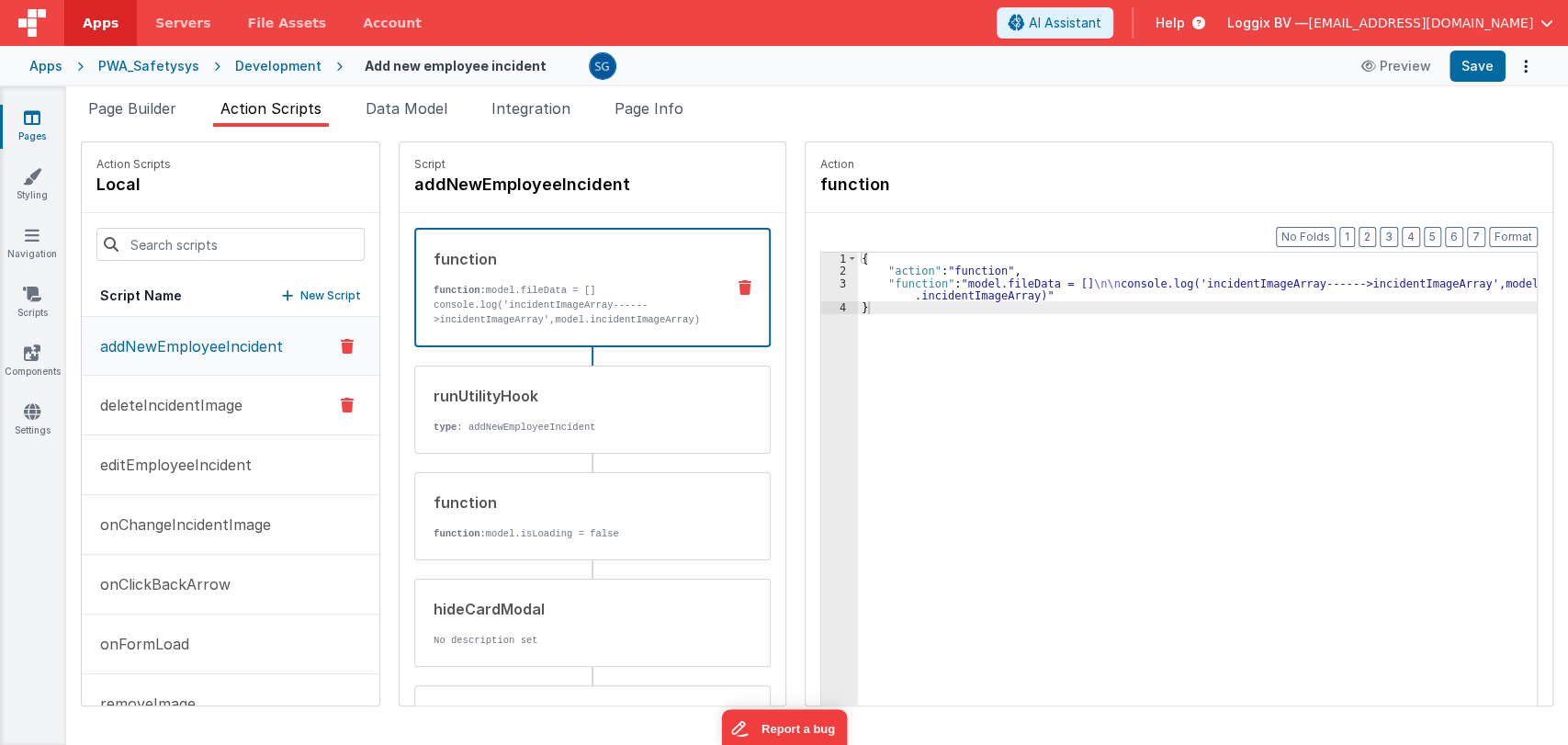
click at [183, 400] on p "deleteIncidentImage" at bounding box center [166, 404] width 154 height 22
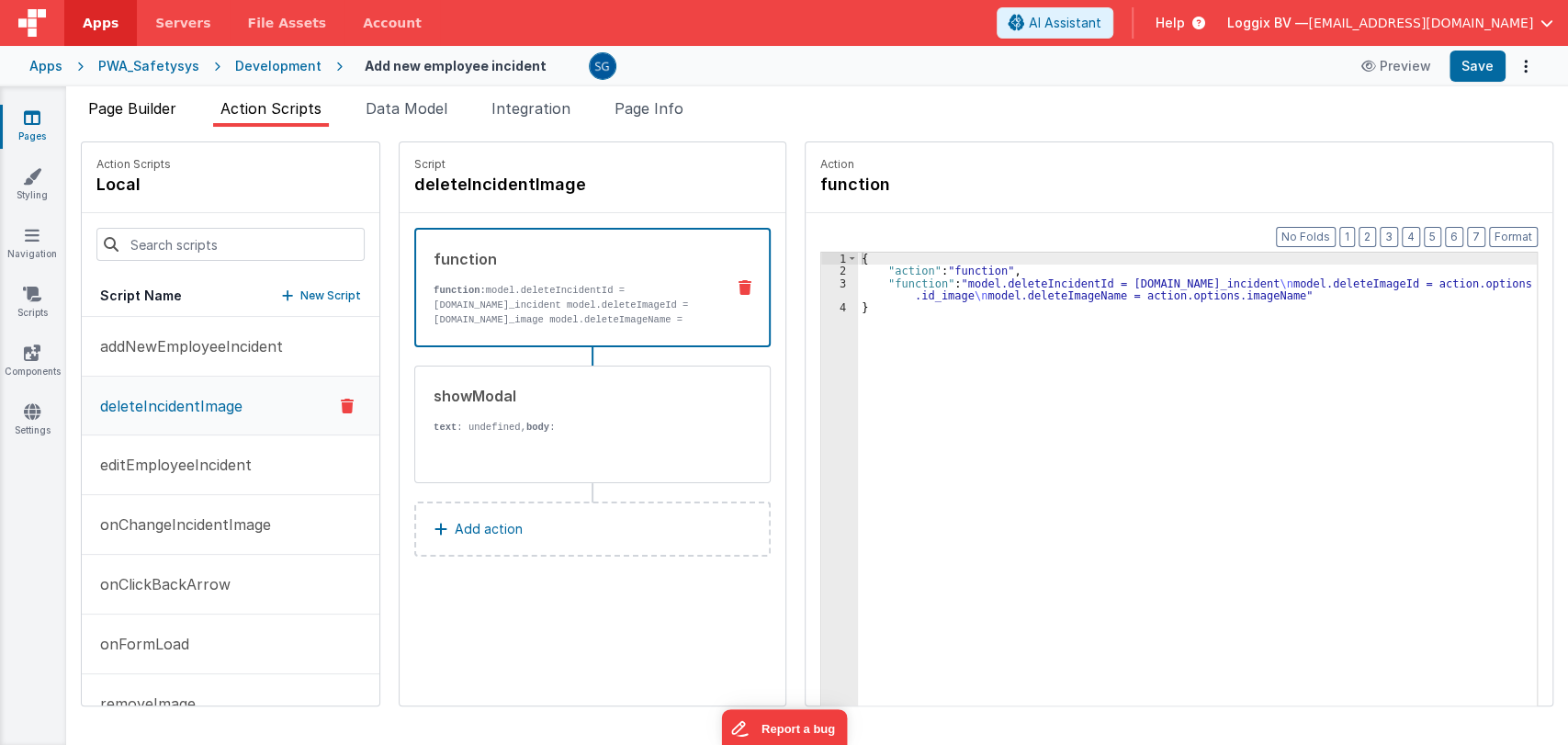
click at [133, 107] on span "Page Builder" at bounding box center [132, 108] width 88 height 18
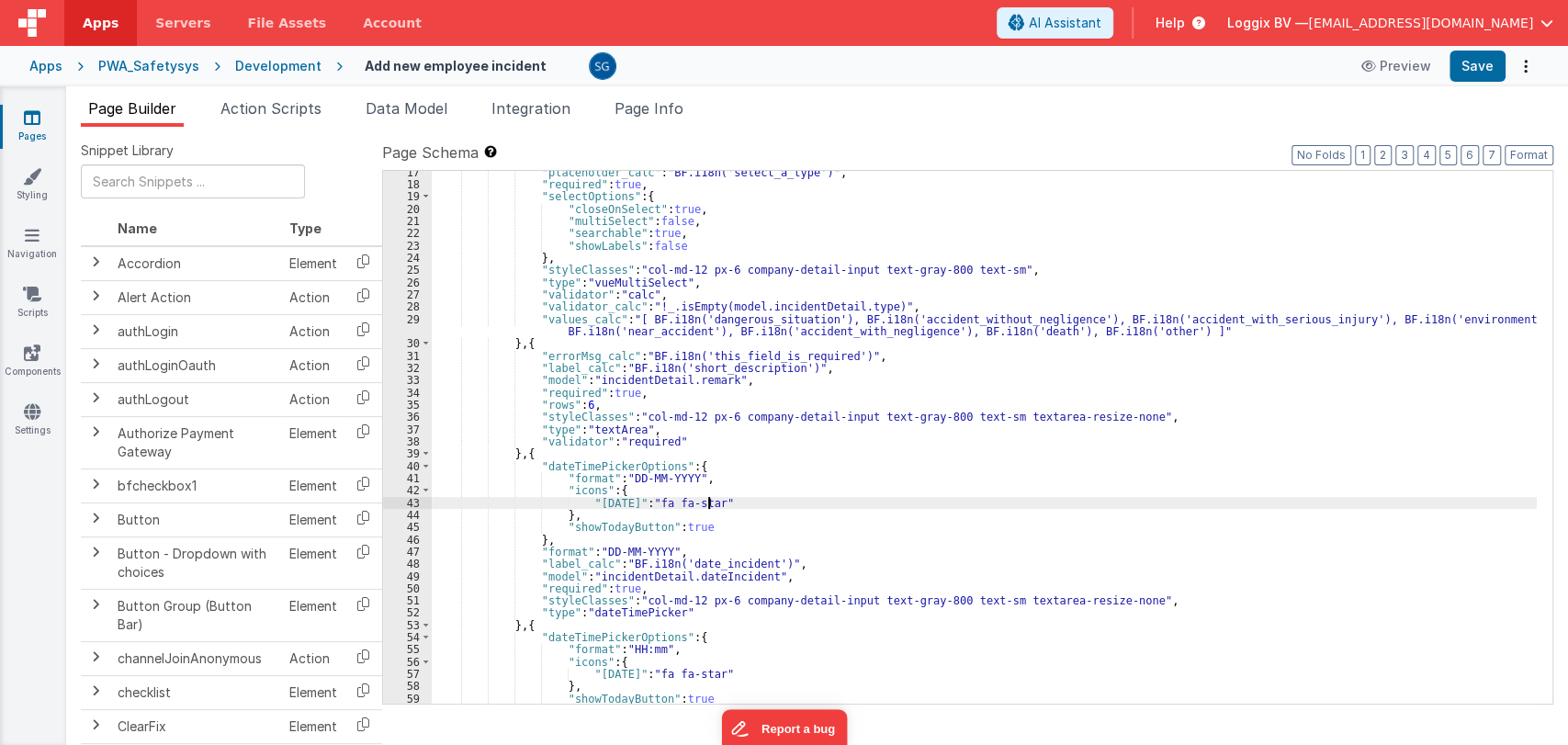
click at [949, 499] on div ""placeholder_calc" : "BF.i18n('select_a_type')" , "required" : true , "selectOp…" at bounding box center [984, 445] width 1105 height 558
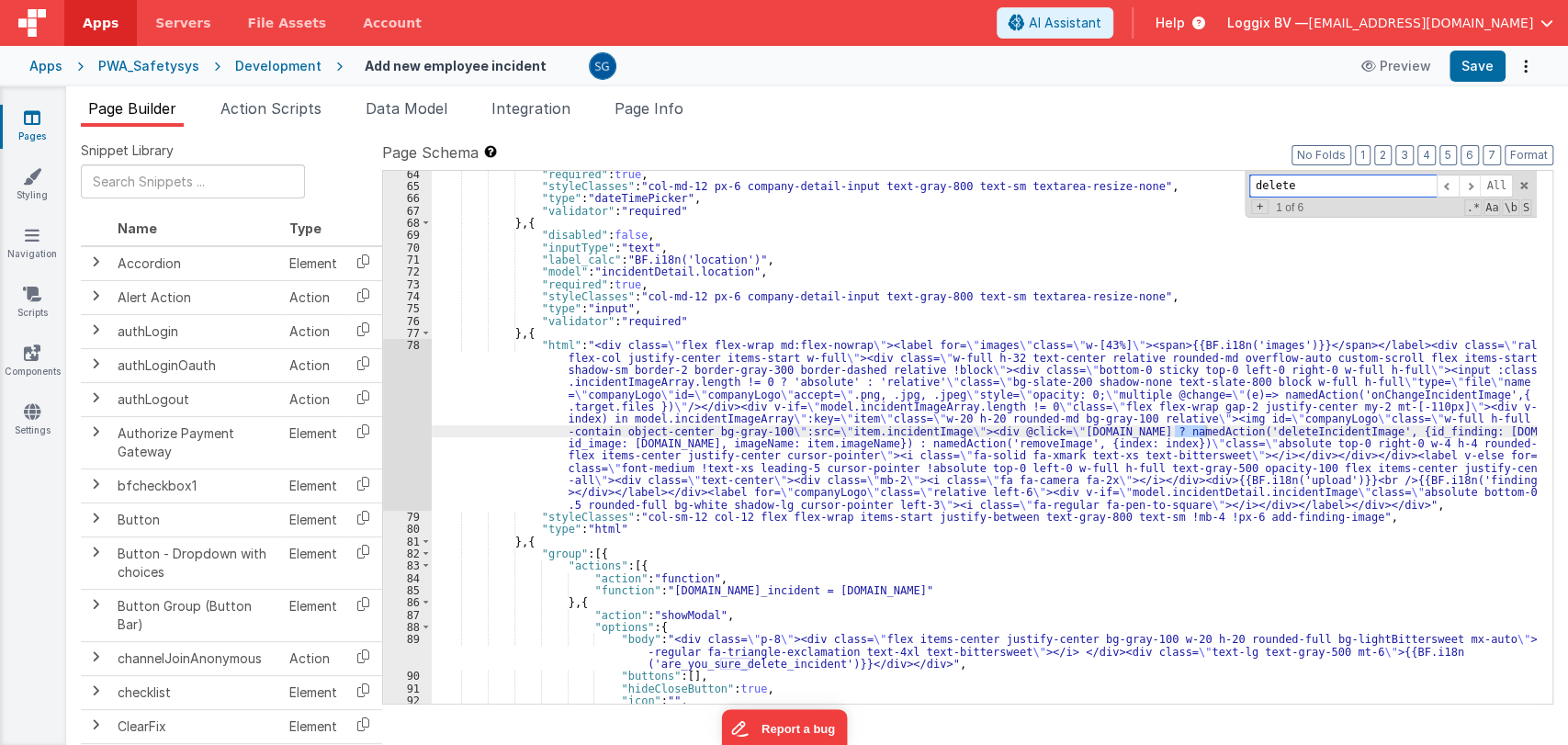
scroll to position [800, 0]
click at [418, 347] on div "78" at bounding box center [407, 424] width 48 height 172
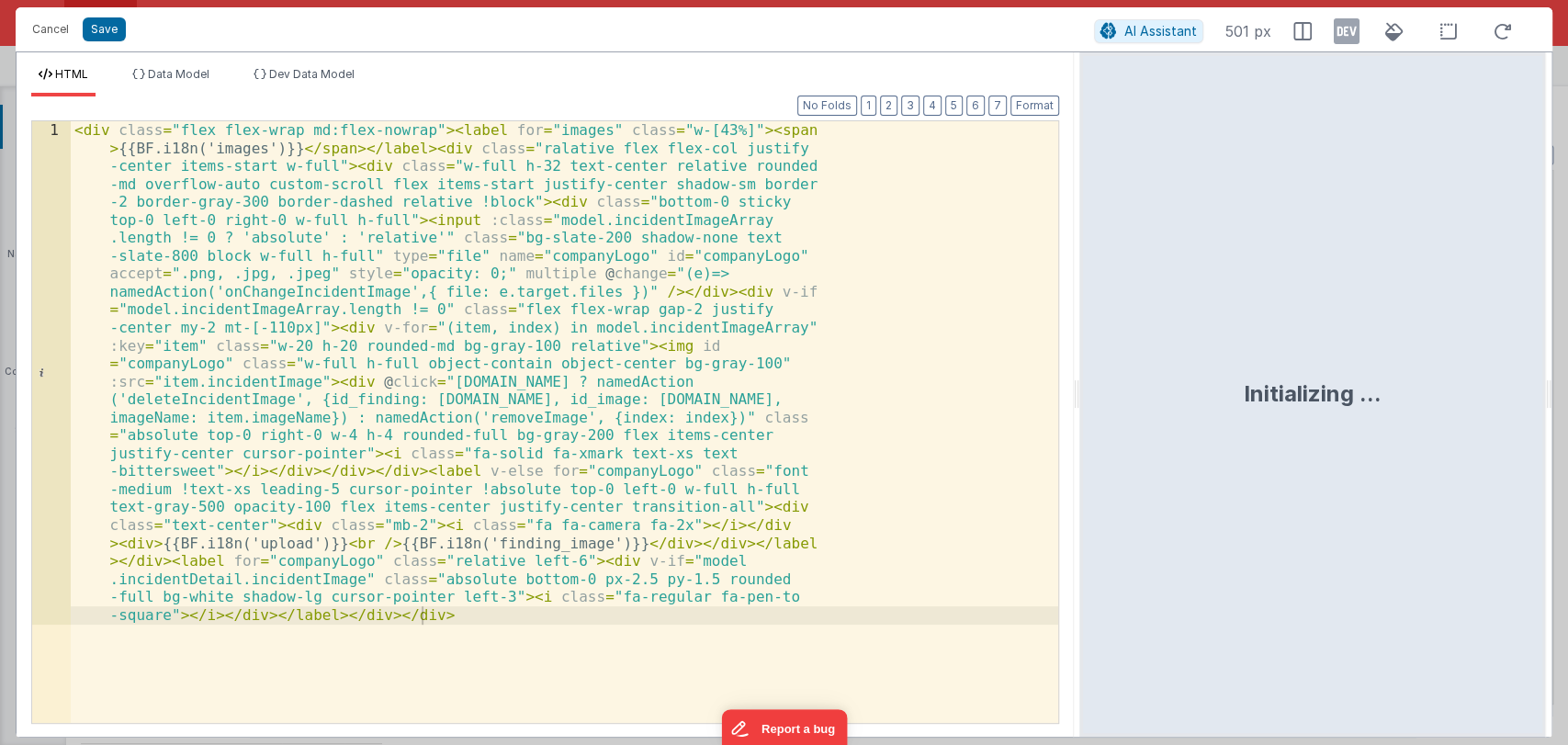
drag, startPoint x: 779, startPoint y: 399, endPoint x: 1080, endPoint y: 457, distance: 306.5
click at [1080, 457] on html "Cancel Save AI Assistant 501 px HTML Data Model Dev Data Model Format 7 6 5 4 3…" at bounding box center [784, 372] width 1568 height 745
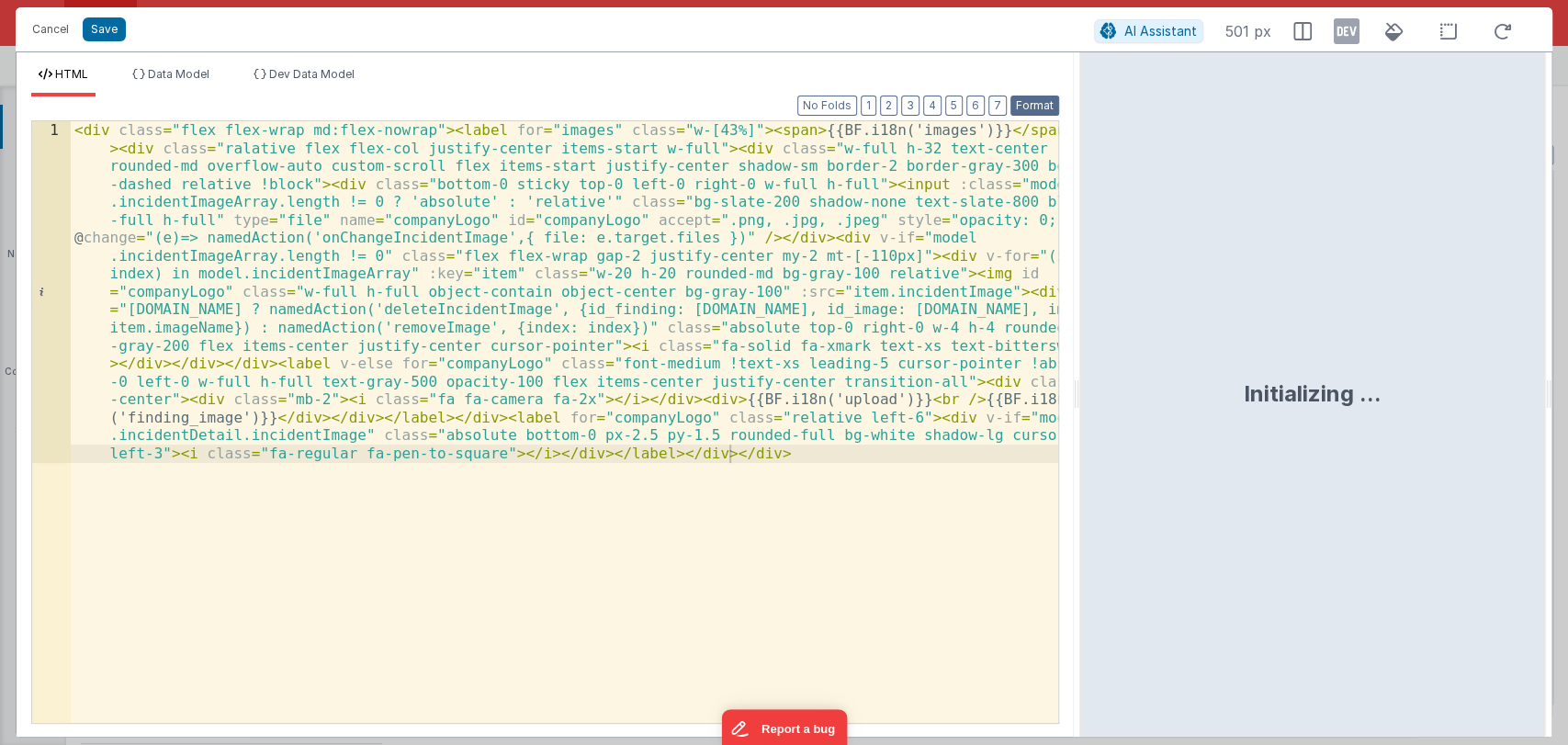
click at [1030, 111] on button "Format" at bounding box center [1034, 105] width 48 height 20
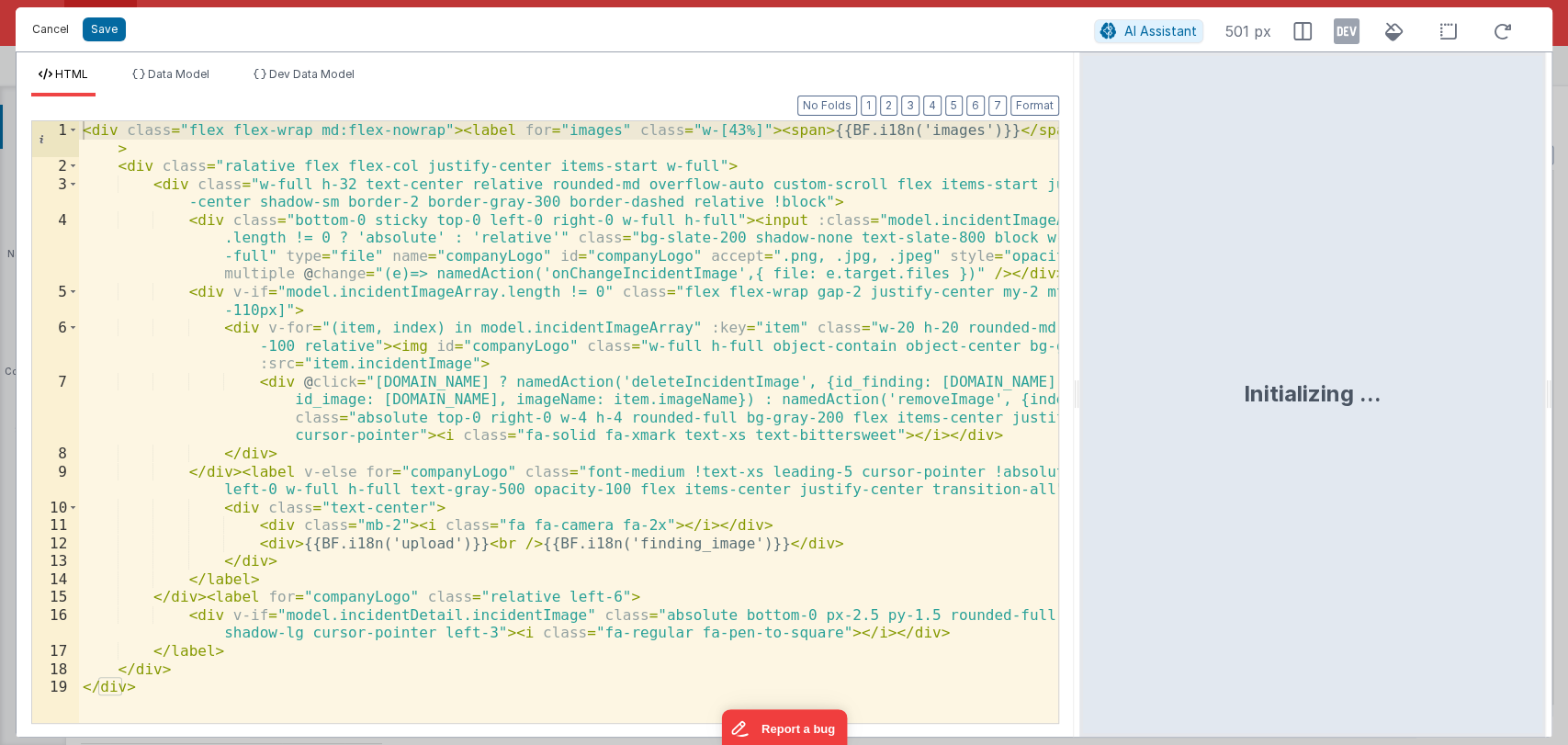
click at [44, 19] on button "Cancel" at bounding box center [50, 28] width 55 height 26
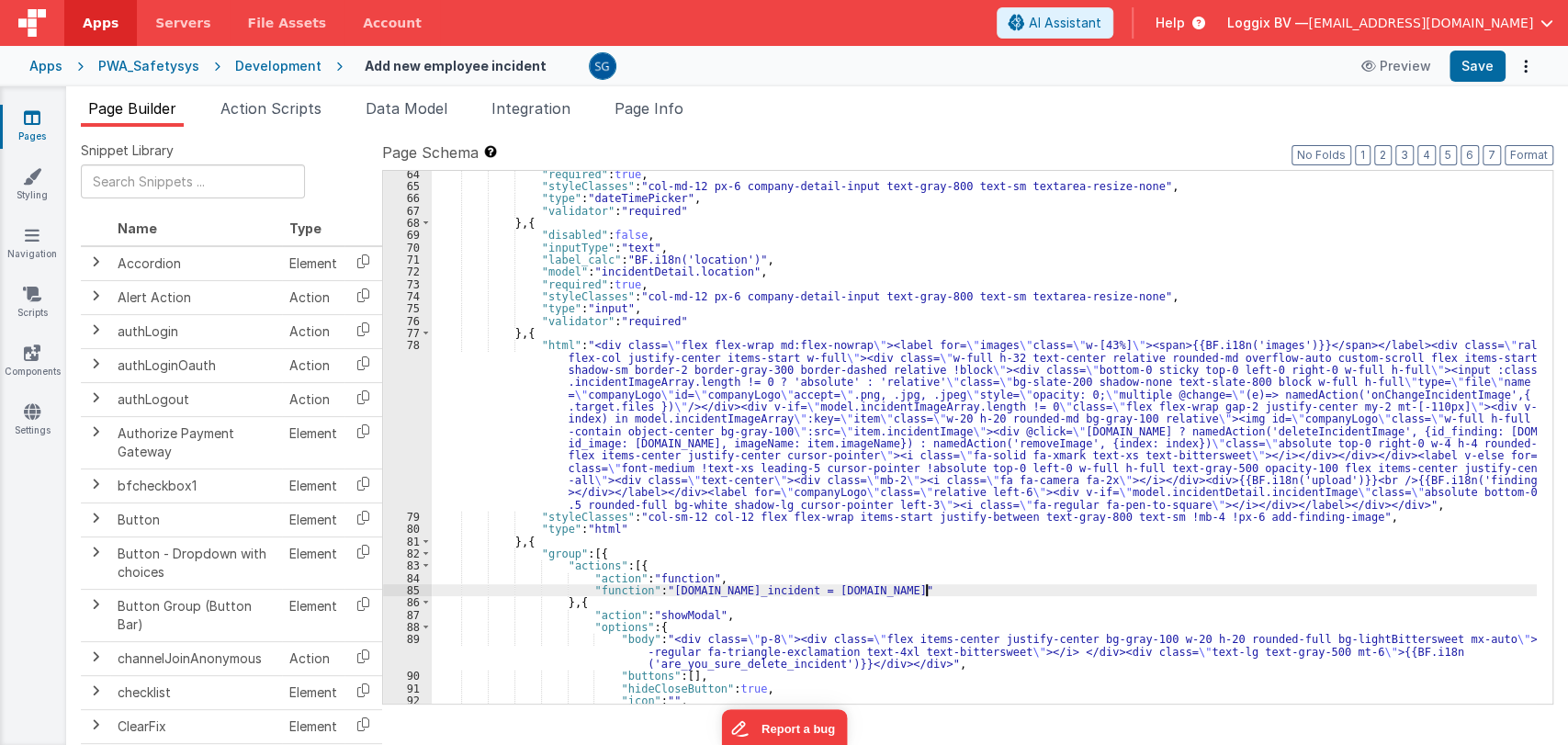
click at [1144, 590] on div ""required" : true , "styleClasses" : "col-md-12 px-6 company-detail-input text-…" at bounding box center [984, 447] width 1105 height 558
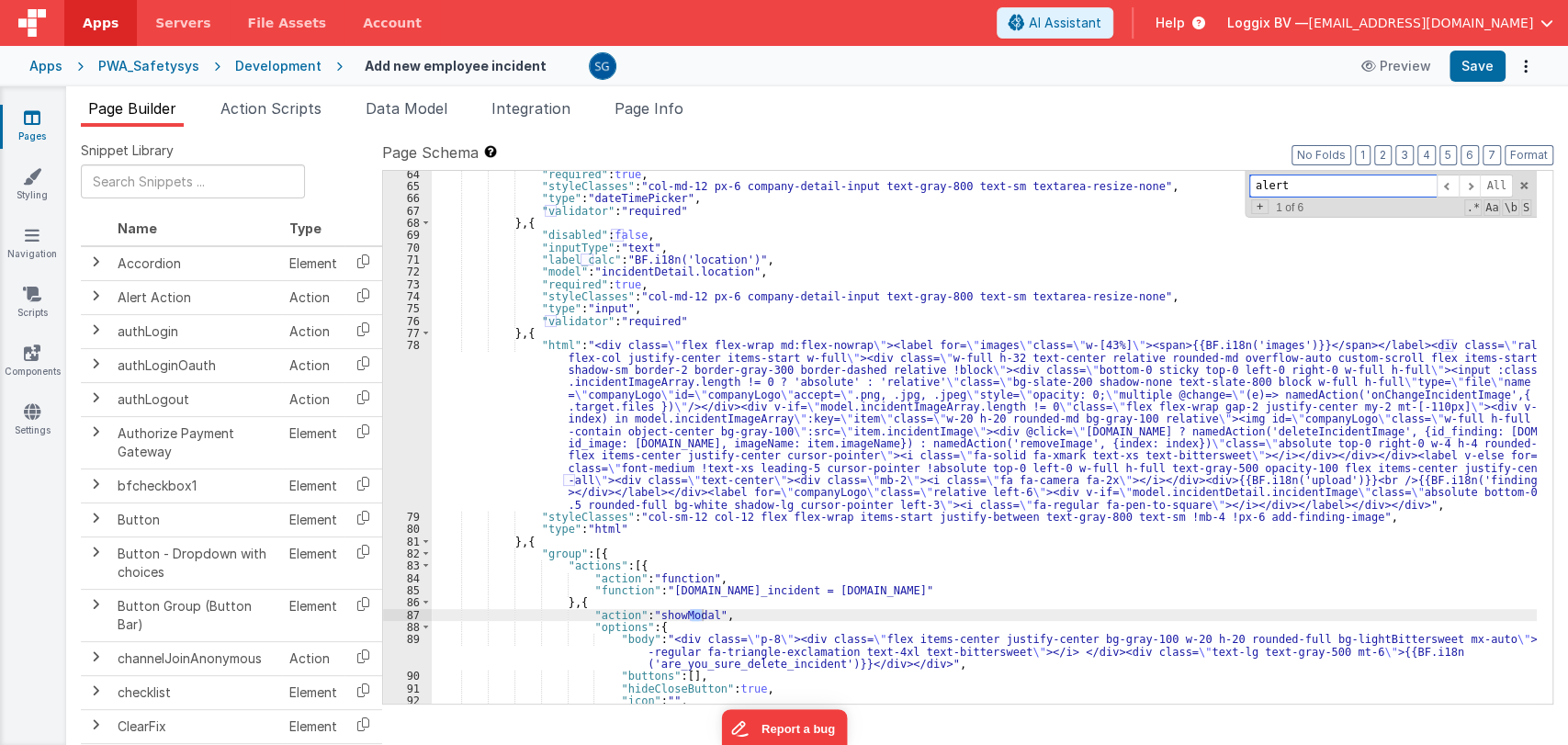
scroll to position [1228, 0]
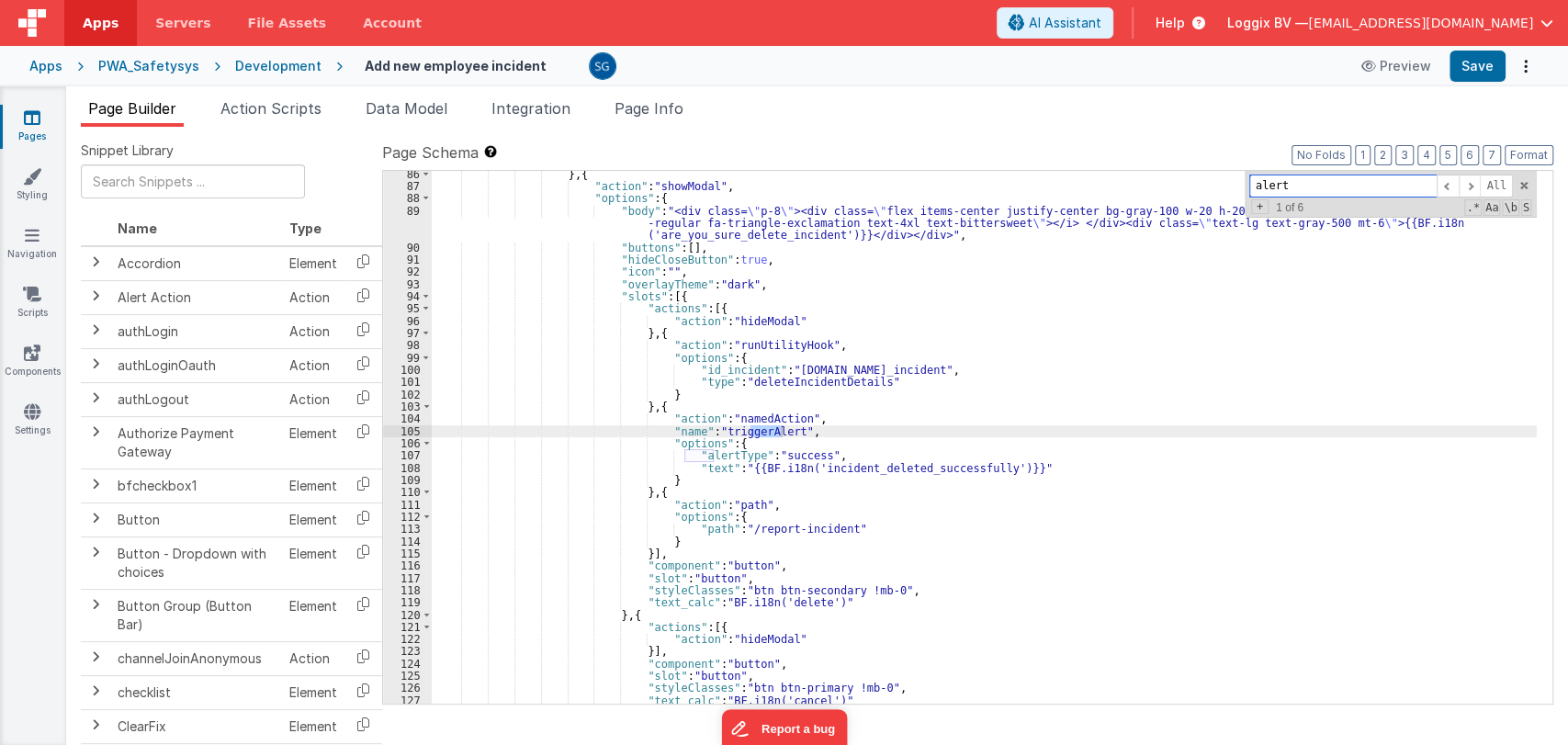
type input "alert"
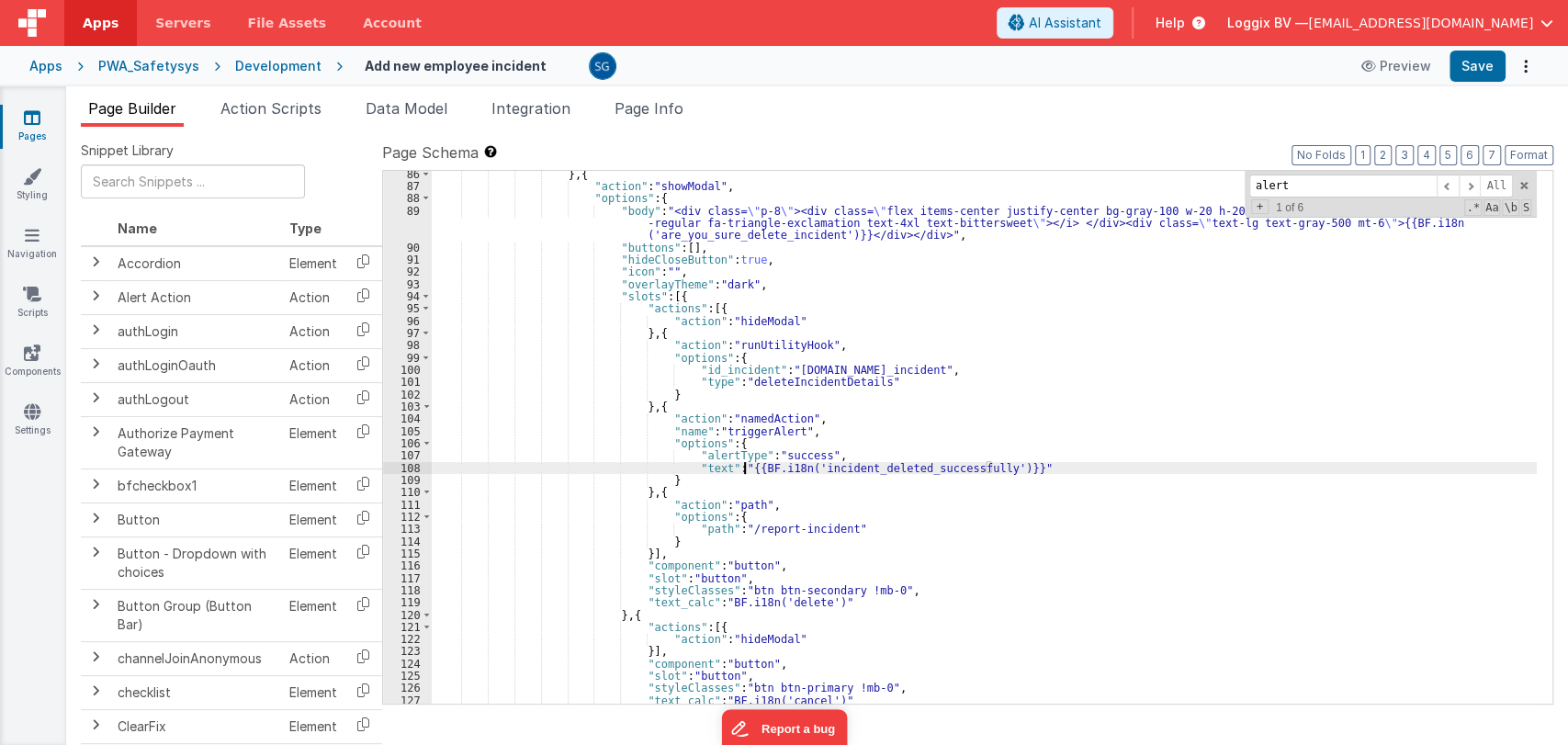
click at [743, 471] on div "} , { "action" : "showModal" , "options" : { "body" : "<div class= \" p-8 \" ><…" at bounding box center [984, 447] width 1105 height 558
click at [972, 469] on div "} , { "action" : "showModal" , "options" : { "body" : "<div class= \" p-8 \" ><…" at bounding box center [984, 447] width 1105 height 558
click at [1469, 182] on span at bounding box center [1469, 186] width 22 height 23
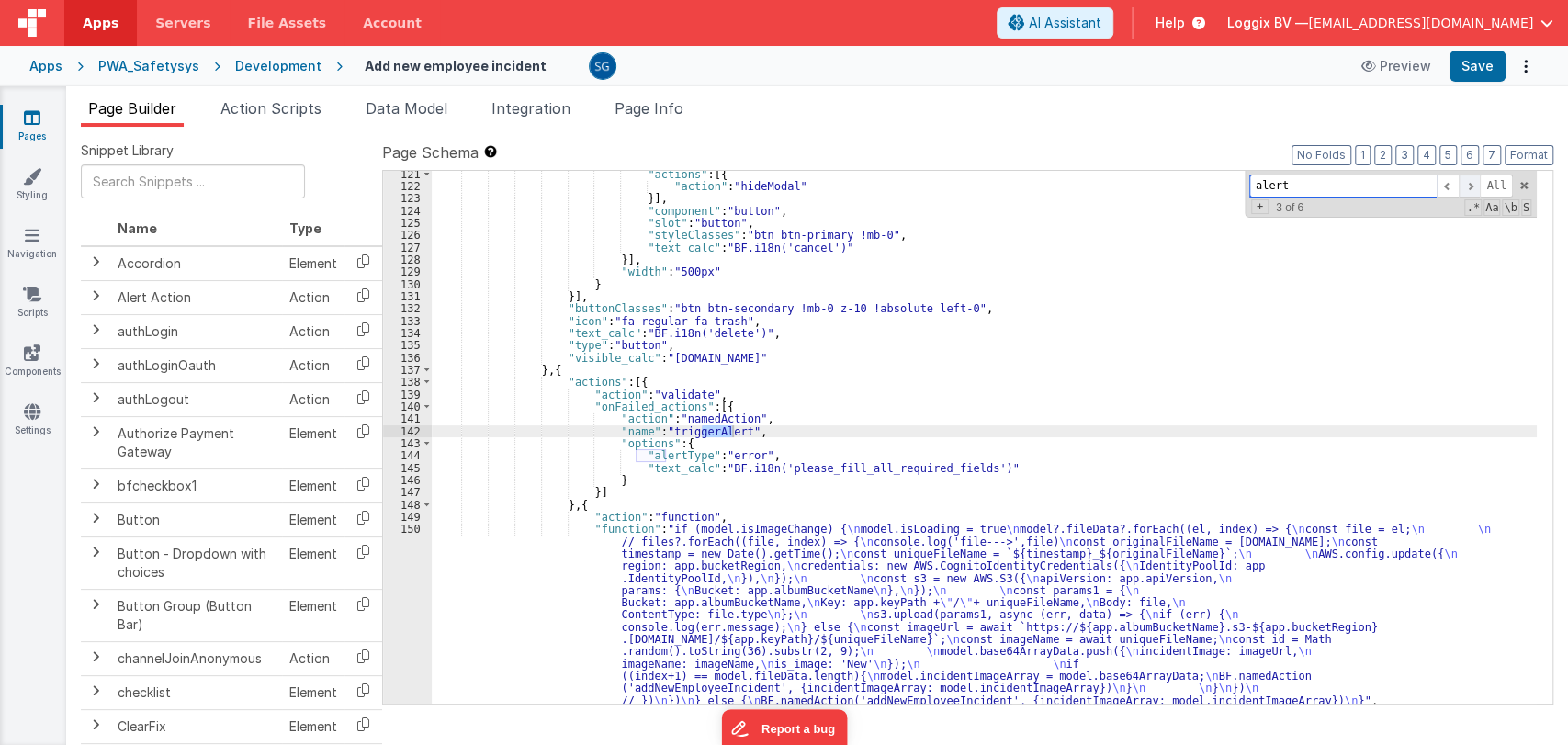
click at [1469, 182] on span at bounding box center [1469, 186] width 22 height 23
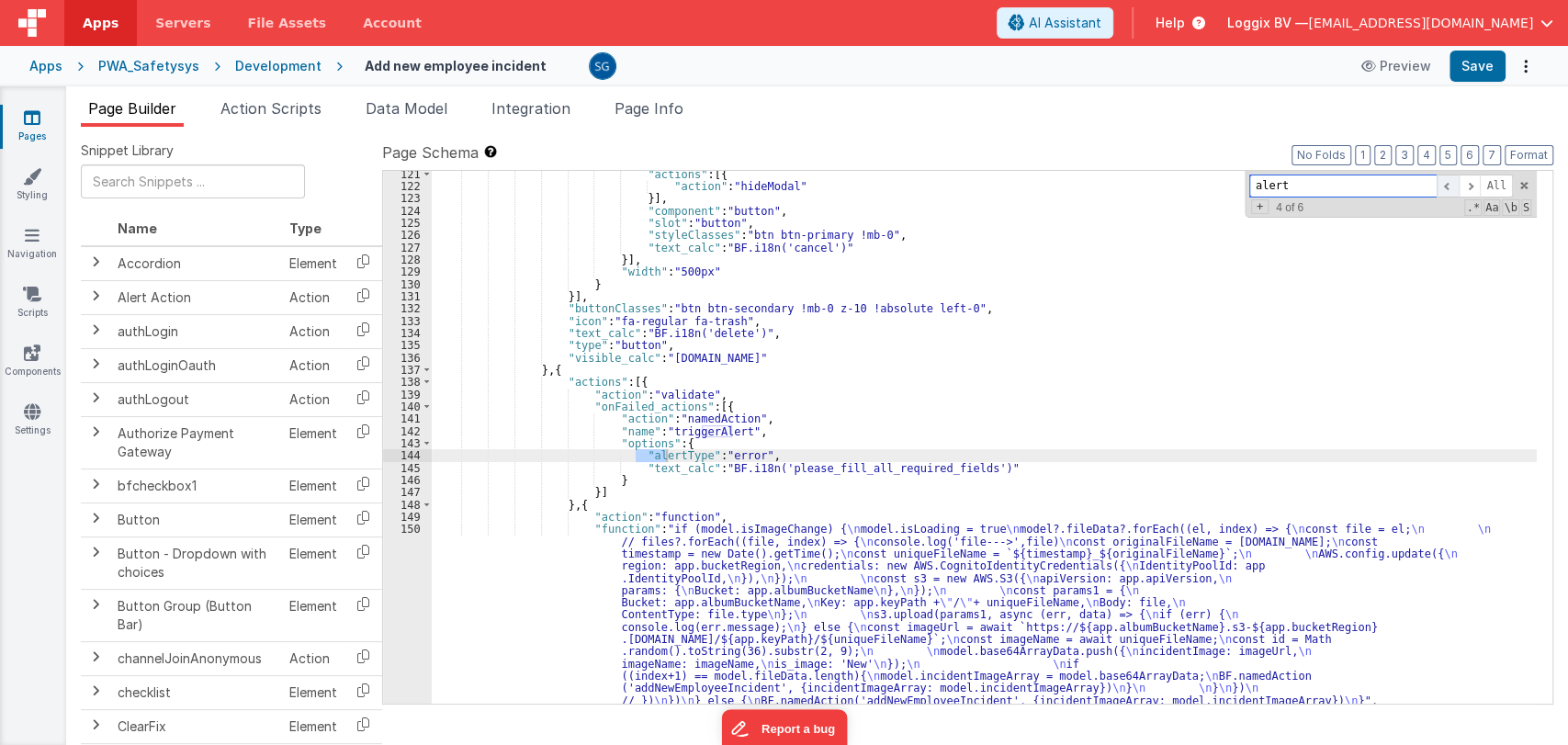
click at [1449, 182] on span at bounding box center [1448, 186] width 22 height 23
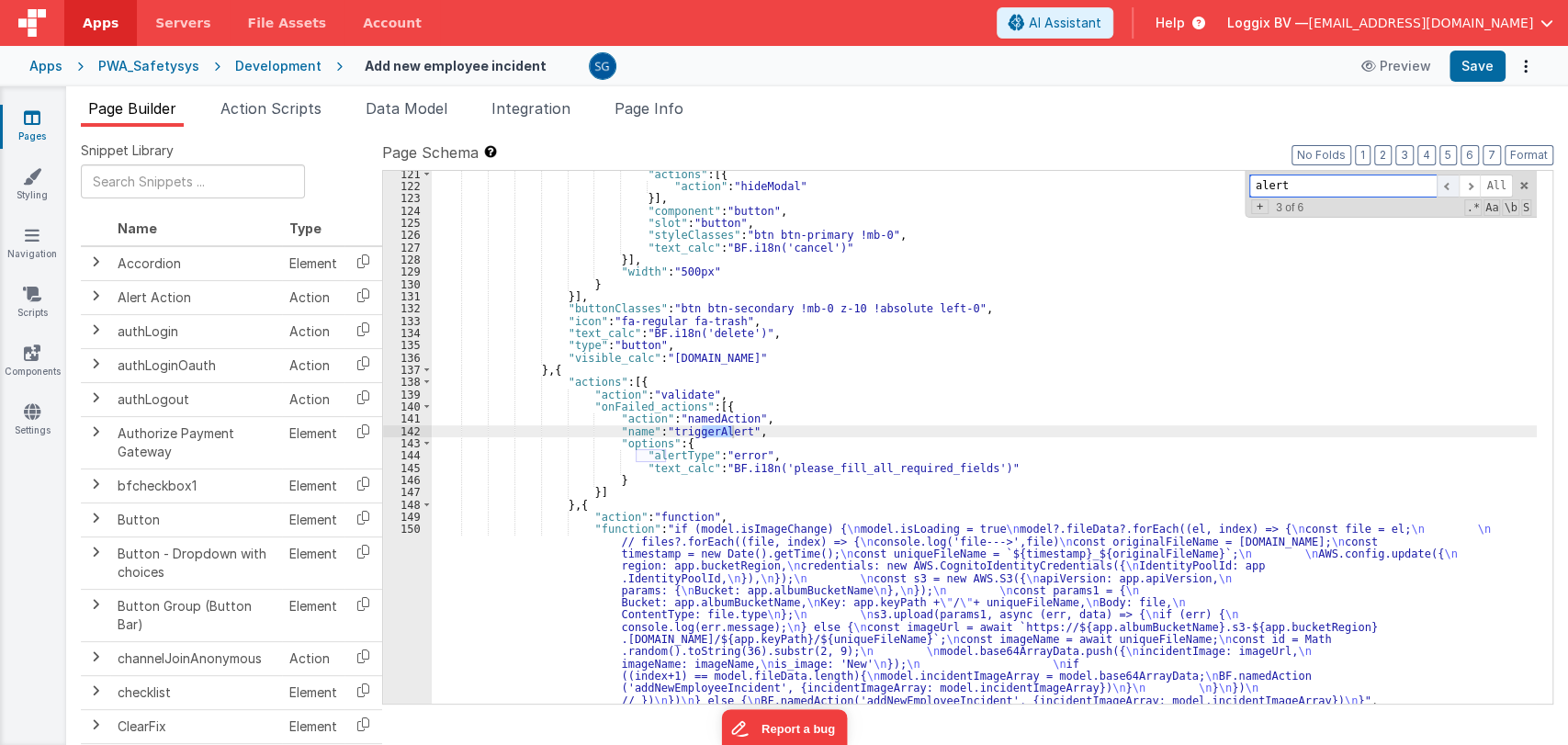
click at [1449, 182] on span at bounding box center [1448, 186] width 22 height 23
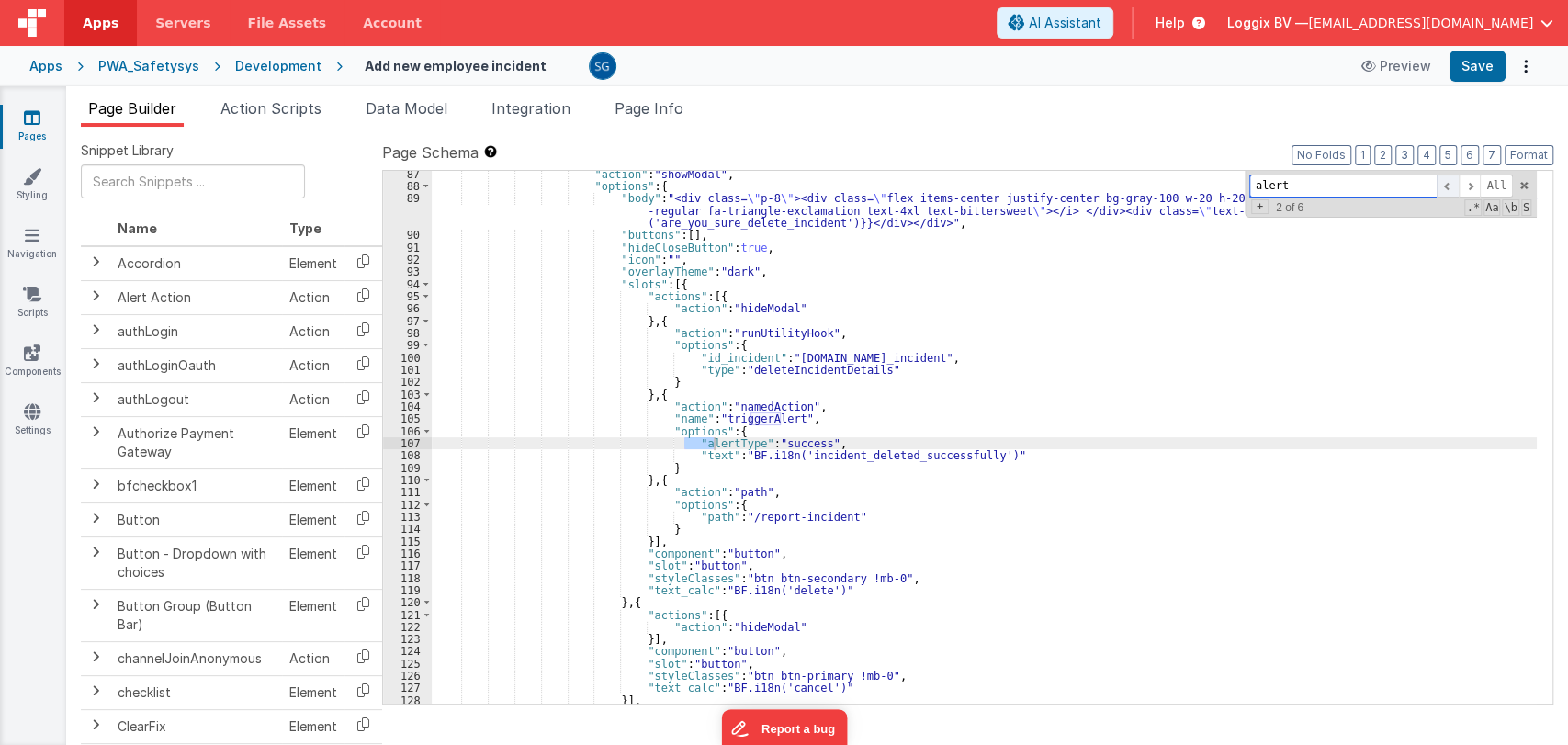
scroll to position [1240, 0]
click at [1444, 187] on span at bounding box center [1448, 186] width 22 height 23
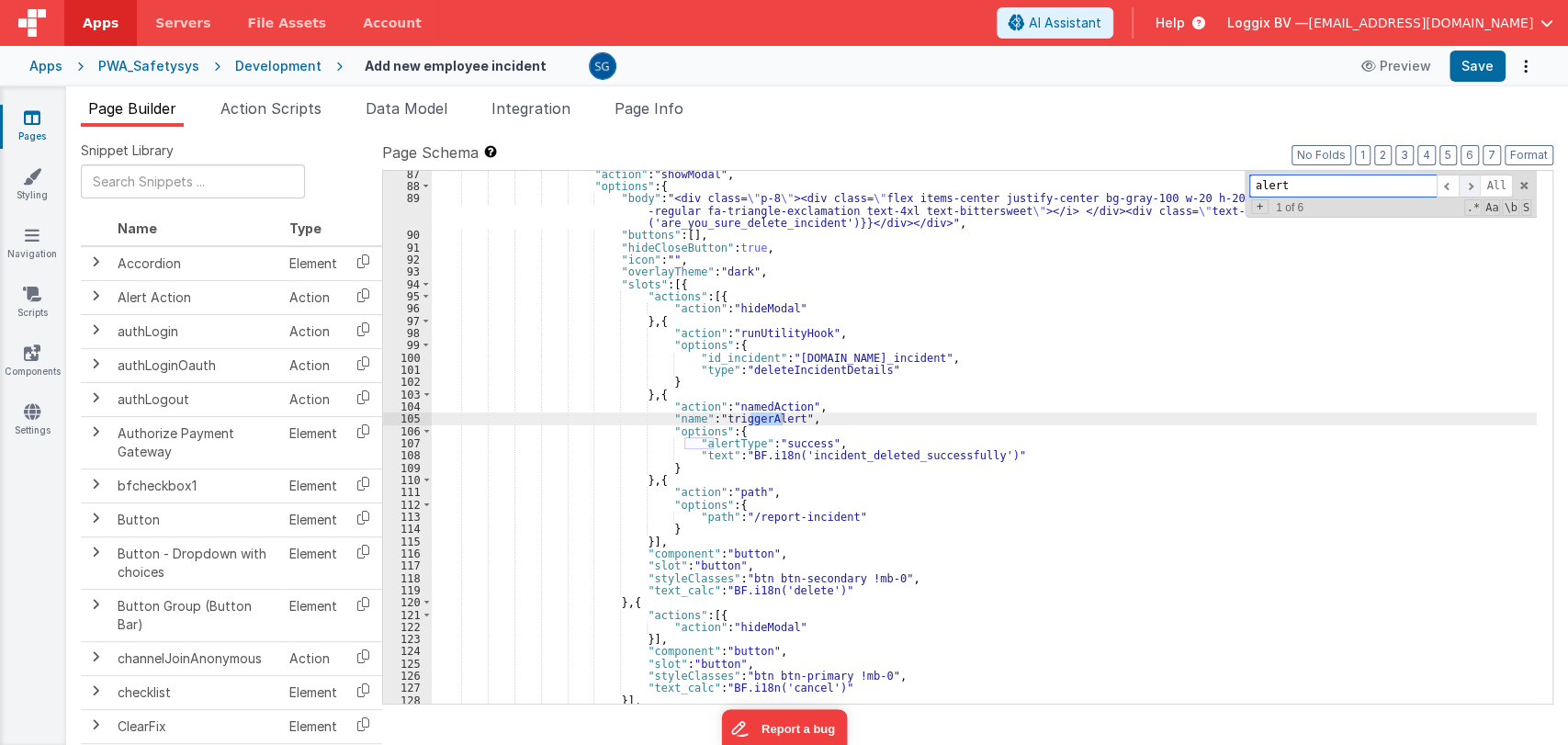
click at [1473, 186] on span at bounding box center [1469, 186] width 22 height 23
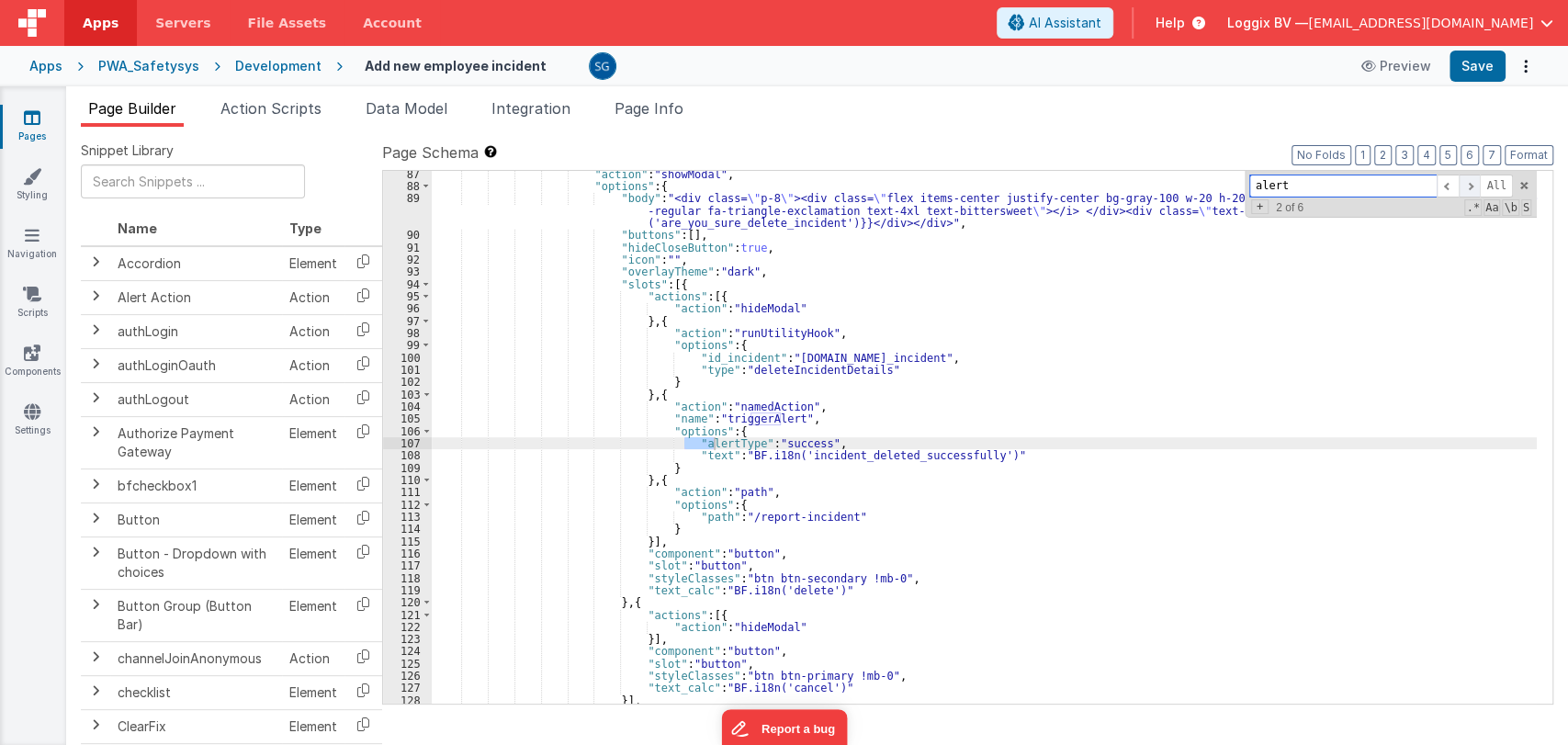
click at [1473, 186] on span at bounding box center [1469, 186] width 22 height 23
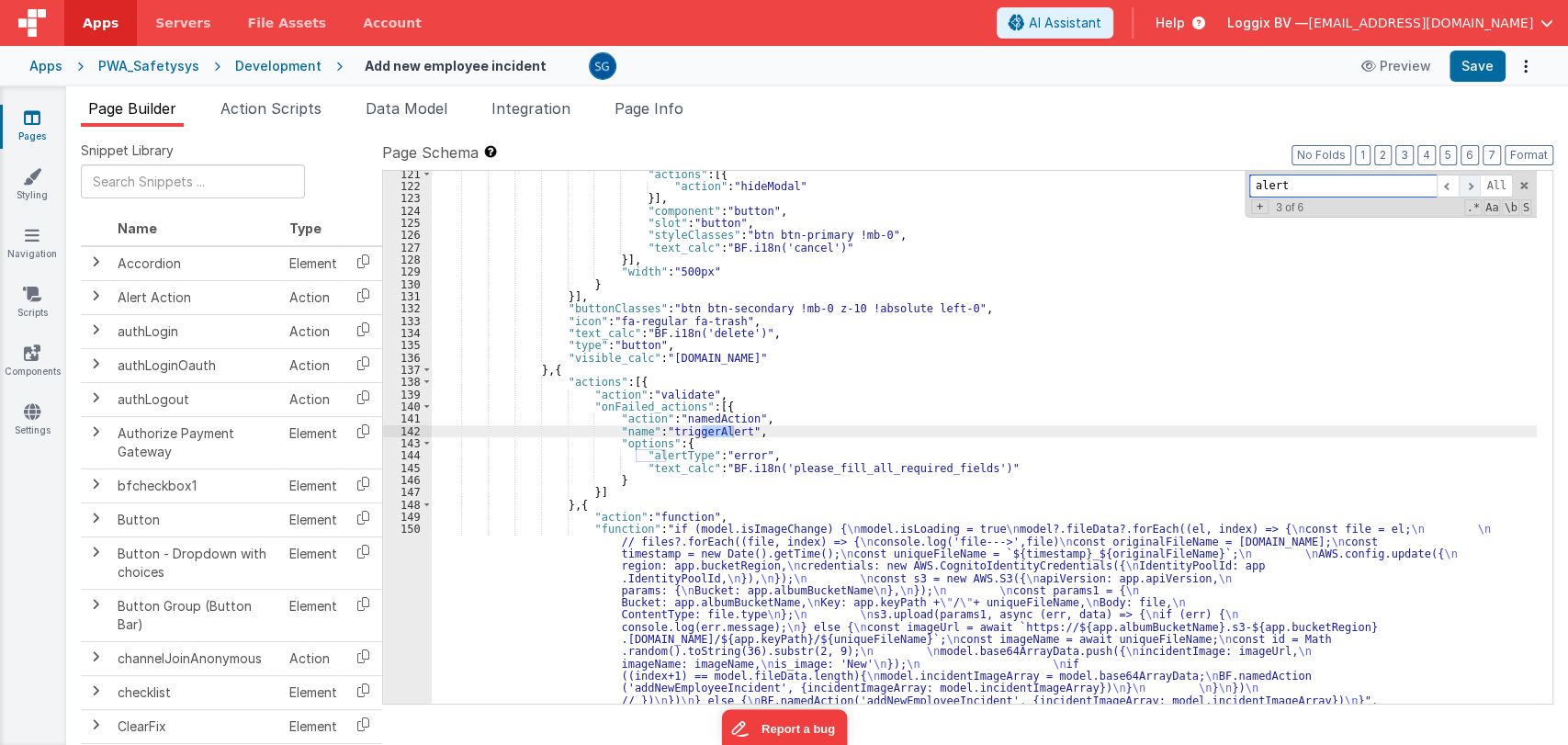
scroll to position [1682, 0]
click at [1473, 186] on span at bounding box center [1469, 186] width 22 height 23
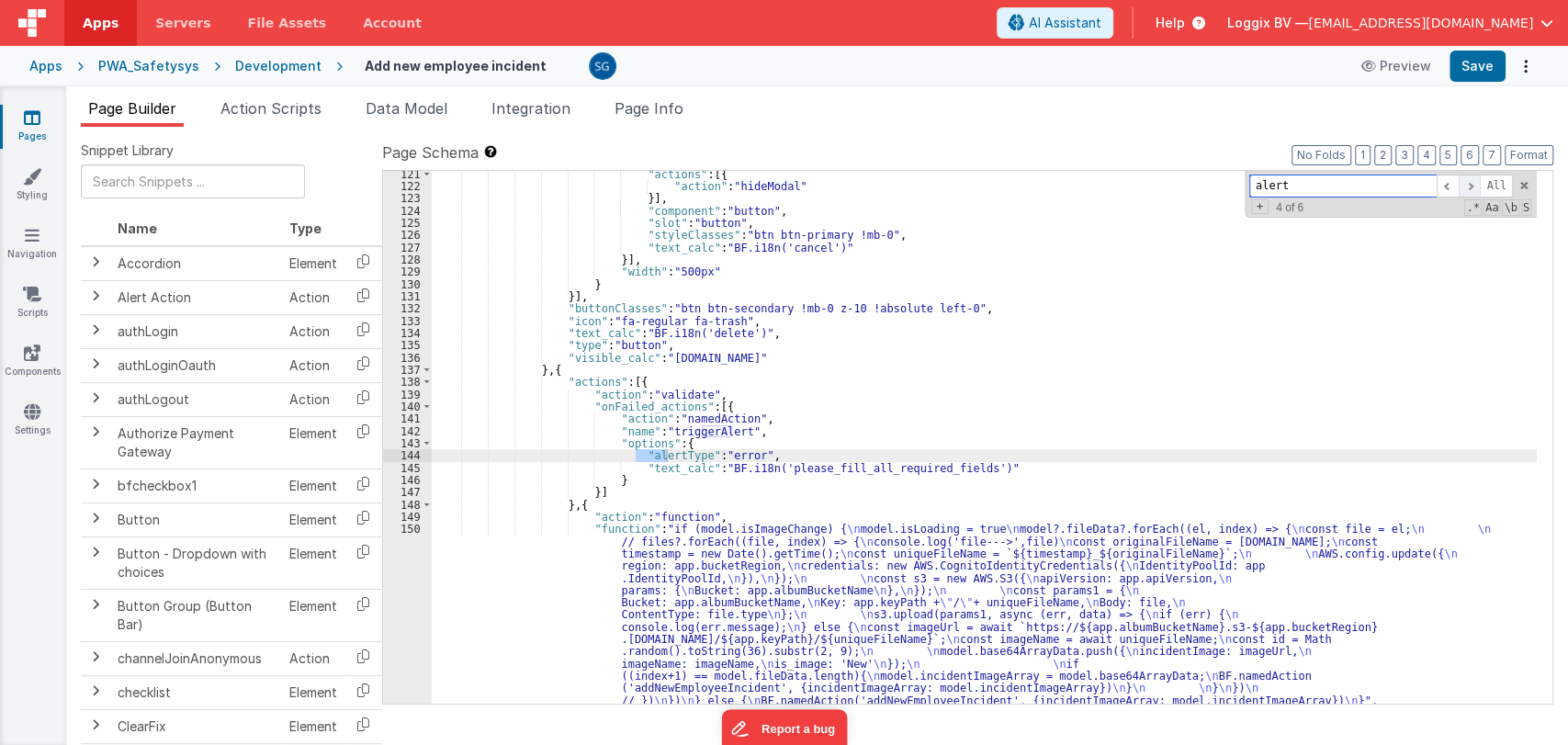
click at [1473, 186] on span at bounding box center [1469, 186] width 22 height 23
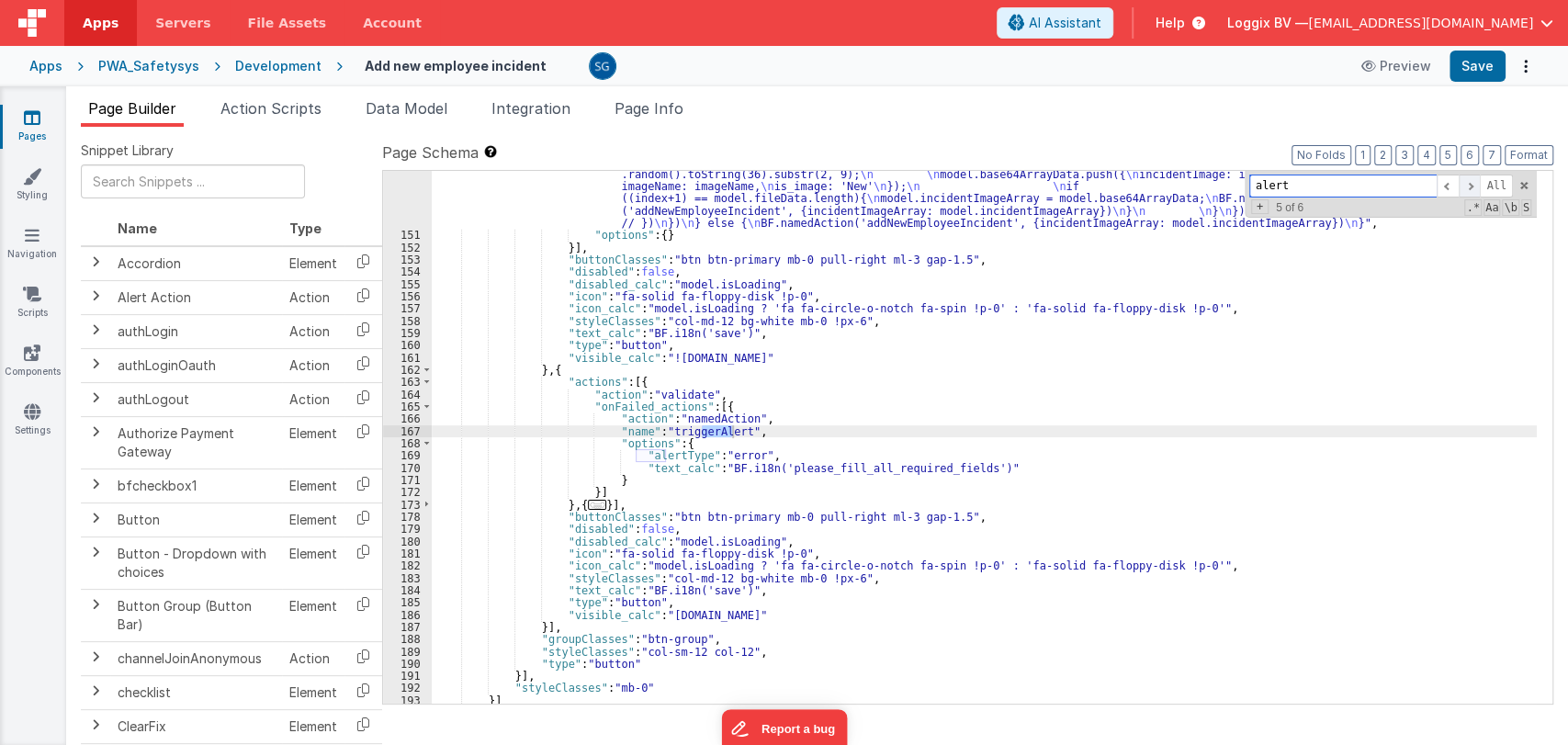
scroll to position [2160, 0]
click at [1485, 73] on button "Save" at bounding box center [1477, 65] width 56 height 31
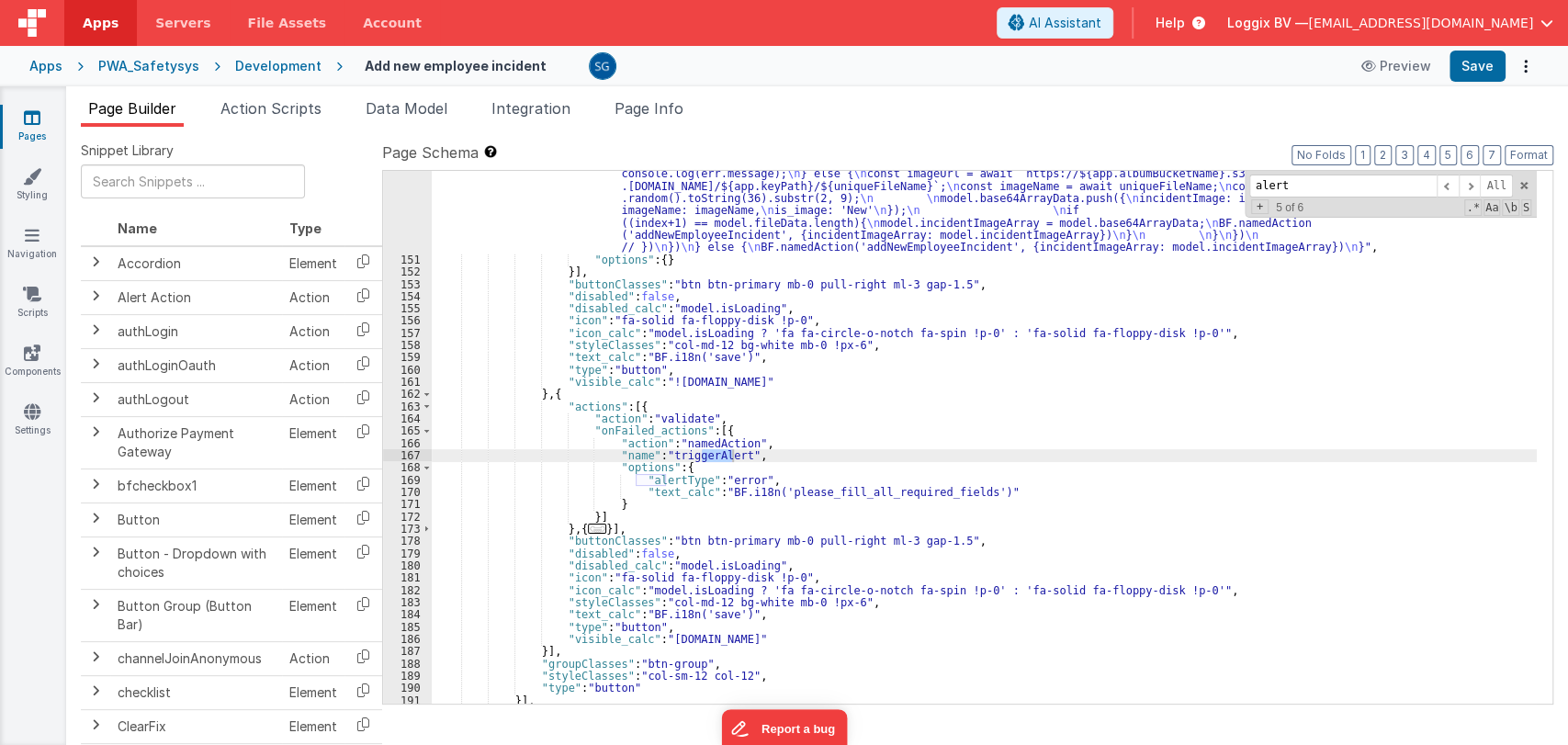
scroll to position [2135, 0]
